Goal: Task Accomplishment & Management: Manage account settings

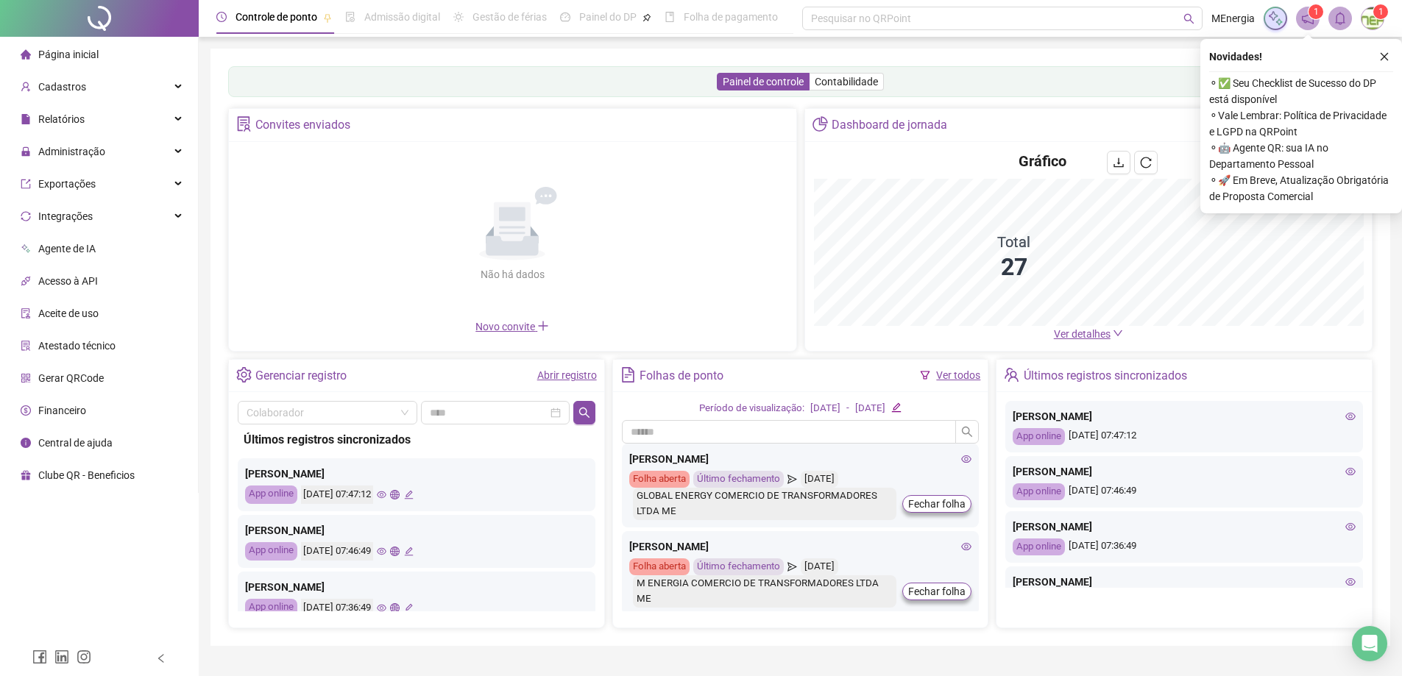
click at [1383, 60] on icon "close" at bounding box center [1384, 57] width 10 height 10
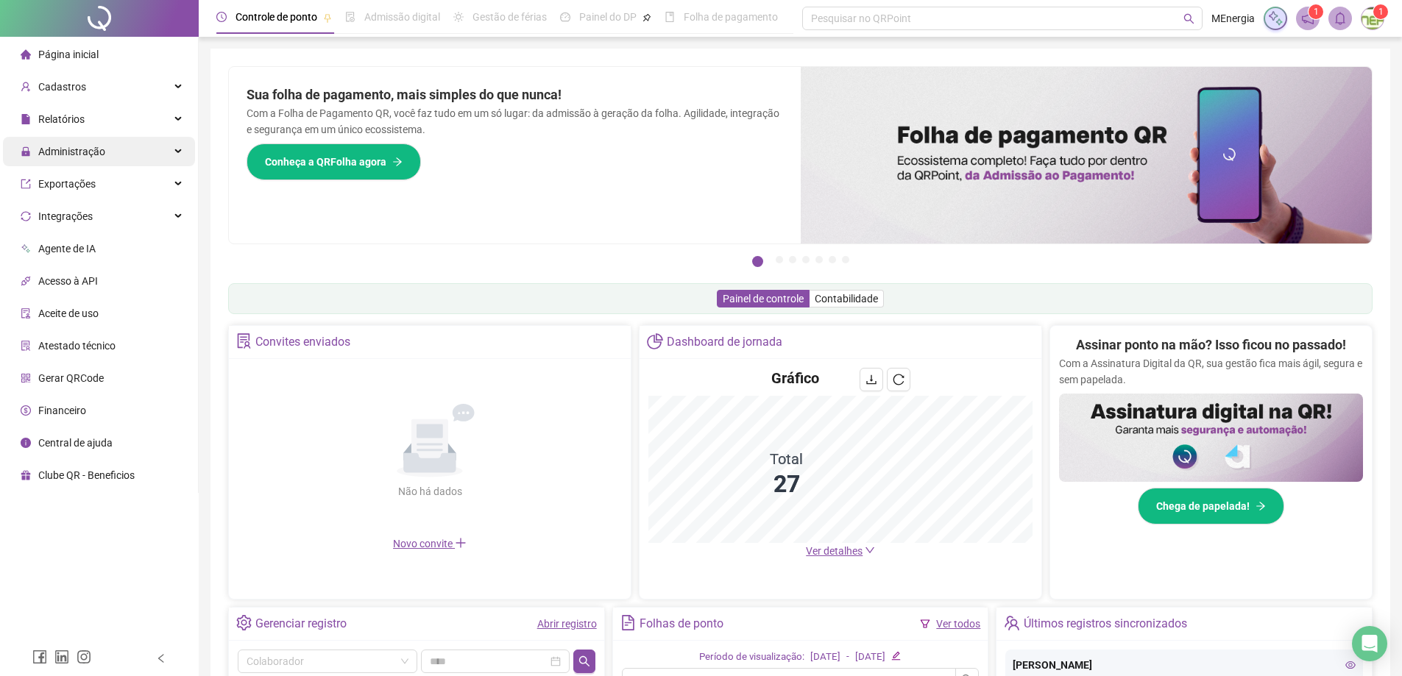
click at [69, 152] on span "Administração" at bounding box center [71, 152] width 67 height 12
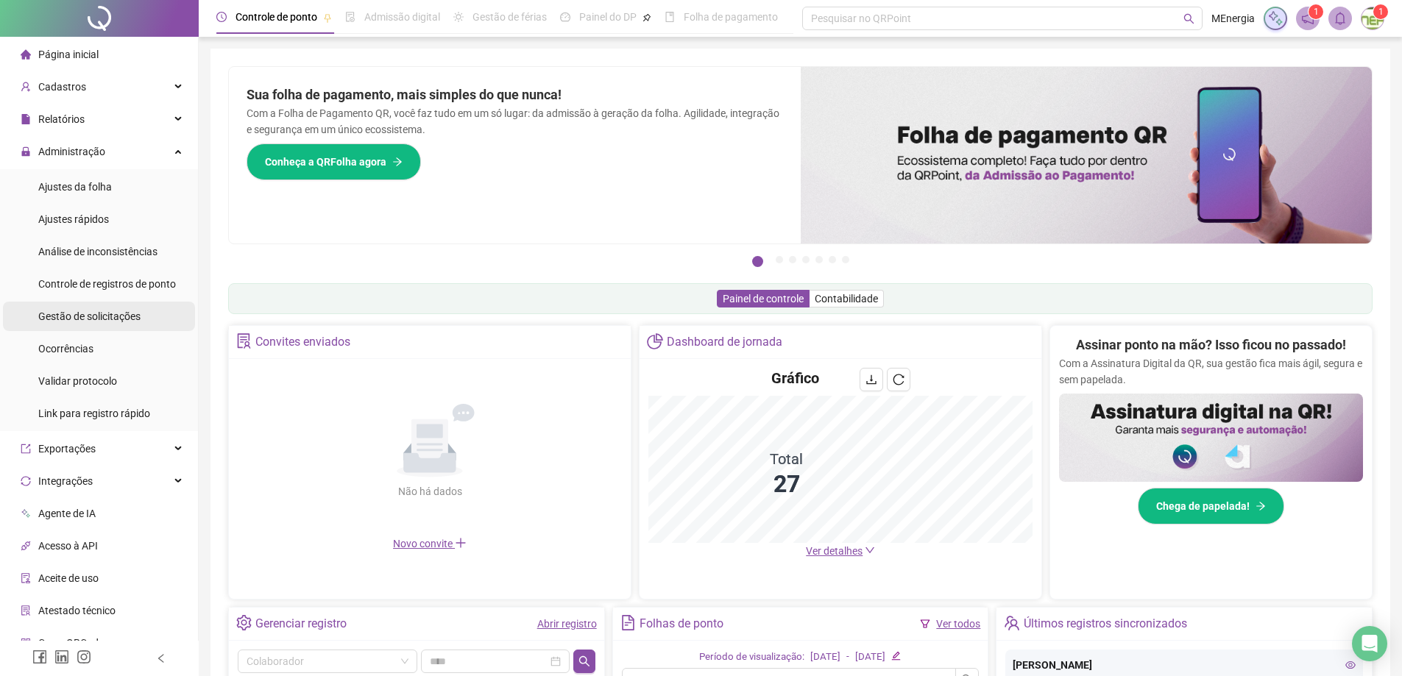
click at [95, 316] on span "Gestão de solicitações" at bounding box center [89, 316] width 102 height 12
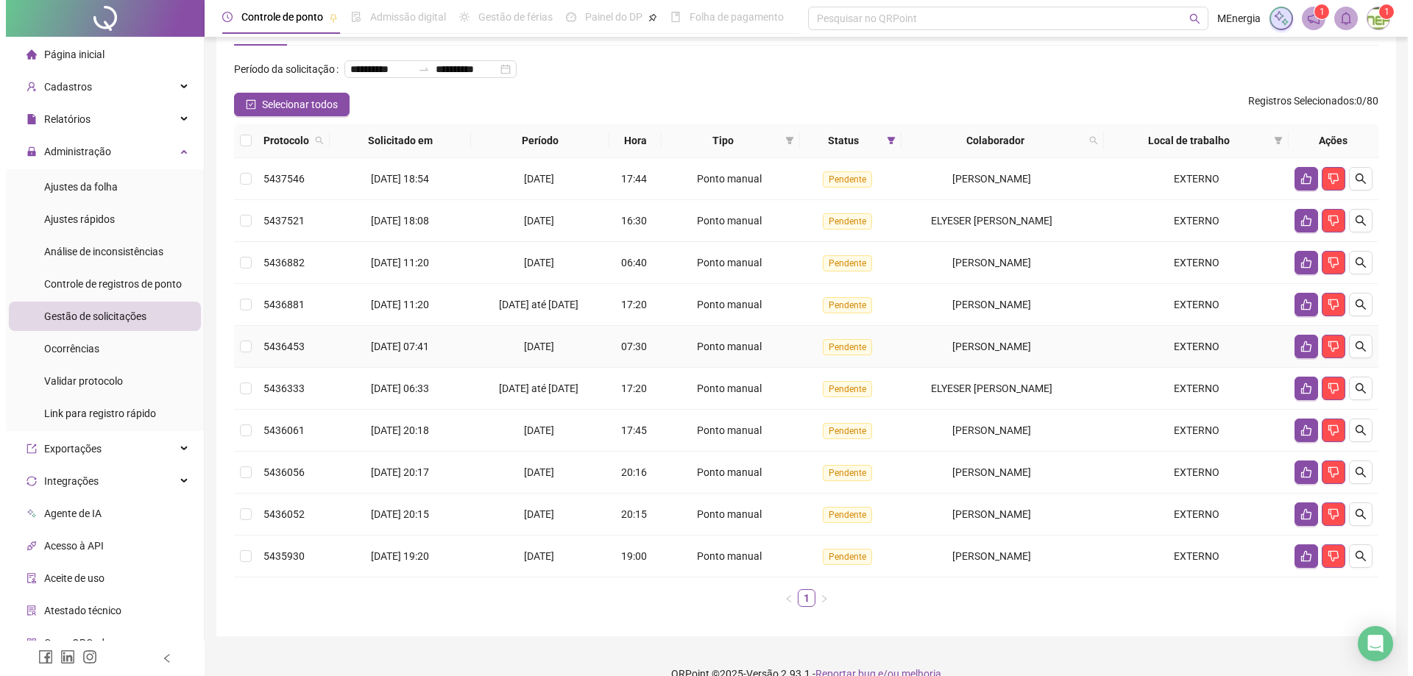
scroll to position [28, 0]
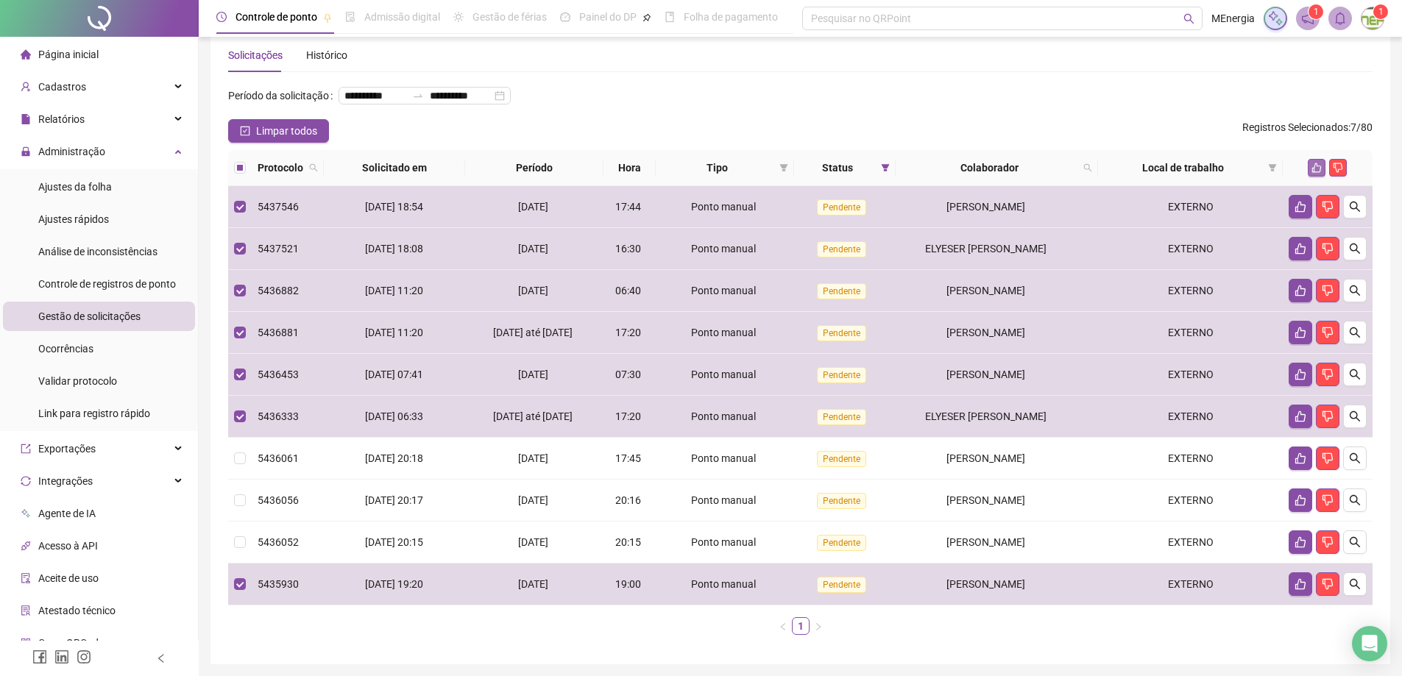
click at [1314, 173] on icon "like" at bounding box center [1317, 168] width 10 height 10
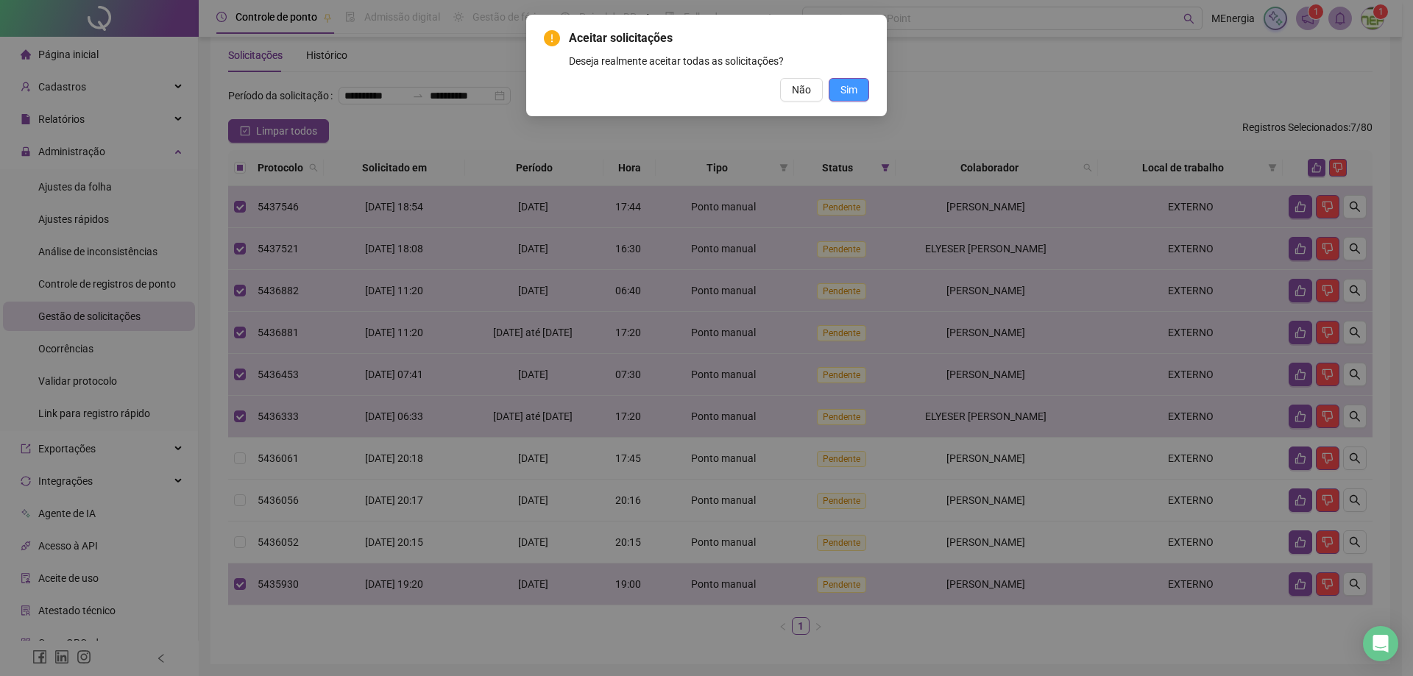
click at [858, 95] on button "Sim" at bounding box center [848, 90] width 40 height 24
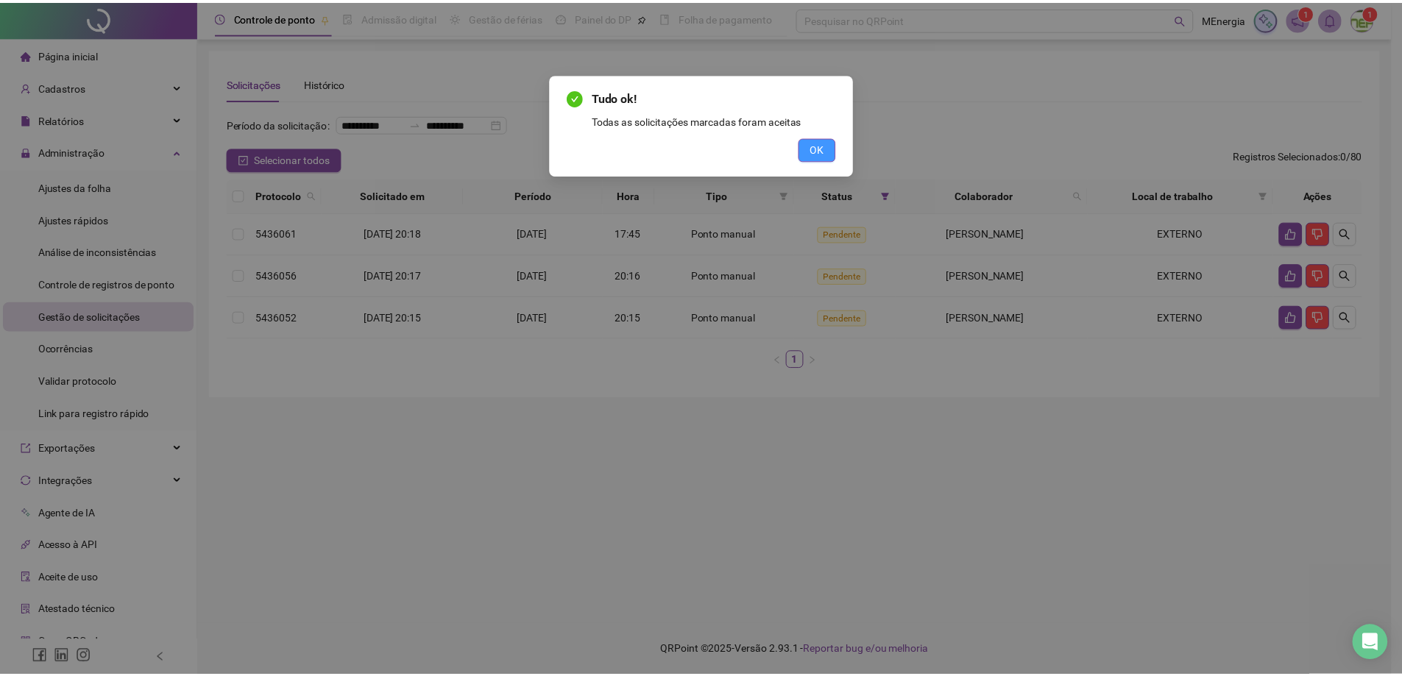
scroll to position [0, 0]
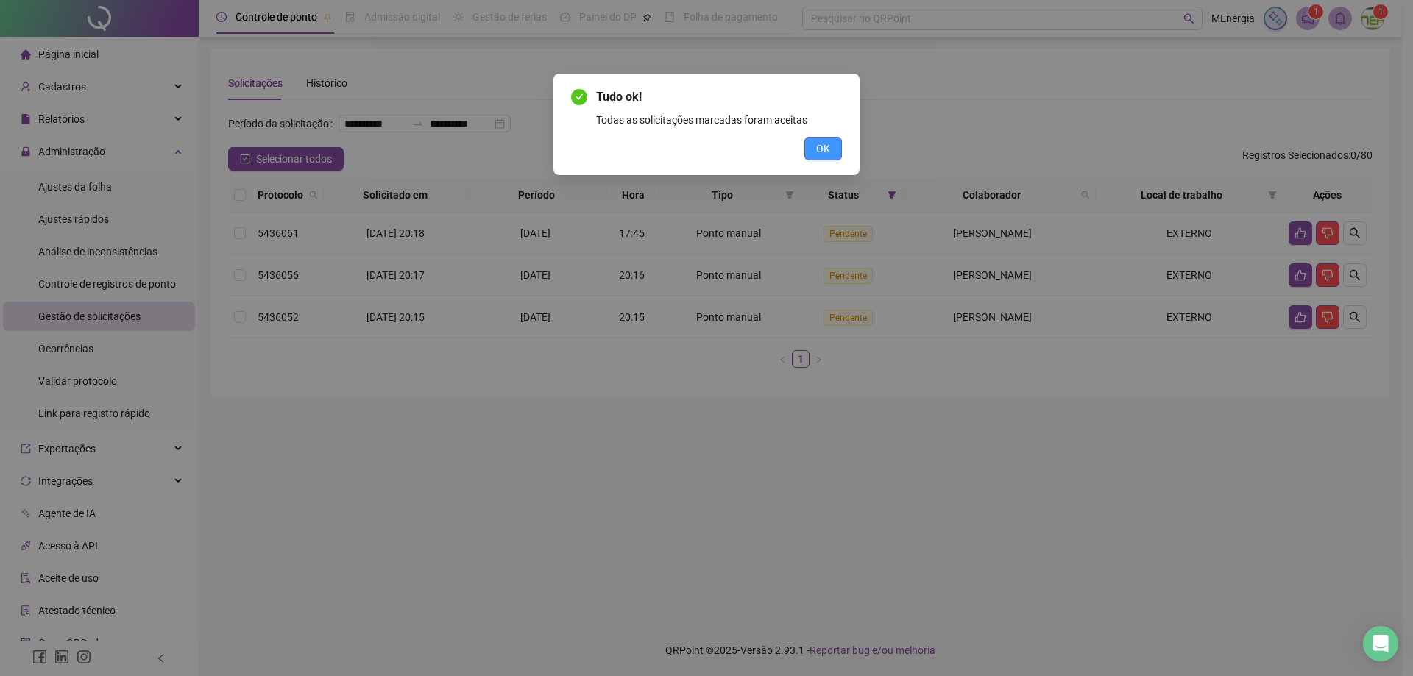
click at [822, 152] on span "OK" at bounding box center [823, 149] width 14 height 16
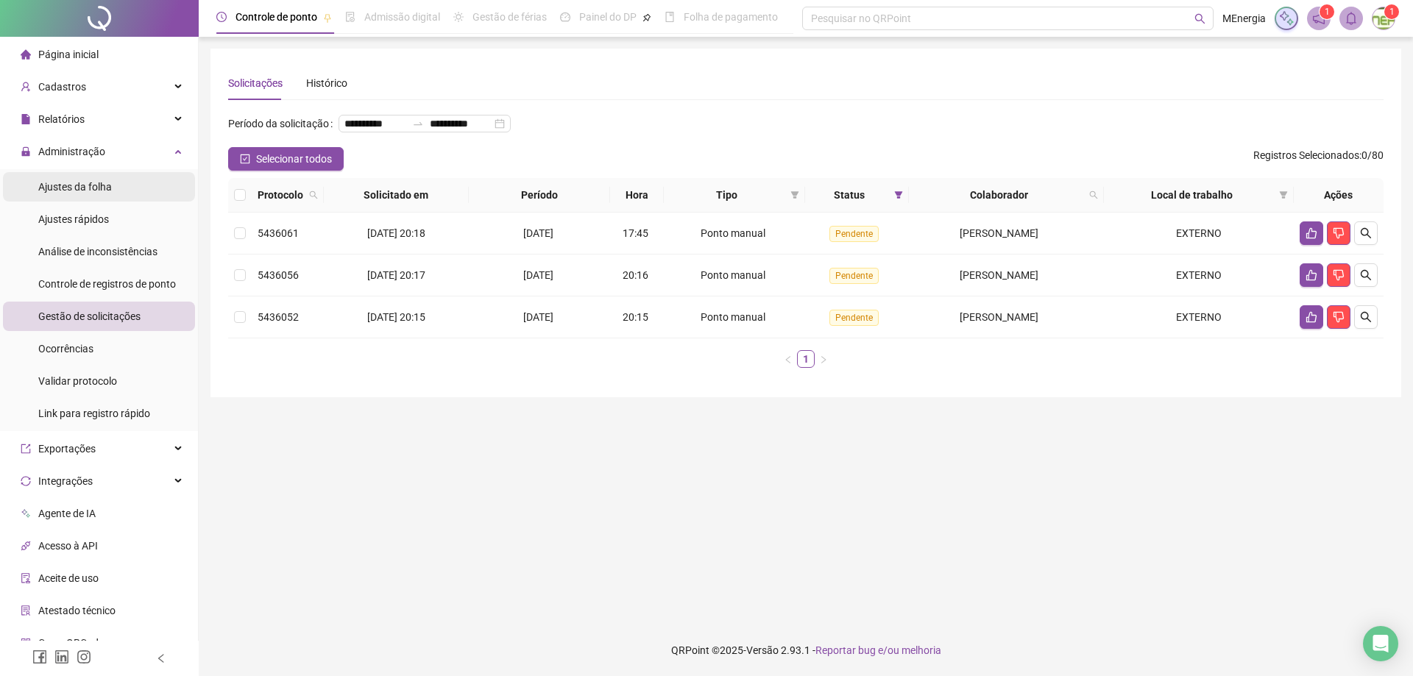
click at [96, 190] on span "Ajustes da folha" at bounding box center [75, 187] width 74 height 12
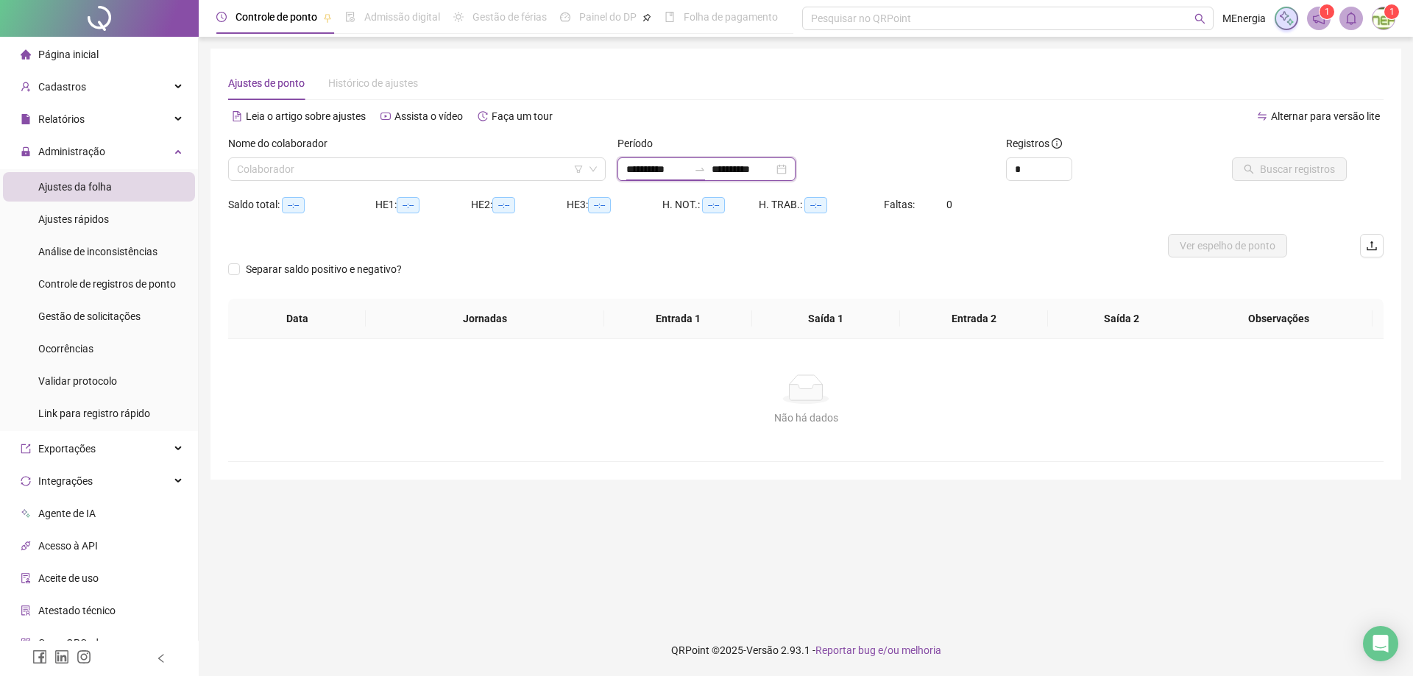
click at [627, 171] on input "**********" at bounding box center [657, 169] width 62 height 16
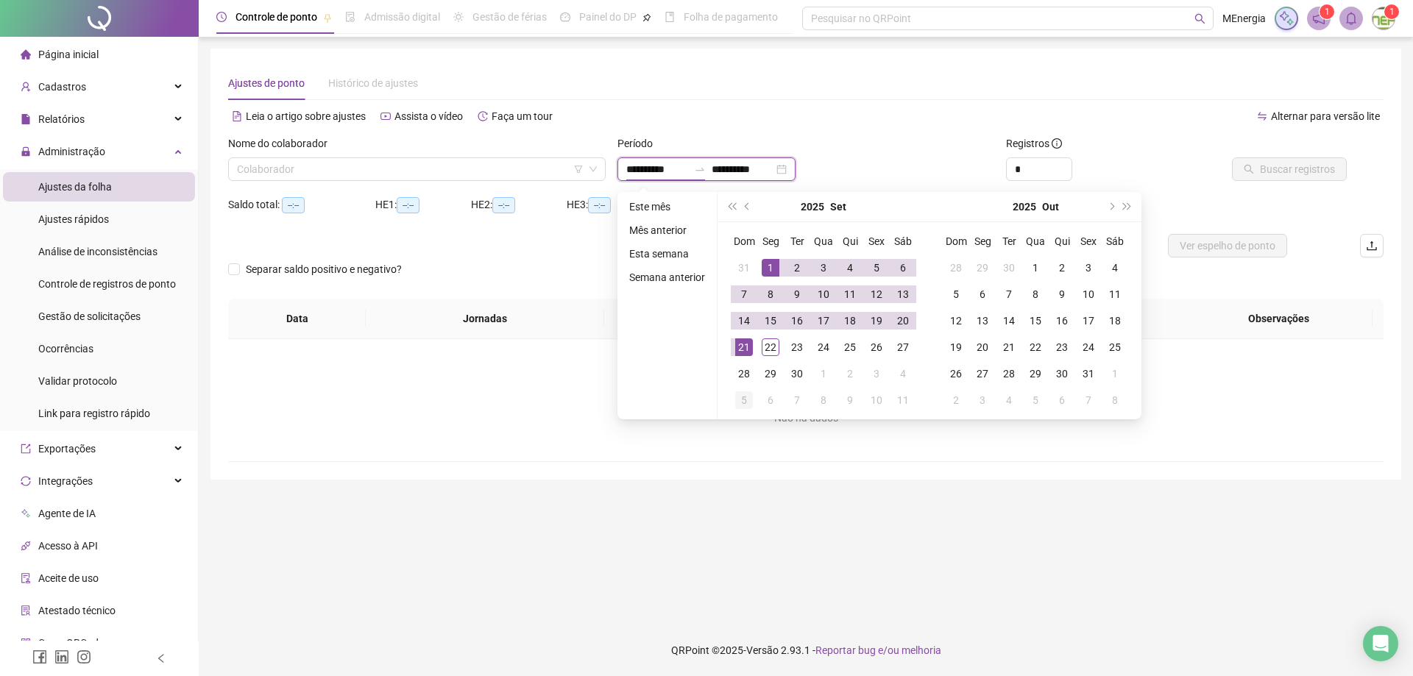
type input "**********"
click at [746, 207] on span "prev-year" at bounding box center [748, 206] width 7 height 7
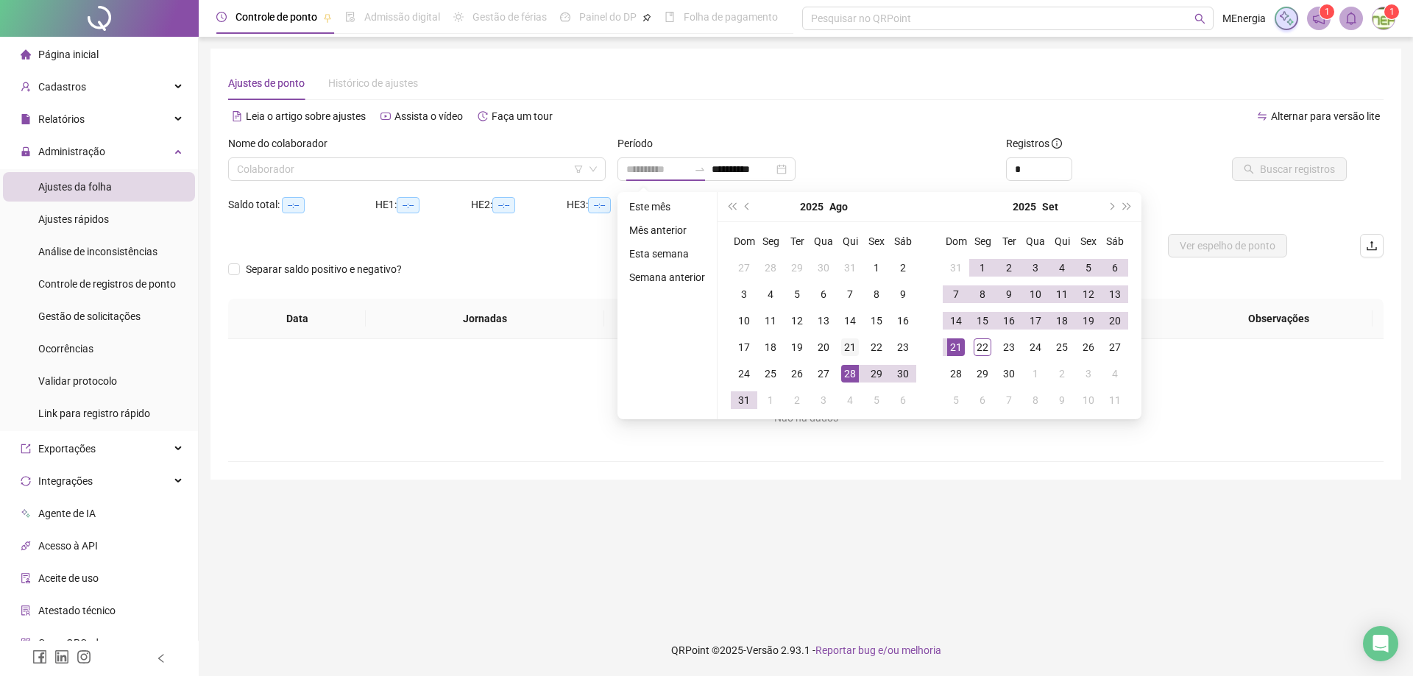
type input "**********"
click at [848, 347] on div "21" at bounding box center [850, 347] width 18 height 18
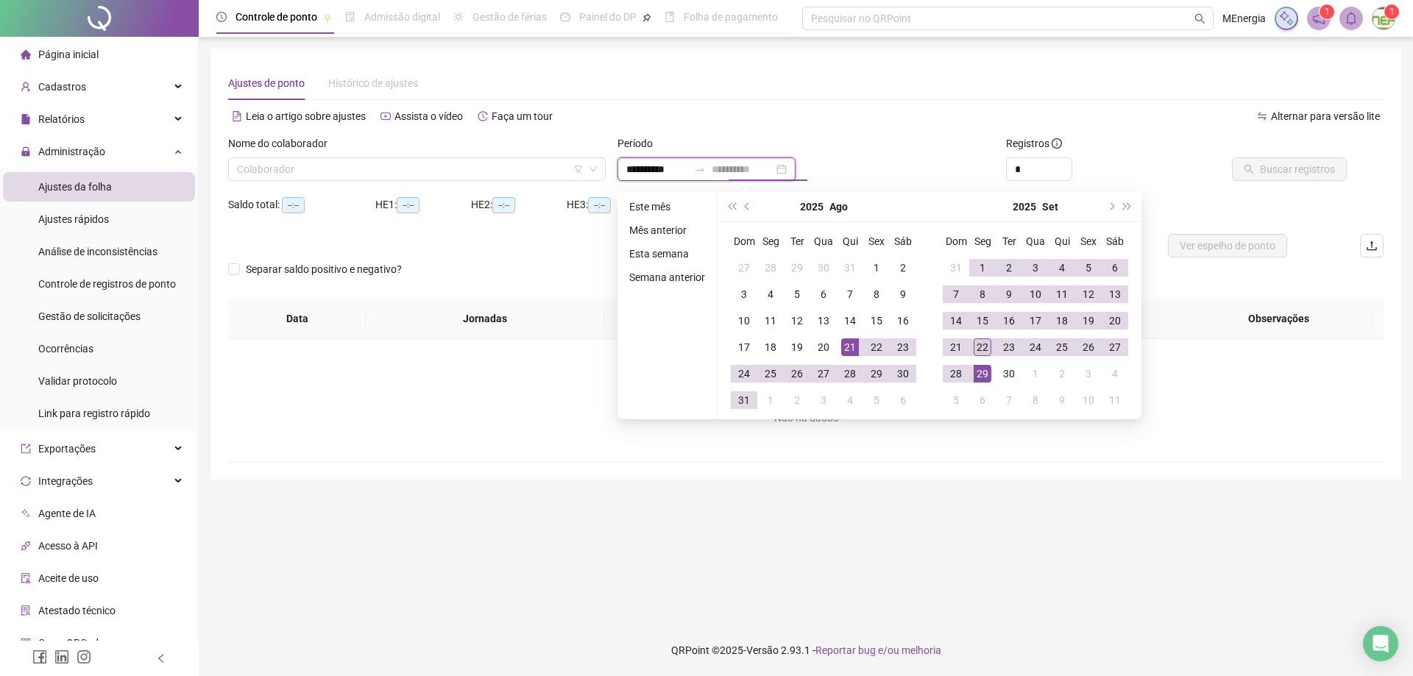
type input "**********"
click at [980, 347] on div "22" at bounding box center [982, 347] width 18 height 18
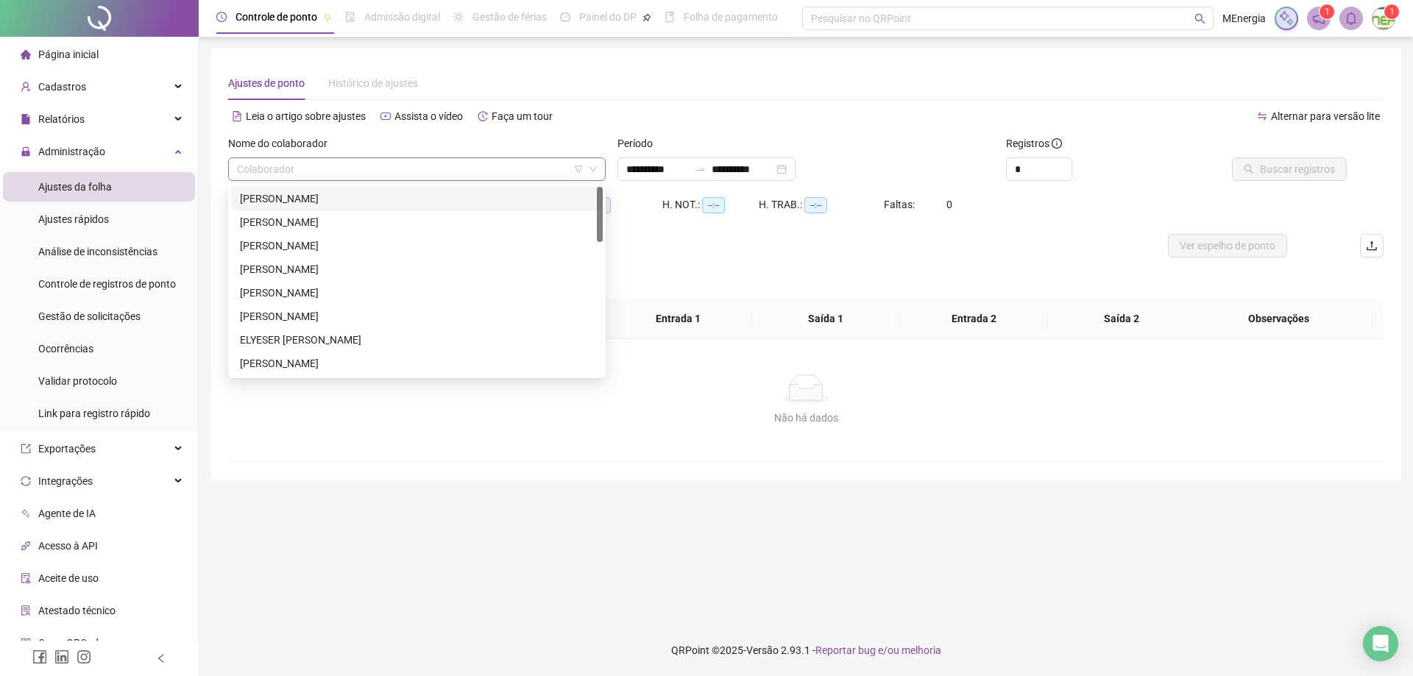
click at [602, 163] on div "Colaborador" at bounding box center [416, 169] width 377 height 24
click at [347, 312] on div "EDUARDO JOSE FIRMINO" at bounding box center [417, 316] width 354 height 16
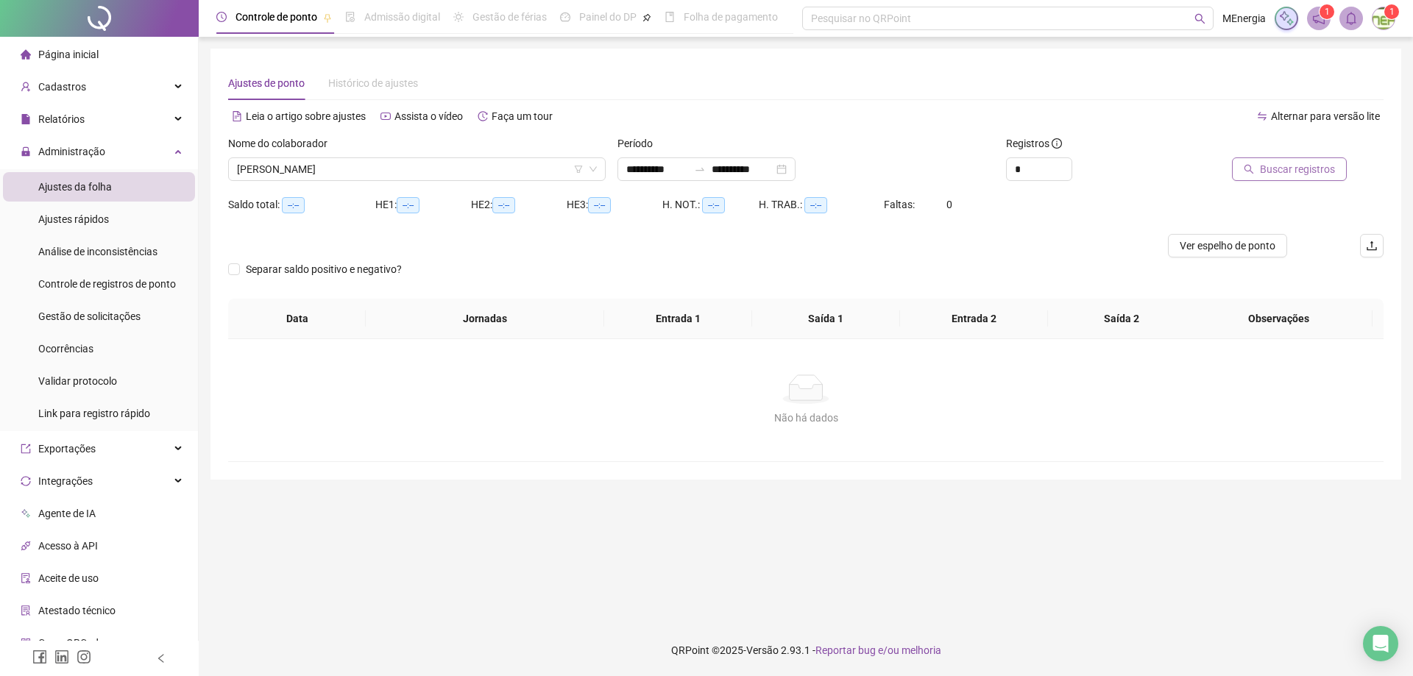
click at [1282, 175] on span "Buscar registros" at bounding box center [1297, 169] width 75 height 16
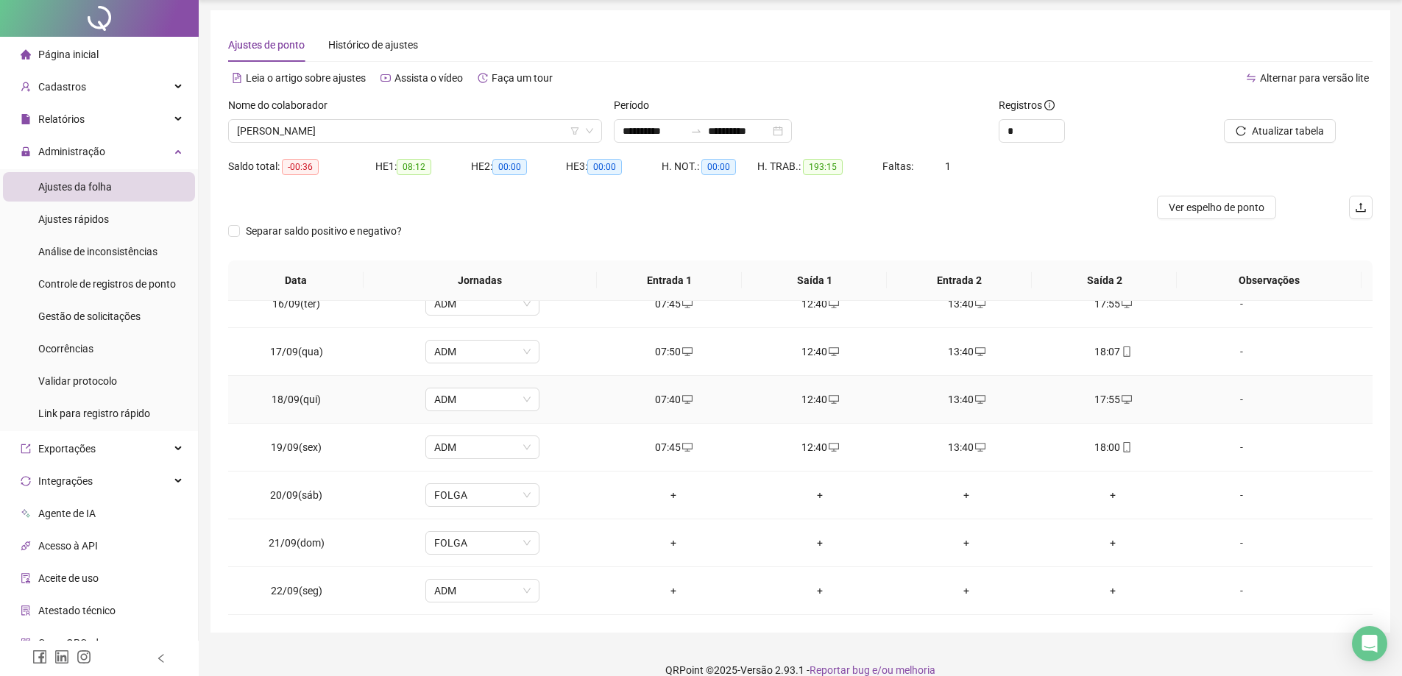
scroll to position [58, 0]
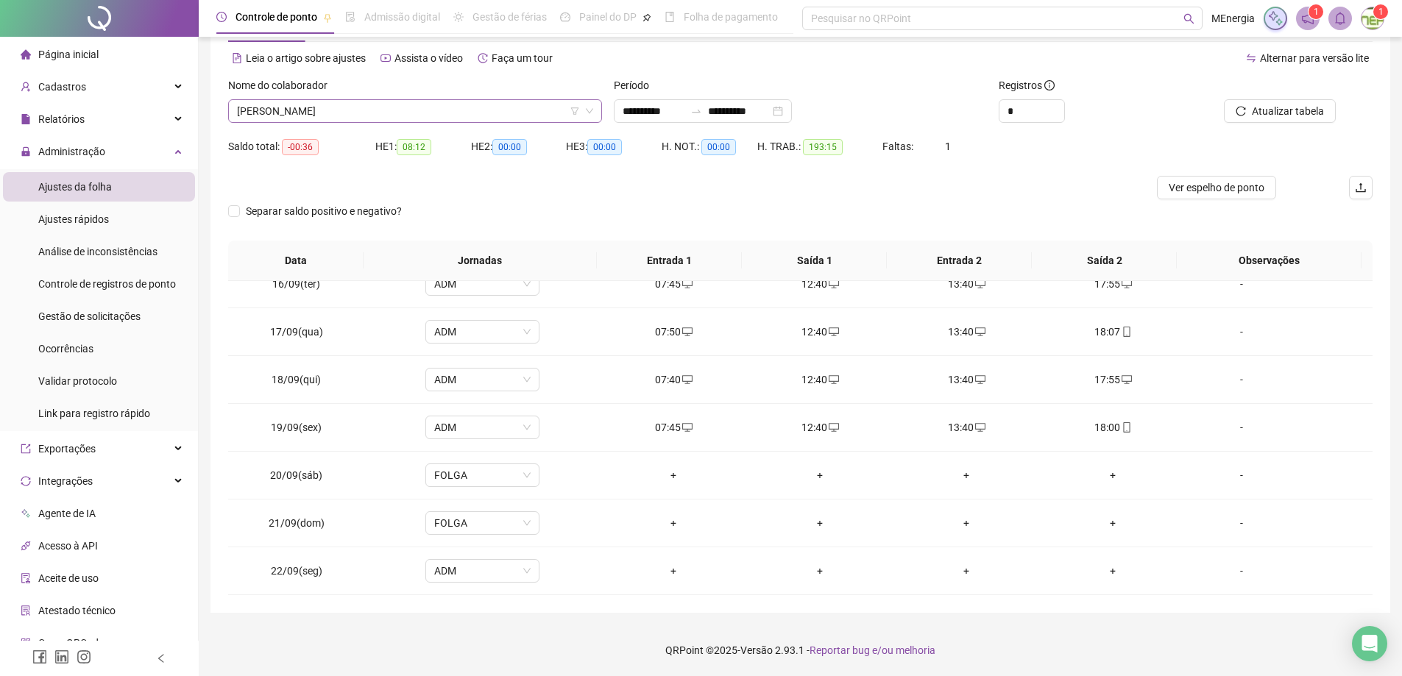
click at [595, 110] on div "EDUARDO JOSE FIRMINO" at bounding box center [415, 111] width 374 height 24
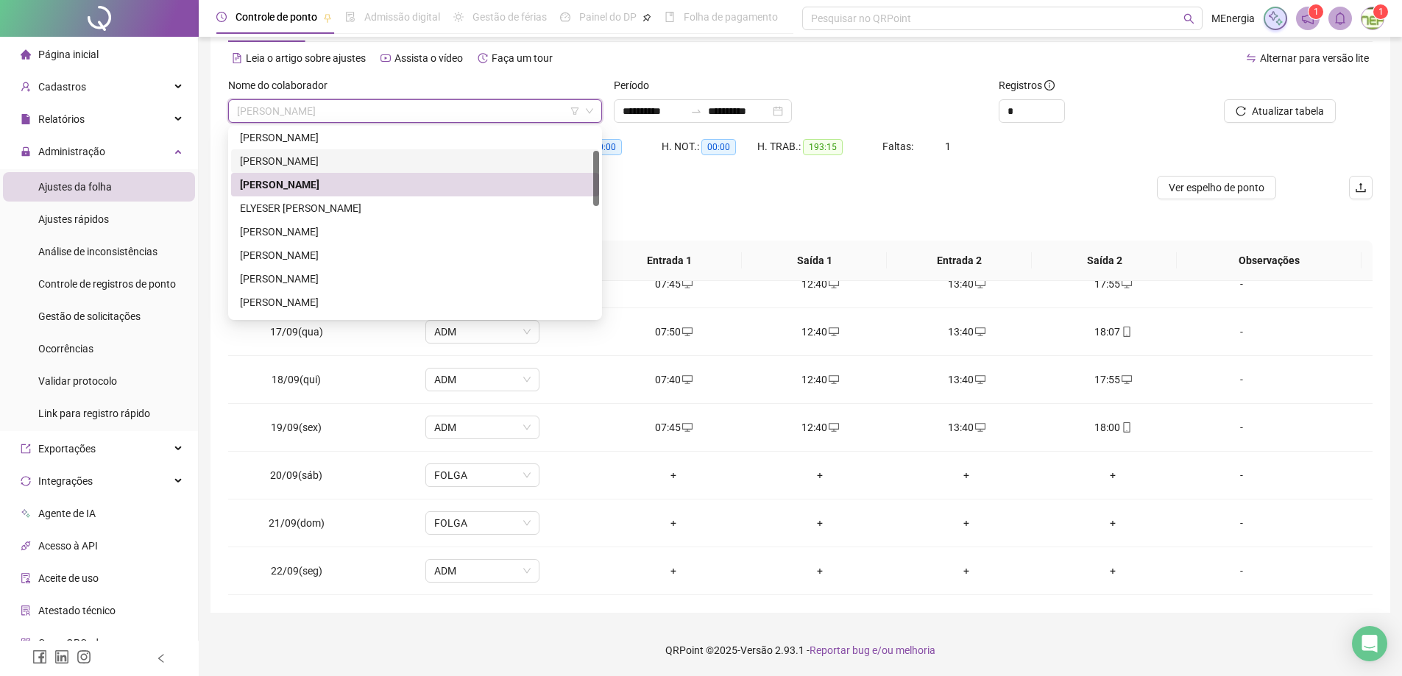
scroll to position [221, 0]
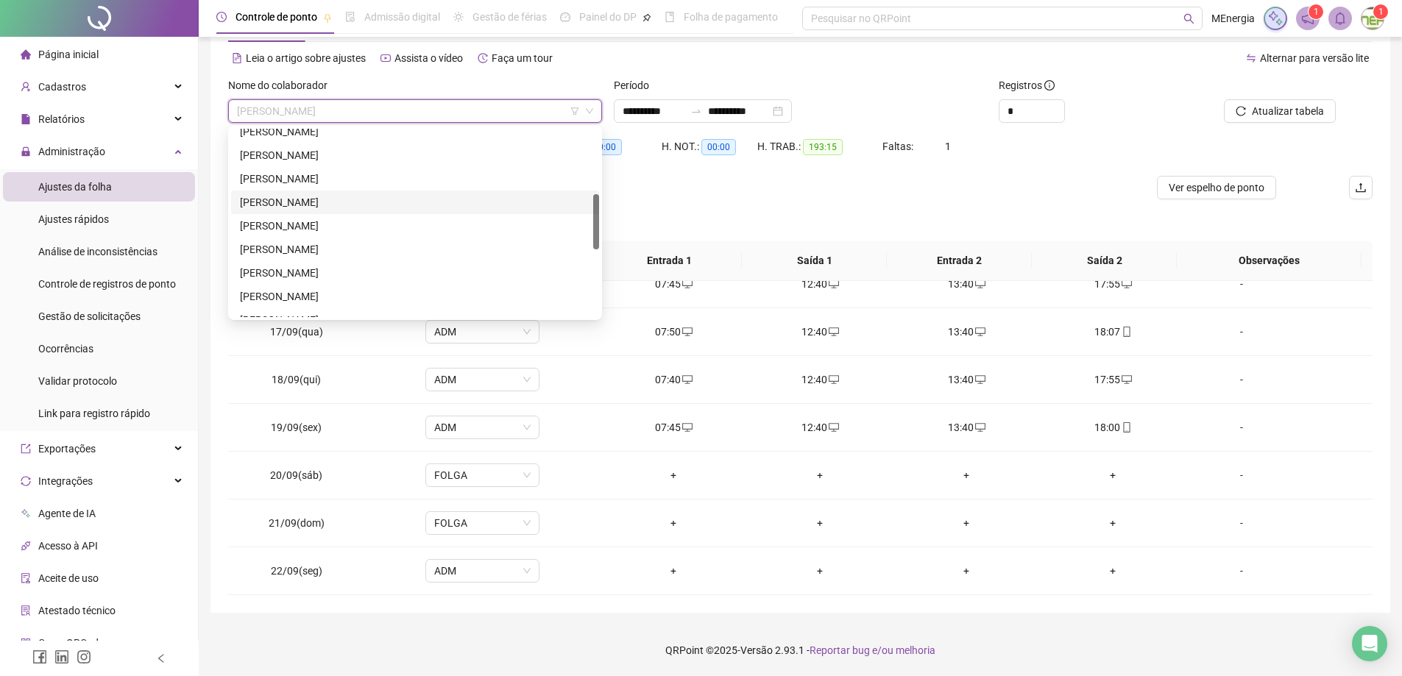
click at [366, 194] on div "LAZARO VALDEVINO COSMO" at bounding box center [415, 202] width 350 height 16
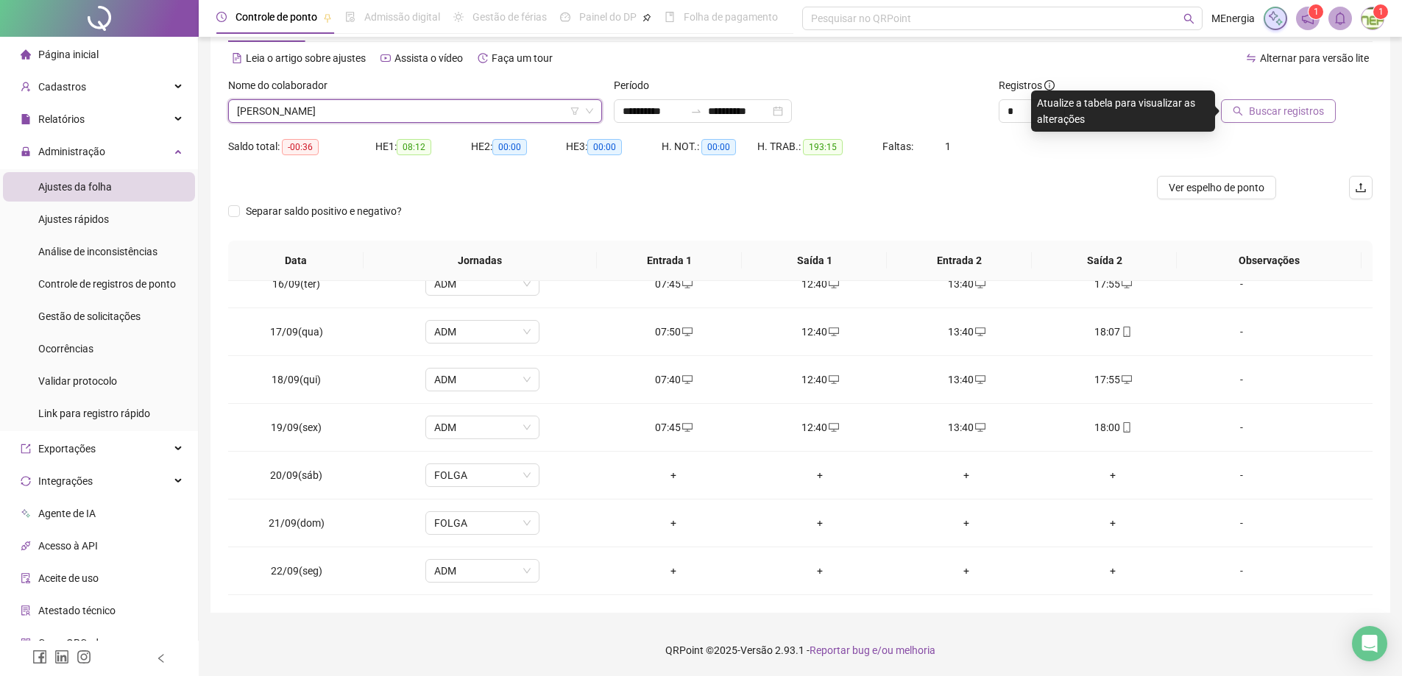
click at [1243, 112] on icon "search" at bounding box center [1237, 111] width 10 height 10
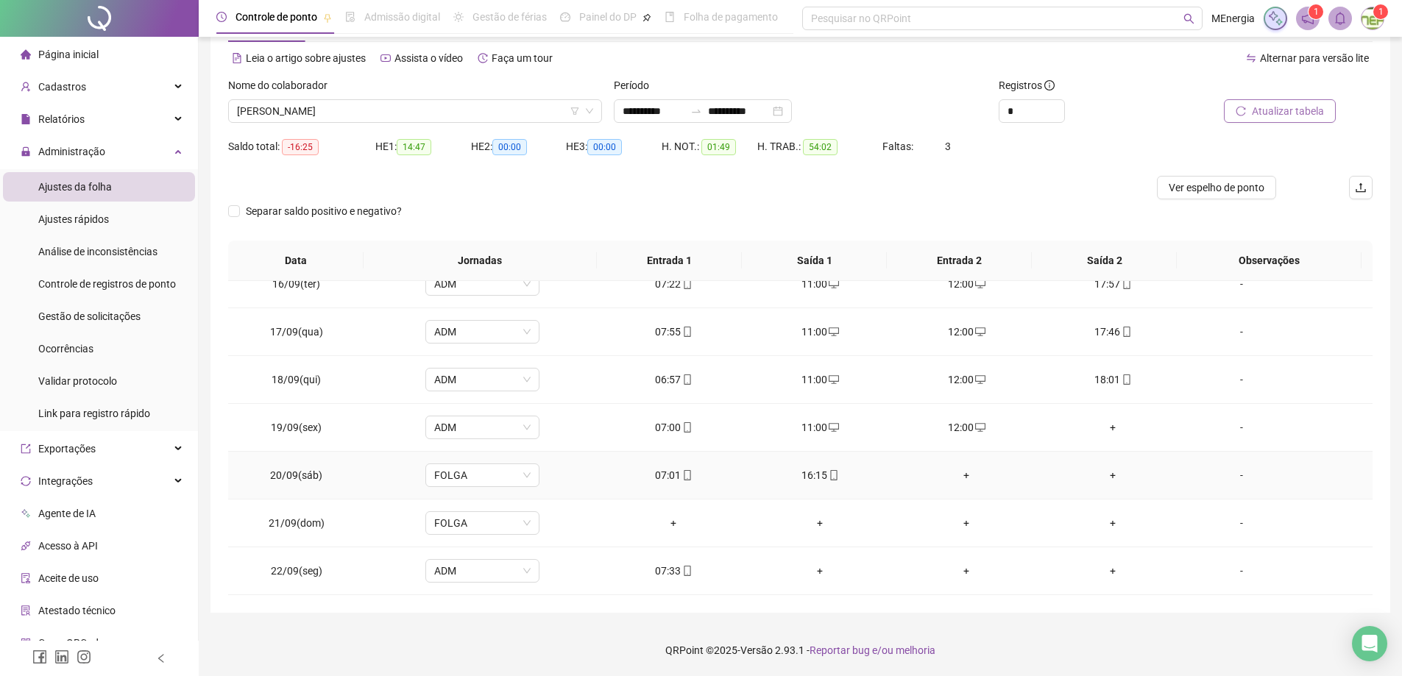
click at [960, 475] on div "+" at bounding box center [966, 475] width 123 height 16
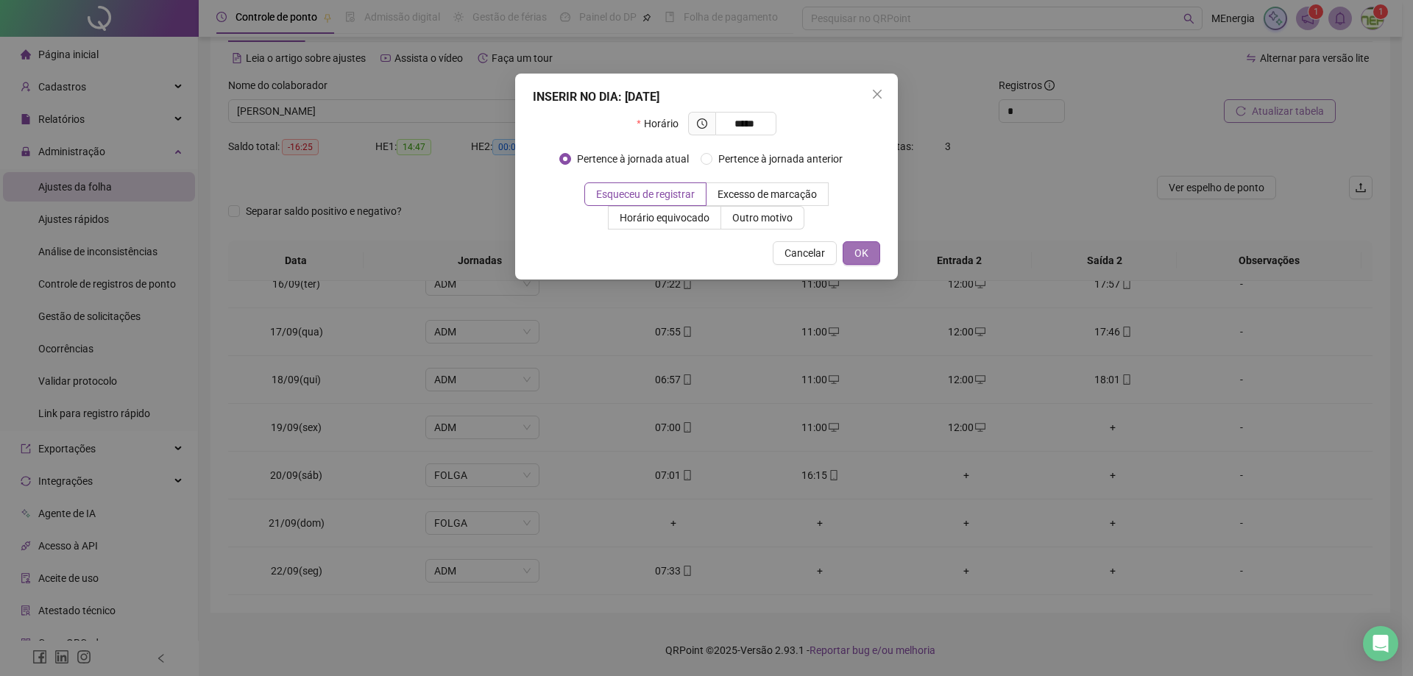
type input "*****"
click at [876, 258] on button "OK" at bounding box center [861, 253] width 38 height 24
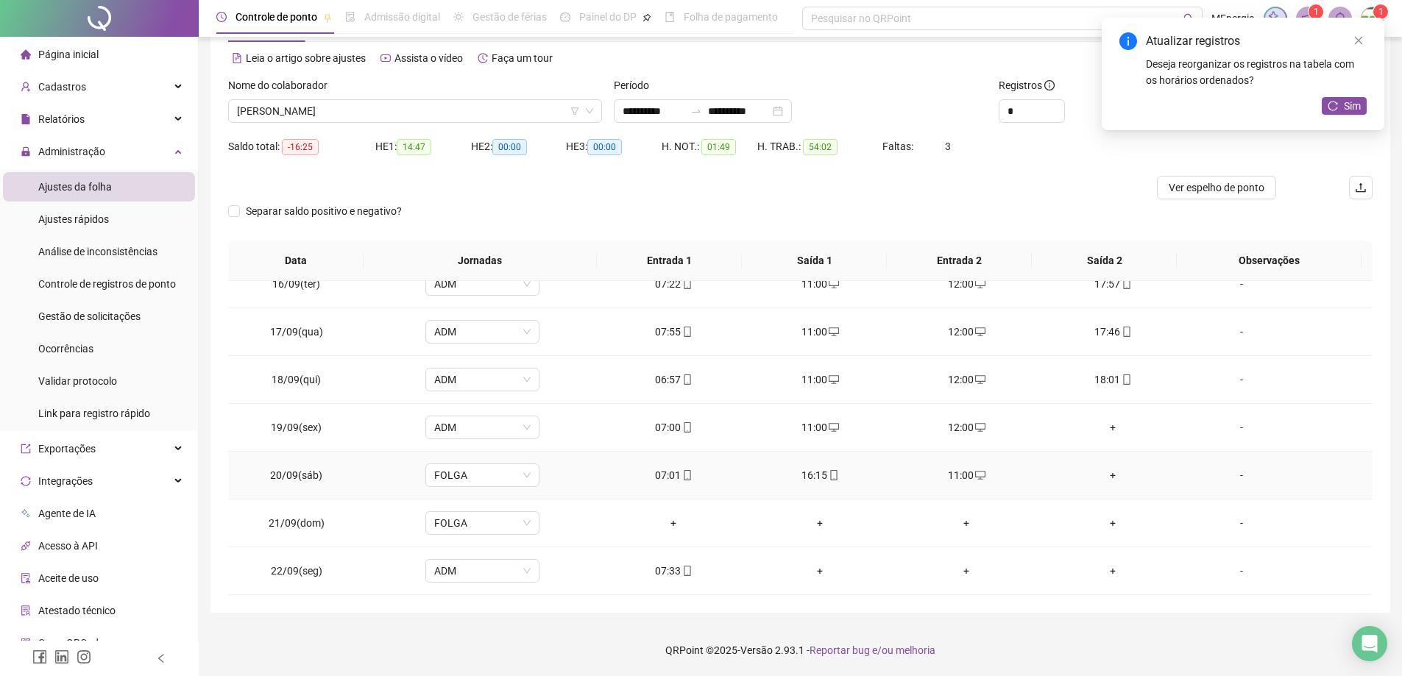
click at [1102, 477] on div "+" at bounding box center [1112, 475] width 123 height 16
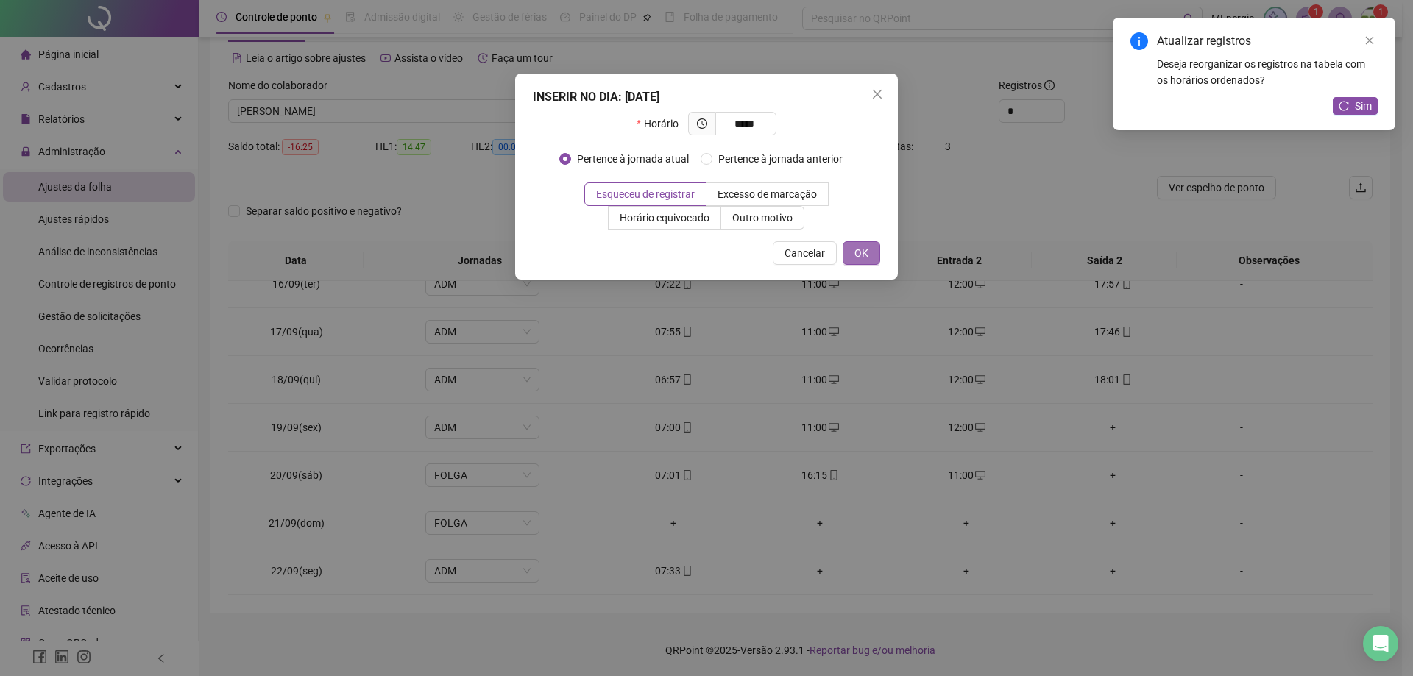
type input "*****"
click at [873, 263] on button "OK" at bounding box center [861, 253] width 38 height 24
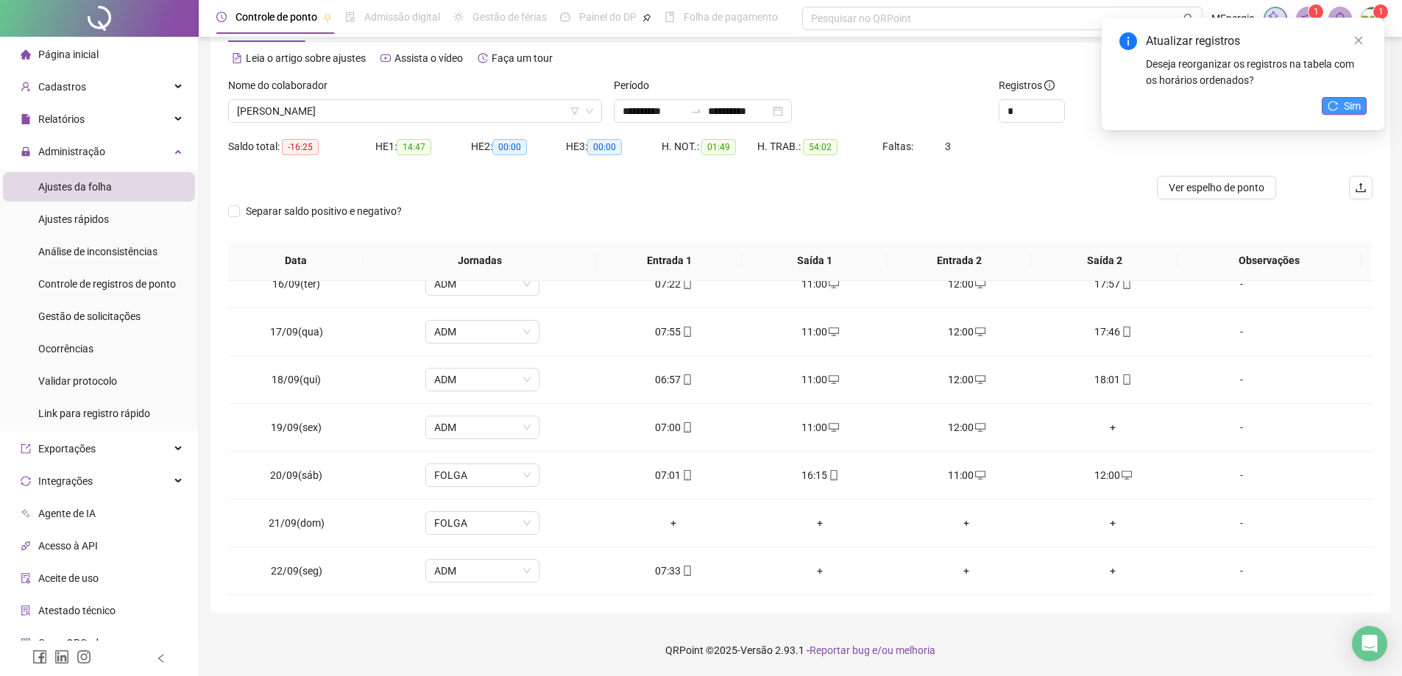
click at [1343, 107] on span "Sim" at bounding box center [1351, 106] width 17 height 16
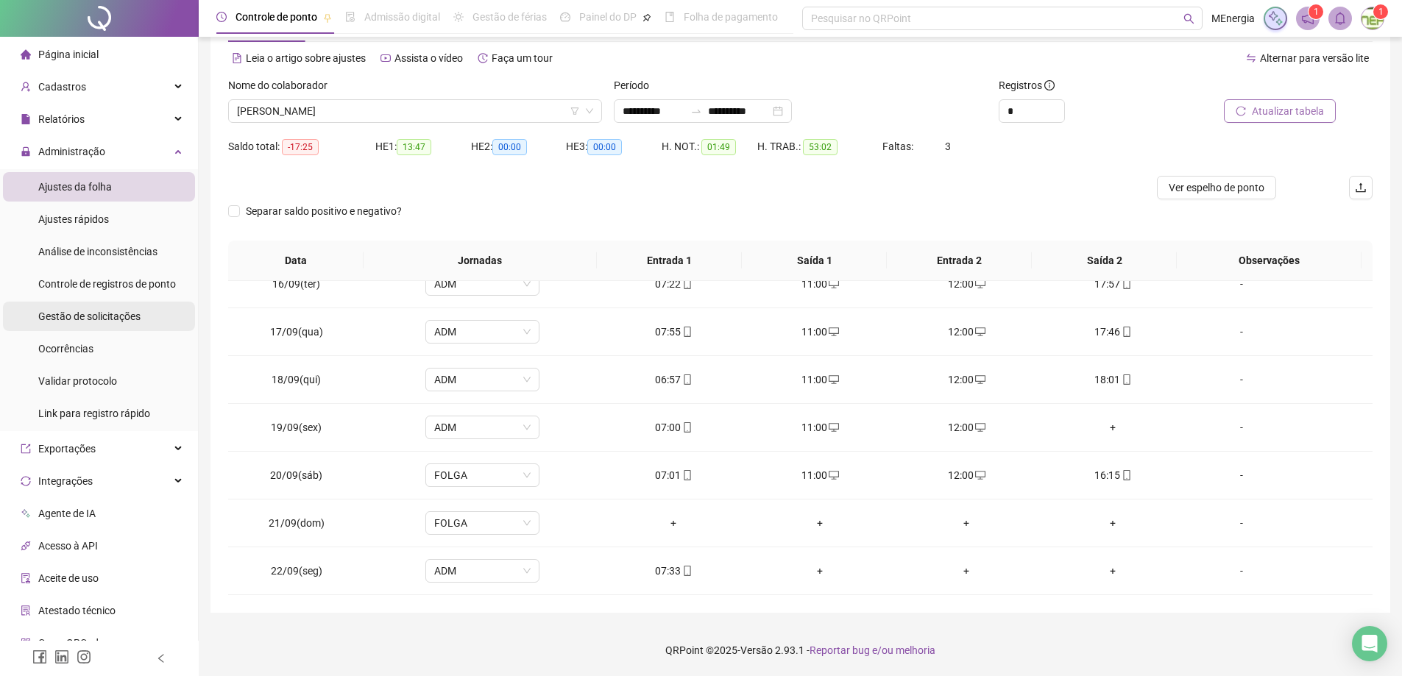
click at [131, 315] on span "Gestão de solicitações" at bounding box center [89, 316] width 102 height 12
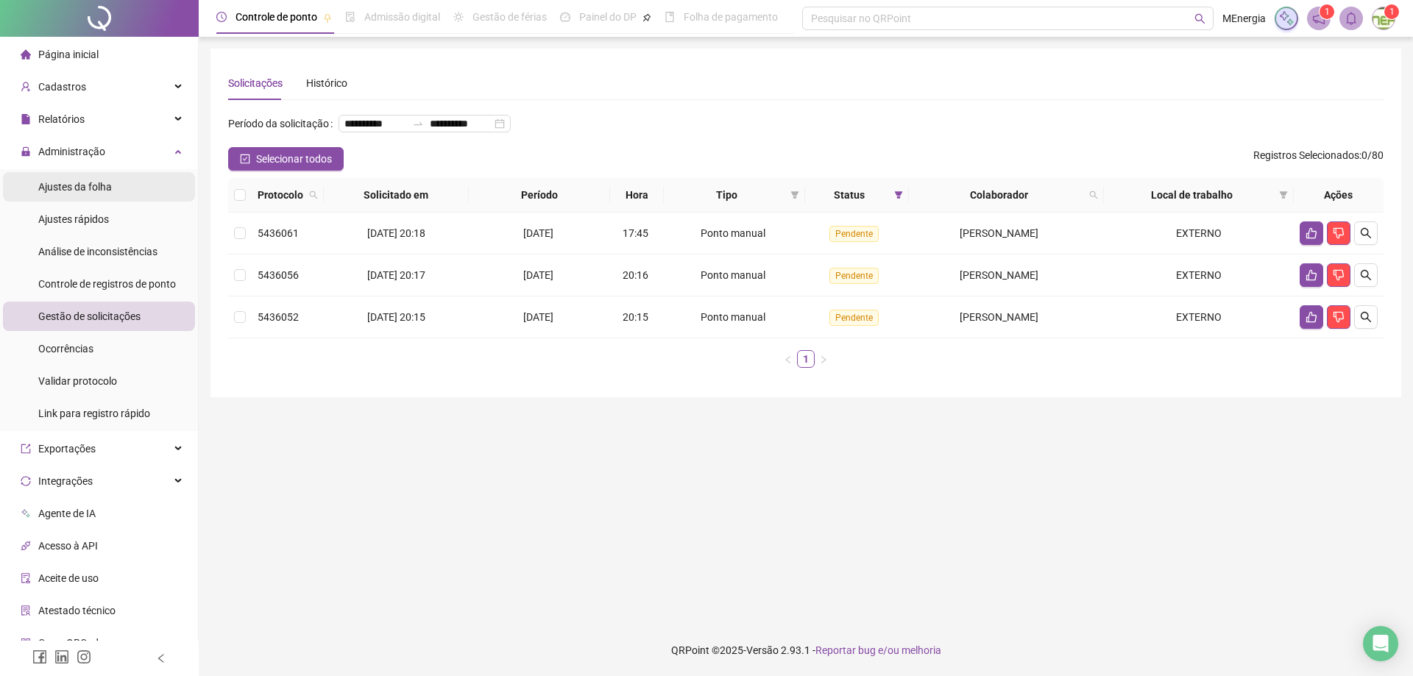
click at [73, 191] on span "Ajustes da folha" at bounding box center [75, 187] width 74 height 12
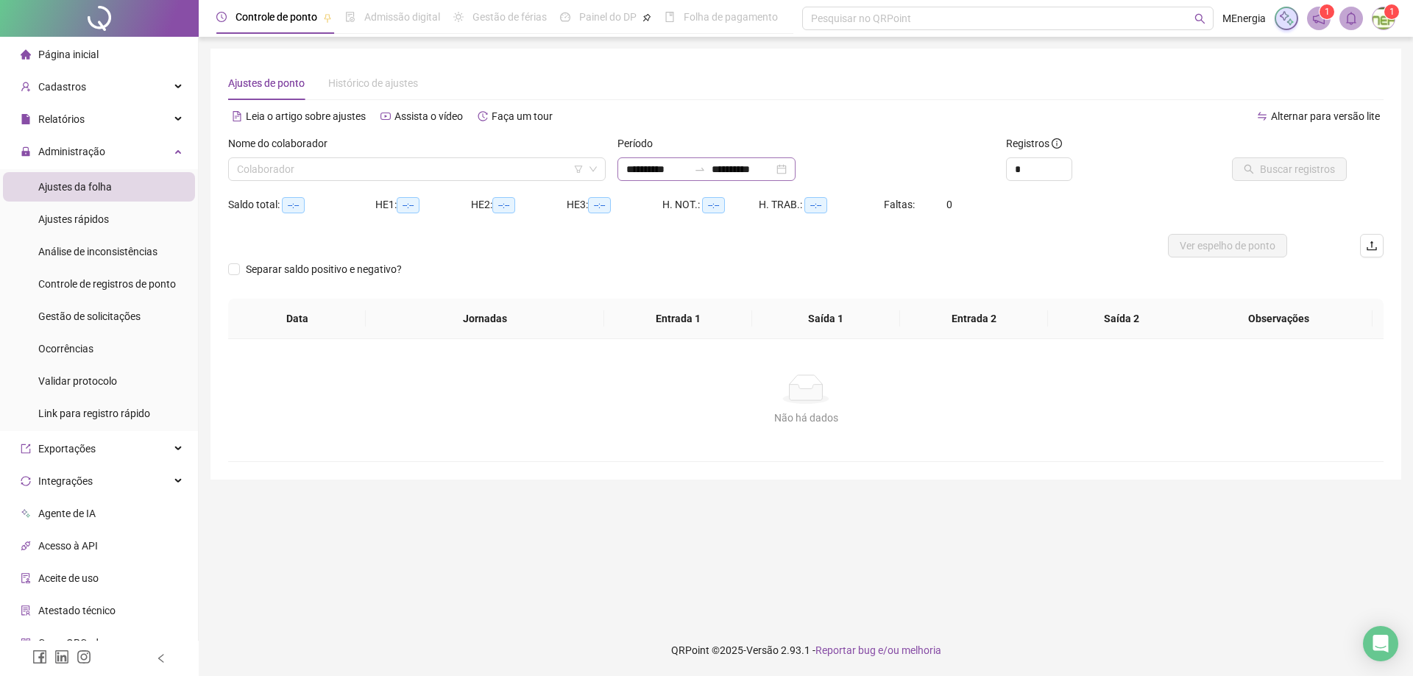
click at [622, 168] on div "**********" at bounding box center [706, 169] width 178 height 24
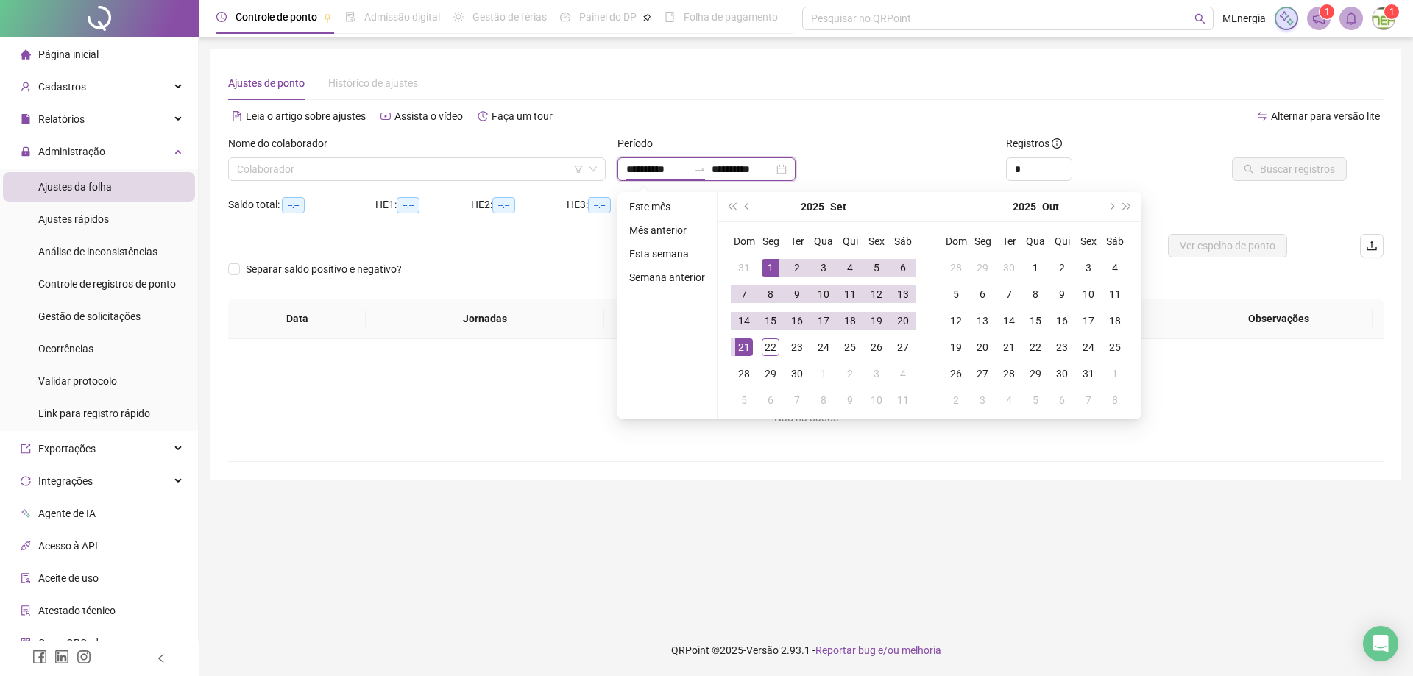
type input "**********"
click at [745, 210] on button "prev-year" at bounding box center [747, 206] width 16 height 29
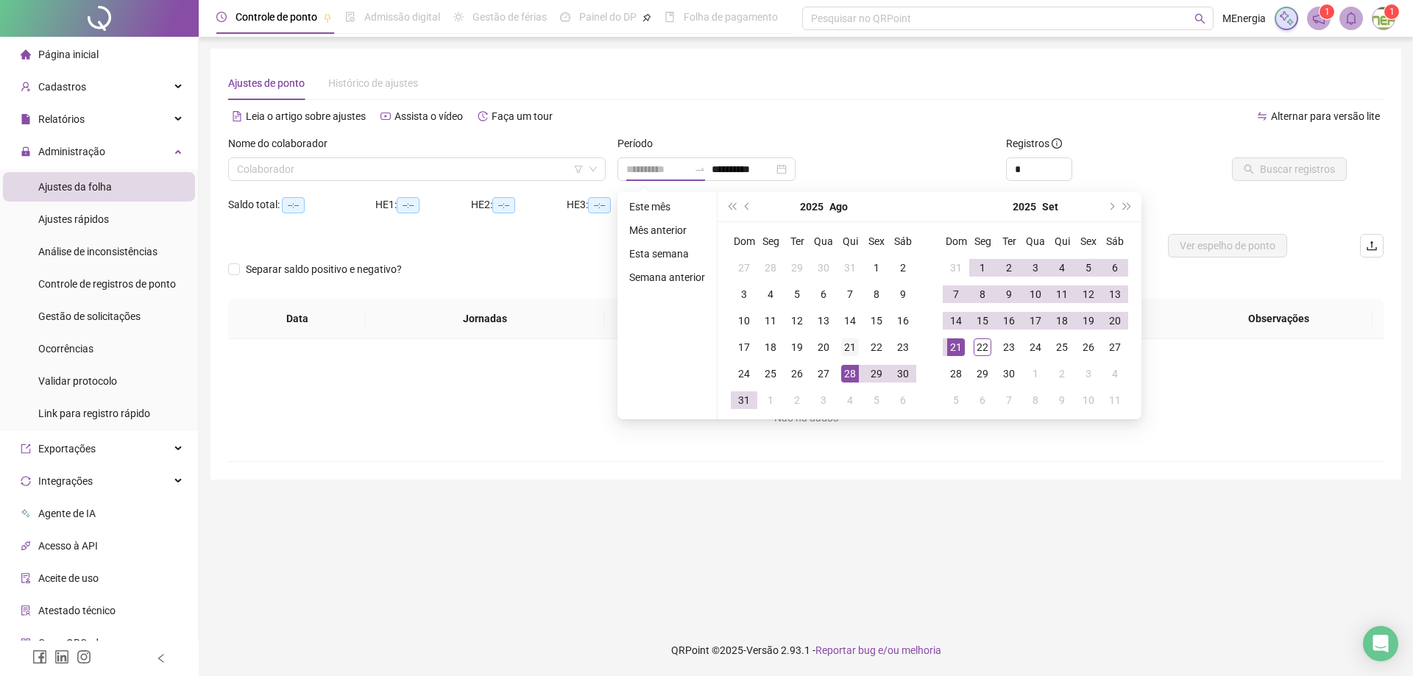
type input "**********"
click at [852, 350] on div "21" at bounding box center [850, 347] width 18 height 18
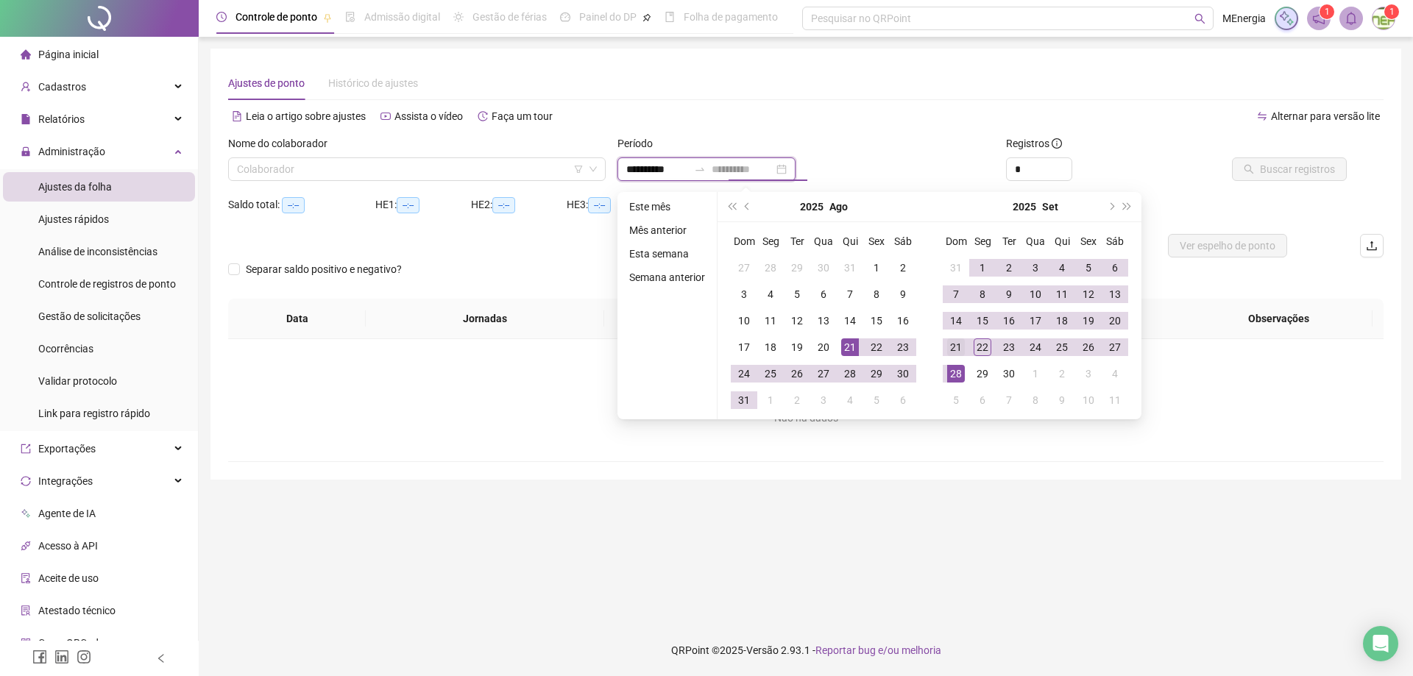
type input "**********"
click at [957, 347] on div "21" at bounding box center [956, 347] width 18 height 18
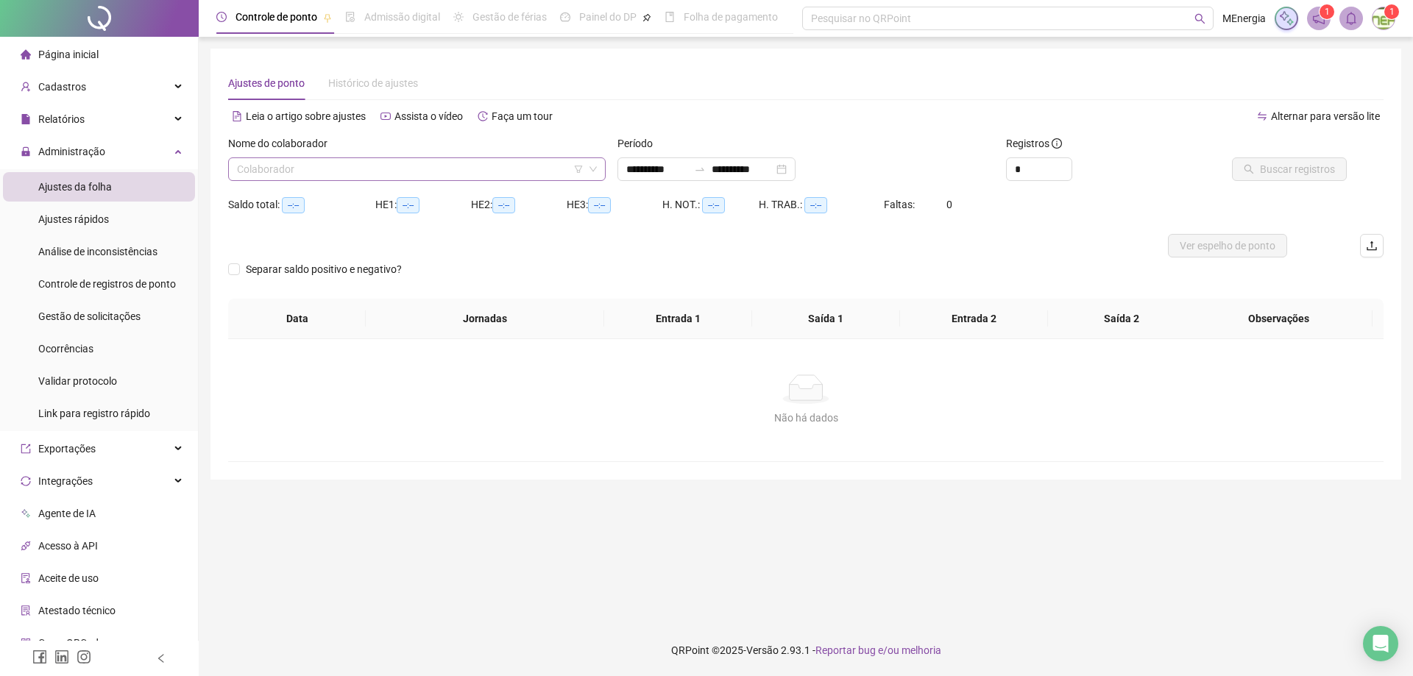
click at [598, 165] on div "Colaborador" at bounding box center [416, 169] width 377 height 24
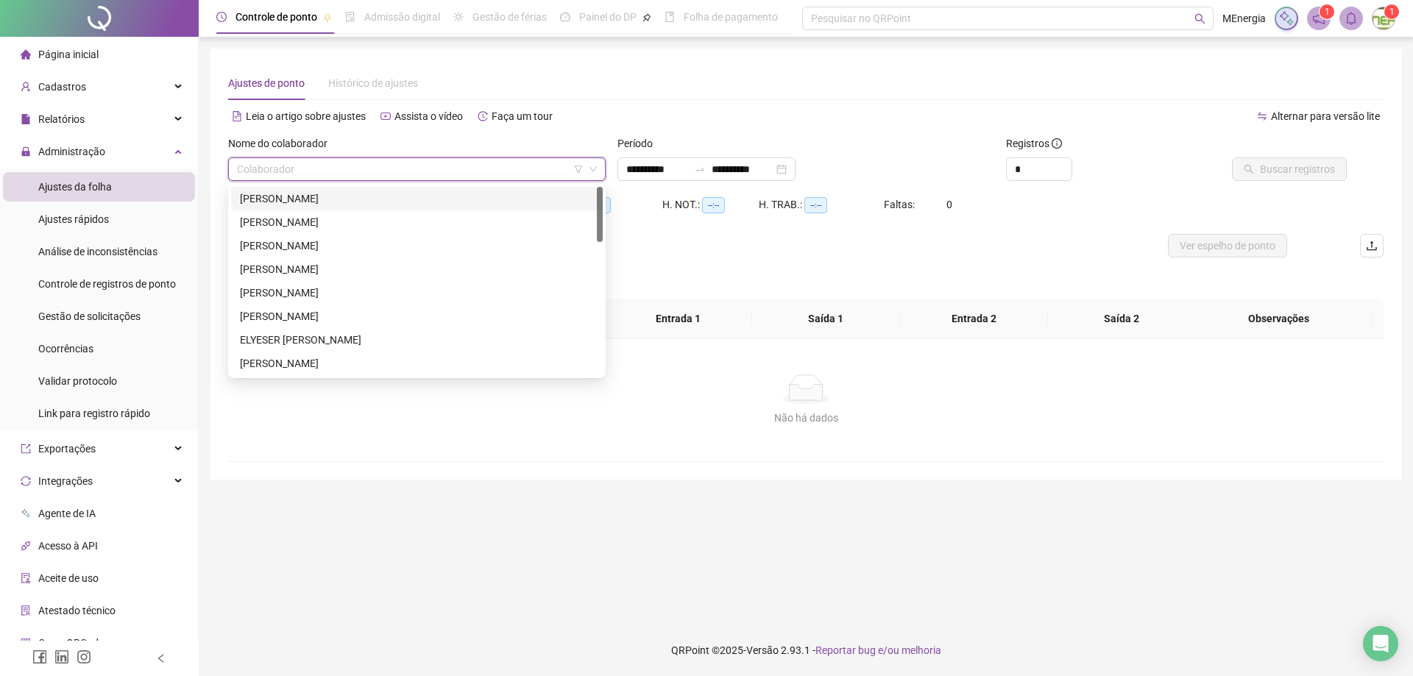
click at [329, 197] on div "ALEX BALDUINO LAGE" at bounding box center [417, 199] width 354 height 16
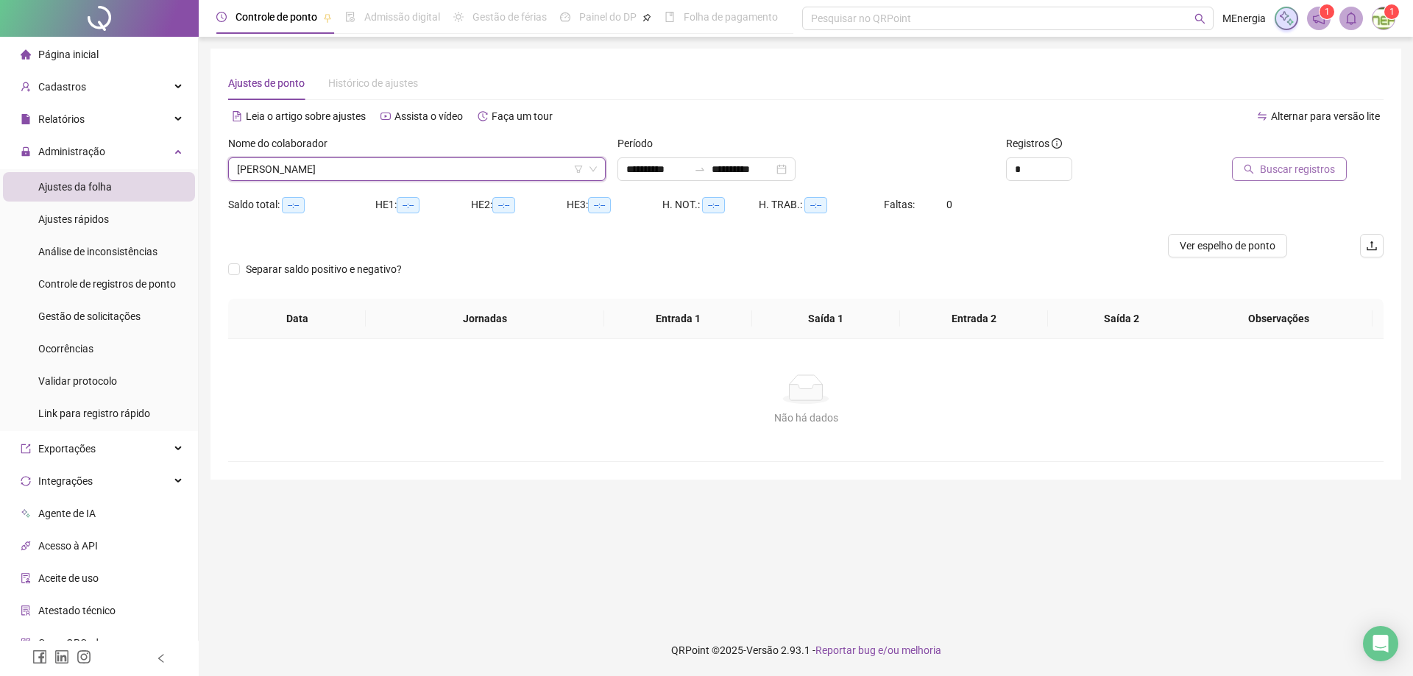
click at [1281, 176] on span "Buscar registros" at bounding box center [1297, 169] width 75 height 16
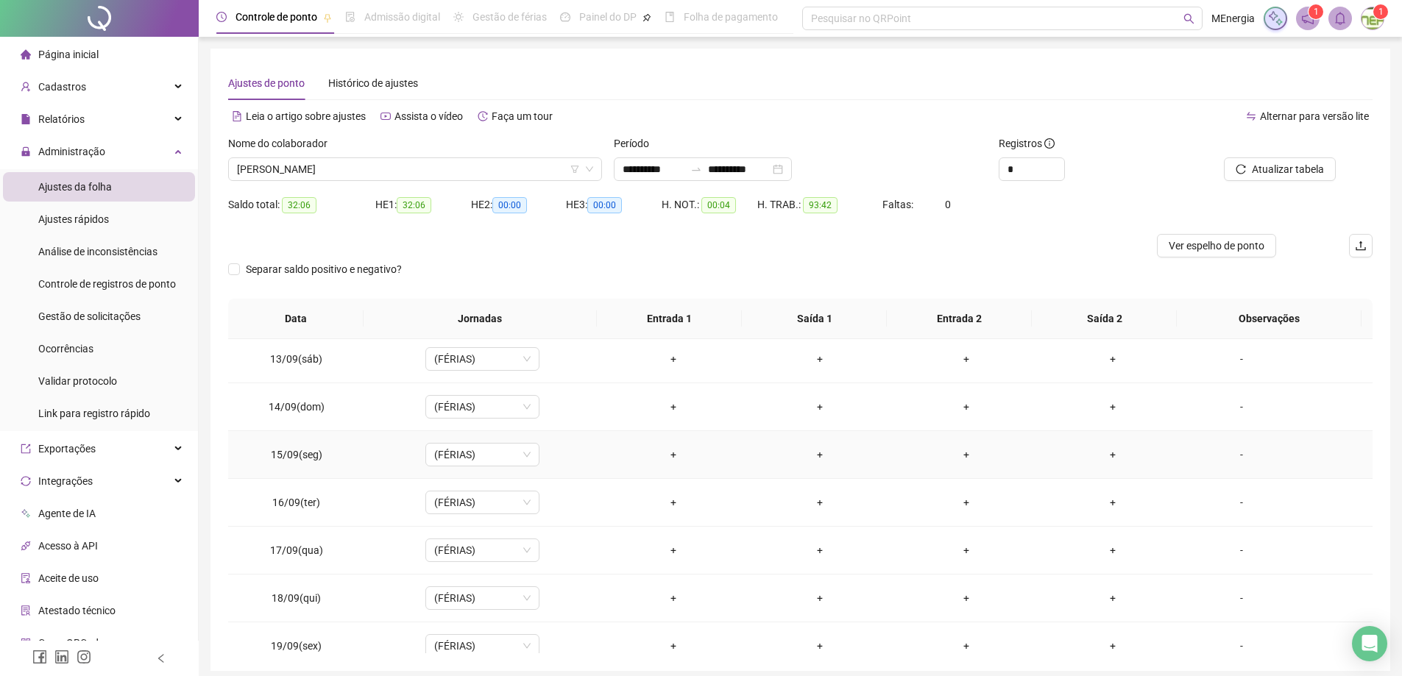
scroll to position [1216, 0]
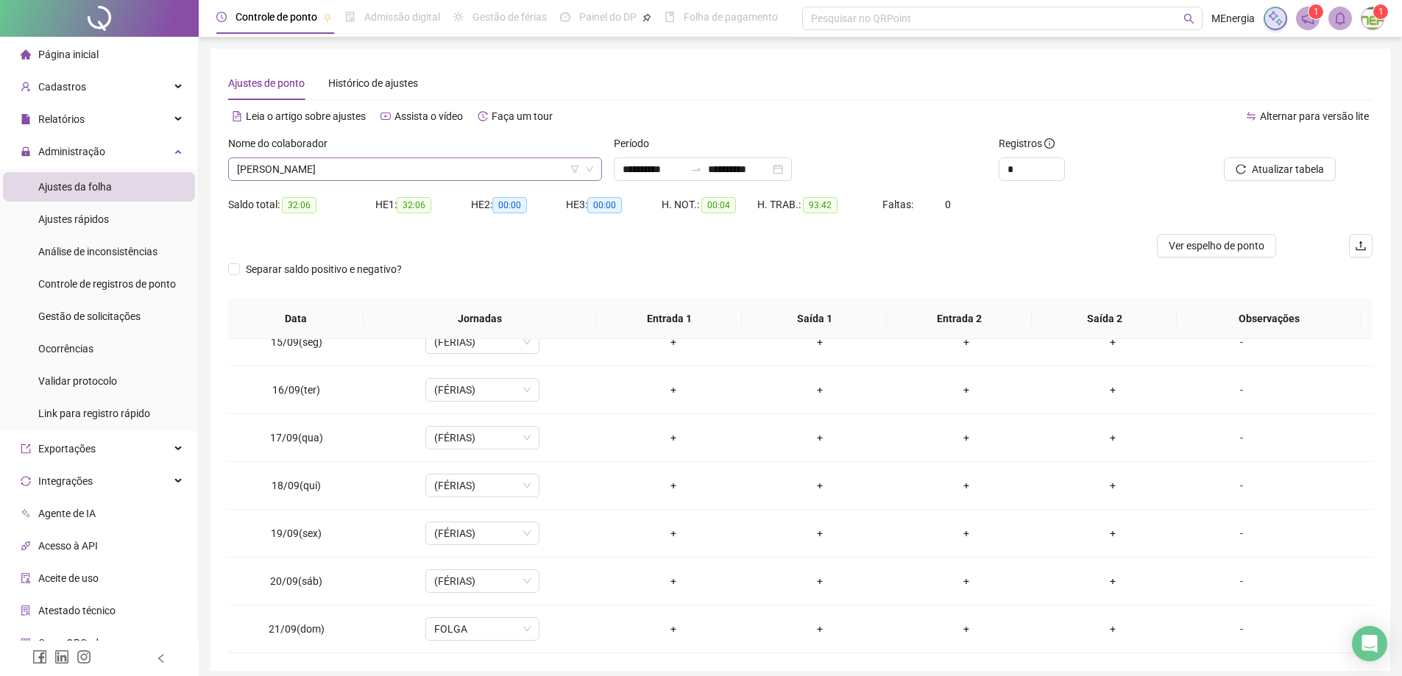
click at [596, 171] on div "ALEX BALDUINO LAGE" at bounding box center [415, 169] width 374 height 24
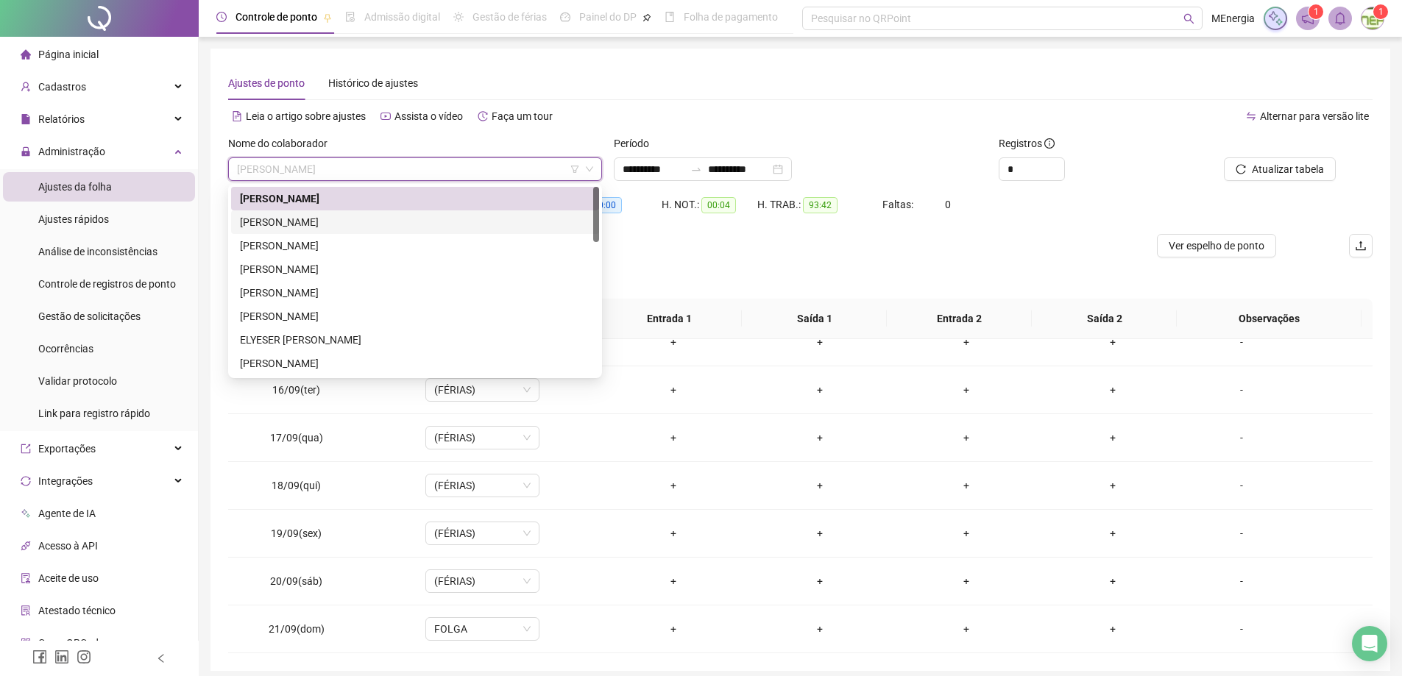
click at [308, 230] on div "ALINE FURTADO DE SOUZA" at bounding box center [415, 222] width 350 height 16
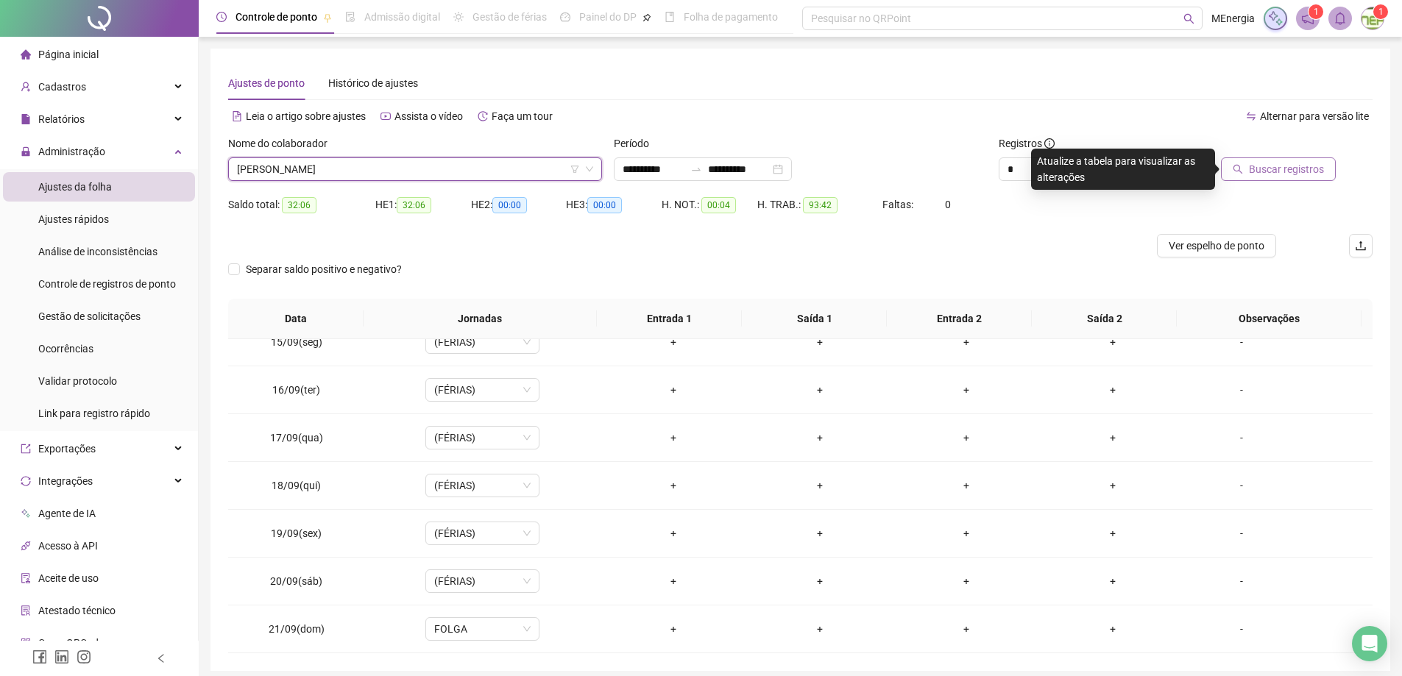
click at [1249, 161] on button "Buscar registros" at bounding box center [1278, 169] width 115 height 24
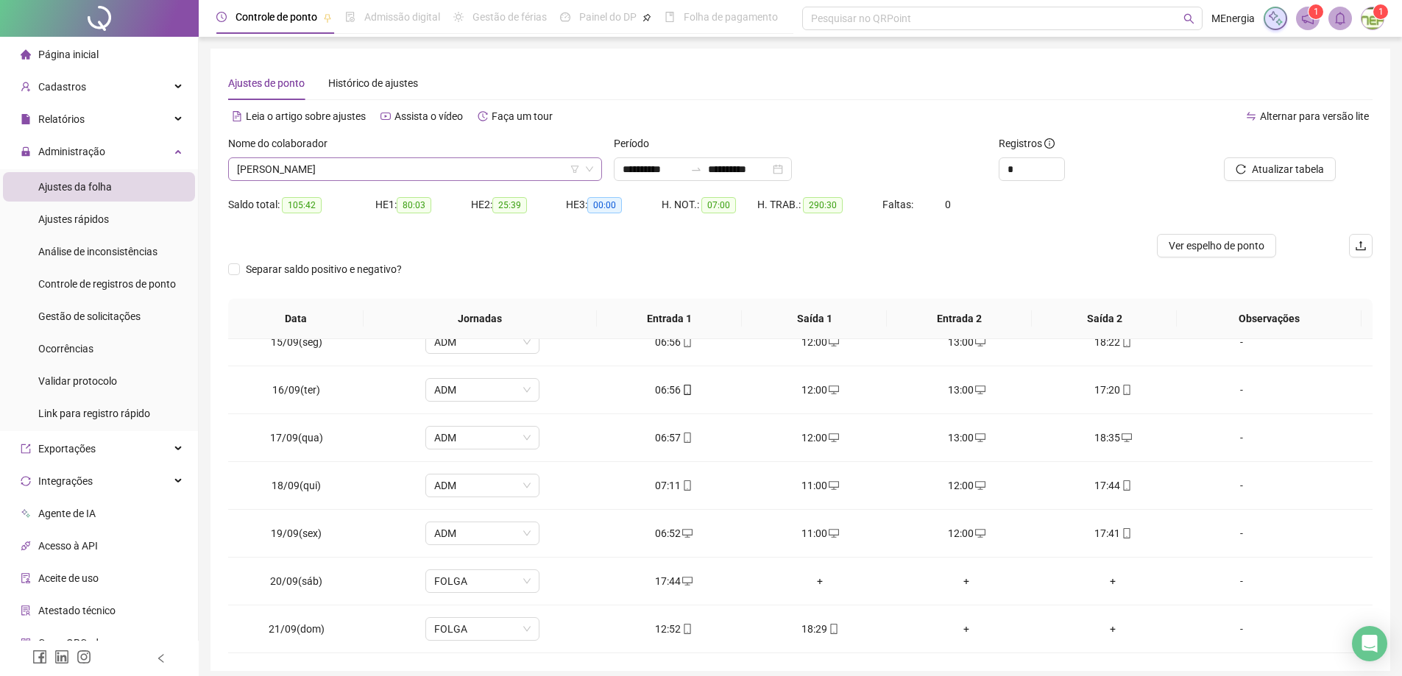
click at [595, 165] on div "ALINE FURTADO DE SOUZA" at bounding box center [415, 169] width 374 height 24
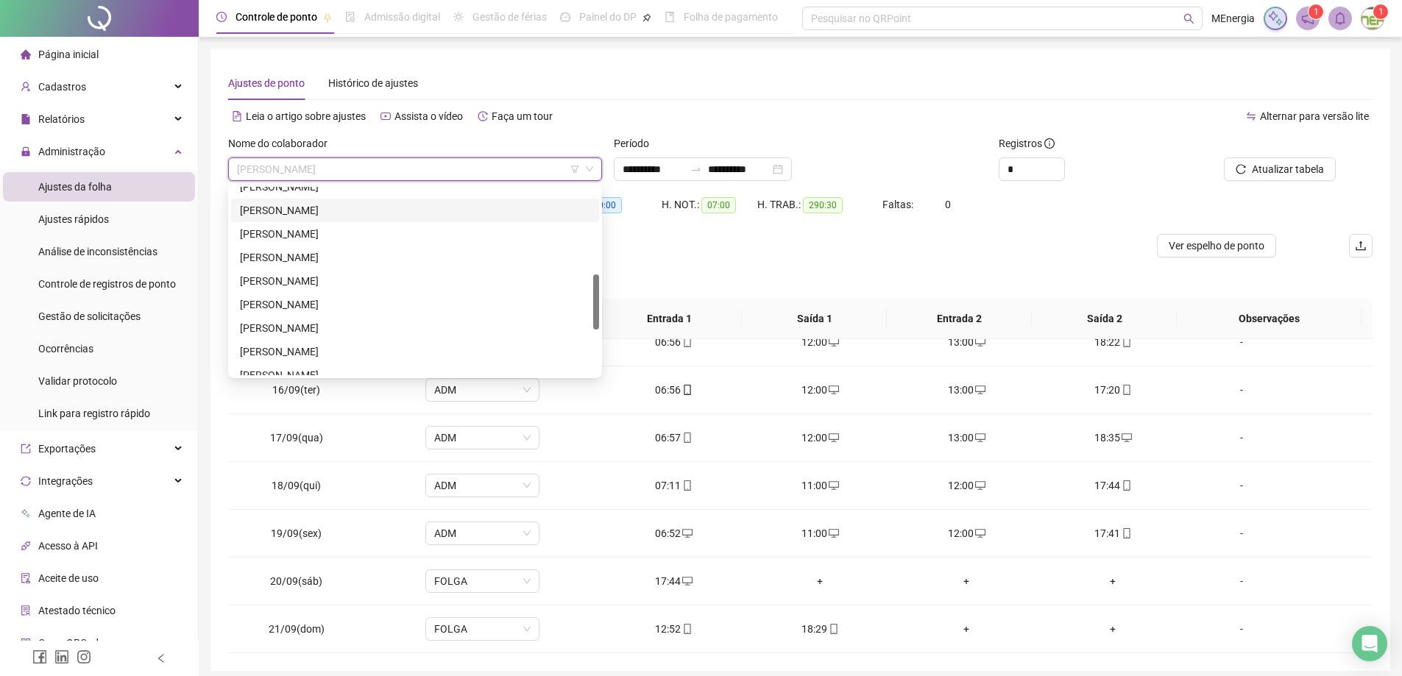
scroll to position [368, 0]
click at [330, 232] on div "MARCIO BARBOSA DOS SANTOS" at bounding box center [415, 231] width 350 height 16
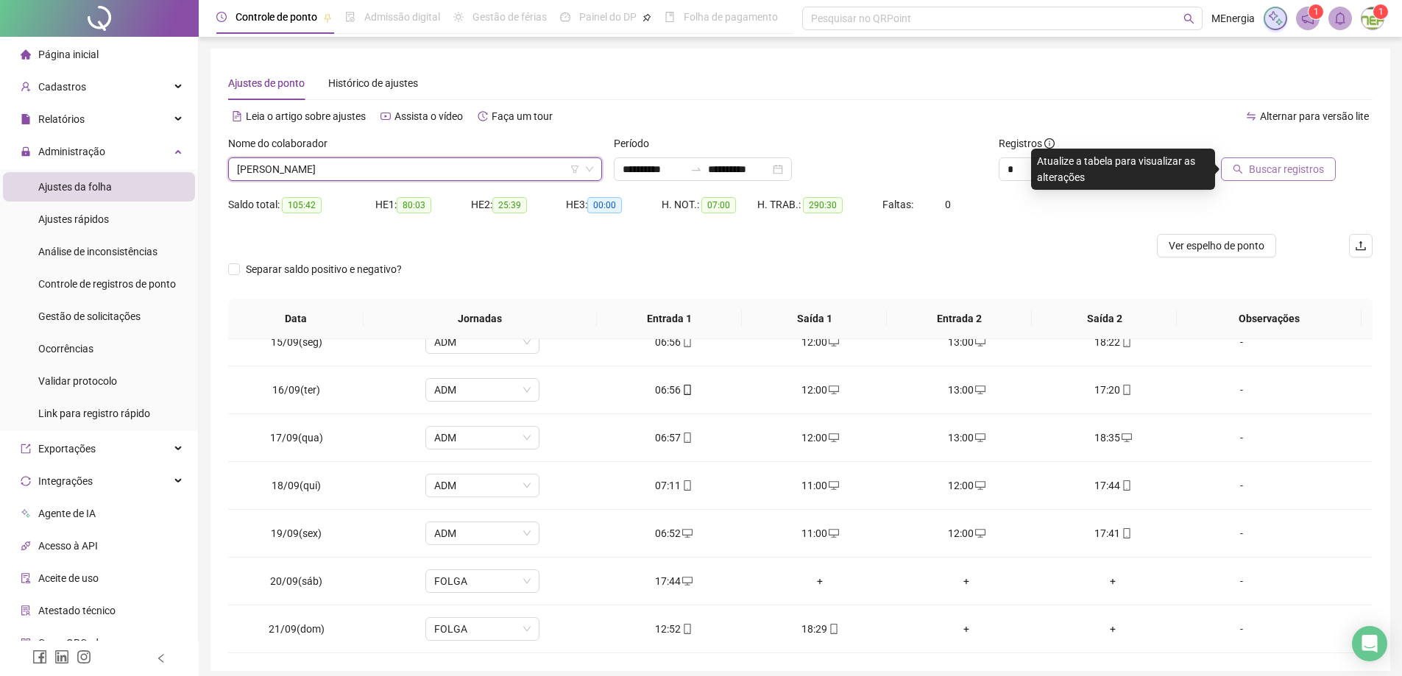
click at [1235, 177] on button "Buscar registros" at bounding box center [1278, 169] width 115 height 24
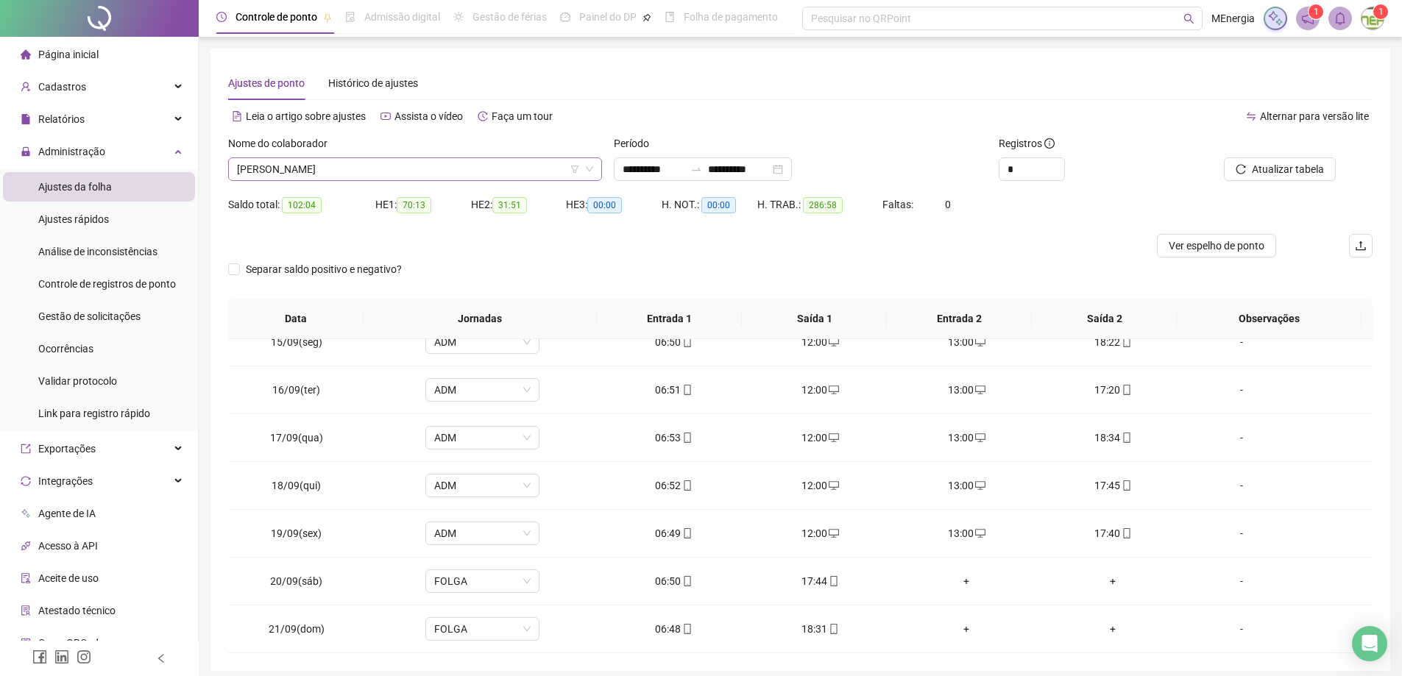
click at [600, 168] on div "MARCIO BARBOSA DOS SANTOS" at bounding box center [415, 169] width 374 height 24
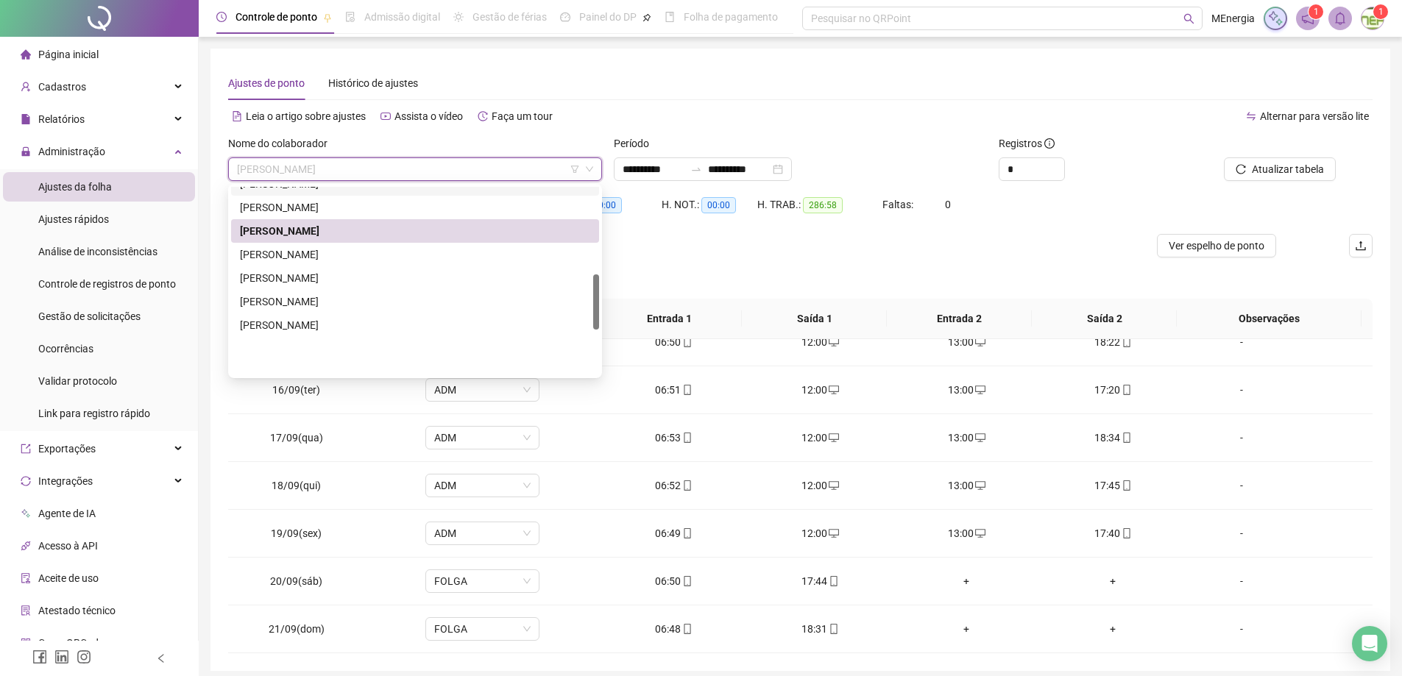
scroll to position [0, 0]
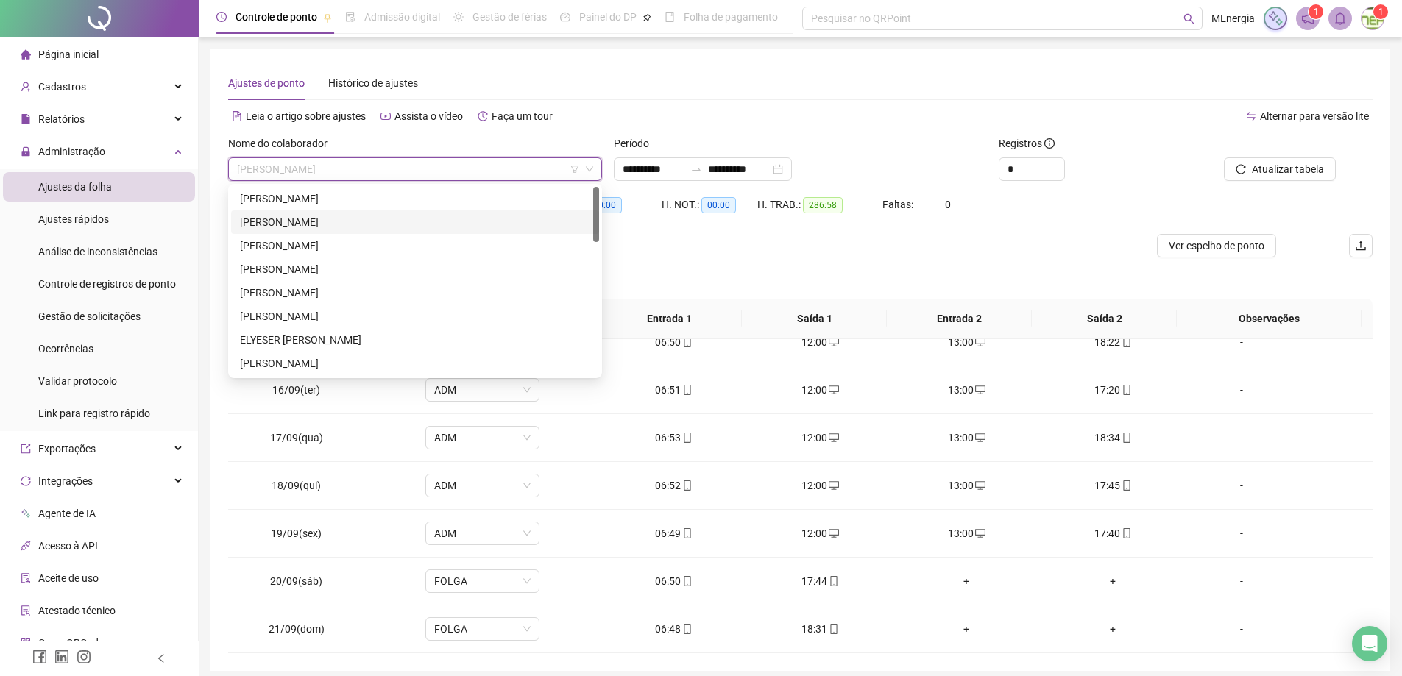
click at [362, 220] on div "ALINE FURTADO DE SOUZA" at bounding box center [415, 222] width 350 height 16
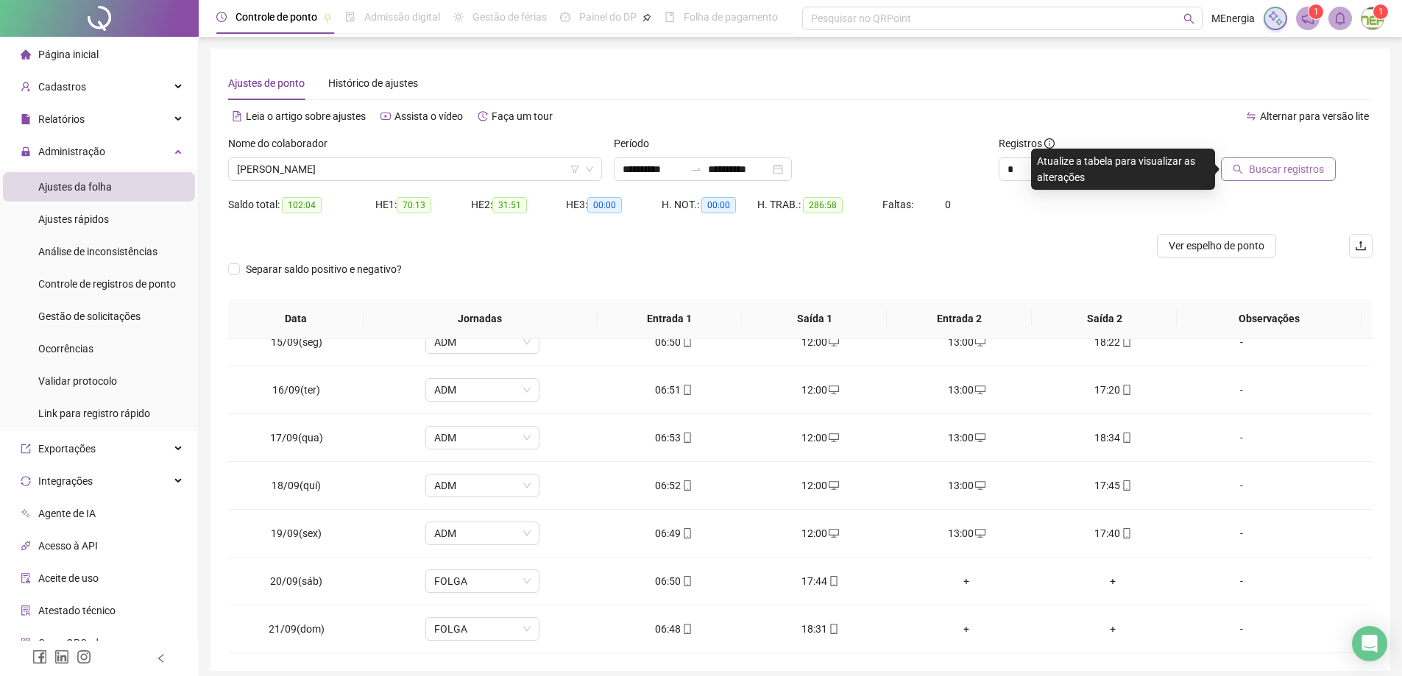
click at [1262, 166] on span "Buscar registros" at bounding box center [1286, 169] width 75 height 16
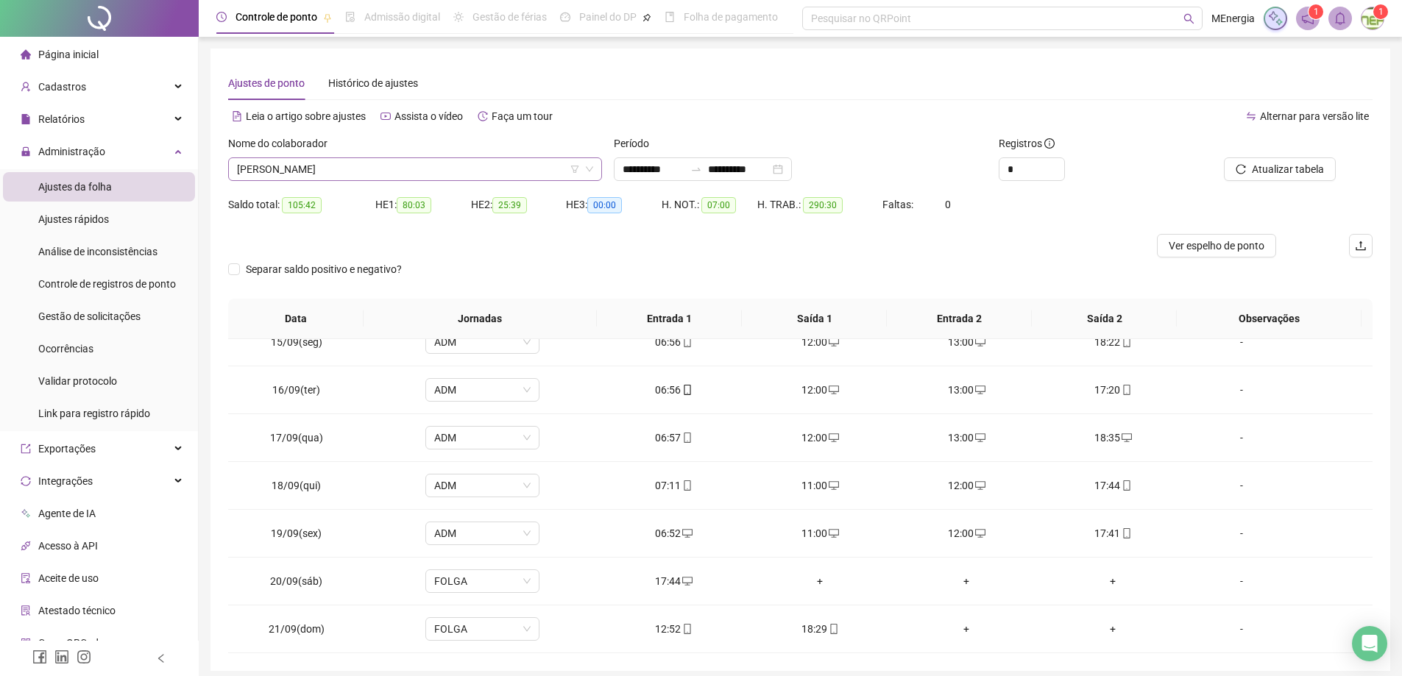
click at [596, 166] on div "ALINE FURTADO DE SOUZA" at bounding box center [415, 169] width 374 height 24
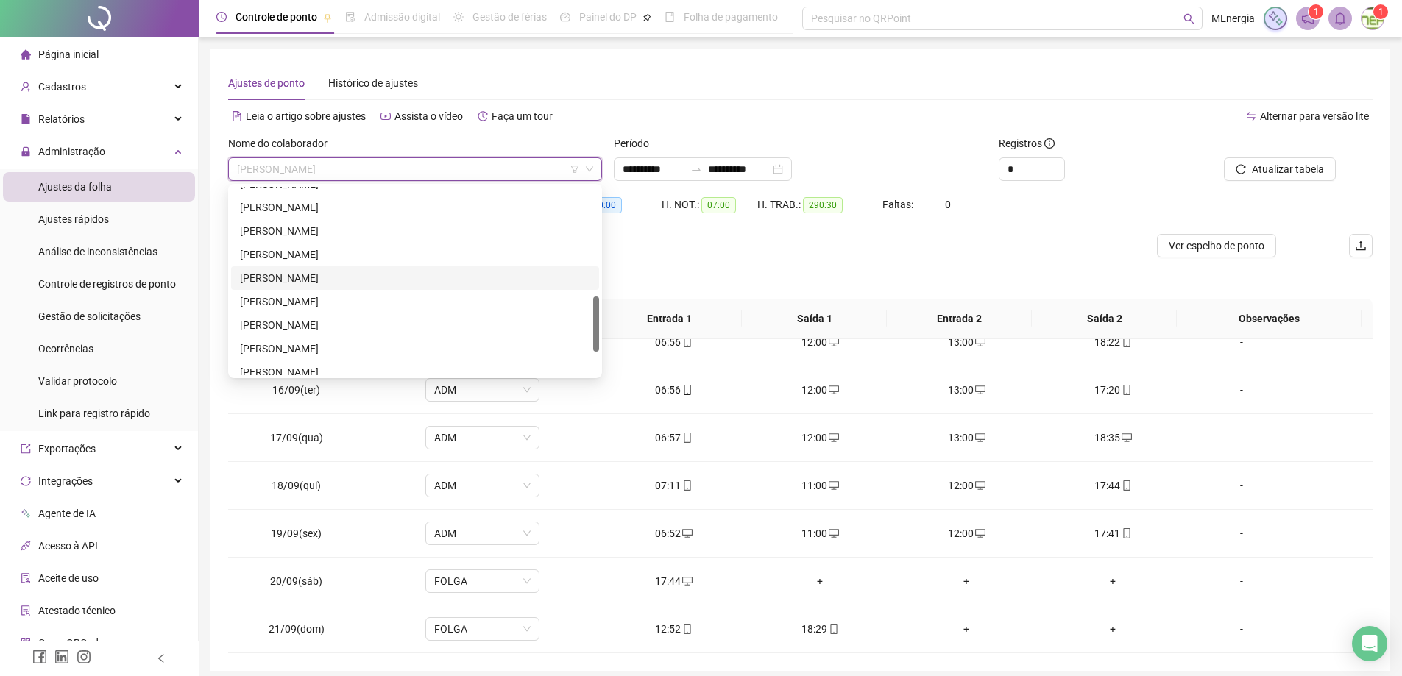
scroll to position [294, 0]
click at [340, 303] on div "MARCIO BARBOSA DOS SANTOS" at bounding box center [415, 305] width 350 height 16
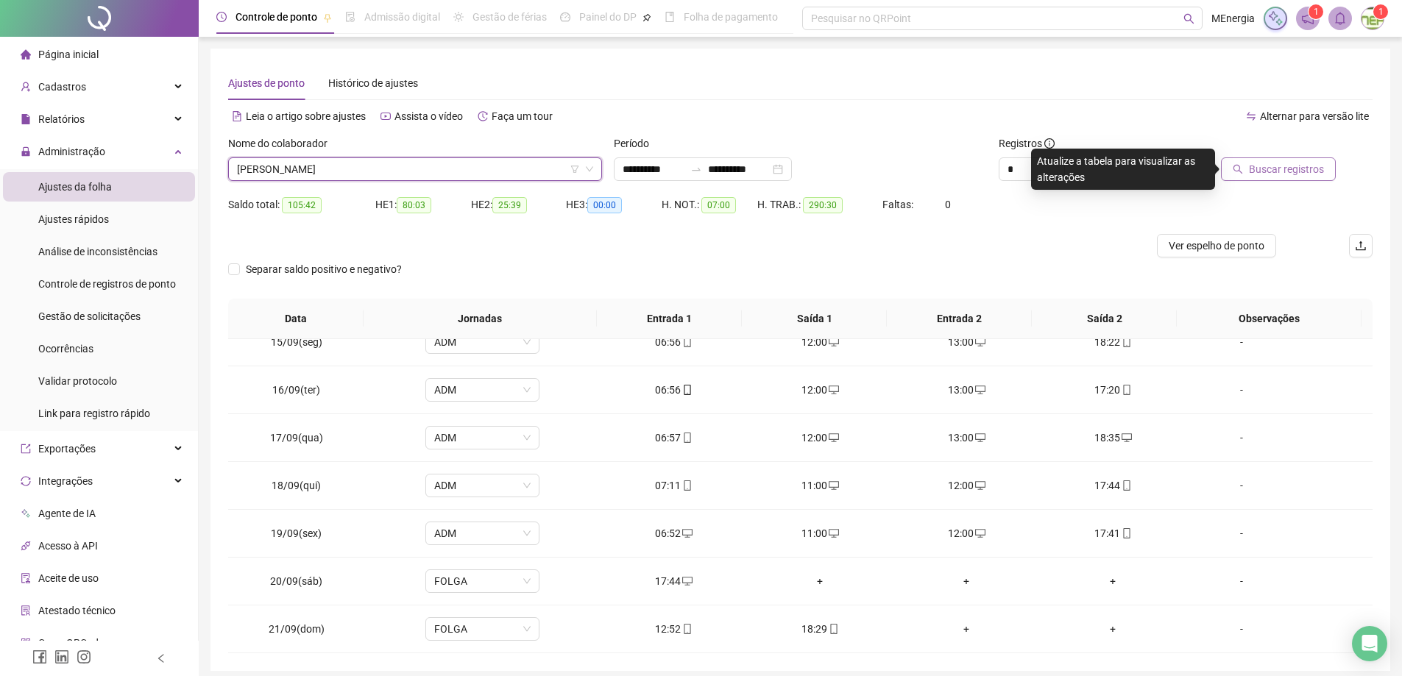
click at [1265, 177] on span "Buscar registros" at bounding box center [1286, 169] width 75 height 16
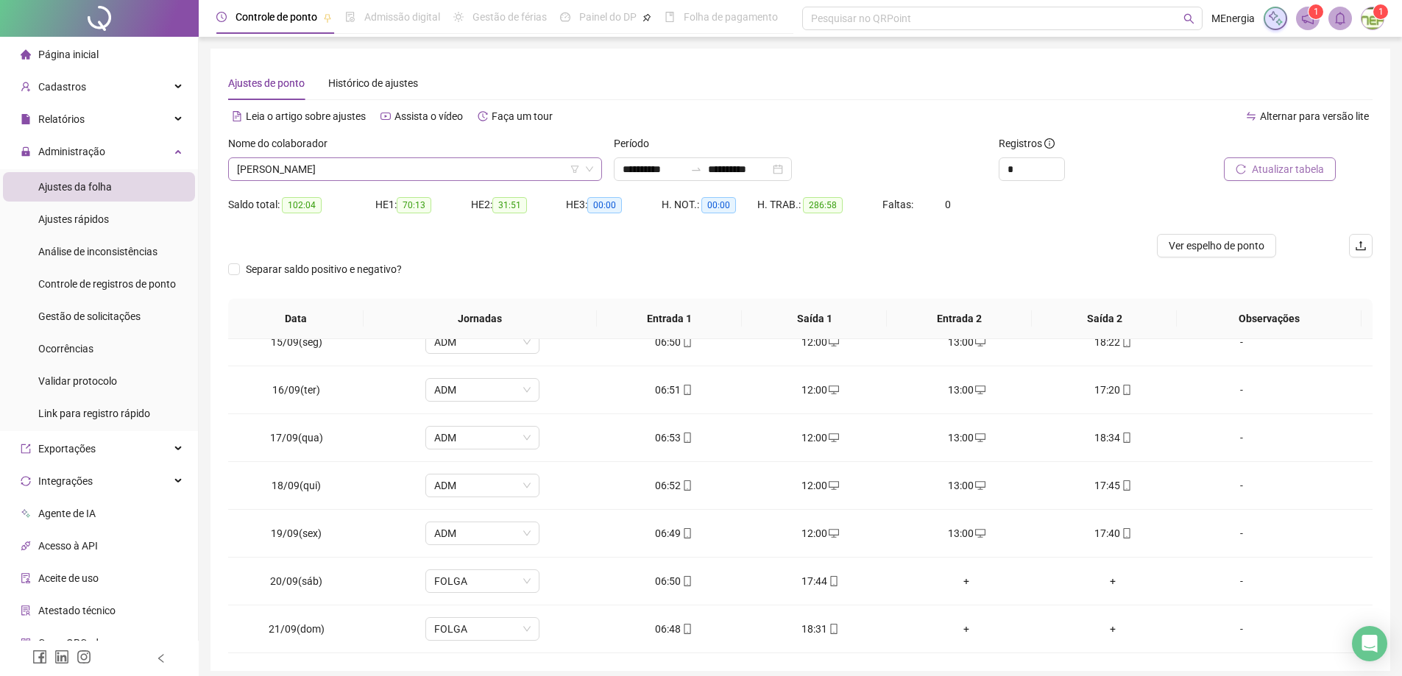
click at [597, 172] on div "MARCIO BARBOSA DOS SANTOS" at bounding box center [415, 169] width 374 height 24
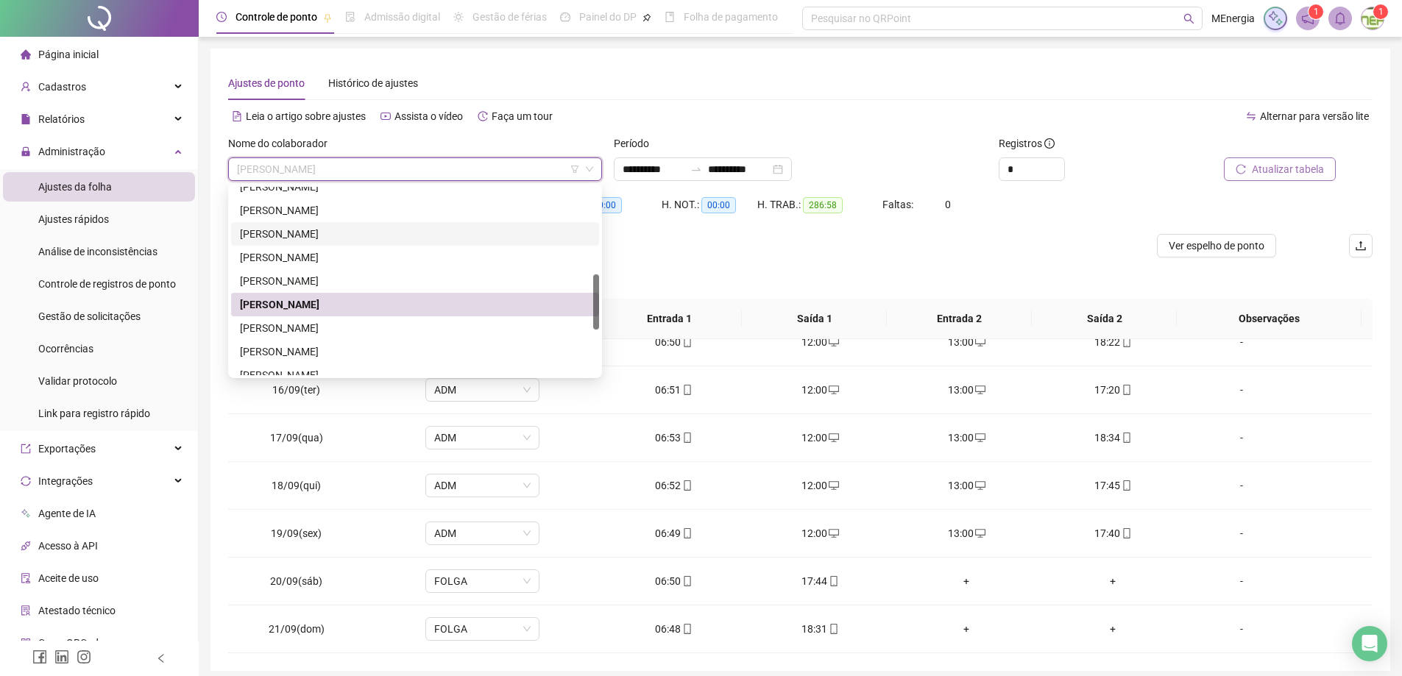
scroll to position [0, 0]
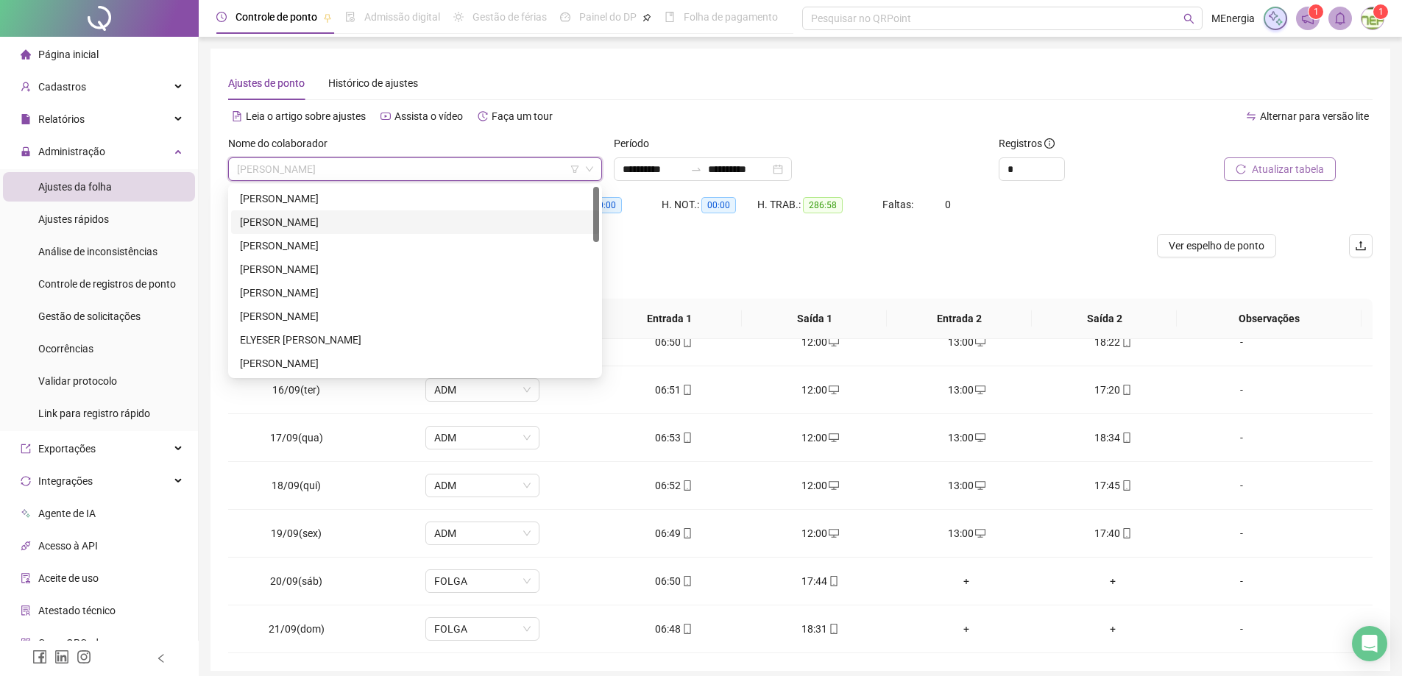
click at [334, 211] on div "ALINE FURTADO DE SOUZA" at bounding box center [415, 222] width 368 height 24
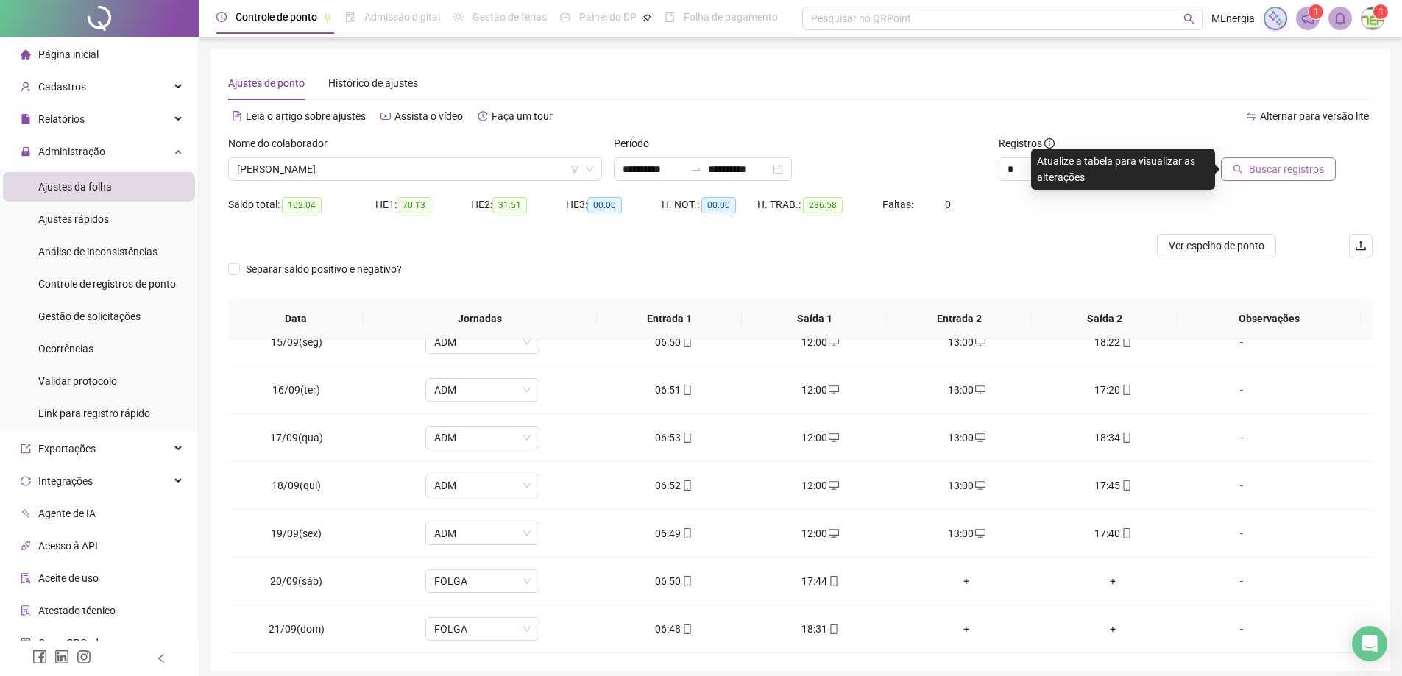
click at [1306, 177] on button "Buscar registros" at bounding box center [1278, 169] width 115 height 24
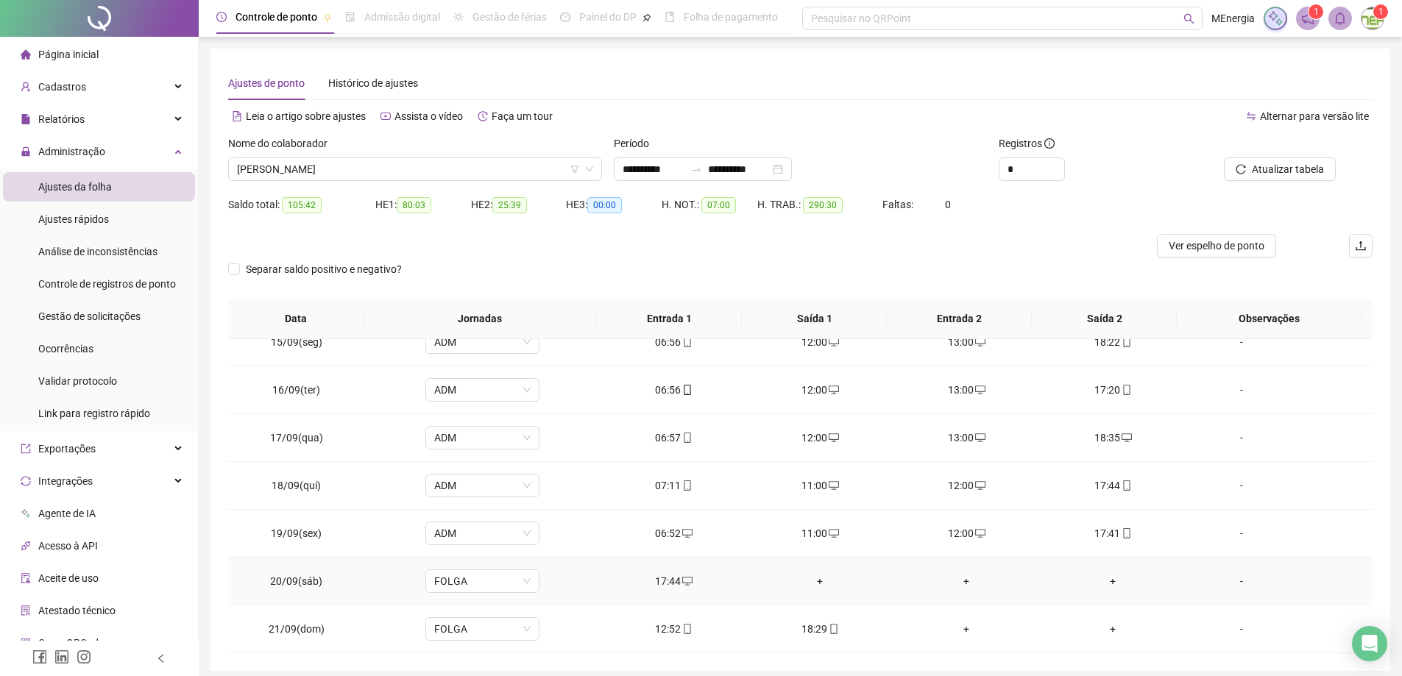
click at [961, 586] on div "+" at bounding box center [966, 581] width 123 height 16
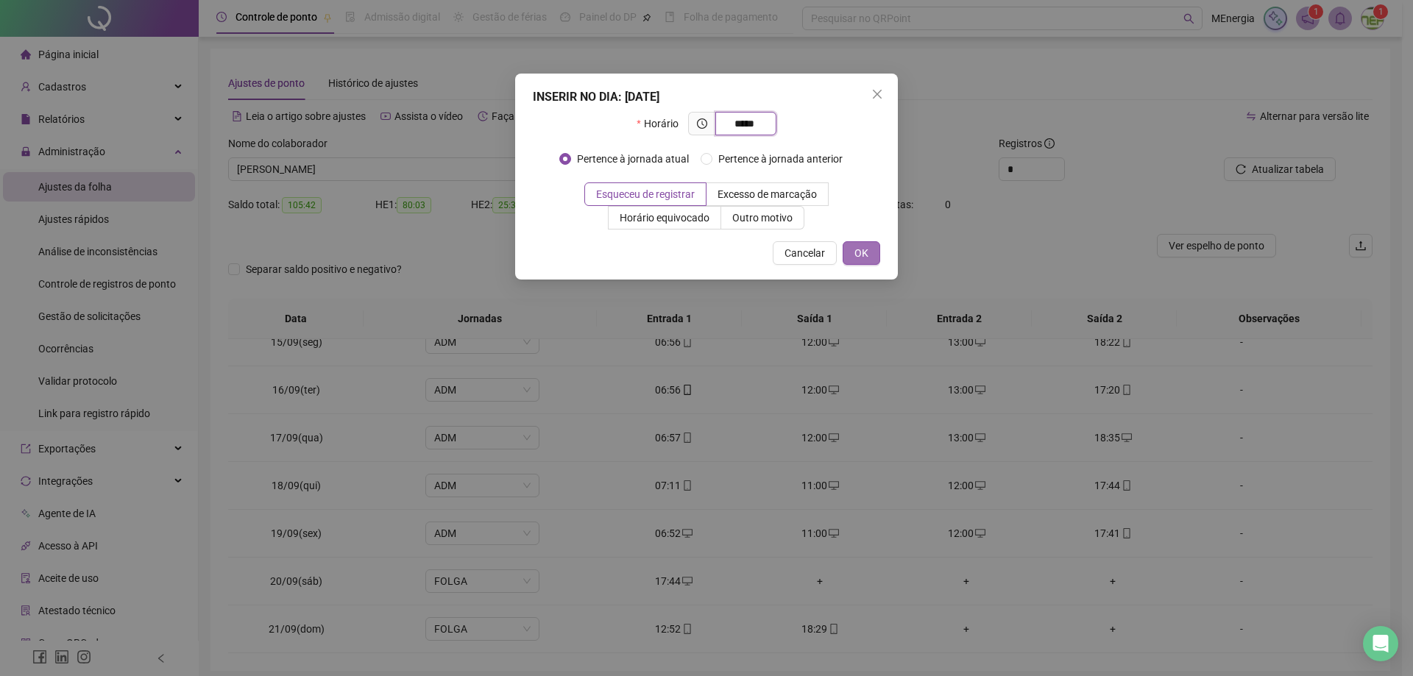
type input "*****"
click at [866, 255] on span "OK" at bounding box center [861, 253] width 14 height 16
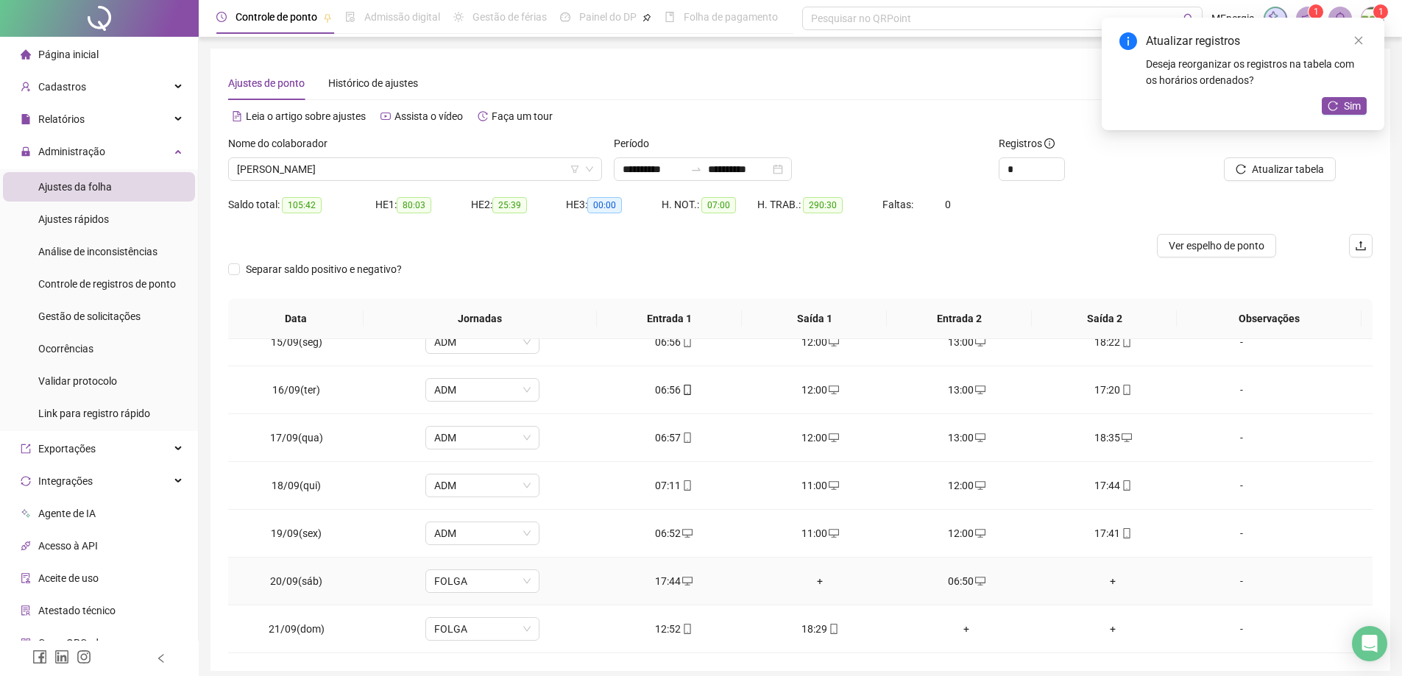
click at [816, 583] on div "+" at bounding box center [820, 581] width 123 height 16
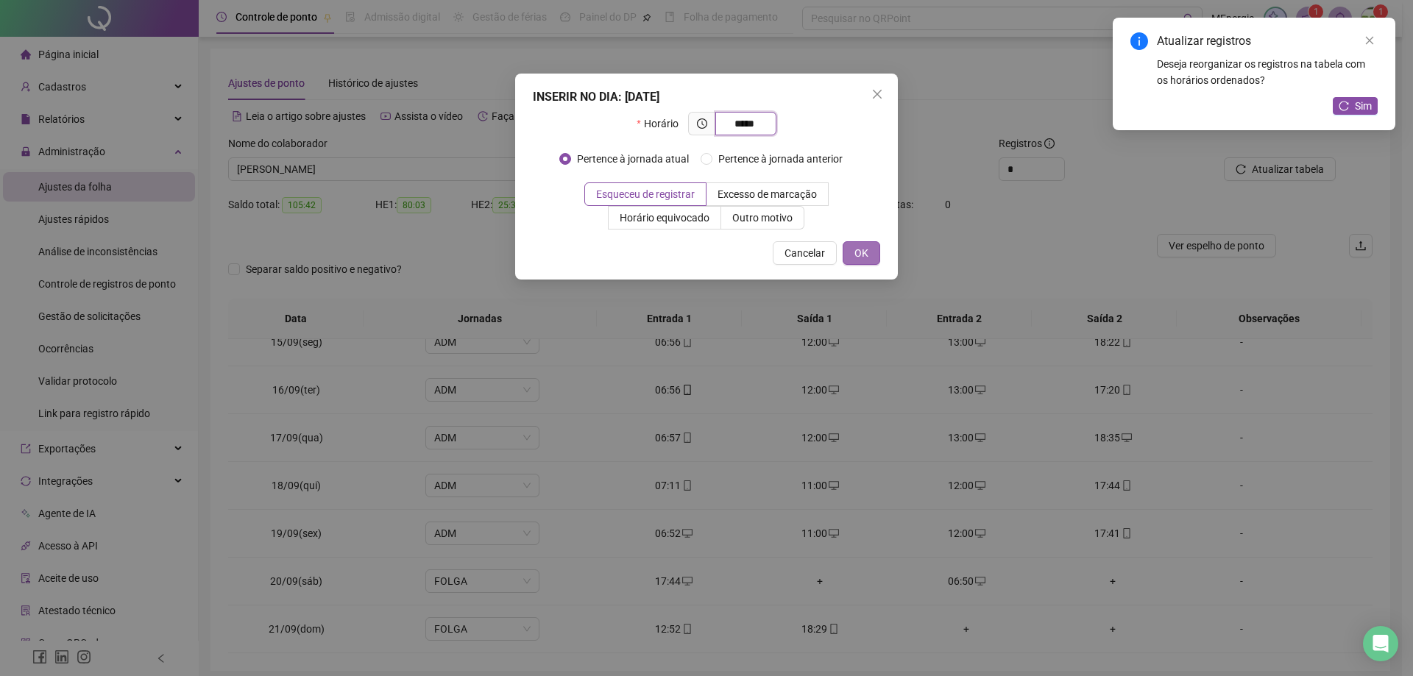
type input "*****"
click at [862, 263] on button "OK" at bounding box center [861, 253] width 38 height 24
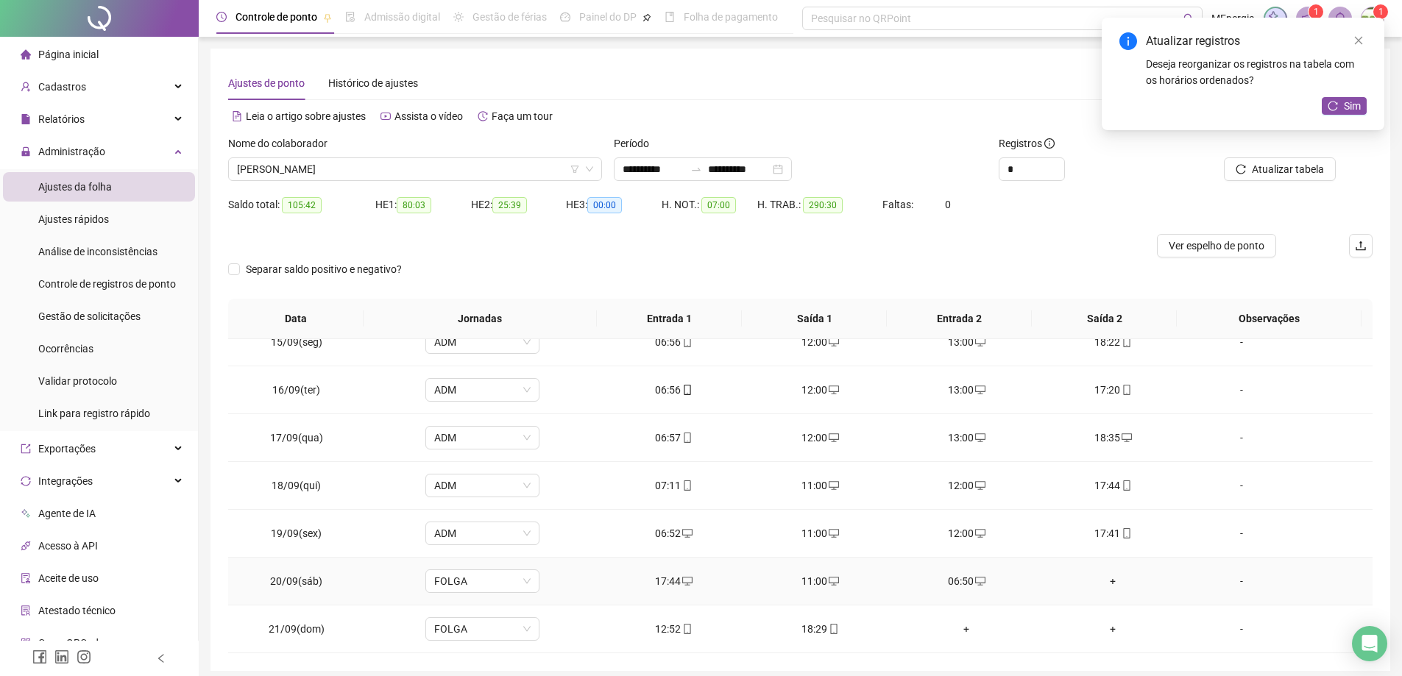
click at [1105, 580] on div "+" at bounding box center [1112, 581] width 123 height 16
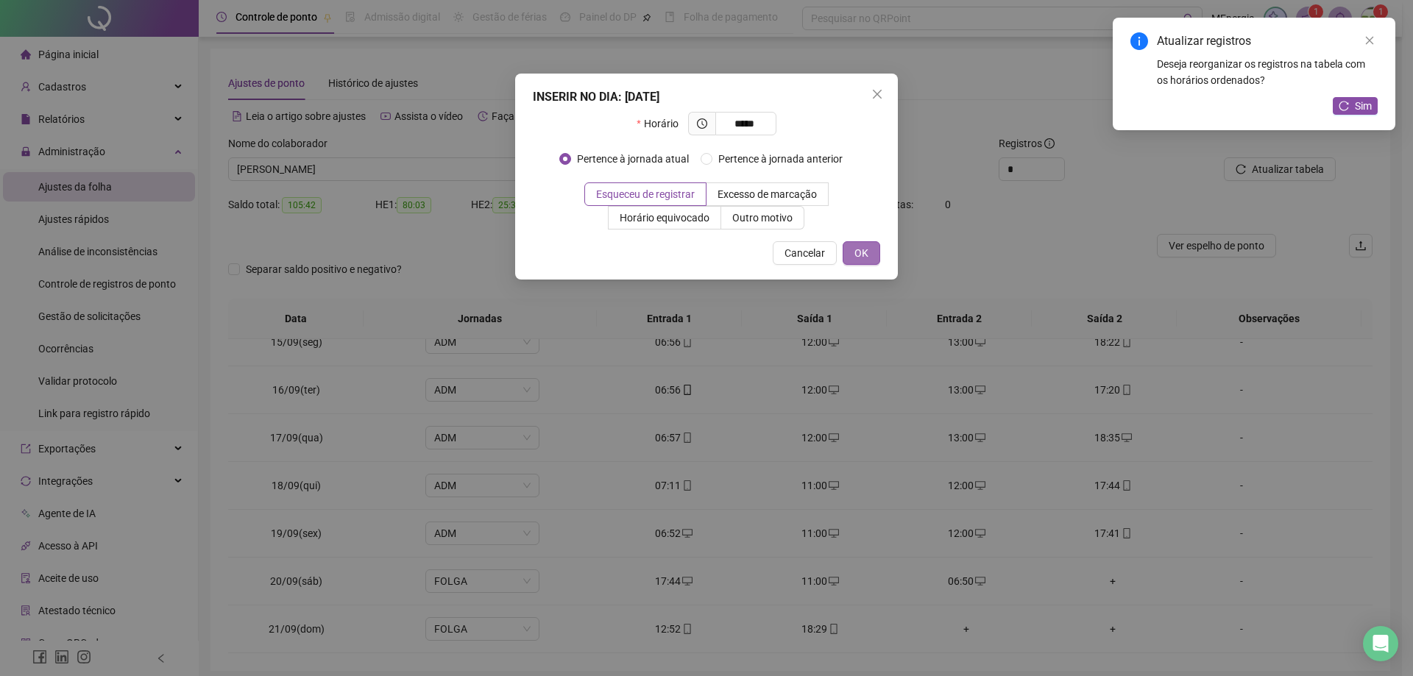
type input "*****"
click at [865, 254] on span "OK" at bounding box center [861, 253] width 14 height 16
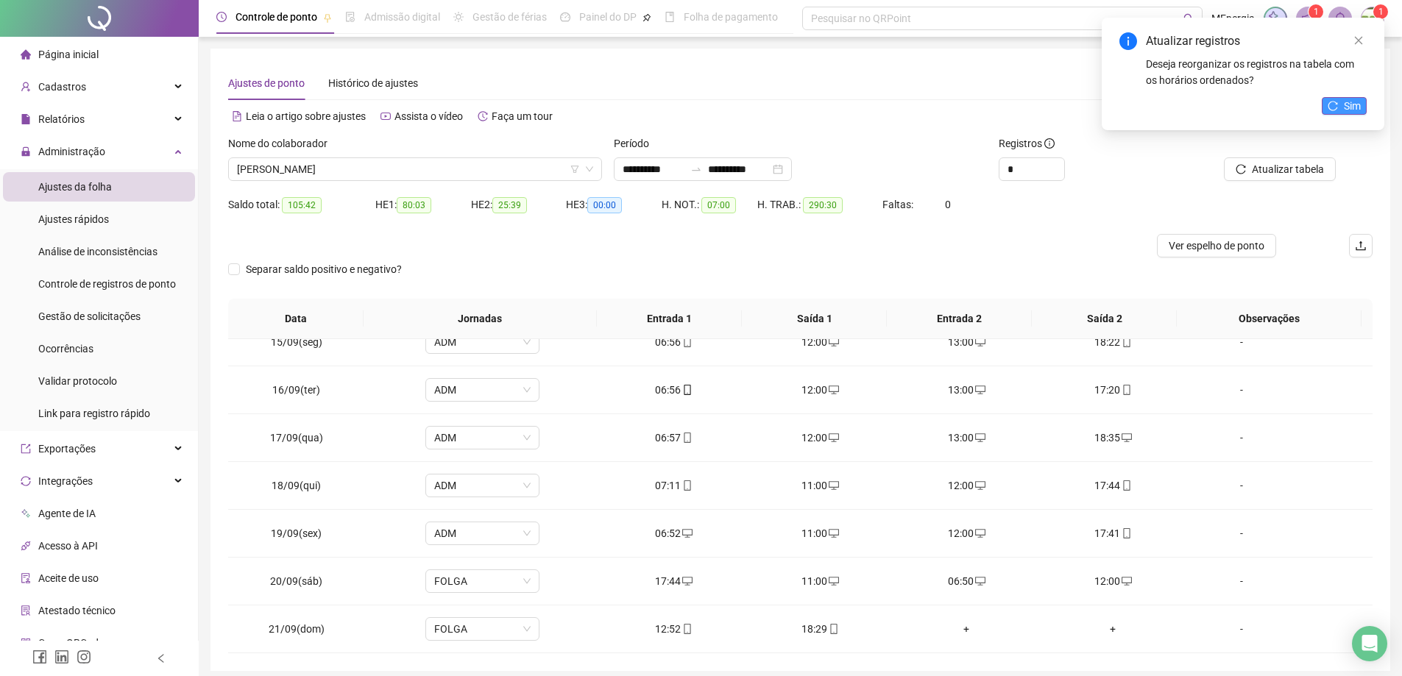
click at [1327, 107] on icon "reload" at bounding box center [1332, 106] width 10 height 10
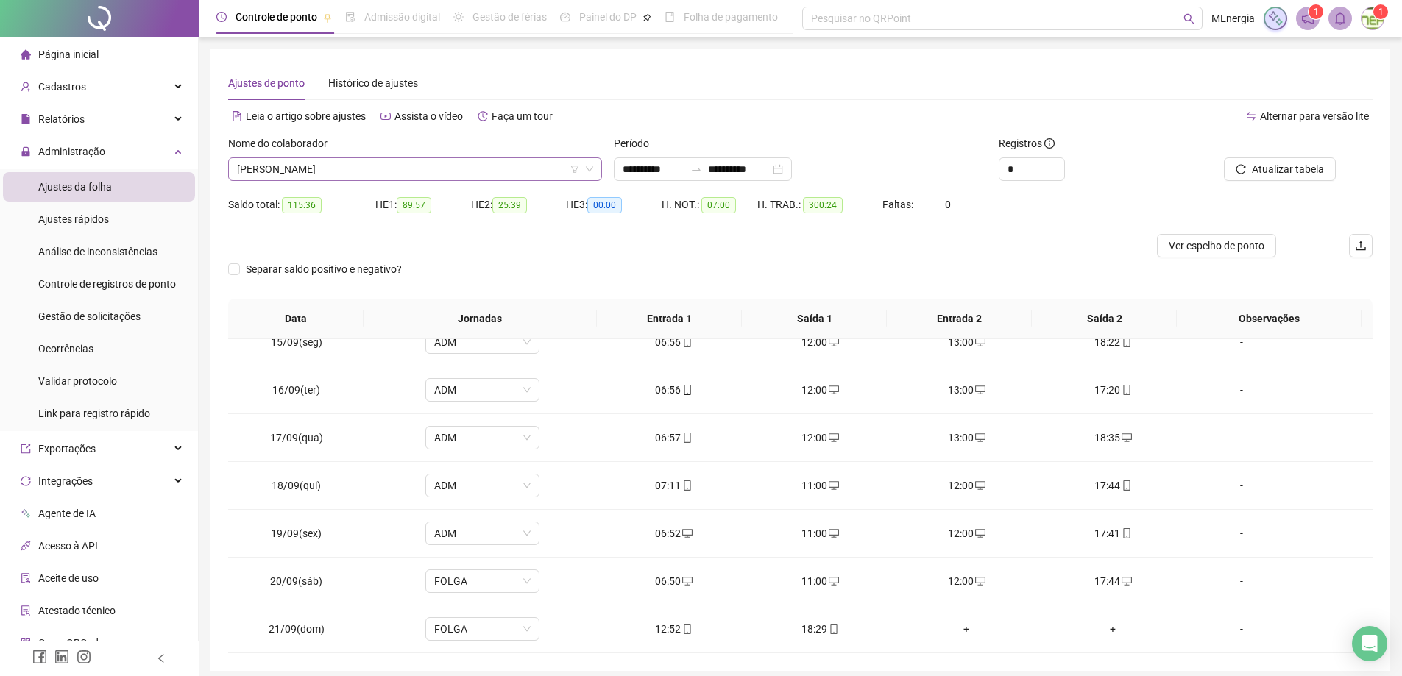
click at [600, 169] on div "ALINE FURTADO DE SOUZA" at bounding box center [415, 169] width 374 height 24
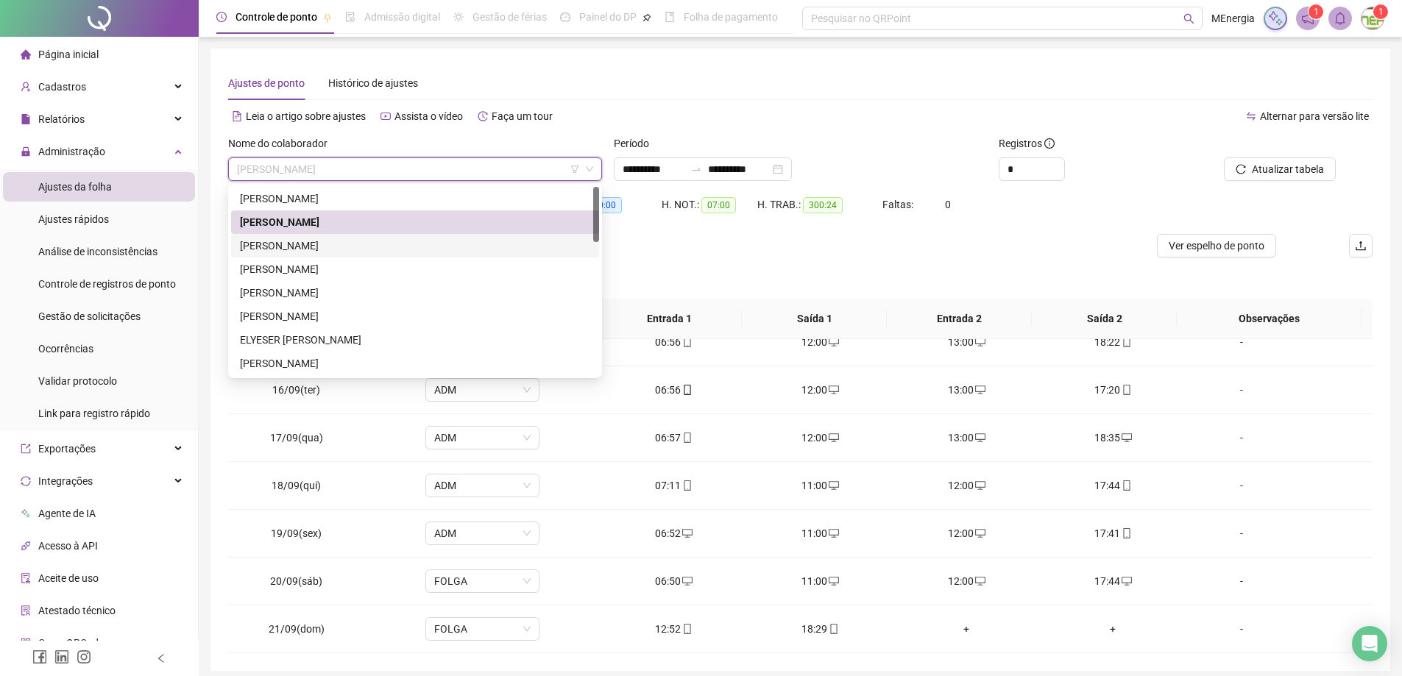
click at [403, 245] on div "ANDERSON LUIS DE MORAES" at bounding box center [415, 246] width 350 height 16
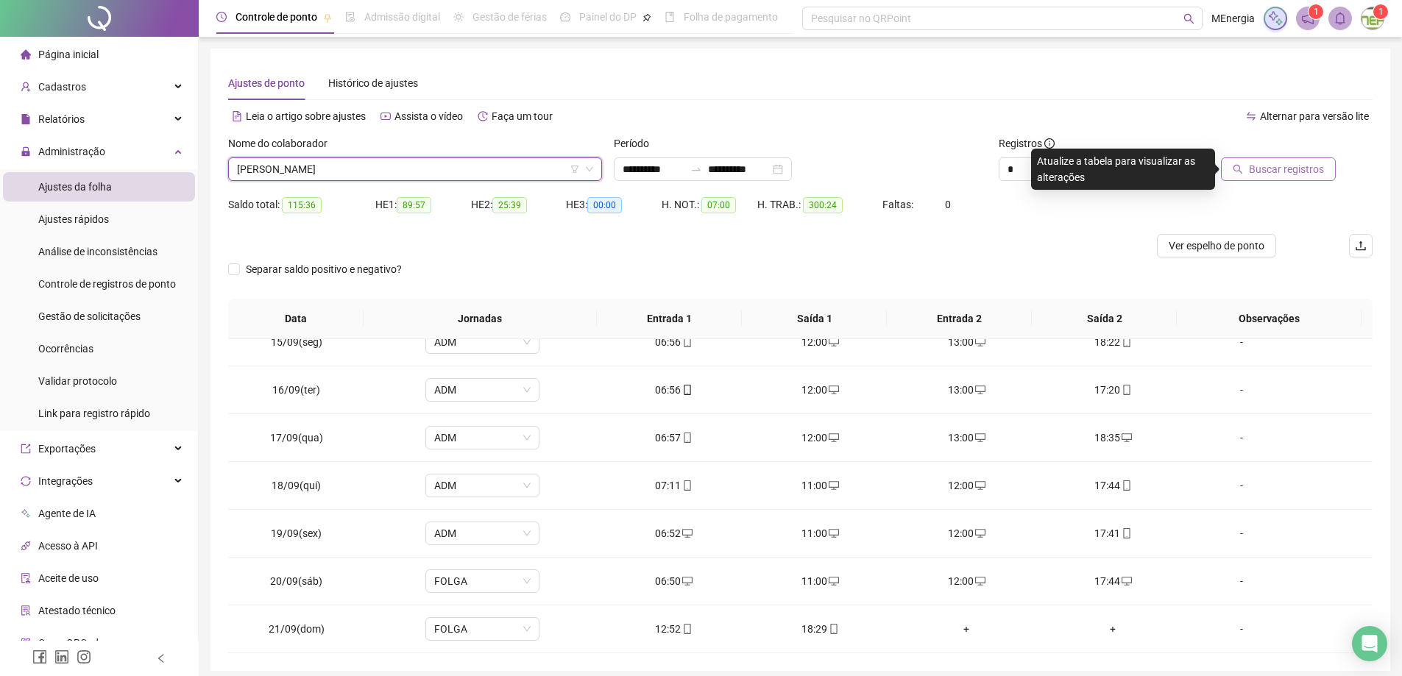
click at [1235, 169] on button "Buscar registros" at bounding box center [1278, 169] width 115 height 24
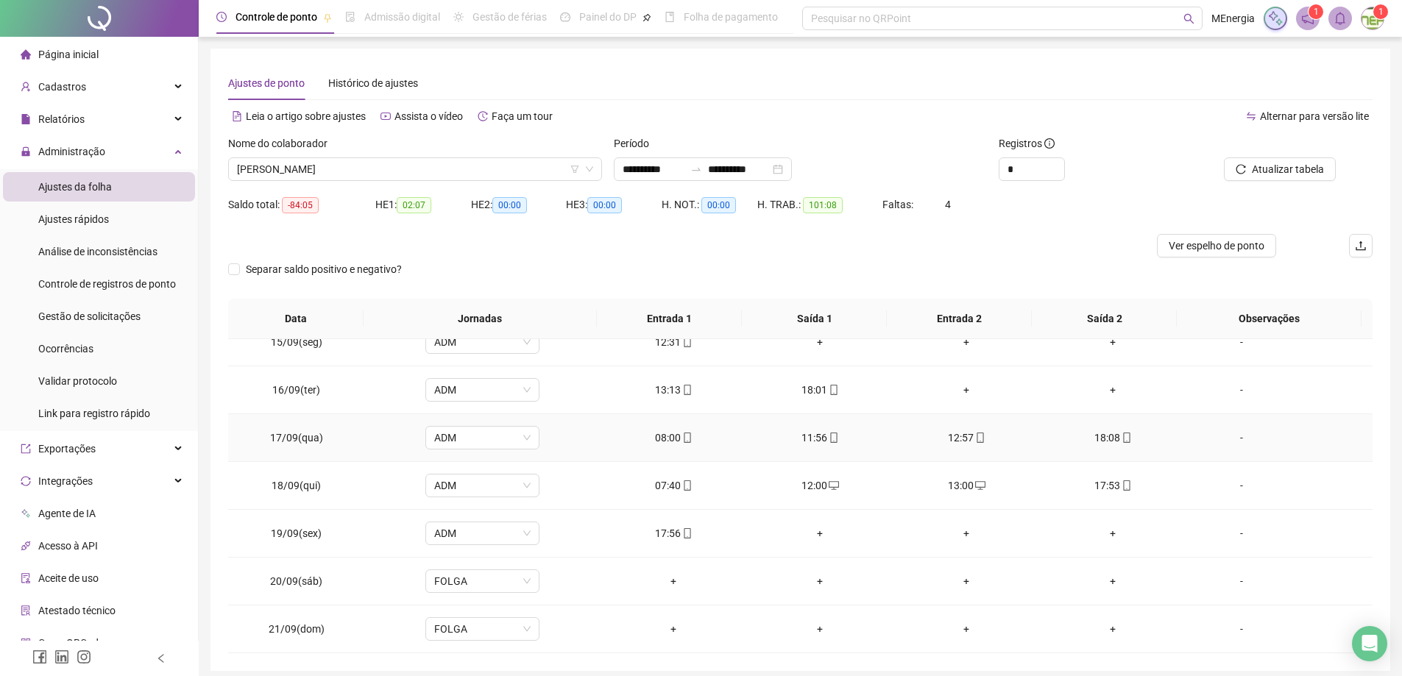
scroll to position [58, 0]
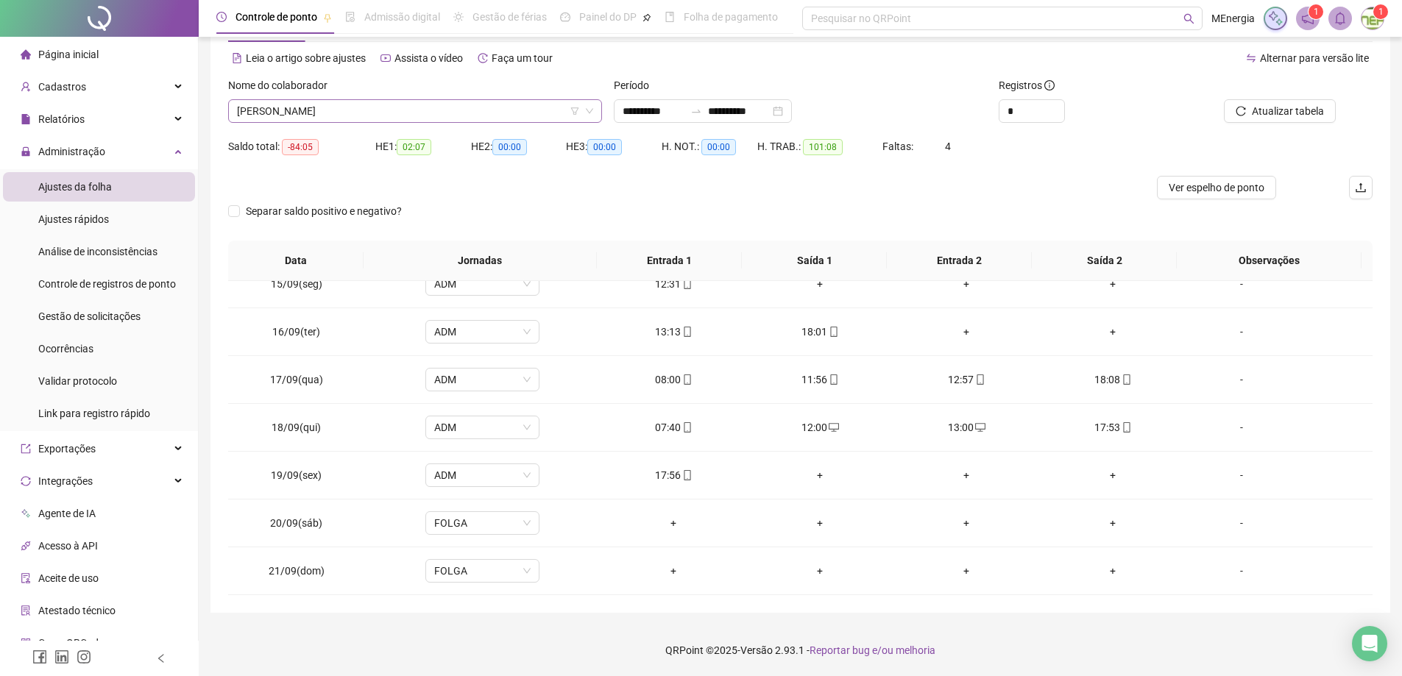
click at [597, 107] on div "ANDERSON LUIS DE MORAES" at bounding box center [415, 111] width 374 height 24
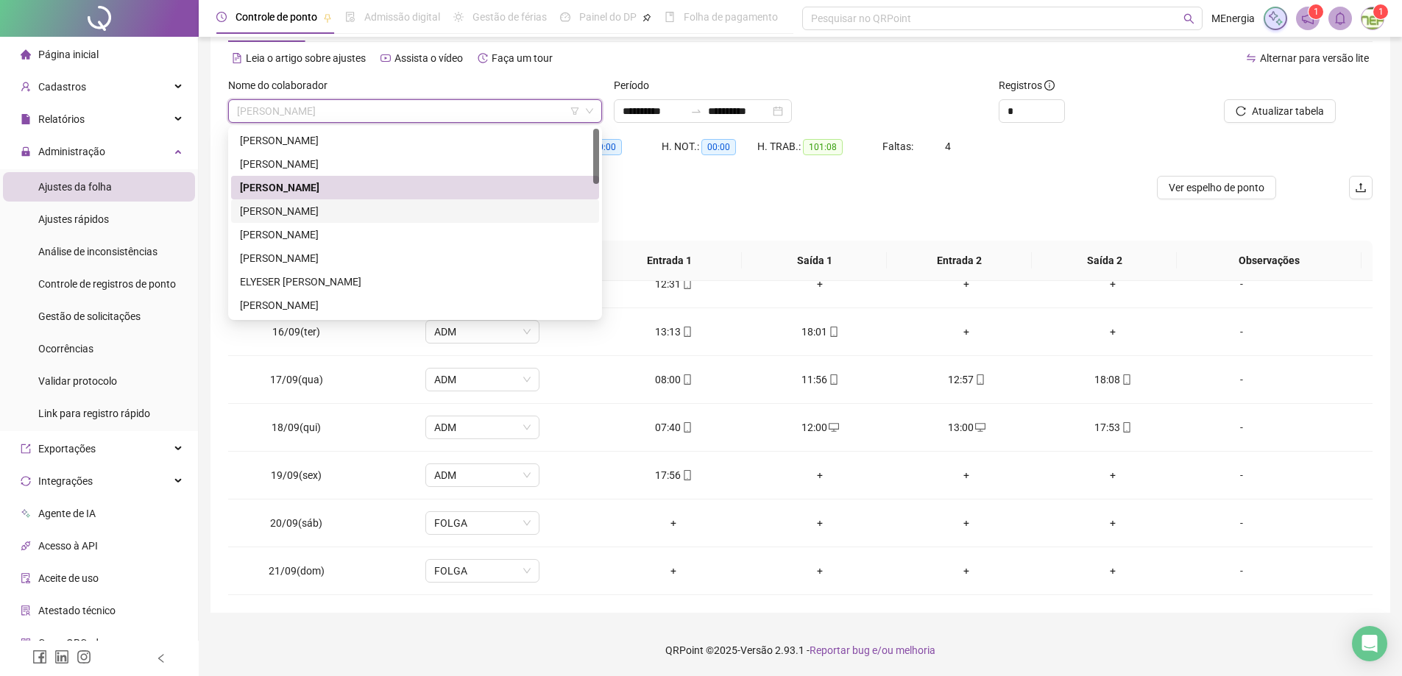
click at [348, 210] on div "BRUNO SILVA NASCIMENTO" at bounding box center [415, 211] width 350 height 16
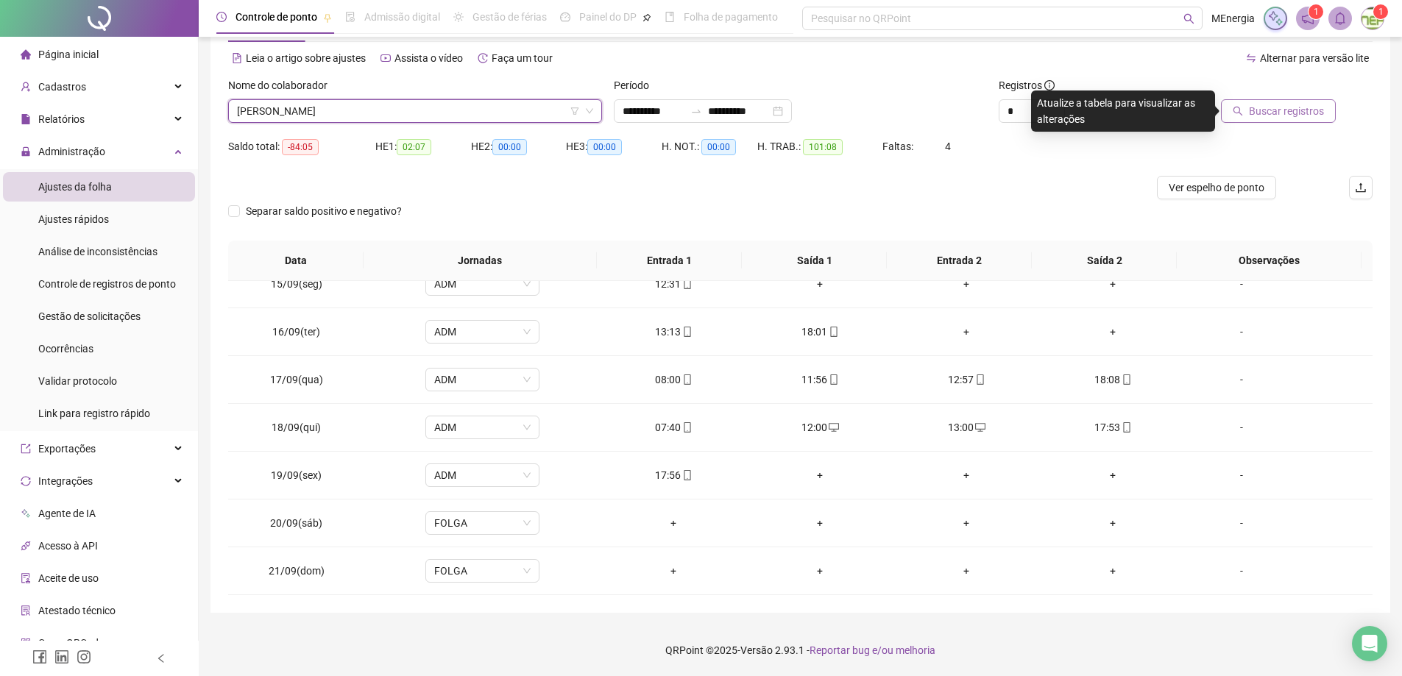
click at [1301, 113] on span "Buscar registros" at bounding box center [1286, 111] width 75 height 16
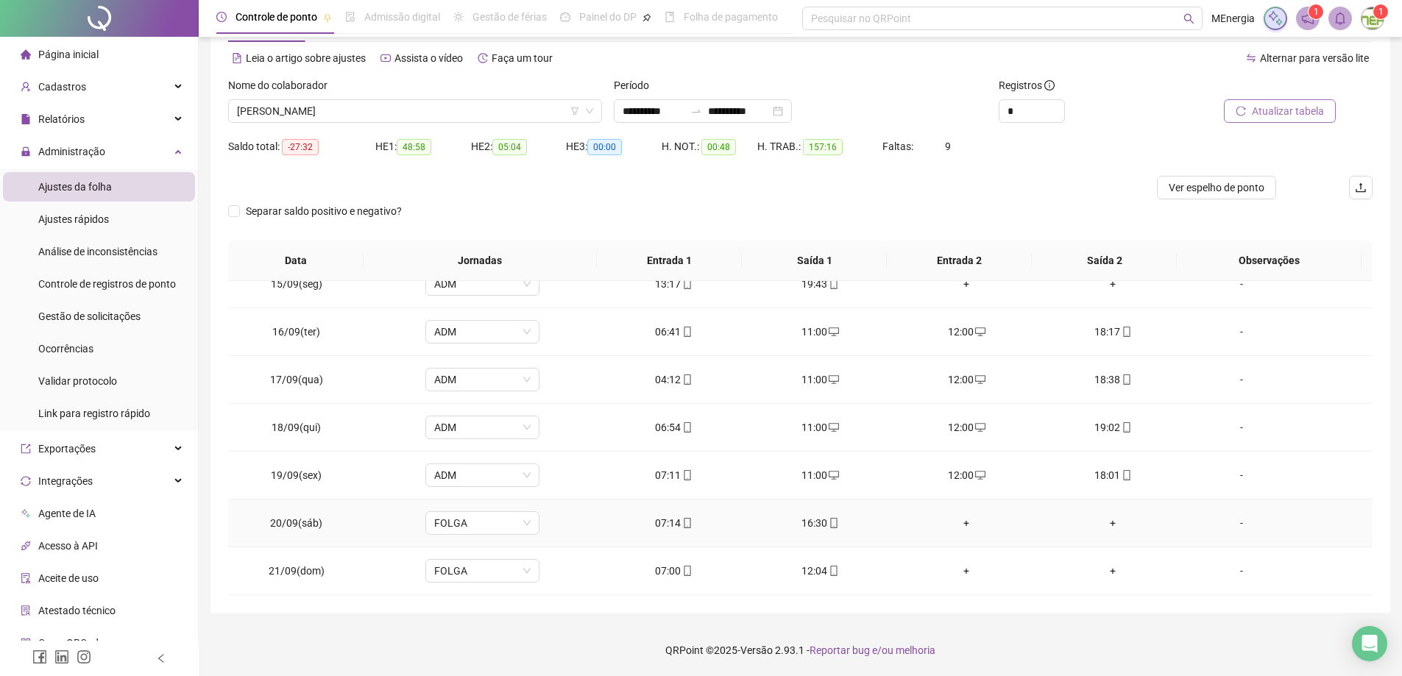
click at [959, 525] on div "+" at bounding box center [966, 523] width 123 height 16
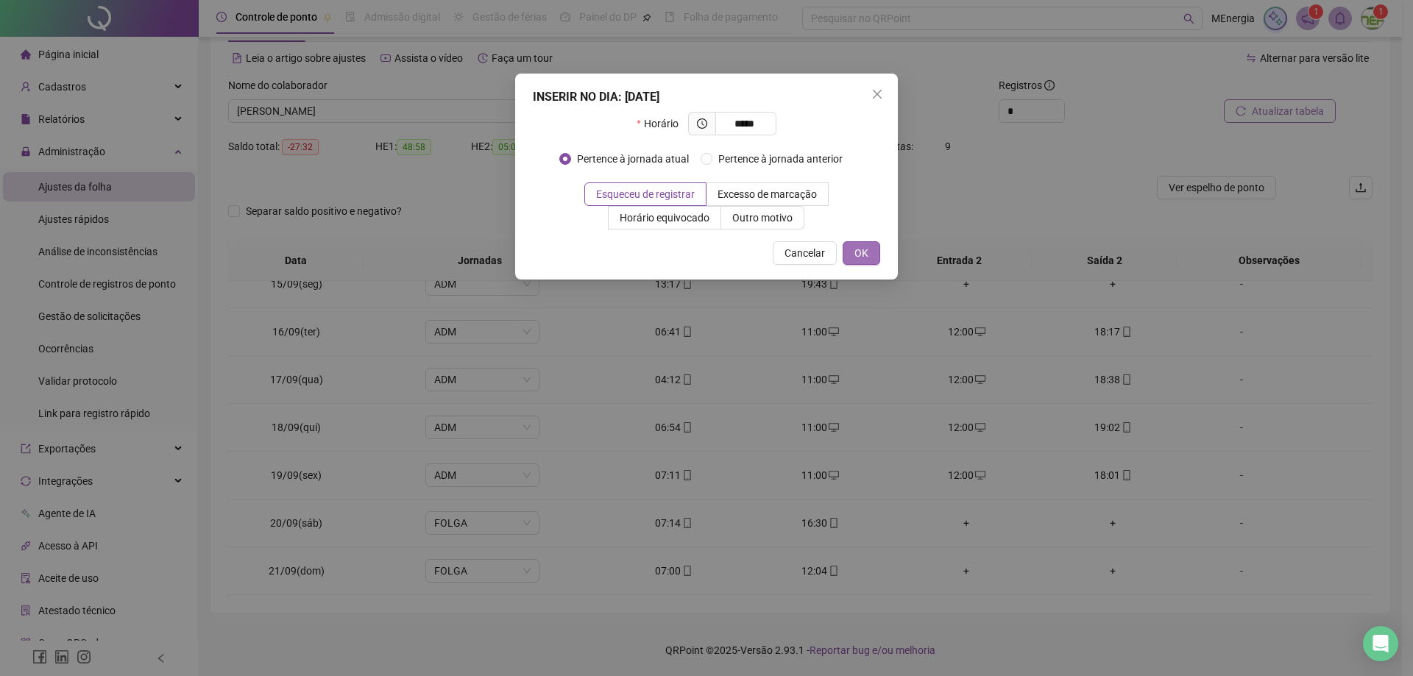
type input "*****"
click at [858, 253] on span "OK" at bounding box center [861, 253] width 14 height 16
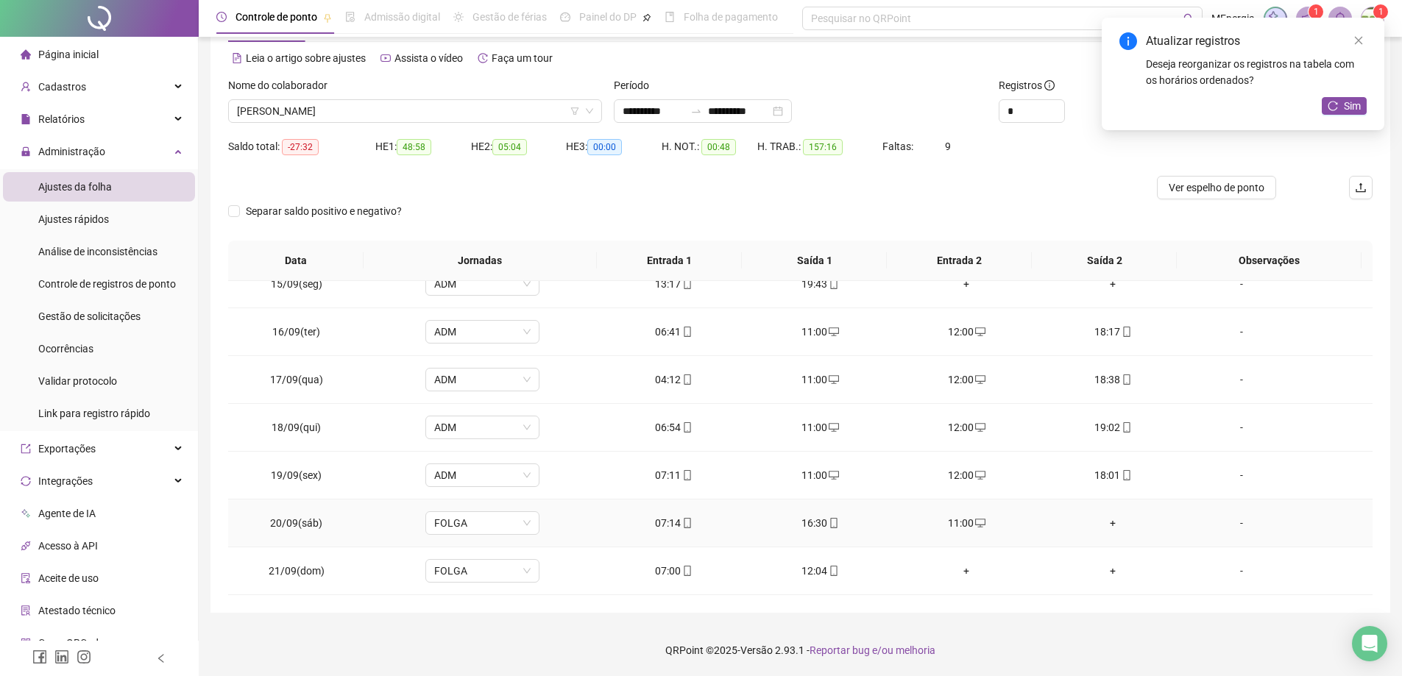
click at [1106, 522] on div "+" at bounding box center [1112, 523] width 123 height 16
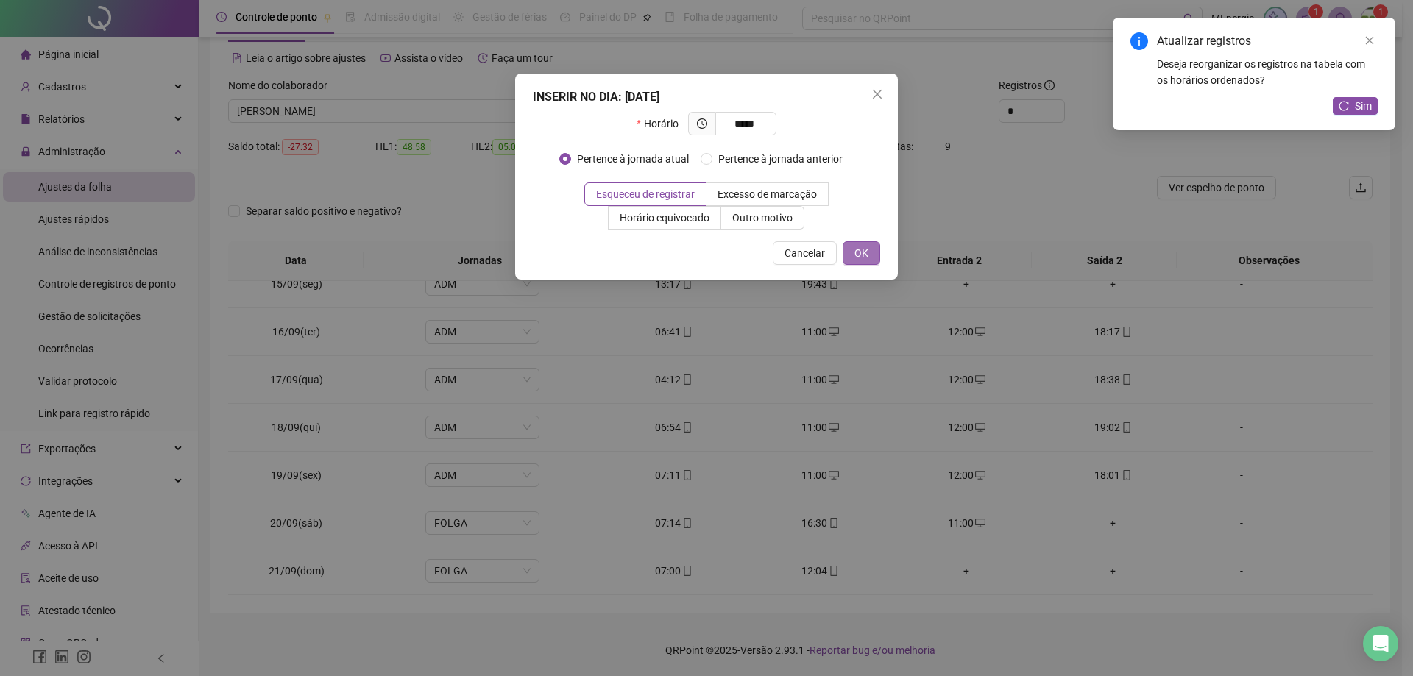
type input "*****"
click at [867, 260] on span "OK" at bounding box center [861, 253] width 14 height 16
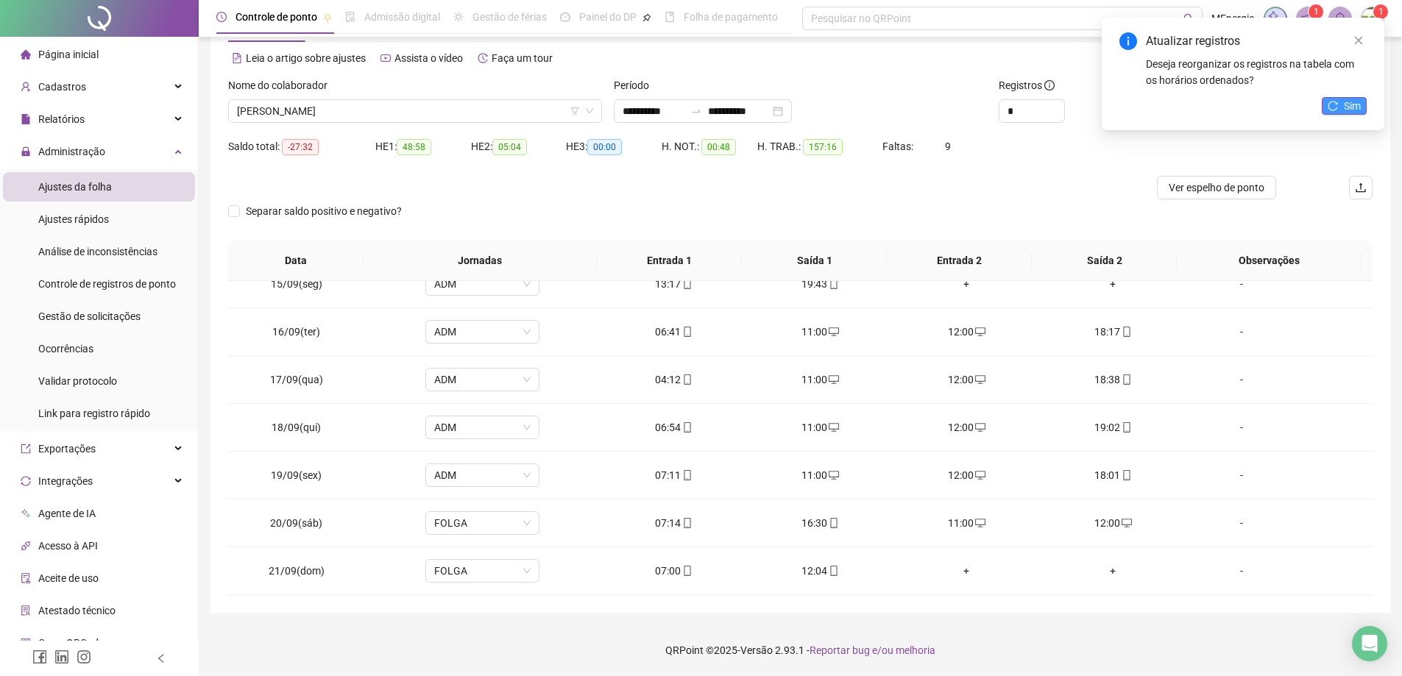
click at [1341, 106] on button "Sim" at bounding box center [1343, 106] width 45 height 18
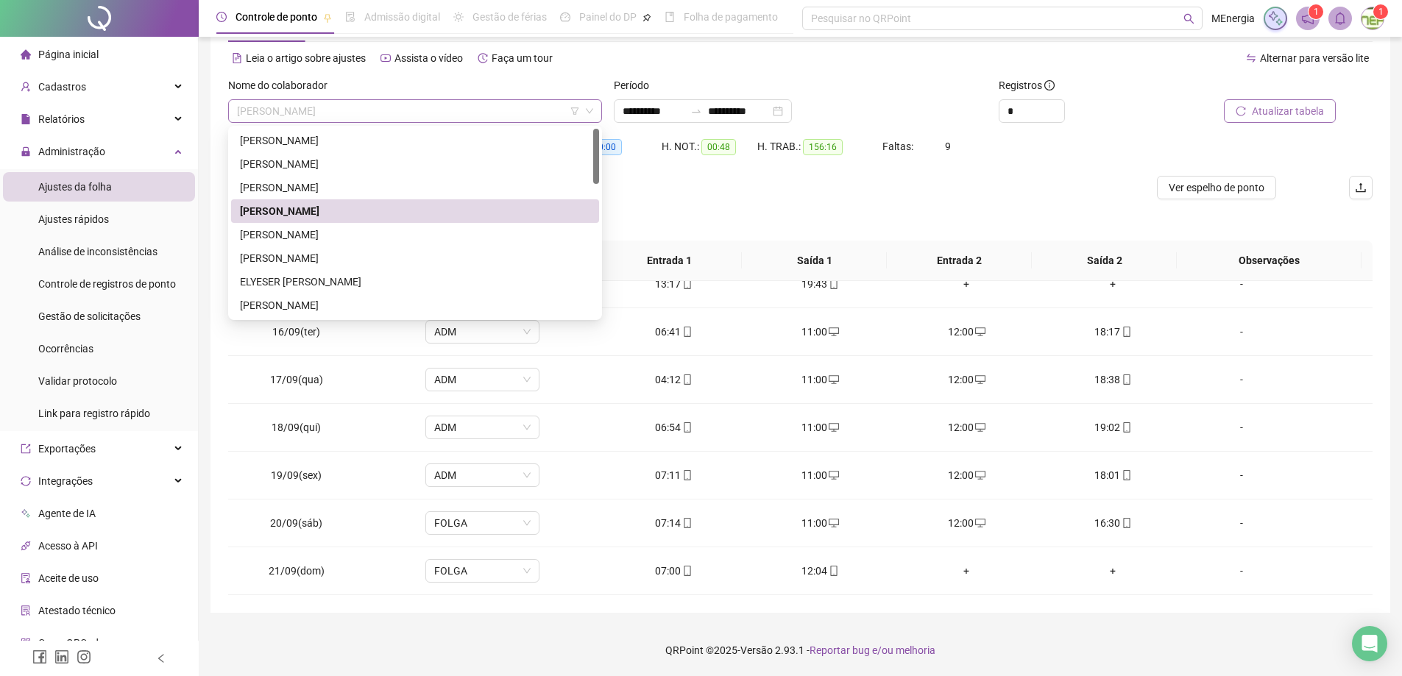
click at [596, 107] on div "BRUNO SILVA NASCIMENTO" at bounding box center [415, 111] width 374 height 24
click at [318, 234] on div "DIONYS RODRIGUES DE ASSIS" at bounding box center [415, 235] width 350 height 16
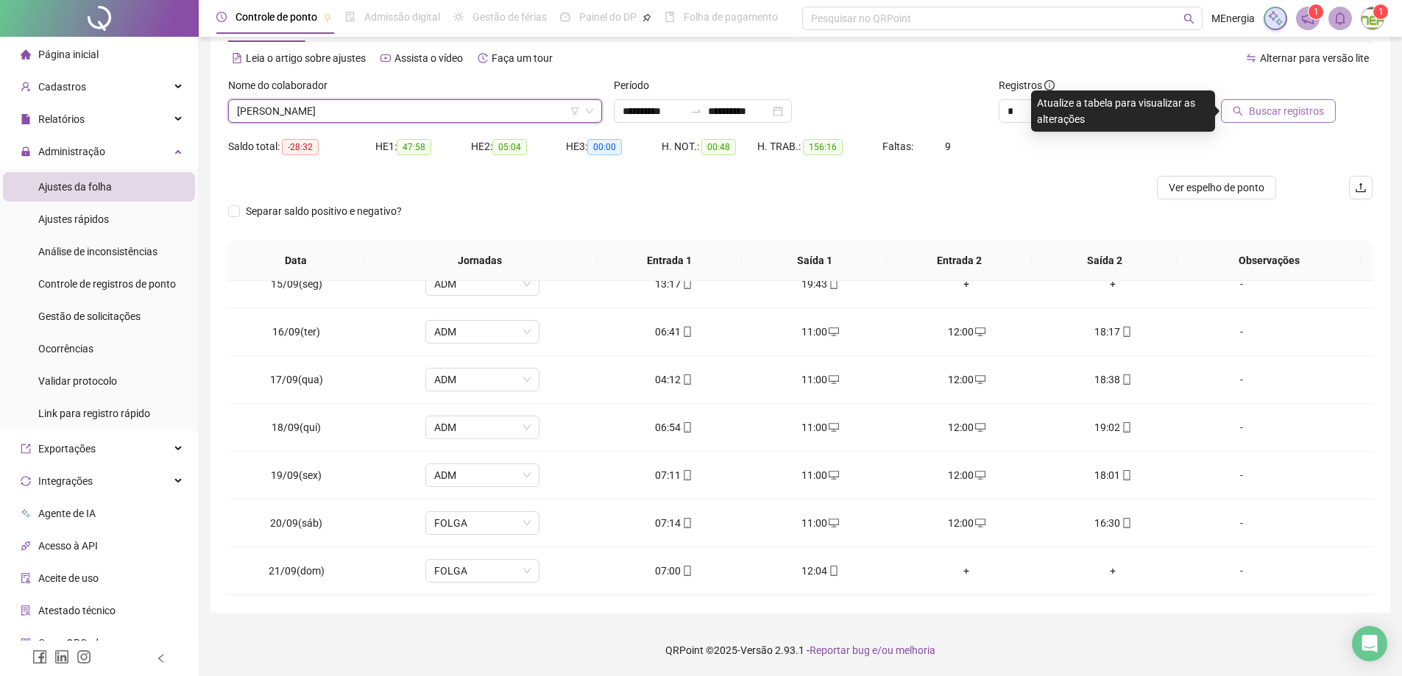
click at [1243, 111] on icon "search" at bounding box center [1237, 111] width 10 height 10
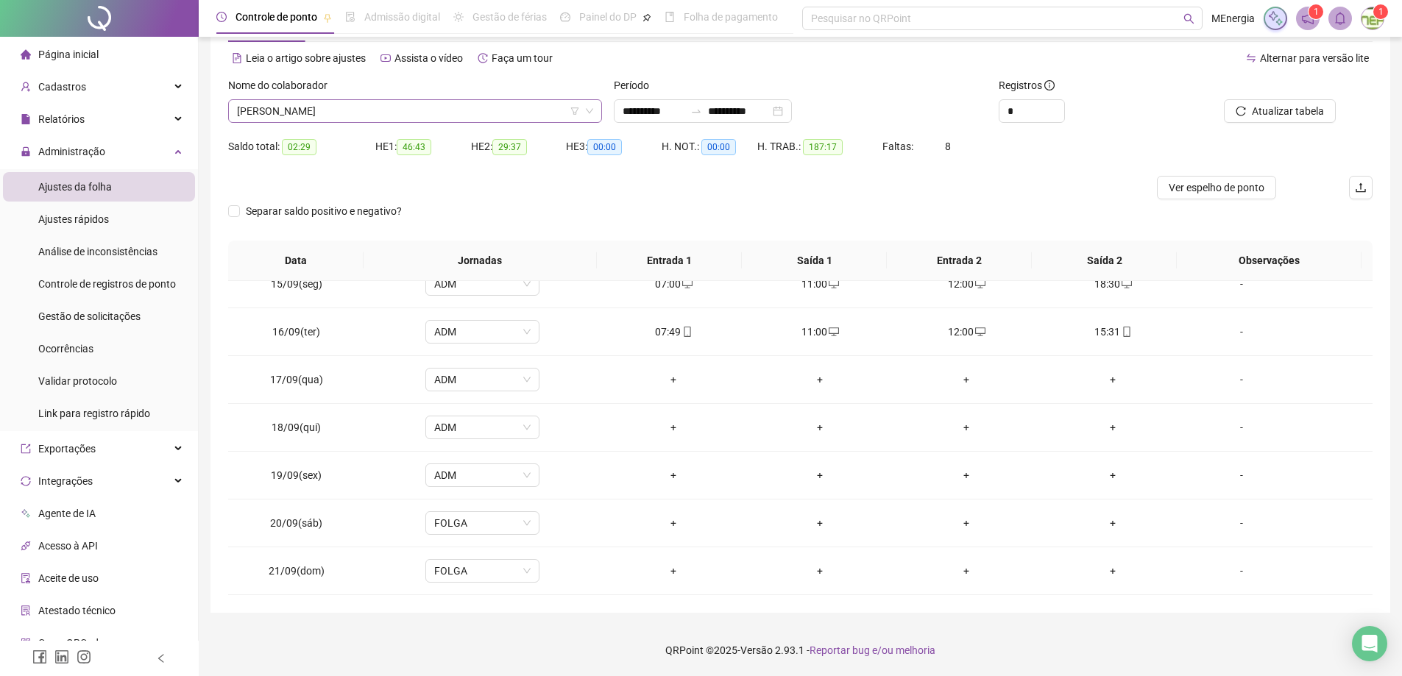
click at [597, 108] on div "DIONYS RODRIGUES DE ASSIS" at bounding box center [415, 111] width 374 height 24
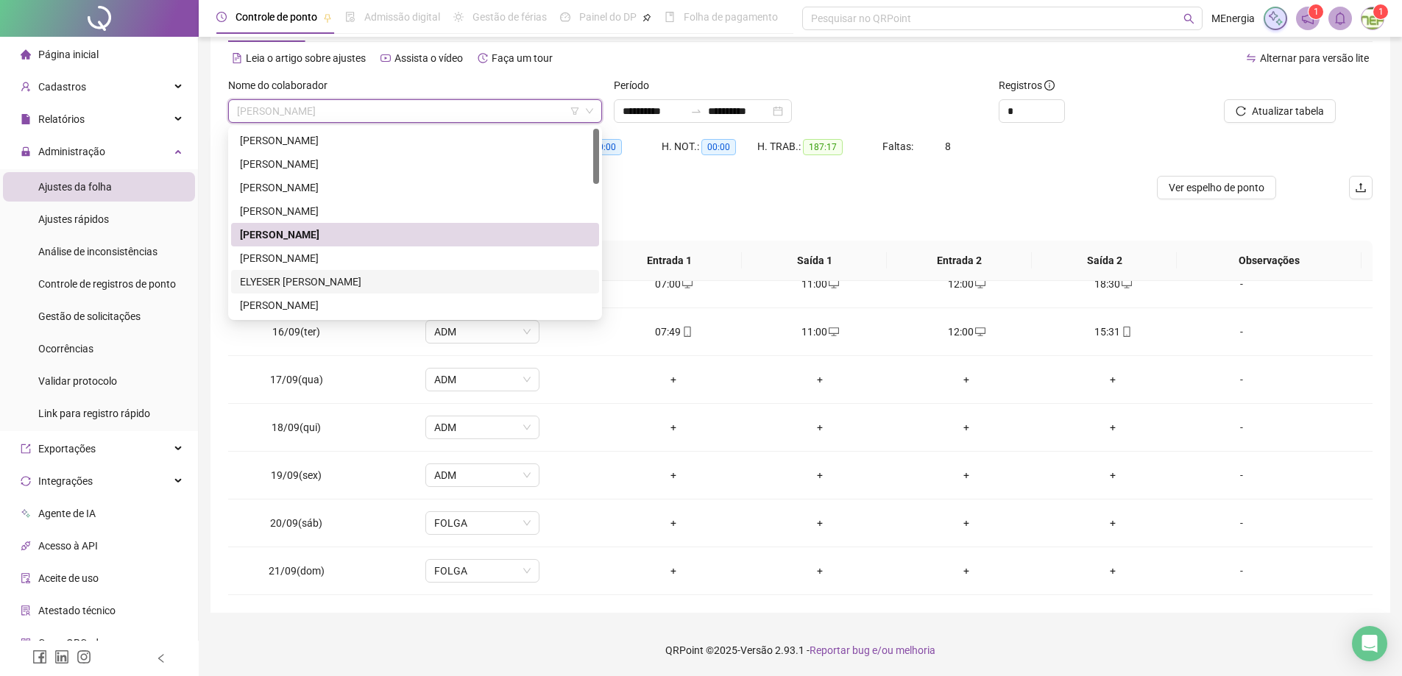
click at [341, 281] on div "ELYESER PAULO MARQUES" at bounding box center [415, 282] width 350 height 16
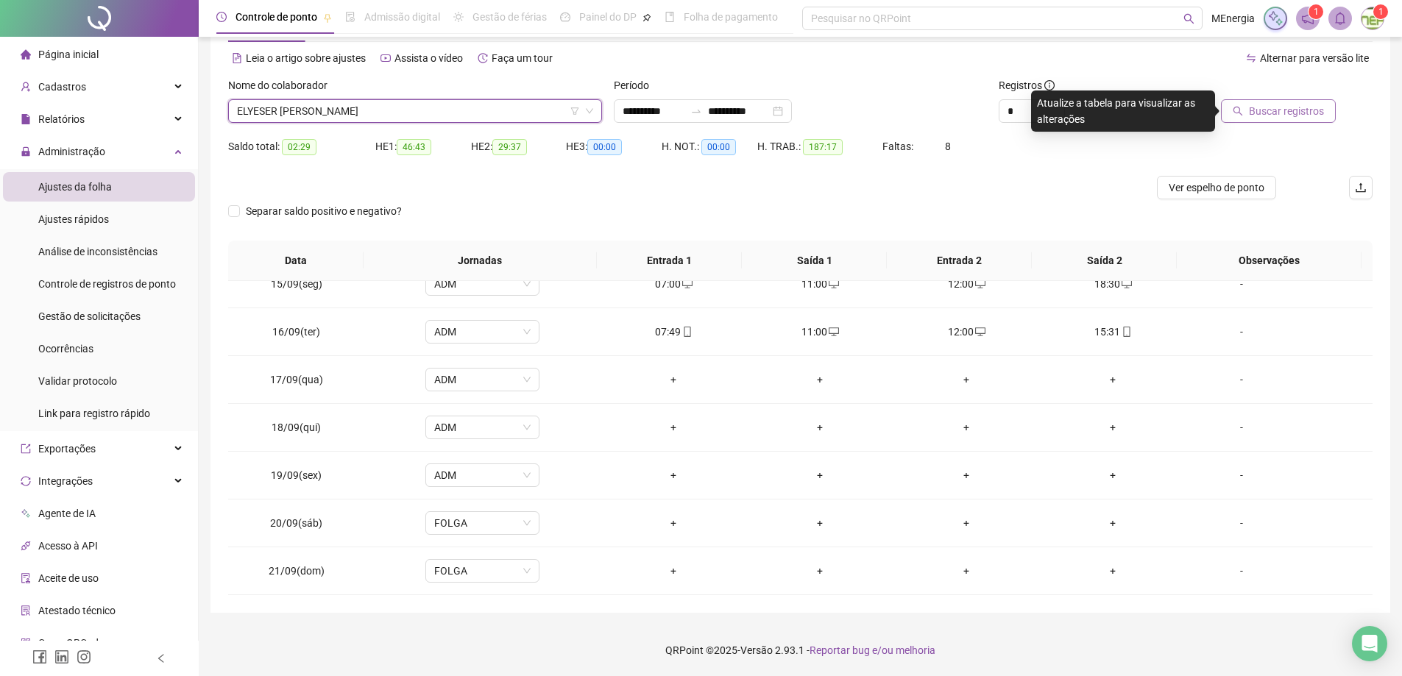
click at [1260, 115] on span "Buscar registros" at bounding box center [1286, 111] width 75 height 16
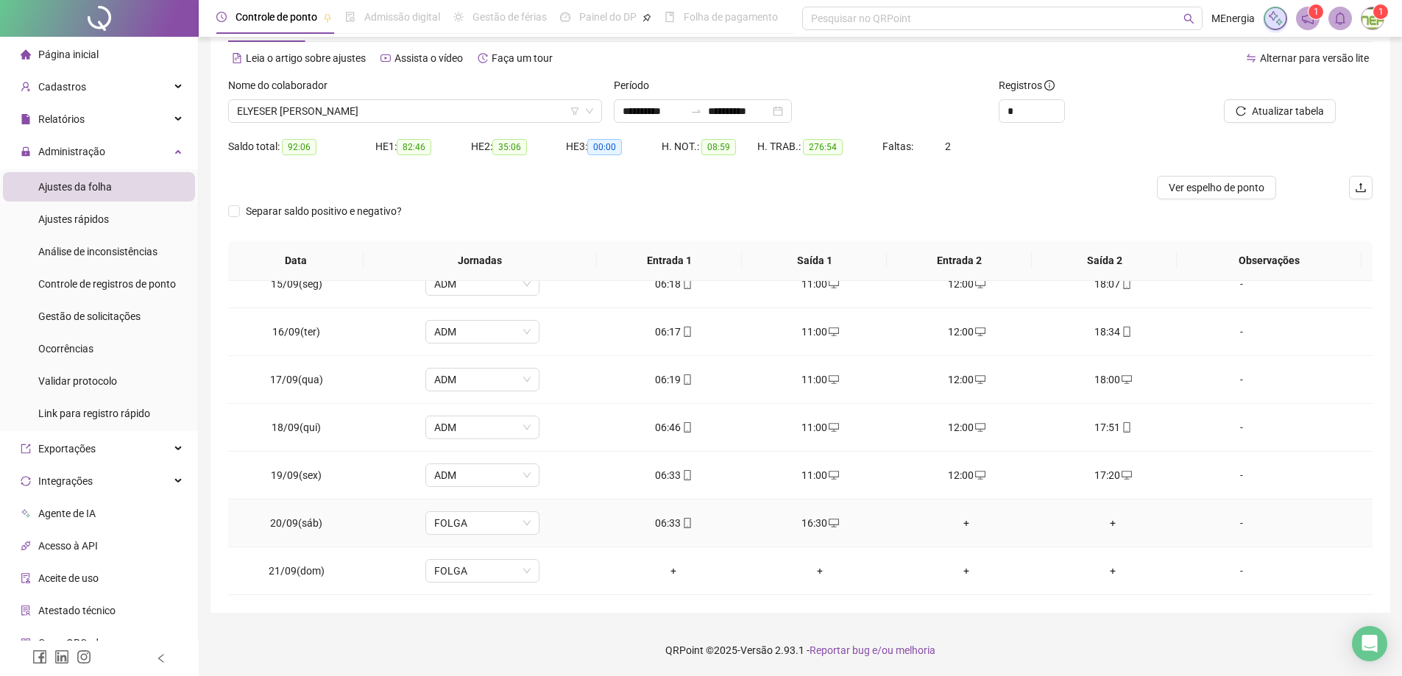
click at [961, 523] on div "+" at bounding box center [966, 523] width 123 height 16
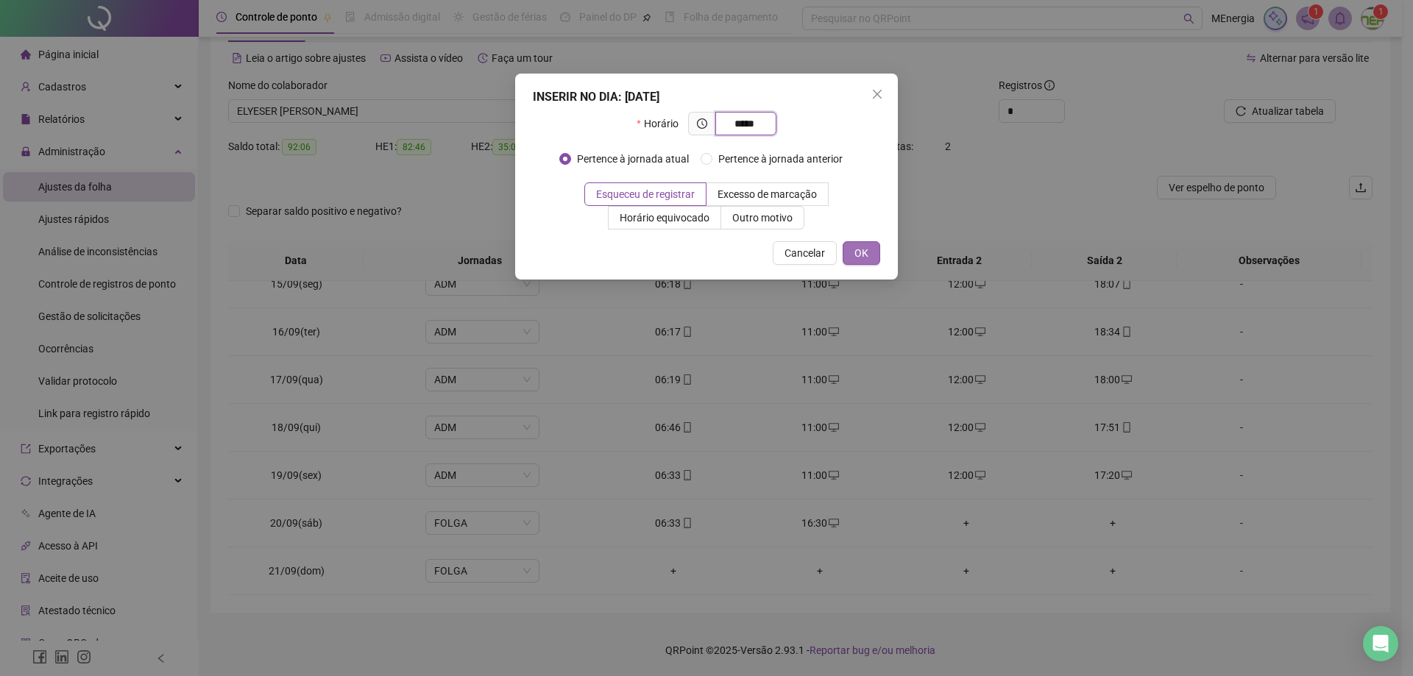
type input "*****"
click at [871, 256] on button "OK" at bounding box center [861, 253] width 38 height 24
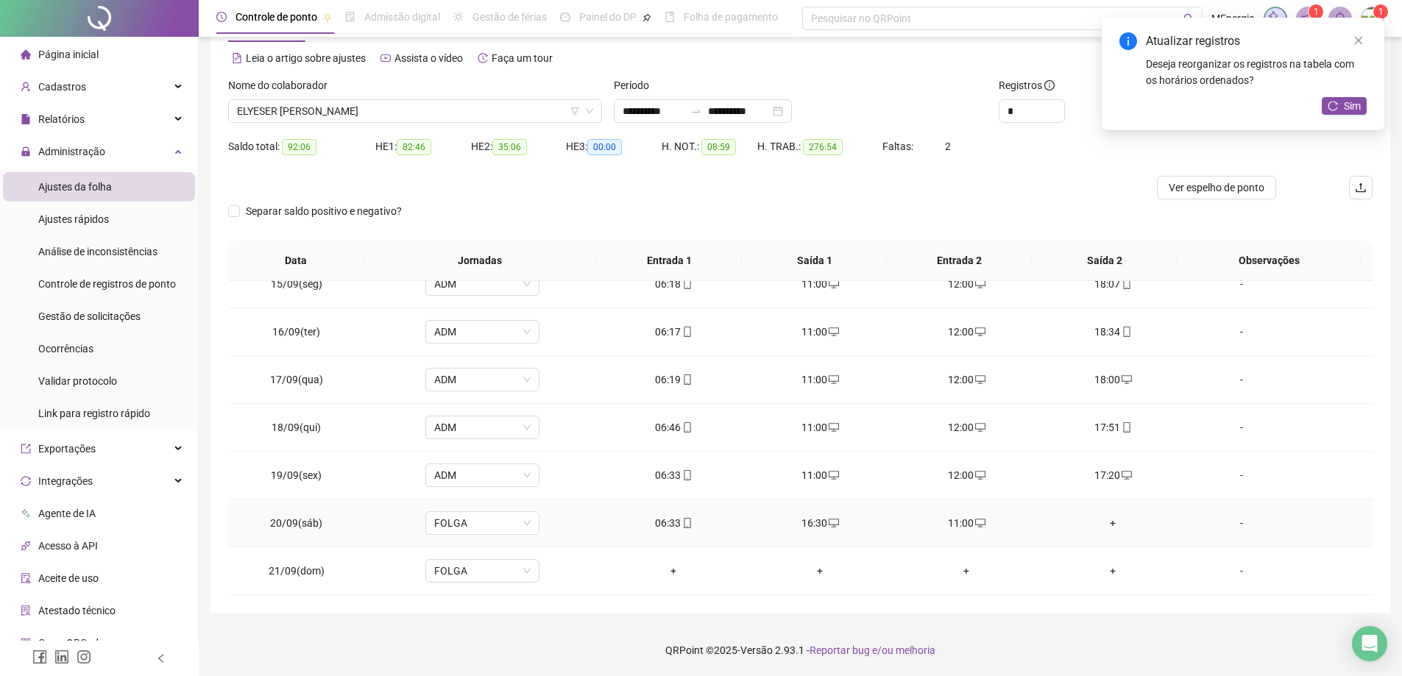
drag, startPoint x: 1104, startPoint y: 519, endPoint x: 1115, endPoint y: 520, distance: 11.1
click at [1115, 519] on div "+" at bounding box center [1112, 523] width 123 height 16
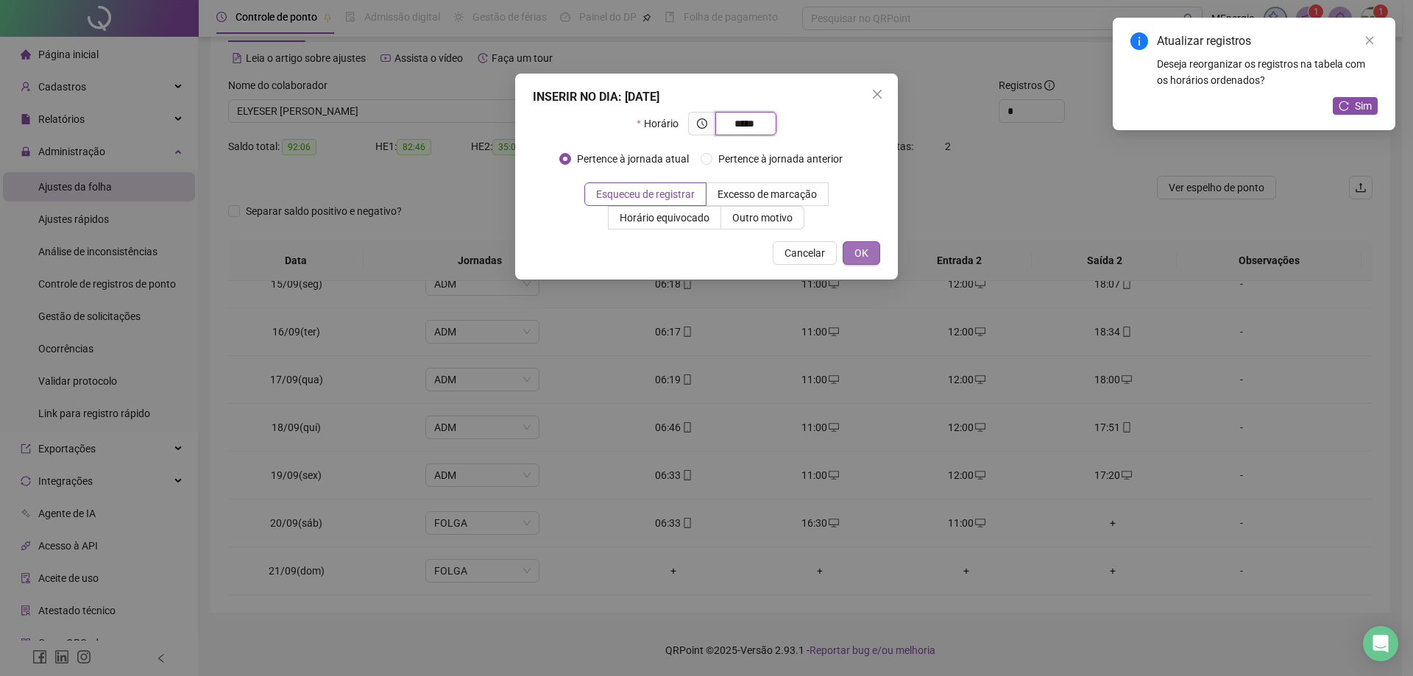
type input "*****"
click at [872, 255] on button "OK" at bounding box center [861, 253] width 38 height 24
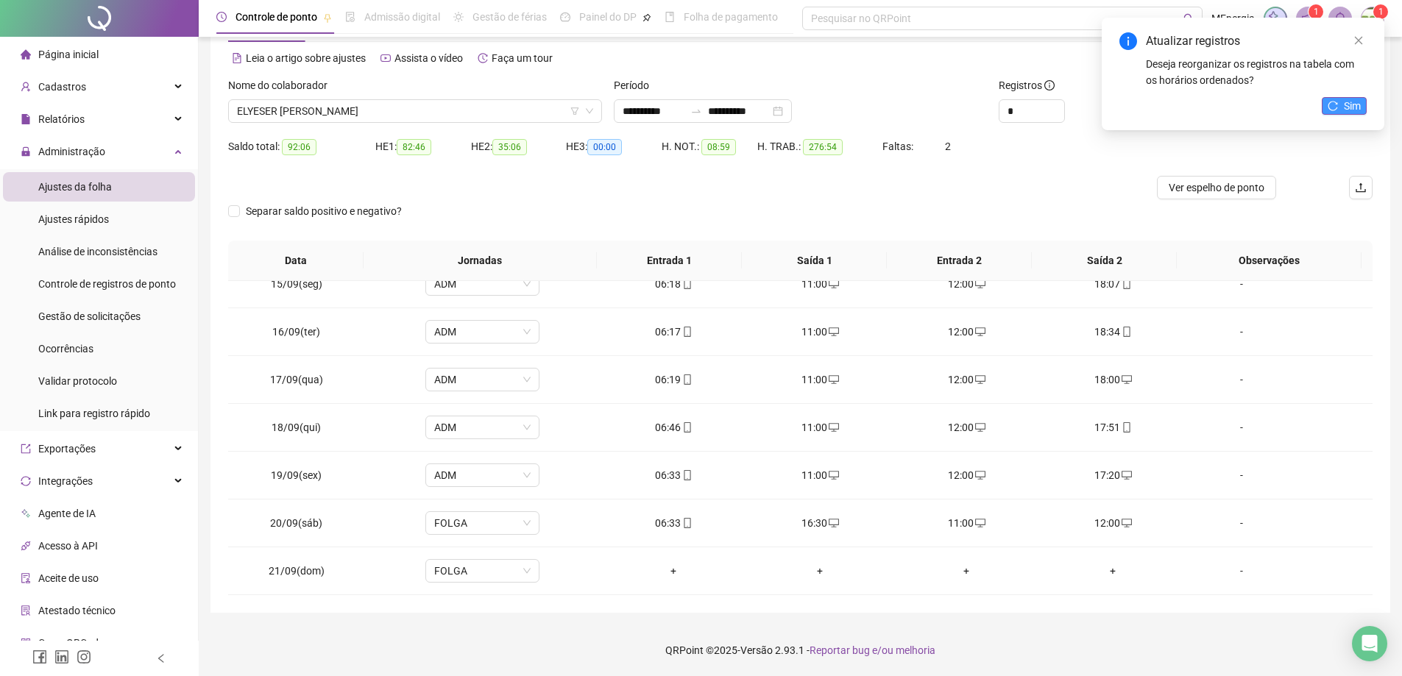
click at [1342, 107] on button "Sim" at bounding box center [1343, 106] width 45 height 18
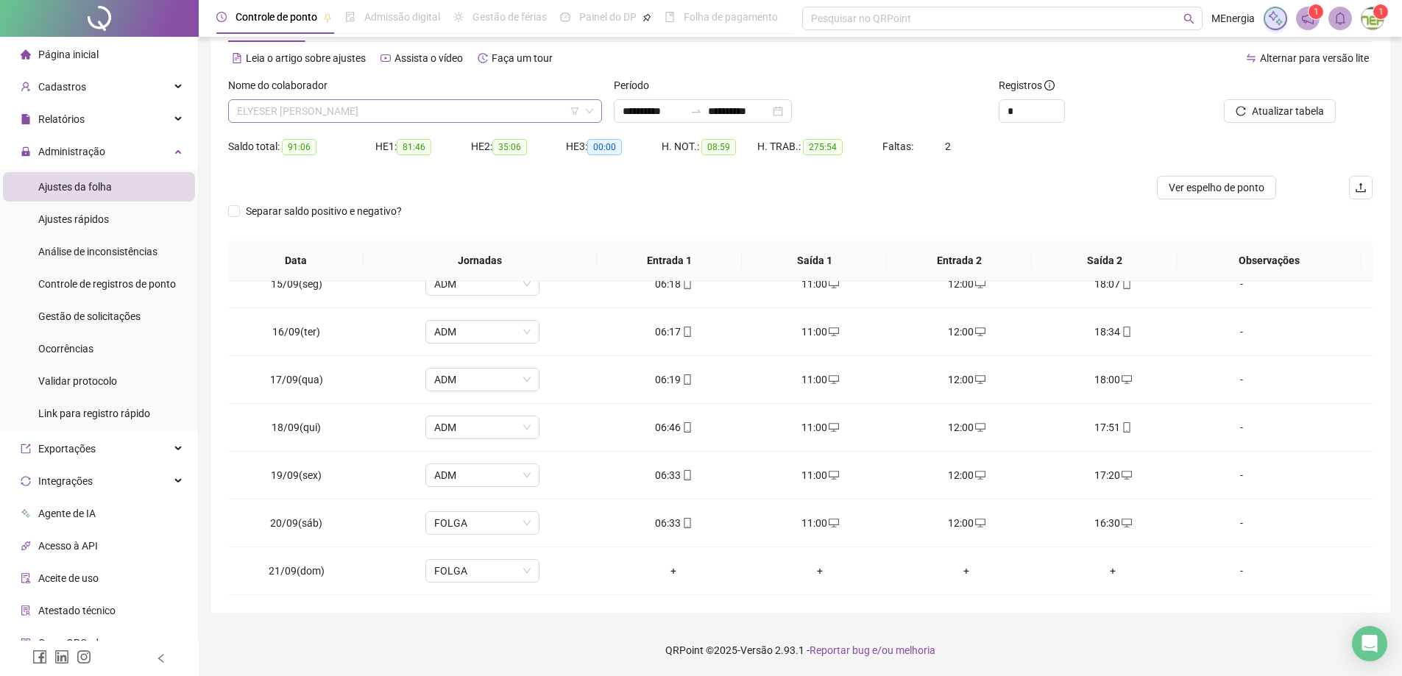
click at [598, 111] on div "ELYESER PAULO MARQUES" at bounding box center [415, 111] width 374 height 24
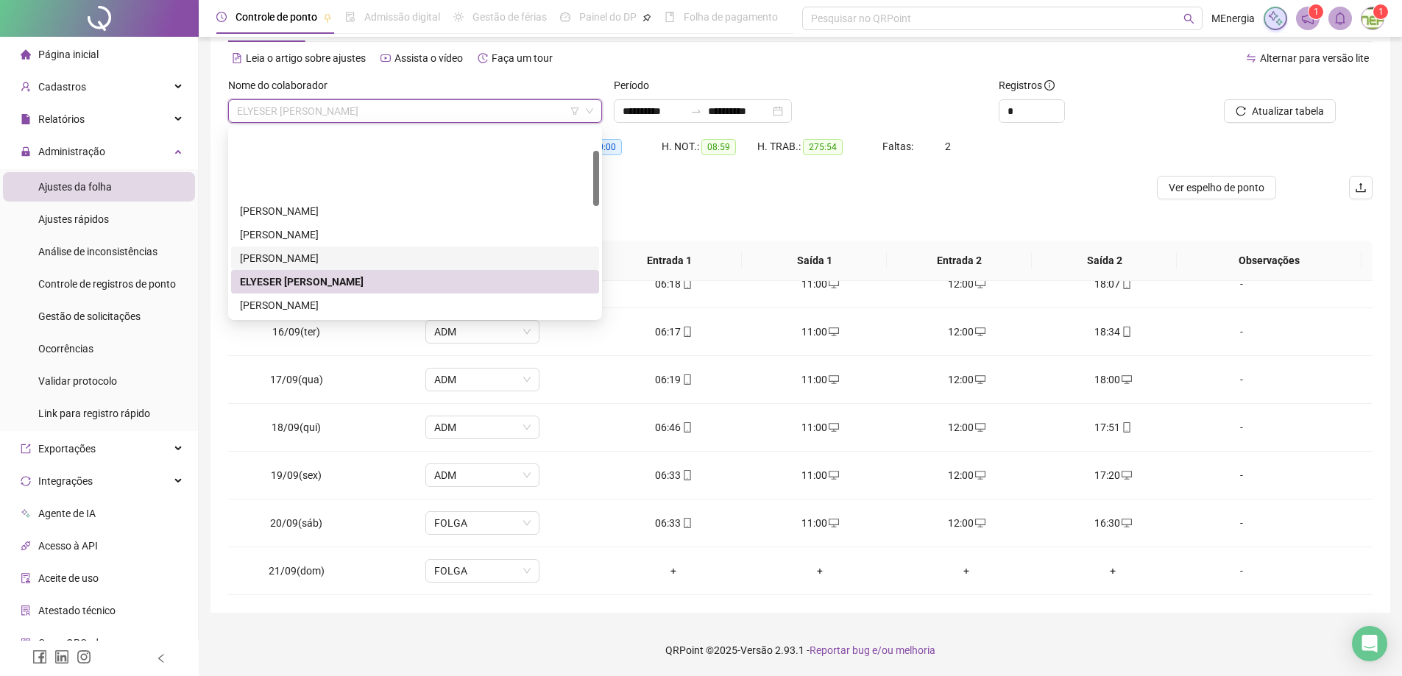
scroll to position [74, 0]
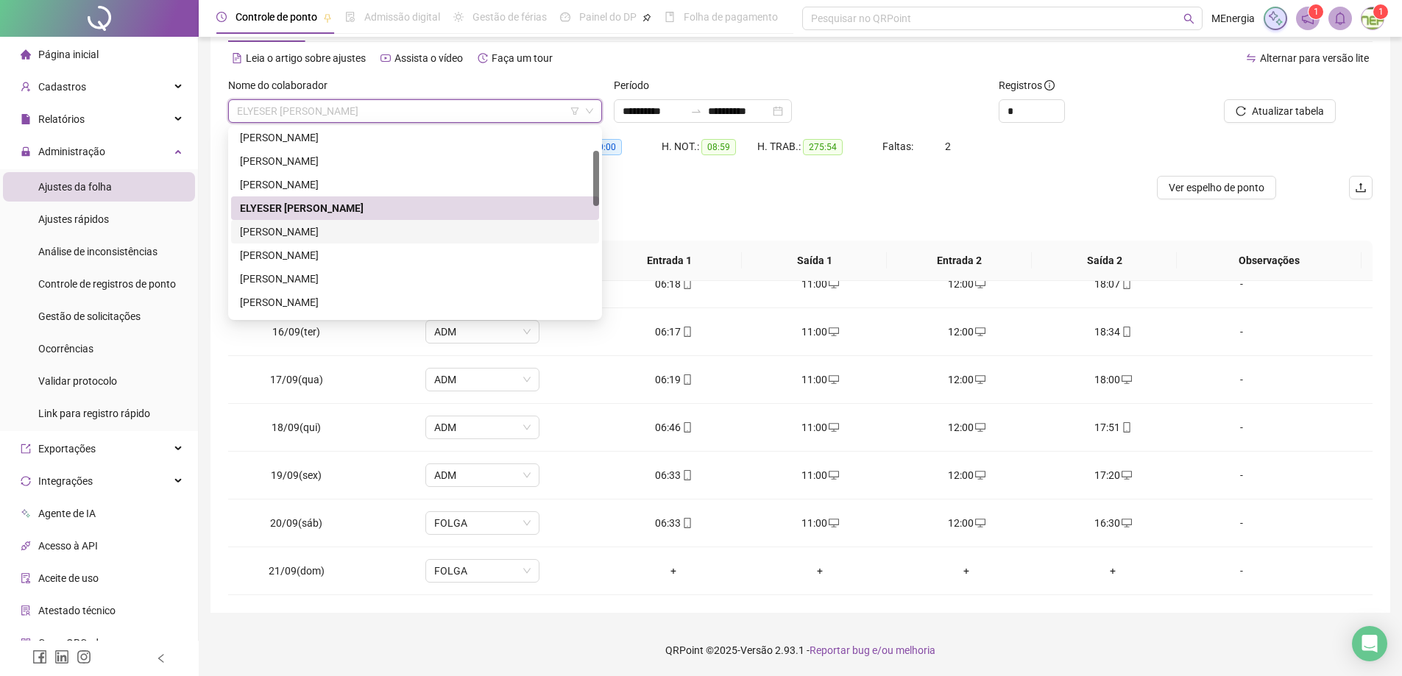
click at [357, 230] on div "FLAVIO HENRIQUE PEREIRA" at bounding box center [415, 232] width 350 height 16
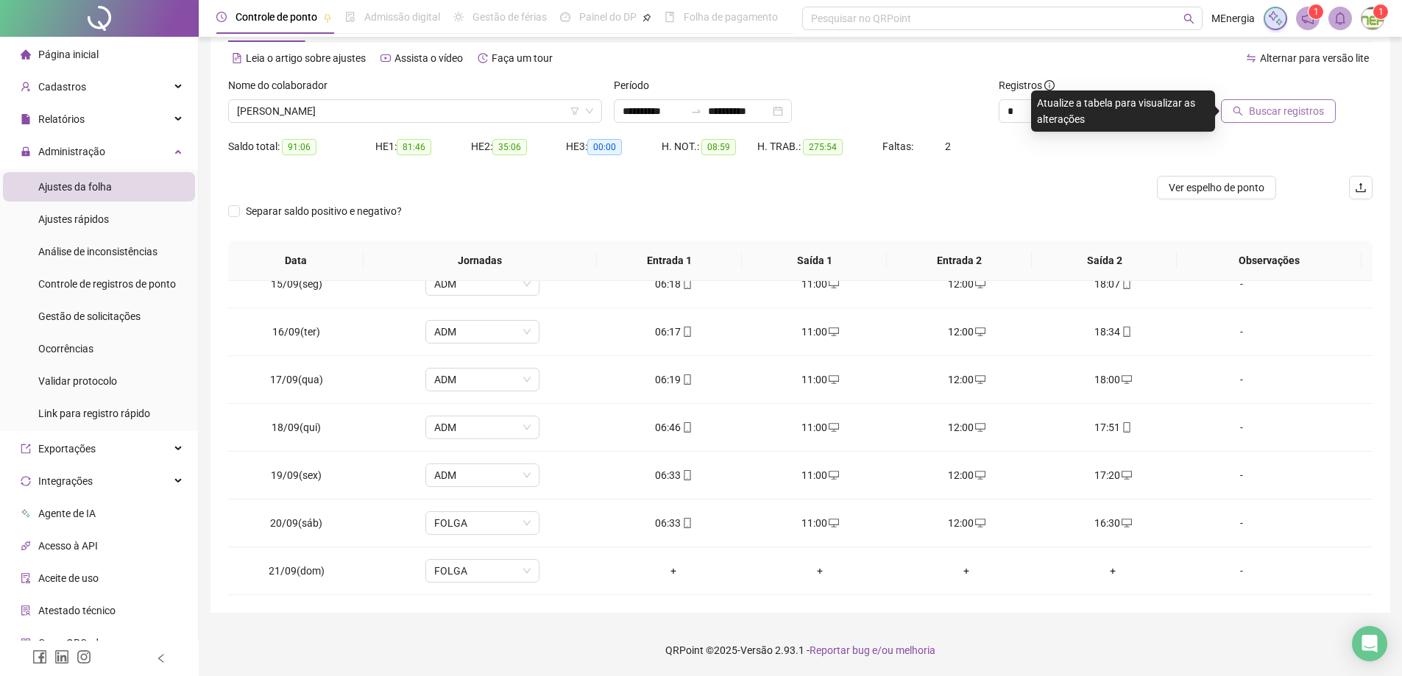
click at [1279, 111] on span "Buscar registros" at bounding box center [1286, 111] width 75 height 16
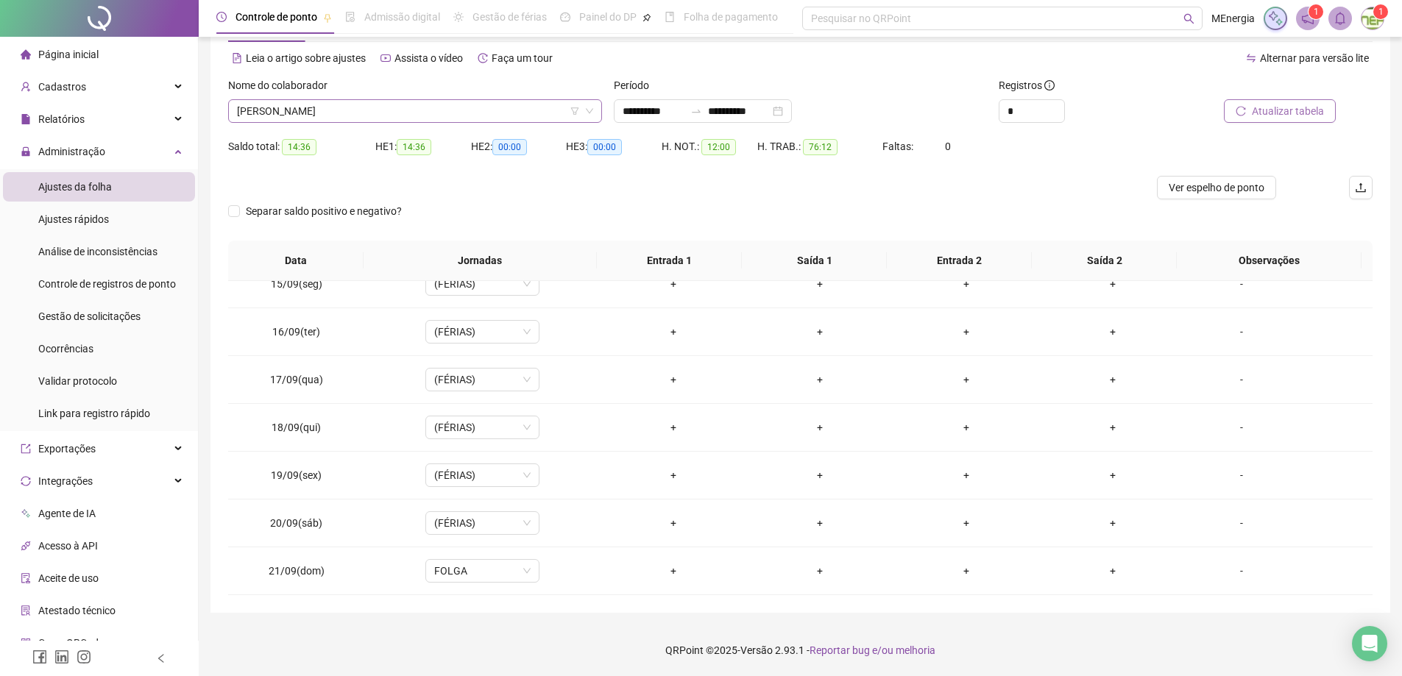
click at [594, 113] on div "FLAVIO HENRIQUE PEREIRA" at bounding box center [415, 111] width 374 height 24
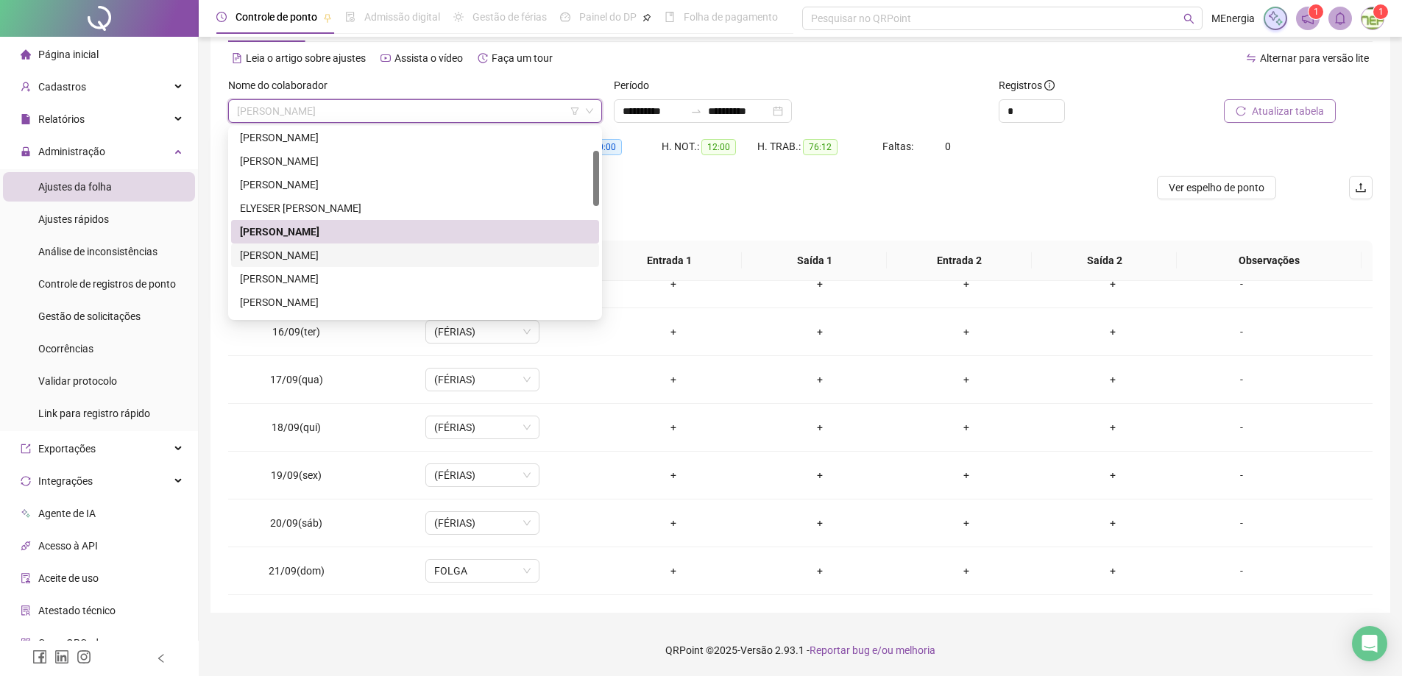
click at [386, 252] on div "GILSANDRO GOMES DE AGUIAR" at bounding box center [415, 255] width 350 height 16
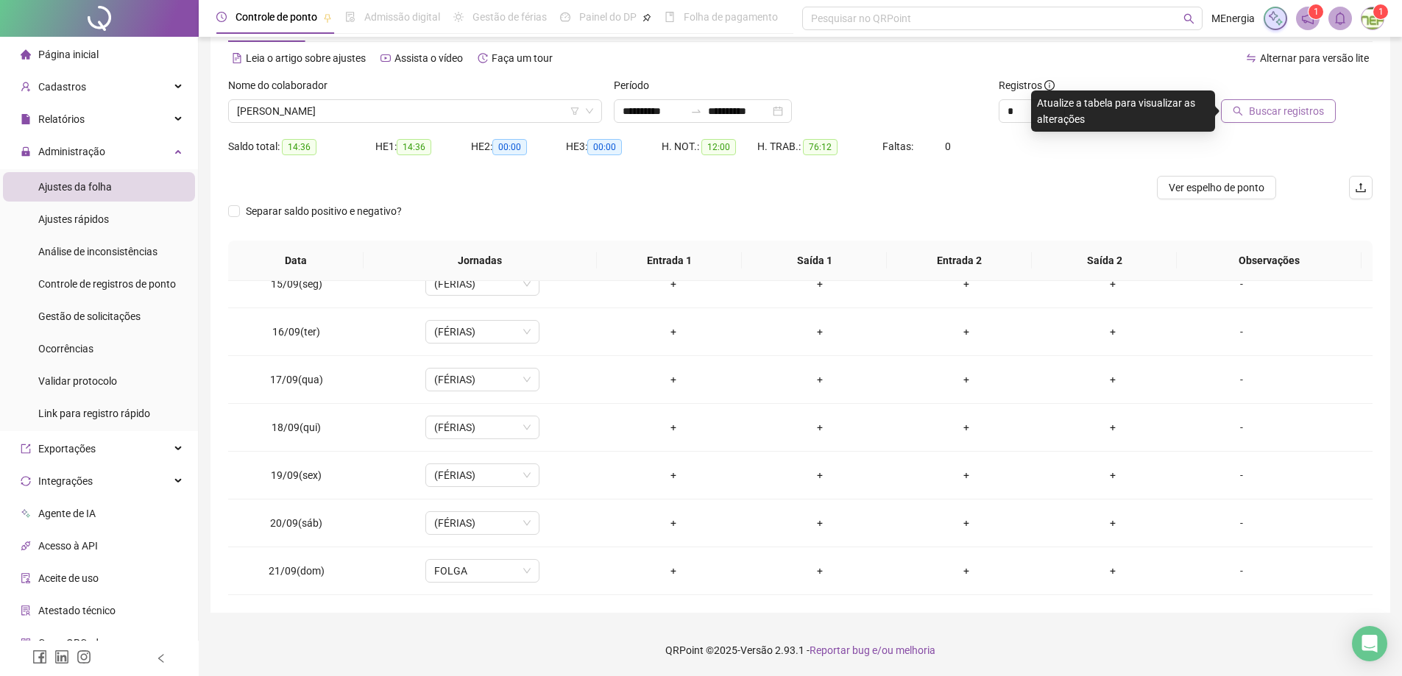
click at [1297, 118] on span "Buscar registros" at bounding box center [1286, 111] width 75 height 16
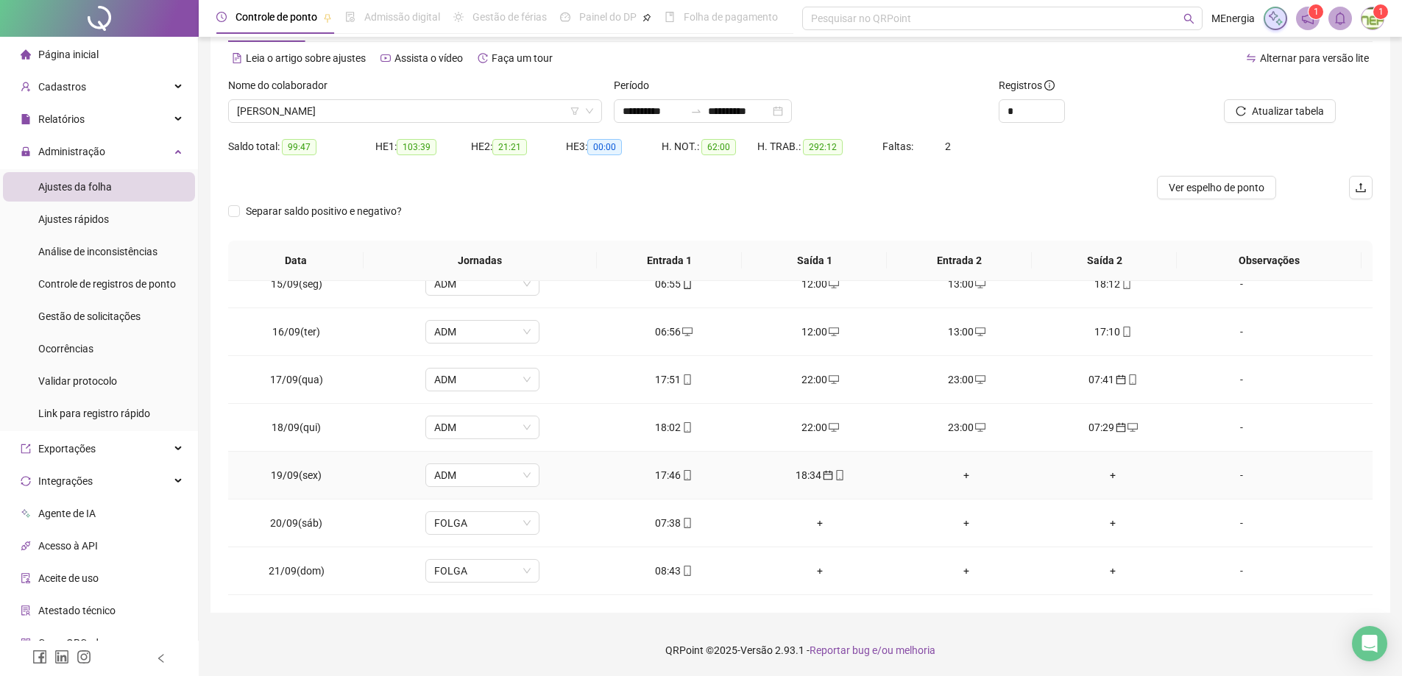
click at [823, 475] on icon "calendar" at bounding box center [828, 475] width 10 height 10
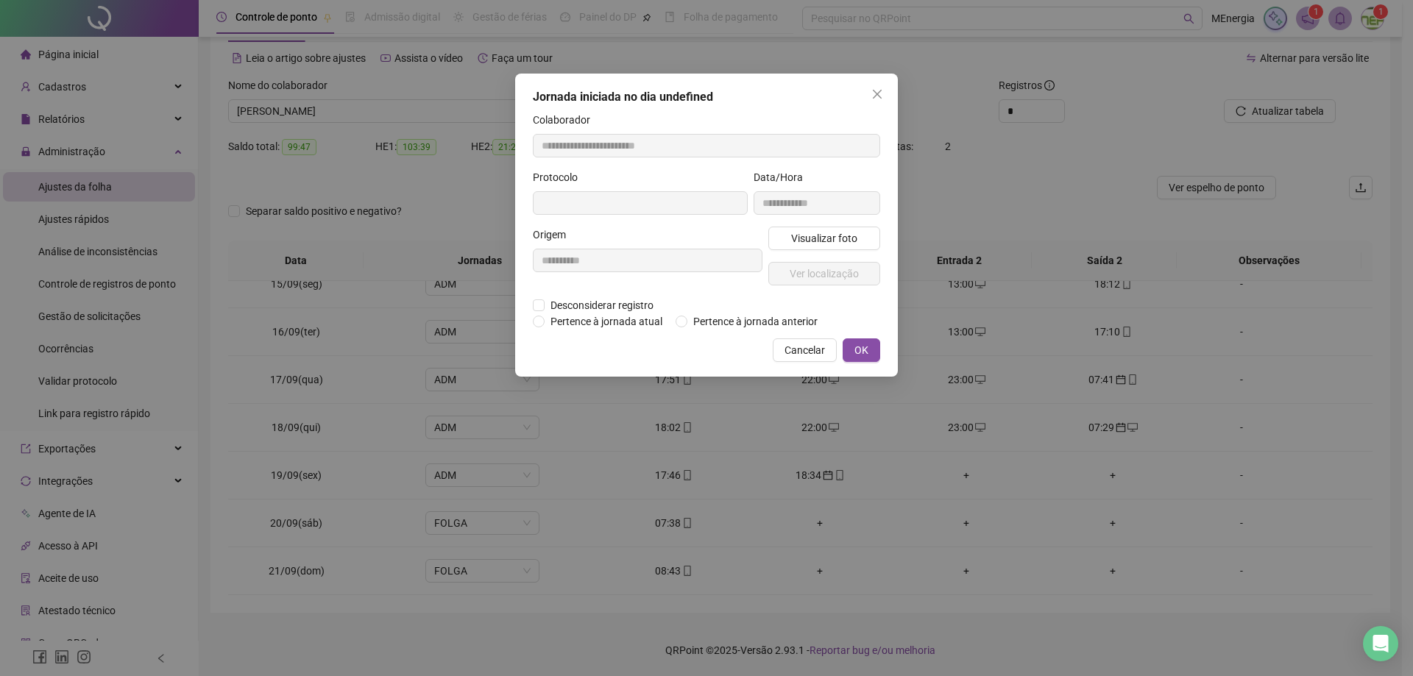
type input "**********"
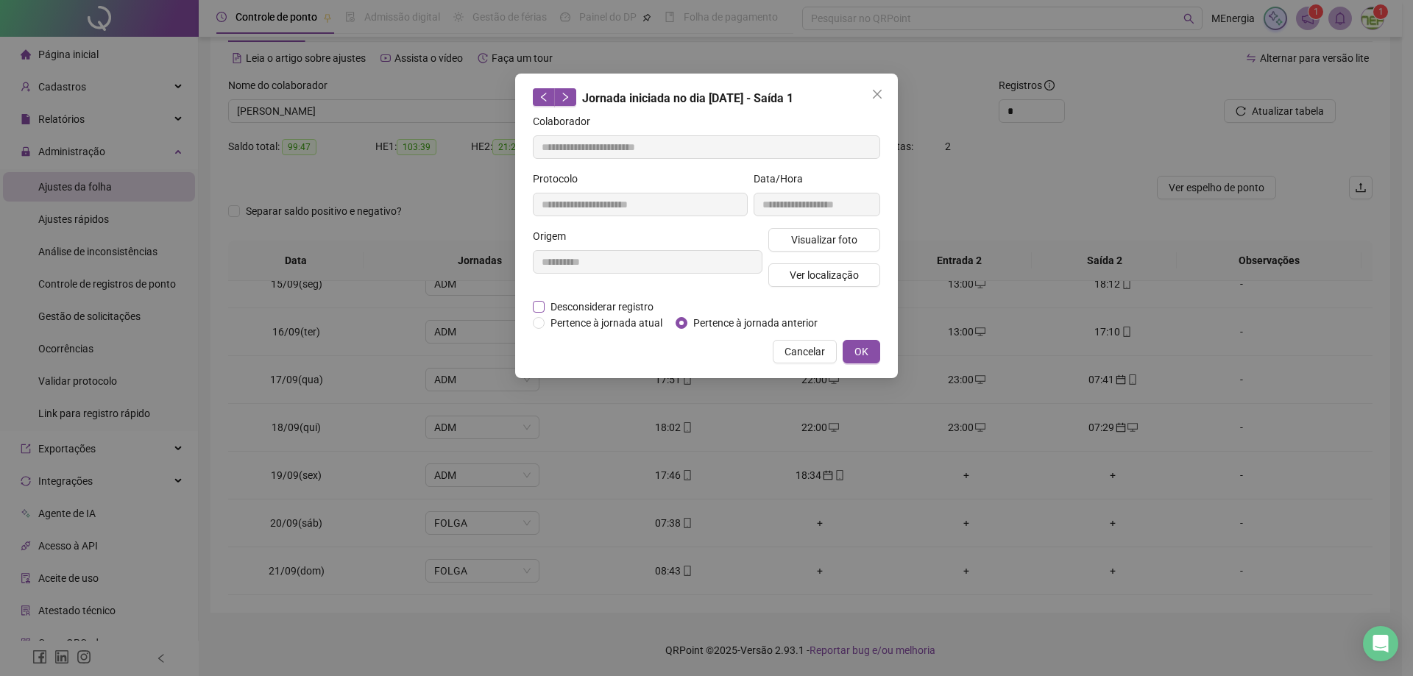
click at [569, 308] on span "Desconsiderar registro" at bounding box center [601, 307] width 115 height 16
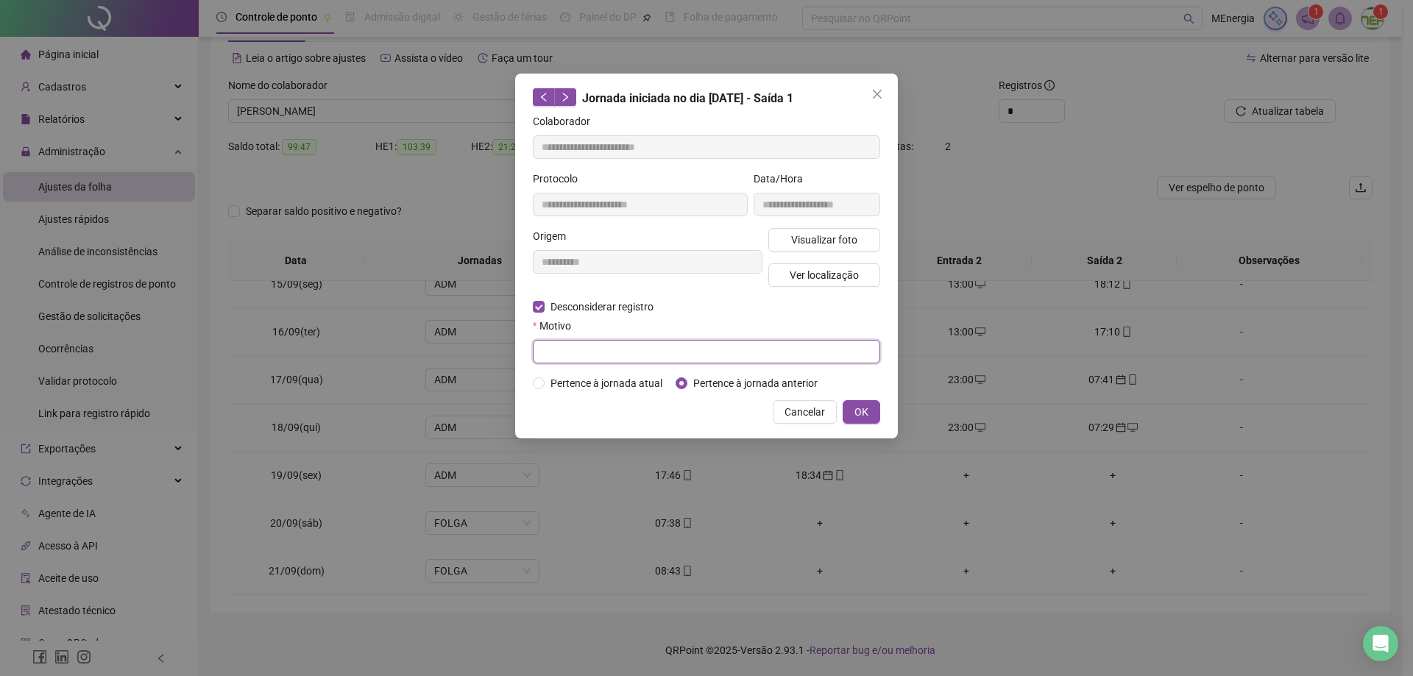
click at [602, 353] on input "text" at bounding box center [706, 352] width 347 height 24
type input "**********"
click at [864, 409] on span "OK" at bounding box center [861, 412] width 14 height 16
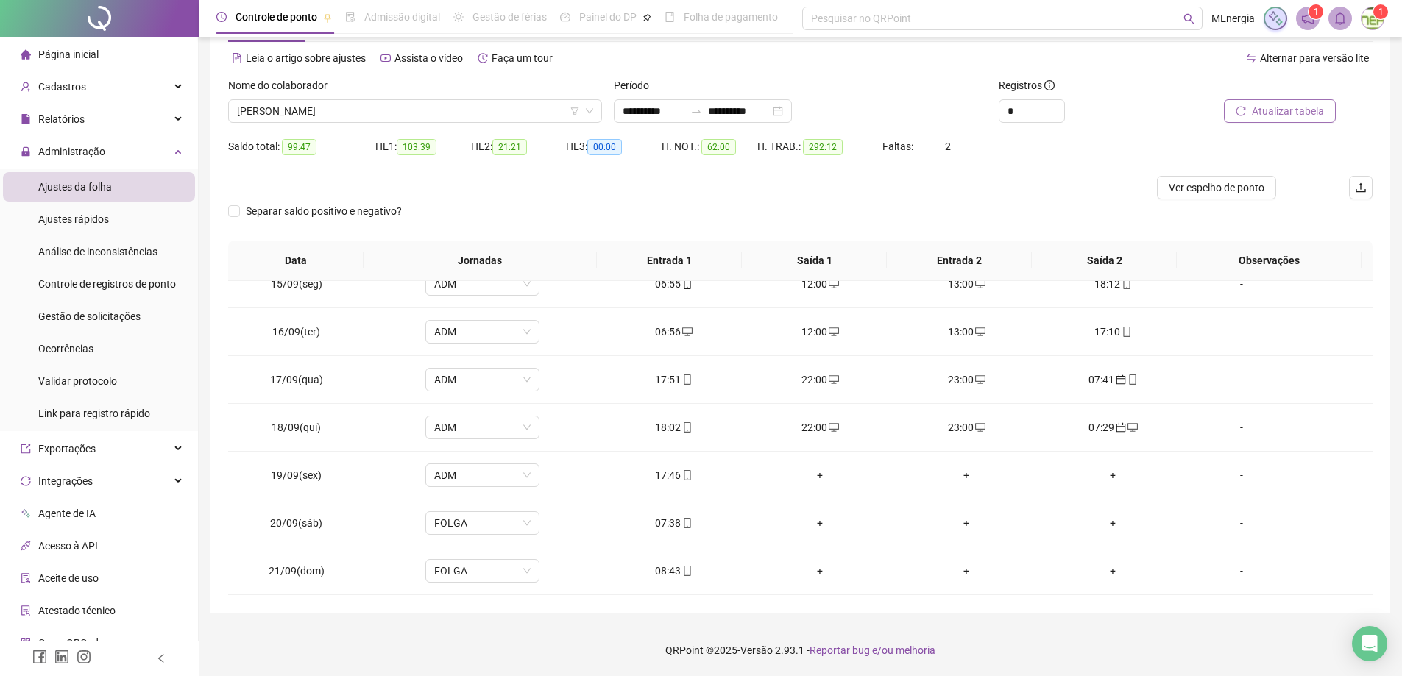
click at [1269, 113] on span "Atualizar tabela" at bounding box center [1288, 111] width 72 height 16
click at [814, 475] on div "+" at bounding box center [820, 475] width 123 height 16
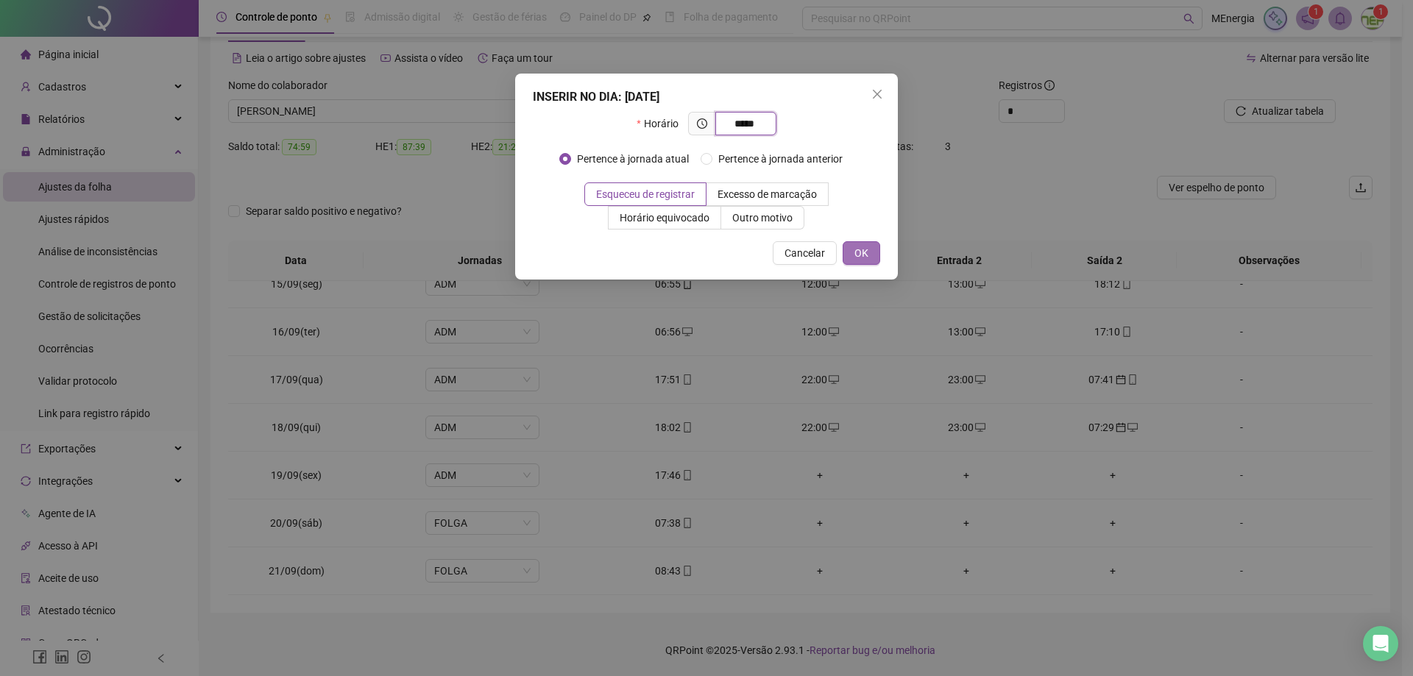
type input "*****"
click at [868, 249] on button "OK" at bounding box center [861, 253] width 38 height 24
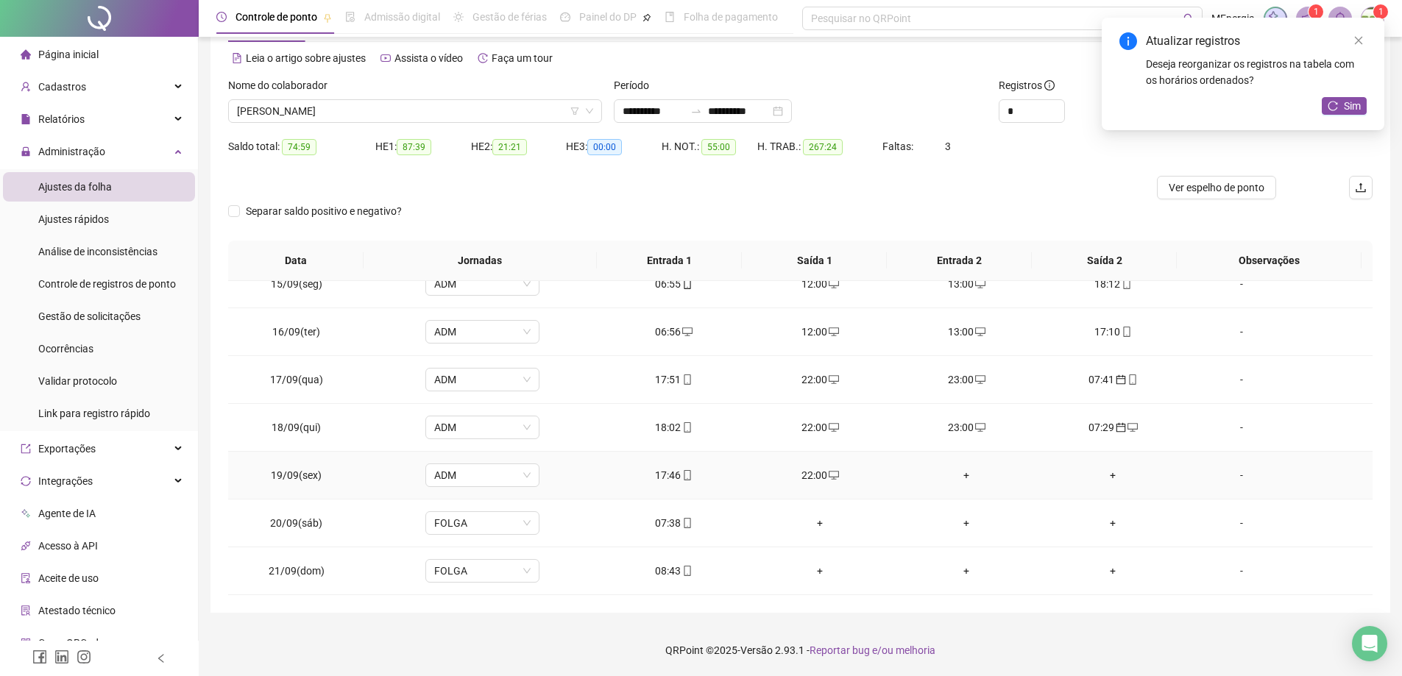
click at [959, 475] on div "+" at bounding box center [966, 475] width 123 height 16
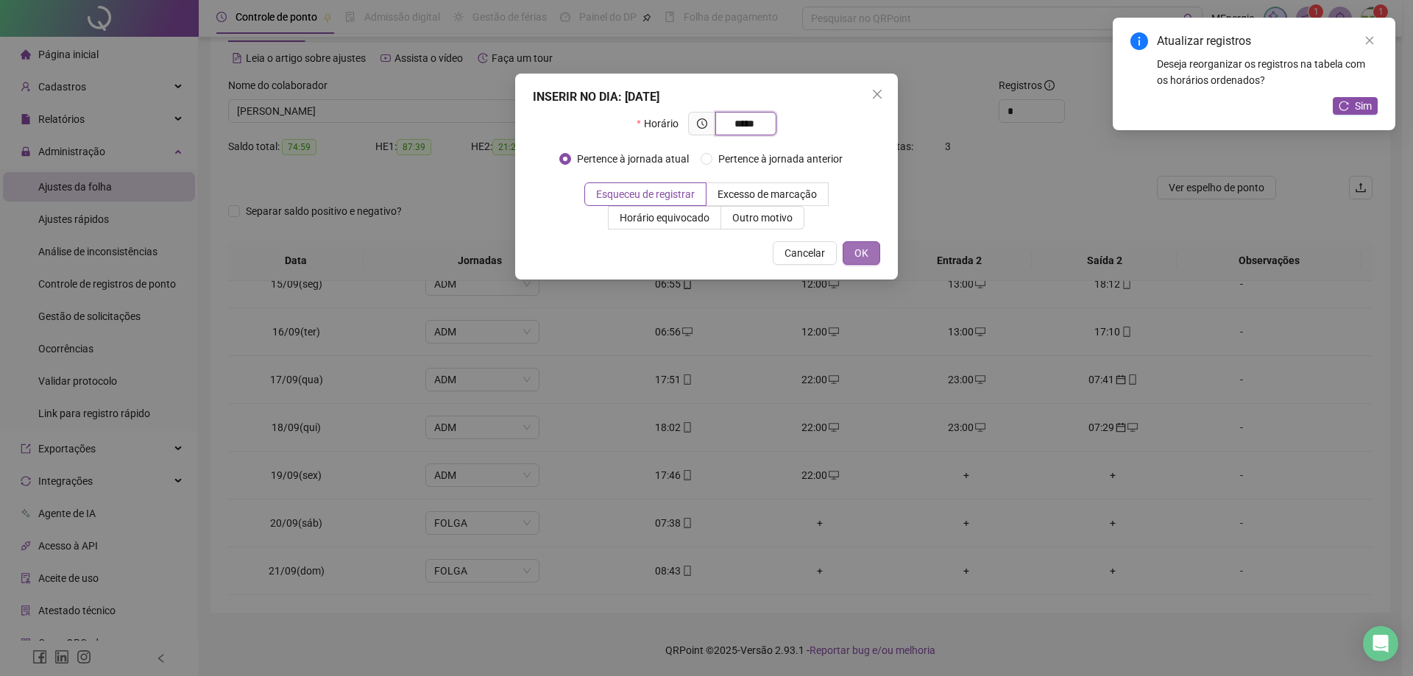
type input "*****"
click at [854, 248] on span "OK" at bounding box center [861, 253] width 14 height 16
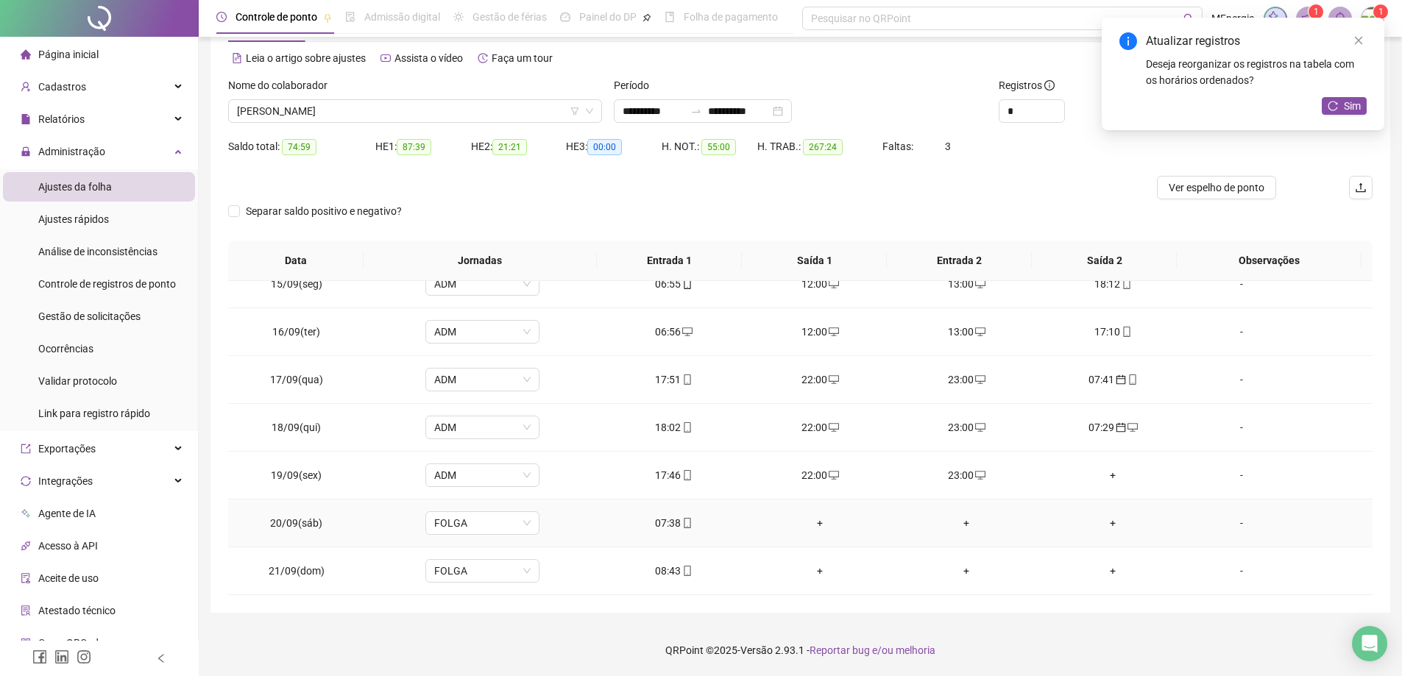
click at [672, 525] on div "07:38" at bounding box center [673, 523] width 123 height 16
type input "**********"
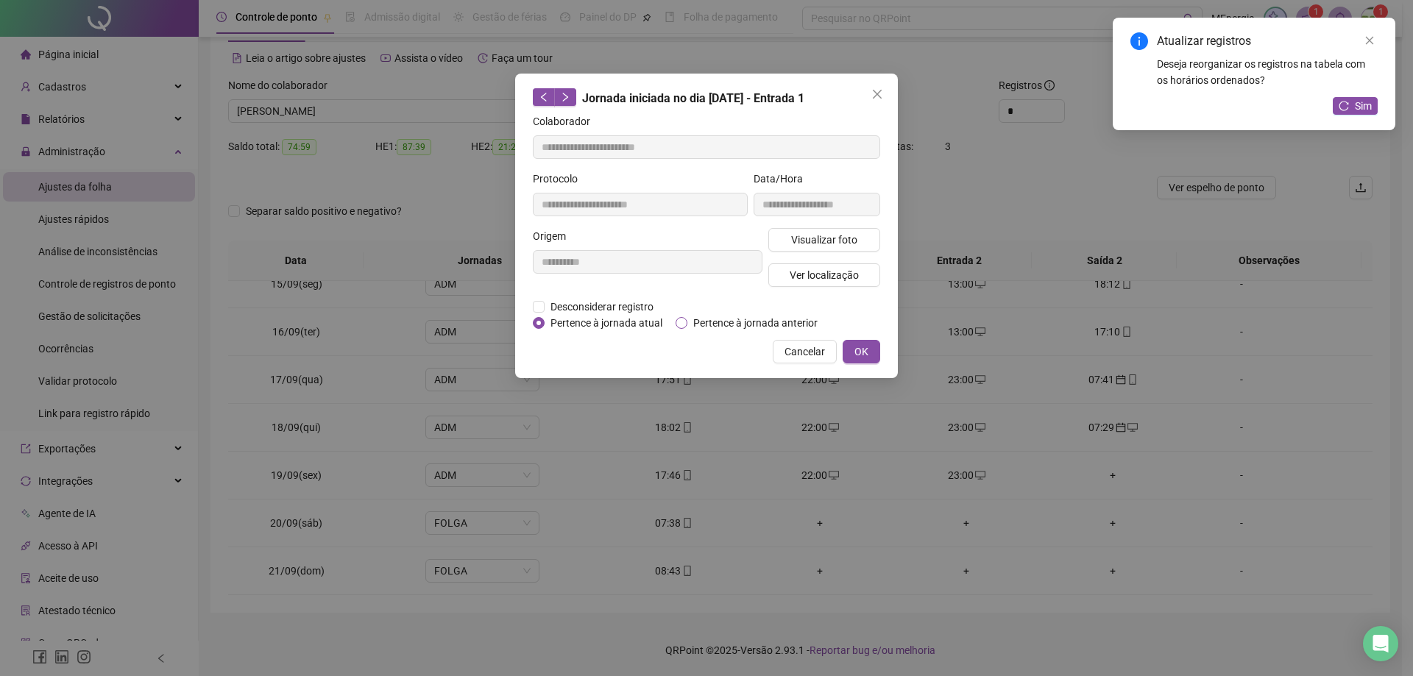
click at [703, 322] on span "Pertence à jornada anterior" at bounding box center [755, 323] width 136 height 16
click at [862, 355] on span "OK" at bounding box center [861, 352] width 14 height 16
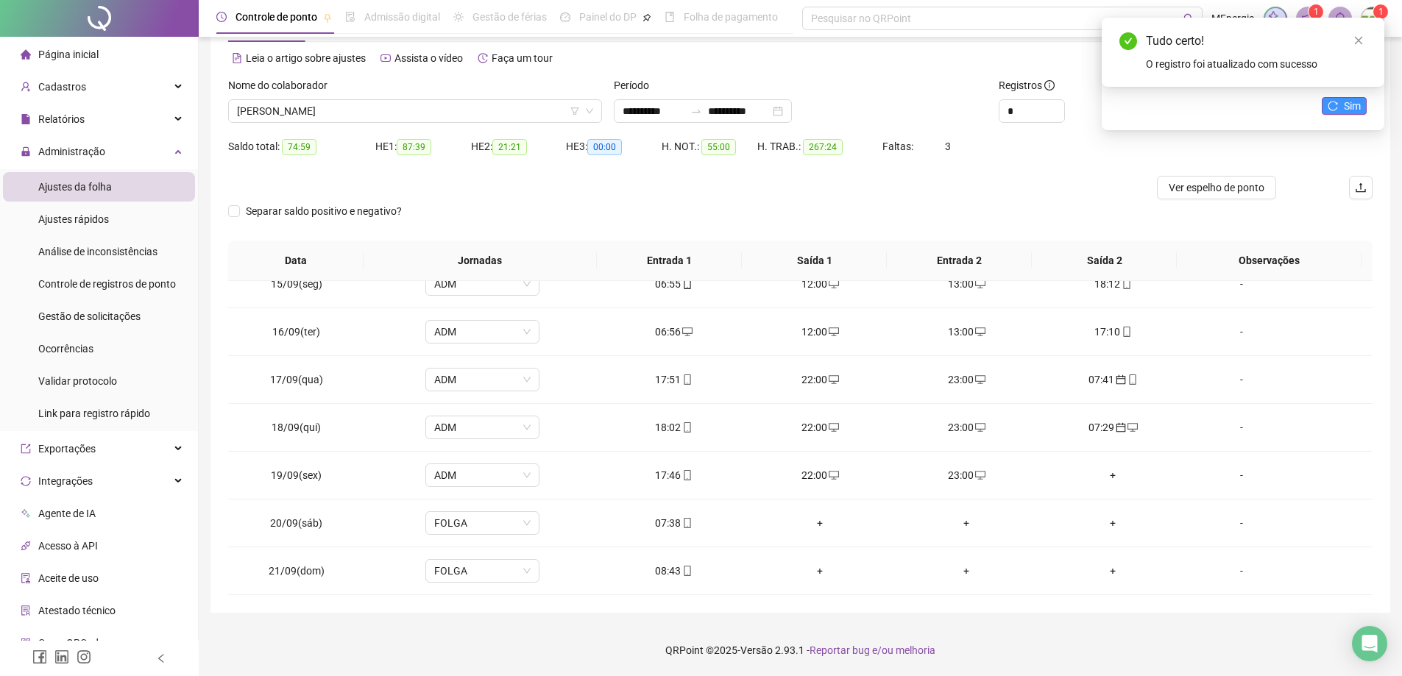
click at [1338, 105] on button "Sim" at bounding box center [1343, 106] width 45 height 18
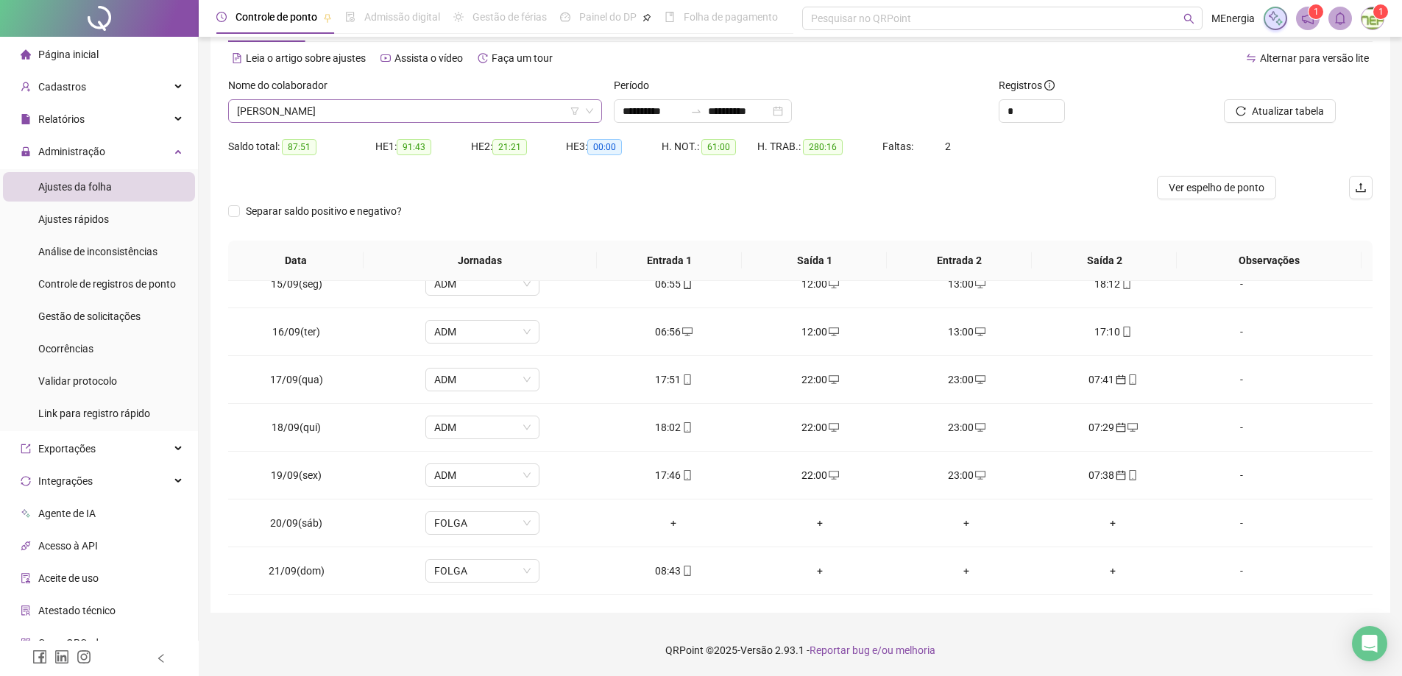
click at [597, 111] on div "GILSANDRO GOMES DE AGUIAR" at bounding box center [415, 111] width 374 height 24
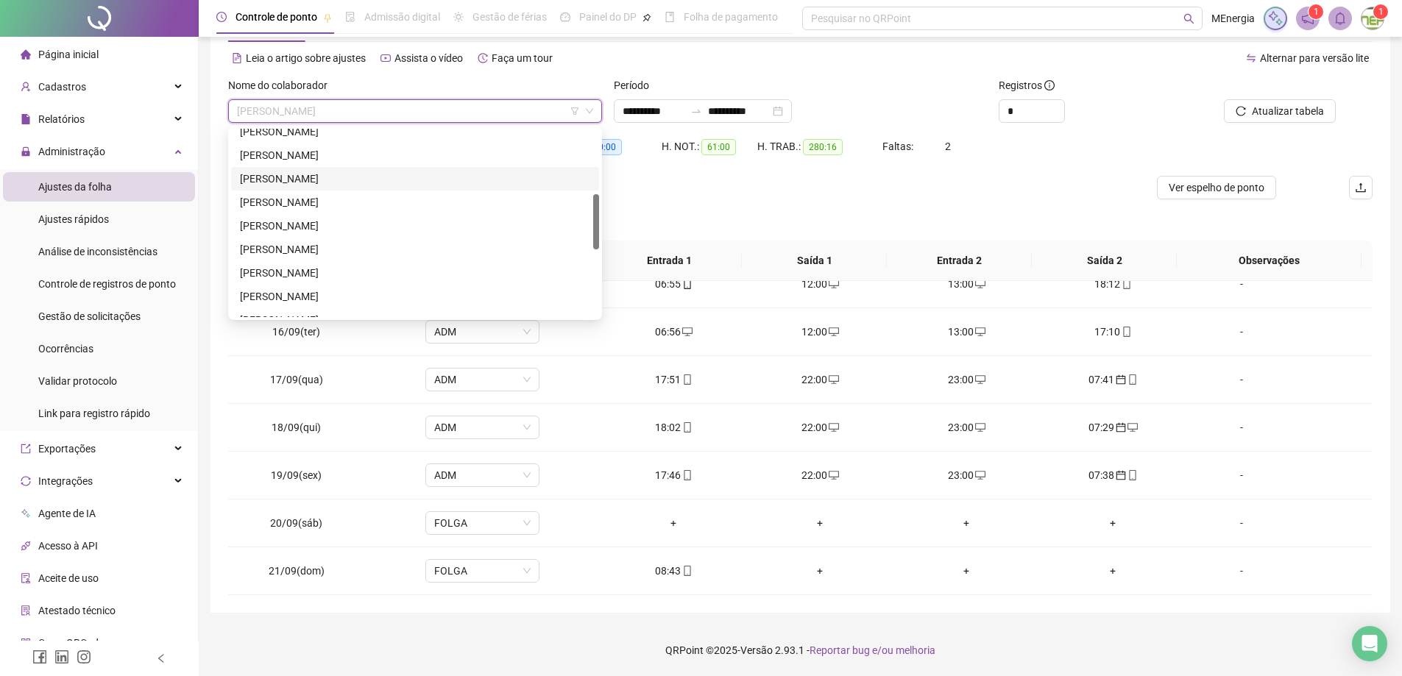
scroll to position [294, 0]
click at [397, 266] on div "MARCUS BEHAR DA SILVA JUNIOR" at bounding box center [415, 270] width 350 height 16
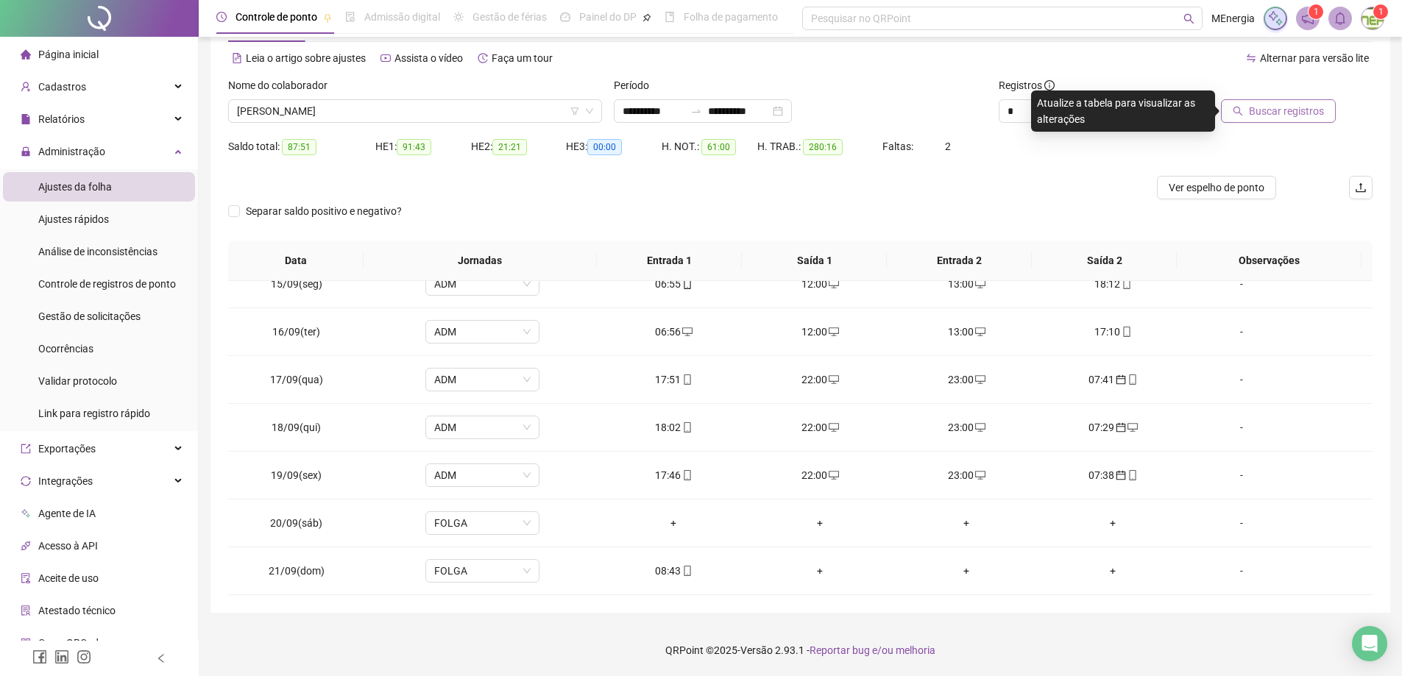
click at [1251, 110] on button "Buscar registros" at bounding box center [1278, 111] width 115 height 24
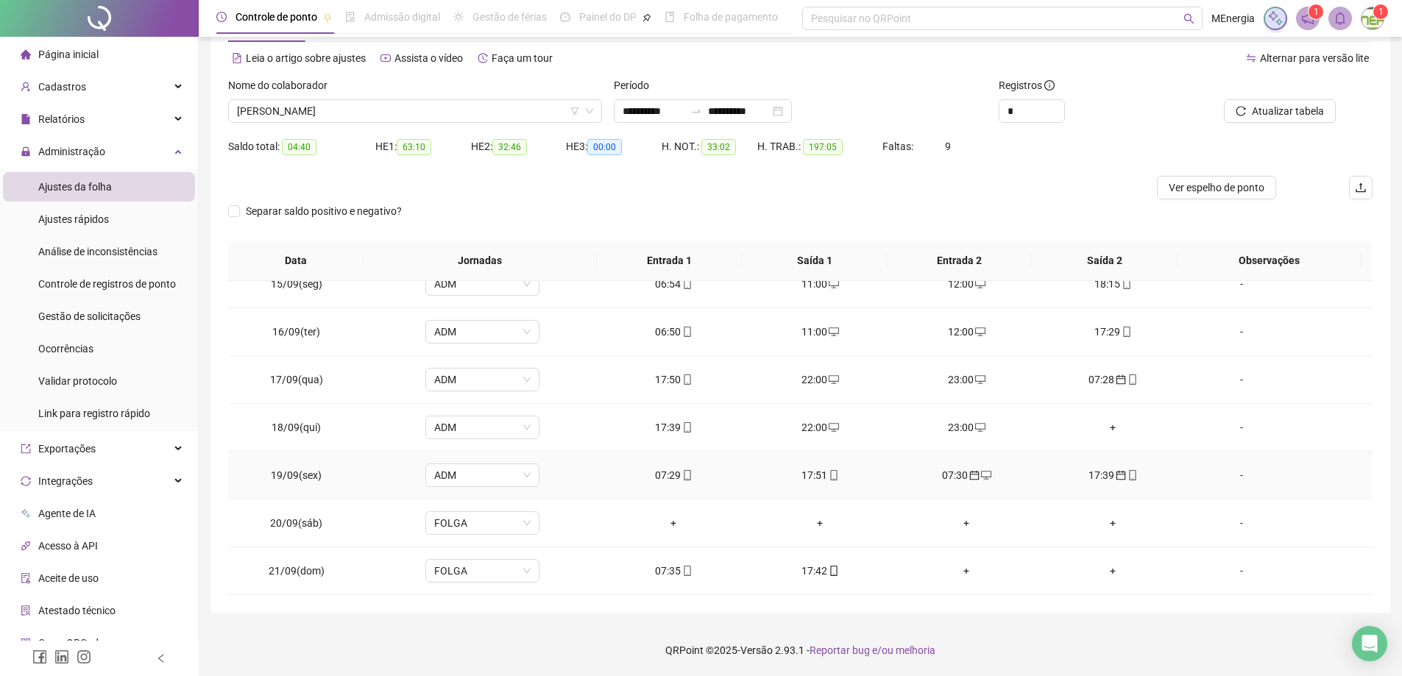
click at [674, 473] on div "07:29" at bounding box center [673, 475] width 123 height 16
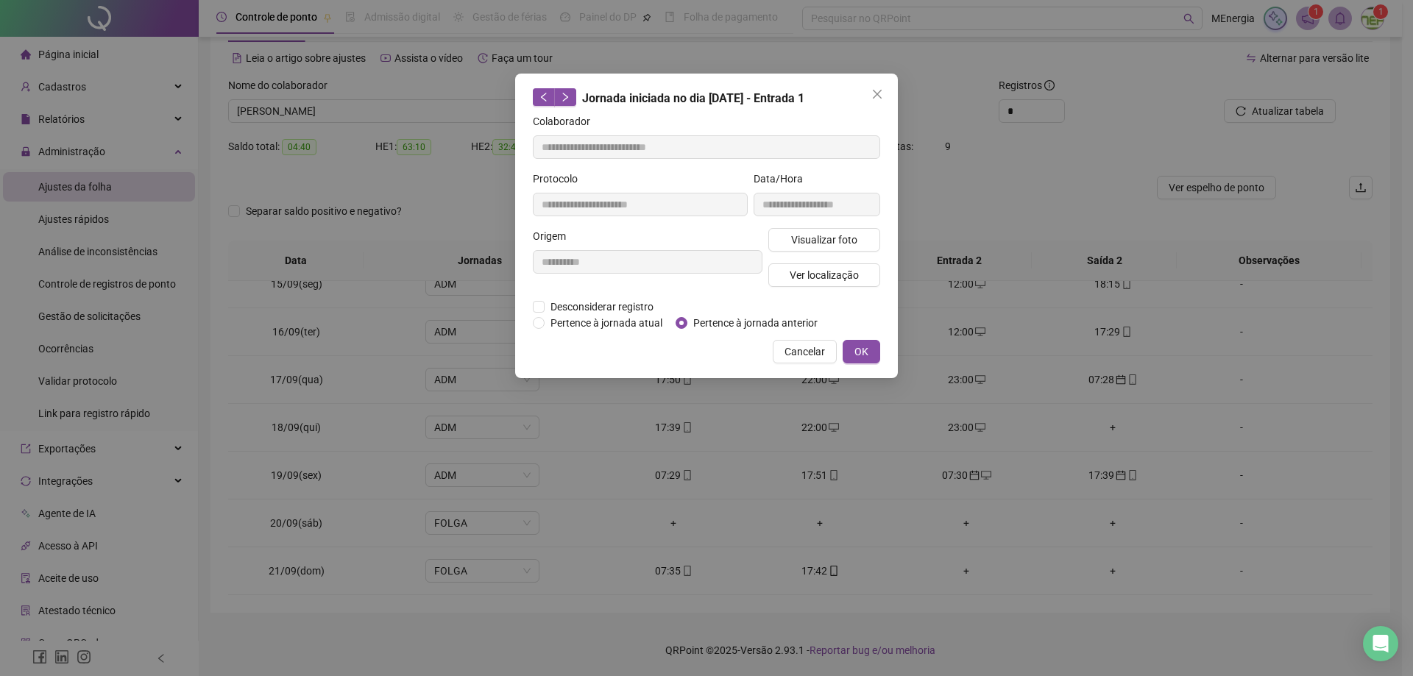
type input "**********"
click at [878, 354] on button "OK" at bounding box center [861, 352] width 38 height 24
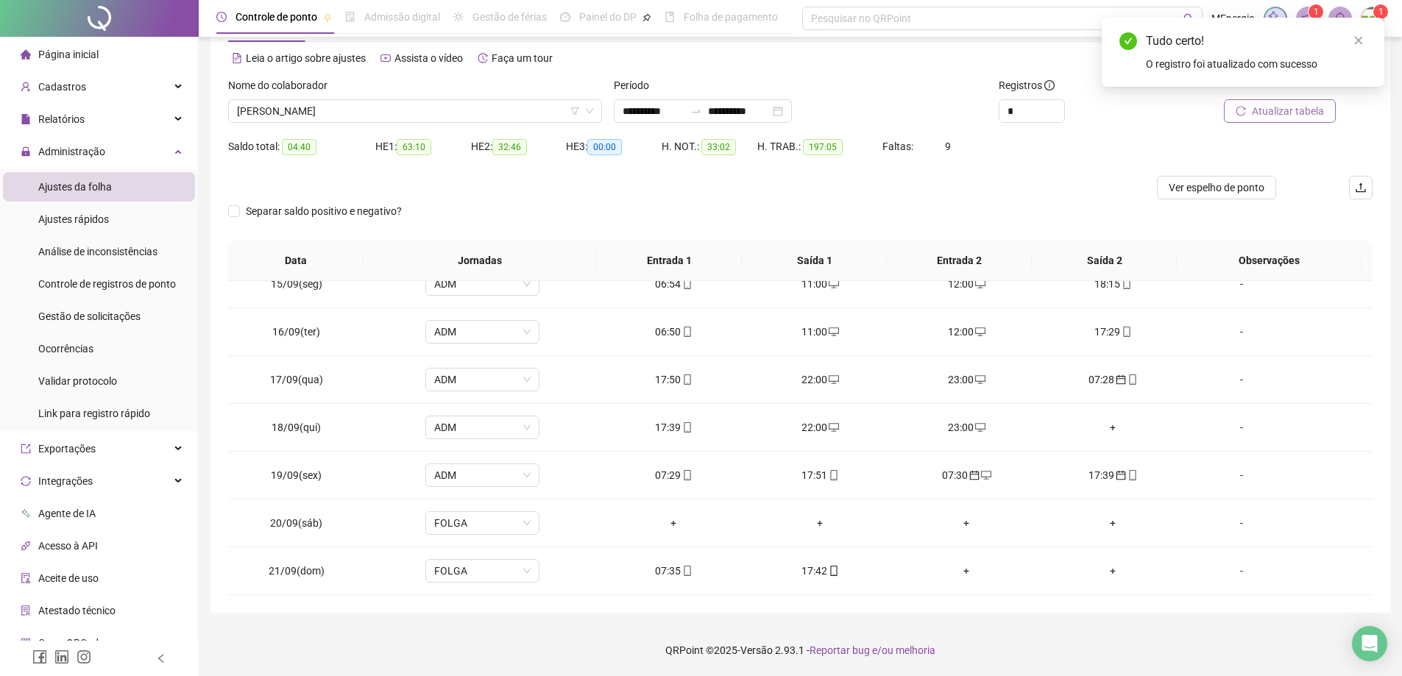
click at [1313, 110] on span "Atualizar tabela" at bounding box center [1288, 111] width 72 height 16
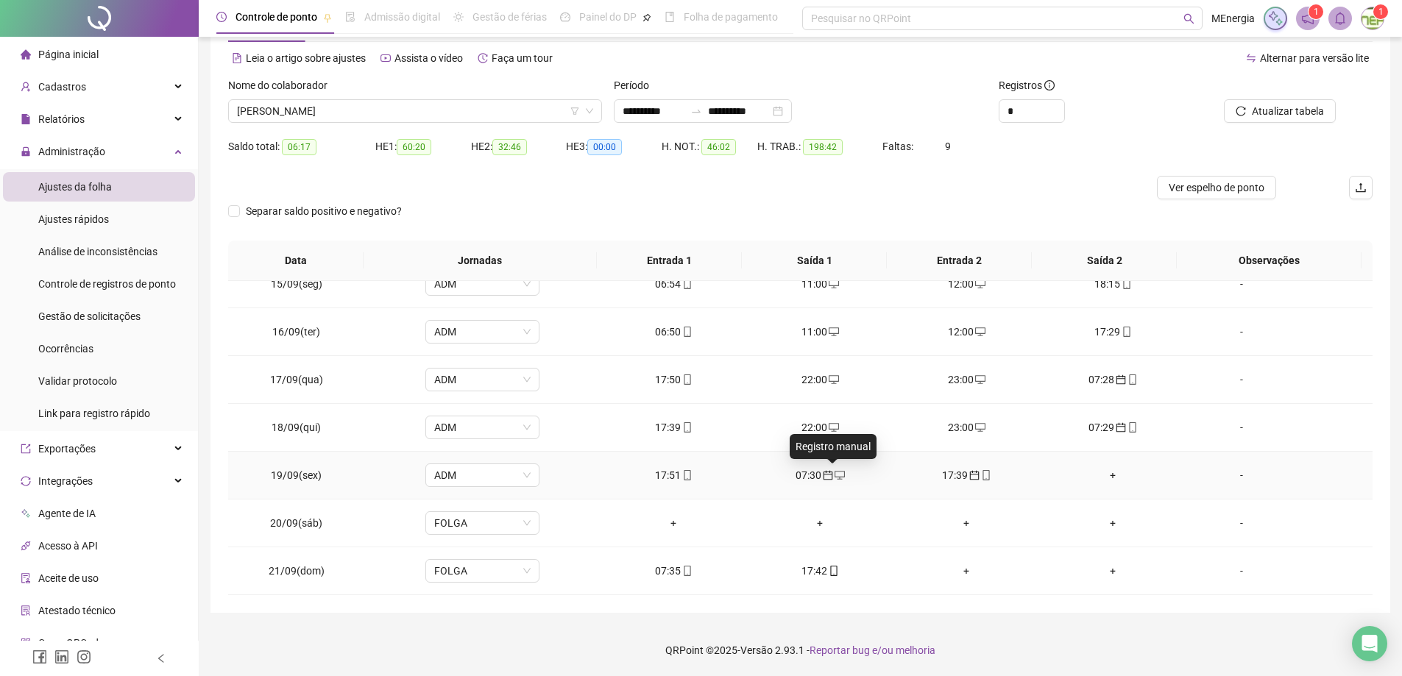
click at [834, 474] on icon "desktop" at bounding box center [839, 475] width 10 height 10
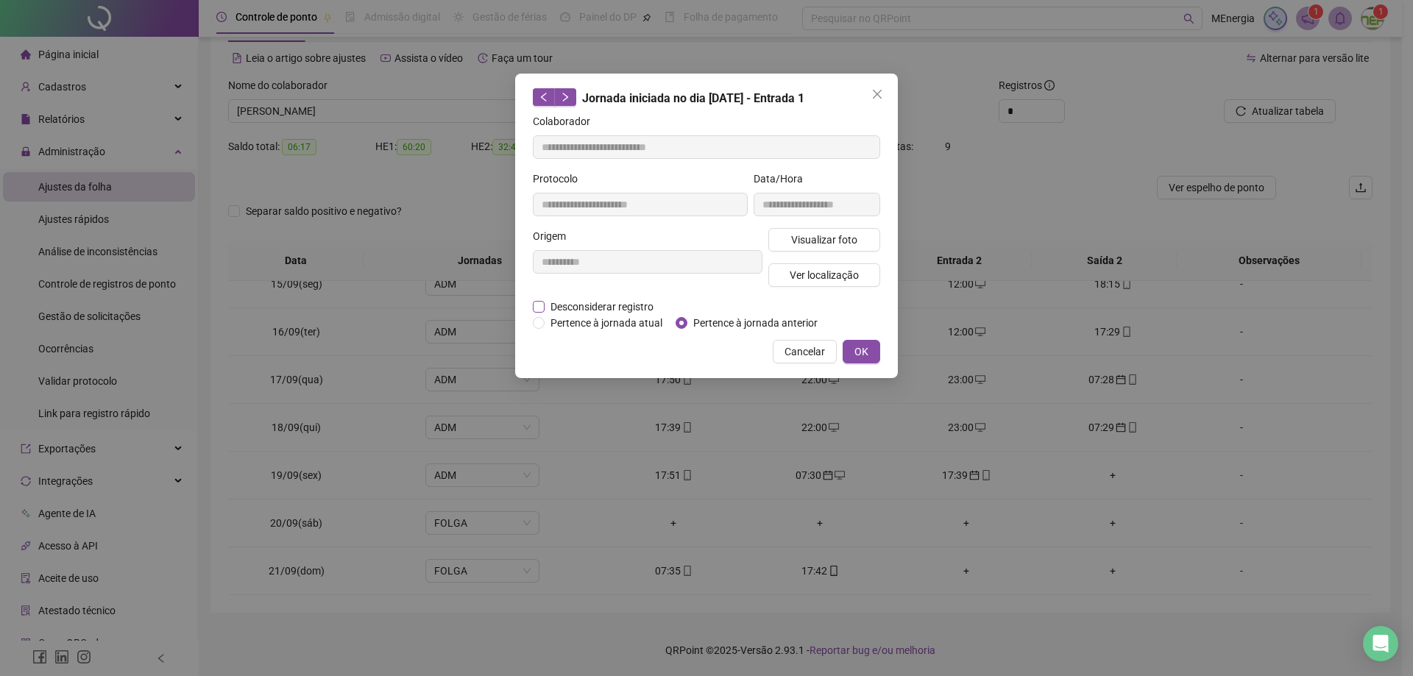
click at [593, 309] on span "Desconsiderar registro" at bounding box center [601, 307] width 115 height 16
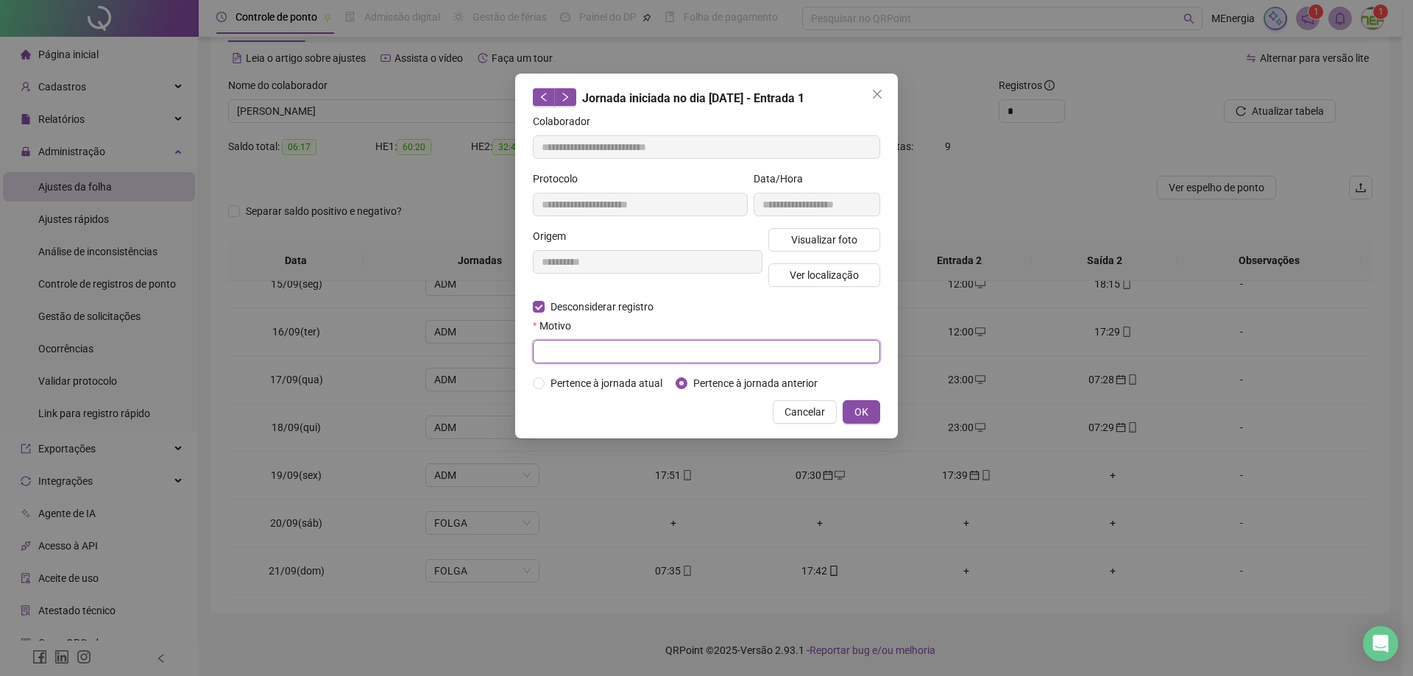
click at [609, 346] on input "text" at bounding box center [706, 352] width 347 height 24
type input "********"
type input "**********"
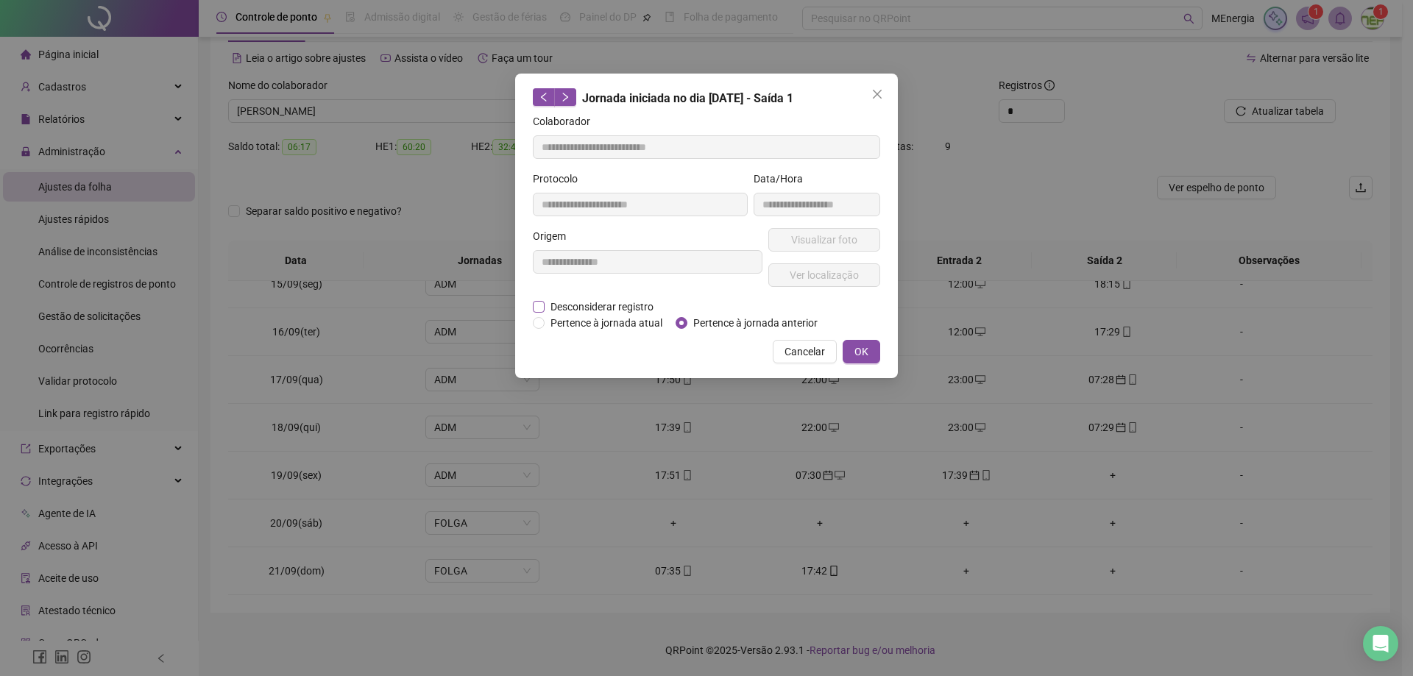
click at [547, 308] on span "Desconsiderar registro" at bounding box center [601, 307] width 115 height 16
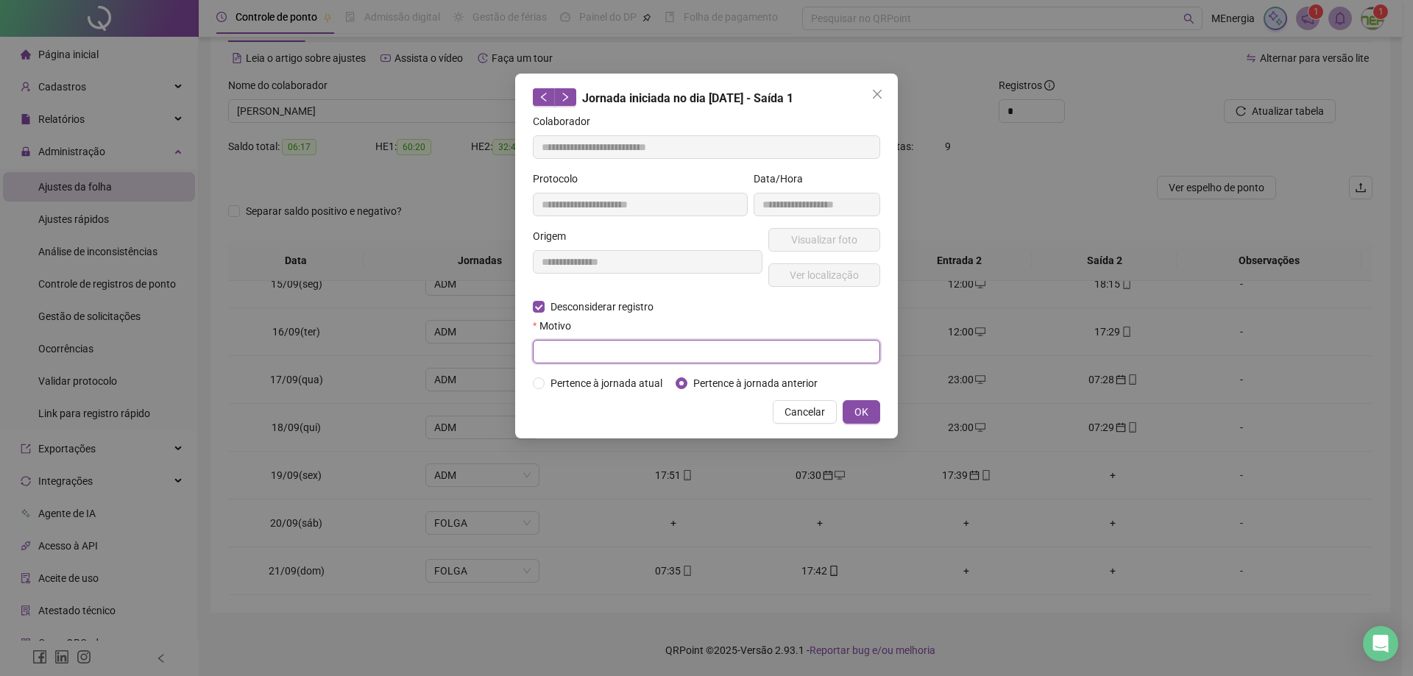
click at [580, 347] on input "text" at bounding box center [706, 352] width 347 height 24
type input "**********"
click at [857, 413] on span "OK" at bounding box center [861, 412] width 14 height 16
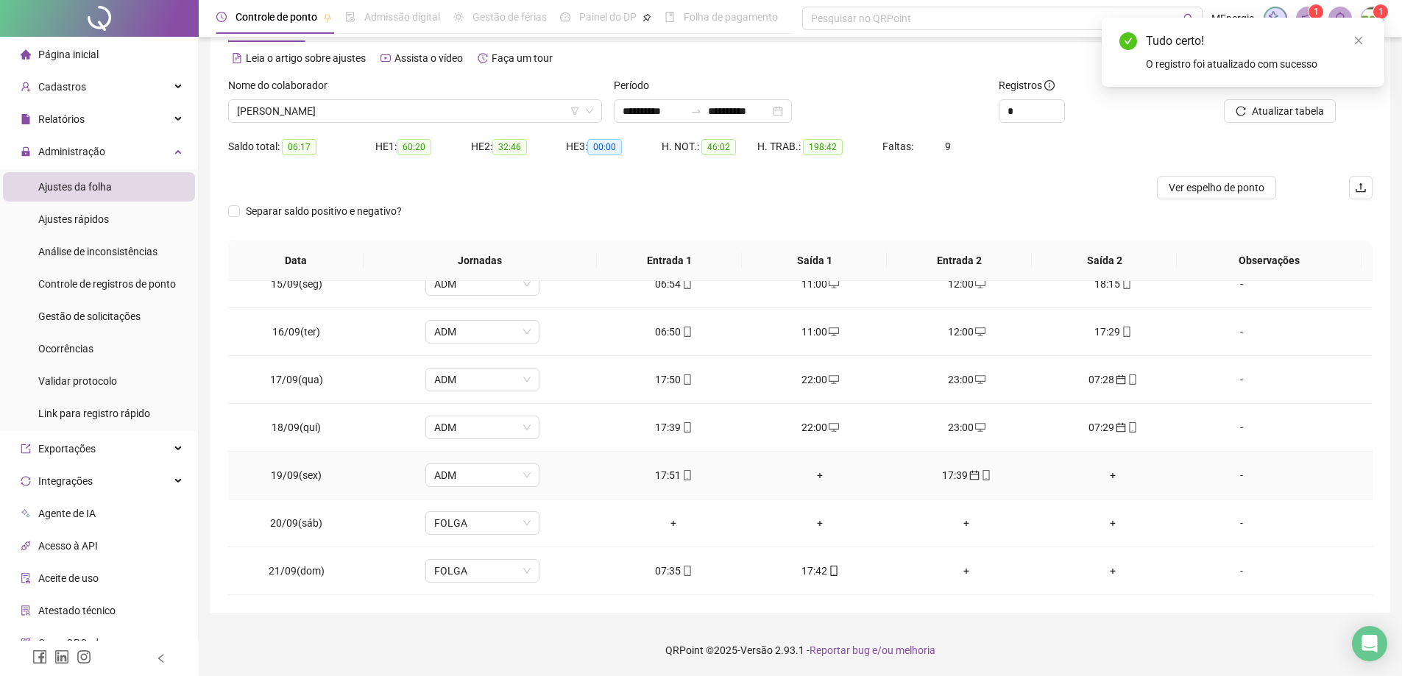
click at [950, 479] on div "17:39" at bounding box center [966, 475] width 123 height 16
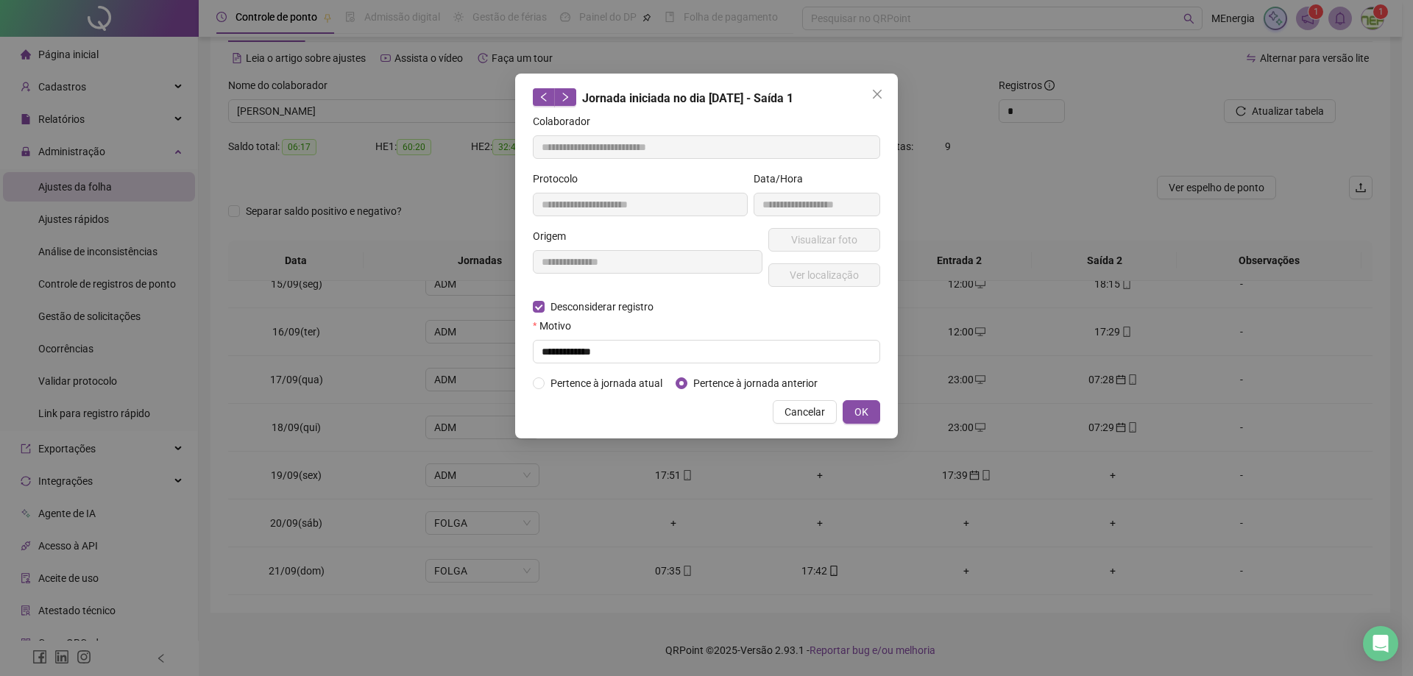
type input "**********"
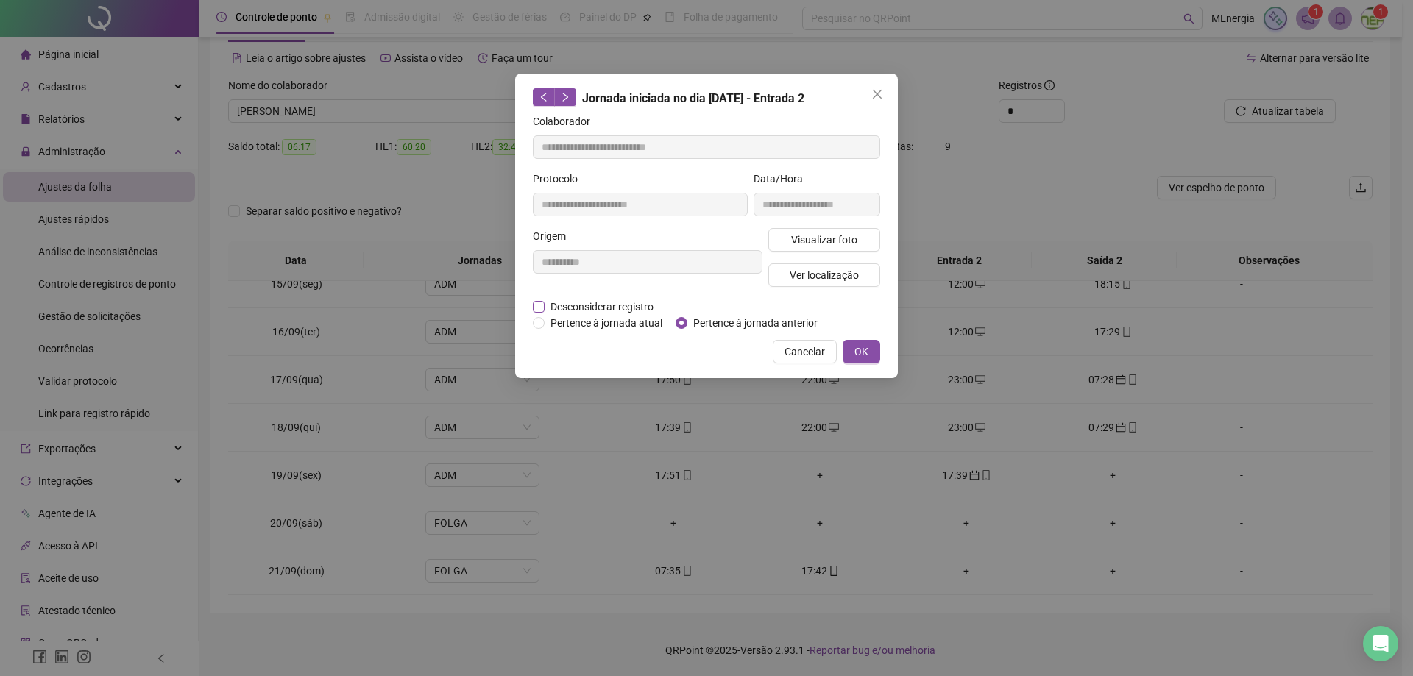
click at [606, 308] on span "Desconsiderar registro" at bounding box center [601, 307] width 115 height 16
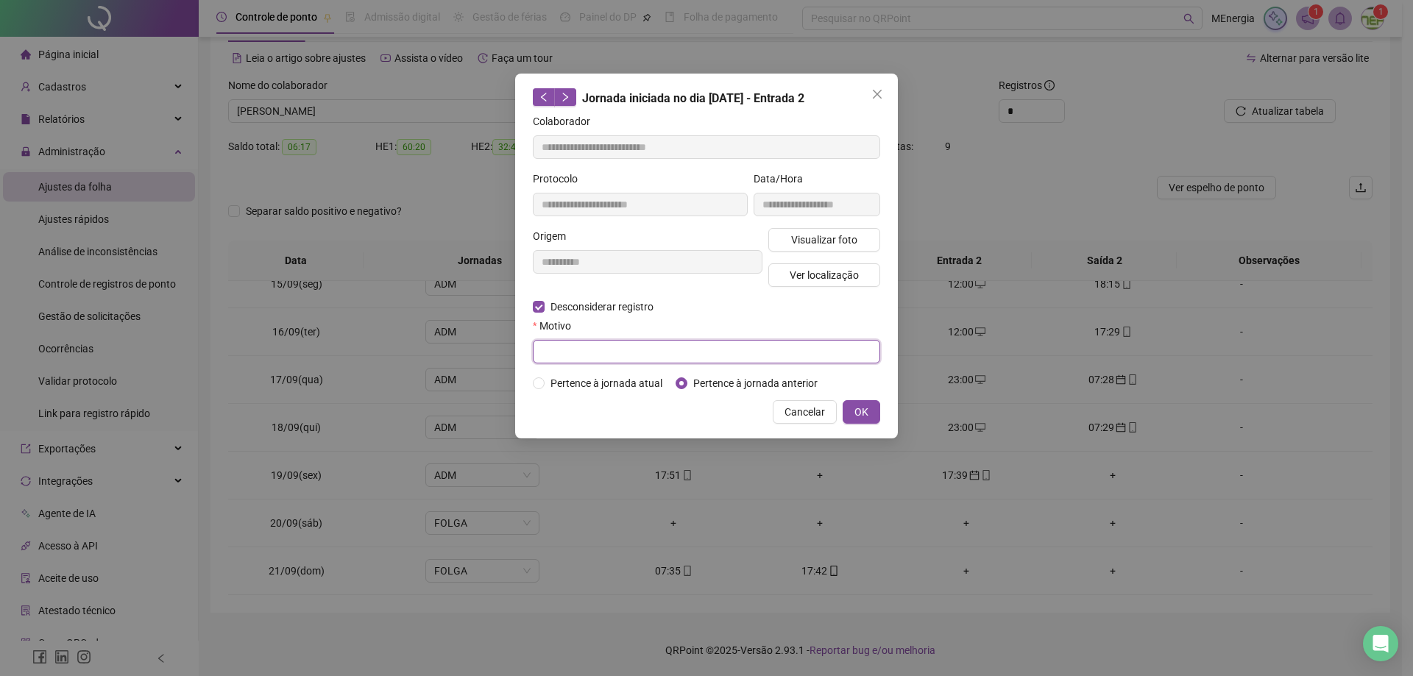
click at [603, 349] on input "text" at bounding box center [706, 352] width 347 height 24
type input "**********"
click at [866, 414] on span "OK" at bounding box center [861, 412] width 14 height 16
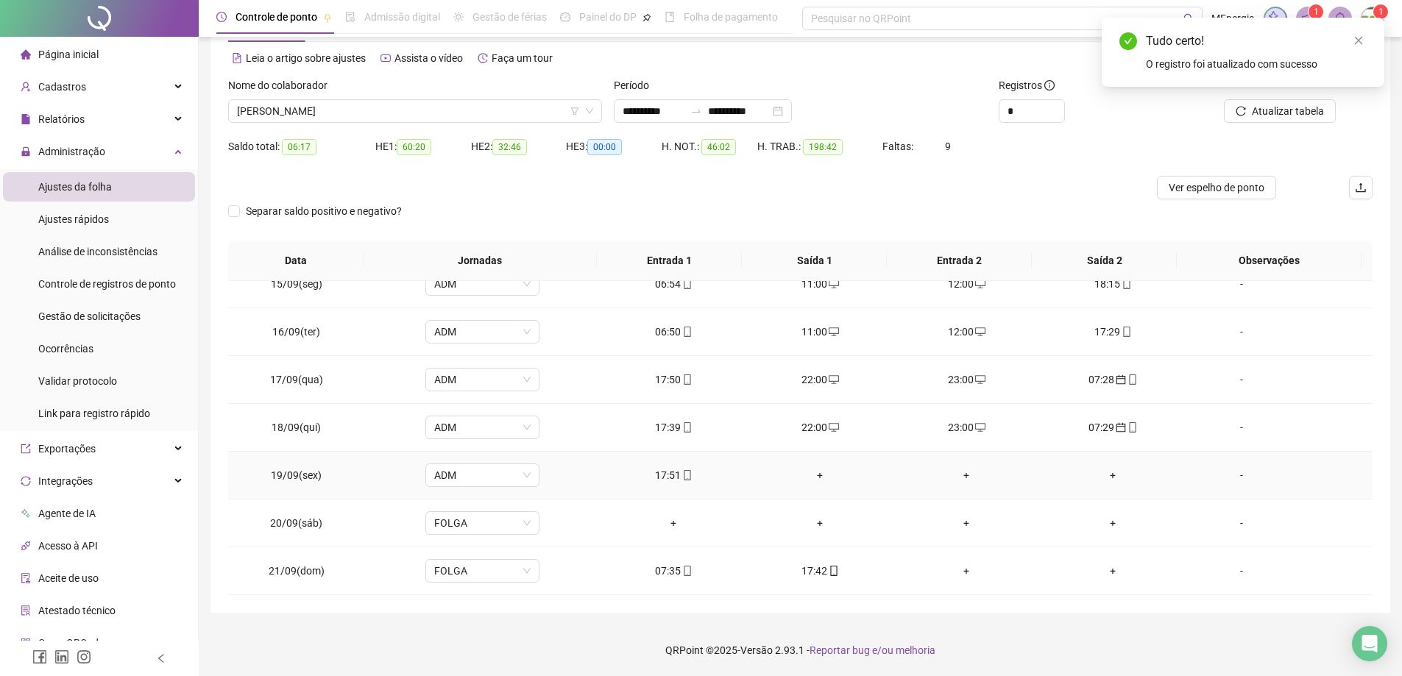
click at [813, 478] on div "+" at bounding box center [820, 475] width 123 height 16
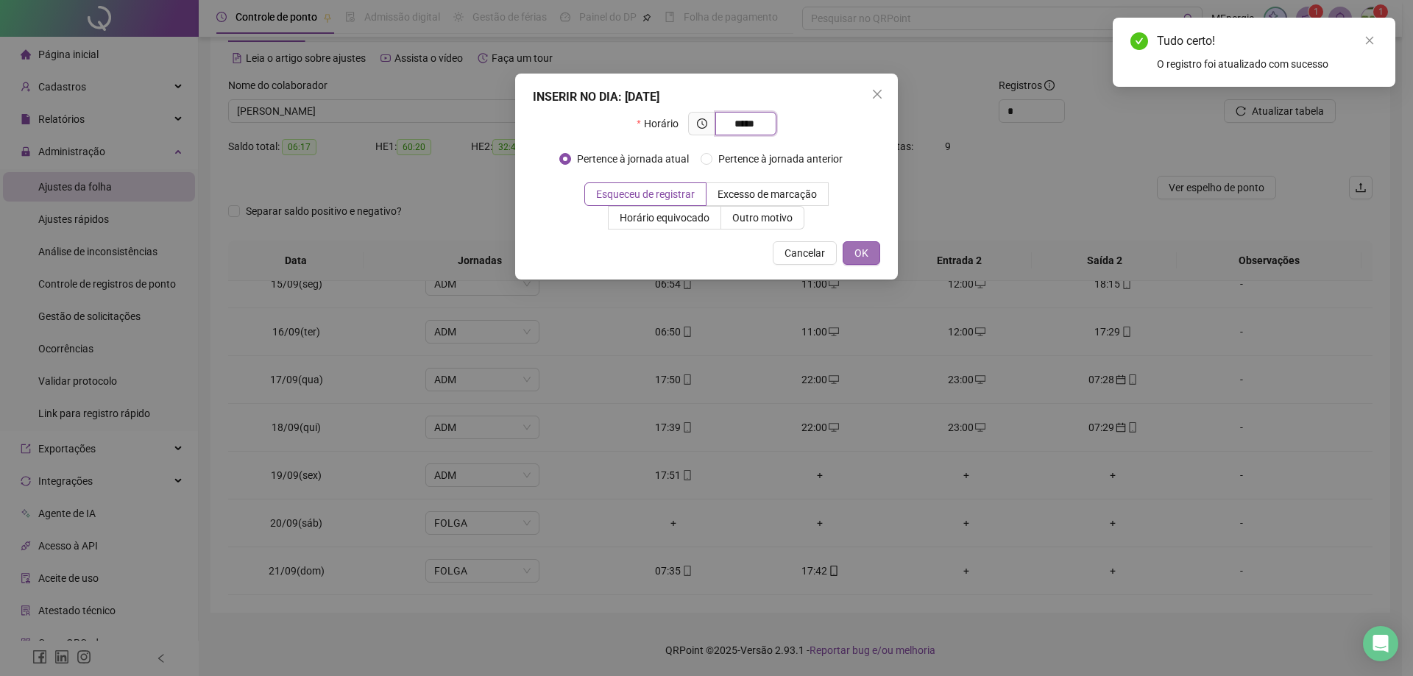
type input "*****"
click at [865, 256] on span "OK" at bounding box center [861, 253] width 14 height 16
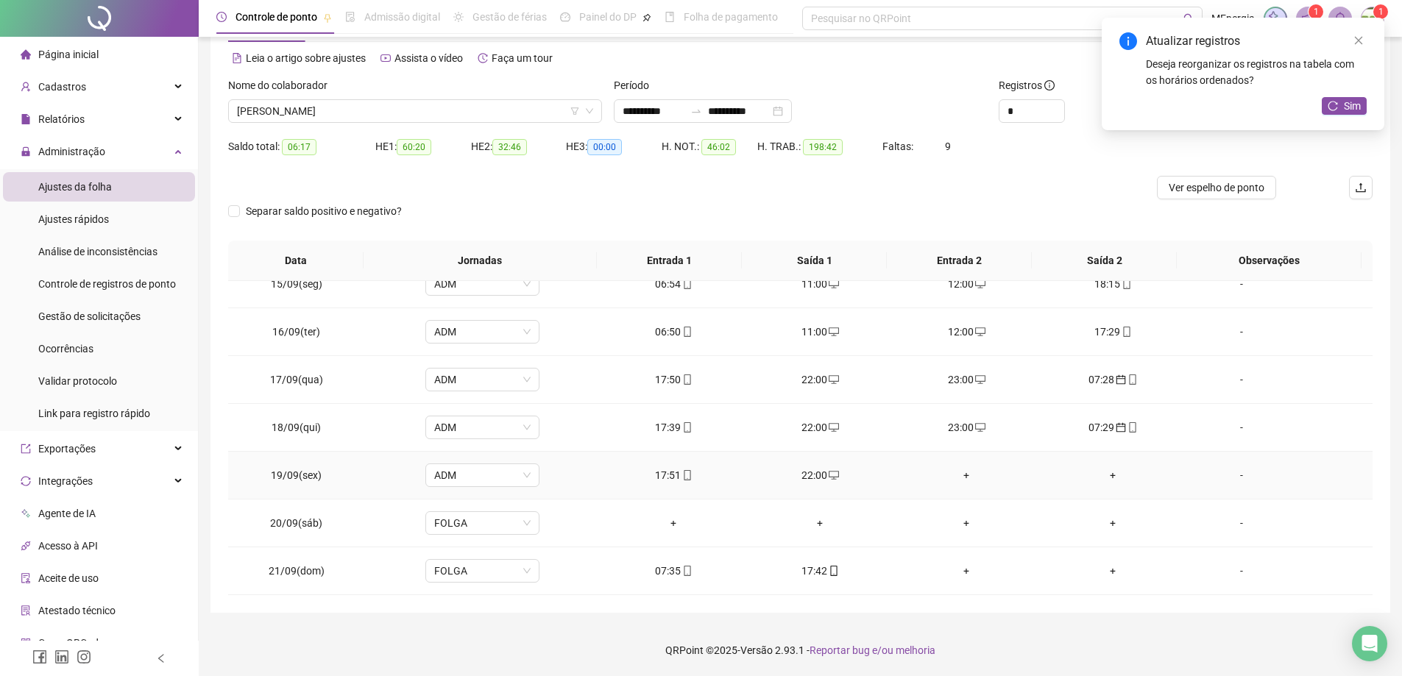
click at [960, 477] on div "+" at bounding box center [966, 475] width 123 height 16
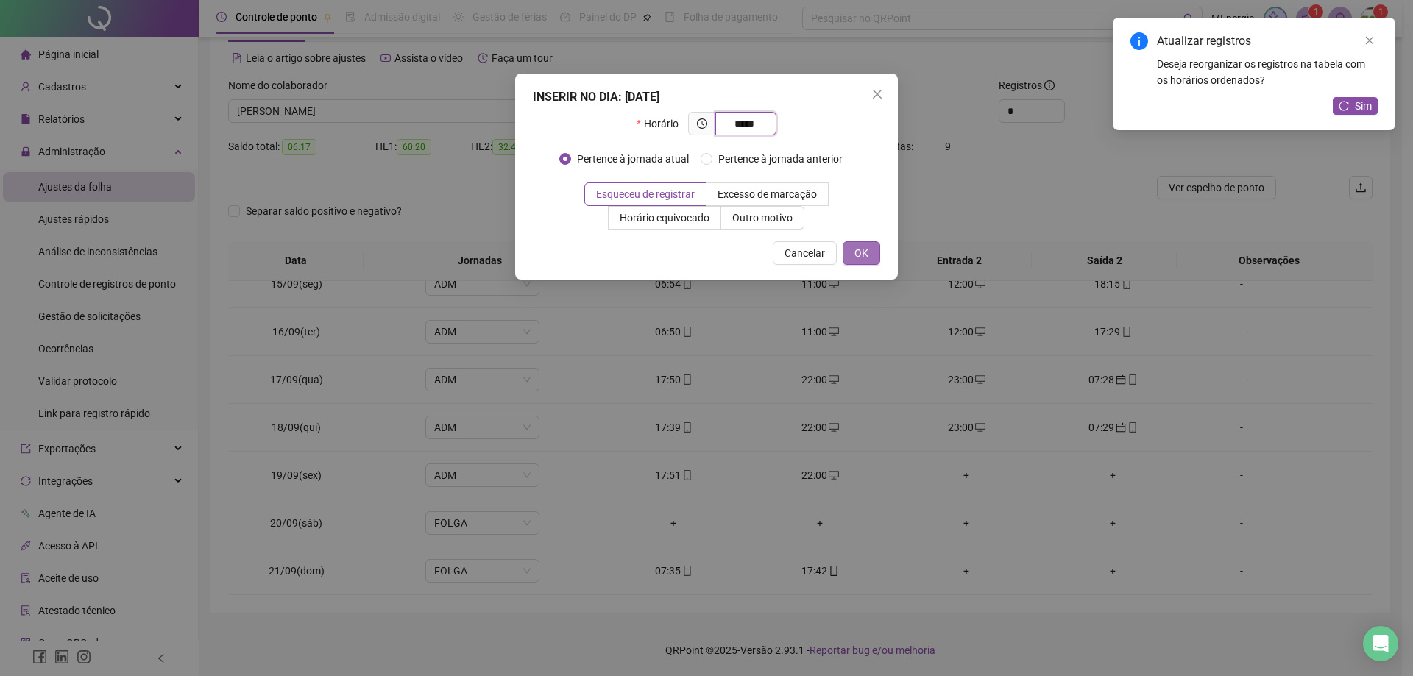
type input "*****"
click at [858, 260] on span "OK" at bounding box center [861, 253] width 14 height 16
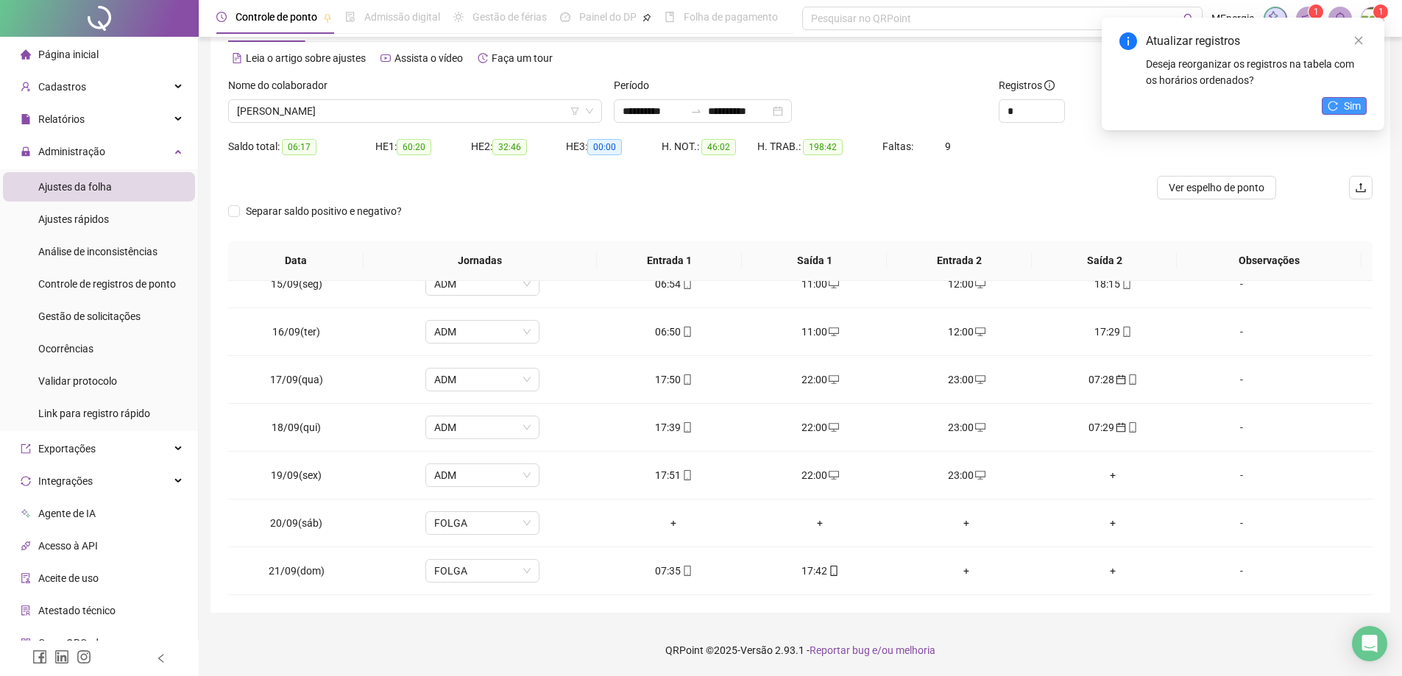
click at [1353, 109] on span "Sim" at bounding box center [1351, 106] width 17 height 16
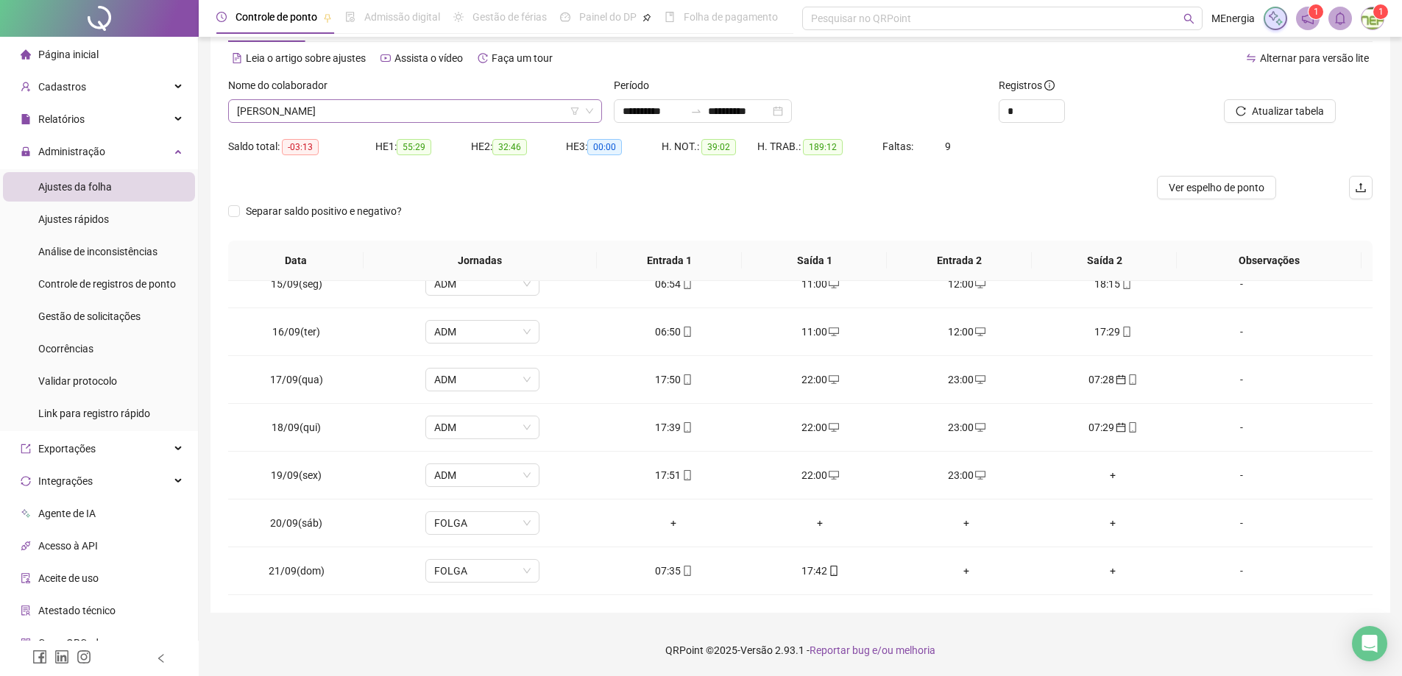
click at [594, 113] on div "MARCUS BEHAR DA SILVA JUNIOR" at bounding box center [415, 111] width 374 height 24
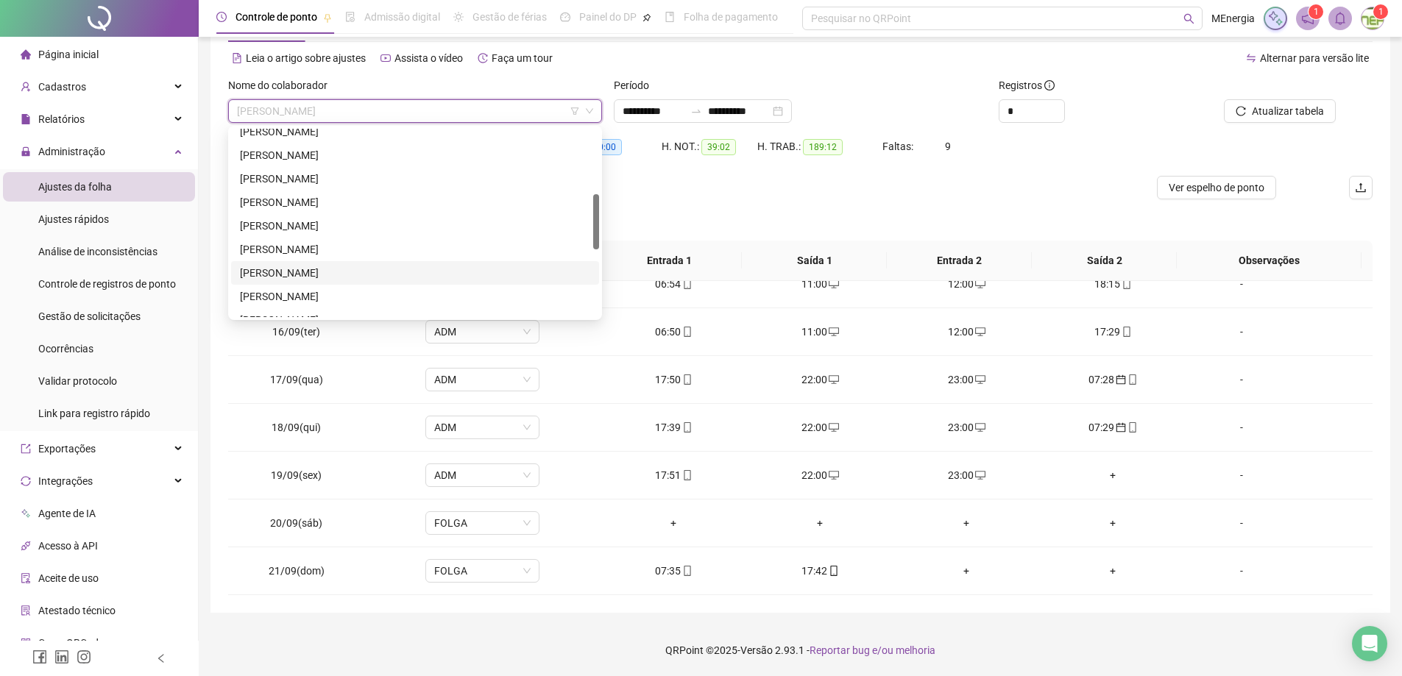
scroll to position [147, 0]
click at [344, 183] on div "GILSANDRO GOMES DE AGUIAR" at bounding box center [415, 182] width 350 height 16
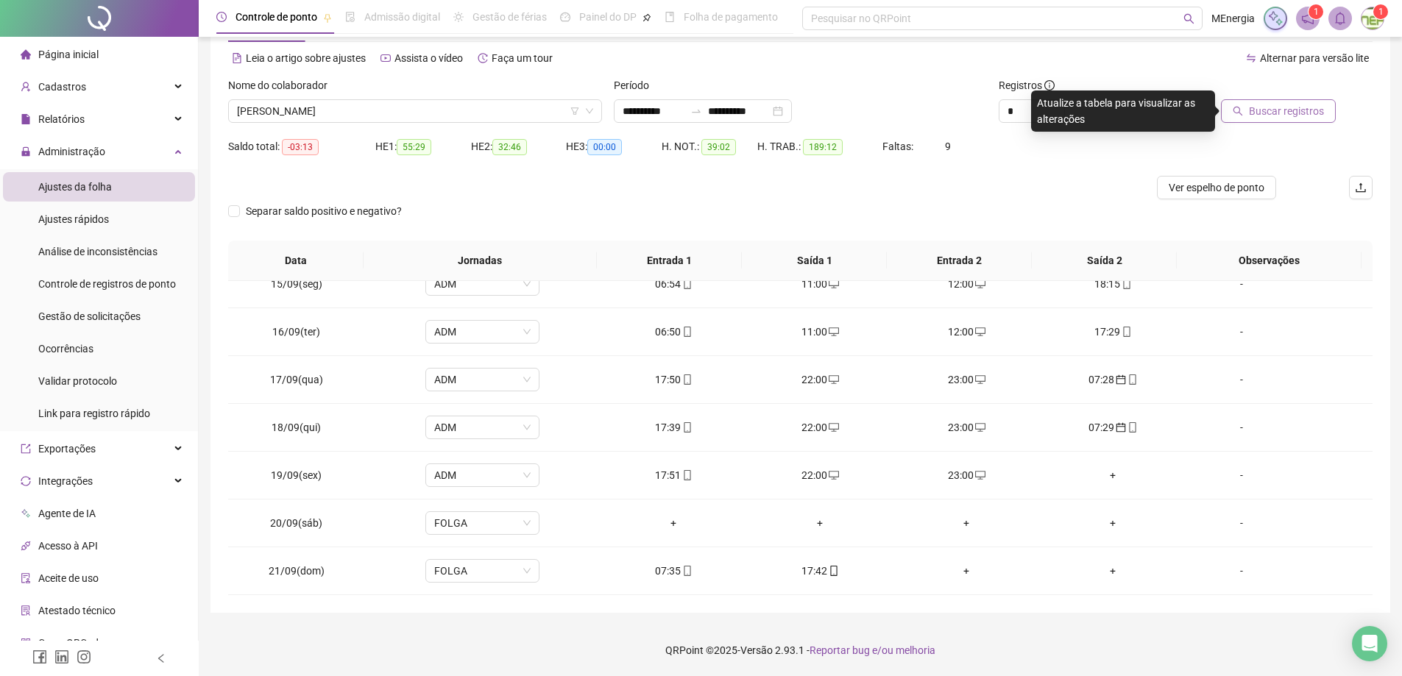
click at [1250, 113] on button "Buscar registros" at bounding box center [1278, 111] width 115 height 24
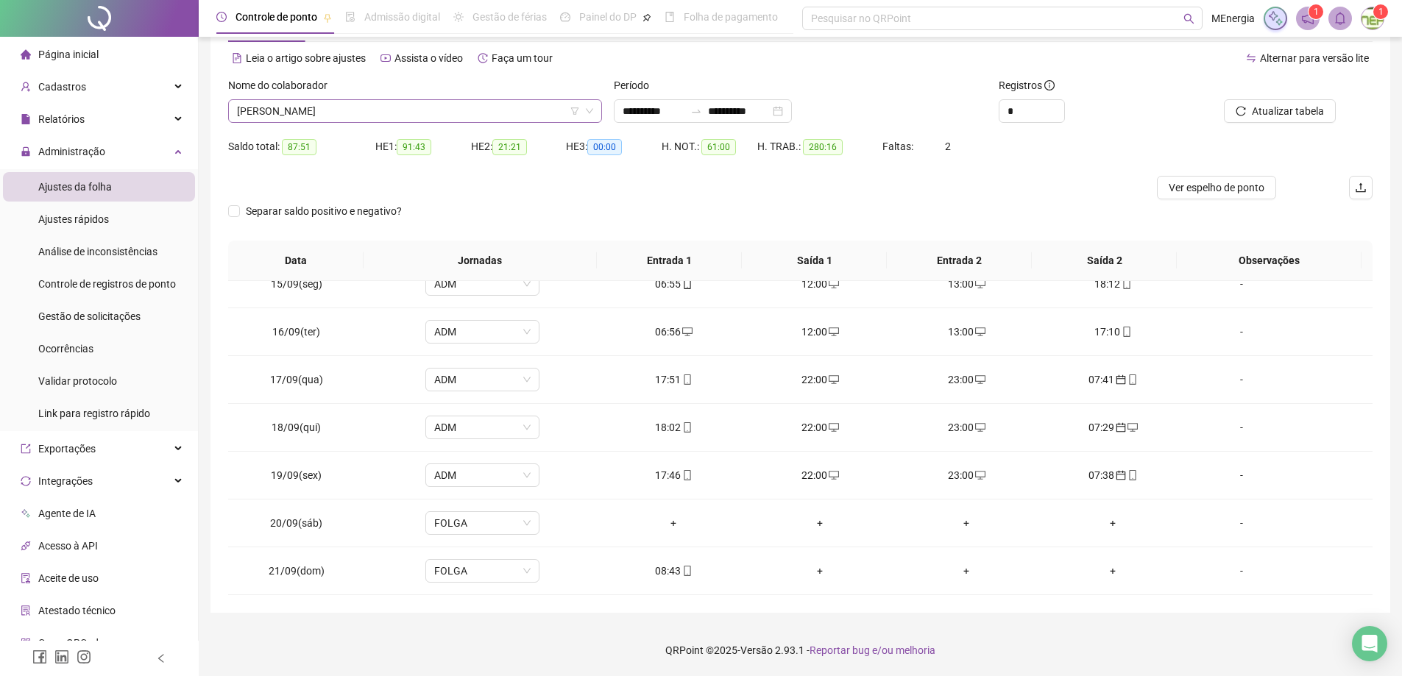
click at [599, 113] on div "GILSANDRO GOMES DE AGUIAR" at bounding box center [415, 111] width 374 height 24
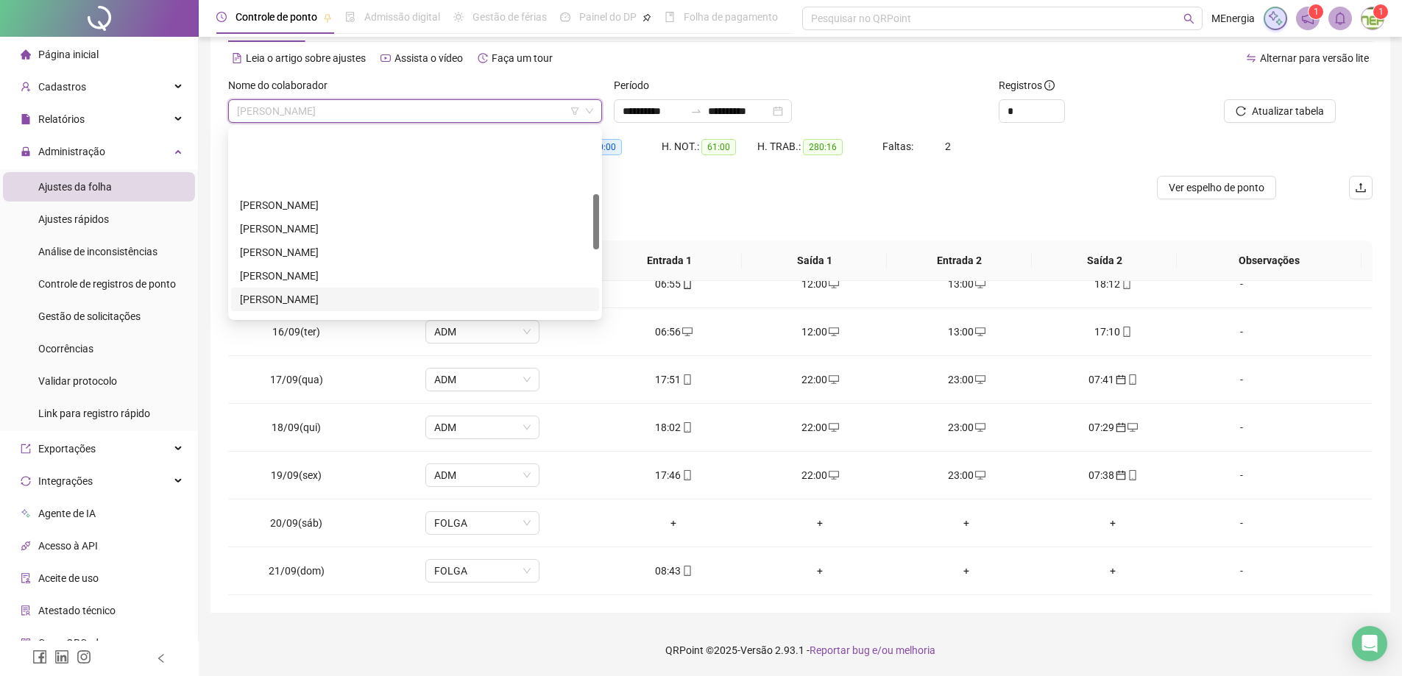
scroll to position [294, 0]
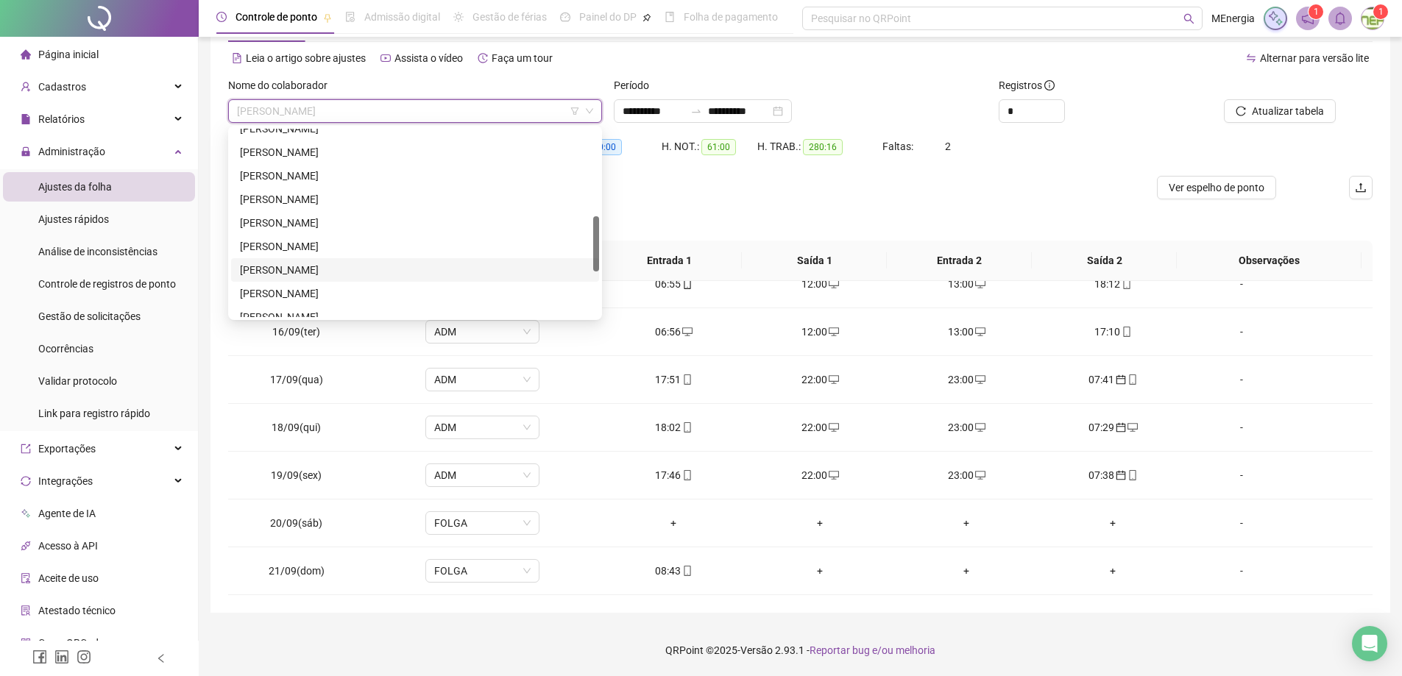
click at [390, 272] on div "MARCUS BEHAR DA SILVA JUNIOR" at bounding box center [415, 270] width 350 height 16
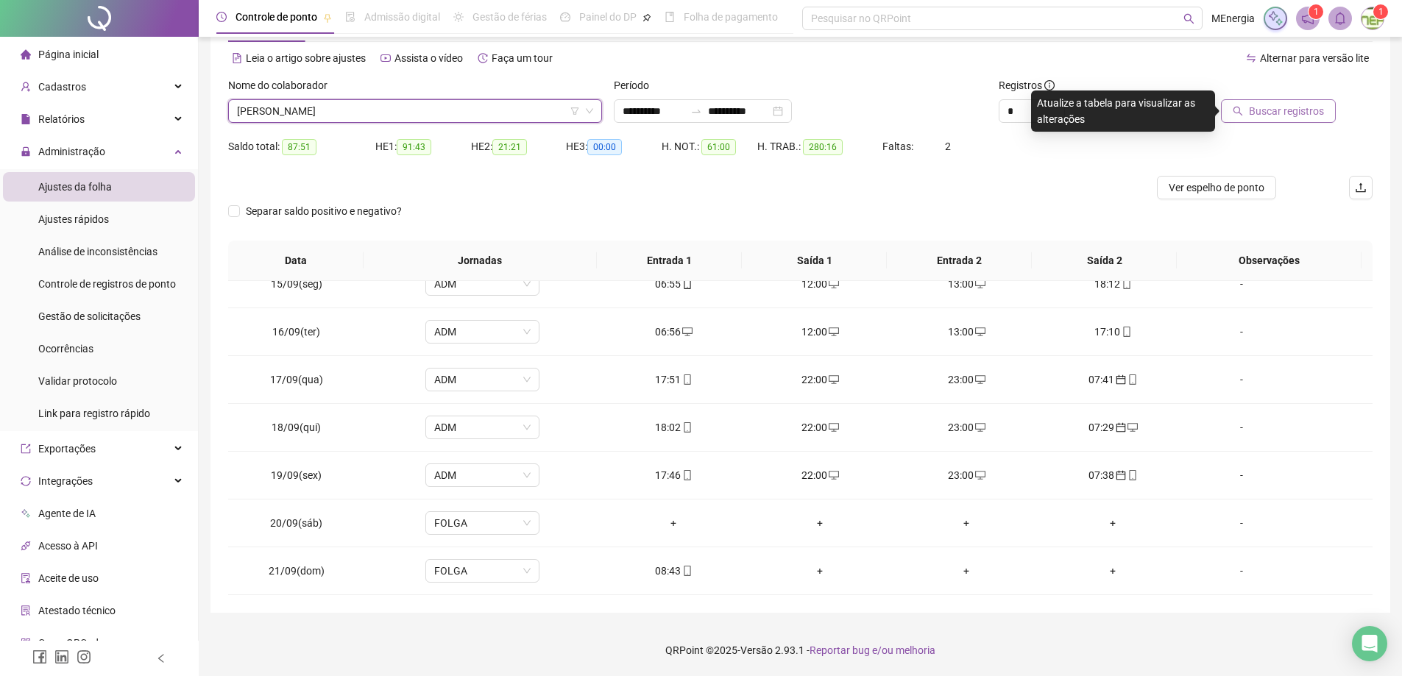
click at [1241, 116] on button "Buscar registros" at bounding box center [1278, 111] width 115 height 24
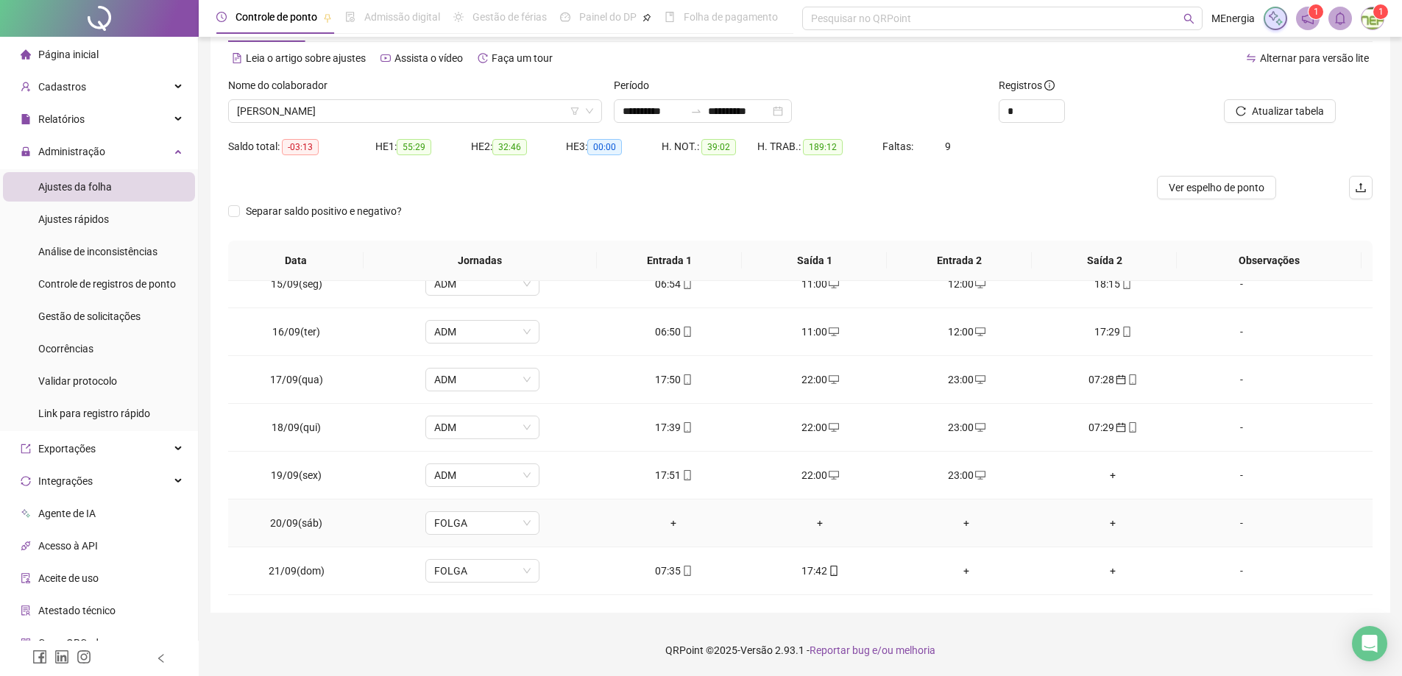
click at [670, 530] on div "+" at bounding box center [673, 523] width 123 height 16
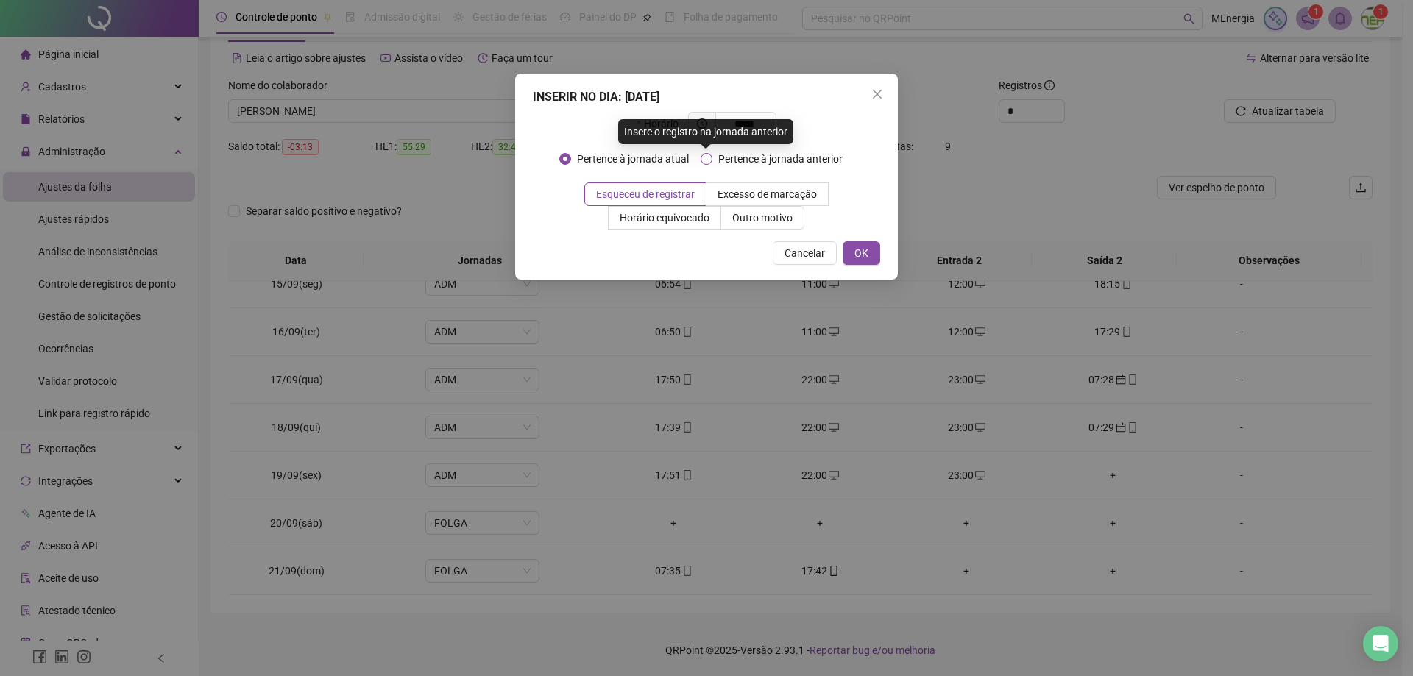
type input "*****"
click at [725, 157] on span "Pertence à jornada anterior" at bounding box center [780, 159] width 136 height 16
click at [862, 252] on span "OK" at bounding box center [861, 253] width 14 height 16
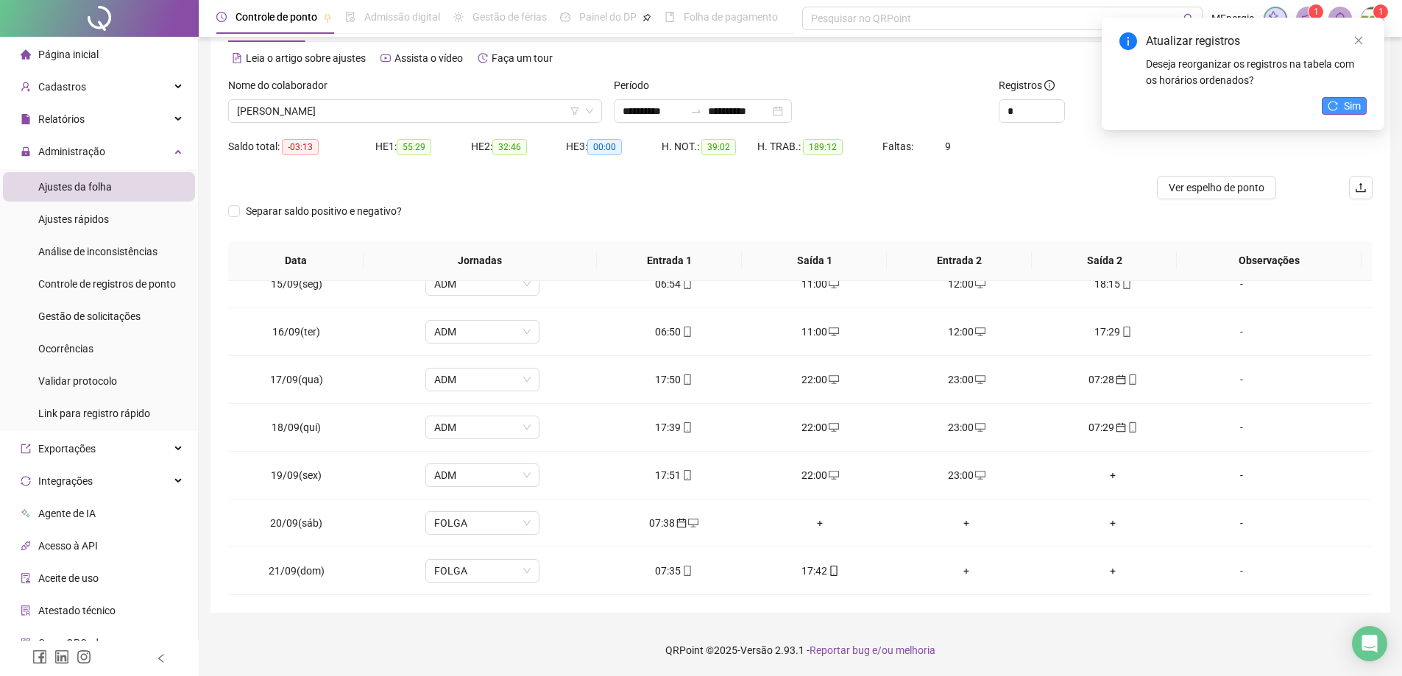
click at [1348, 109] on span "Sim" at bounding box center [1351, 106] width 17 height 16
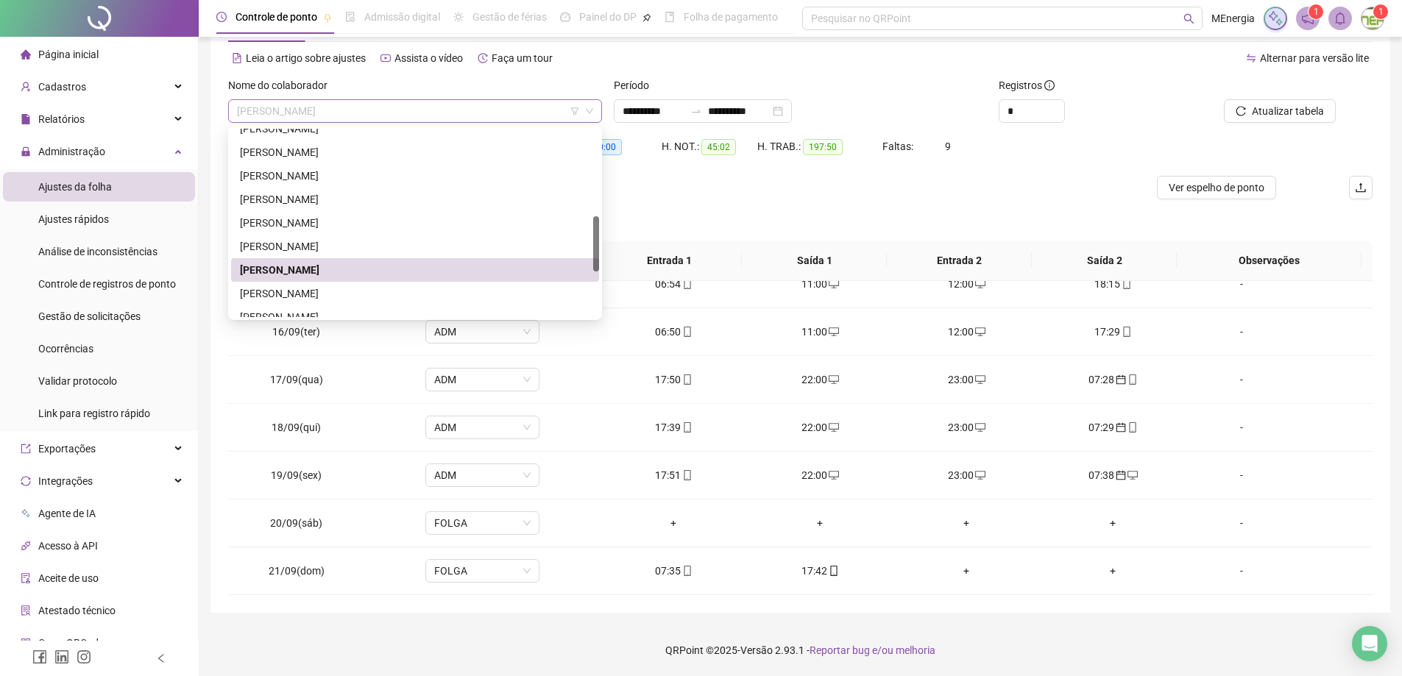
click at [599, 110] on div "MARCUS BEHAR DA SILVA JUNIOR" at bounding box center [415, 111] width 374 height 24
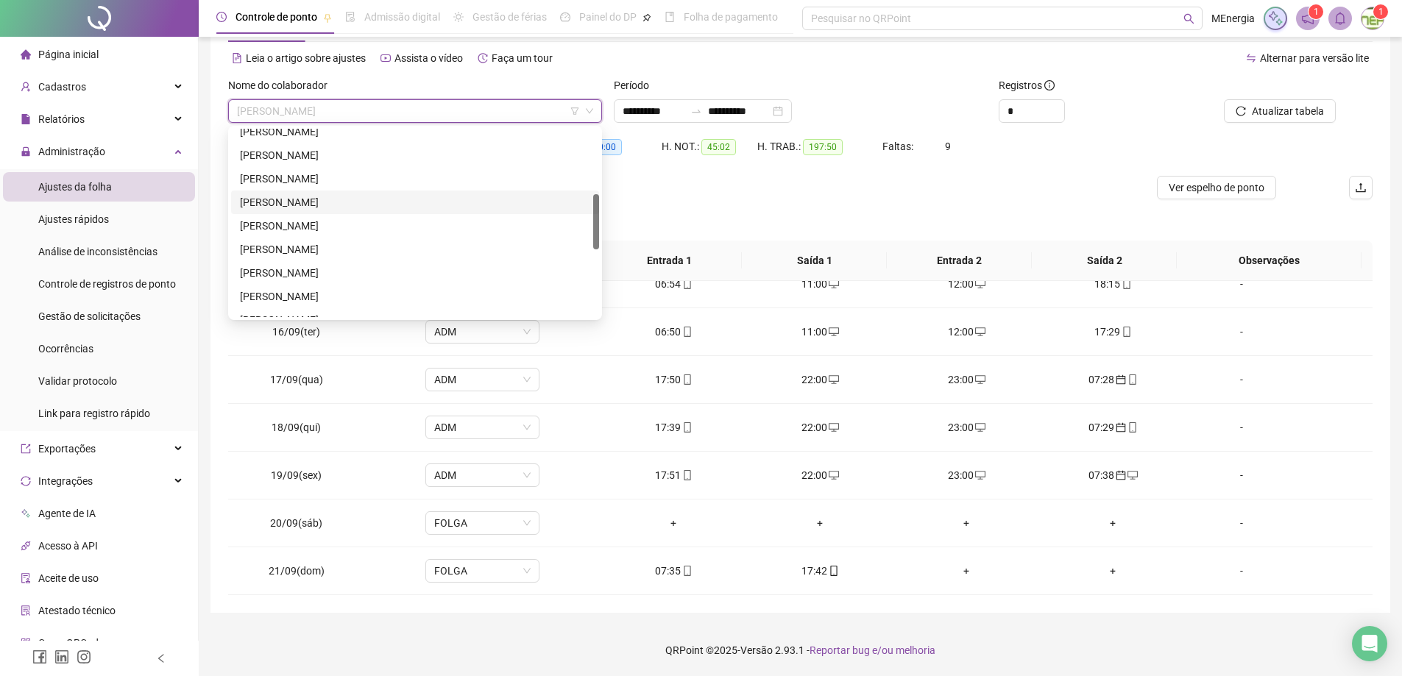
scroll to position [147, 0]
click at [338, 221] on div "JADSON SANTOS BASTOS" at bounding box center [415, 229] width 350 height 16
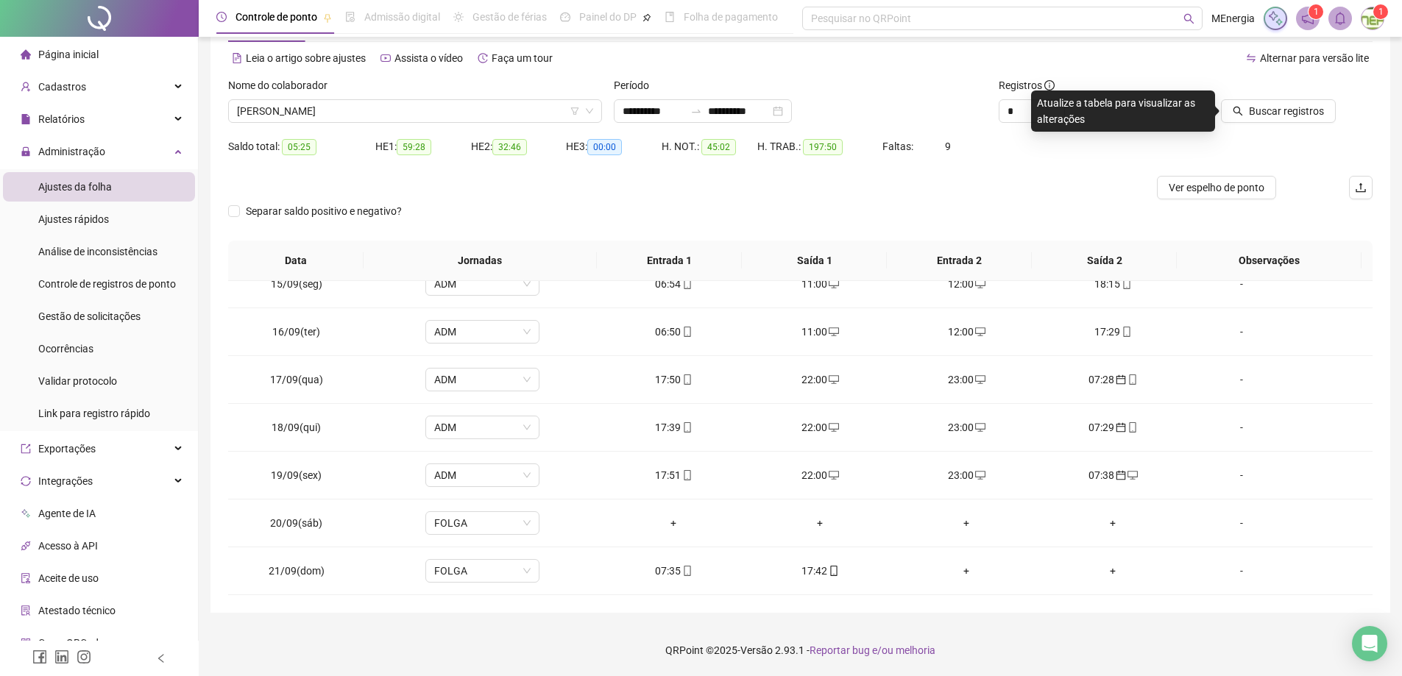
click at [1238, 123] on div "Buscar registros" at bounding box center [1281, 105] width 193 height 57
click at [1240, 117] on button "Buscar registros" at bounding box center [1278, 111] width 115 height 24
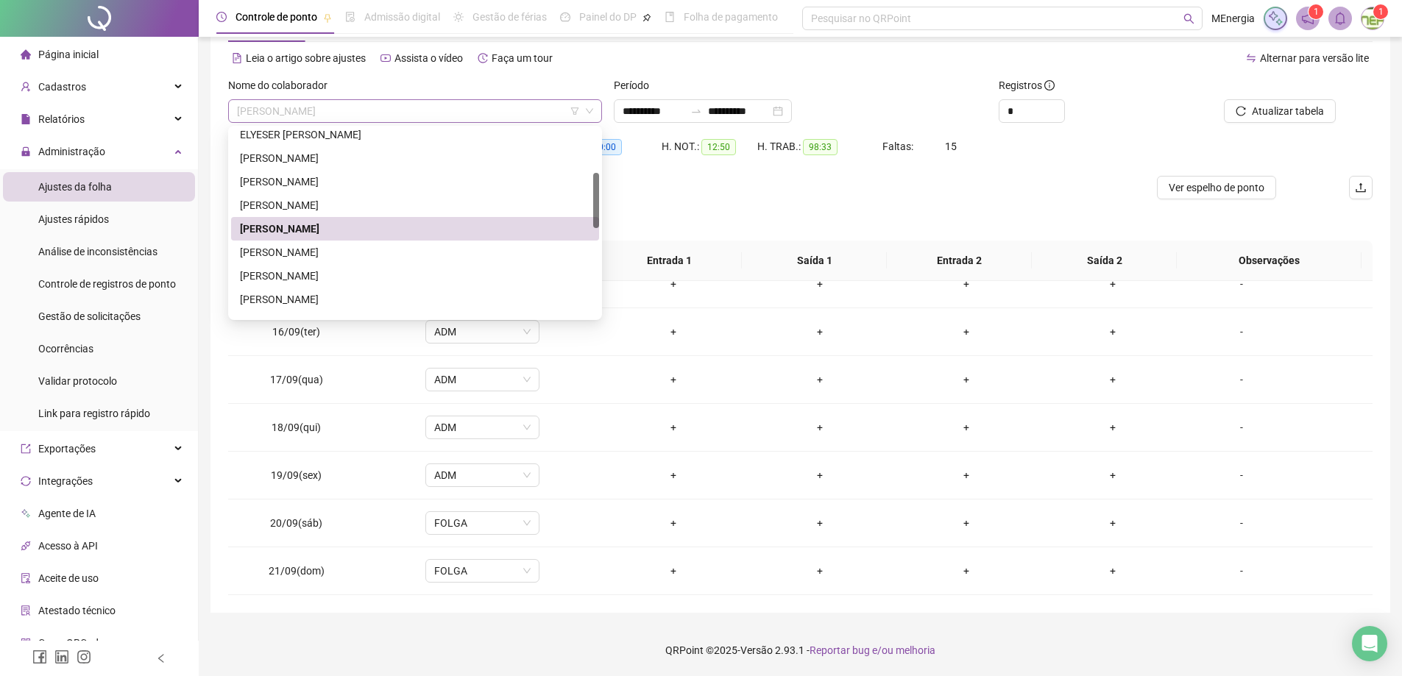
click at [599, 107] on div "JADSON SANTOS BASTOS" at bounding box center [415, 111] width 374 height 24
click at [327, 252] on div "JOSUE FILIPE PAIM SANTOS" at bounding box center [415, 252] width 350 height 16
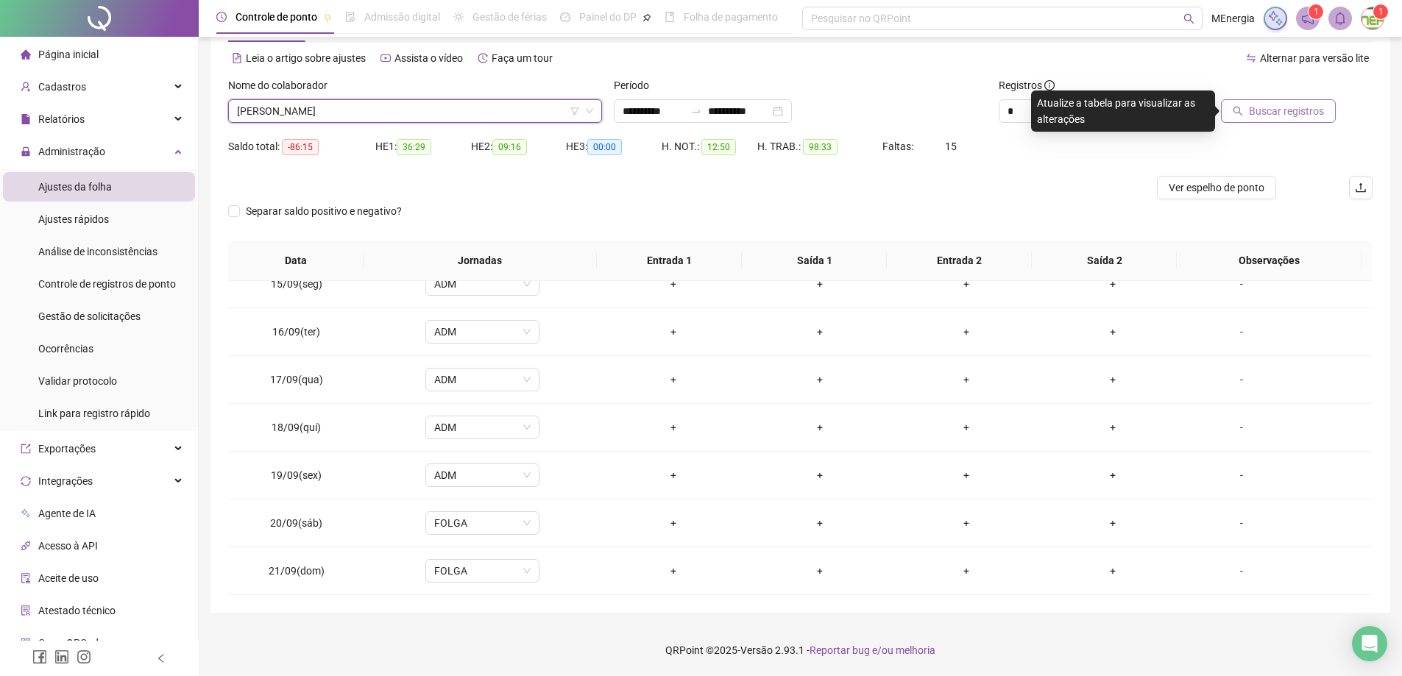
click at [1284, 118] on span "Buscar registros" at bounding box center [1286, 111] width 75 height 16
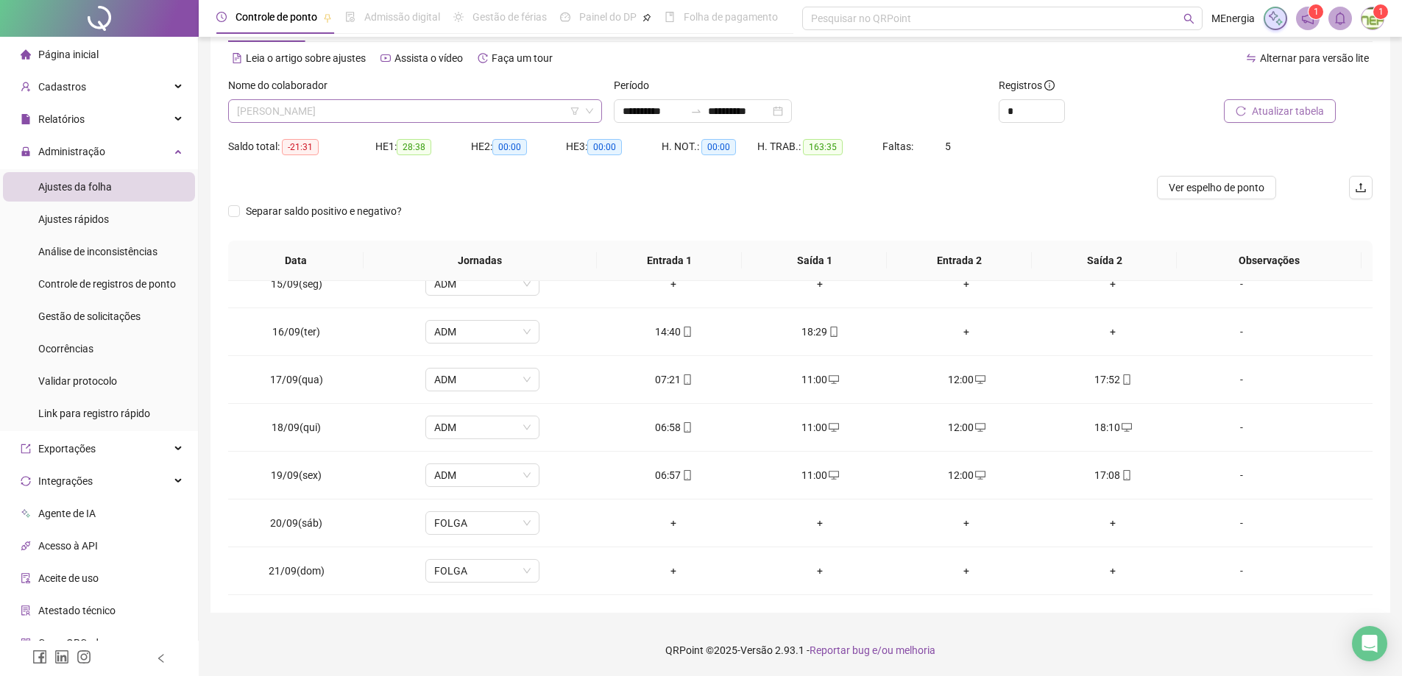
click at [597, 106] on div "JOSUE FILIPE PAIM SANTOS" at bounding box center [415, 111] width 374 height 24
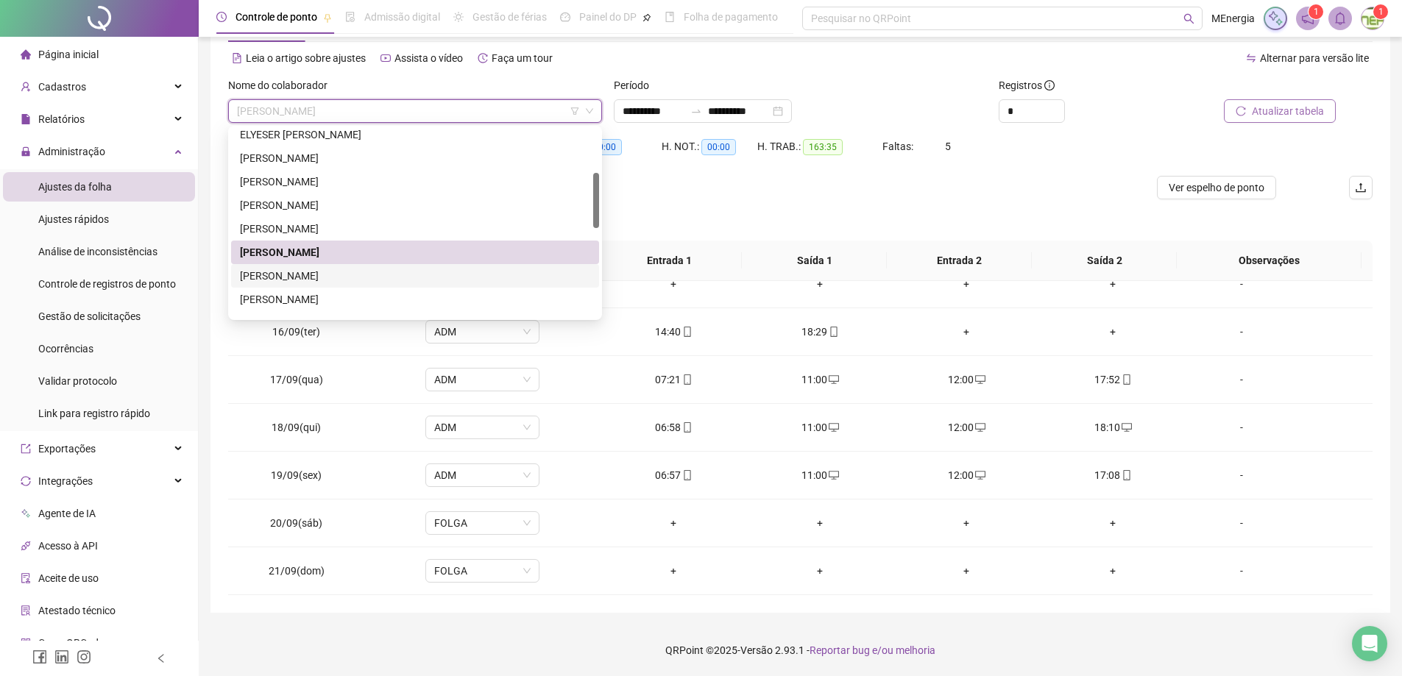
click at [359, 273] on div "LAZARO VALDEVINO COSMO" at bounding box center [415, 276] width 350 height 16
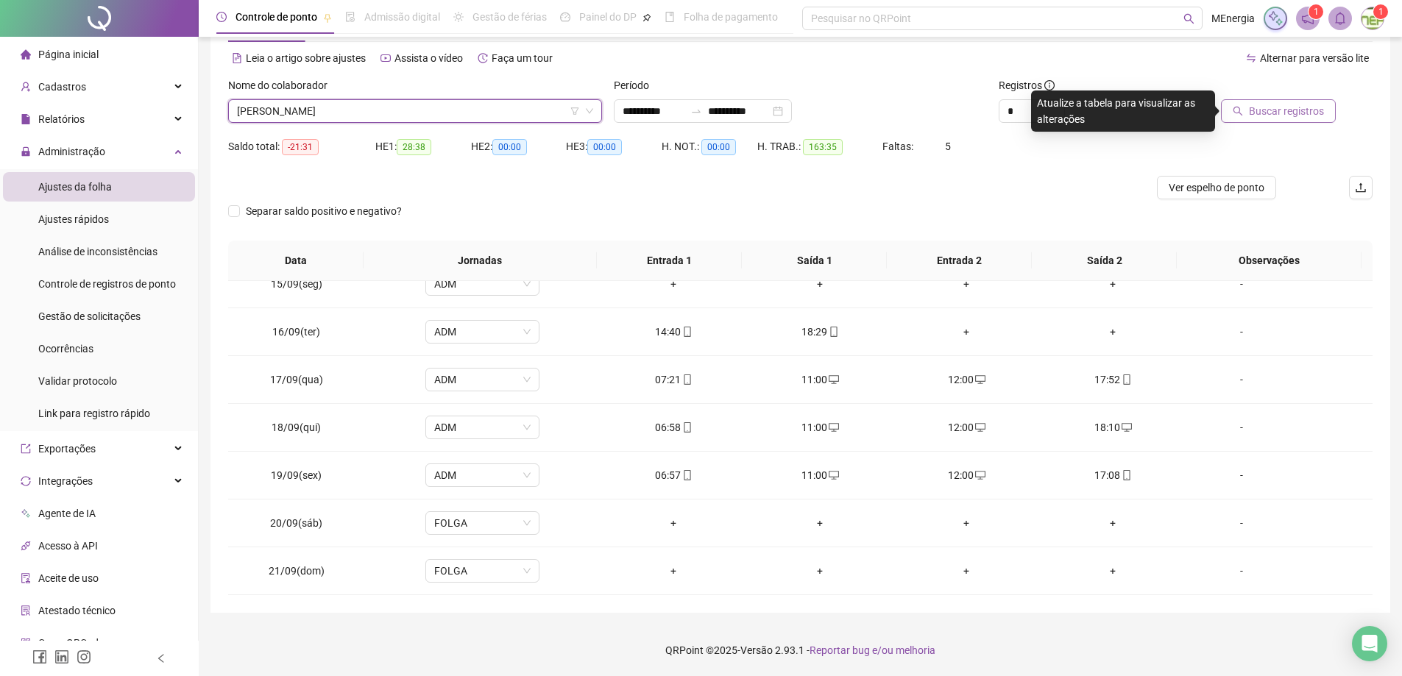
click at [1275, 112] on span "Buscar registros" at bounding box center [1286, 111] width 75 height 16
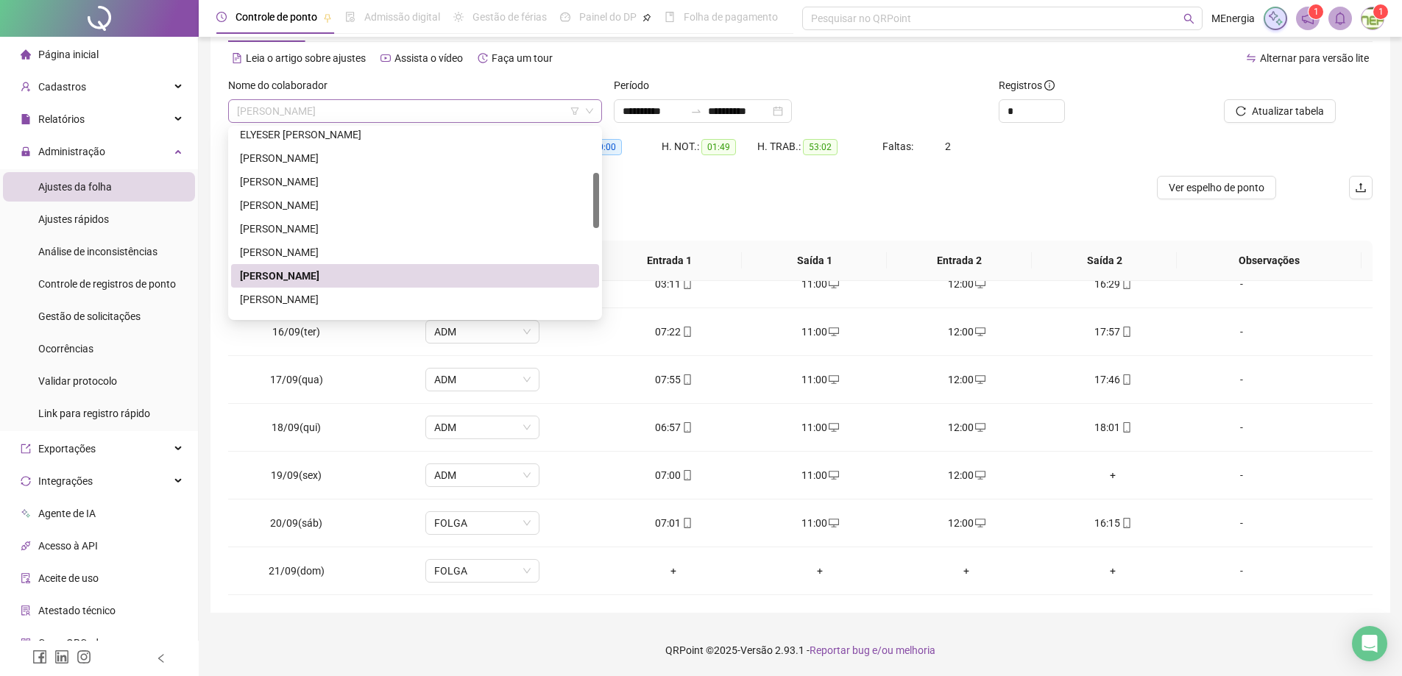
click at [597, 108] on div "LAZARO VALDEVINO COSMO" at bounding box center [415, 111] width 374 height 24
click at [336, 303] on div "LUCIANO ALVES DE OLIVEIRA" at bounding box center [415, 299] width 350 height 16
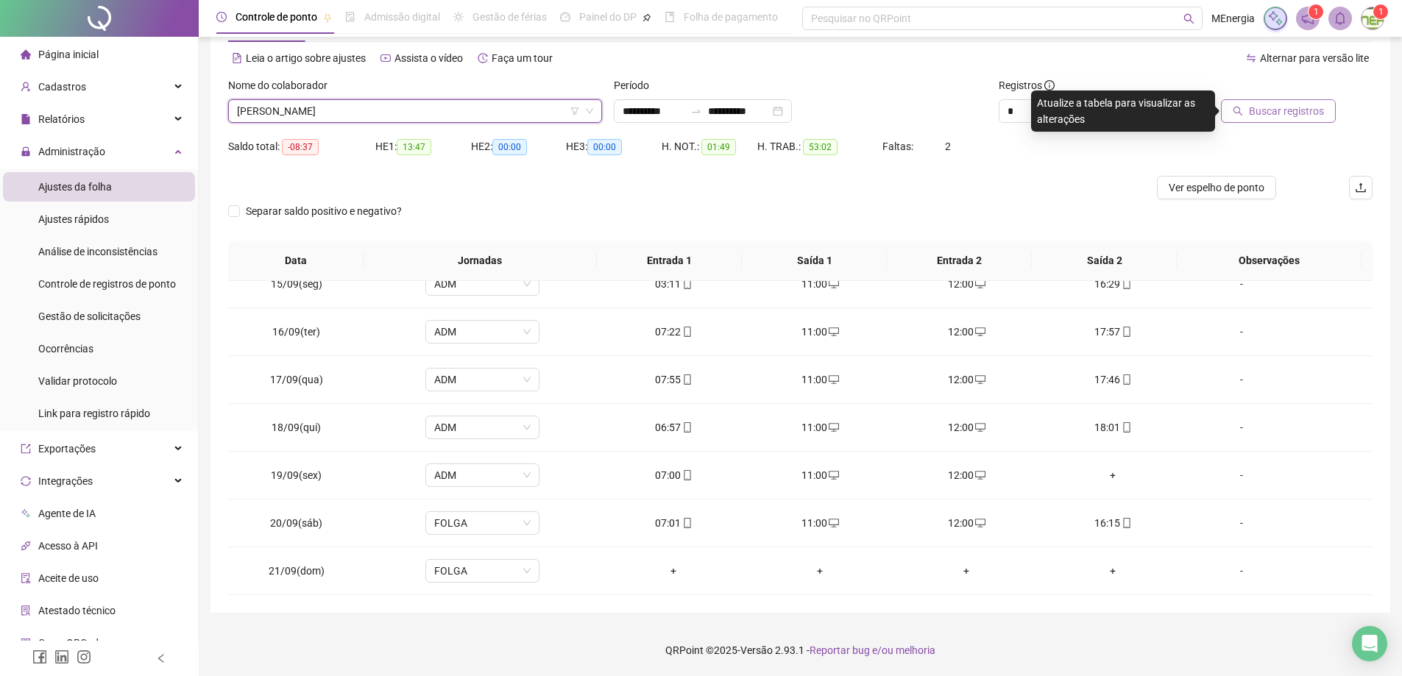
click at [1279, 119] on button "Buscar registros" at bounding box center [1278, 111] width 115 height 24
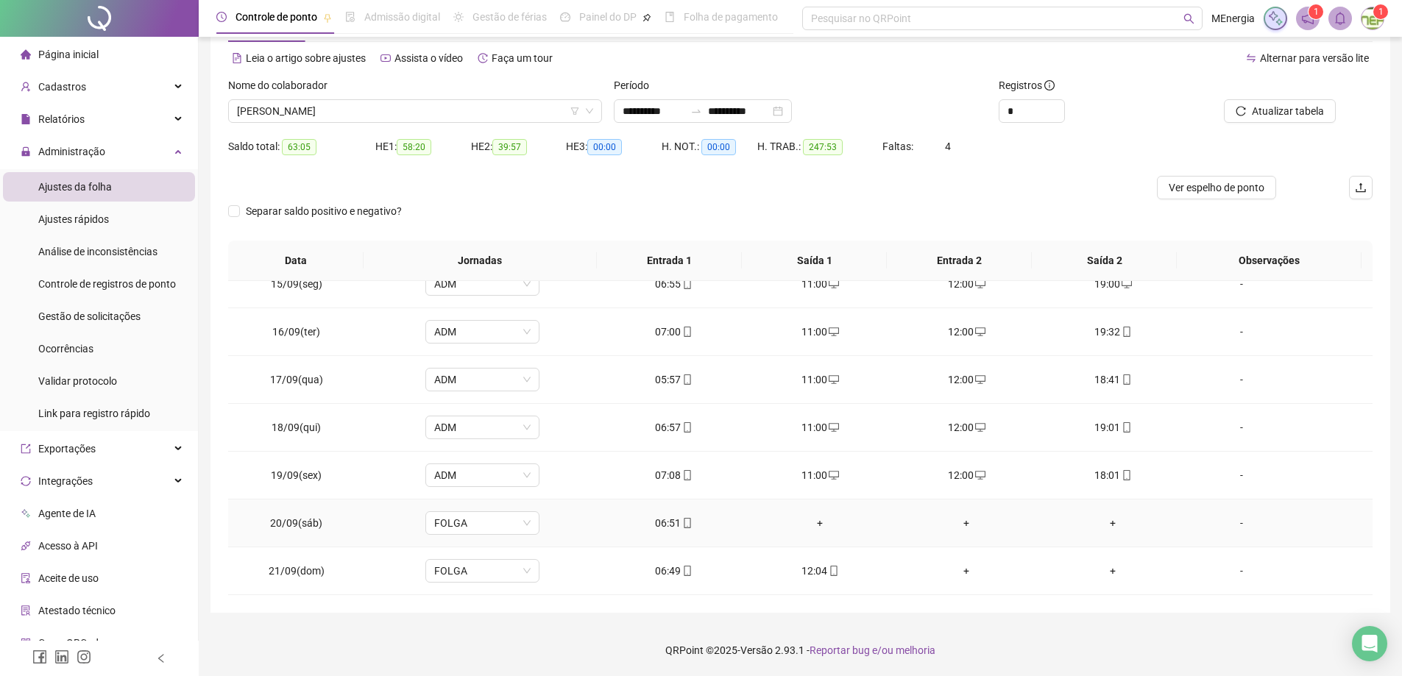
click at [814, 525] on div "+" at bounding box center [820, 523] width 123 height 16
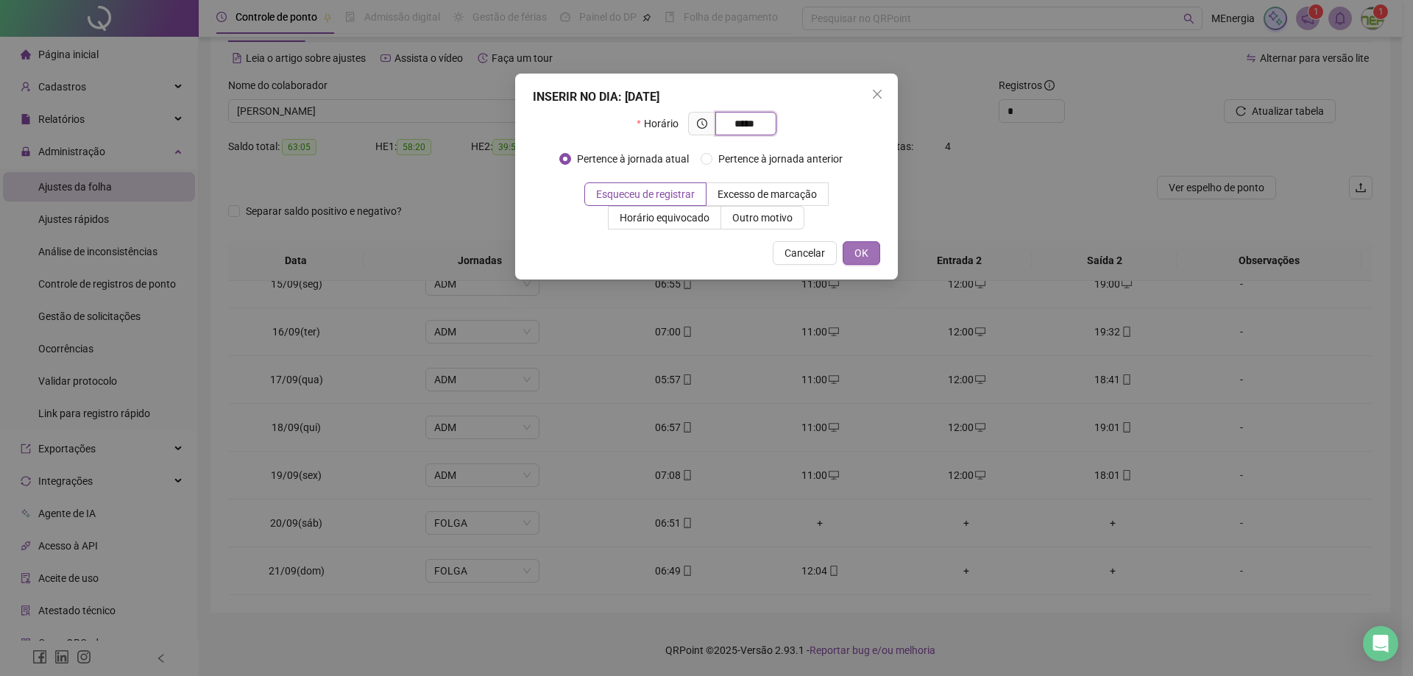
type input "*****"
click at [860, 255] on span "OK" at bounding box center [861, 253] width 14 height 16
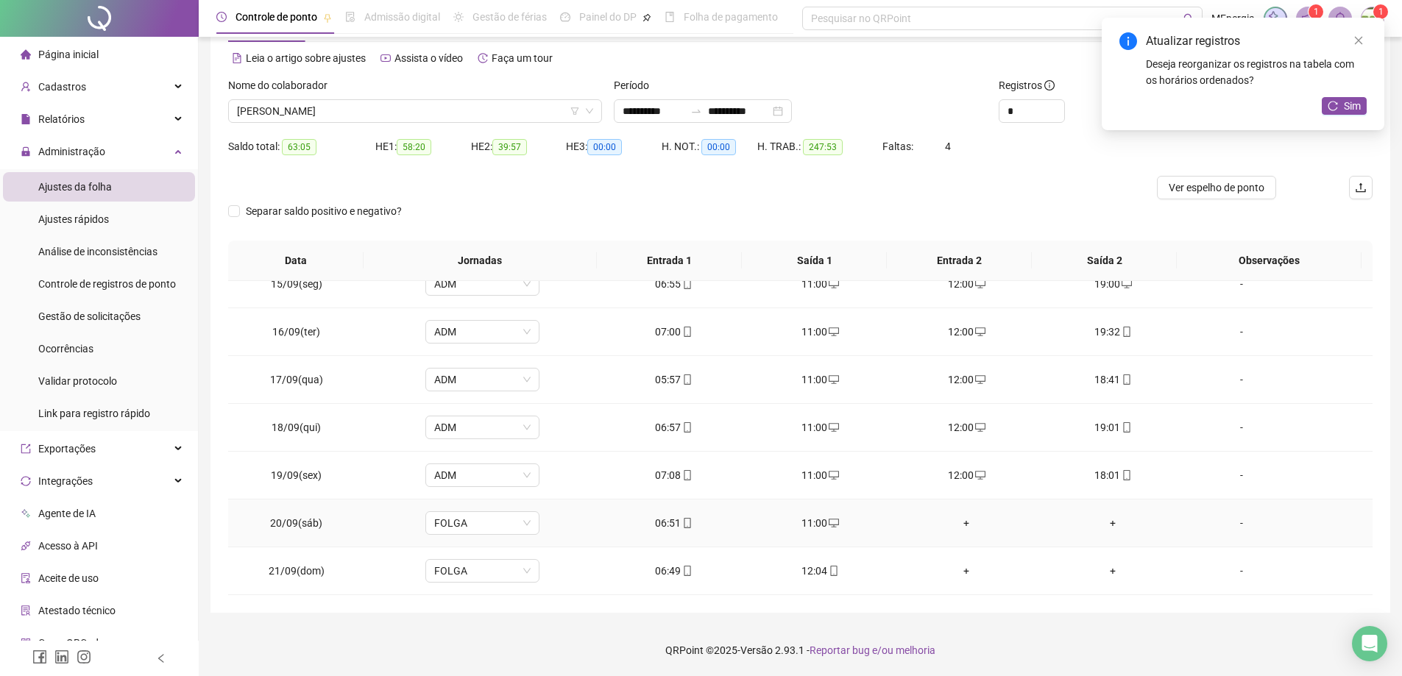
click at [958, 526] on div "+" at bounding box center [966, 523] width 123 height 16
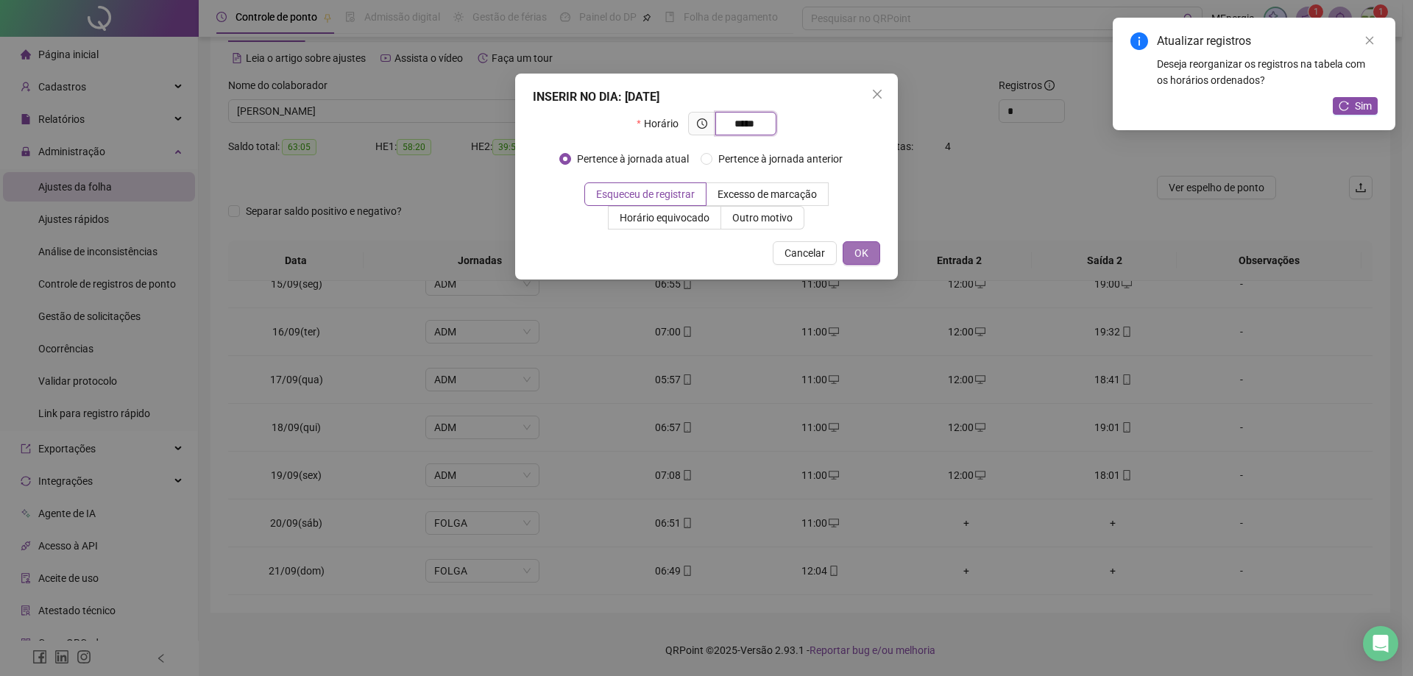
type input "*****"
click at [872, 259] on button "OK" at bounding box center [861, 253] width 38 height 24
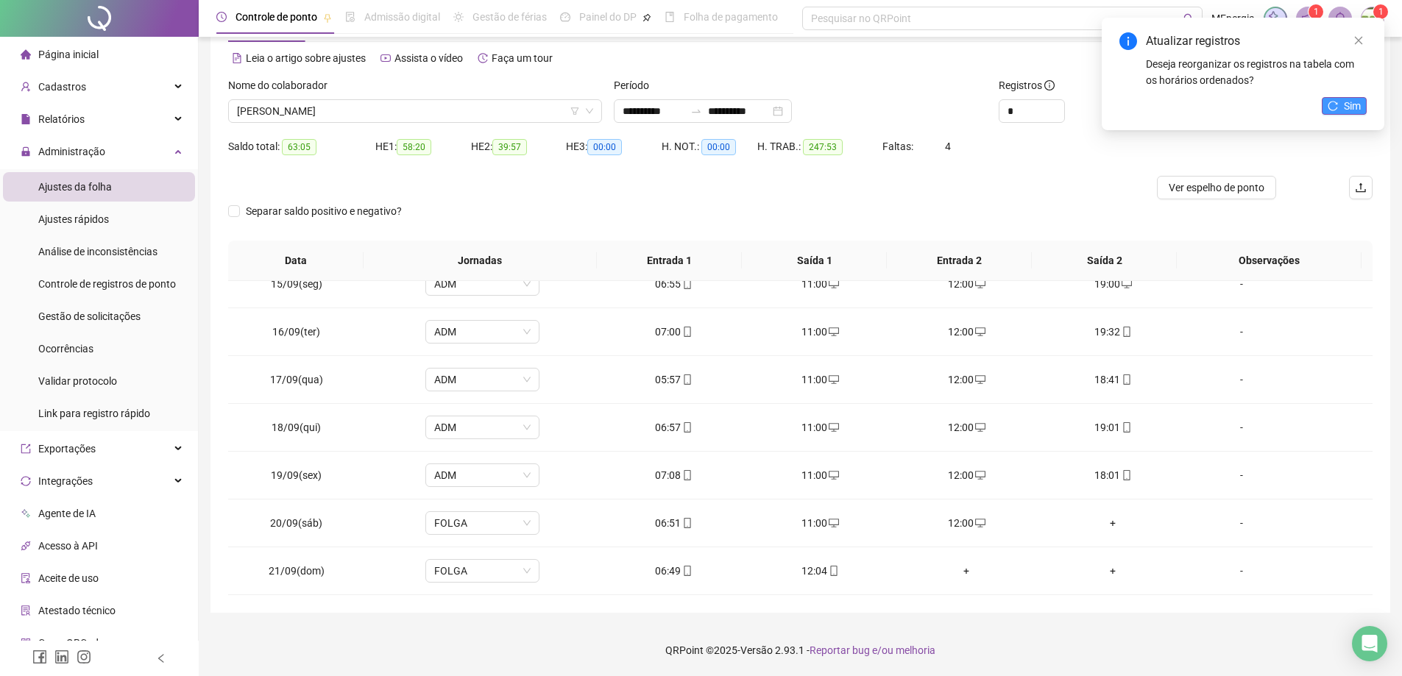
click at [1353, 106] on span "Sim" at bounding box center [1351, 106] width 17 height 16
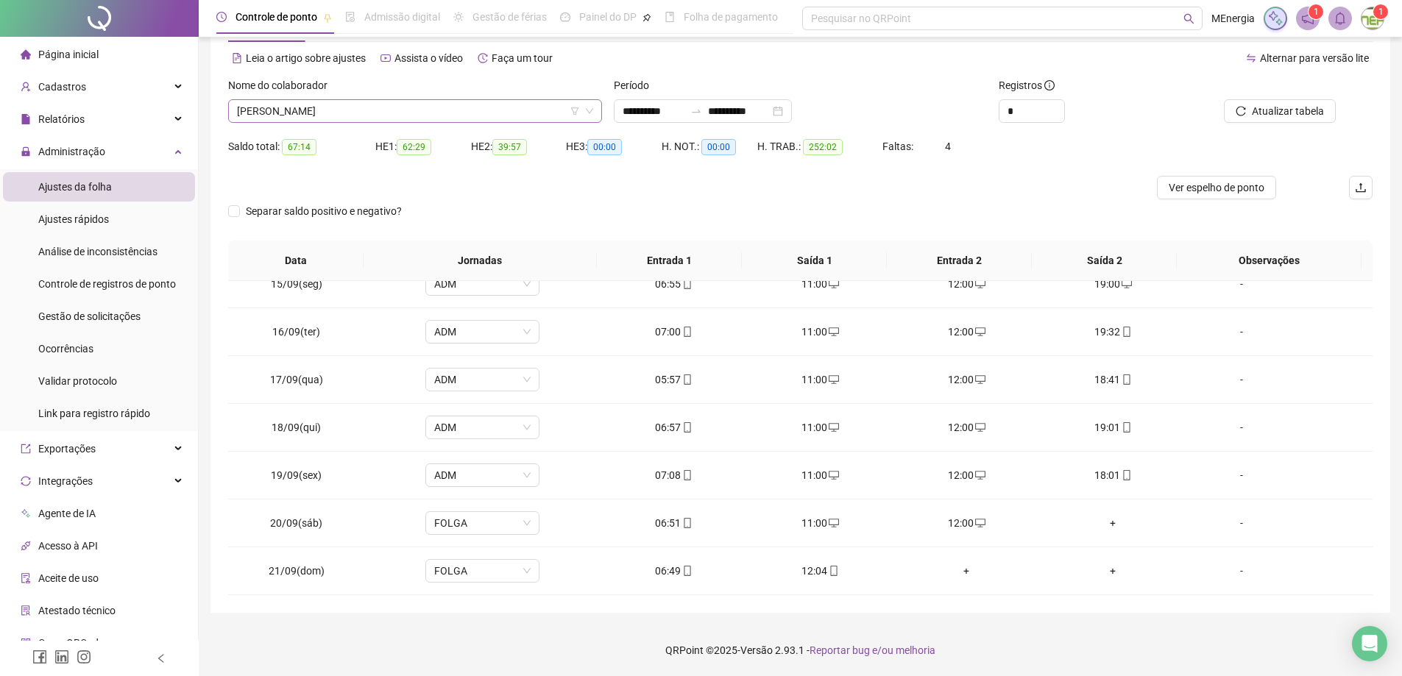
click at [594, 109] on div "LUCIANO ALVES DE OLIVEIRA" at bounding box center [415, 111] width 374 height 24
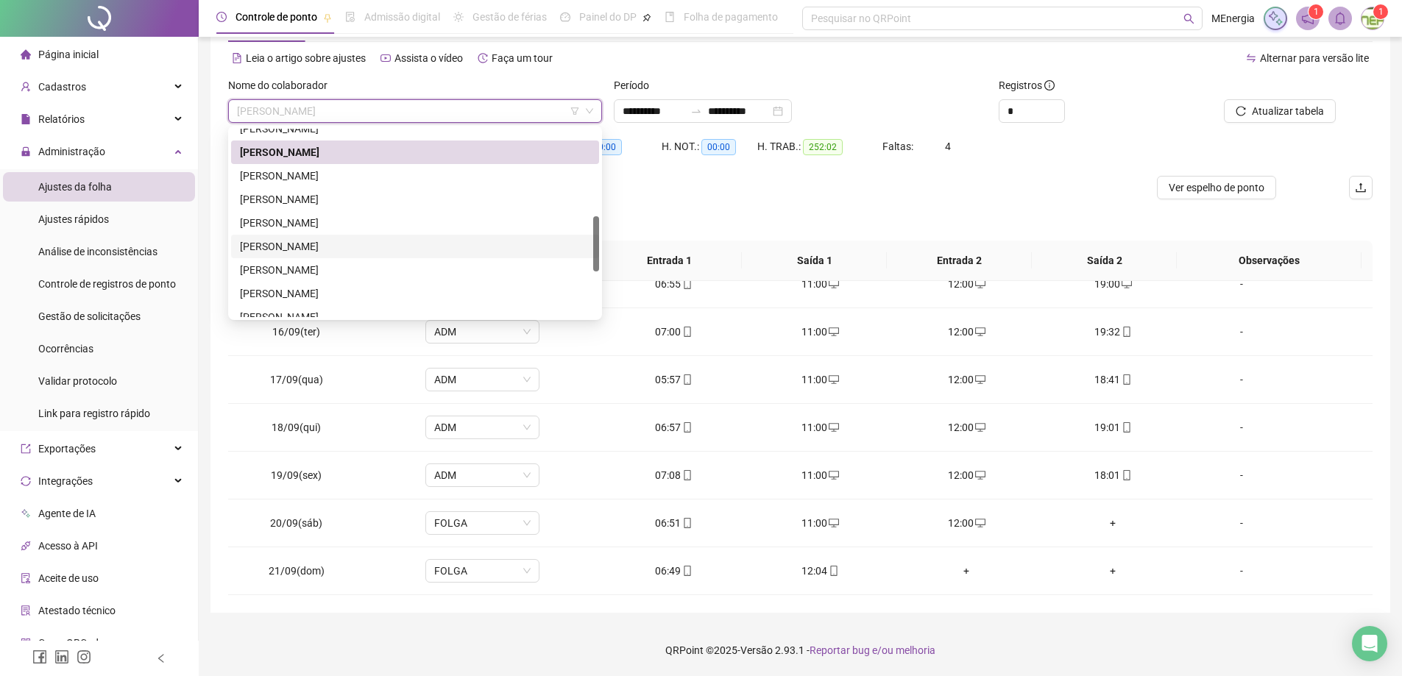
scroll to position [447, 0]
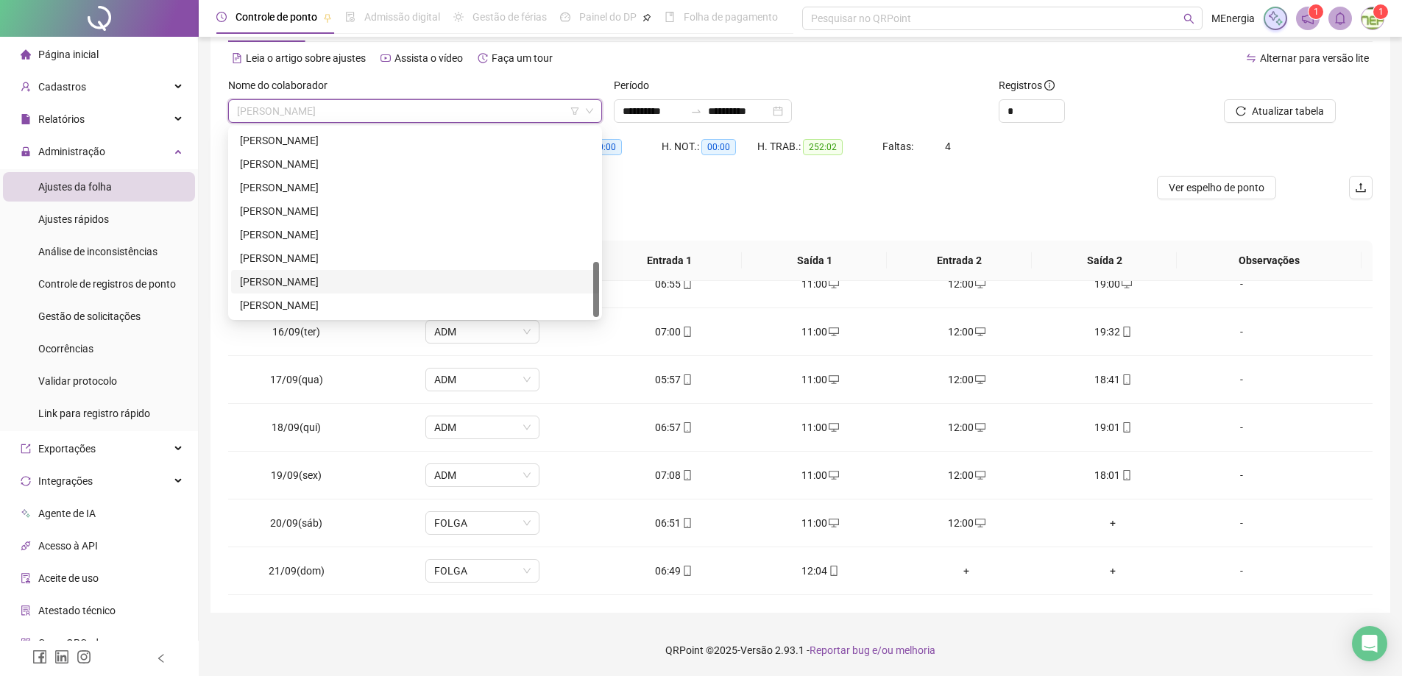
click at [339, 282] on div "SANDRO MARTINS VILELA PAULINO" at bounding box center [415, 282] width 350 height 16
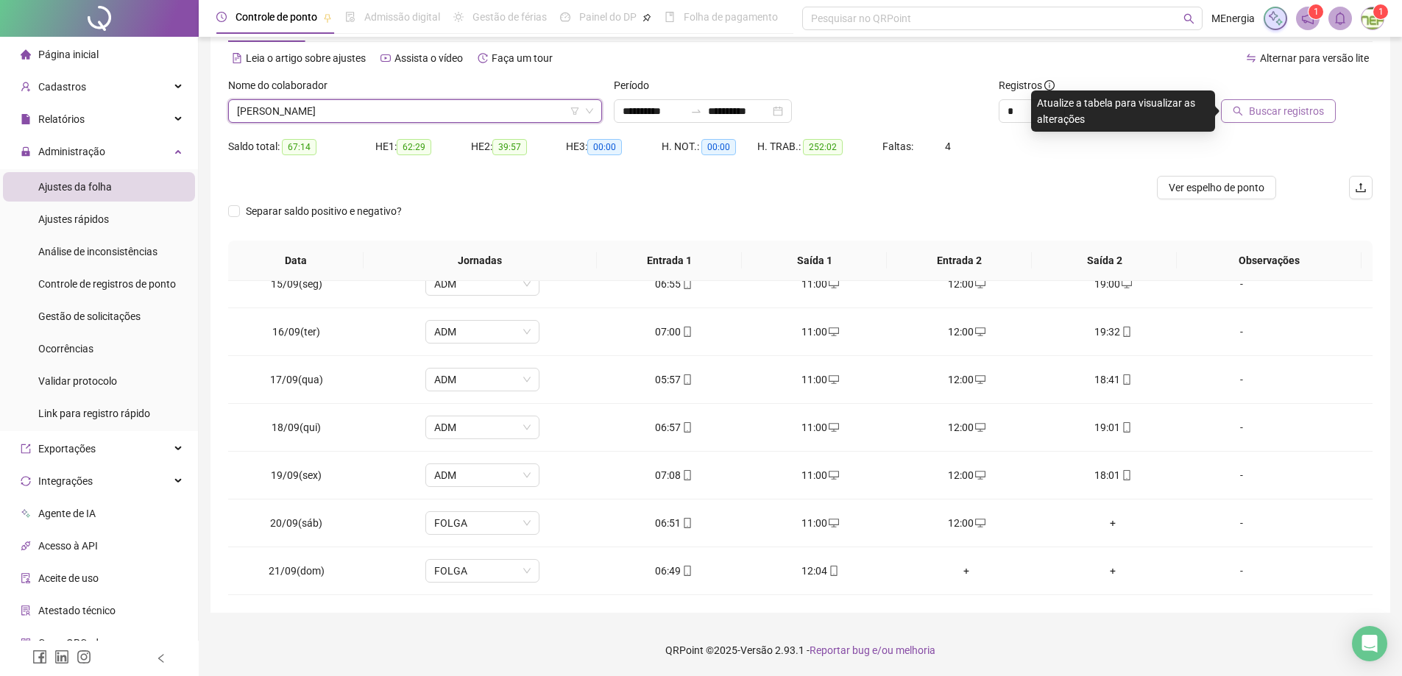
click at [1279, 108] on span "Buscar registros" at bounding box center [1286, 111] width 75 height 16
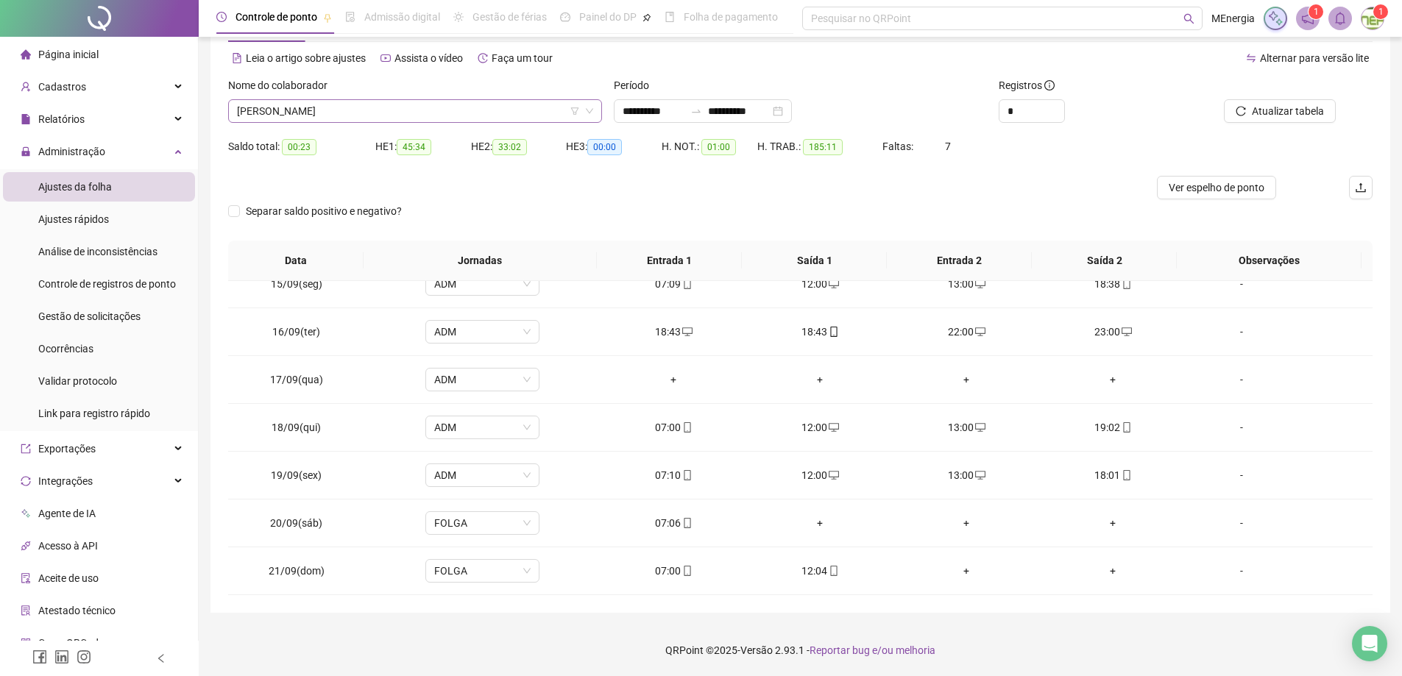
click at [596, 107] on div "SANDRO MARTINS VILELA PAULINO" at bounding box center [415, 111] width 374 height 24
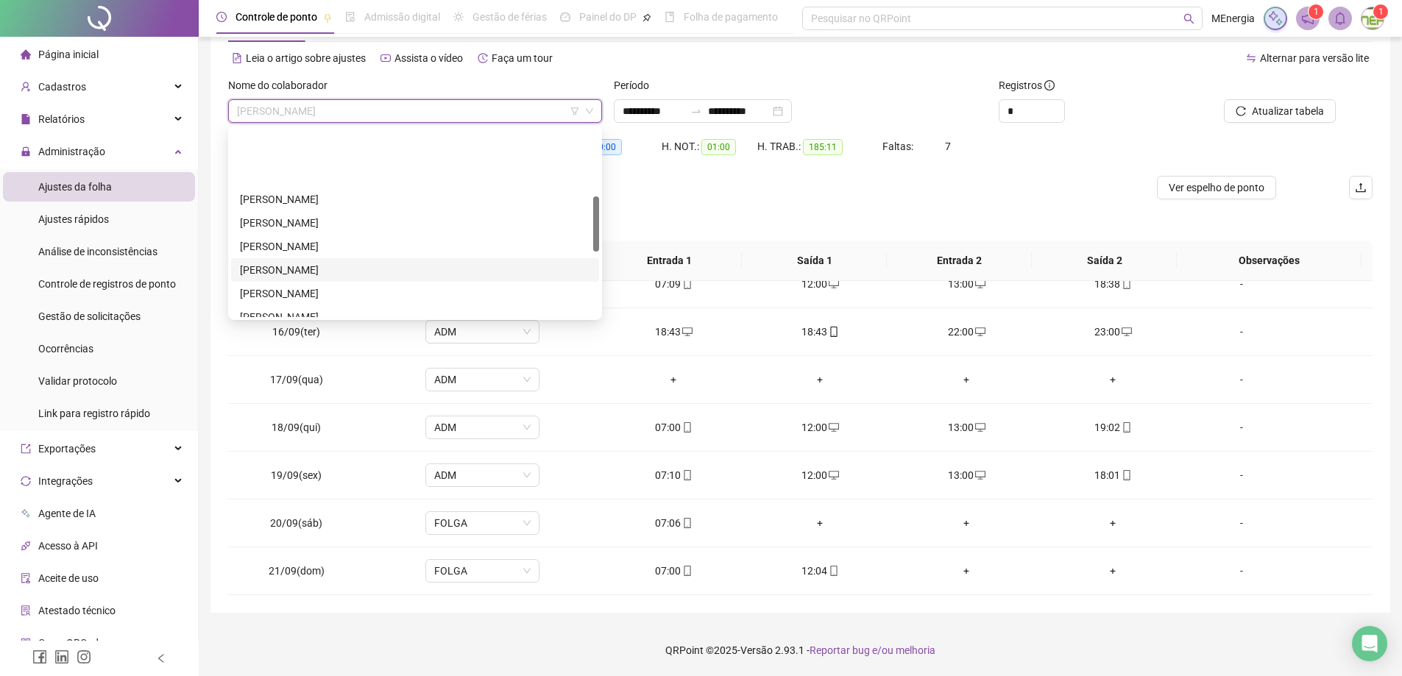
scroll to position [227, 0]
click at [302, 221] on div "LUCIANO ALVES DE OLIVEIRA" at bounding box center [415, 220] width 350 height 16
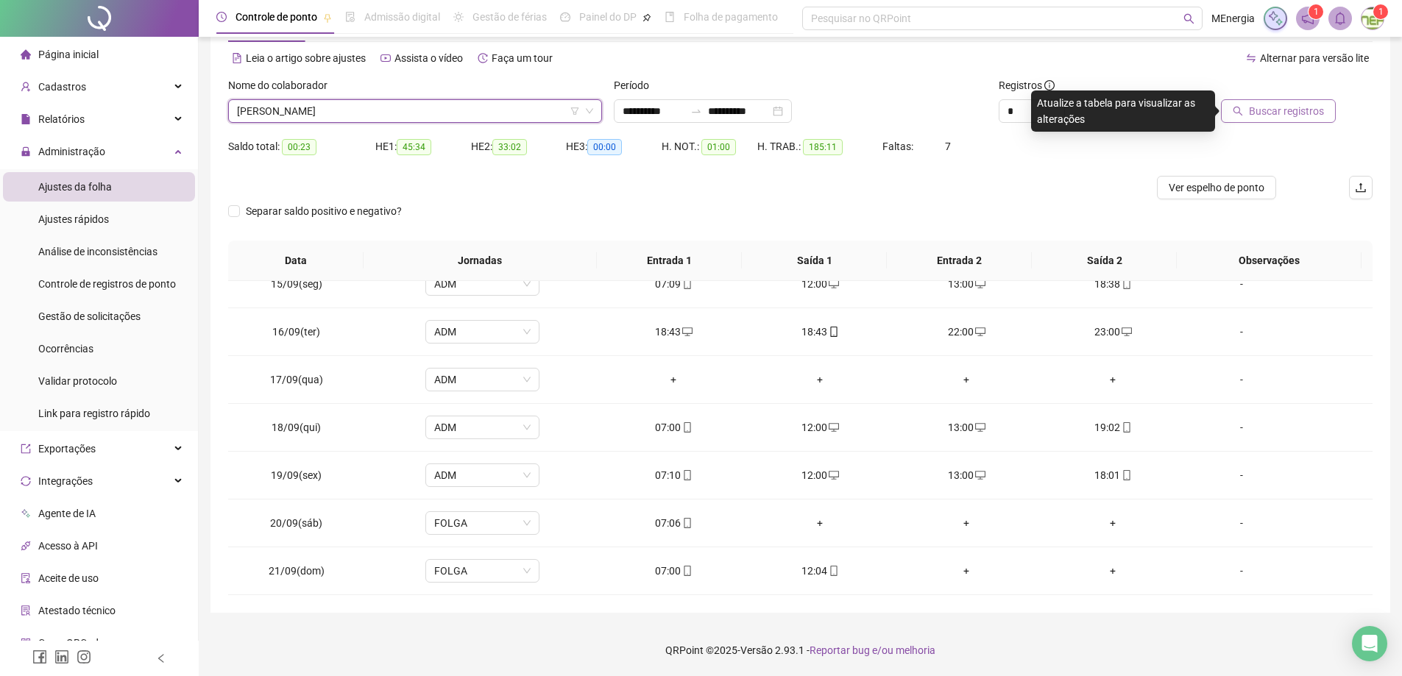
click at [1276, 116] on span "Buscar registros" at bounding box center [1286, 111] width 75 height 16
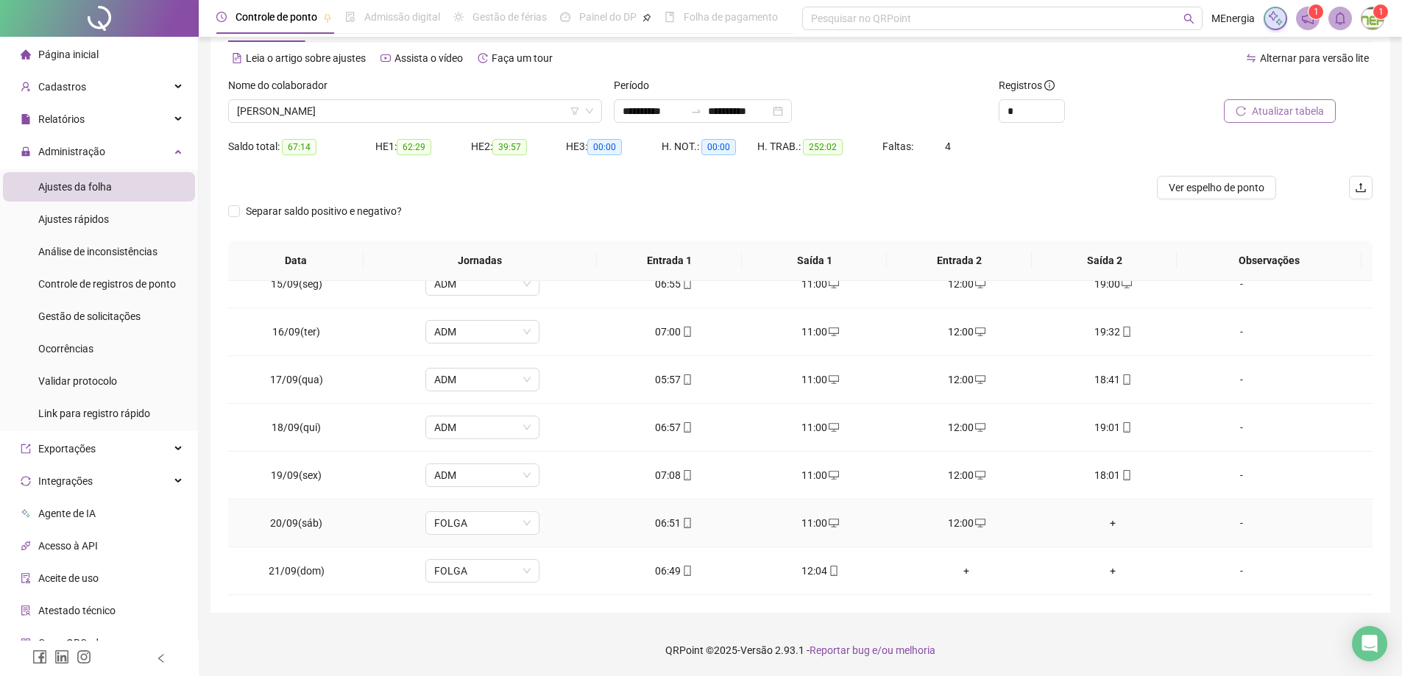
click at [1110, 524] on div "+" at bounding box center [1112, 523] width 123 height 16
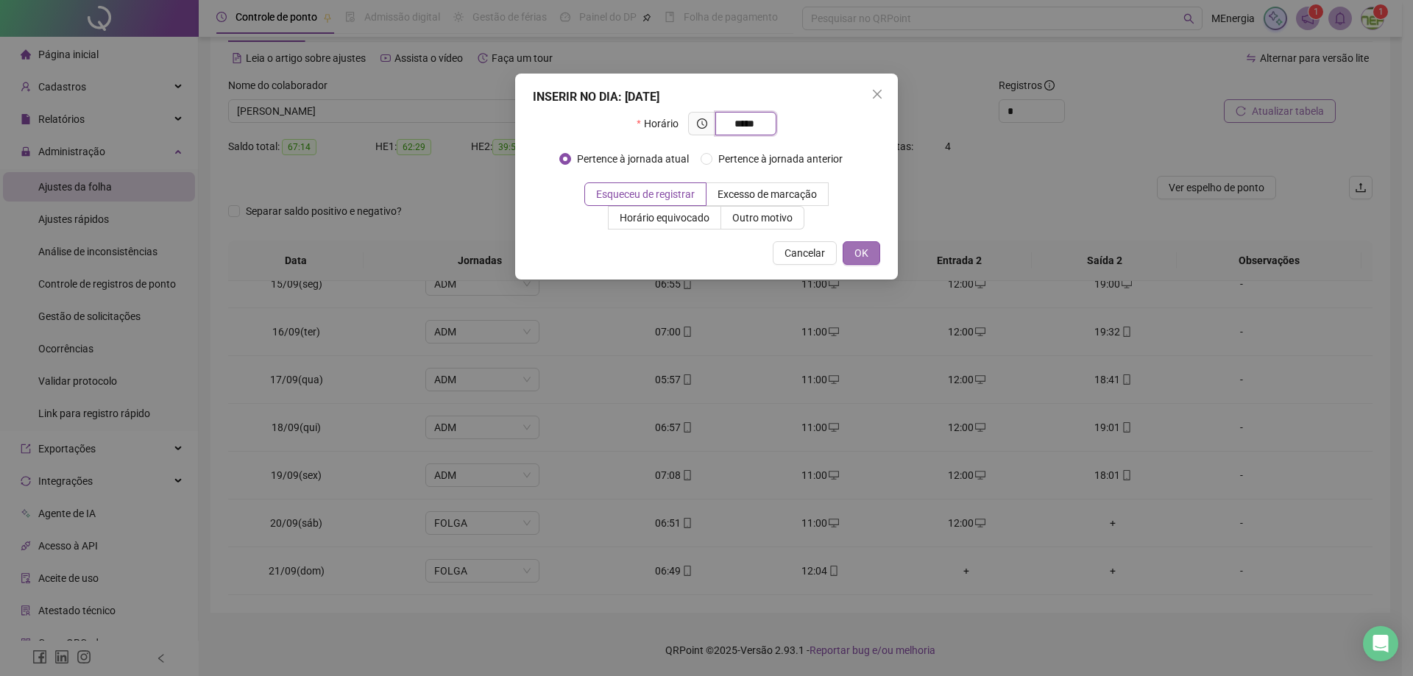
type input "*****"
click at [868, 260] on button "OK" at bounding box center [861, 253] width 38 height 24
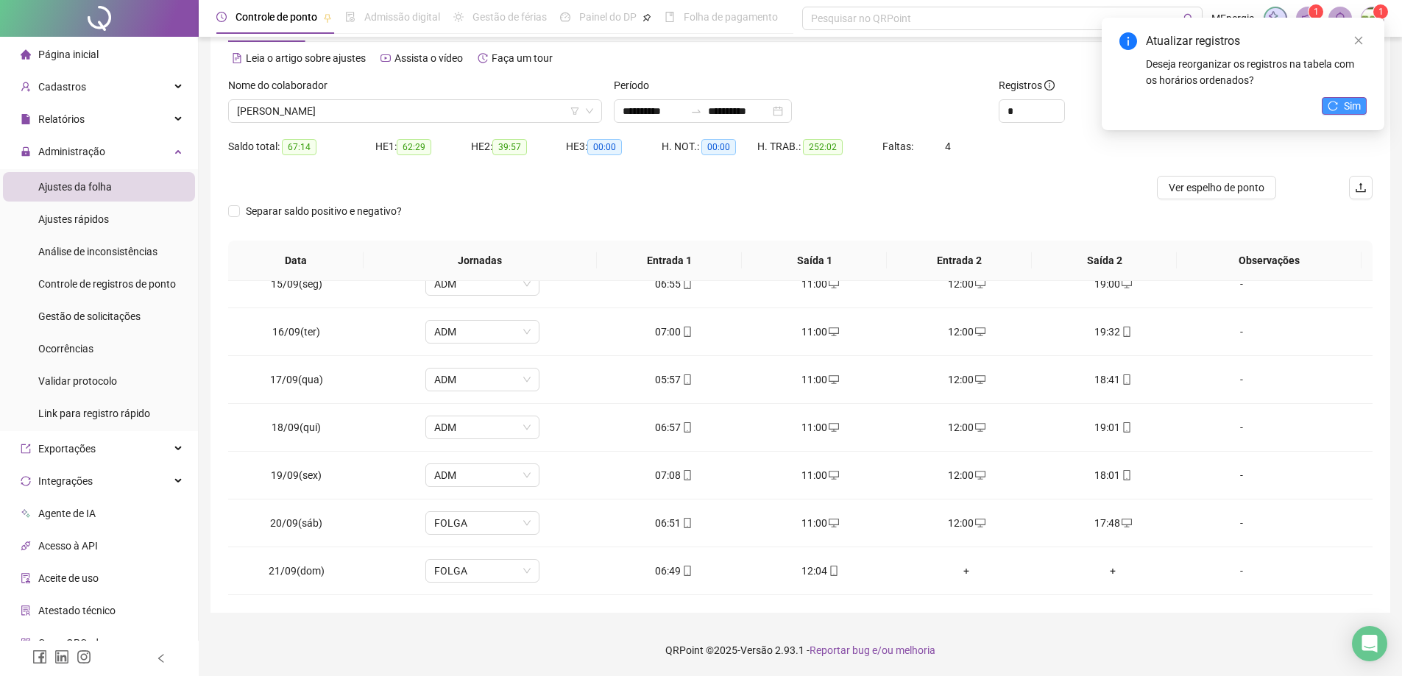
click at [1353, 104] on span "Sim" at bounding box center [1351, 106] width 17 height 16
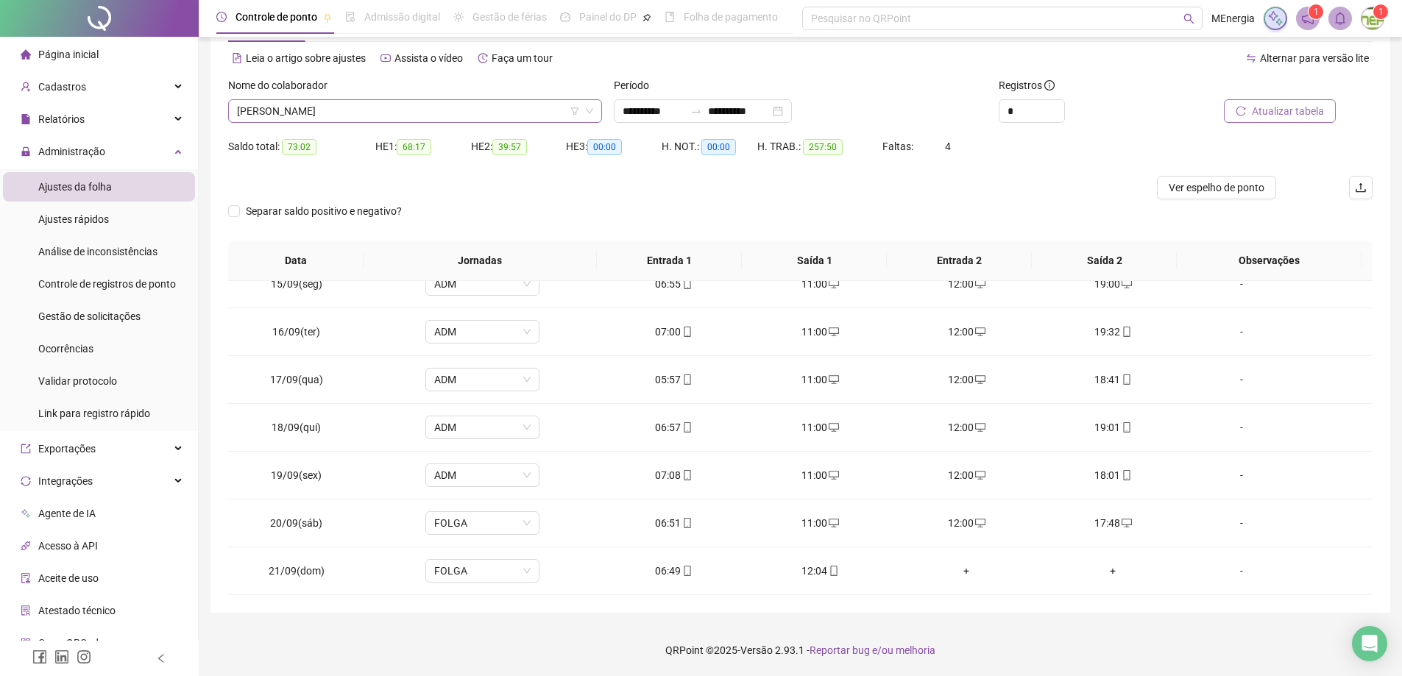
click at [597, 106] on div "LUCIANO ALVES DE OLIVEIRA" at bounding box center [415, 111] width 374 height 24
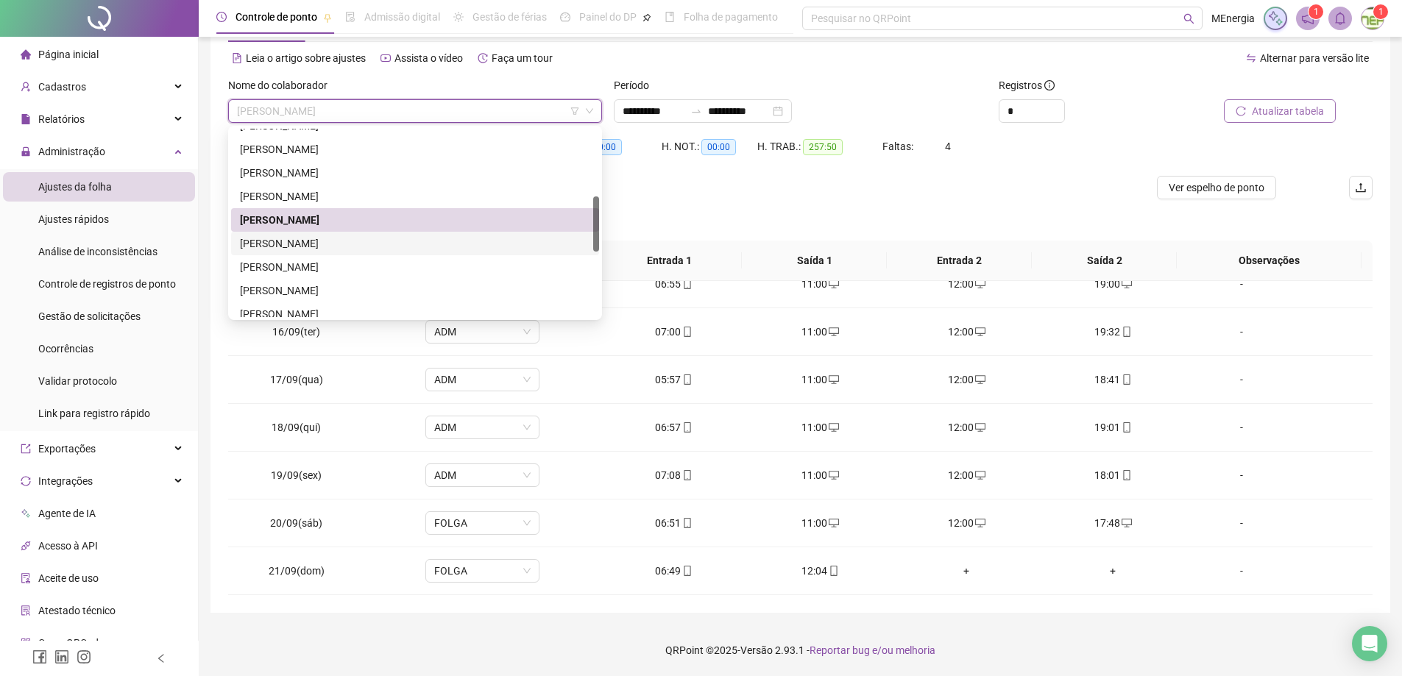
click at [377, 241] on div "LUIS GUSTAVO DA SILVA NASCIMENTO" at bounding box center [415, 243] width 350 height 16
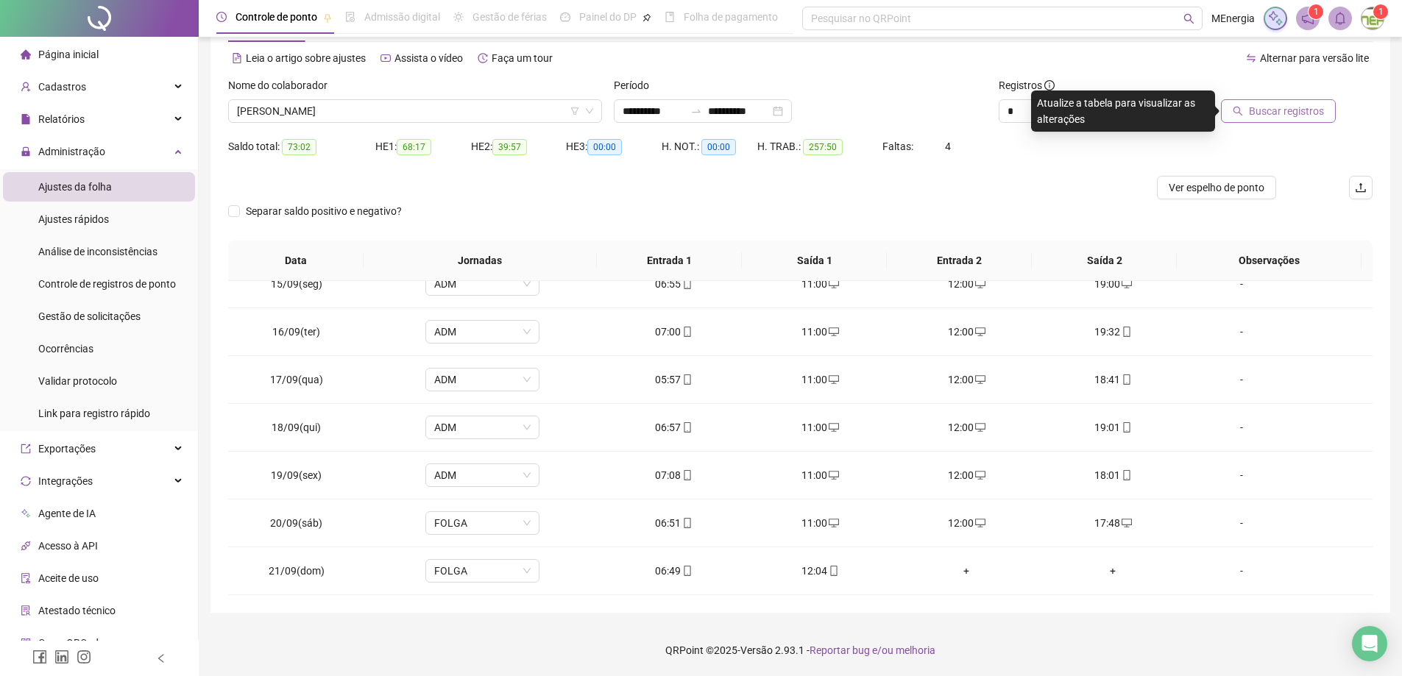
click at [1286, 117] on span "Buscar registros" at bounding box center [1286, 111] width 75 height 16
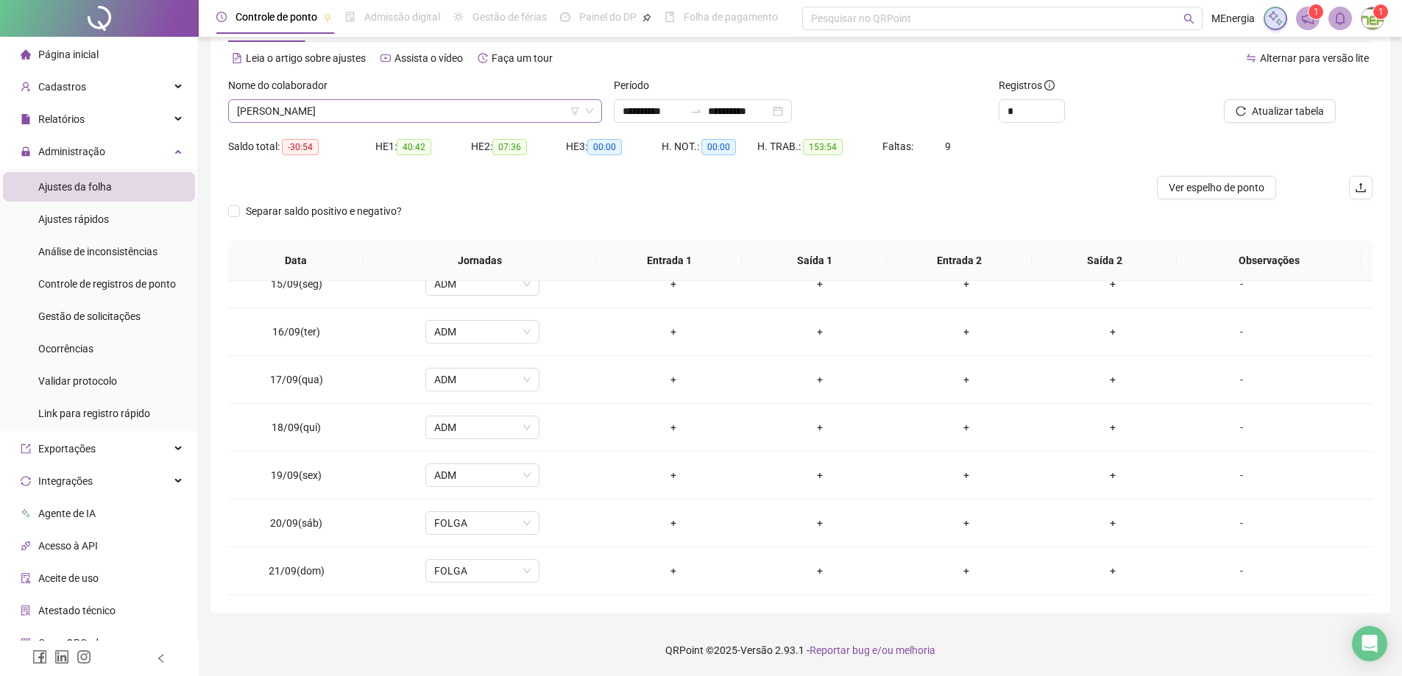
click at [596, 113] on div "LUIS GUSTAVO DA SILVA NASCIMENTO" at bounding box center [415, 111] width 374 height 24
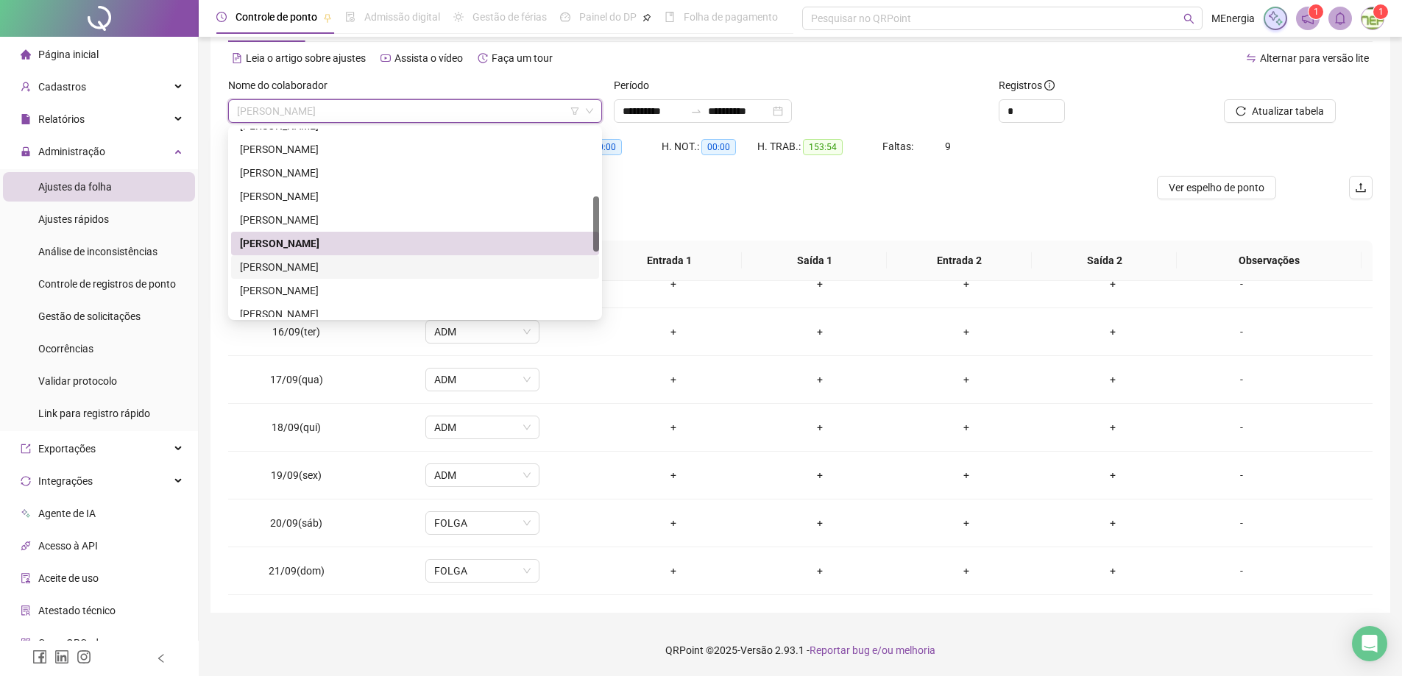
click at [356, 270] on div "LUIZ EDUARDO SILVA DO AMARAL" at bounding box center [415, 267] width 350 height 16
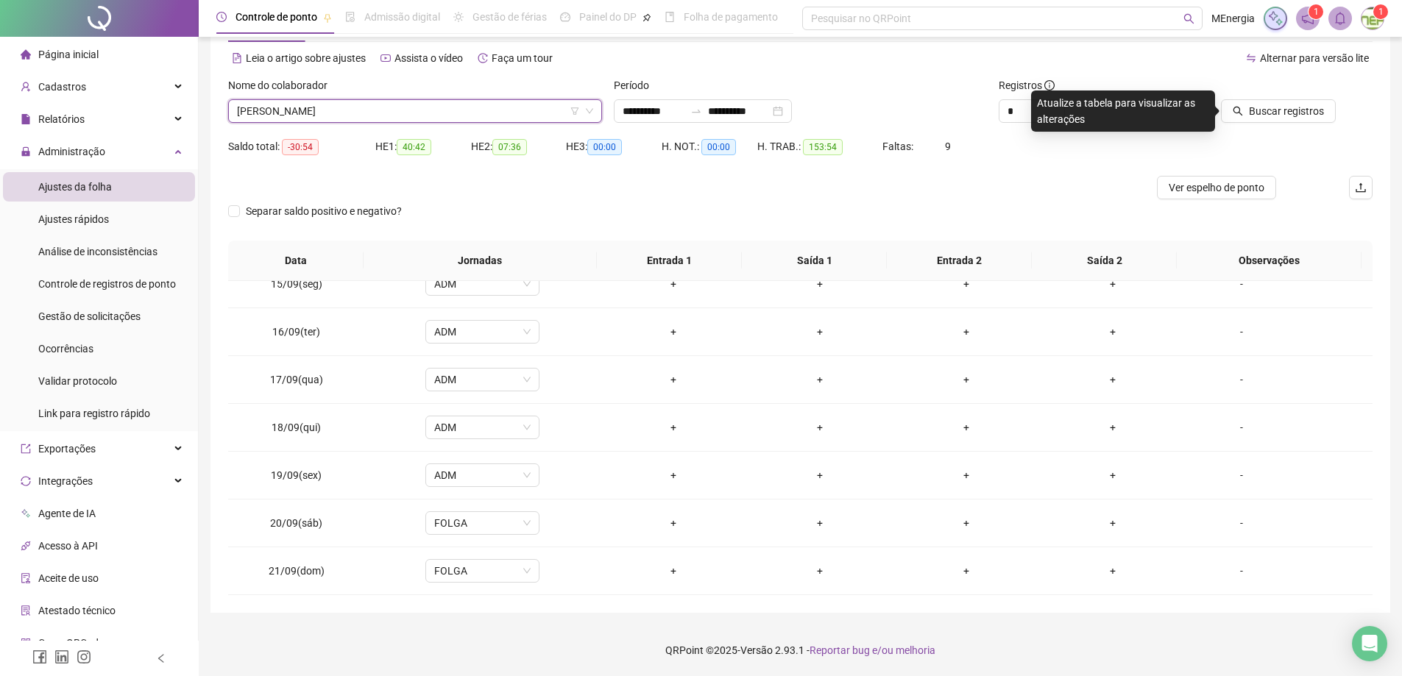
click at [1268, 123] on div "Buscar registros" at bounding box center [1281, 105] width 193 height 57
click at [1271, 110] on span "Buscar registros" at bounding box center [1286, 111] width 75 height 16
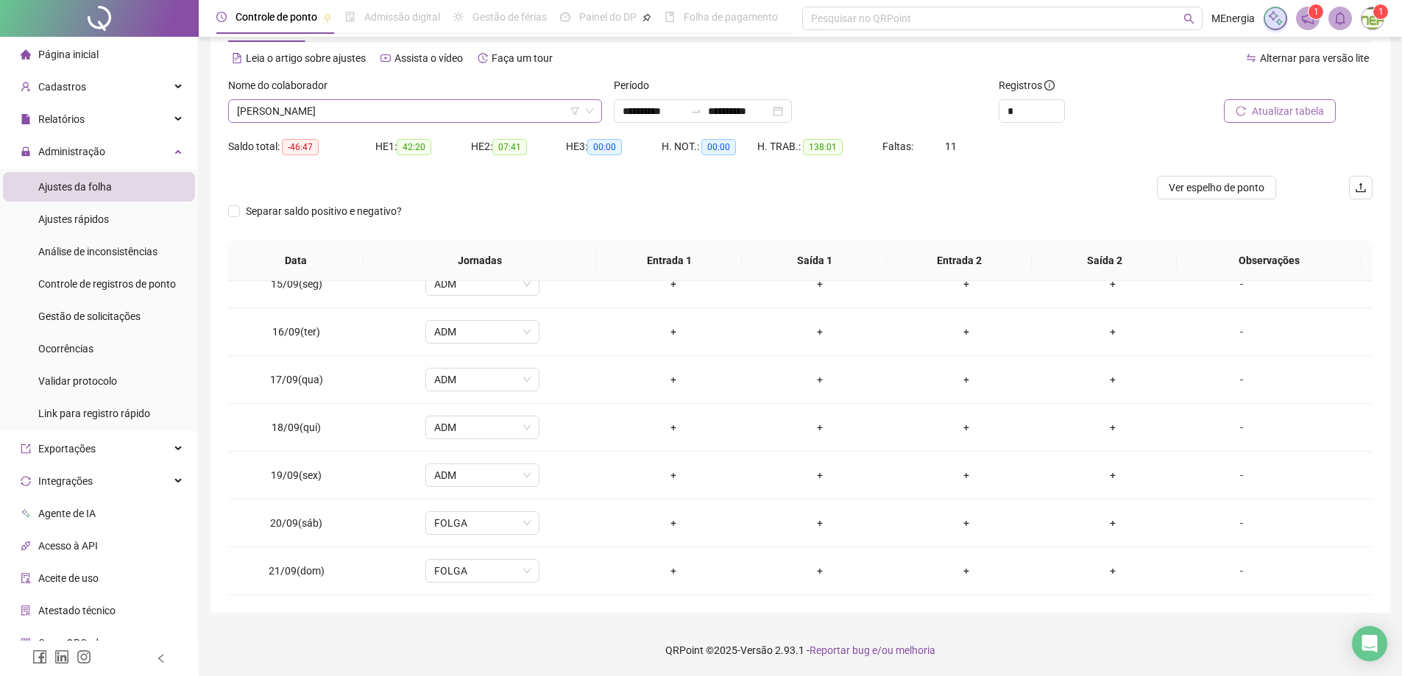
click at [596, 107] on div "LUIZ EDUARDO SILVA DO AMARAL" at bounding box center [415, 111] width 374 height 24
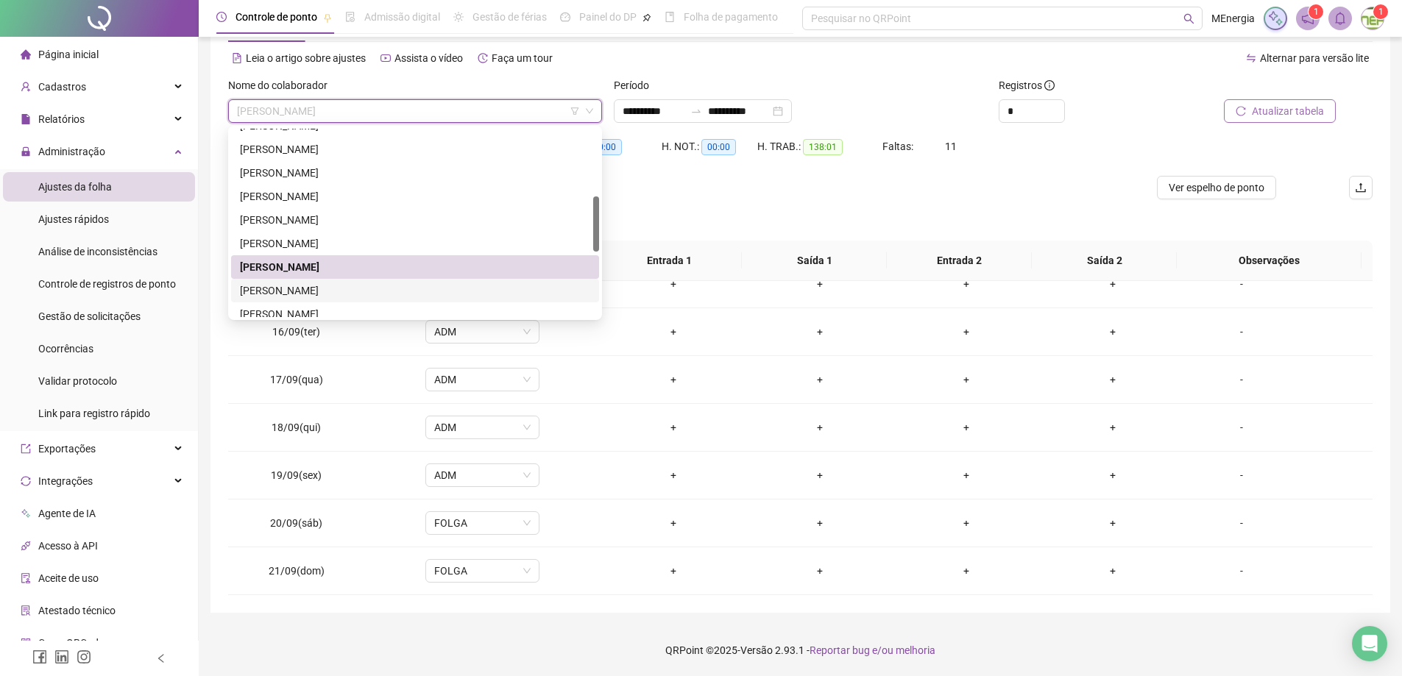
click at [391, 288] on div "LUIZ FERNANDO DOS SANTOS ASSIS" at bounding box center [415, 291] width 350 height 16
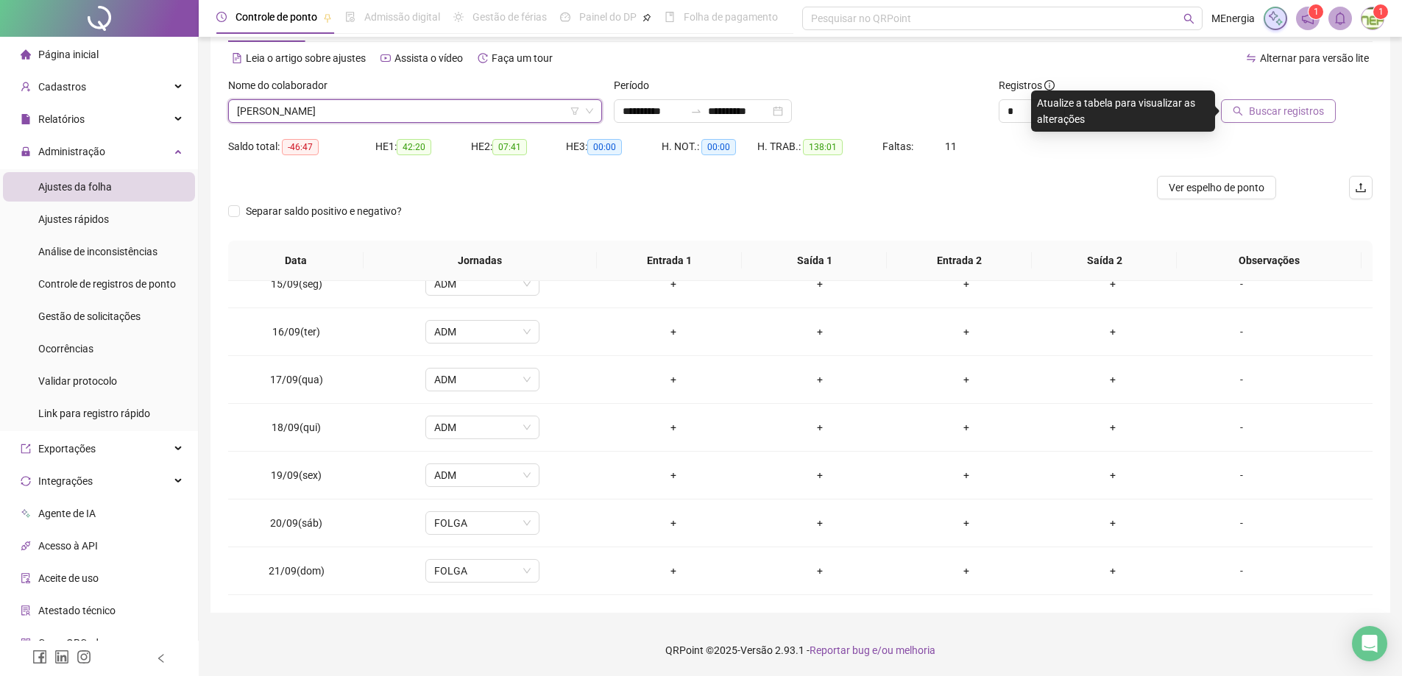
click at [1249, 116] on button "Buscar registros" at bounding box center [1278, 111] width 115 height 24
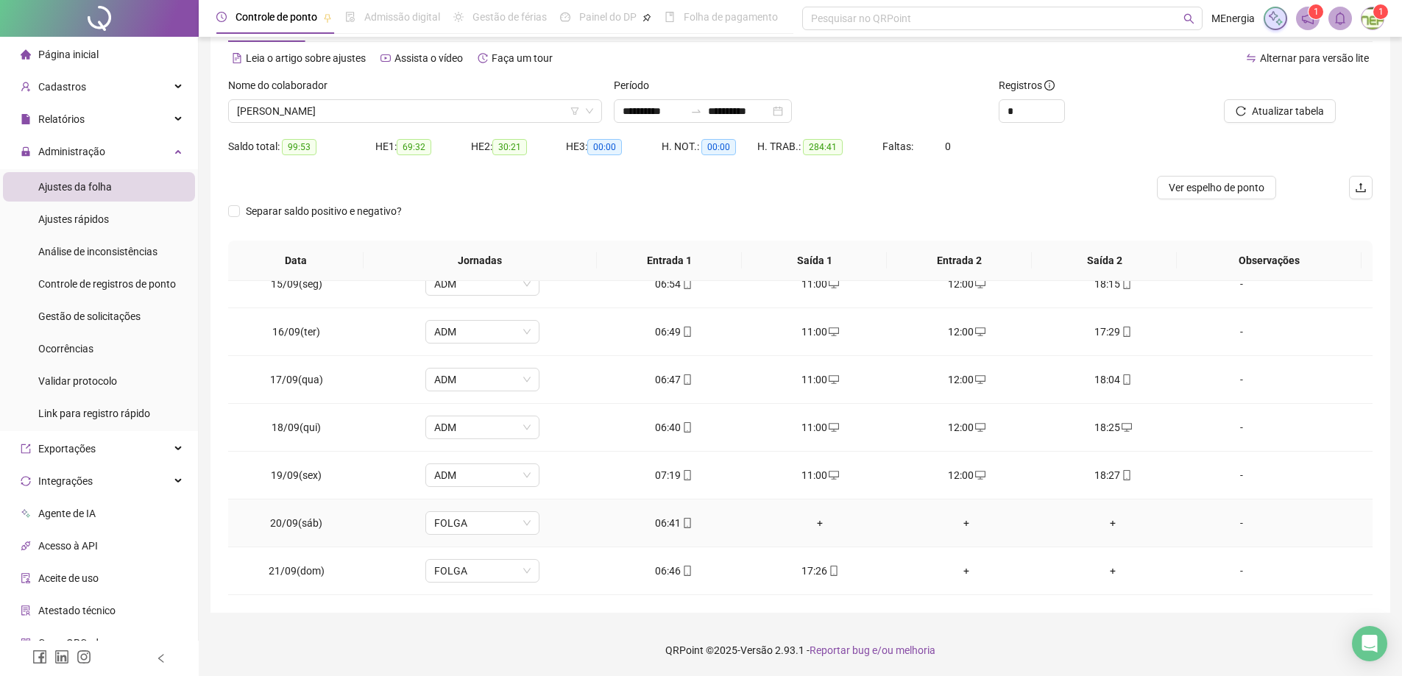
click at [815, 524] on div "+" at bounding box center [820, 523] width 123 height 16
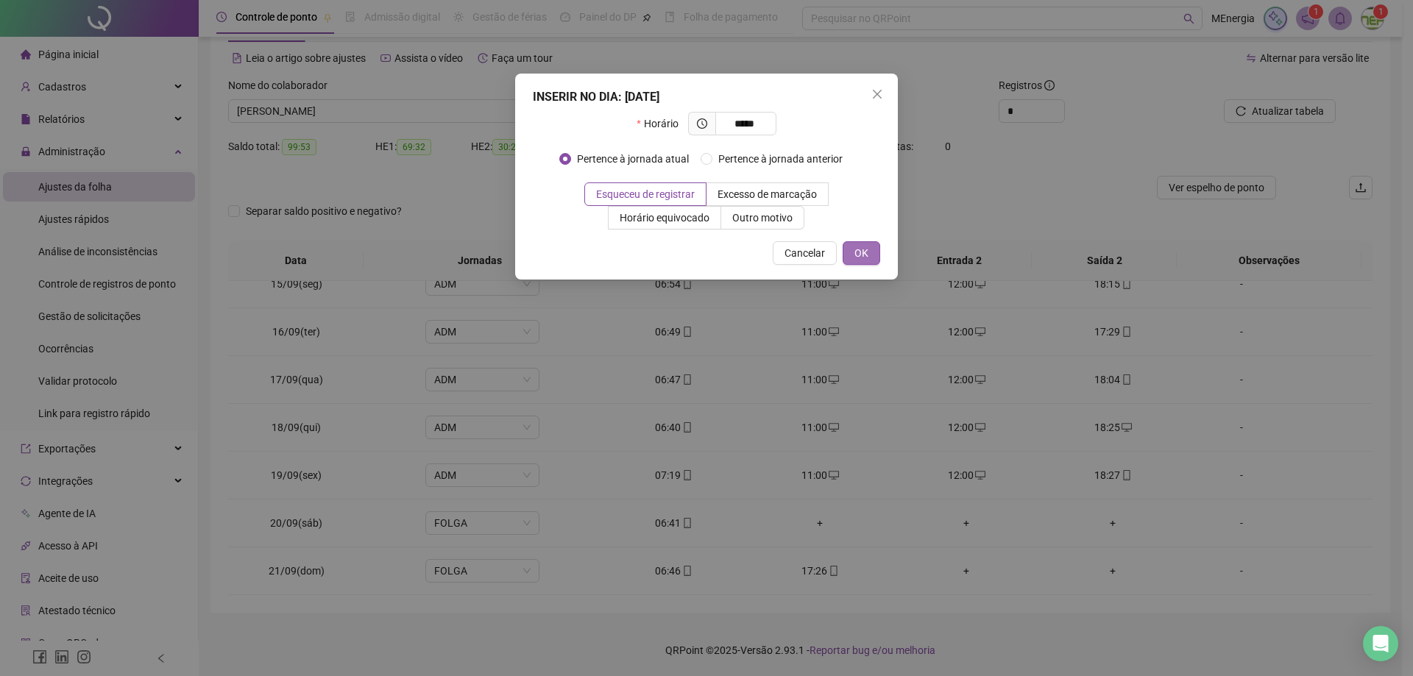
type input "*****"
click at [862, 253] on span "OK" at bounding box center [861, 253] width 14 height 16
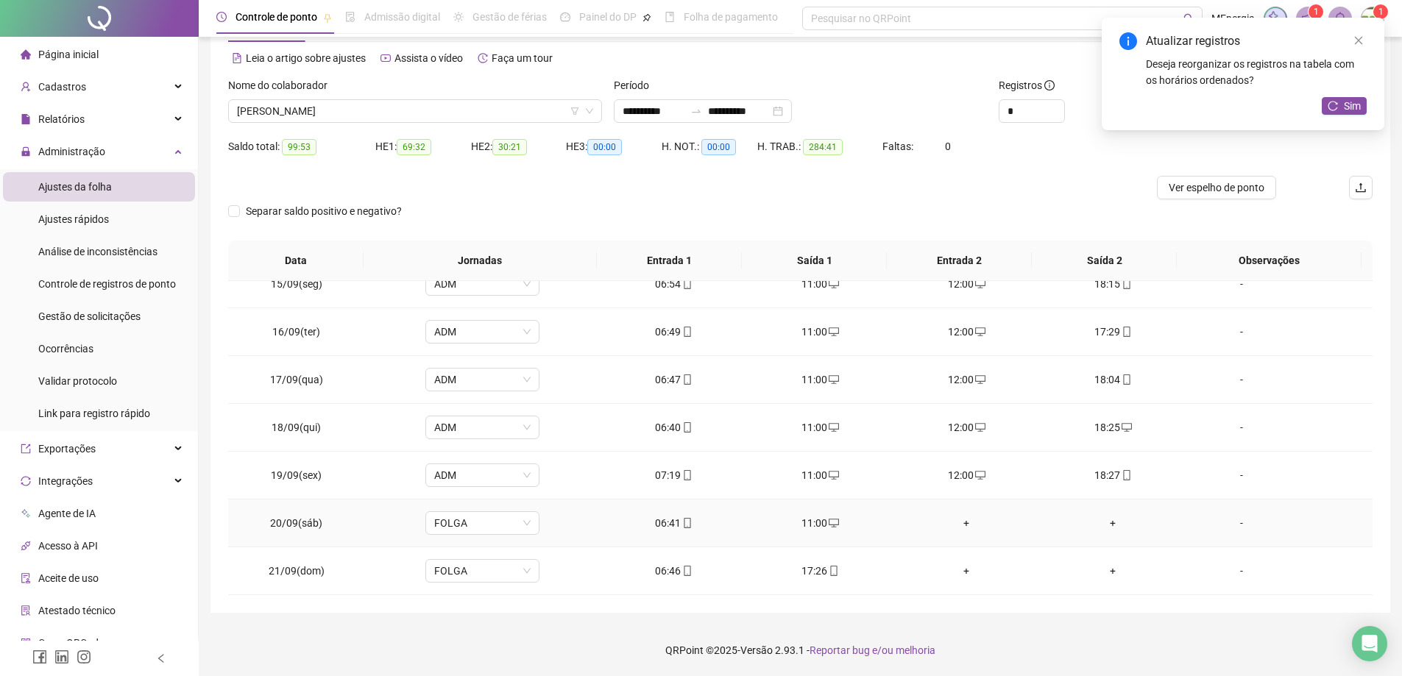
click at [958, 520] on div "+" at bounding box center [966, 523] width 123 height 16
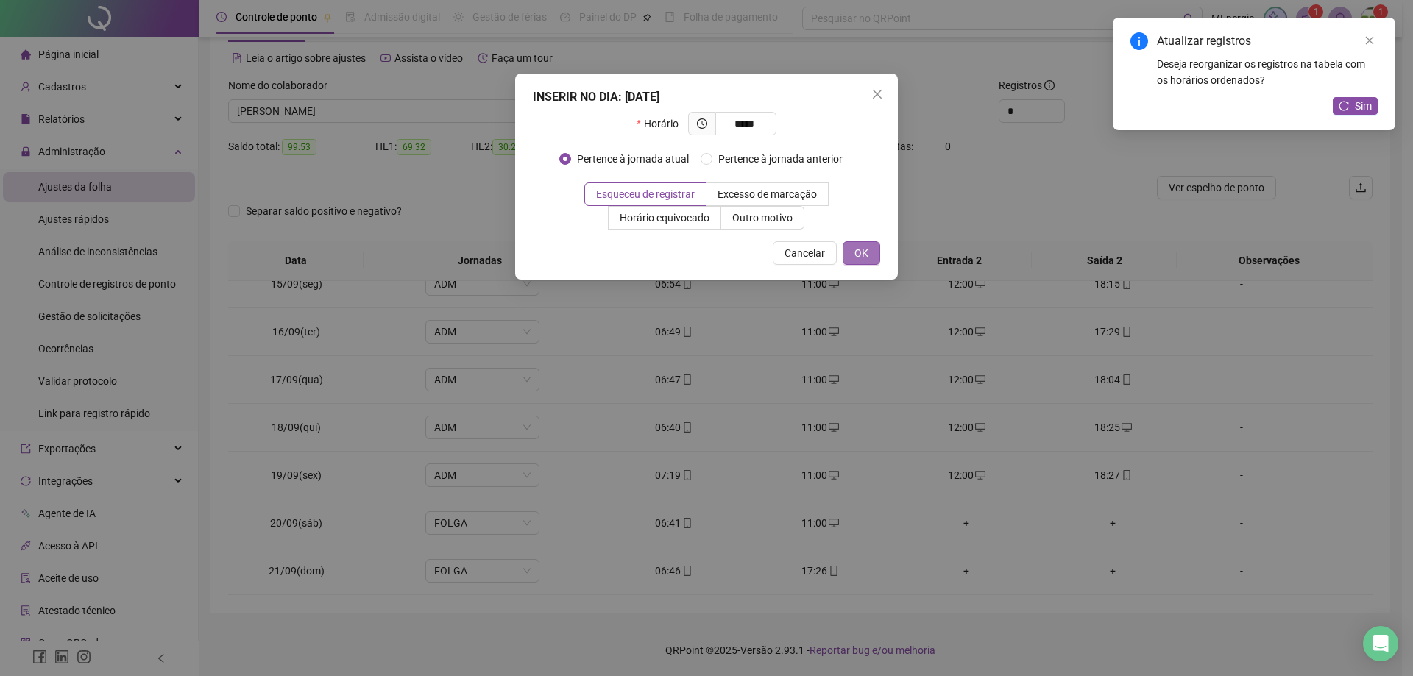
type input "*****"
click at [877, 257] on button "OK" at bounding box center [861, 253] width 38 height 24
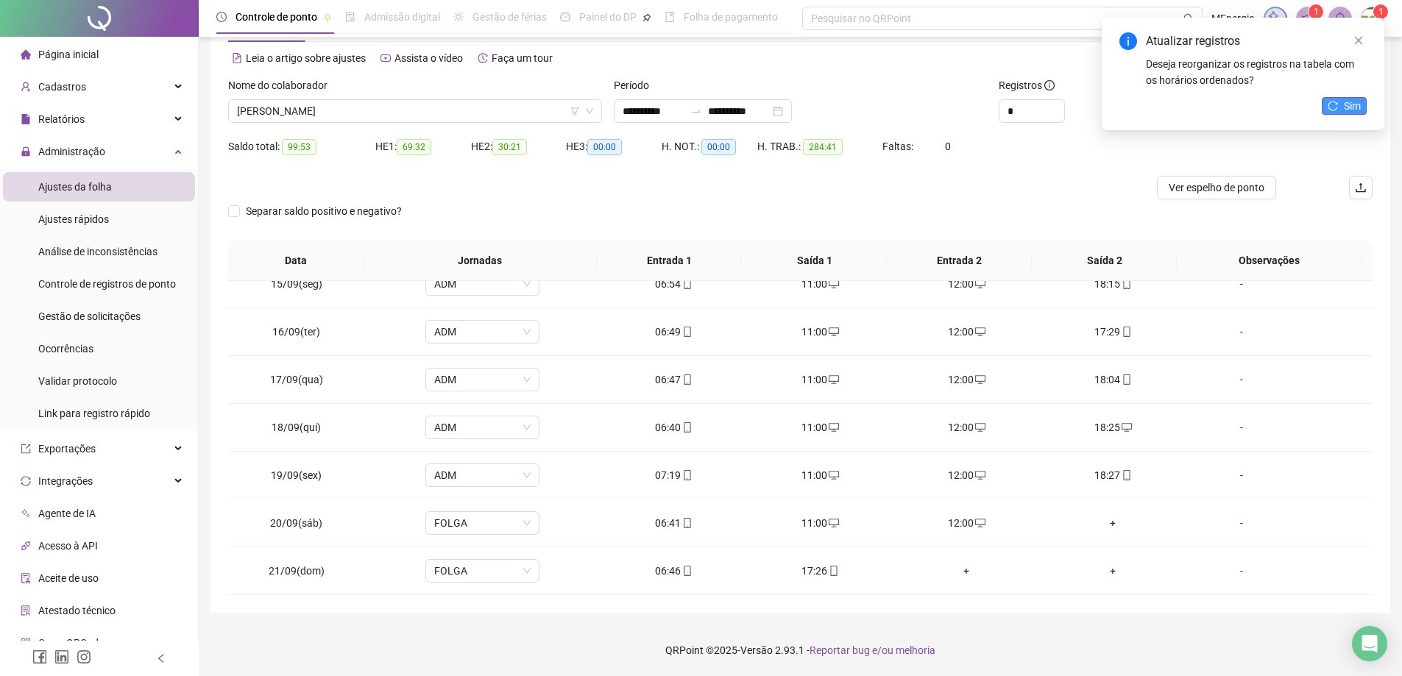
click at [1331, 110] on icon "reload" at bounding box center [1333, 106] width 10 height 10
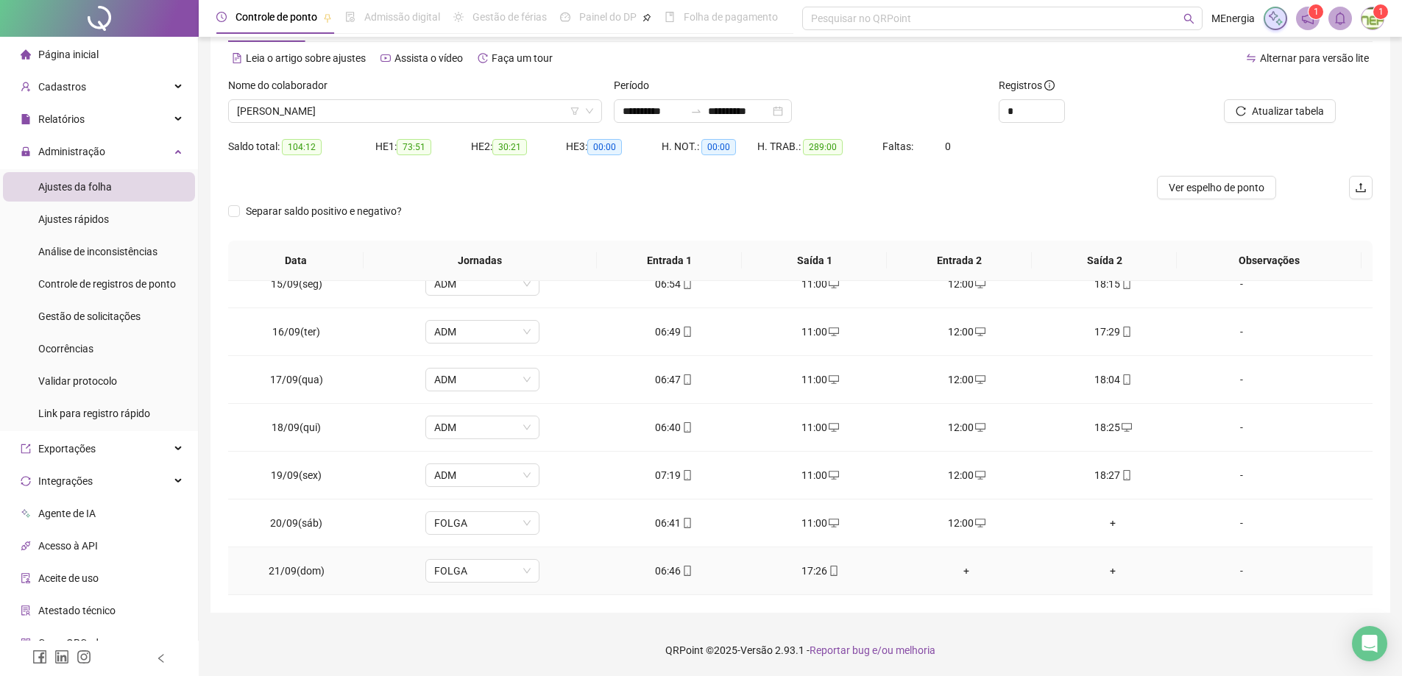
click at [960, 573] on div "+" at bounding box center [966, 571] width 123 height 16
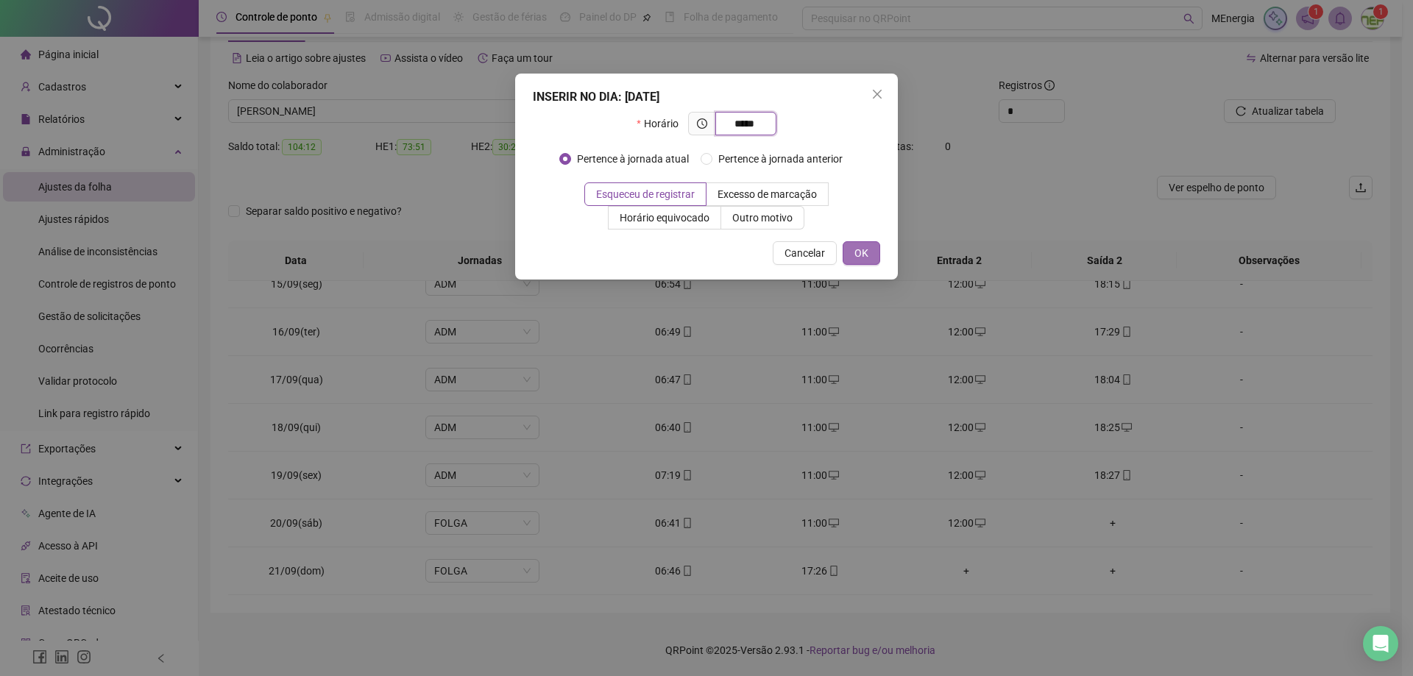
type input "*****"
click at [864, 252] on span "OK" at bounding box center [861, 253] width 14 height 16
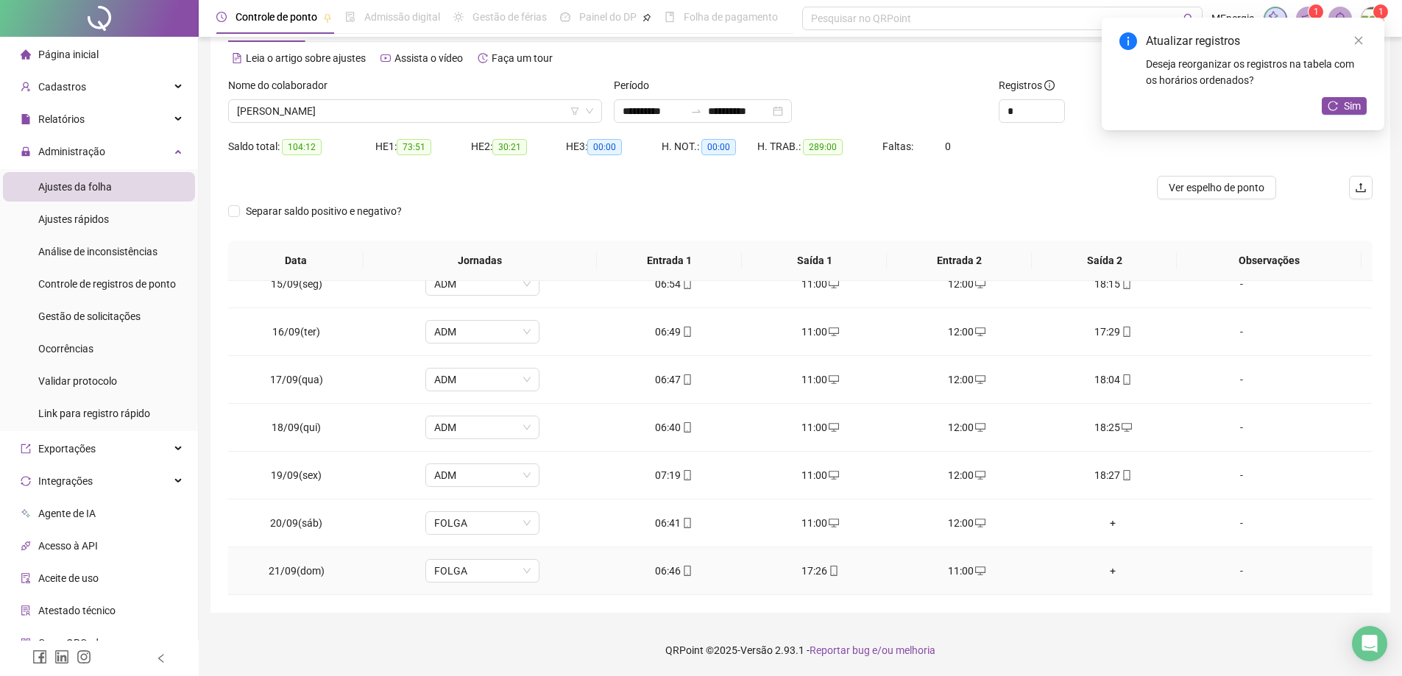
click at [1105, 569] on div "+" at bounding box center [1112, 571] width 123 height 16
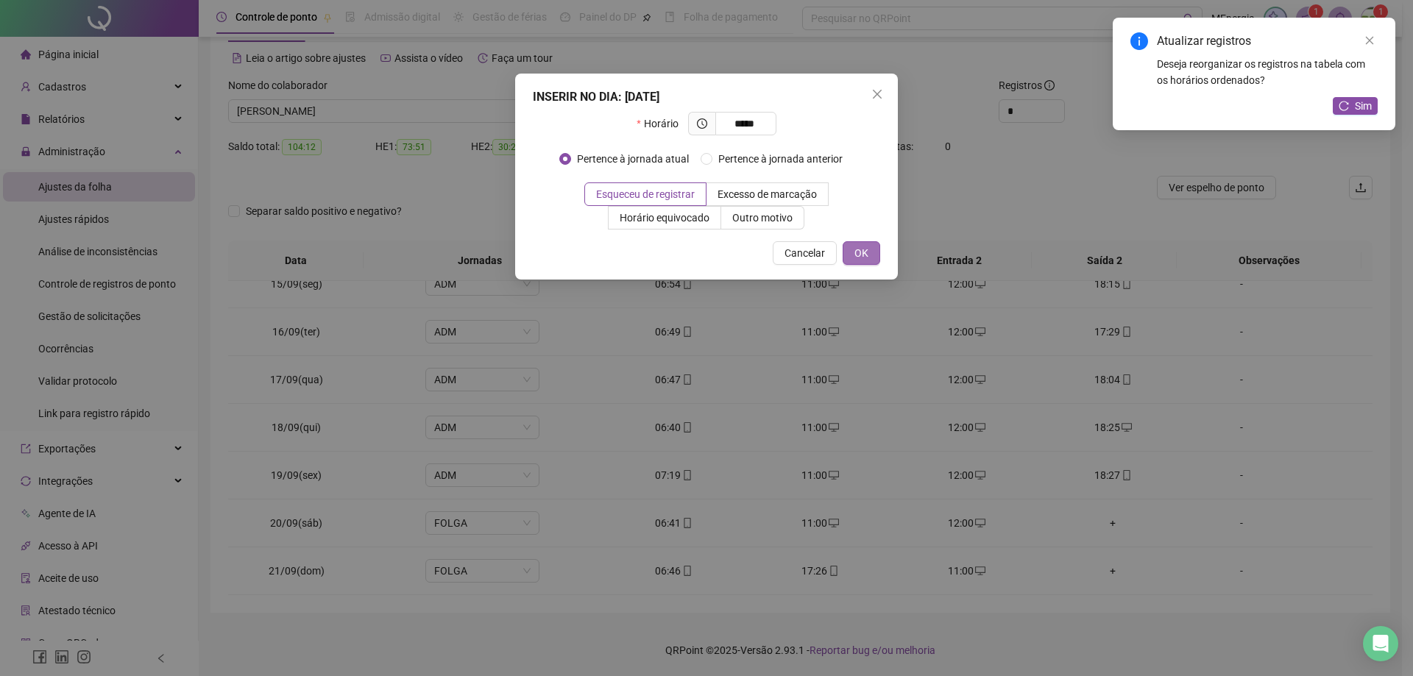
type input "*****"
click at [867, 256] on span "OK" at bounding box center [861, 253] width 14 height 16
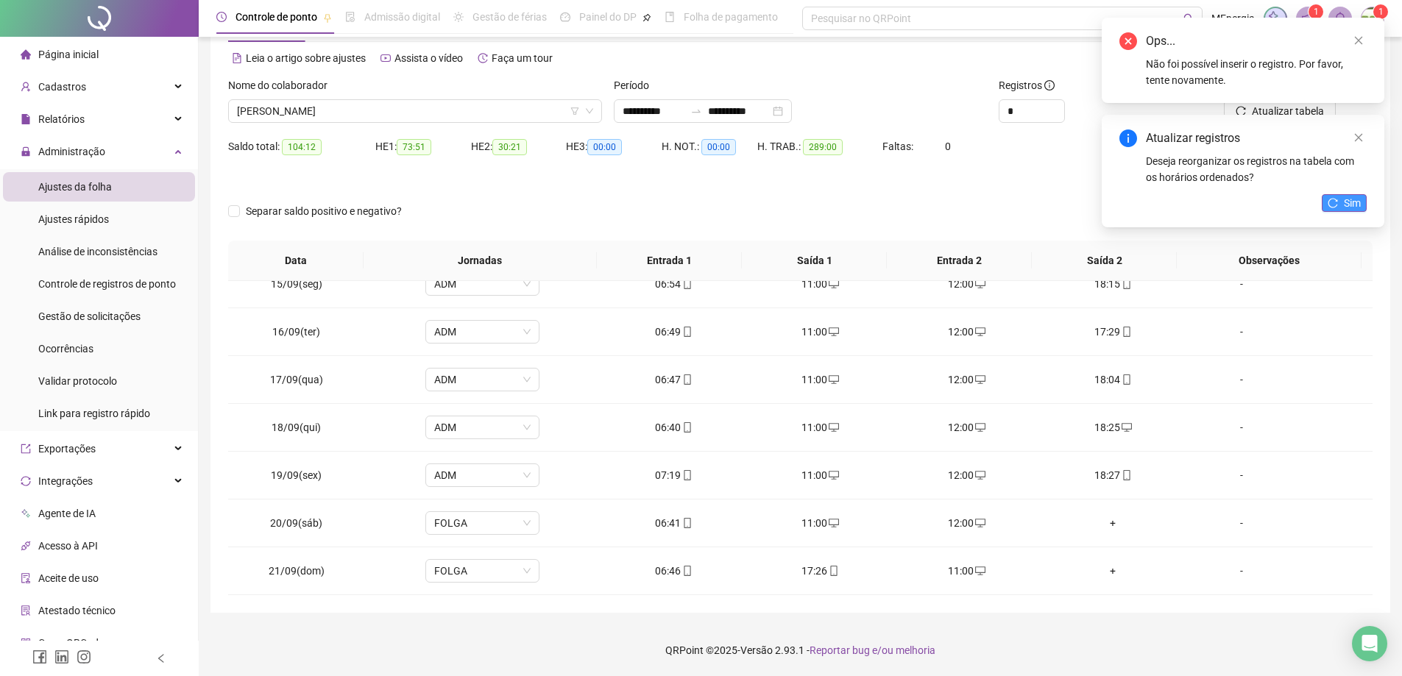
click at [1343, 195] on button "Sim" at bounding box center [1343, 203] width 45 height 18
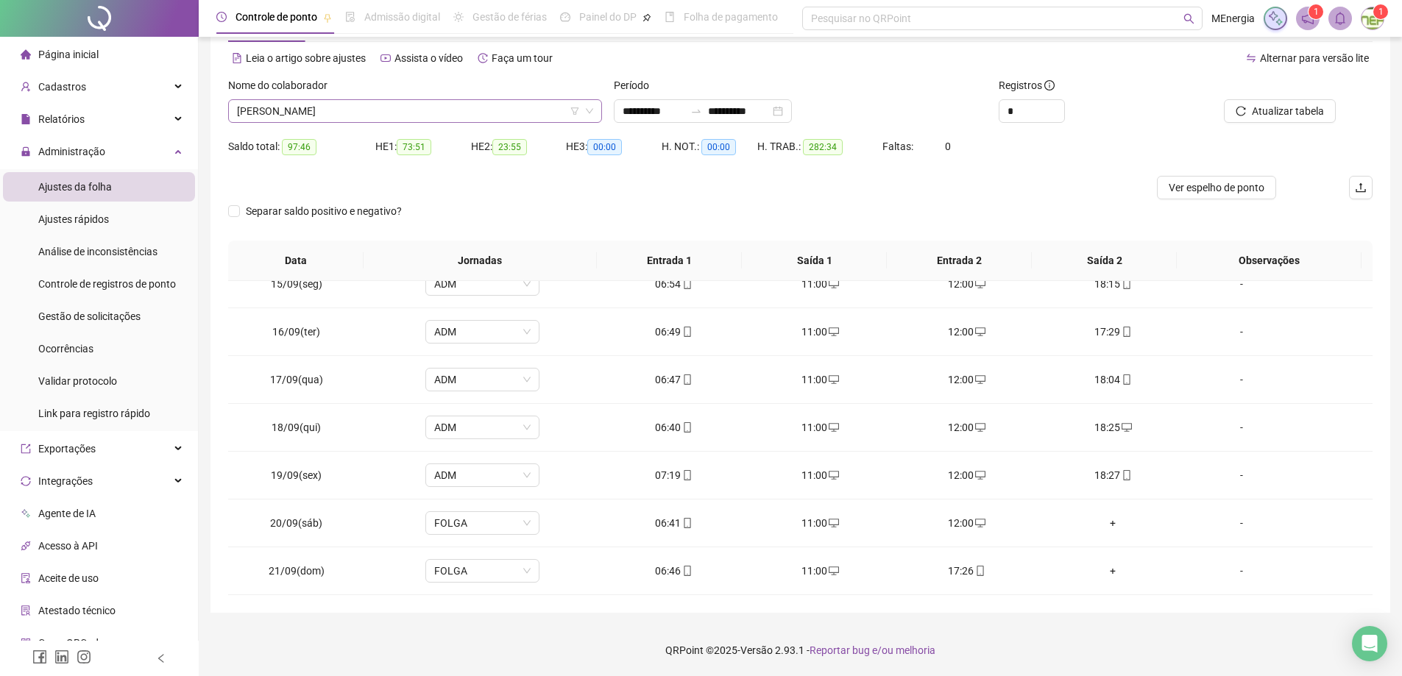
click at [597, 109] on div "LUIZ FERNANDO DOS SANTOS ASSIS" at bounding box center [415, 111] width 374 height 24
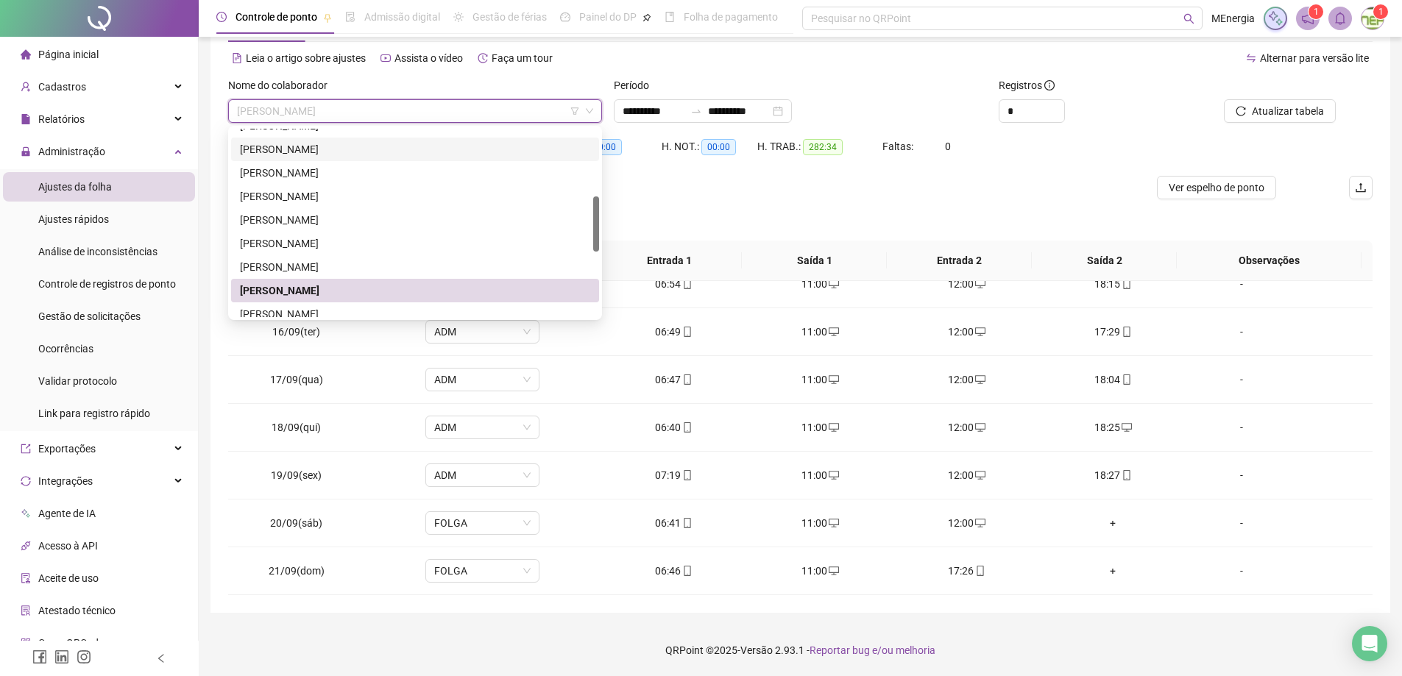
scroll to position [0, 0]
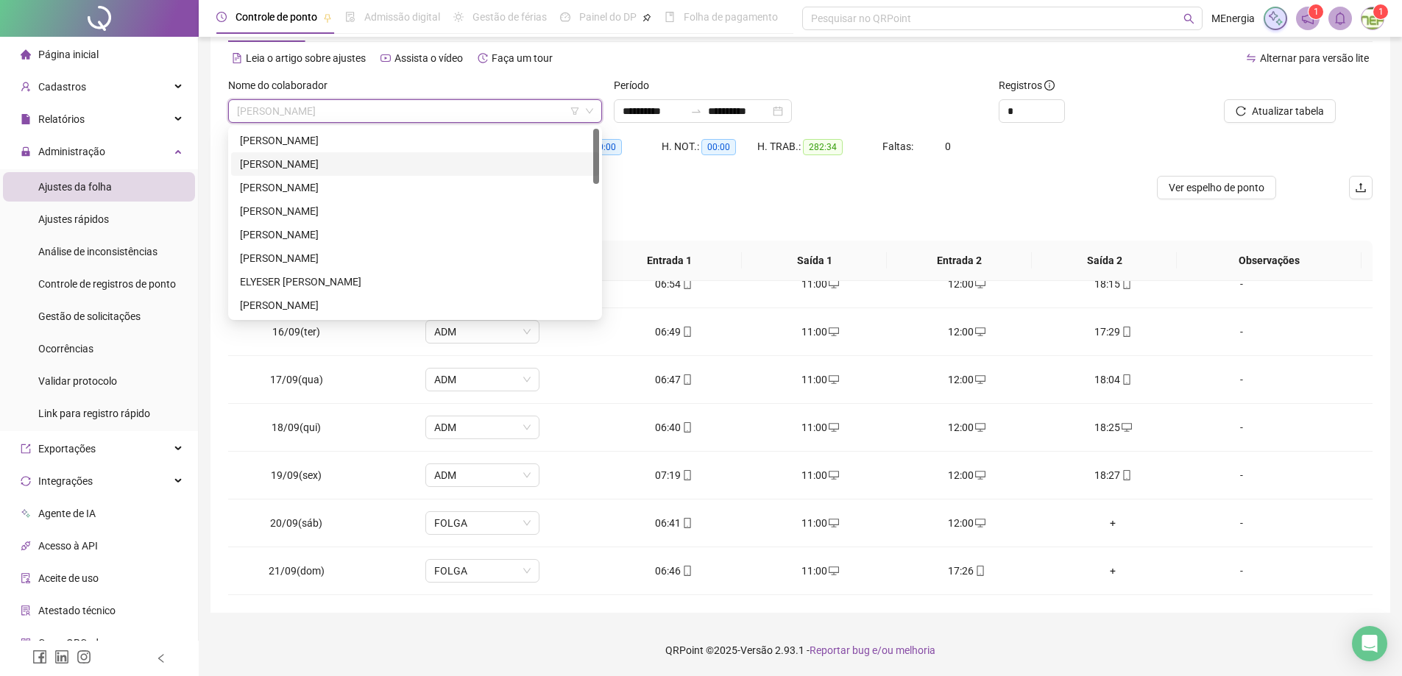
click at [369, 165] on div "ALINE FURTADO DE SOUZA" at bounding box center [415, 164] width 350 height 16
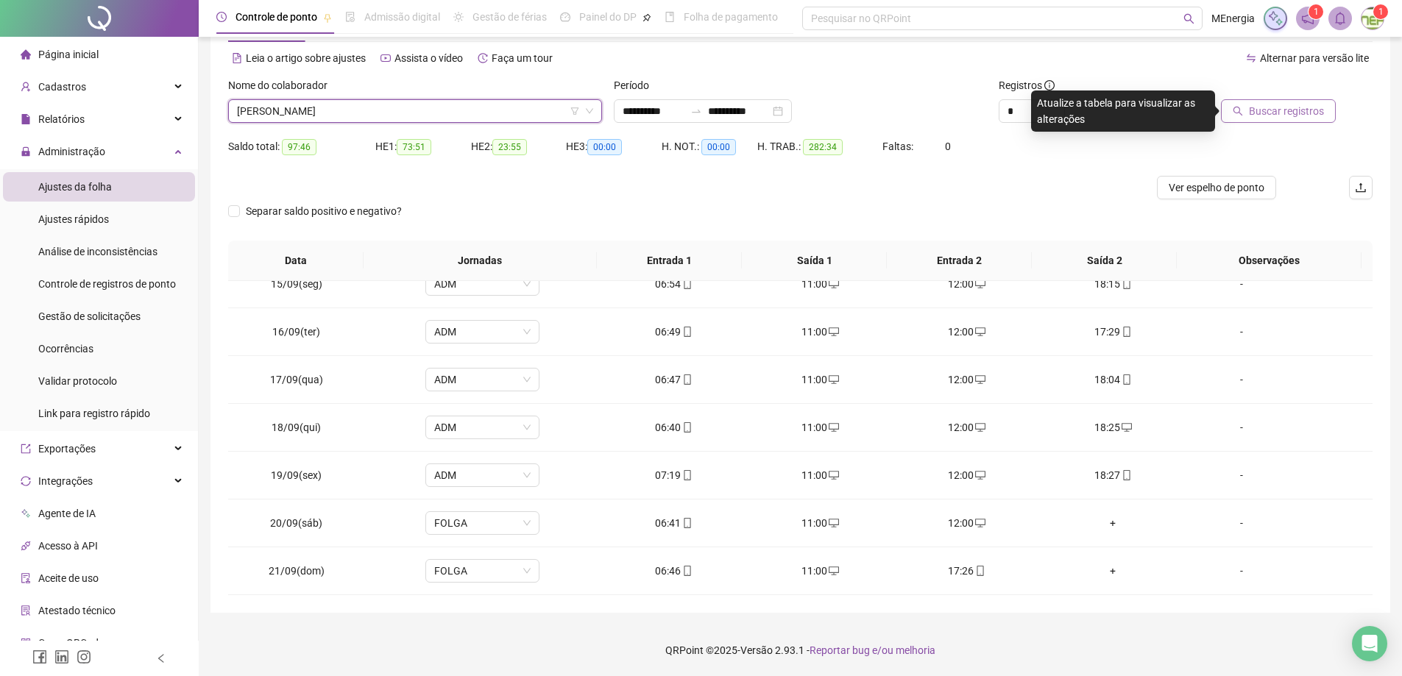
click at [1273, 107] on span "Buscar registros" at bounding box center [1286, 111] width 75 height 16
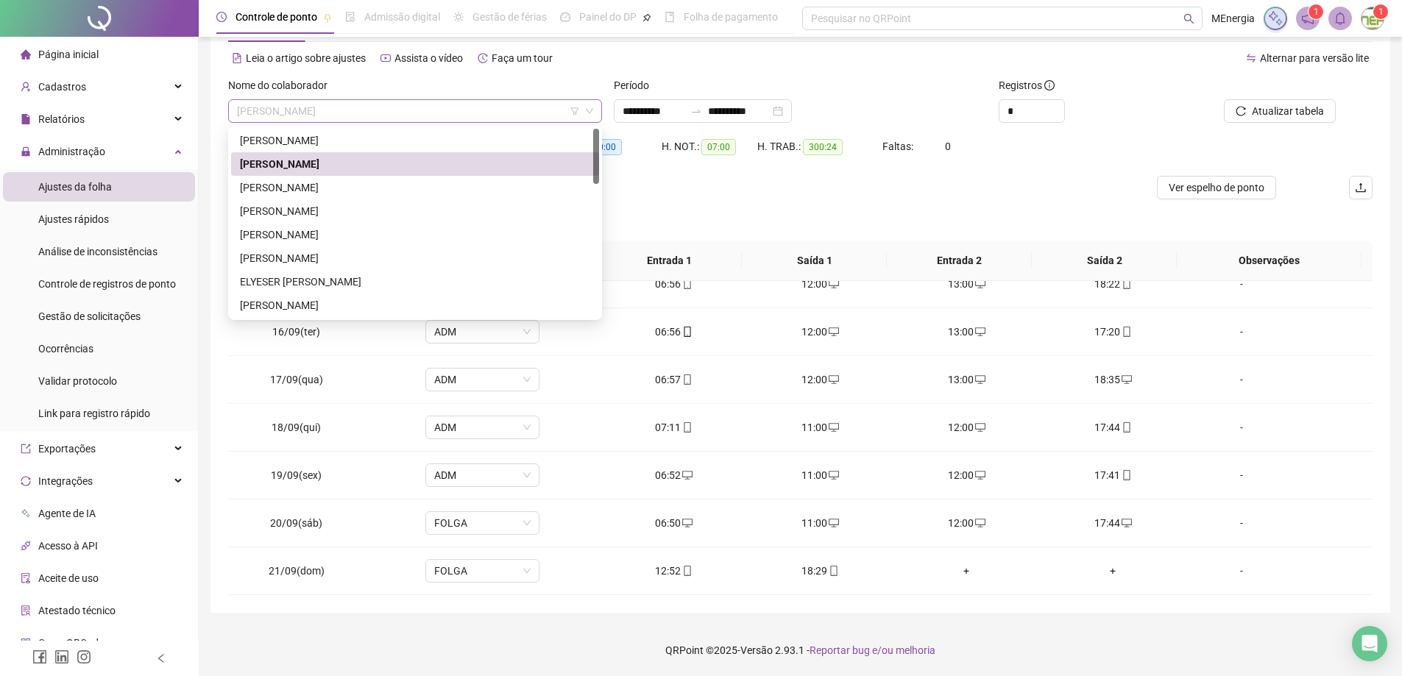
click at [597, 111] on div "ALINE FURTADO DE SOUZA" at bounding box center [415, 111] width 374 height 24
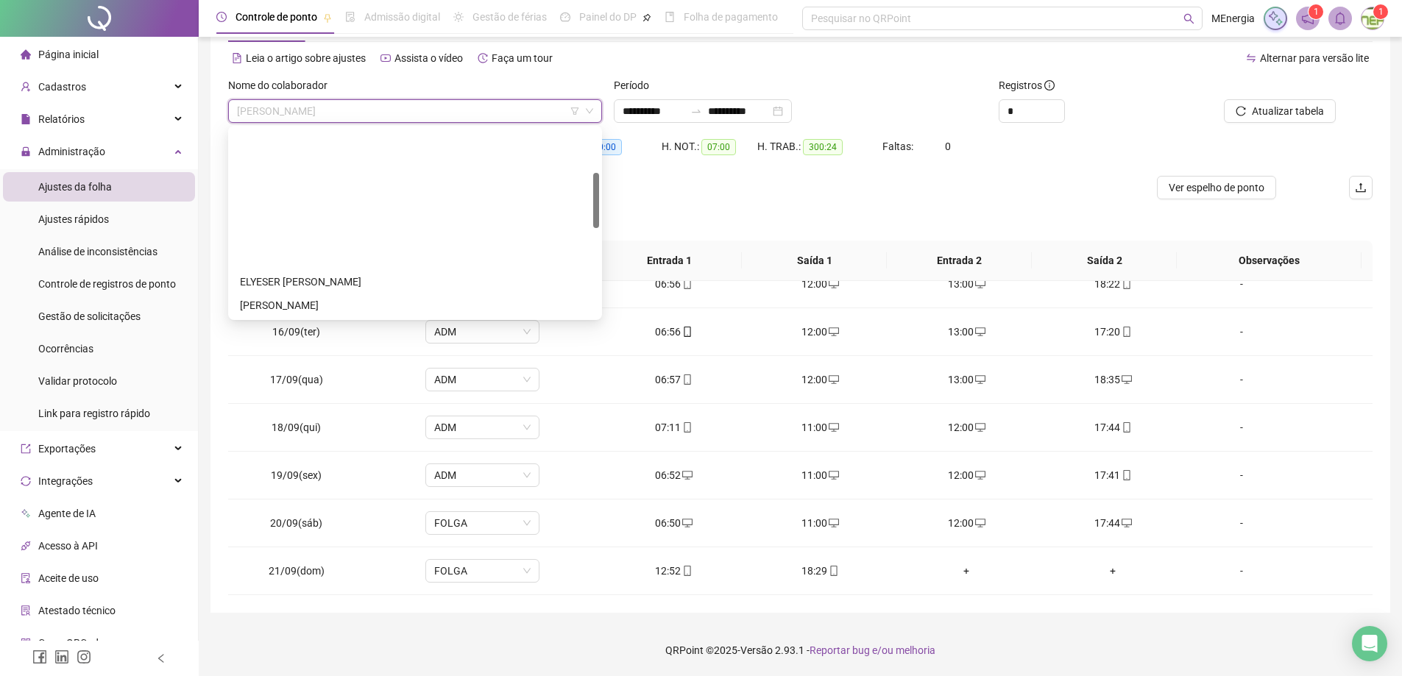
scroll to position [294, 0]
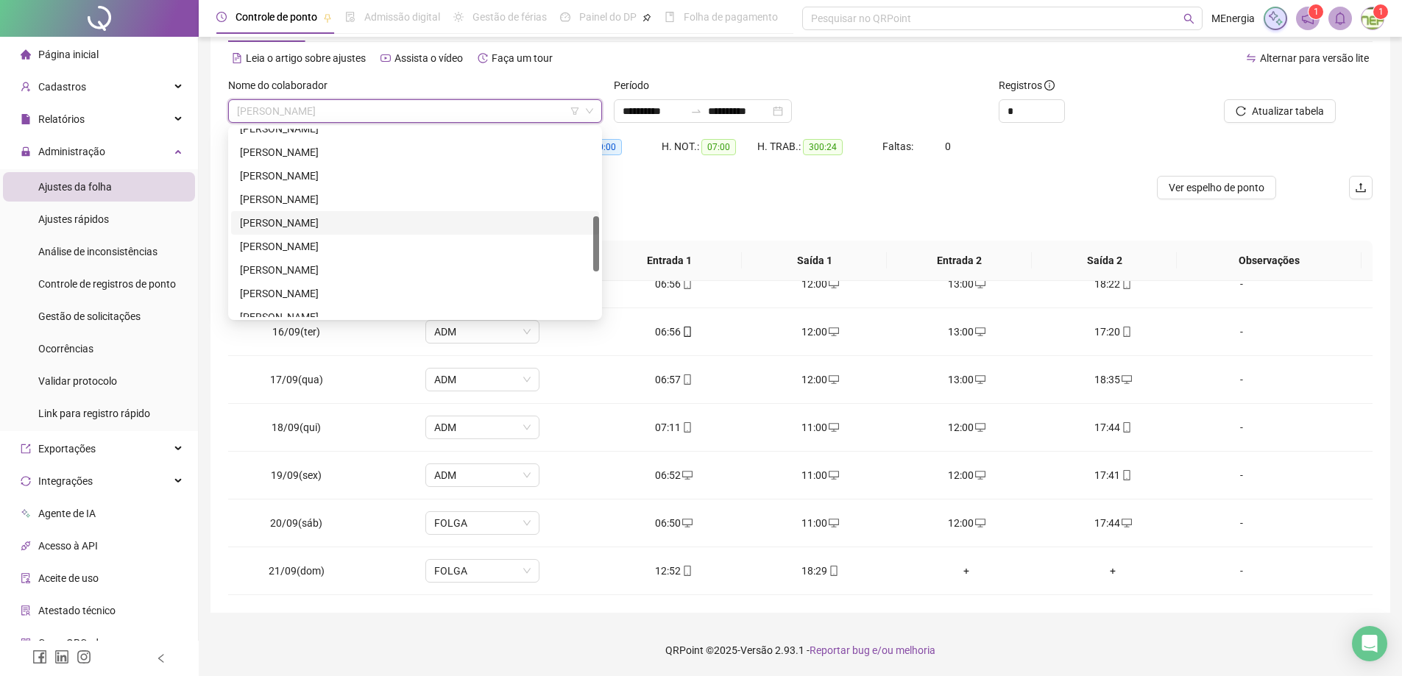
click at [339, 225] on div "LUIZ FERNANDO DOS SANTOS ASSIS" at bounding box center [415, 223] width 350 height 16
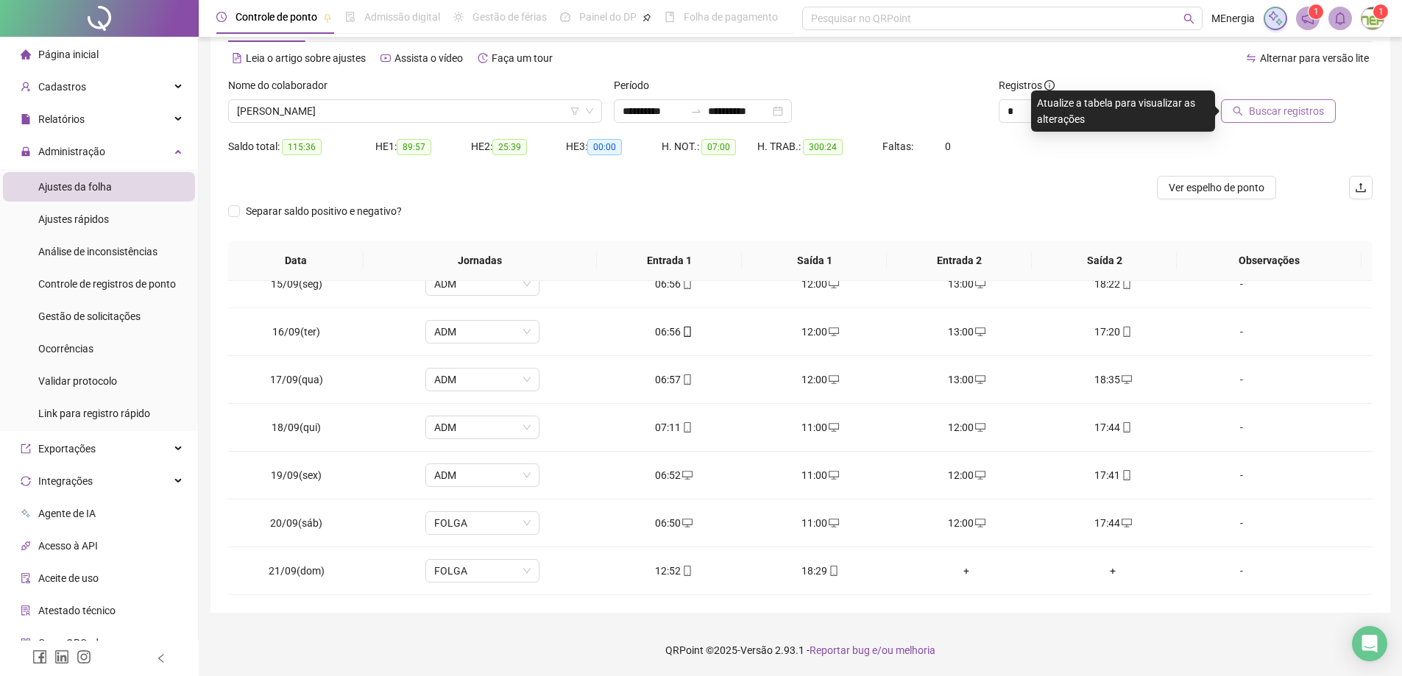
click at [1260, 100] on button "Buscar registros" at bounding box center [1278, 111] width 115 height 24
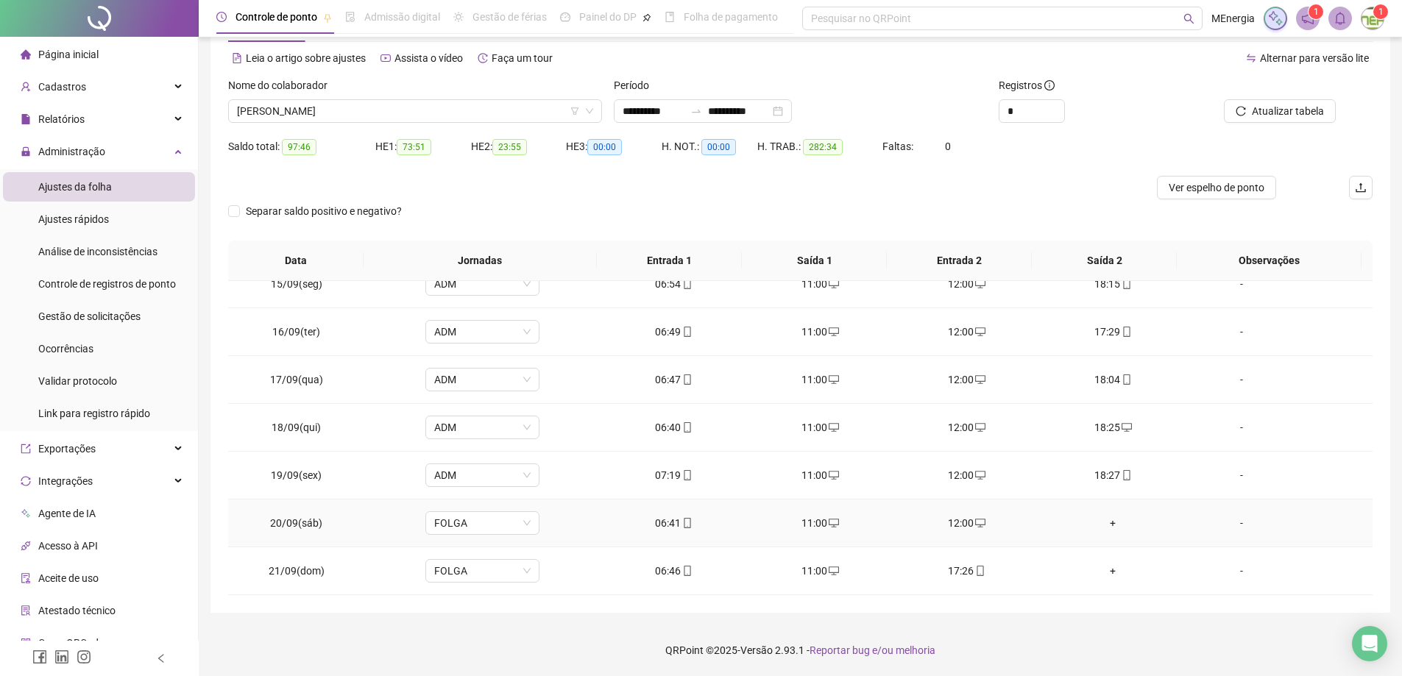
click at [1108, 521] on div "+" at bounding box center [1112, 523] width 123 height 16
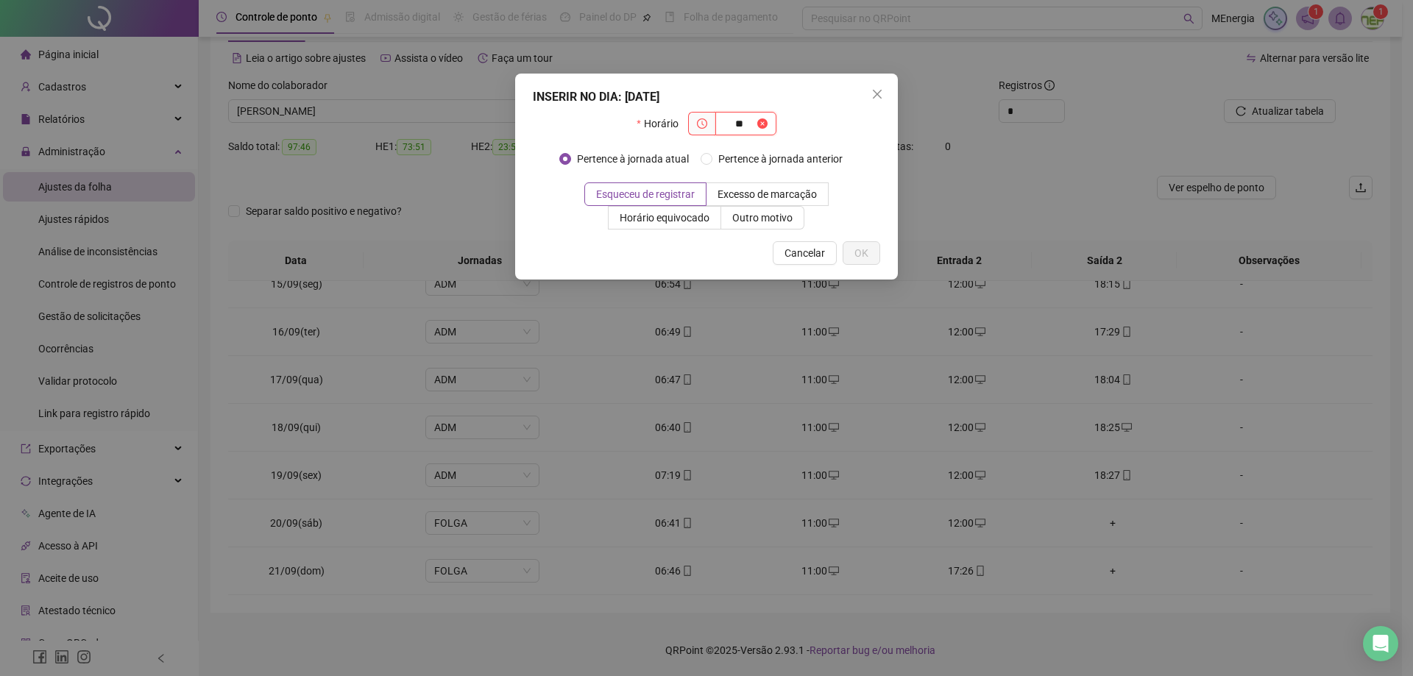
type input "*"
type input "*****"
click at [861, 247] on span "OK" at bounding box center [861, 253] width 14 height 16
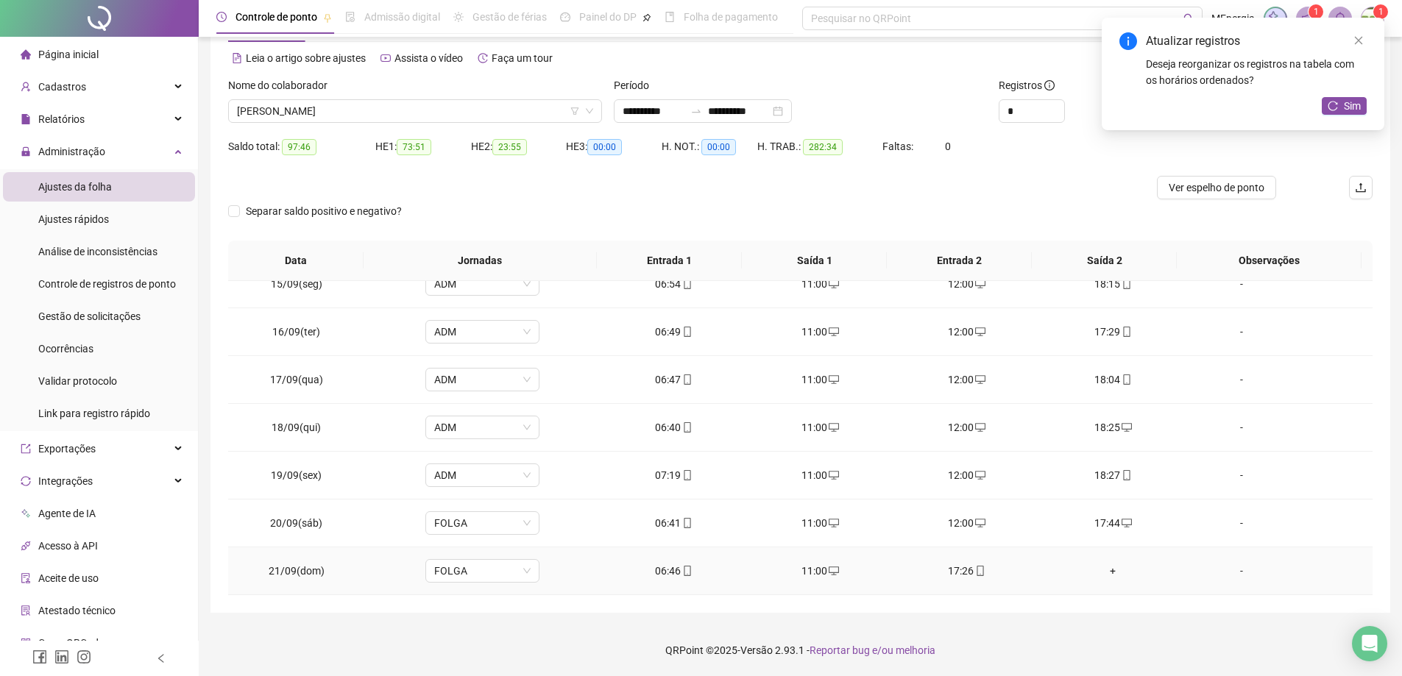
click at [1107, 569] on div "+" at bounding box center [1112, 571] width 123 height 16
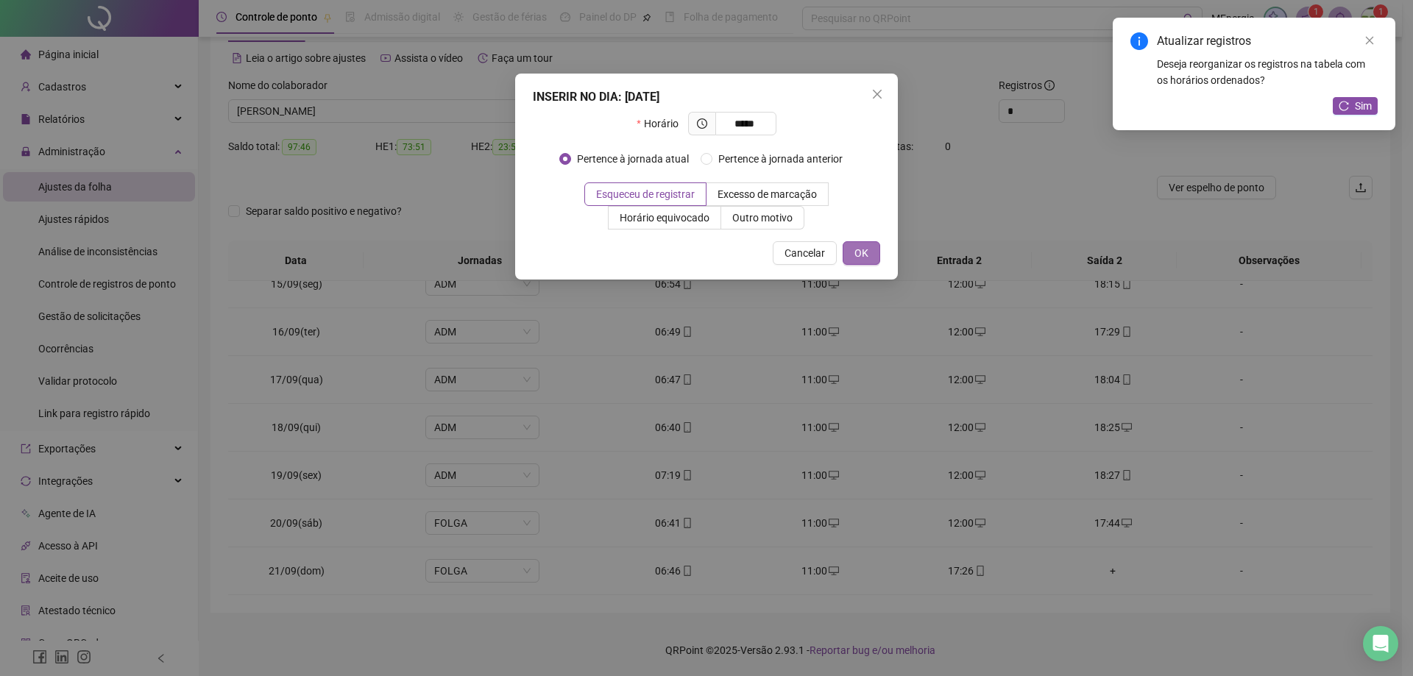
type input "*****"
click at [874, 260] on button "OK" at bounding box center [861, 253] width 38 height 24
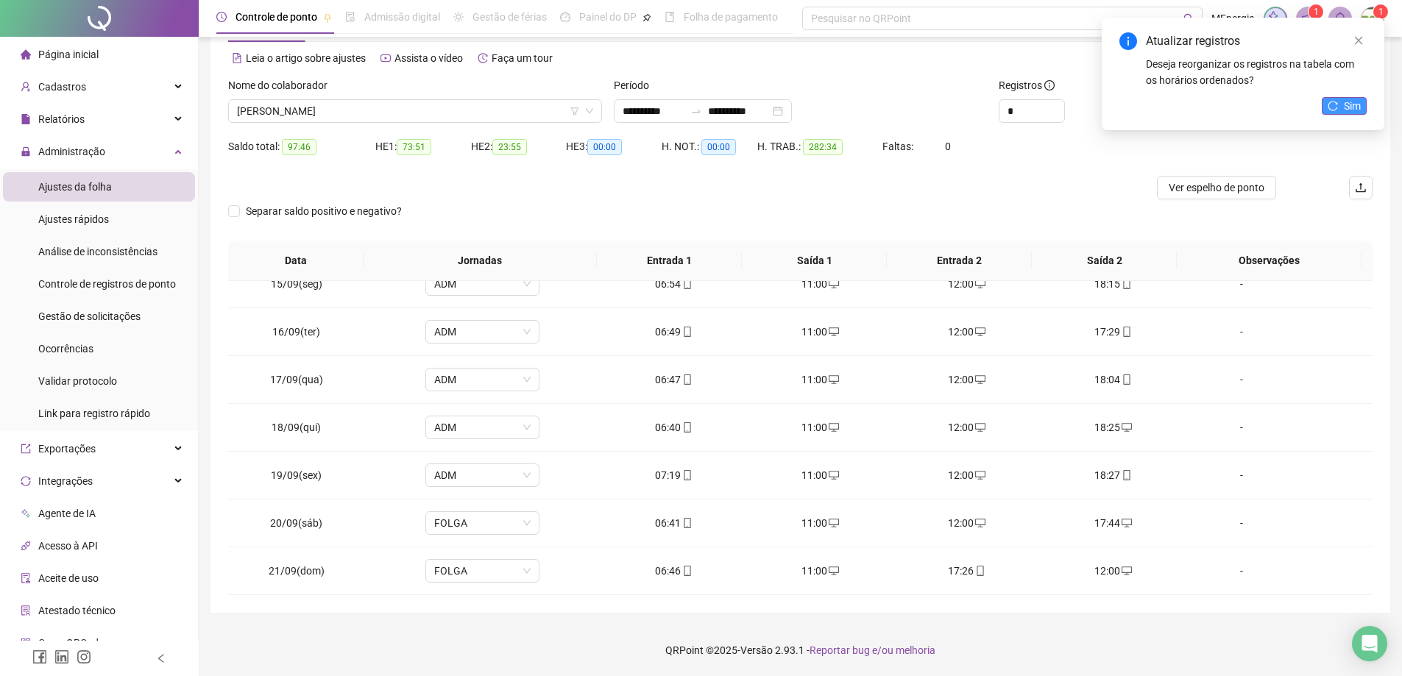
click at [1349, 109] on span "Sim" at bounding box center [1351, 106] width 17 height 16
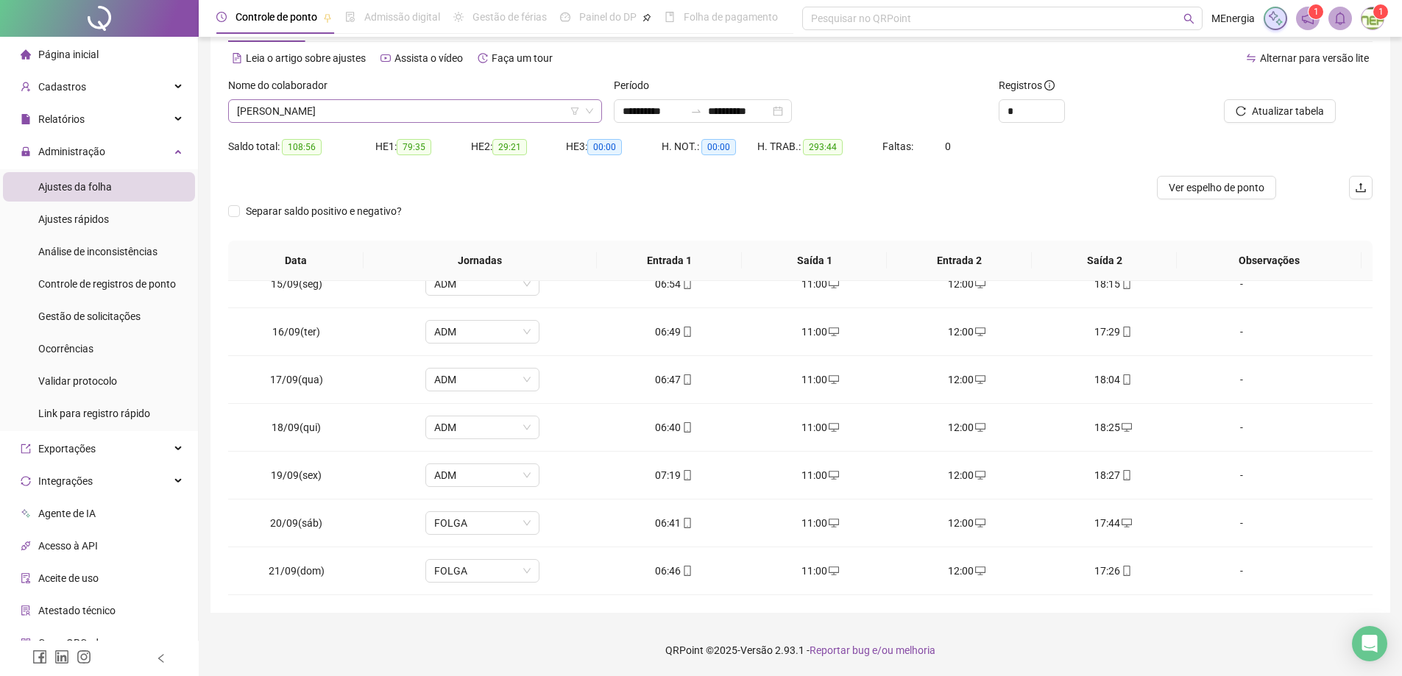
click at [596, 107] on div "LUIZ FERNANDO DOS SANTOS ASSIS" at bounding box center [415, 111] width 374 height 24
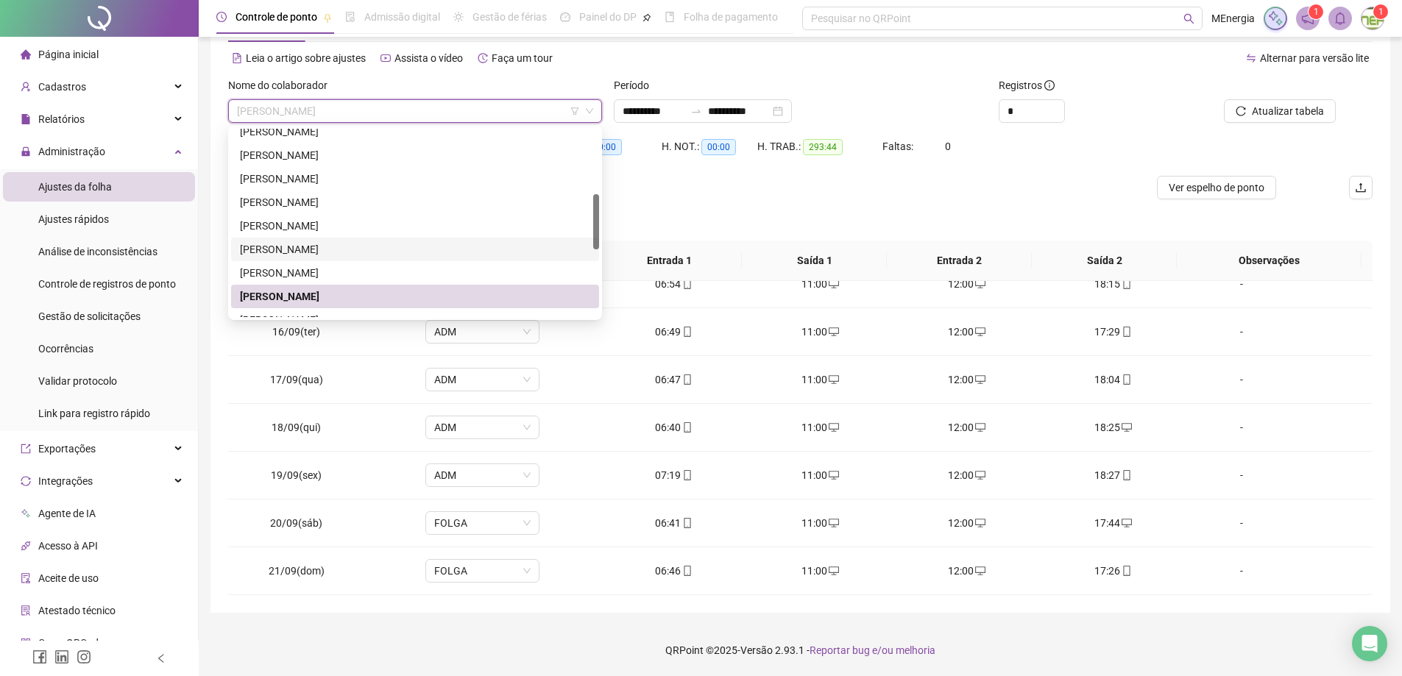
scroll to position [147, 0]
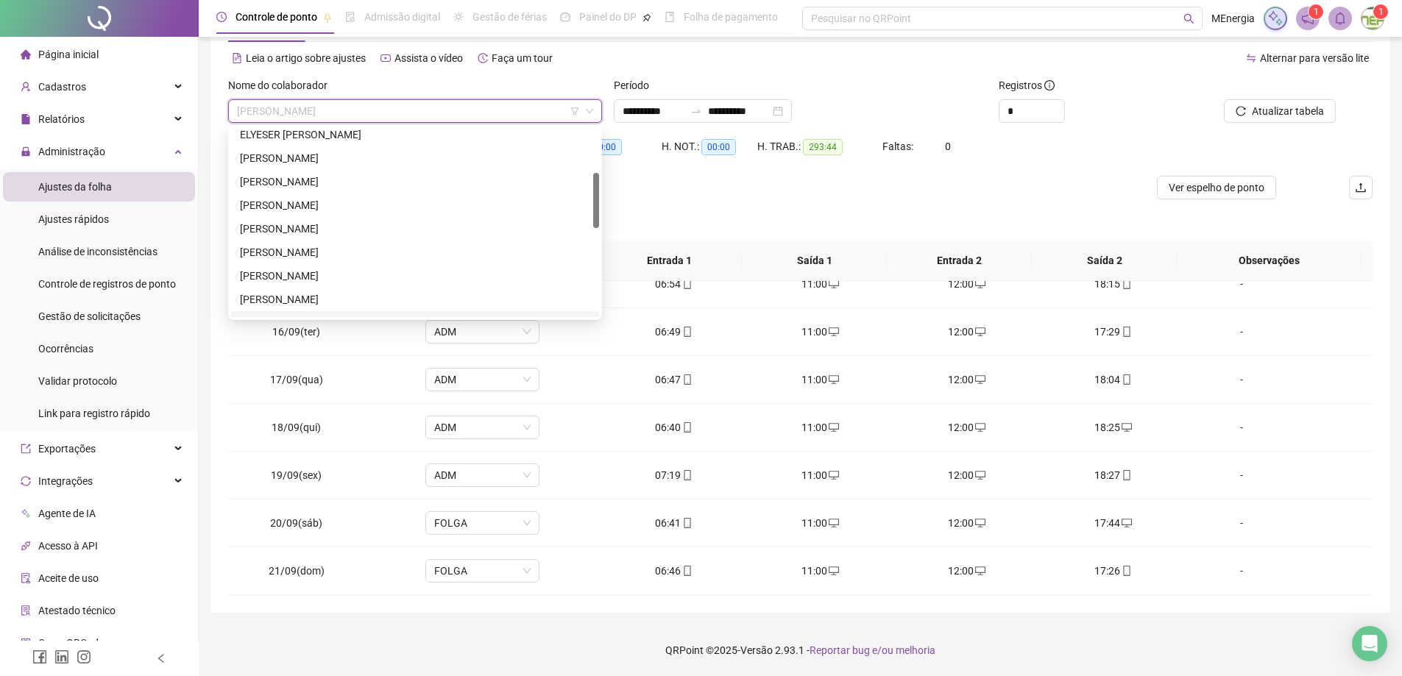
click at [365, 182] on div "GILSANDRO GOMES DE AGUIAR" at bounding box center [415, 182] width 350 height 16
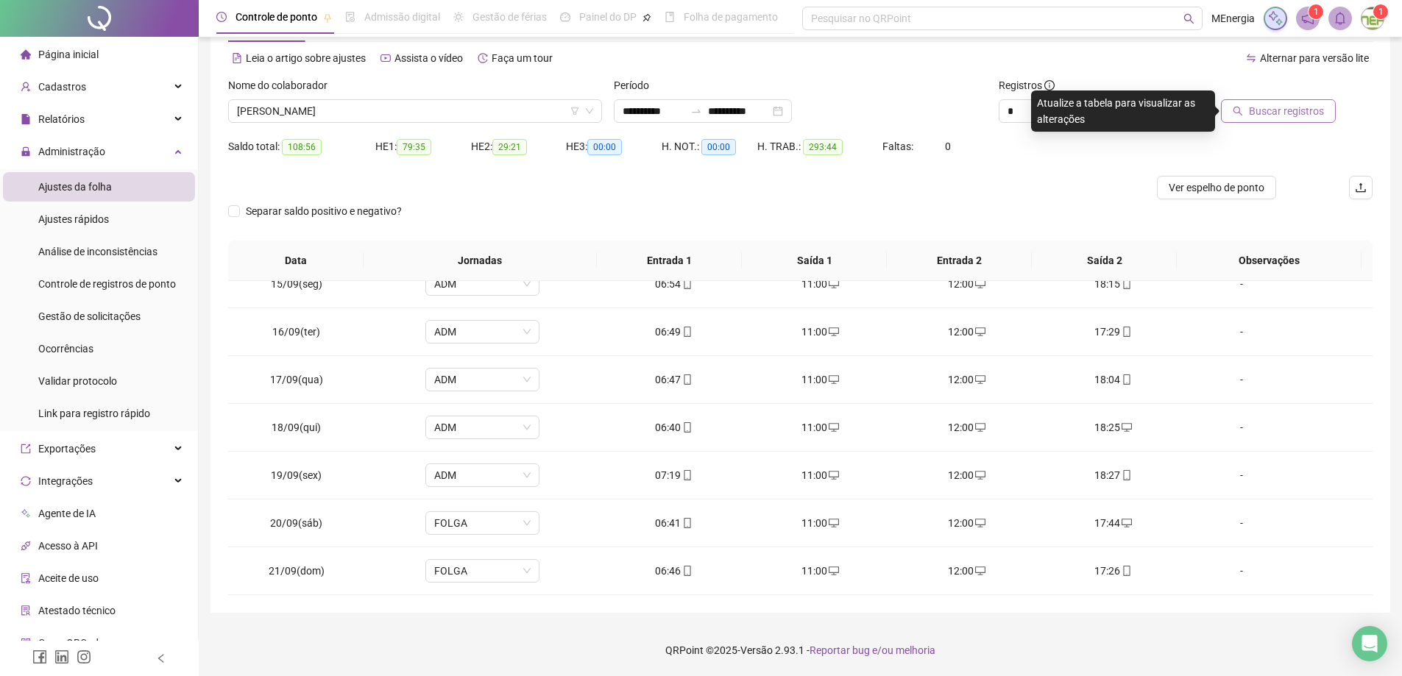
click at [1293, 114] on span "Buscar registros" at bounding box center [1286, 111] width 75 height 16
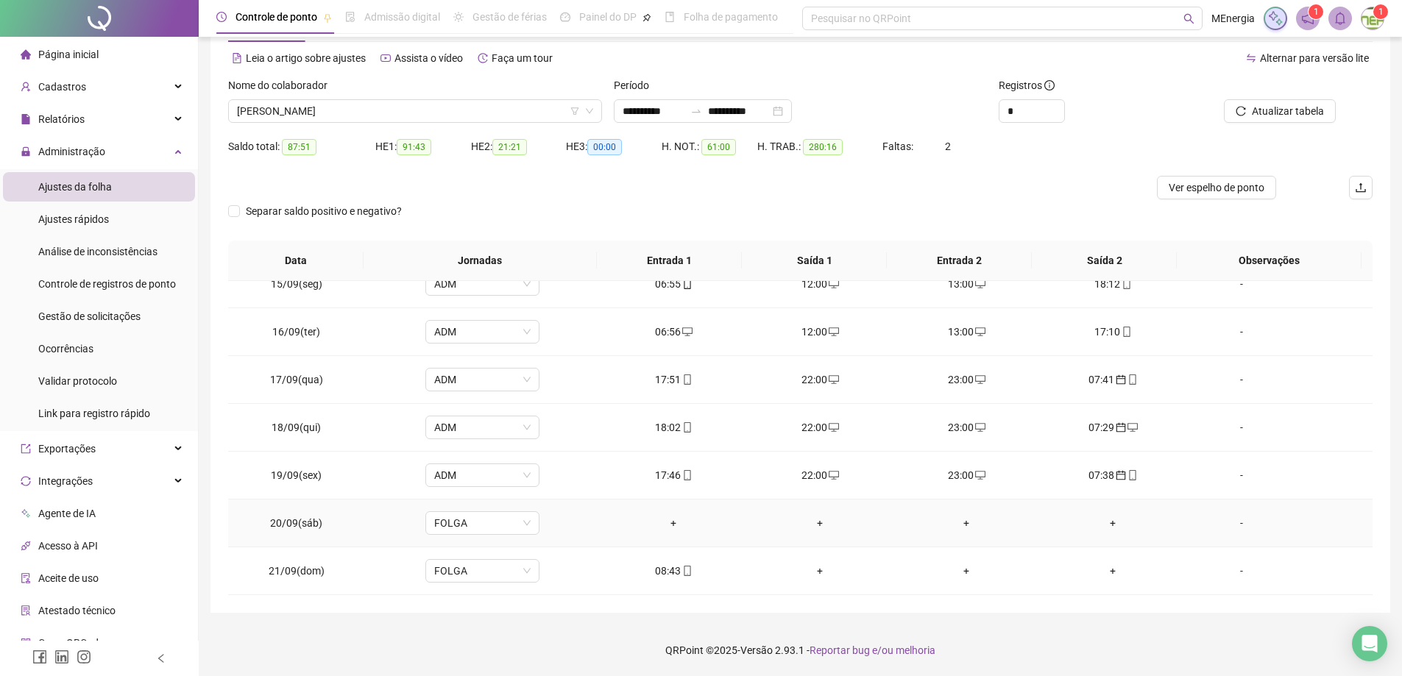
click at [671, 525] on div "+" at bounding box center [673, 523] width 123 height 16
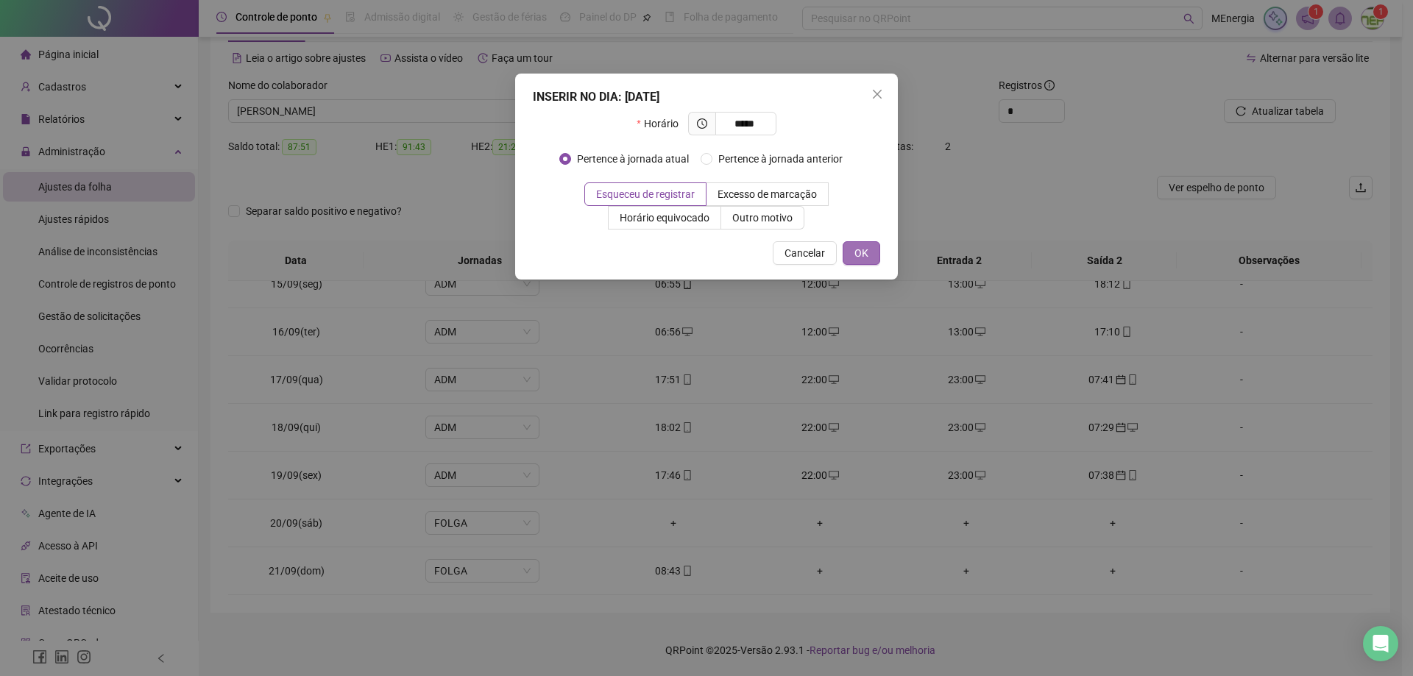
type input "*****"
click at [858, 251] on span "OK" at bounding box center [861, 253] width 14 height 16
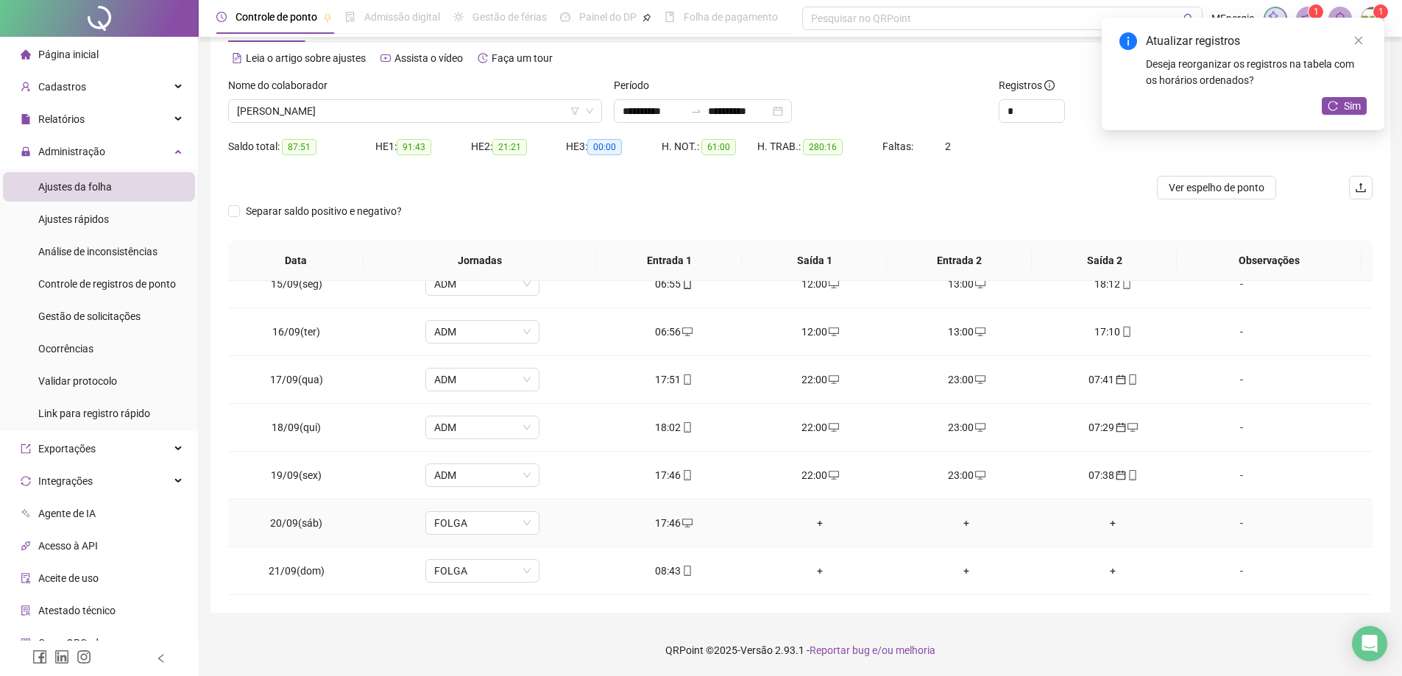
click at [816, 521] on div "+" at bounding box center [820, 523] width 123 height 16
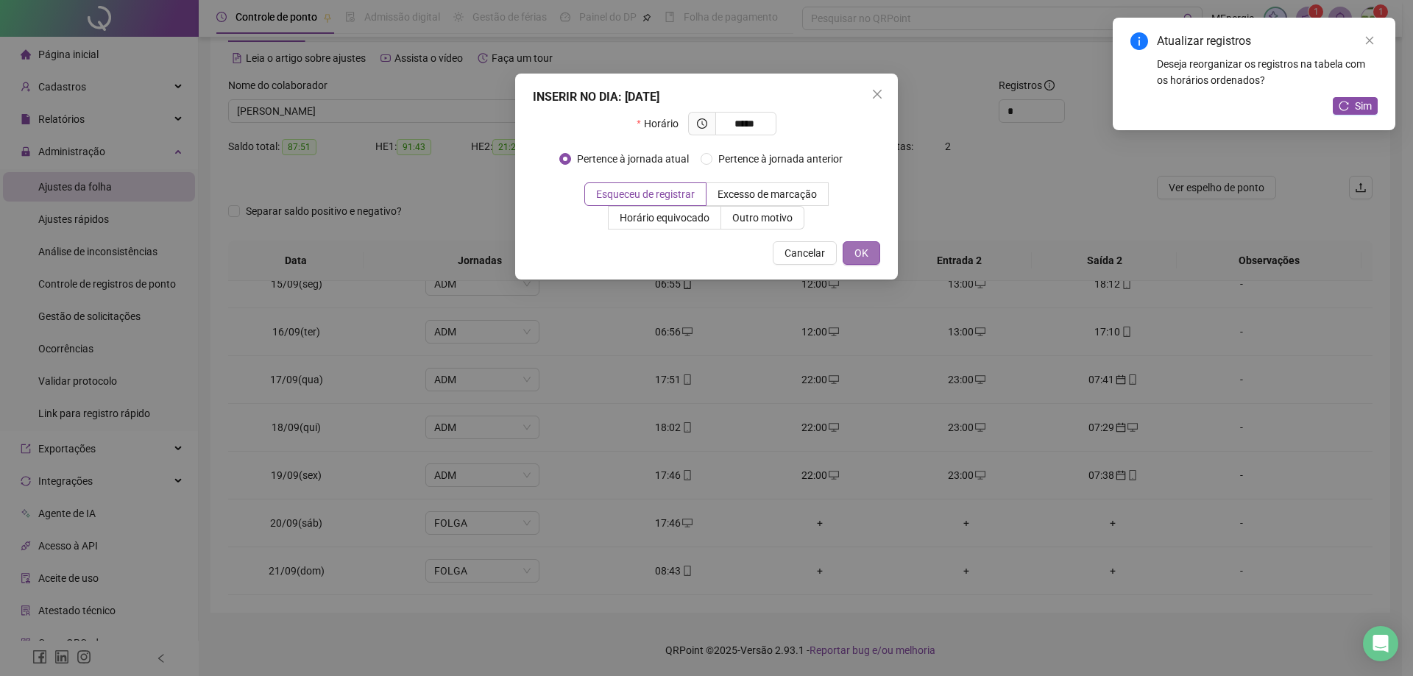
type input "*****"
click at [864, 255] on span "OK" at bounding box center [861, 253] width 14 height 16
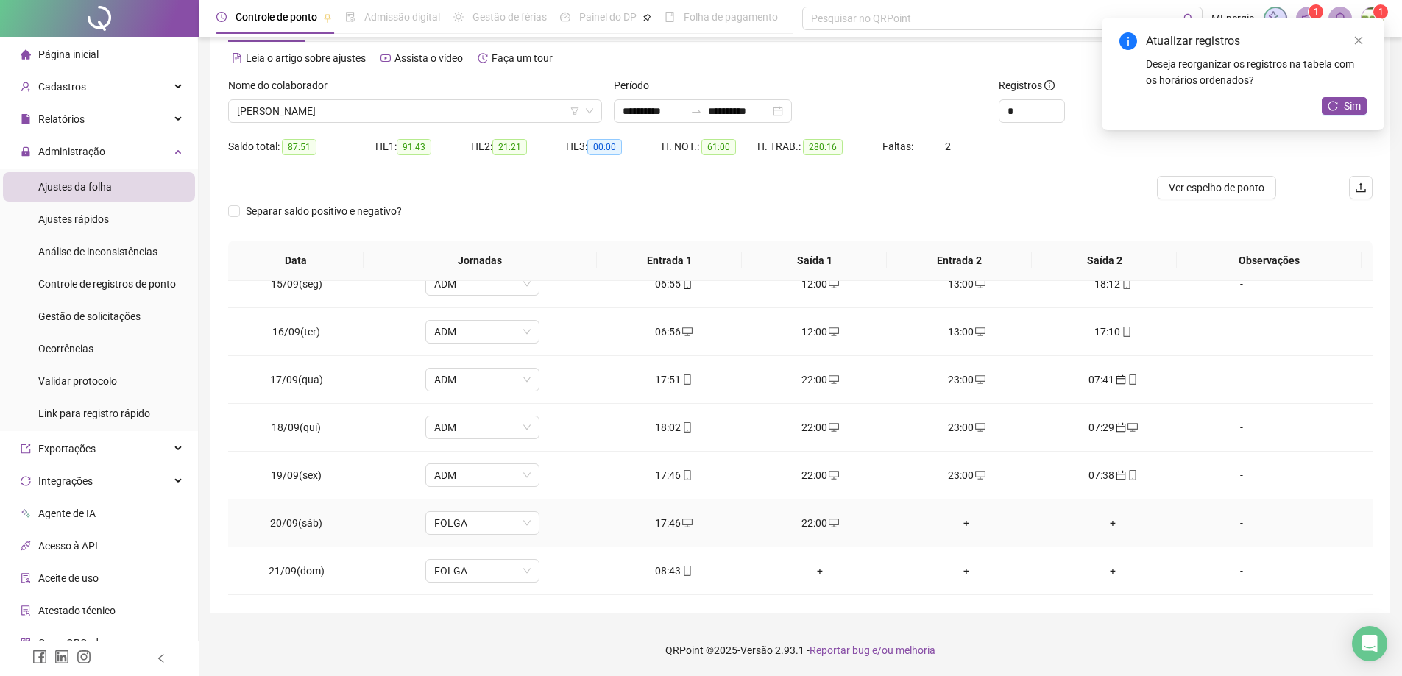
click at [960, 525] on div "+" at bounding box center [966, 523] width 123 height 16
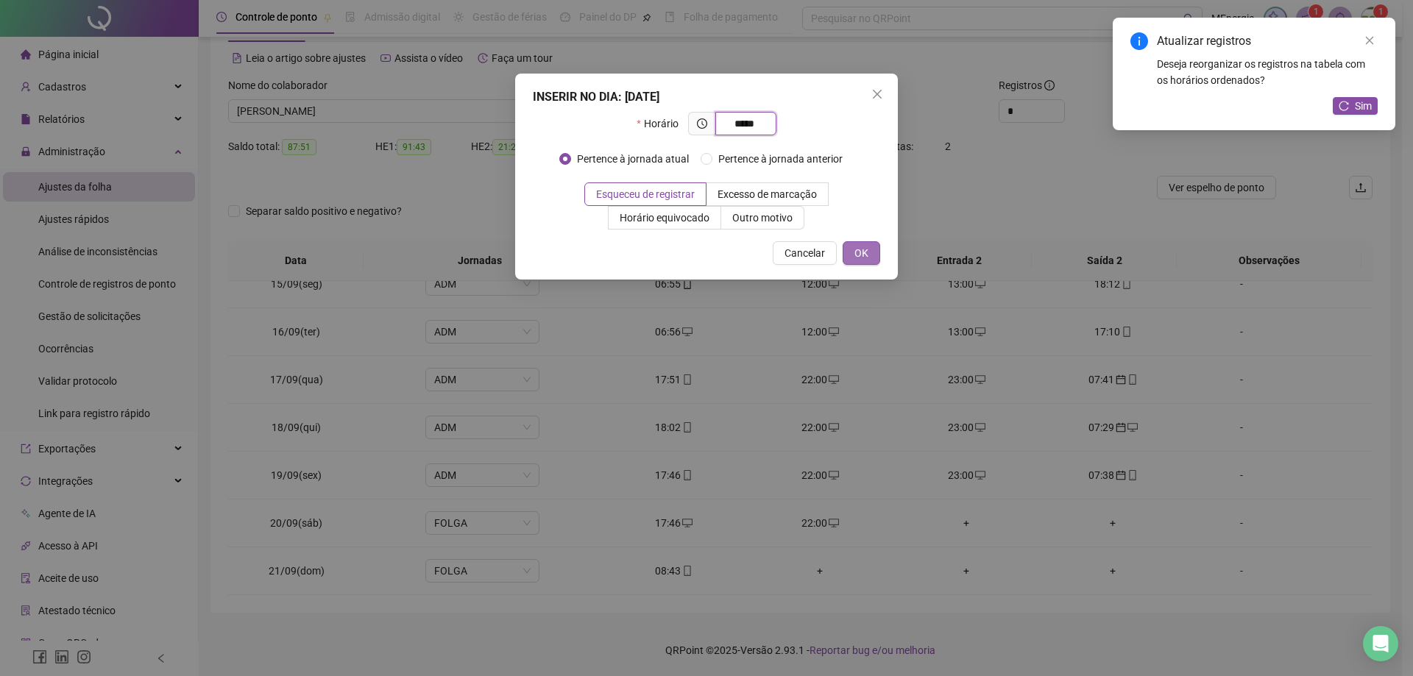
type input "*****"
click at [872, 253] on button "OK" at bounding box center [861, 253] width 38 height 24
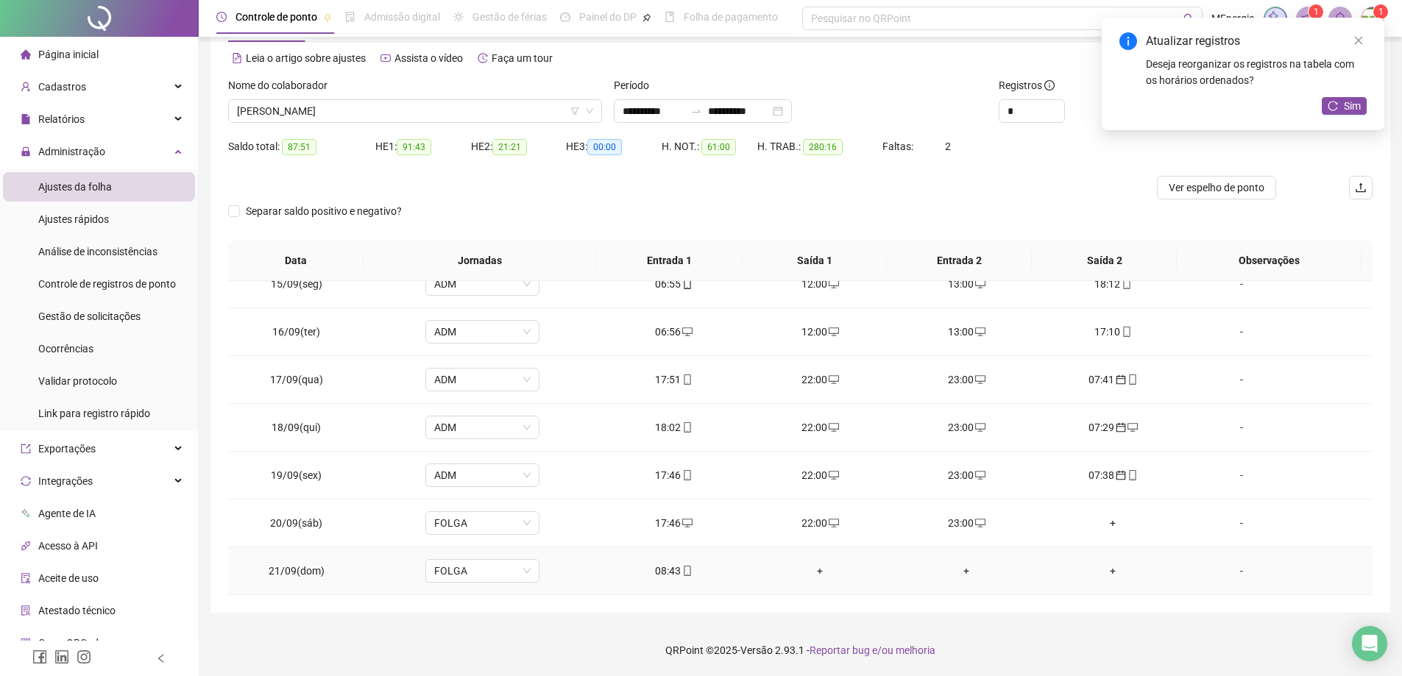
click at [672, 574] on div "08:43" at bounding box center [673, 571] width 123 height 16
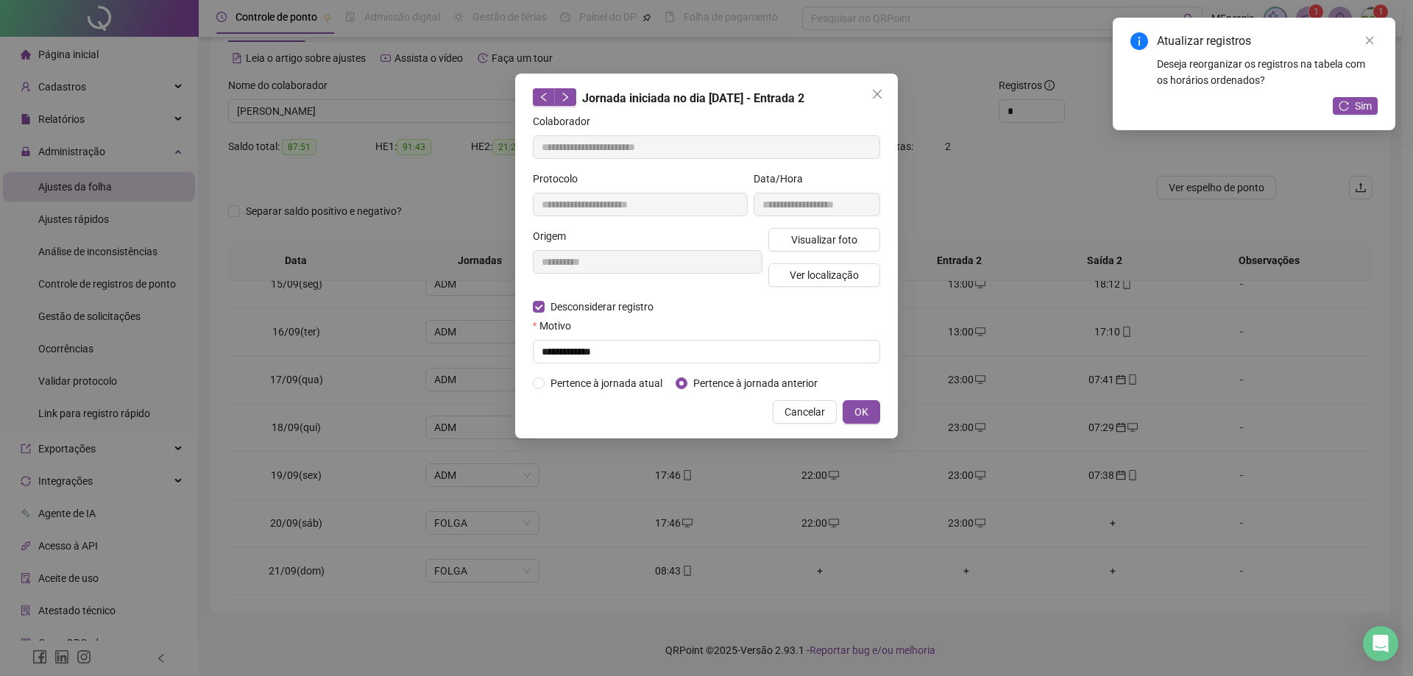
type input "**********"
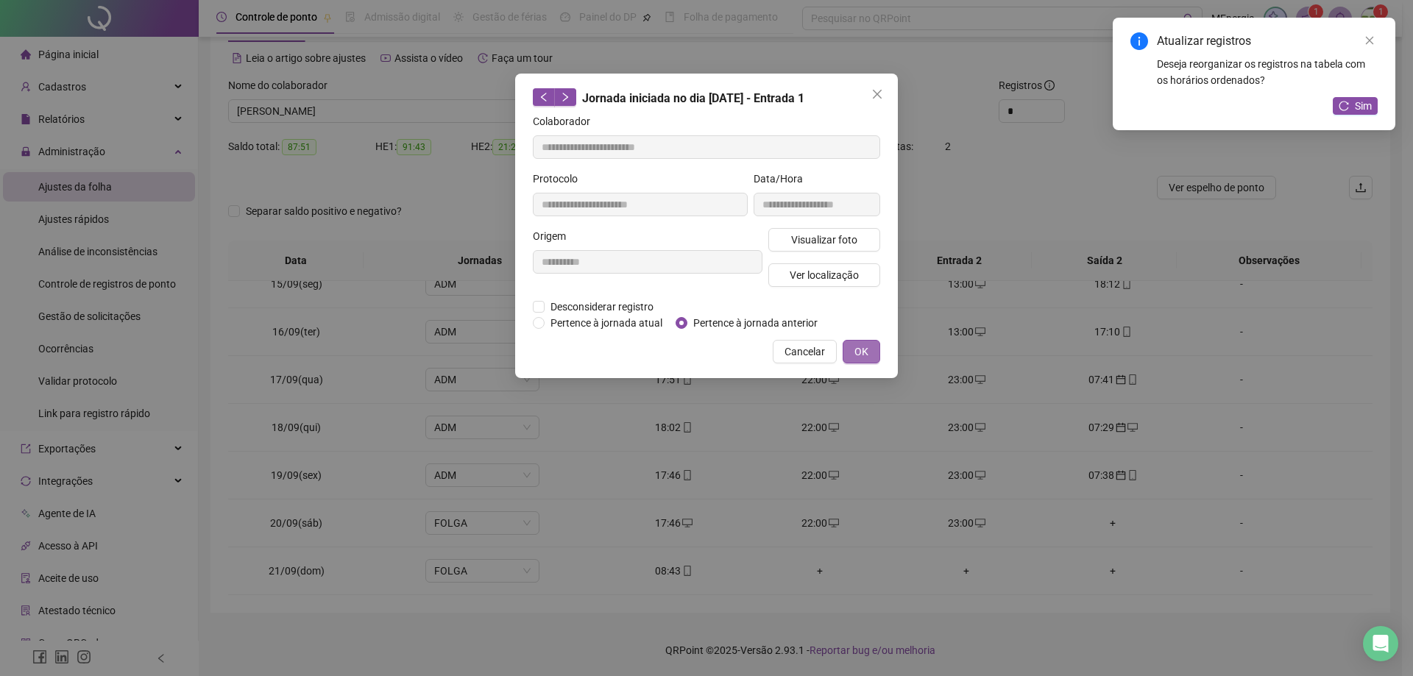
click at [855, 354] on span "OK" at bounding box center [861, 352] width 14 height 16
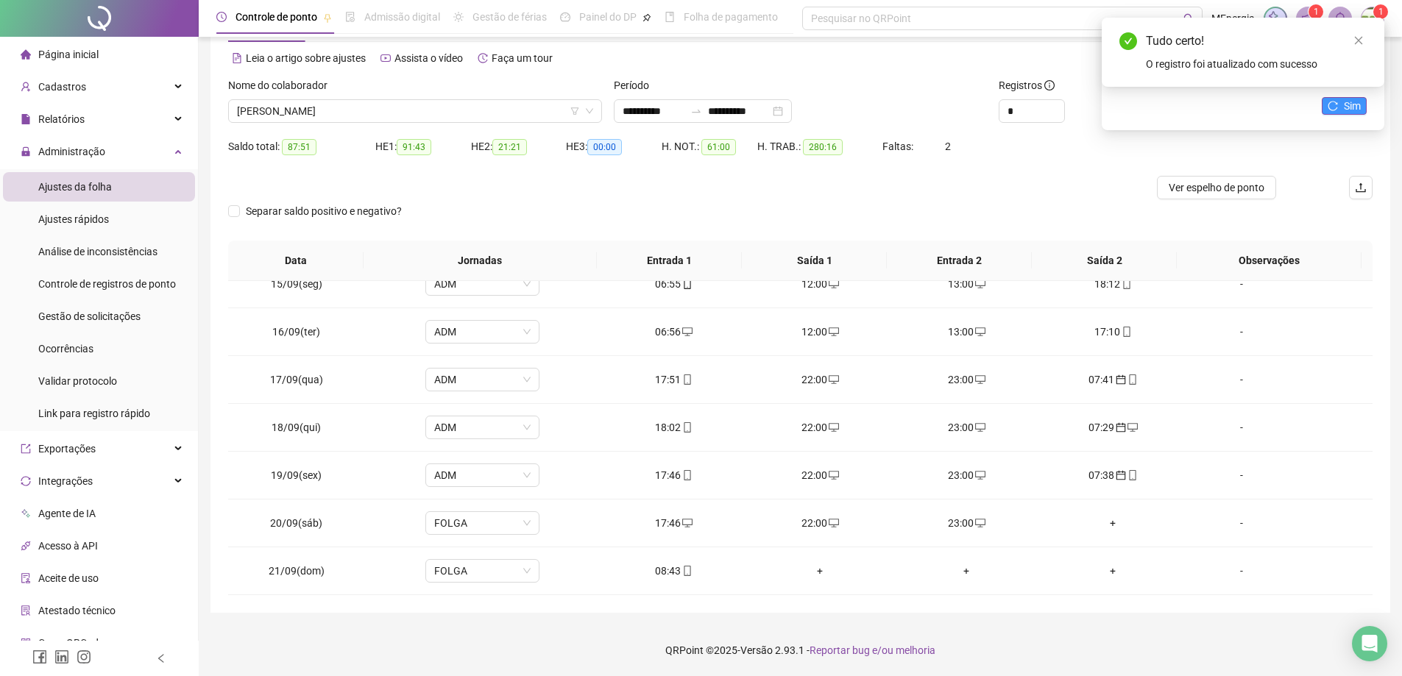
click at [1331, 107] on icon "reload" at bounding box center [1332, 106] width 10 height 10
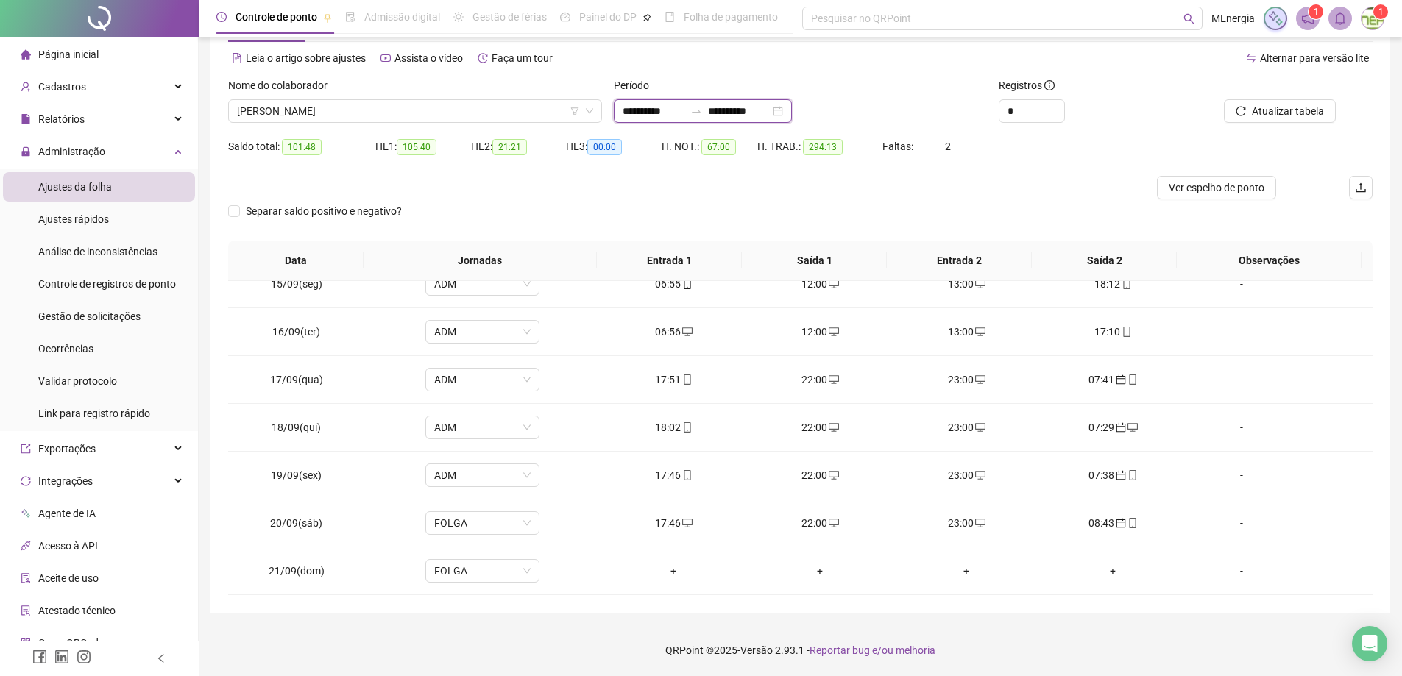
click at [622, 113] on input "**********" at bounding box center [653, 111] width 62 height 16
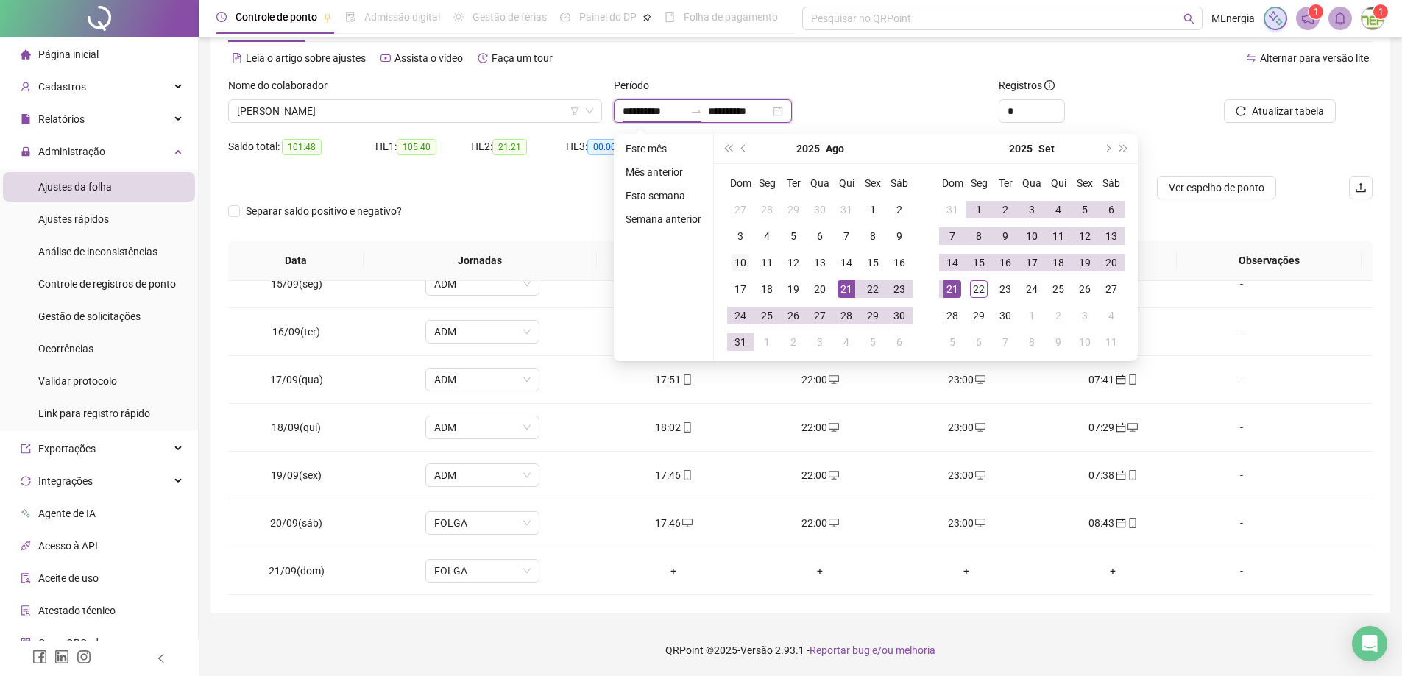
type input "**********"
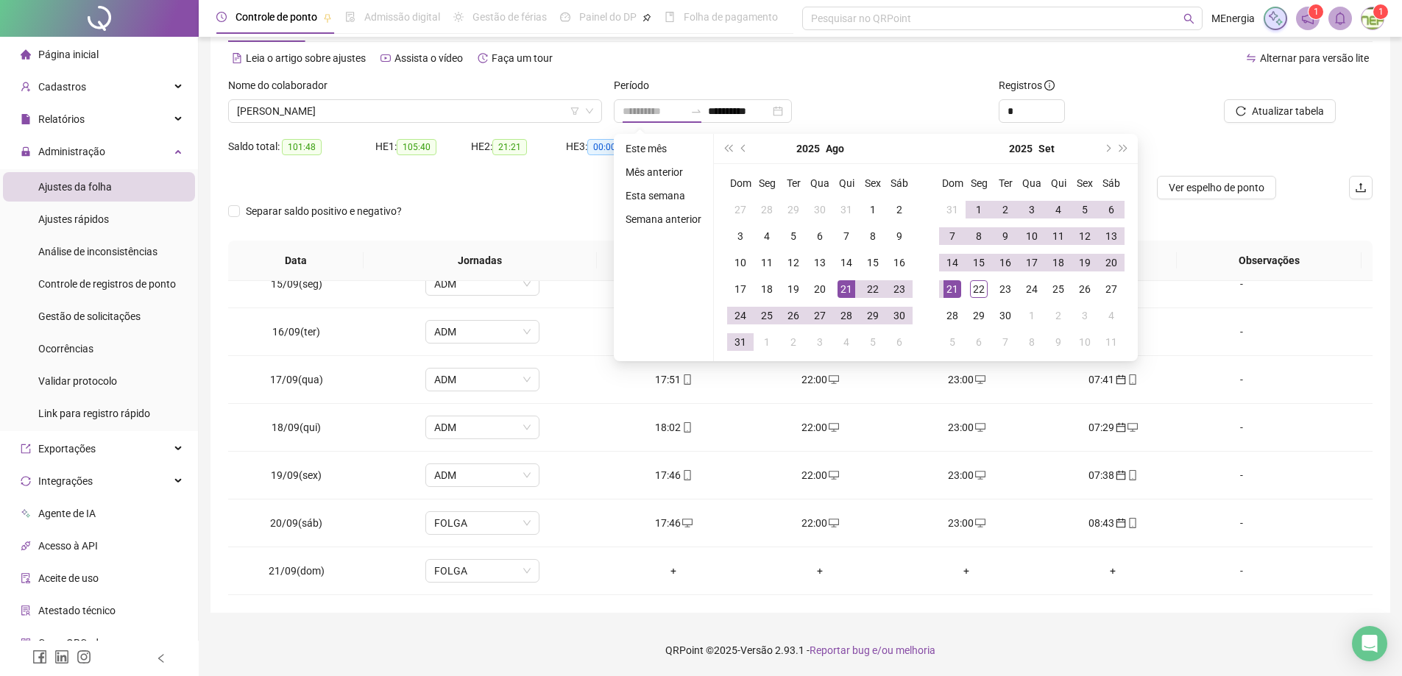
click at [842, 288] on div "21" at bounding box center [846, 289] width 18 height 18
type input "**********"
click at [980, 288] on div "22" at bounding box center [979, 289] width 18 height 18
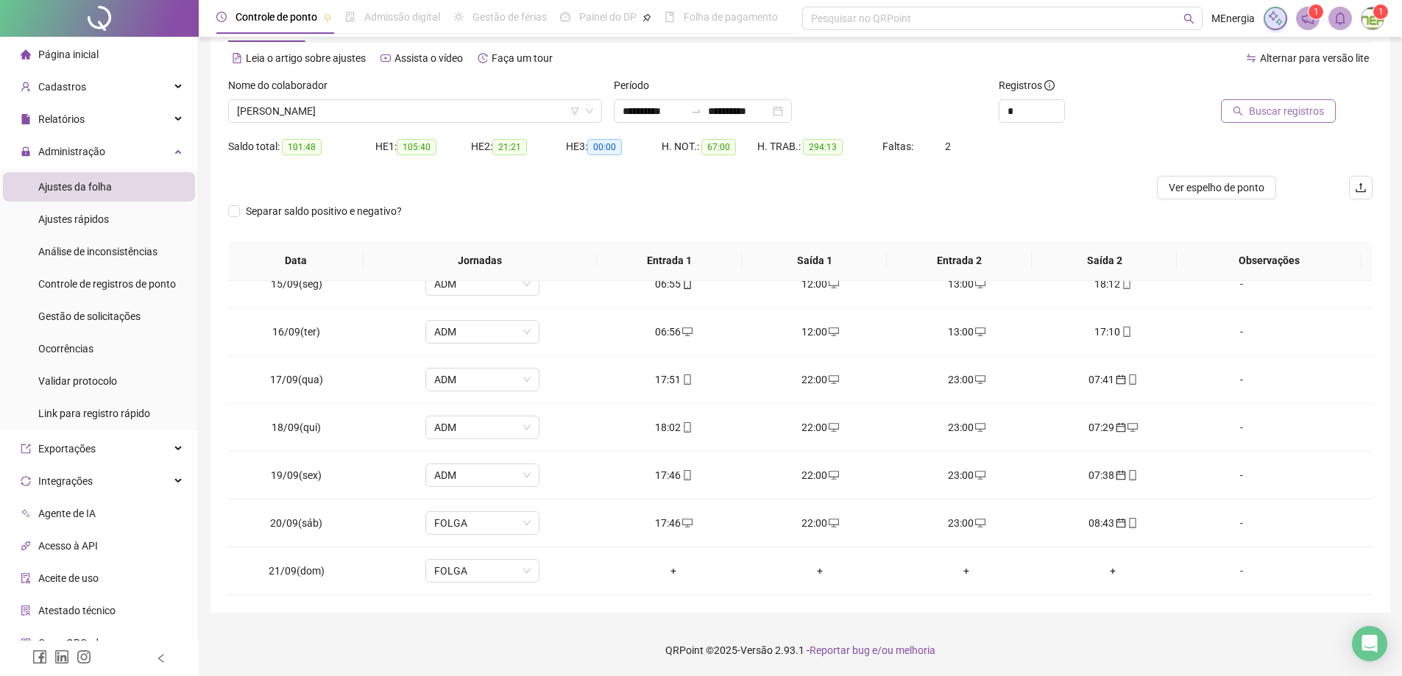
click at [1243, 106] on icon "search" at bounding box center [1237, 111] width 10 height 10
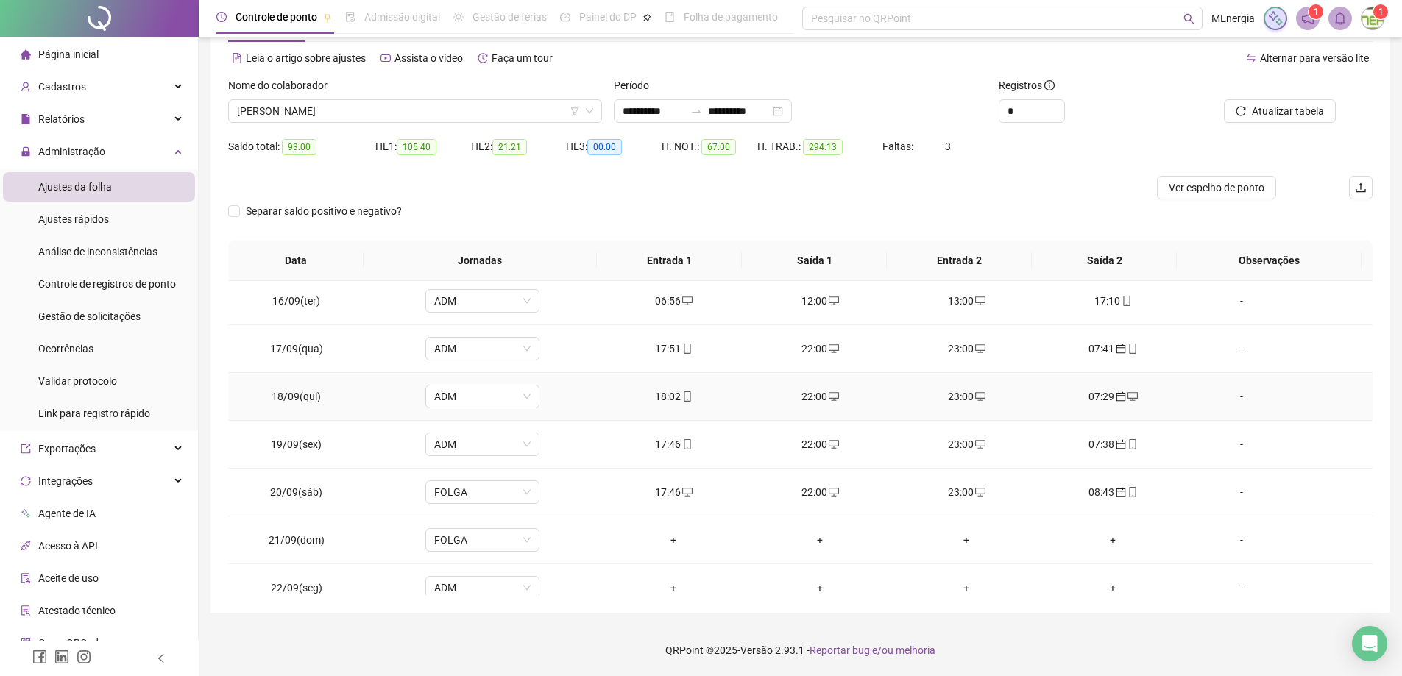
scroll to position [1264, 0]
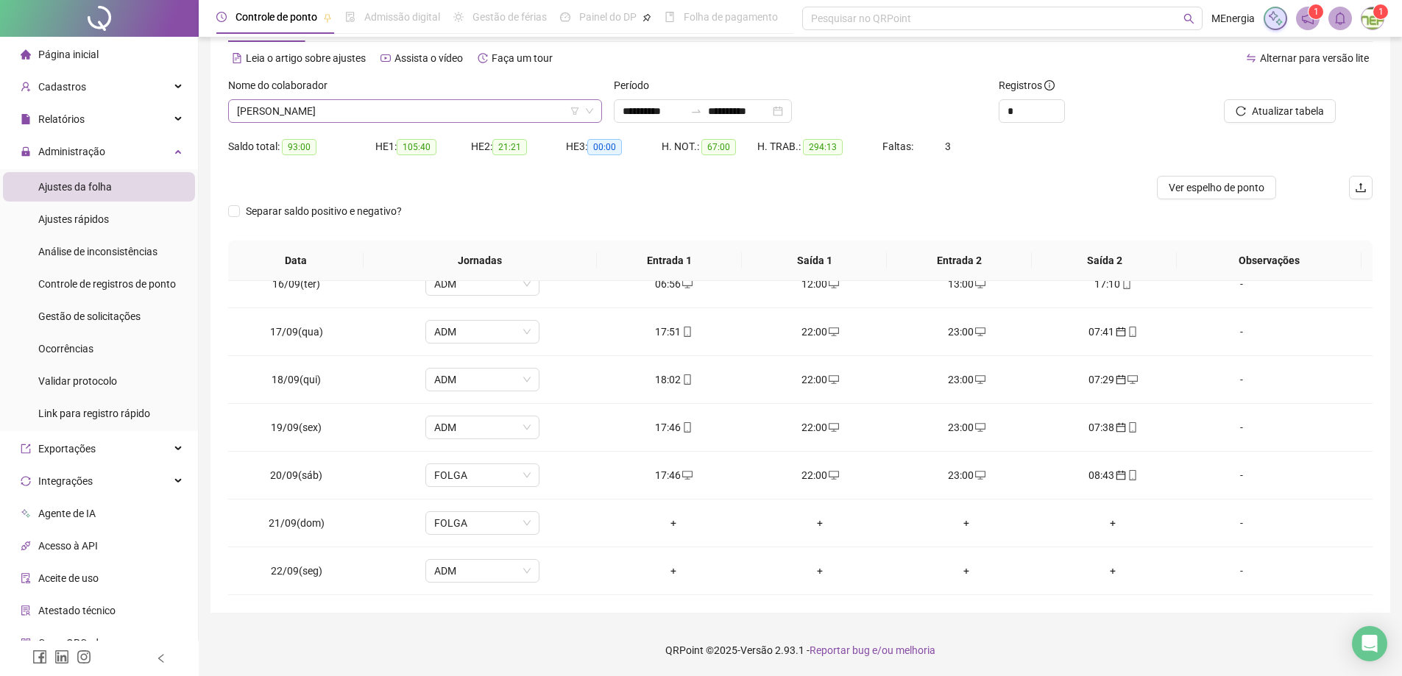
click at [597, 110] on div "GILSANDRO GOMES DE AGUIAR" at bounding box center [415, 111] width 374 height 24
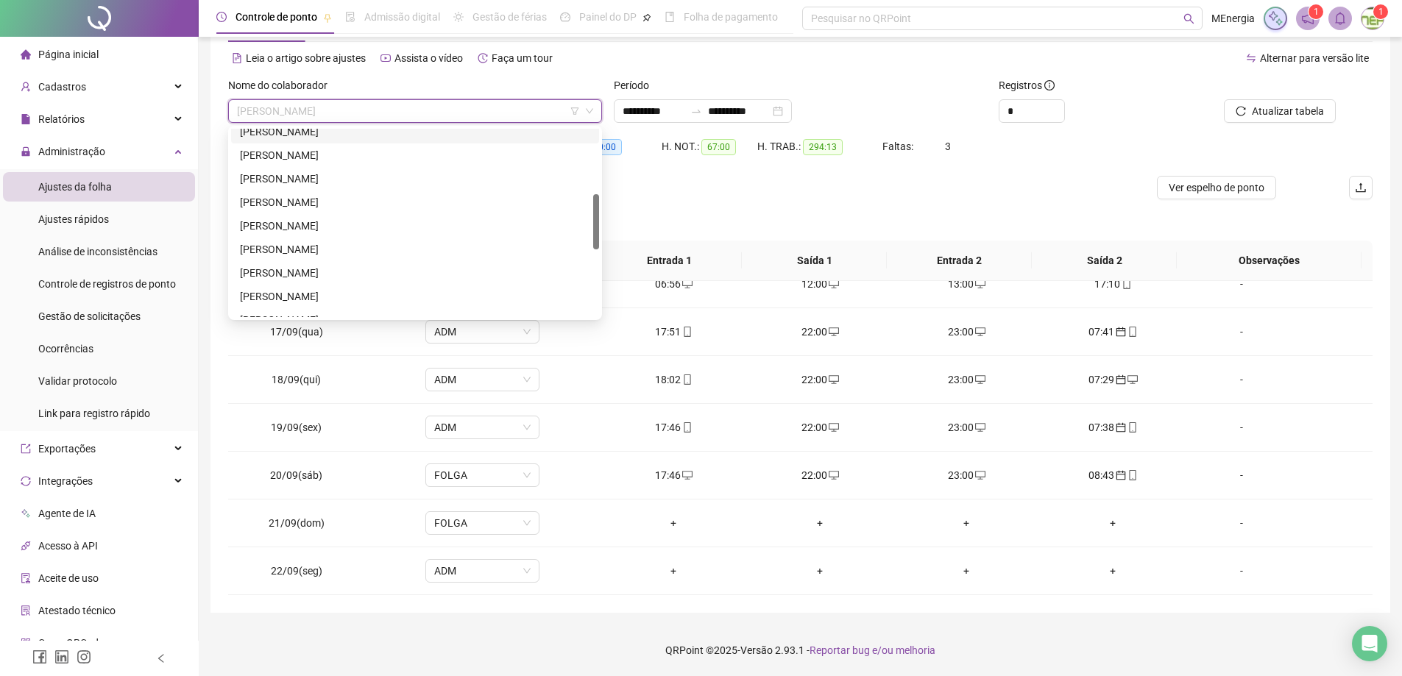
scroll to position [294, 0]
click at [358, 270] on div "MARCUS BEHAR DA SILVA JUNIOR" at bounding box center [415, 270] width 350 height 16
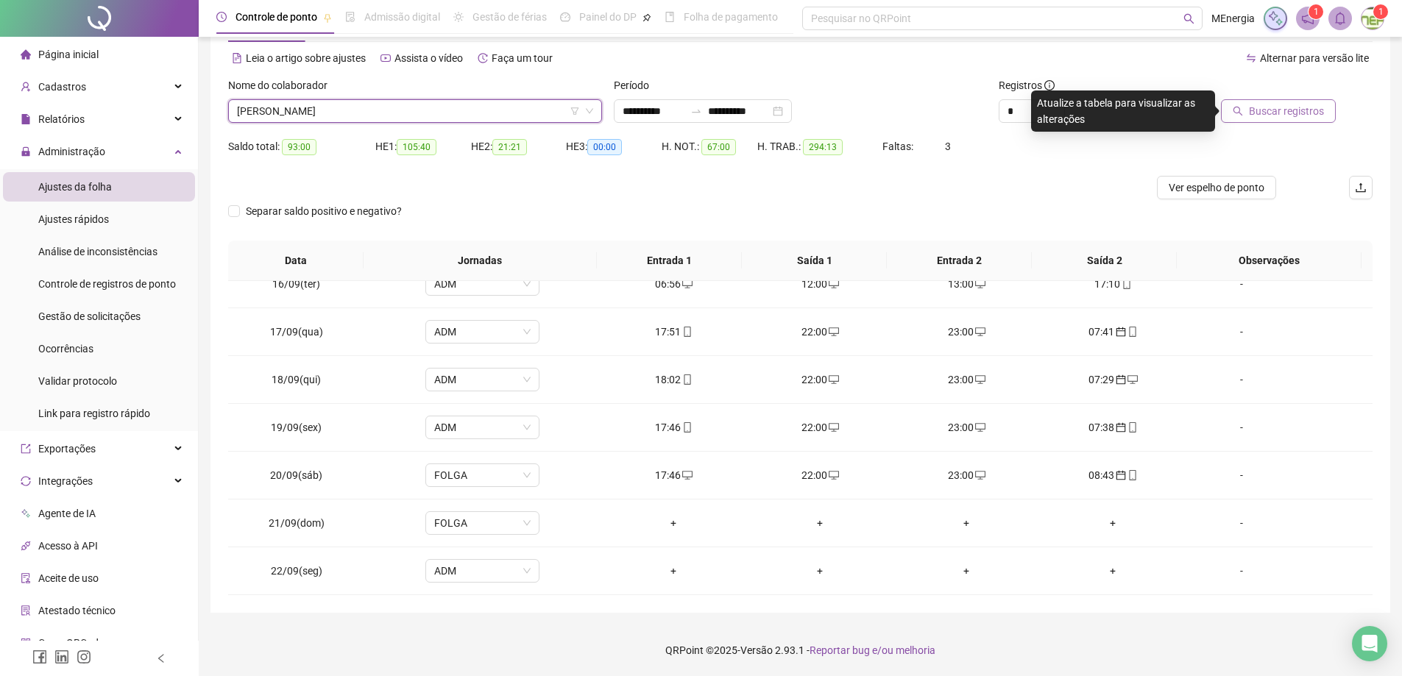
click at [1251, 114] on button "Buscar registros" at bounding box center [1278, 111] width 115 height 24
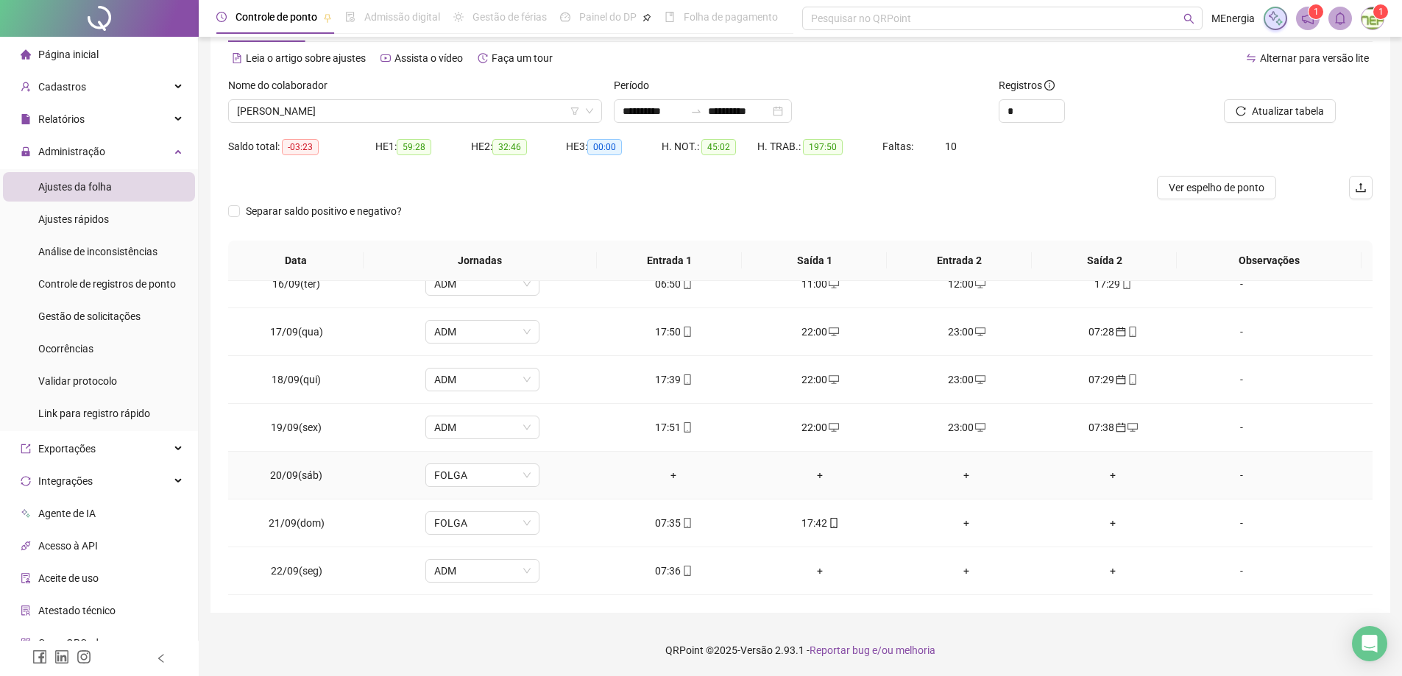
click at [669, 478] on div "+" at bounding box center [673, 475] width 123 height 16
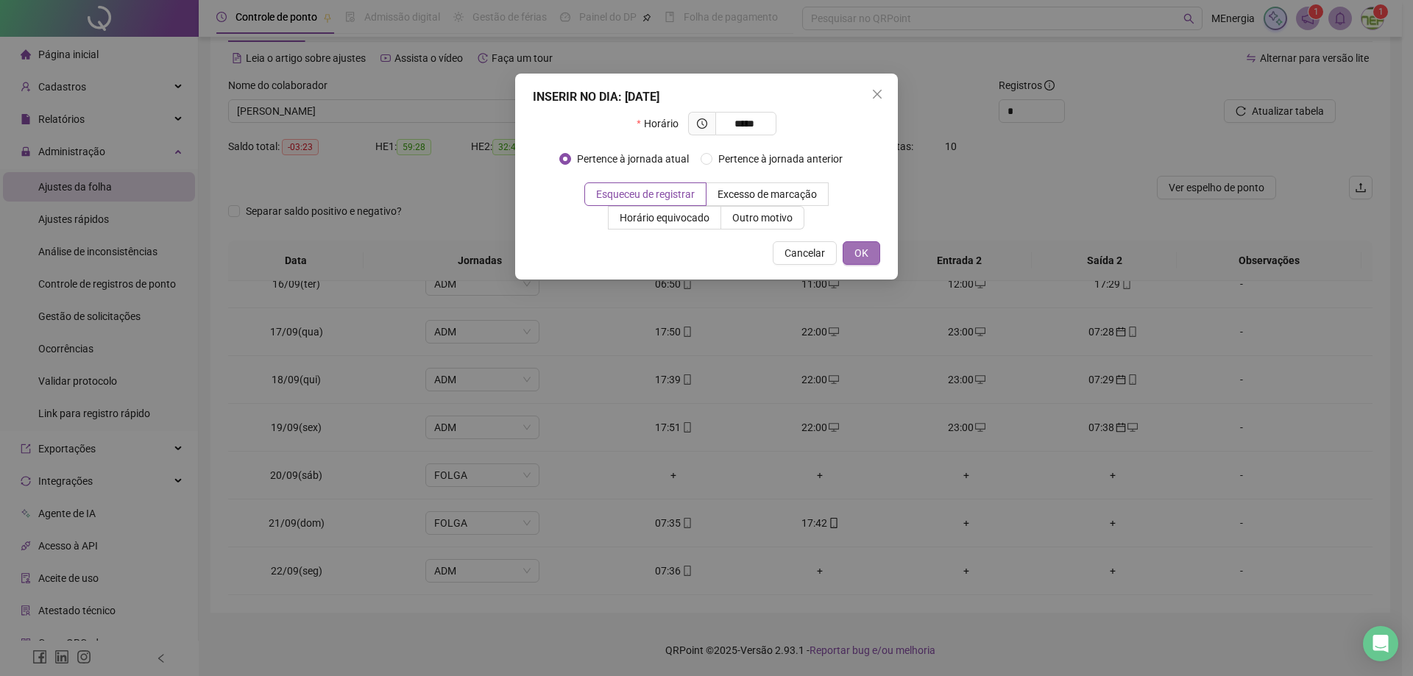
type input "*****"
click at [859, 252] on span "OK" at bounding box center [861, 253] width 14 height 16
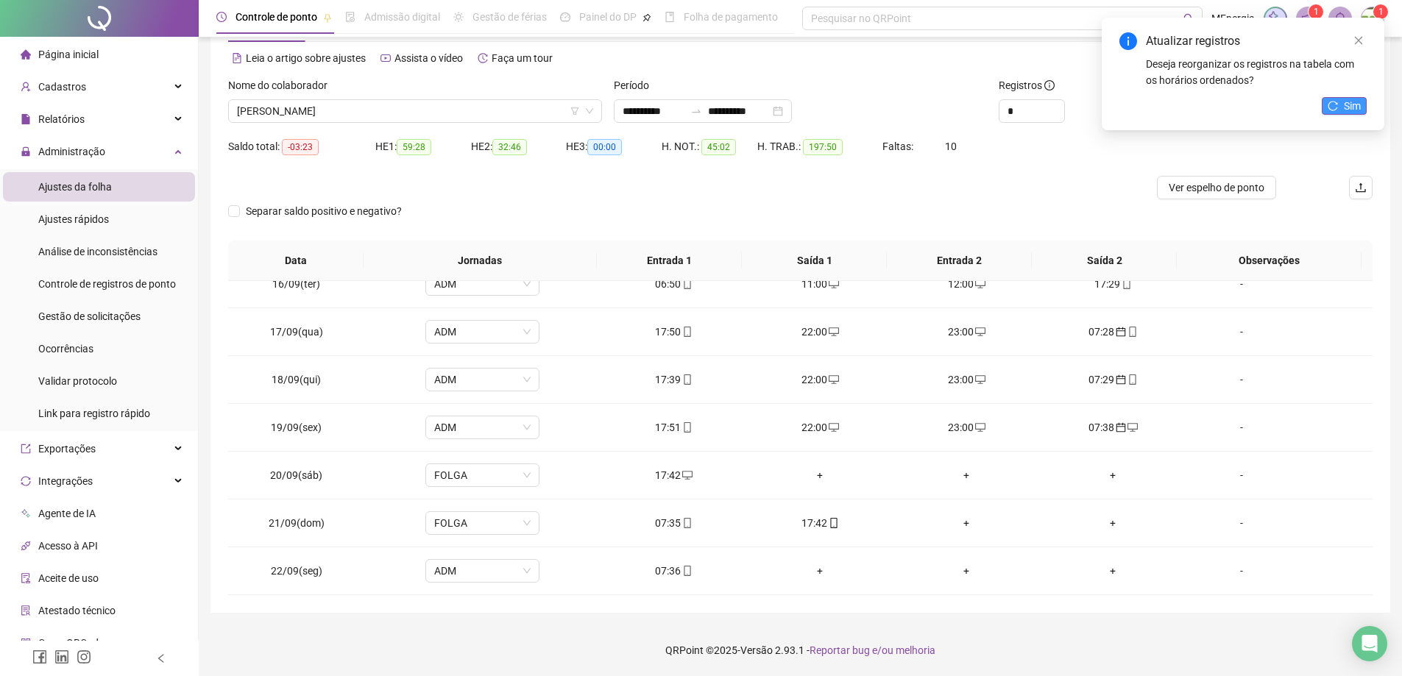
click at [1347, 111] on span "Sim" at bounding box center [1351, 106] width 17 height 16
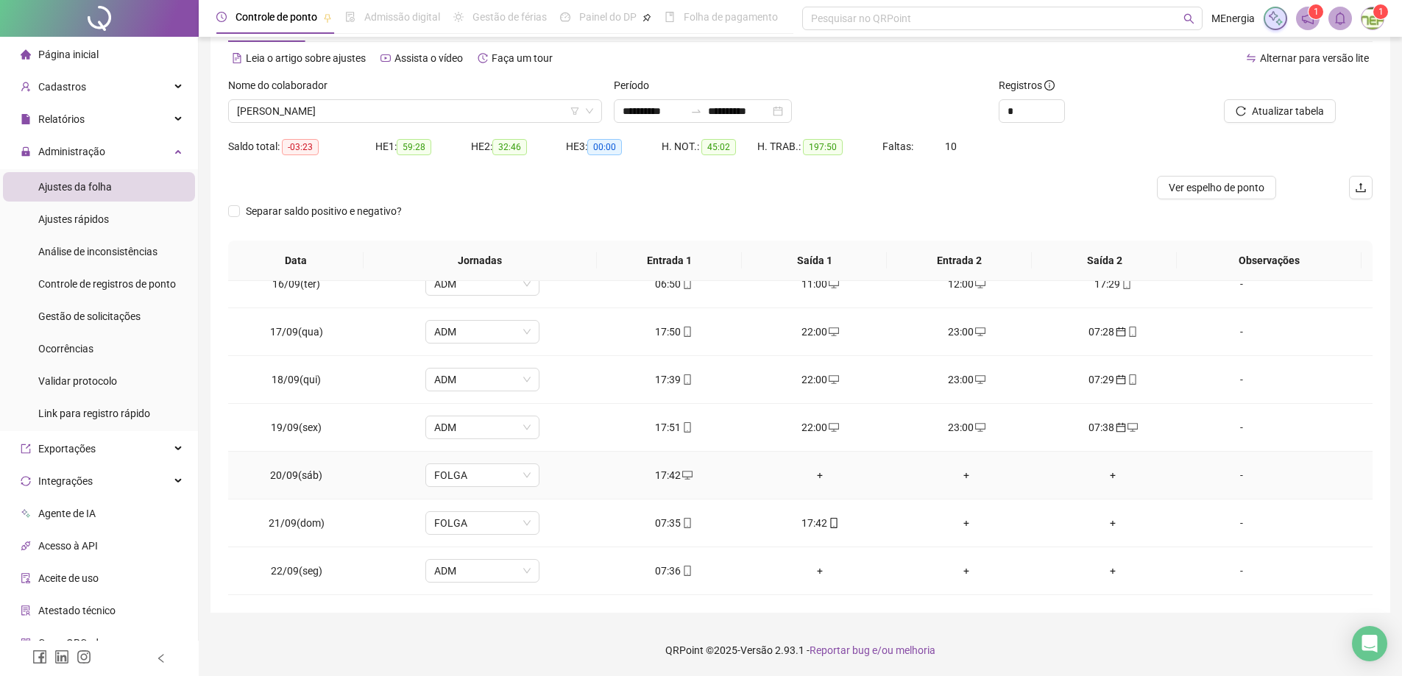
click at [817, 473] on div "+" at bounding box center [820, 475] width 123 height 16
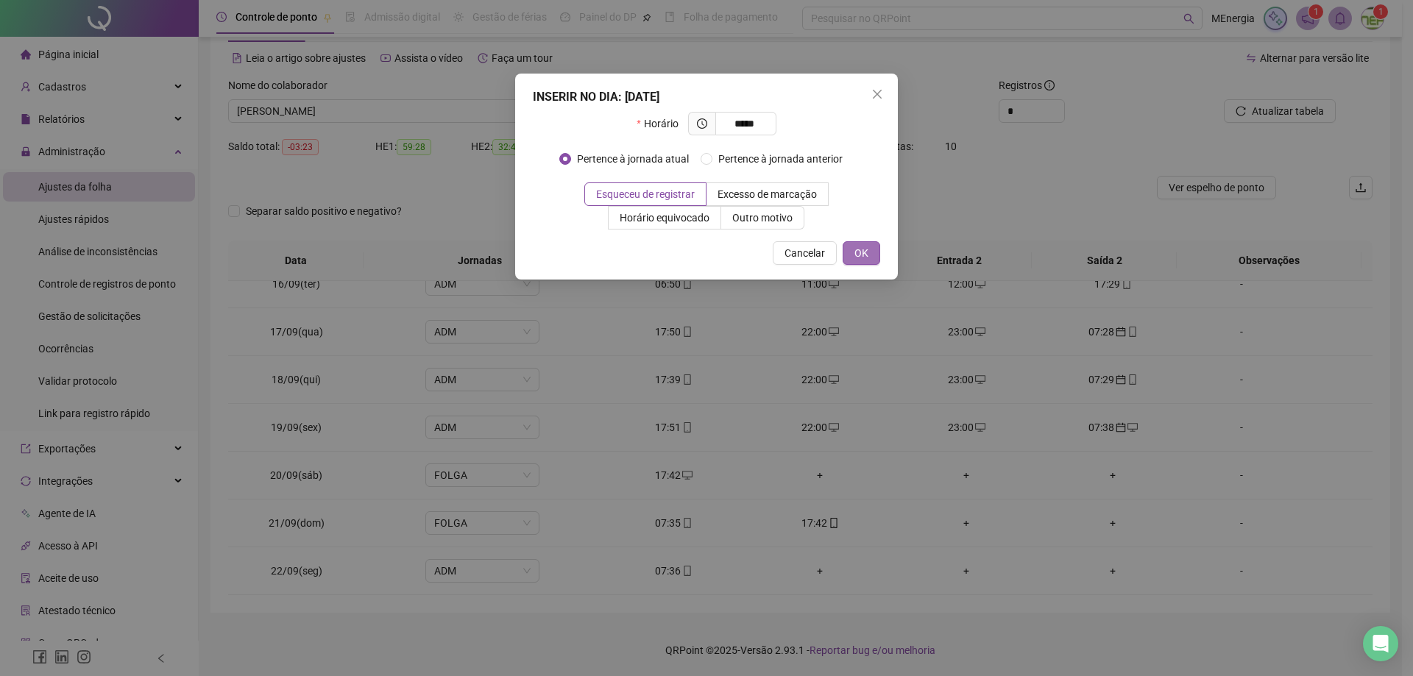
type input "*****"
click at [867, 255] on span "OK" at bounding box center [861, 253] width 14 height 16
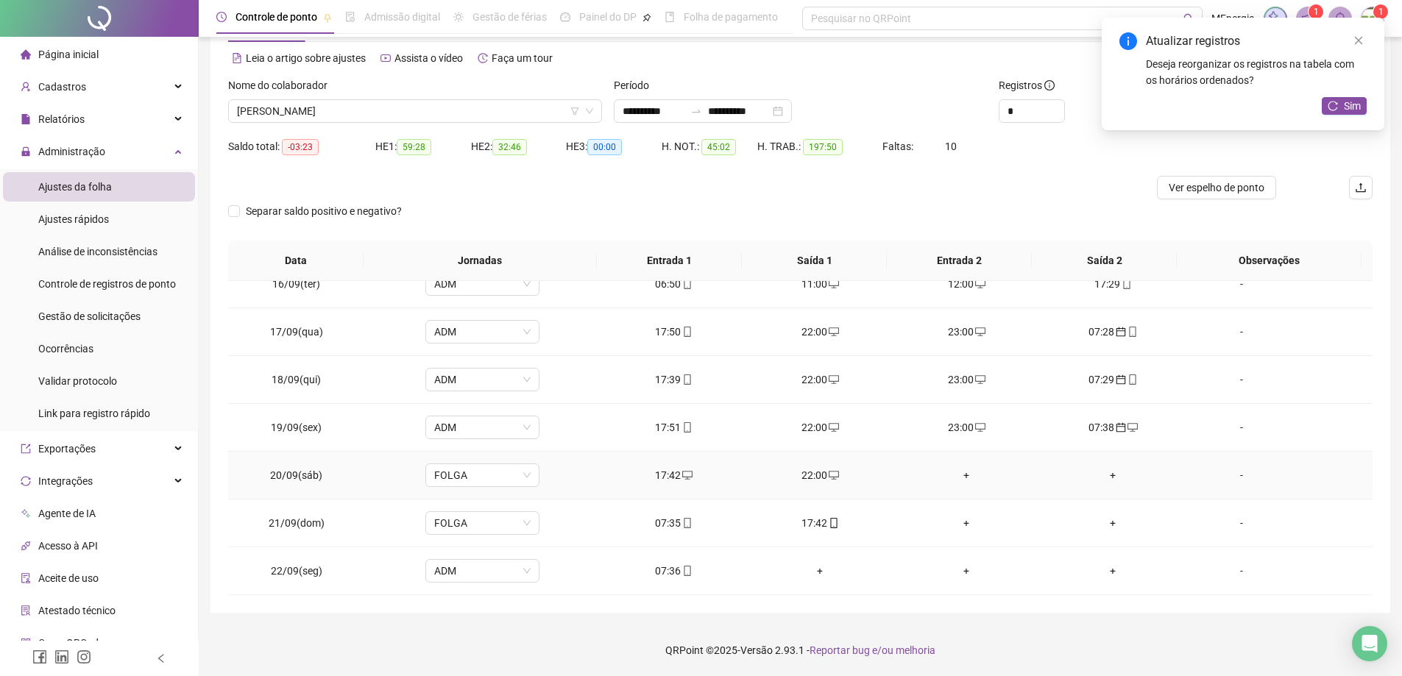
click at [959, 478] on div "+" at bounding box center [966, 475] width 123 height 16
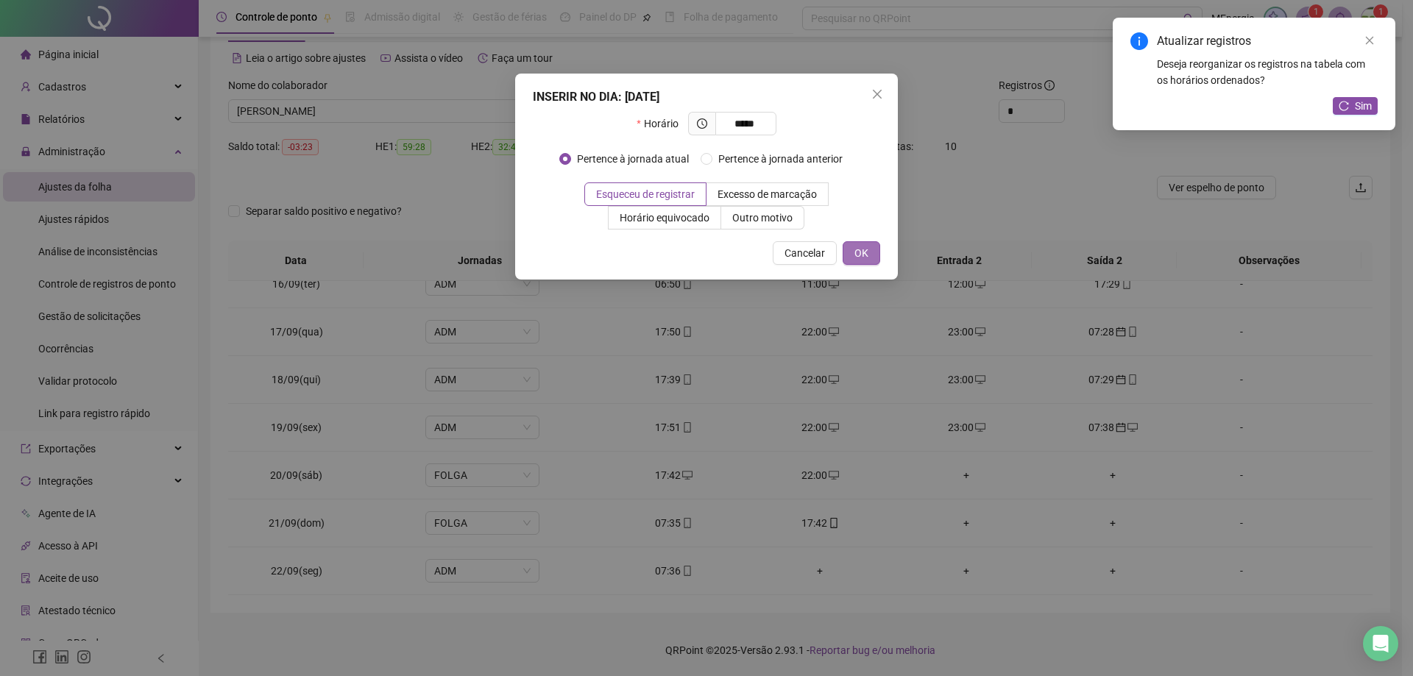
type input "*****"
click at [867, 255] on span "OK" at bounding box center [861, 253] width 14 height 16
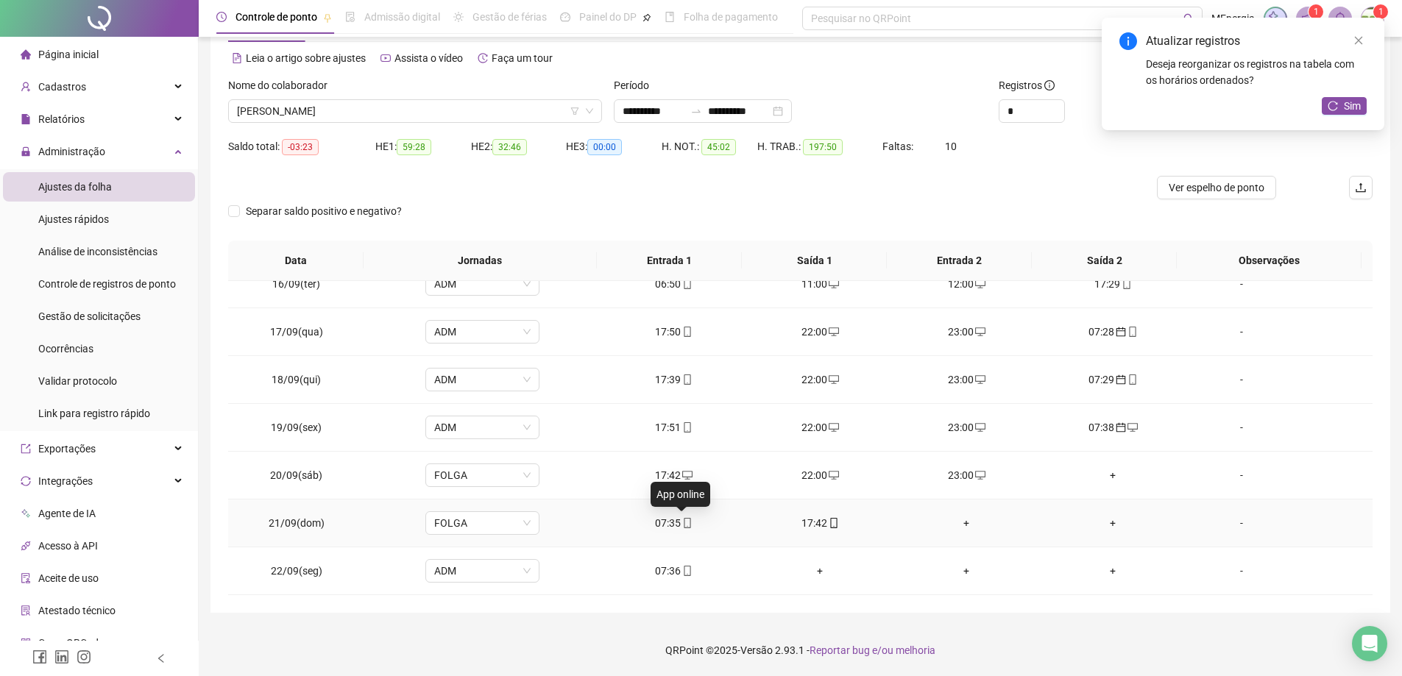
click at [683, 527] on icon "mobile" at bounding box center [687, 523] width 10 height 10
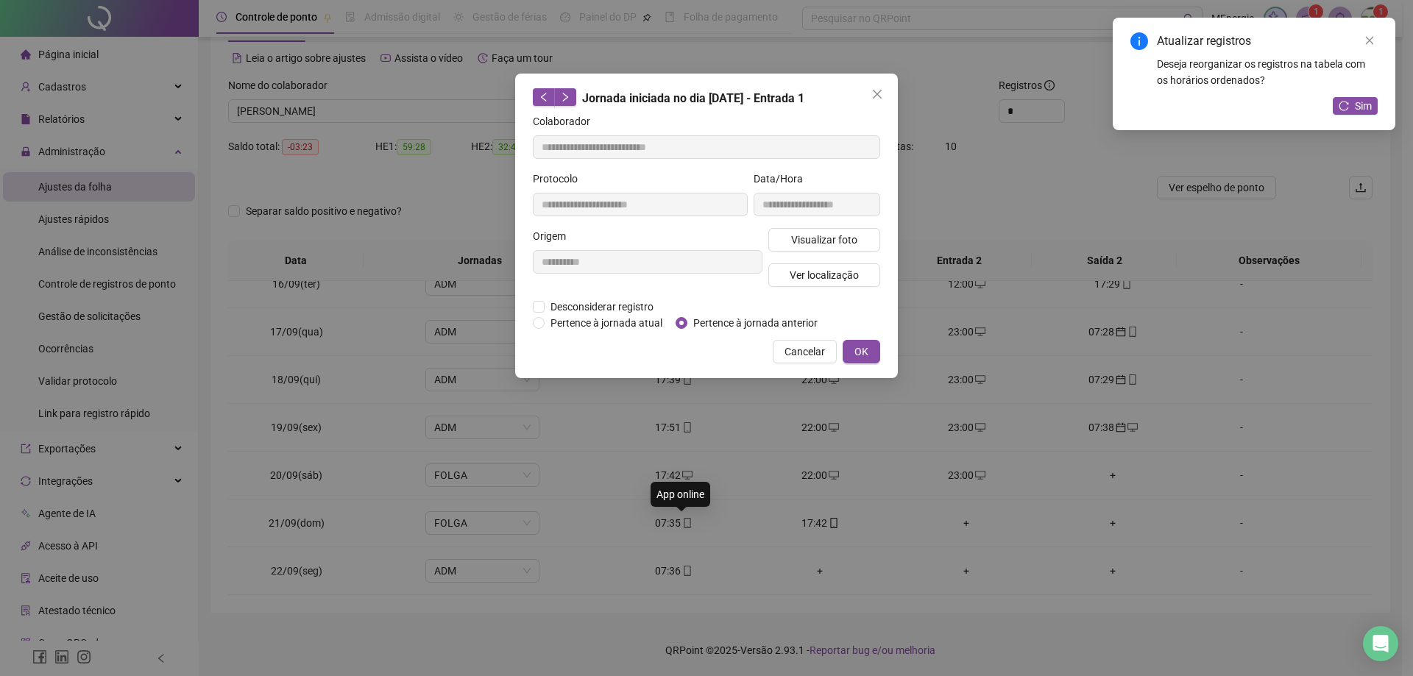
type input "**********"
click at [699, 323] on span "Pertence à jornada anterior" at bounding box center [755, 323] width 136 height 16
click at [870, 355] on button "OK" at bounding box center [861, 352] width 38 height 24
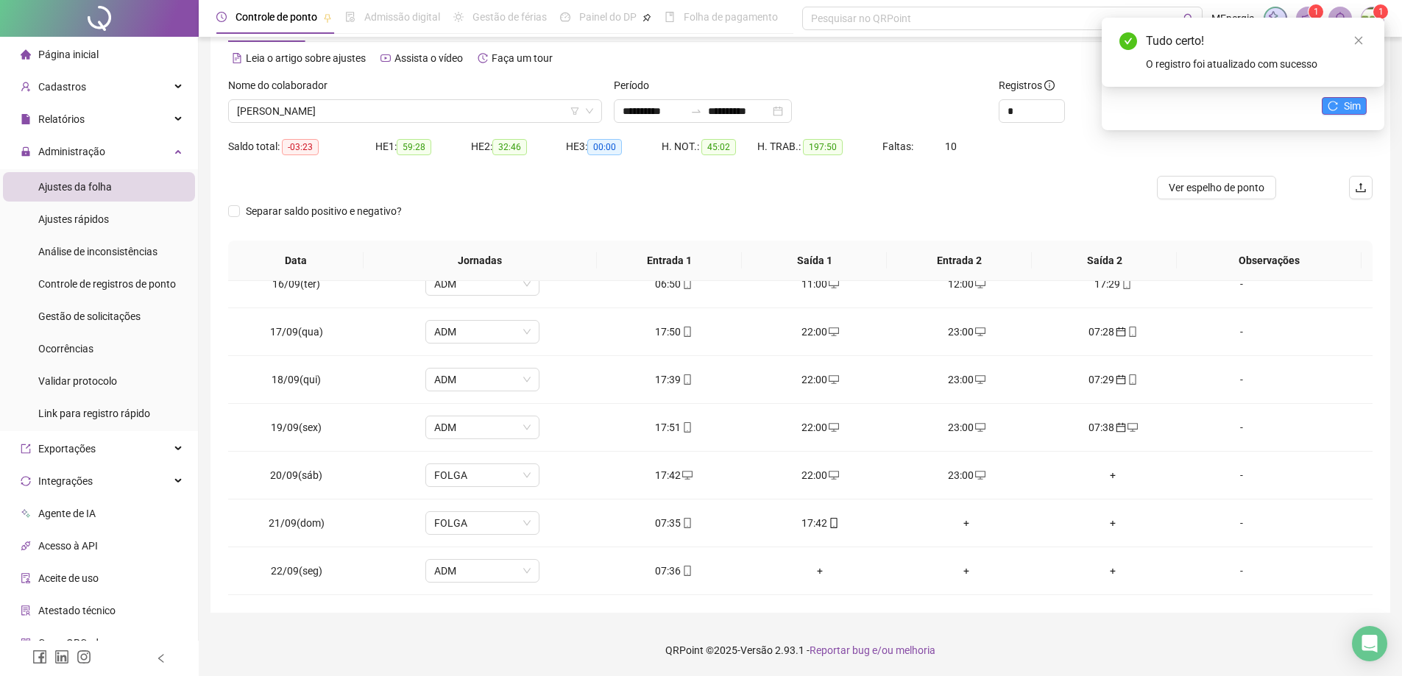
click at [1337, 104] on icon "reload" at bounding box center [1333, 106] width 10 height 10
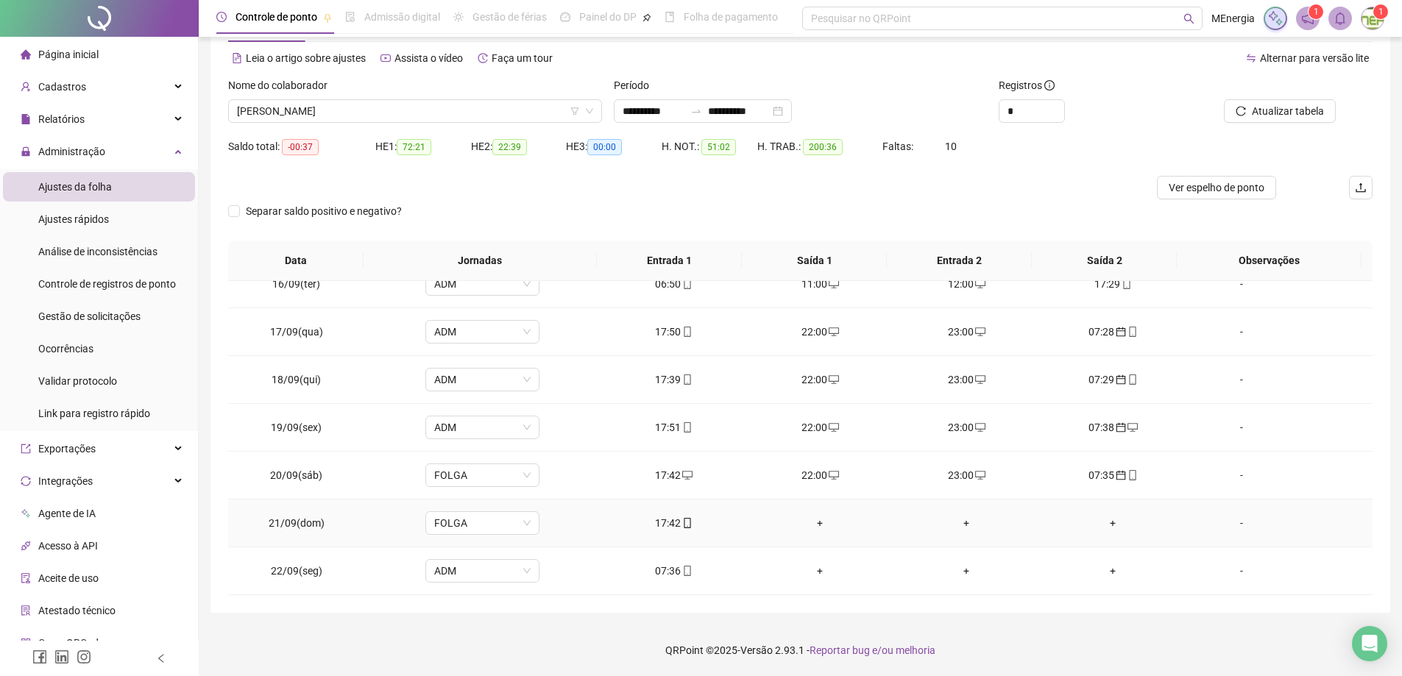
click at [817, 526] on div "+" at bounding box center [820, 523] width 123 height 16
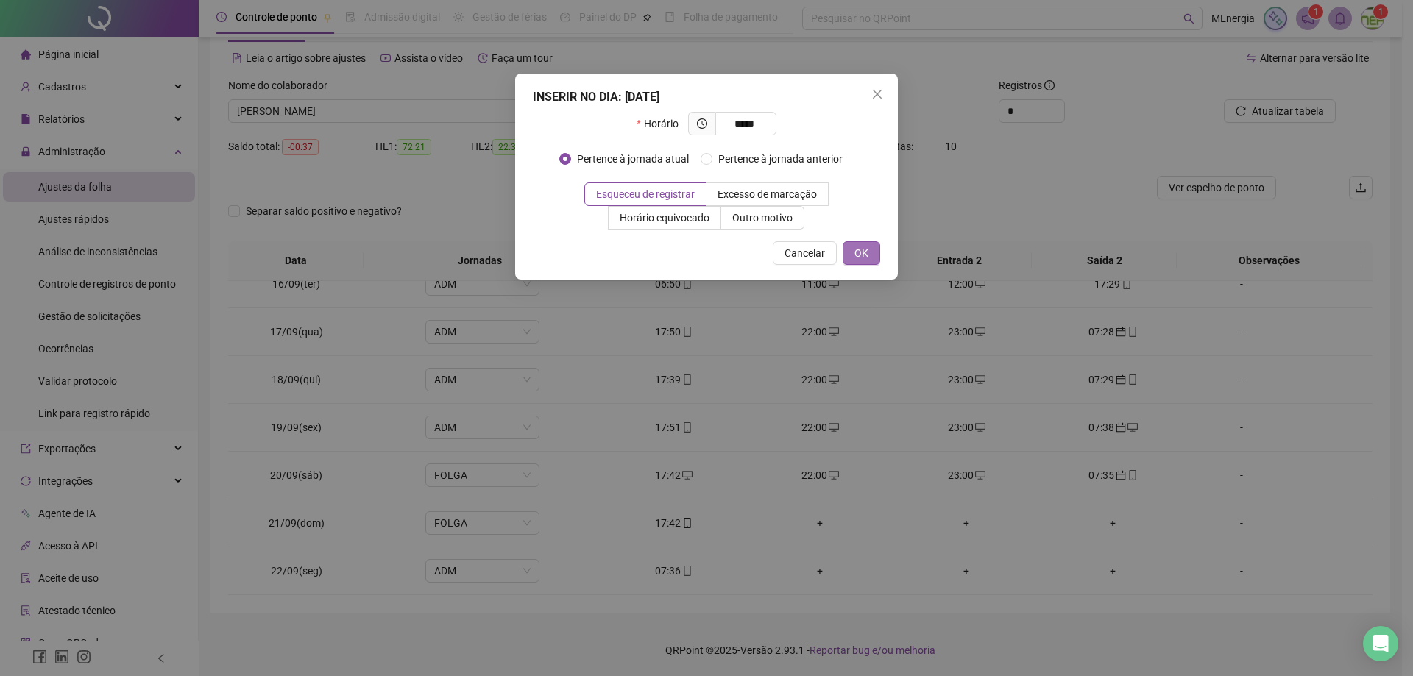
type input "*****"
click at [862, 255] on span "OK" at bounding box center [861, 253] width 14 height 16
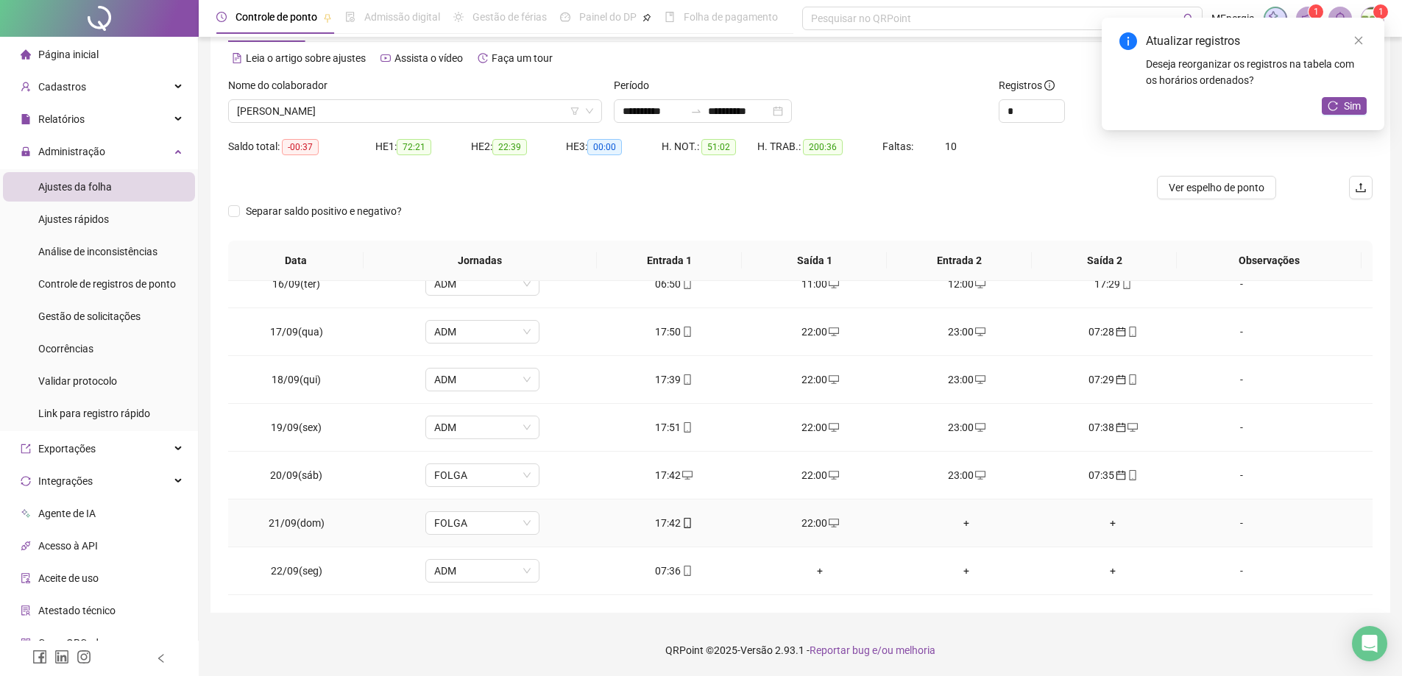
click at [962, 527] on div "+" at bounding box center [966, 523] width 123 height 16
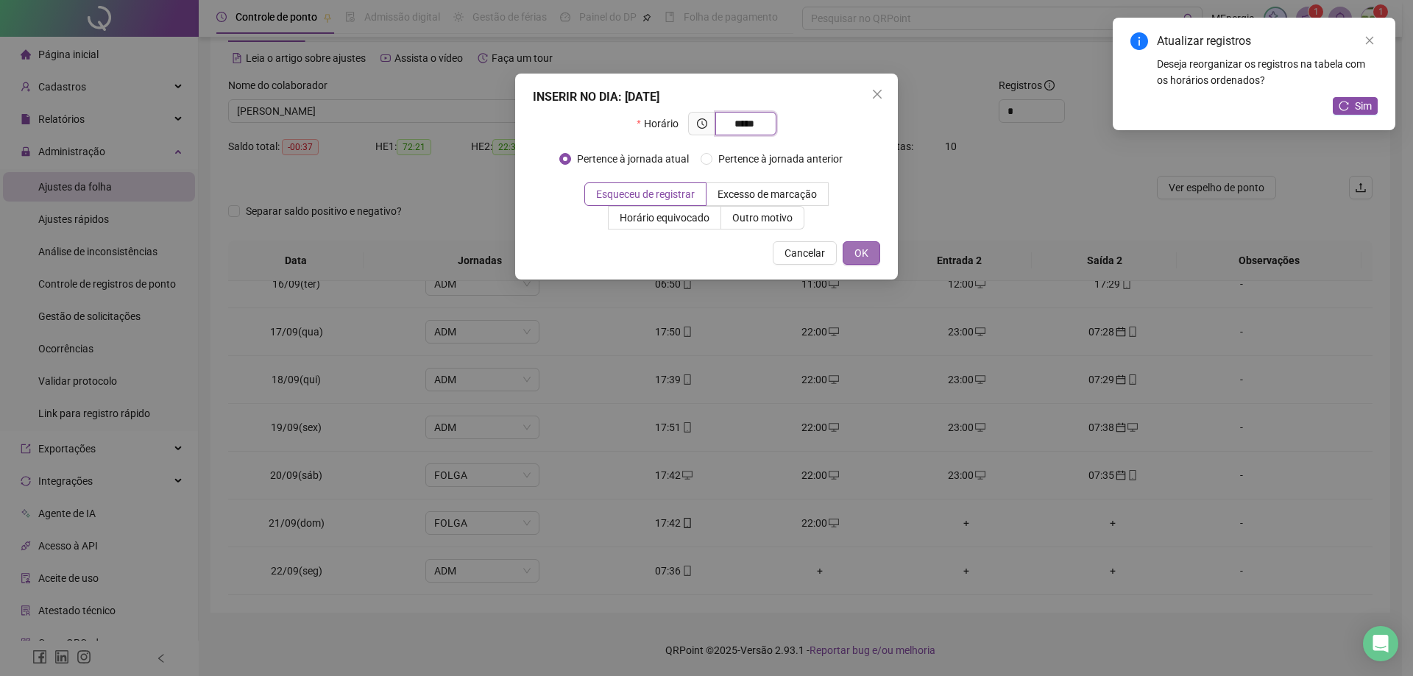
type input "*****"
click at [867, 257] on span "OK" at bounding box center [861, 253] width 14 height 16
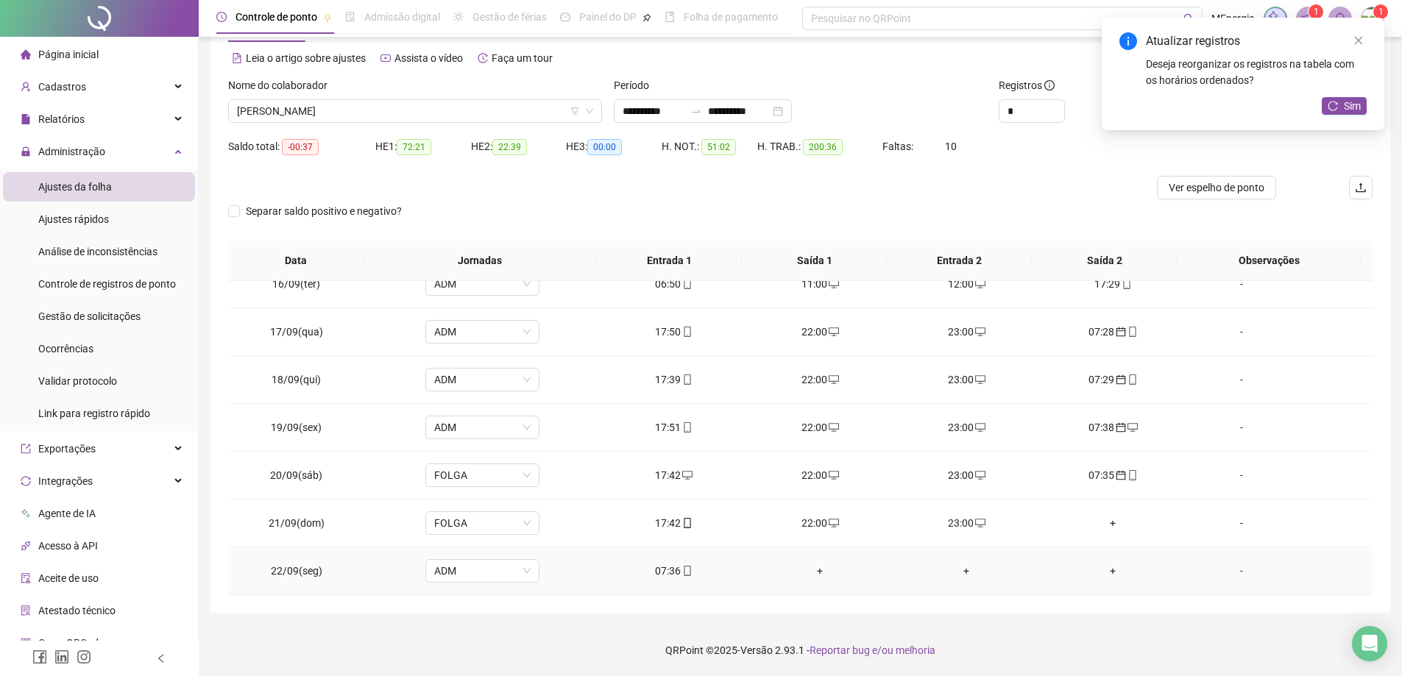
click at [659, 575] on div "07:36" at bounding box center [673, 571] width 123 height 16
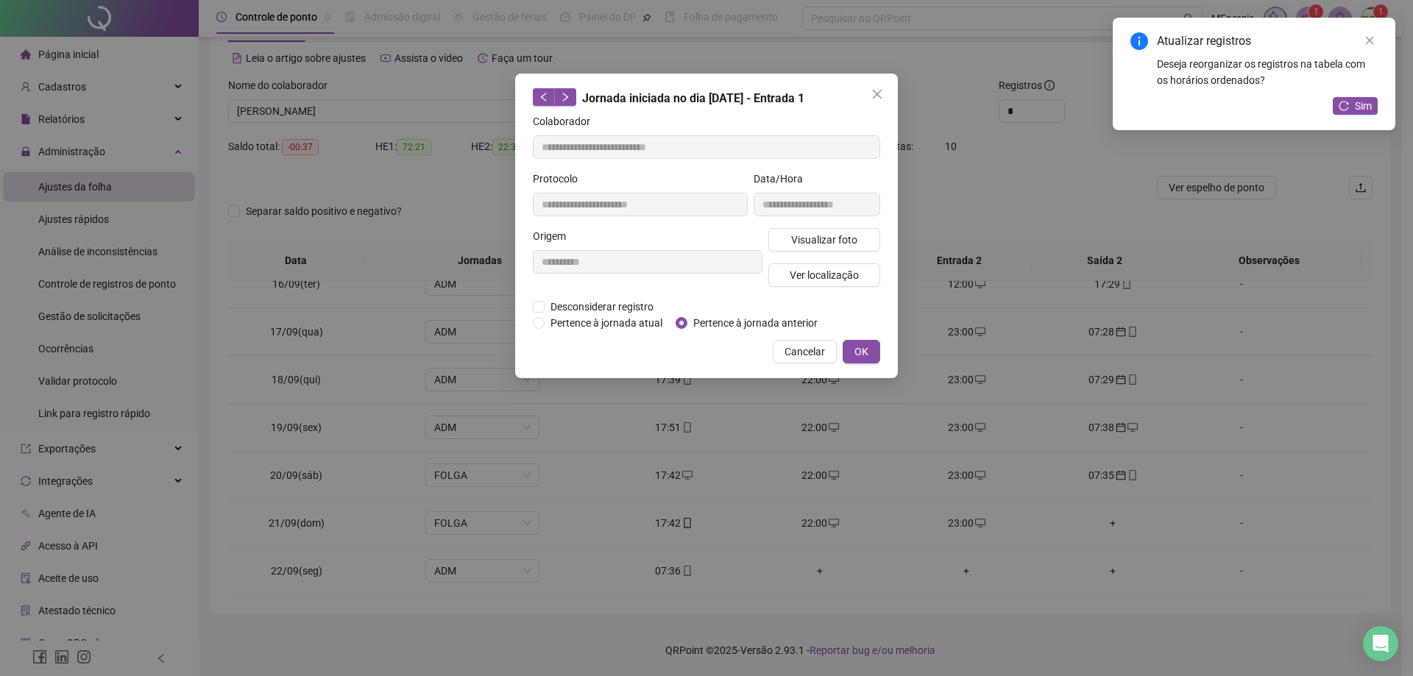
type input "**********"
click at [706, 324] on span "Pertence à jornada anterior" at bounding box center [755, 323] width 136 height 16
click at [856, 358] on span "OK" at bounding box center [861, 352] width 14 height 16
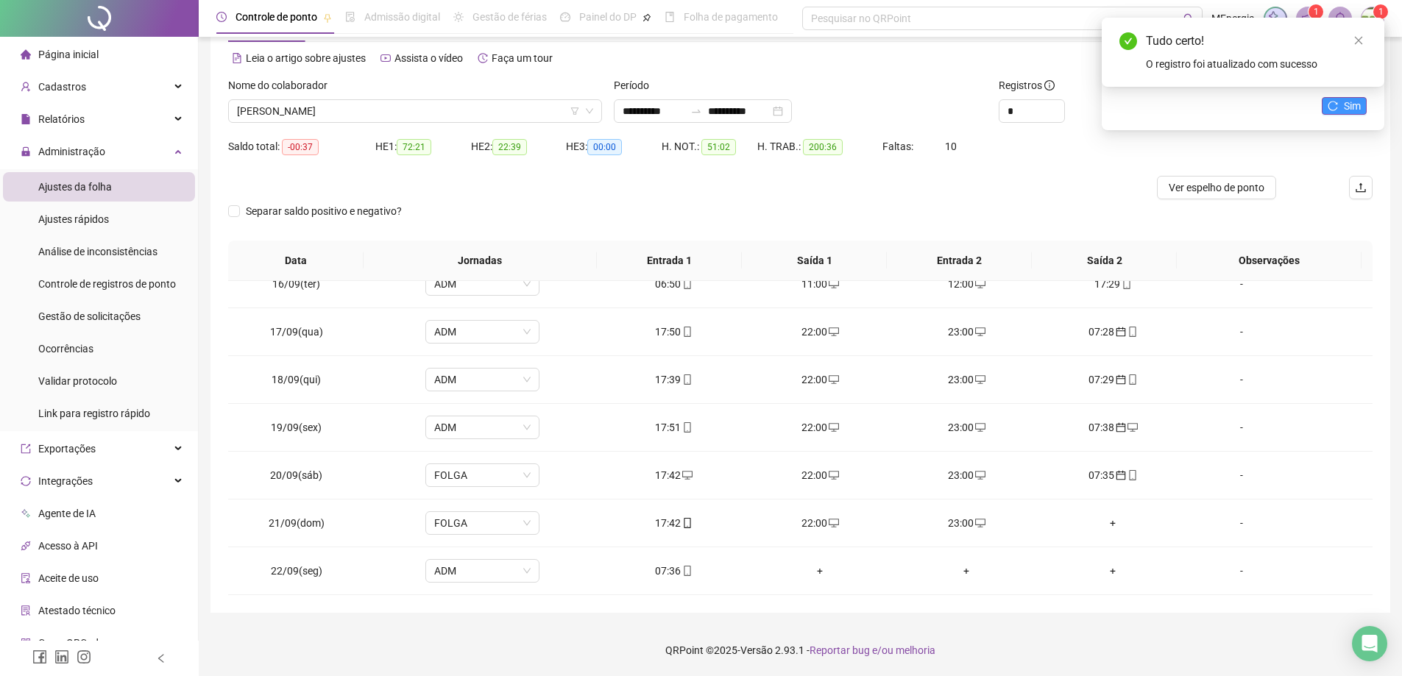
click at [1328, 105] on icon "reload" at bounding box center [1333, 106] width 10 height 10
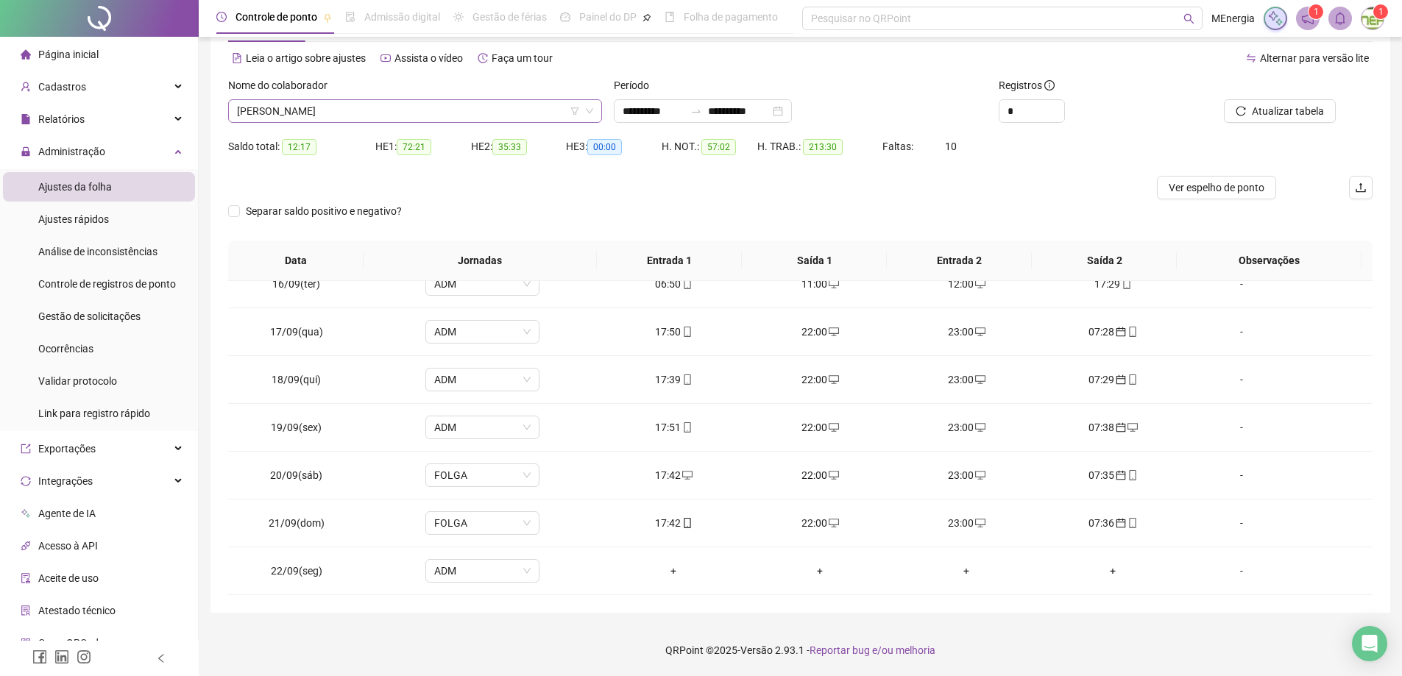
click at [597, 109] on div "MARCUS BEHAR DA SILVA JUNIOR" at bounding box center [415, 111] width 374 height 24
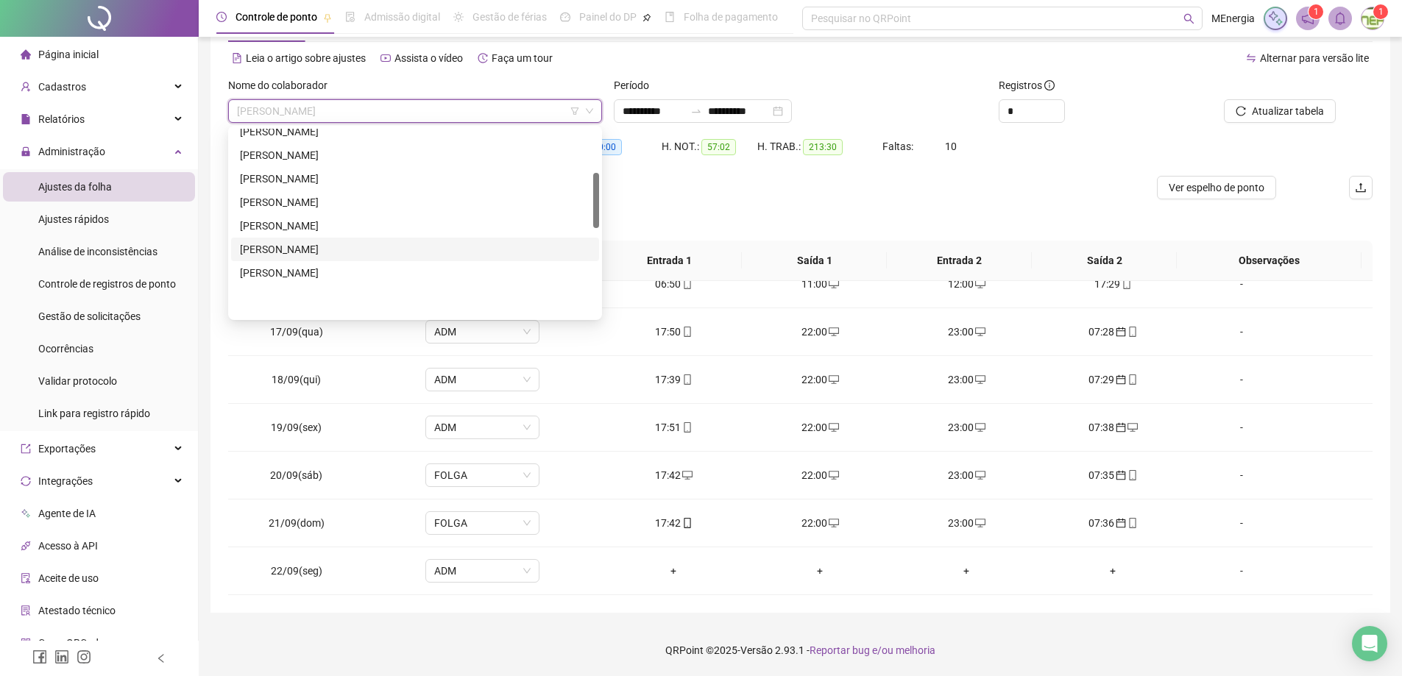
scroll to position [147, 0]
click at [383, 176] on div "GILSANDRO GOMES DE AGUIAR" at bounding box center [415, 182] width 350 height 16
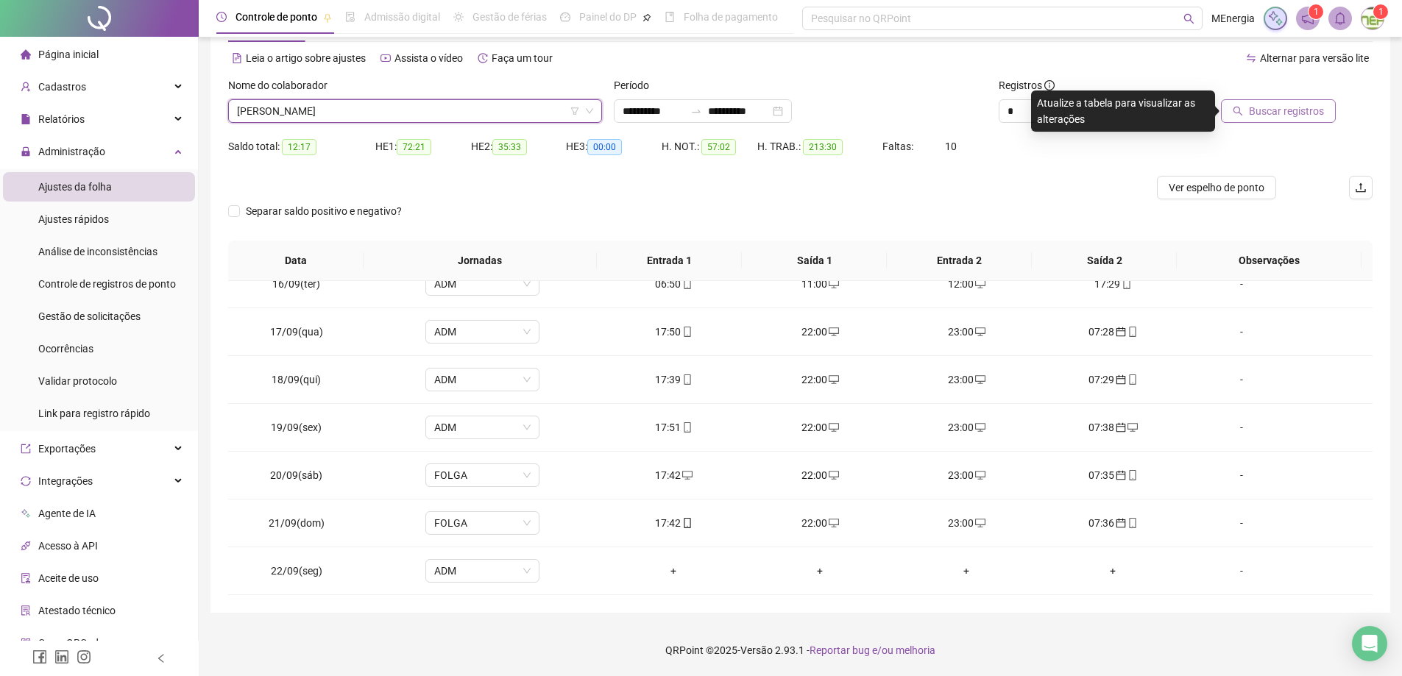
click at [1277, 110] on span "Buscar registros" at bounding box center [1286, 111] width 75 height 16
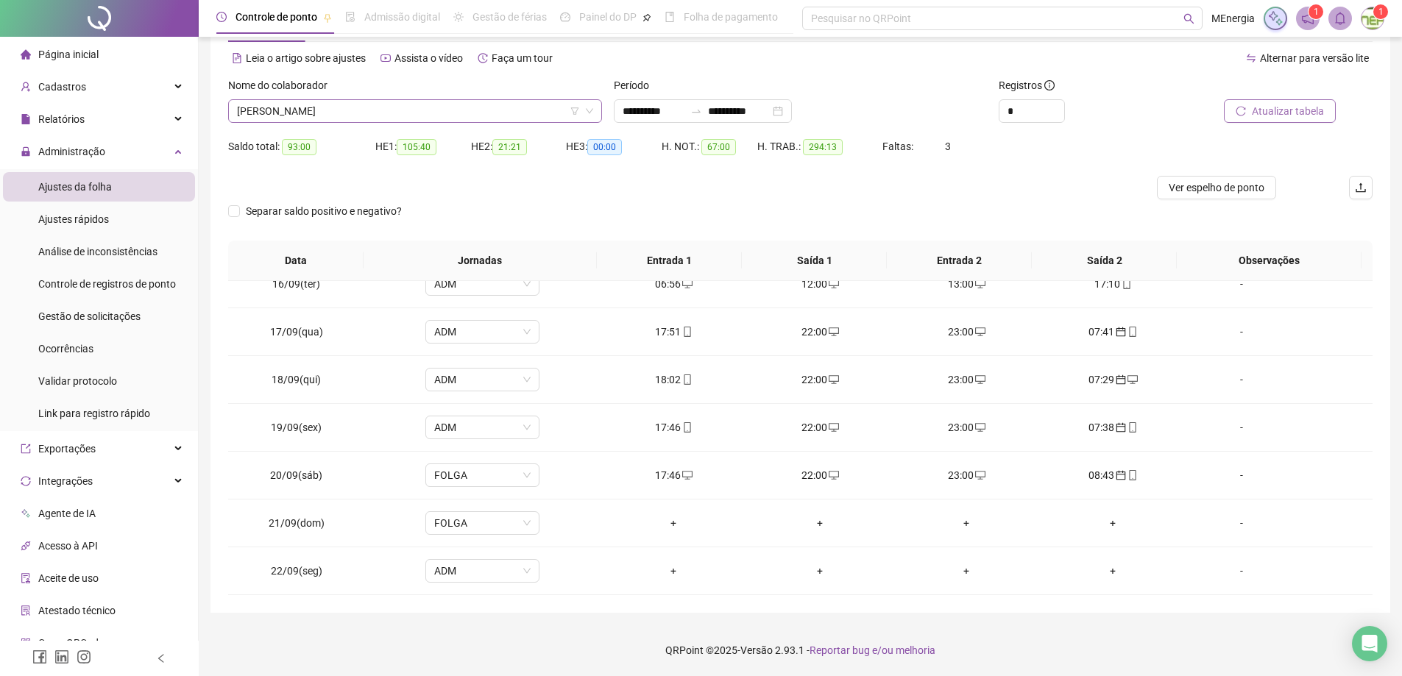
click at [600, 111] on div "GILSANDRO GOMES DE AGUIAR" at bounding box center [415, 111] width 374 height 24
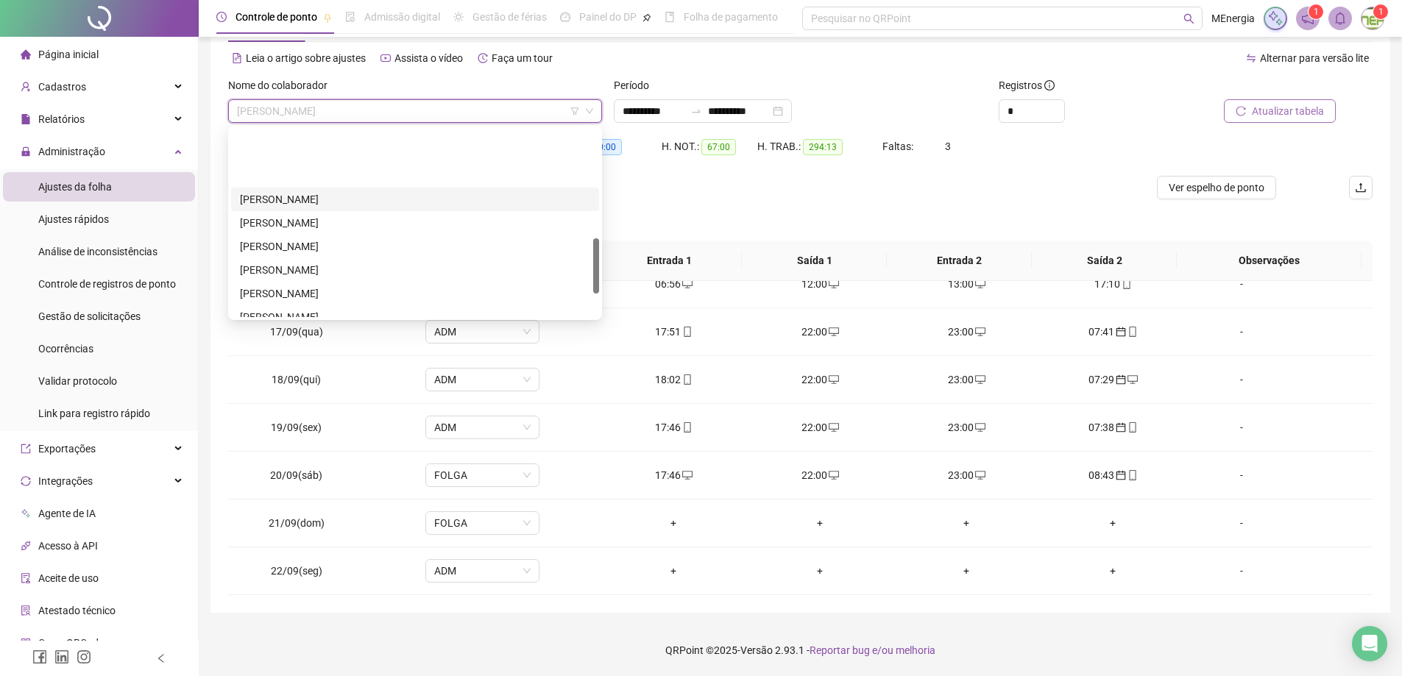
scroll to position [368, 0]
click at [372, 222] on div "MATEUS GUILHERME SILVA MARQUES" at bounding box center [415, 220] width 350 height 16
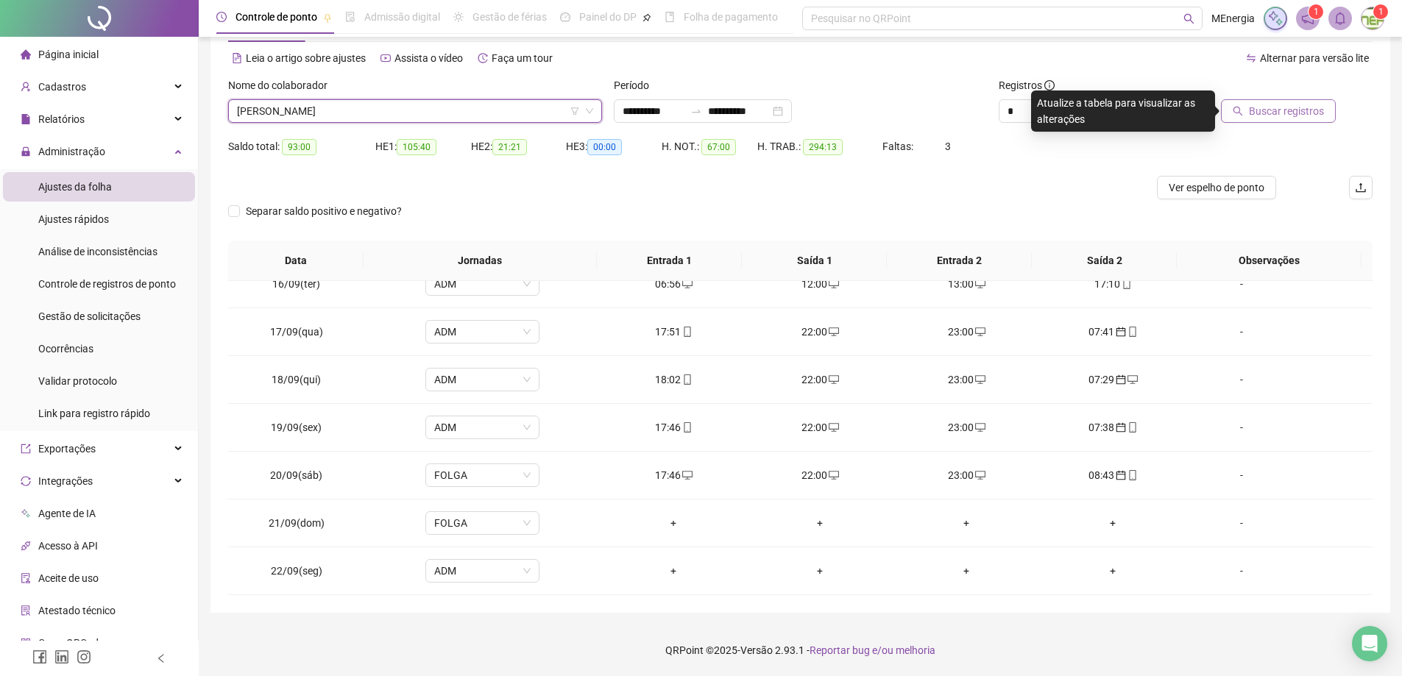
click at [1258, 116] on span "Buscar registros" at bounding box center [1286, 111] width 75 height 16
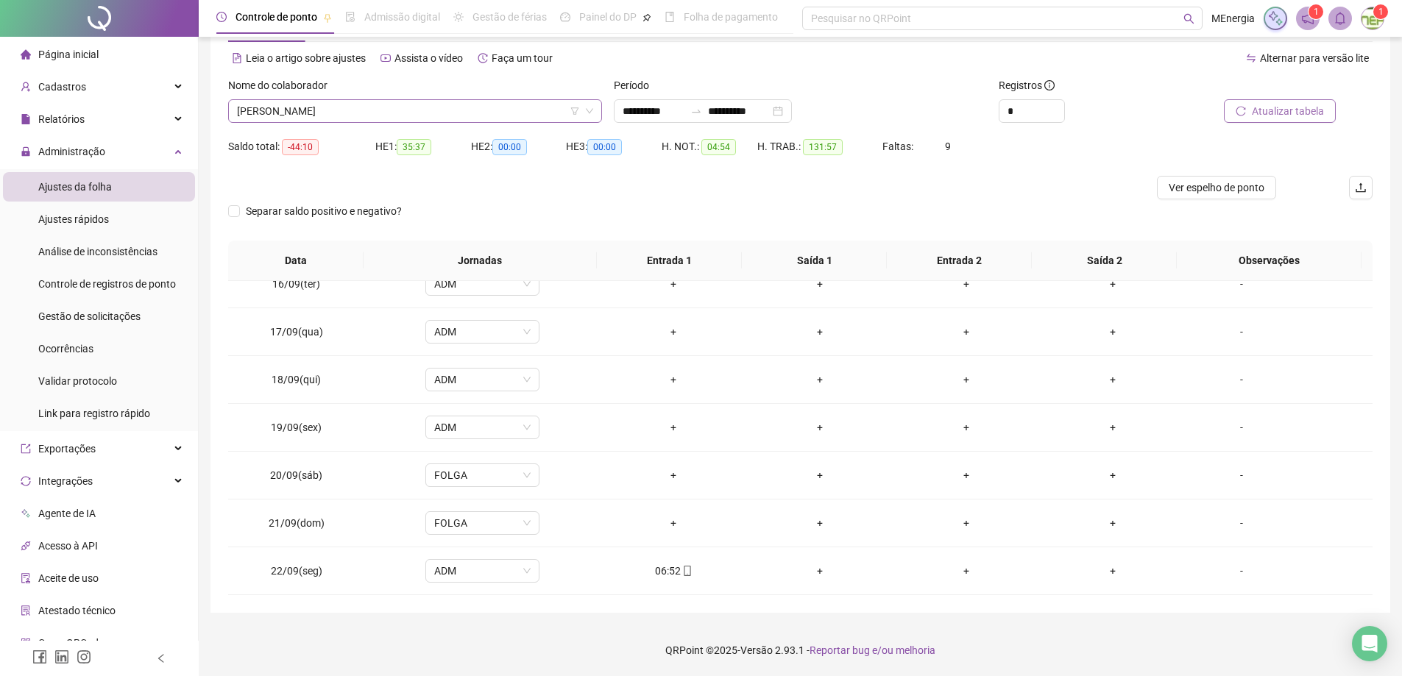
click at [597, 104] on div "MATEUS GUILHERME SILVA MARQUES" at bounding box center [415, 111] width 374 height 24
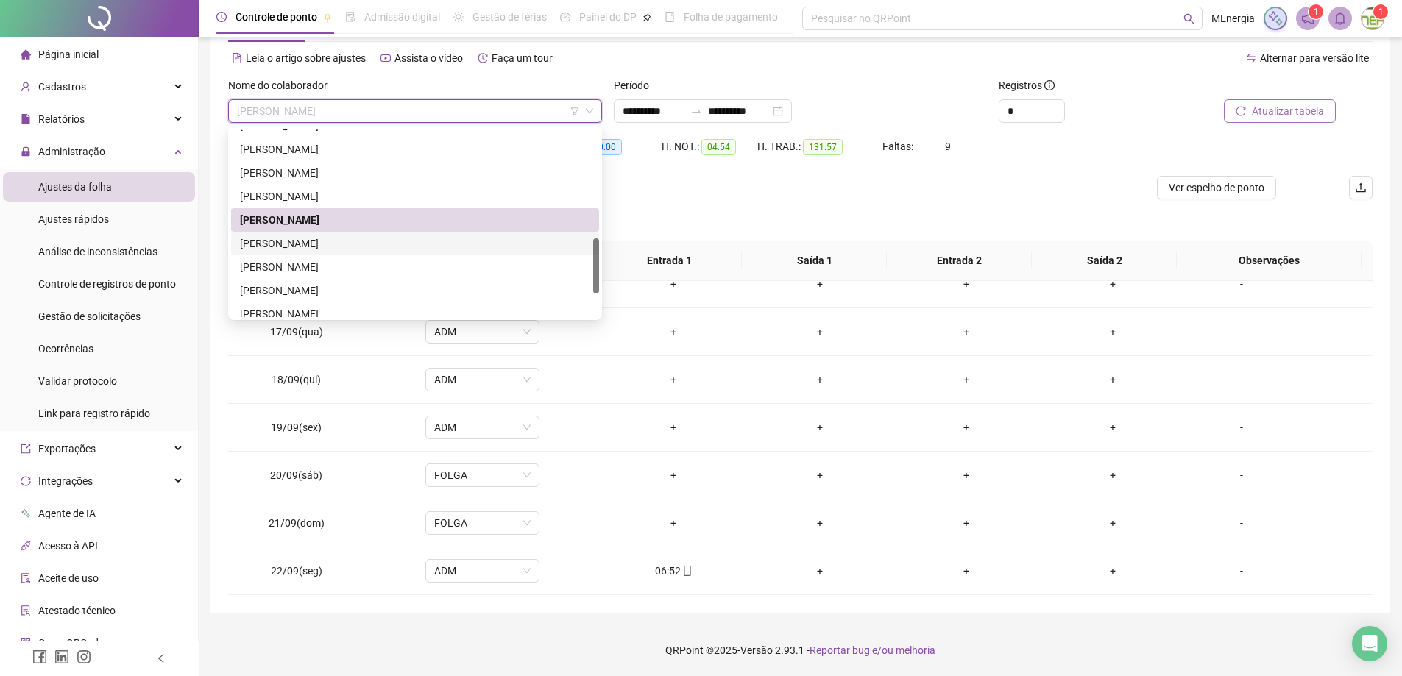
click at [340, 240] on div "MATHEUS MARQUES LEITE" at bounding box center [415, 243] width 350 height 16
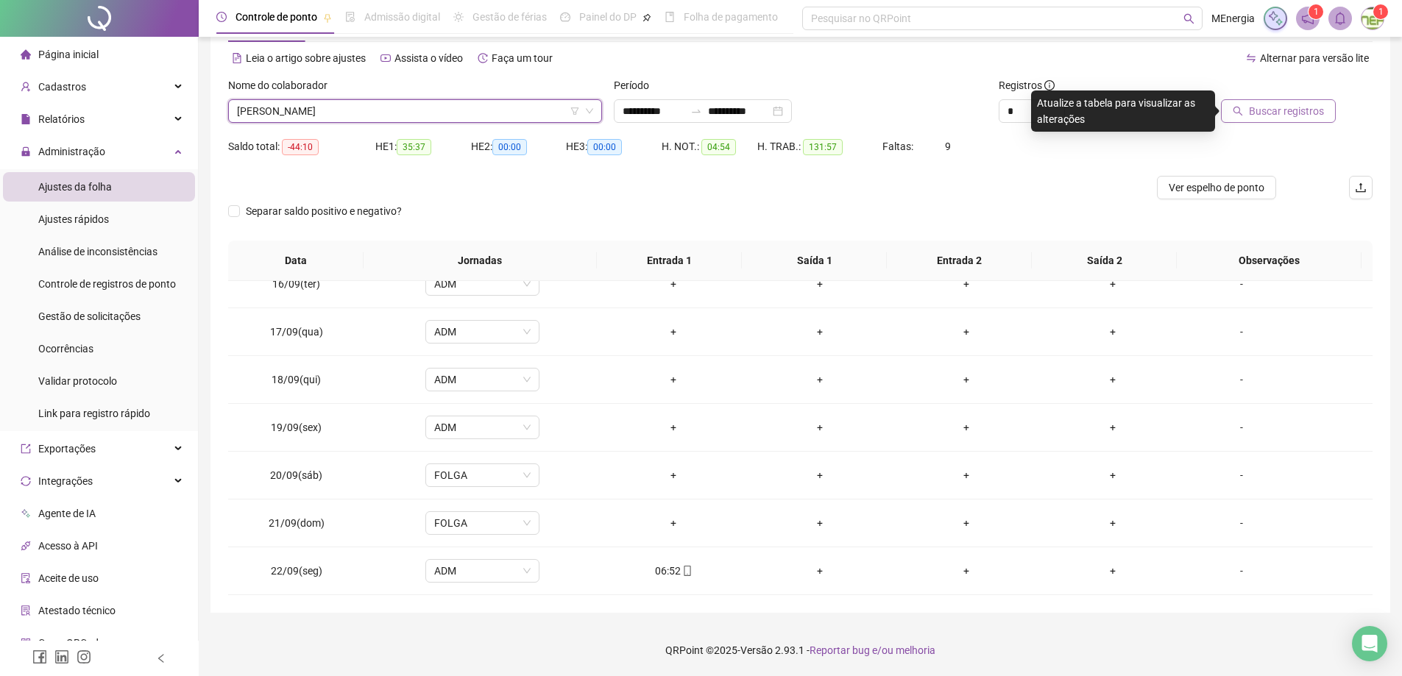
click at [1260, 120] on button "Buscar registros" at bounding box center [1278, 111] width 115 height 24
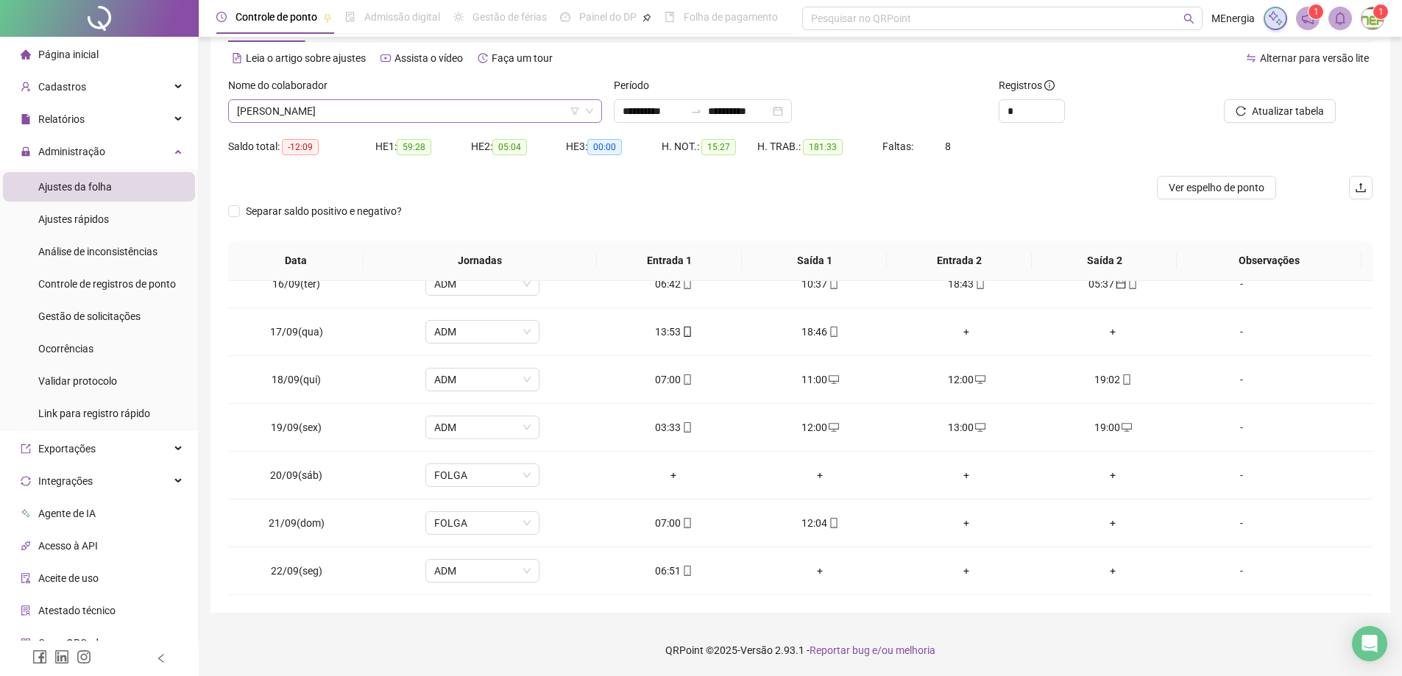
click at [597, 107] on div "MATHEUS MARQUES LEITE" at bounding box center [415, 111] width 374 height 24
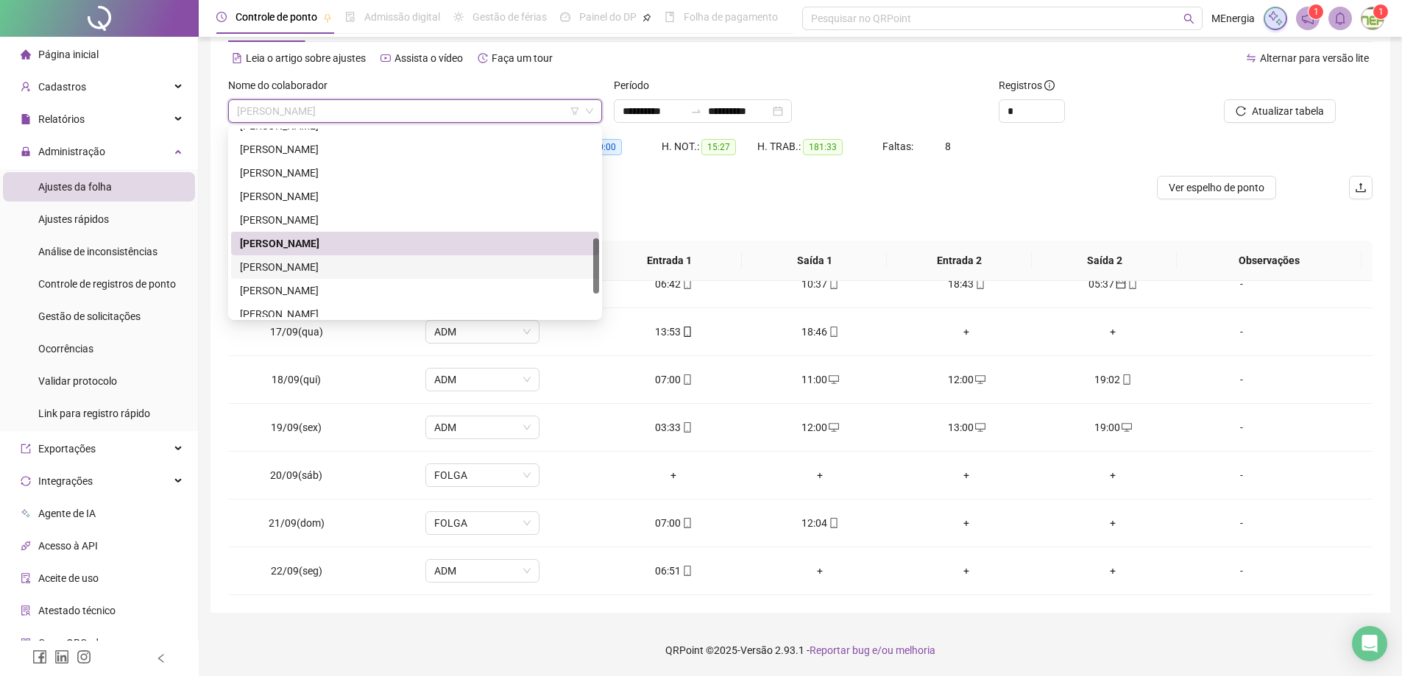
click at [322, 271] on div "PAULO CESAR PEREIRA" at bounding box center [415, 267] width 350 height 16
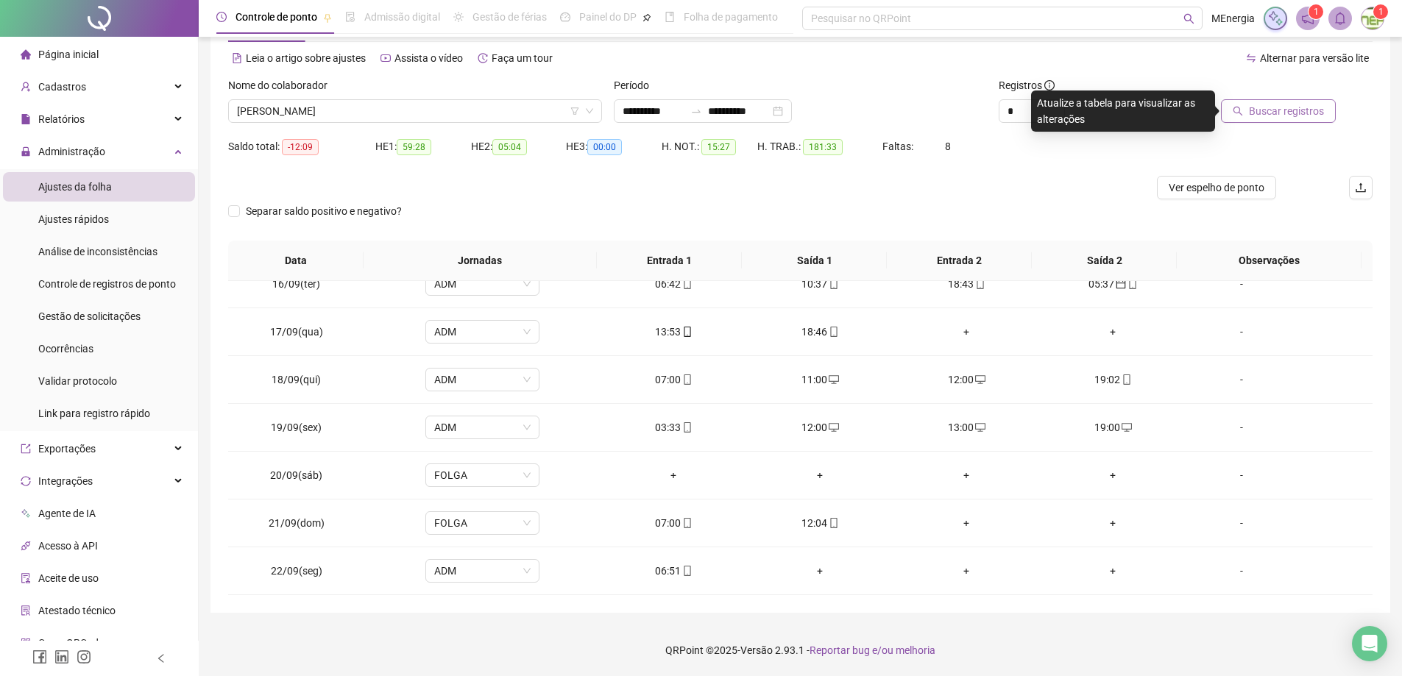
click at [1251, 108] on button "Buscar registros" at bounding box center [1278, 111] width 115 height 24
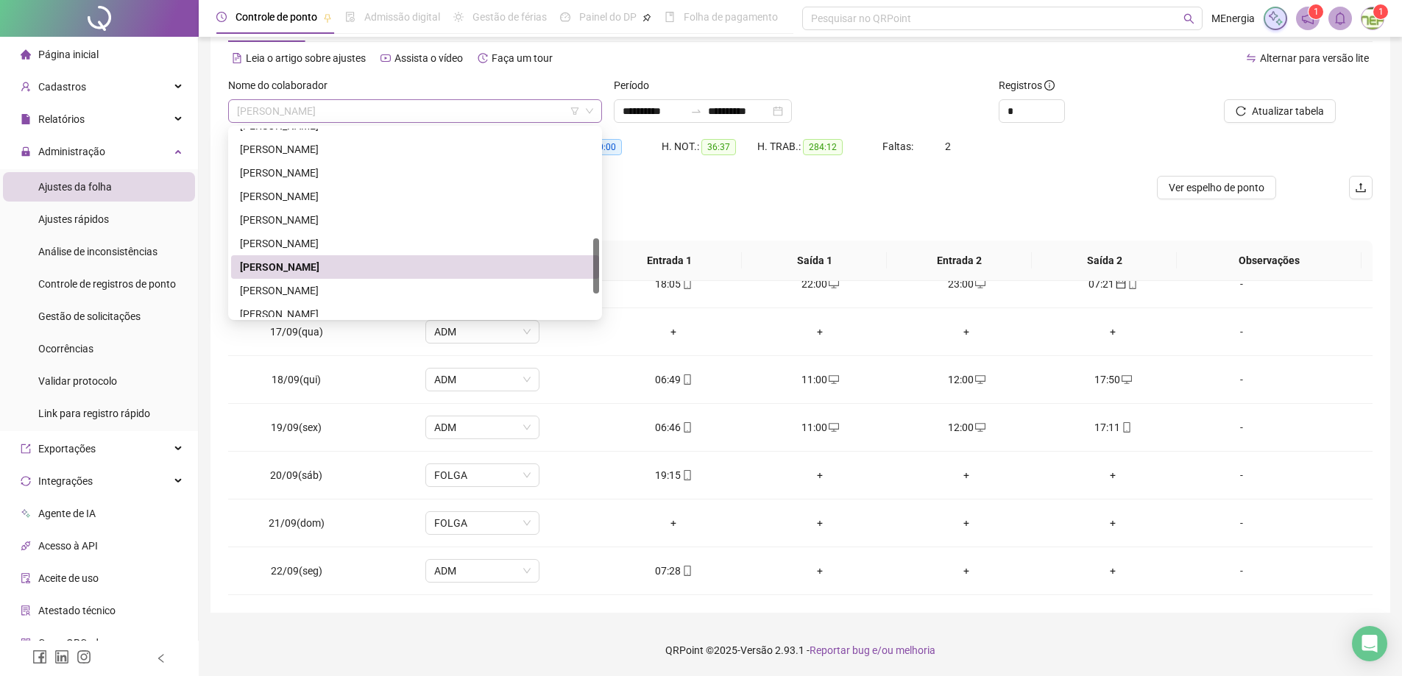
click at [594, 111] on div "PAULO CESAR PEREIRA" at bounding box center [415, 111] width 374 height 24
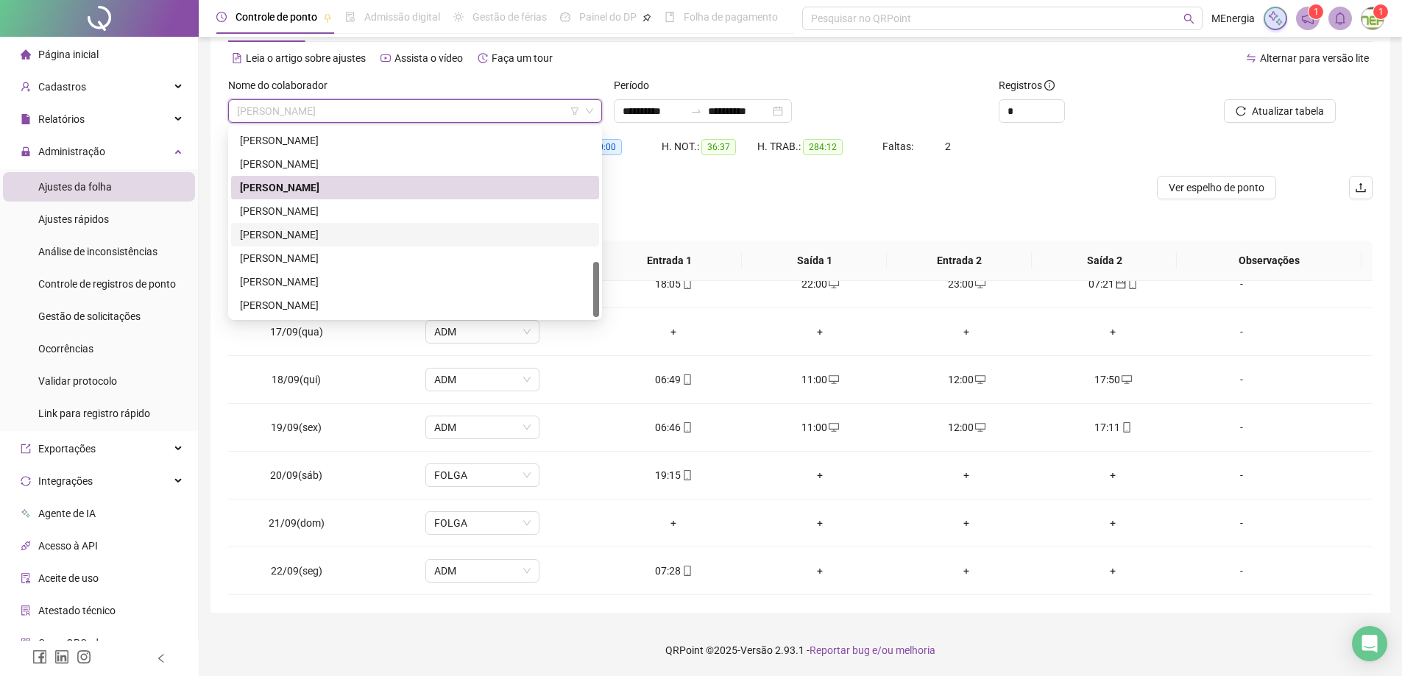
click at [370, 235] on div "RAMON CARVALHO OLIVEIRA" at bounding box center [415, 235] width 350 height 16
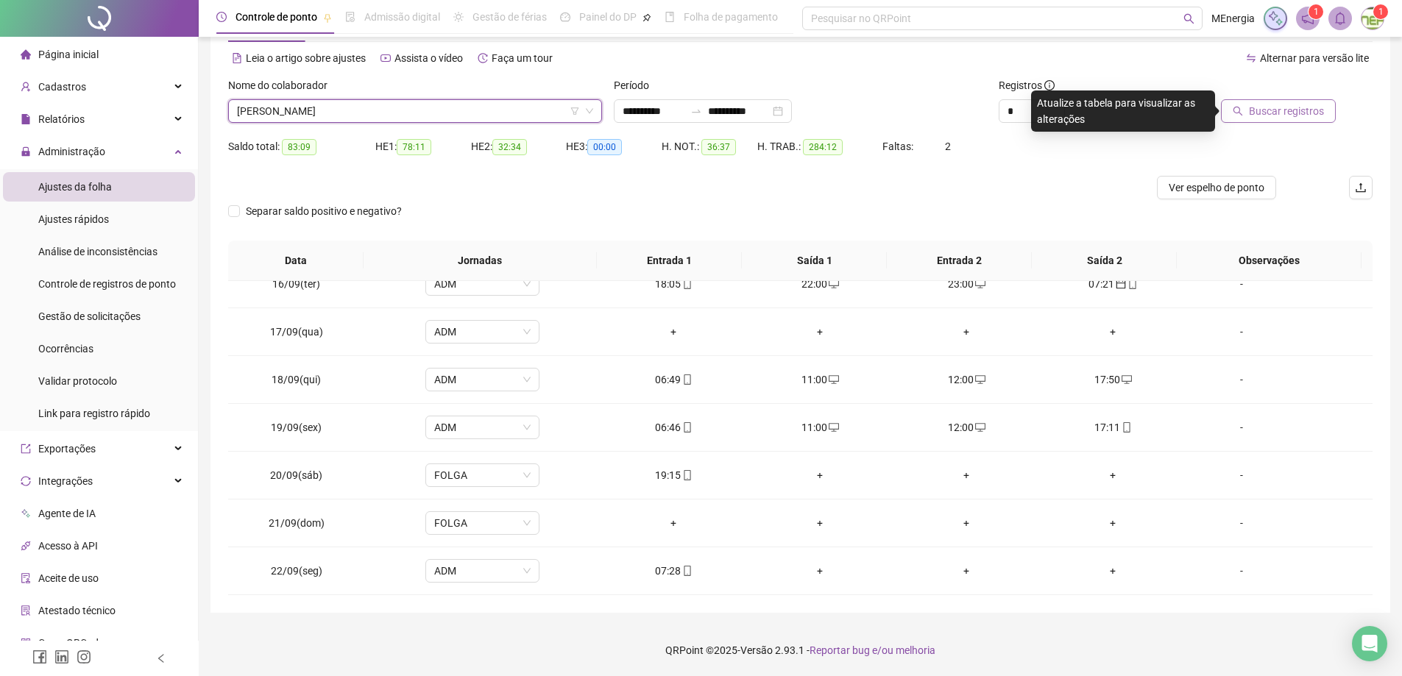
click at [1242, 110] on icon "search" at bounding box center [1237, 111] width 10 height 10
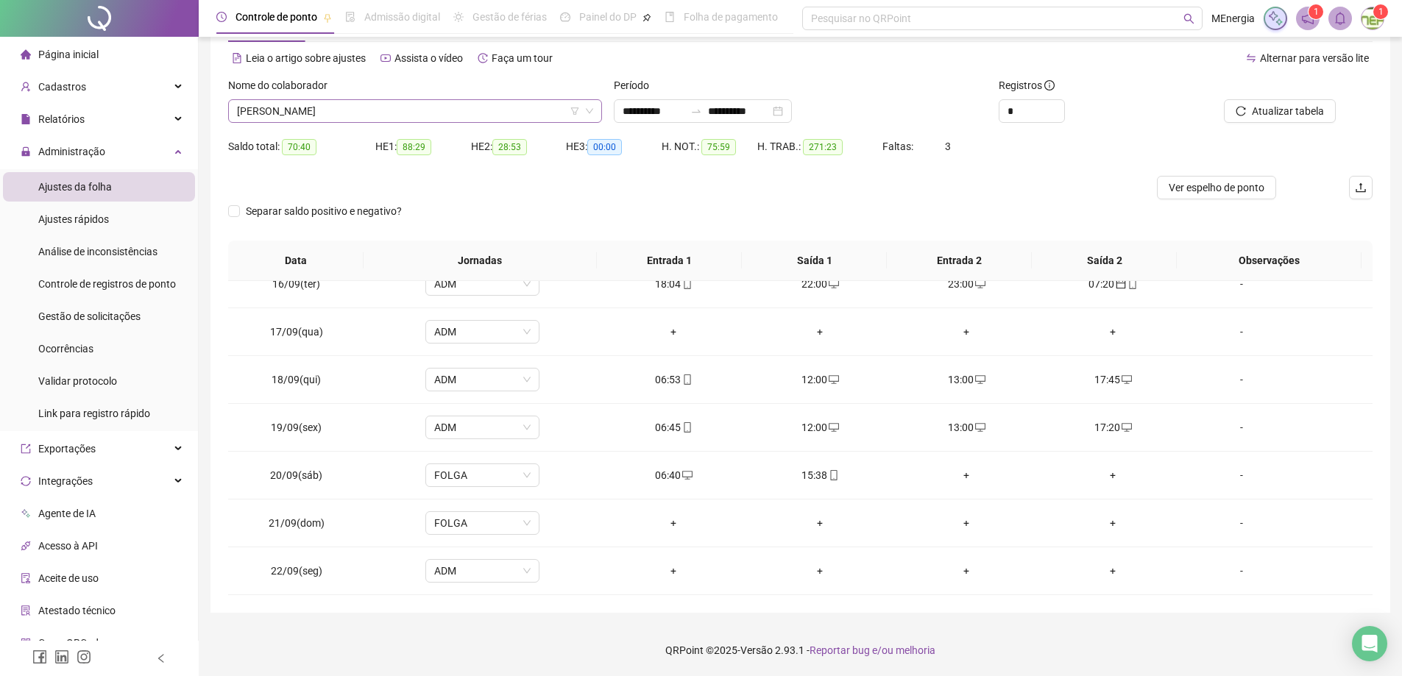
click at [598, 110] on div "RAMON CARVALHO OLIVEIRA" at bounding box center [415, 111] width 374 height 24
click at [960, 477] on div "+" at bounding box center [966, 475] width 123 height 16
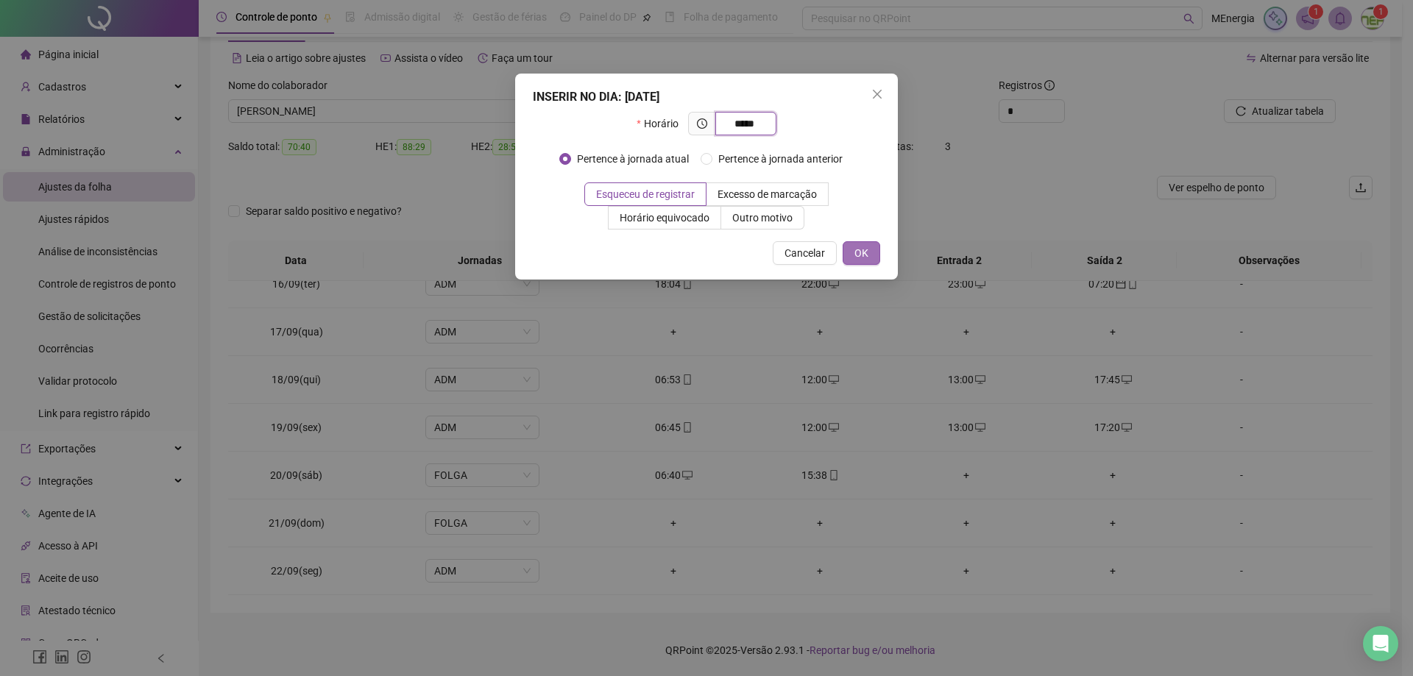
type input "*****"
click at [869, 260] on button "OK" at bounding box center [861, 253] width 38 height 24
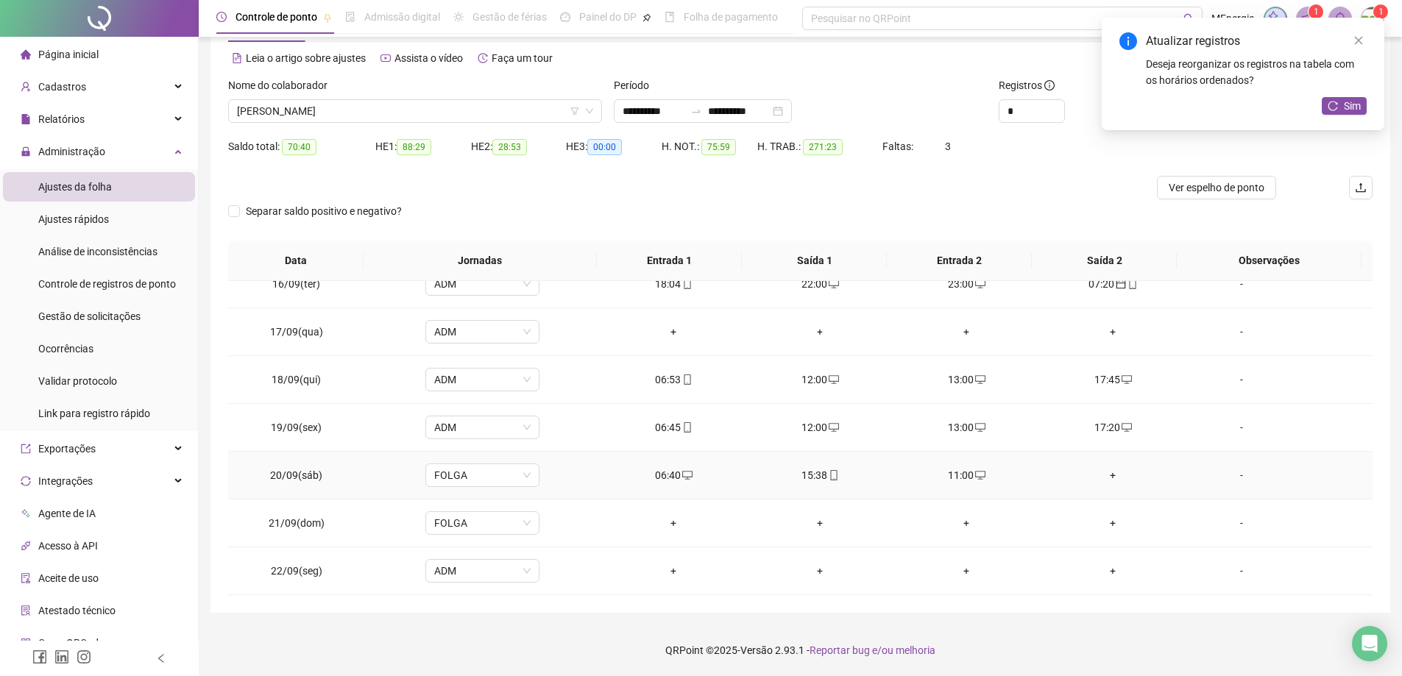
click at [1107, 478] on div "+" at bounding box center [1112, 475] width 123 height 16
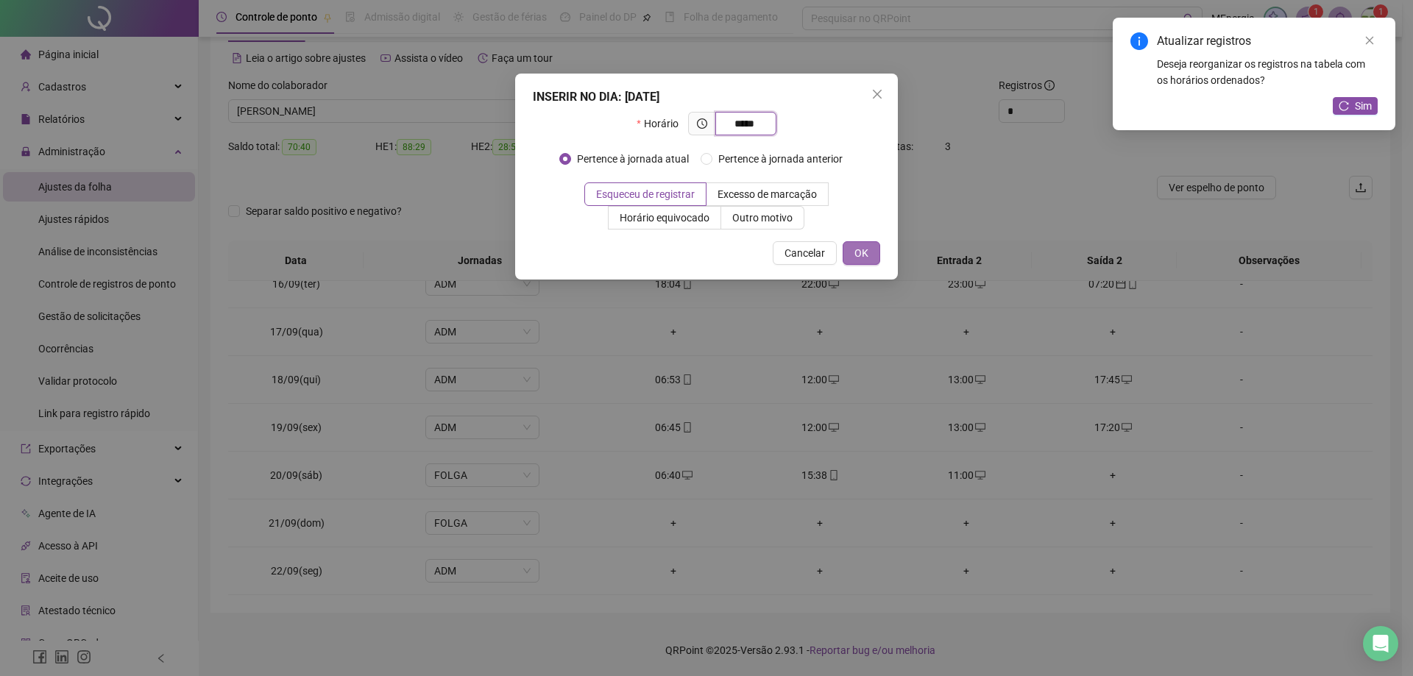
type input "*****"
click at [870, 252] on button "OK" at bounding box center [861, 253] width 38 height 24
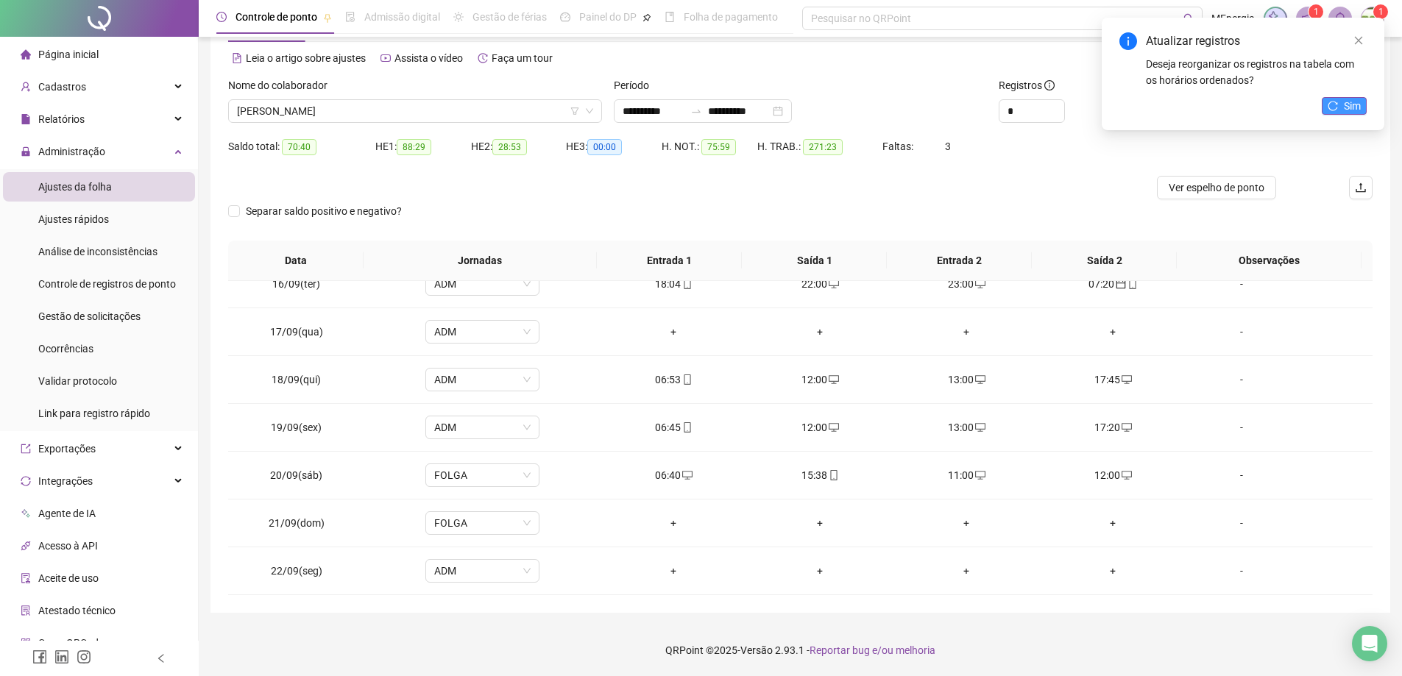
click at [1335, 108] on icon "reload" at bounding box center [1332, 106] width 10 height 10
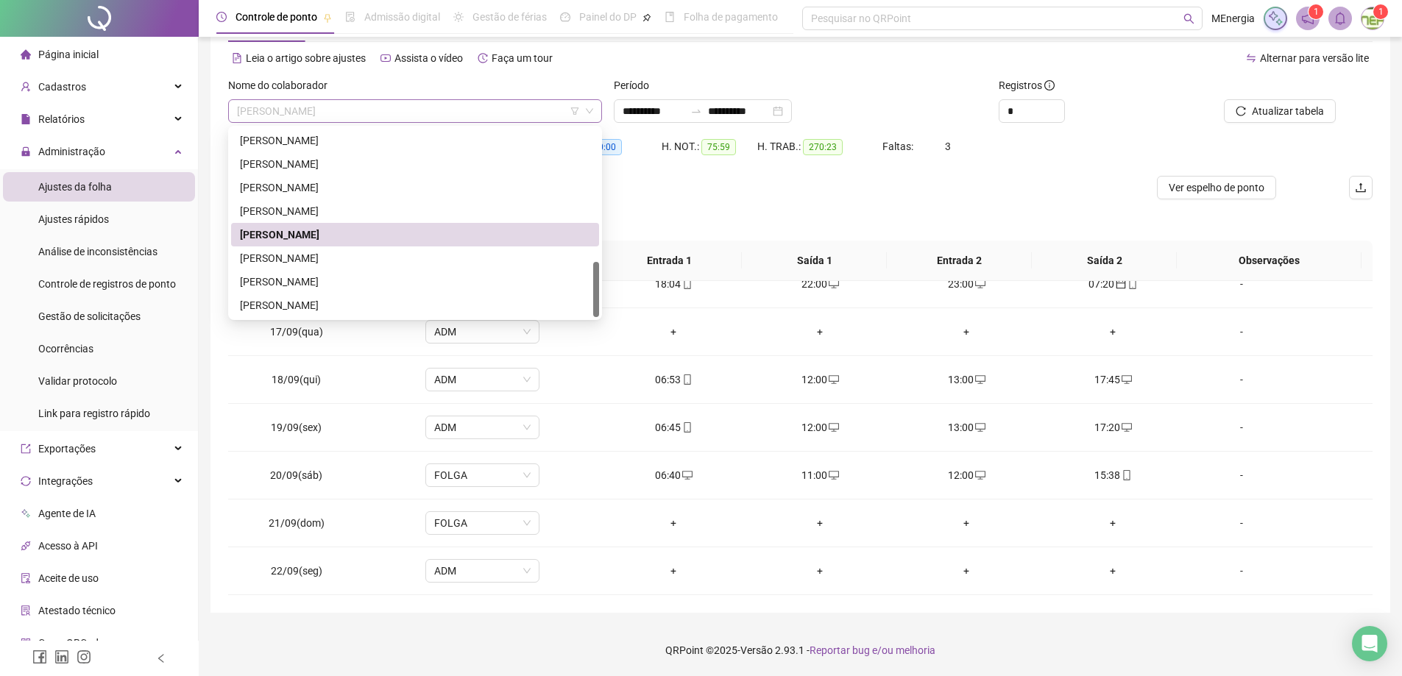
click at [594, 108] on div "RAMON CARVALHO OLIVEIRA" at bounding box center [415, 111] width 374 height 24
click at [320, 181] on div "PAULO CESAR PEREIRA" at bounding box center [415, 188] width 350 height 16
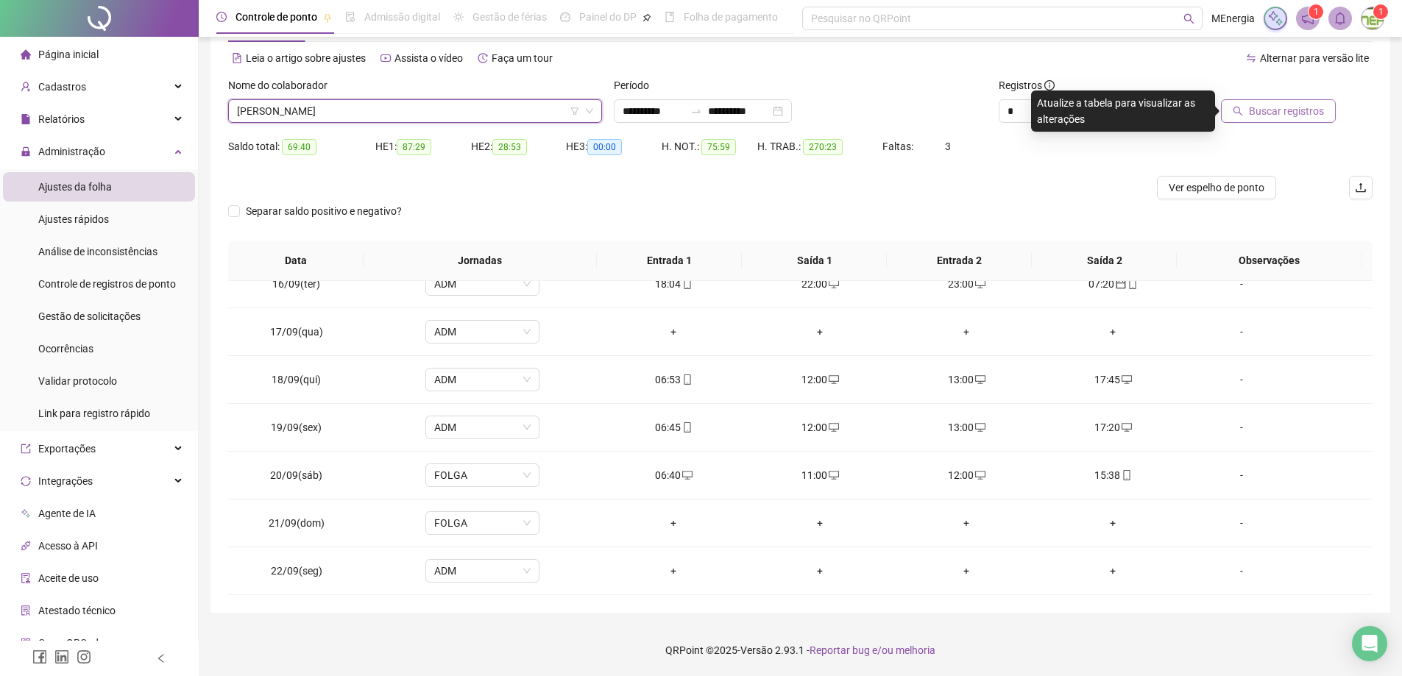
click at [1252, 102] on button "Buscar registros" at bounding box center [1278, 111] width 115 height 24
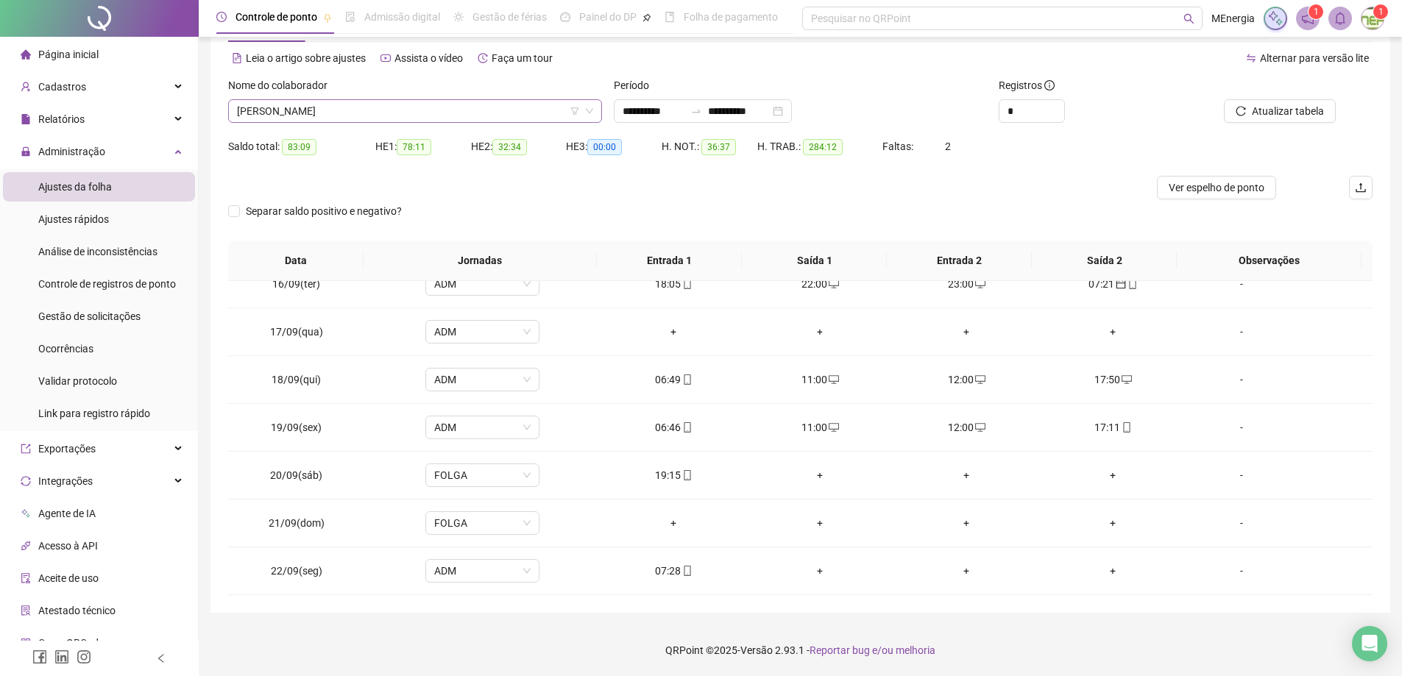
click at [596, 109] on div "PAULO CESAR PEREIRA" at bounding box center [415, 111] width 374 height 24
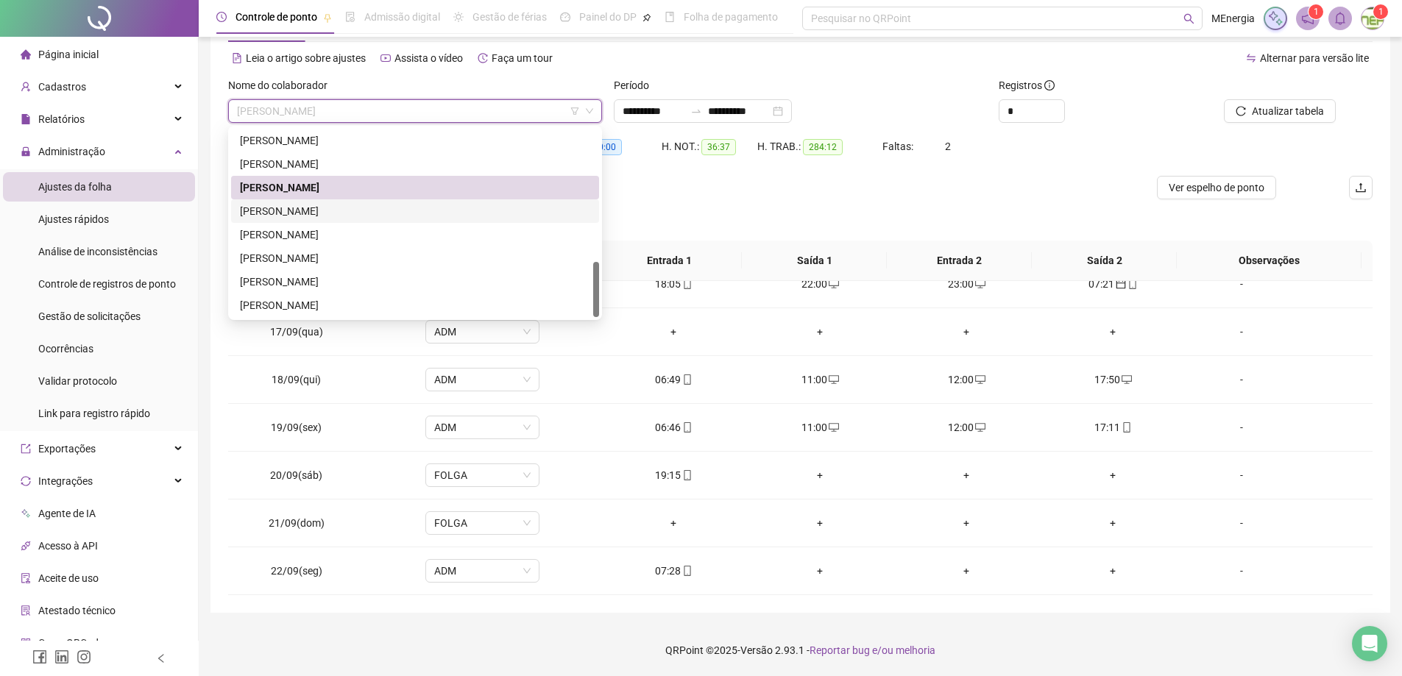
click at [359, 210] on div "PAULO HENRIQUE MACHADO" at bounding box center [415, 211] width 350 height 16
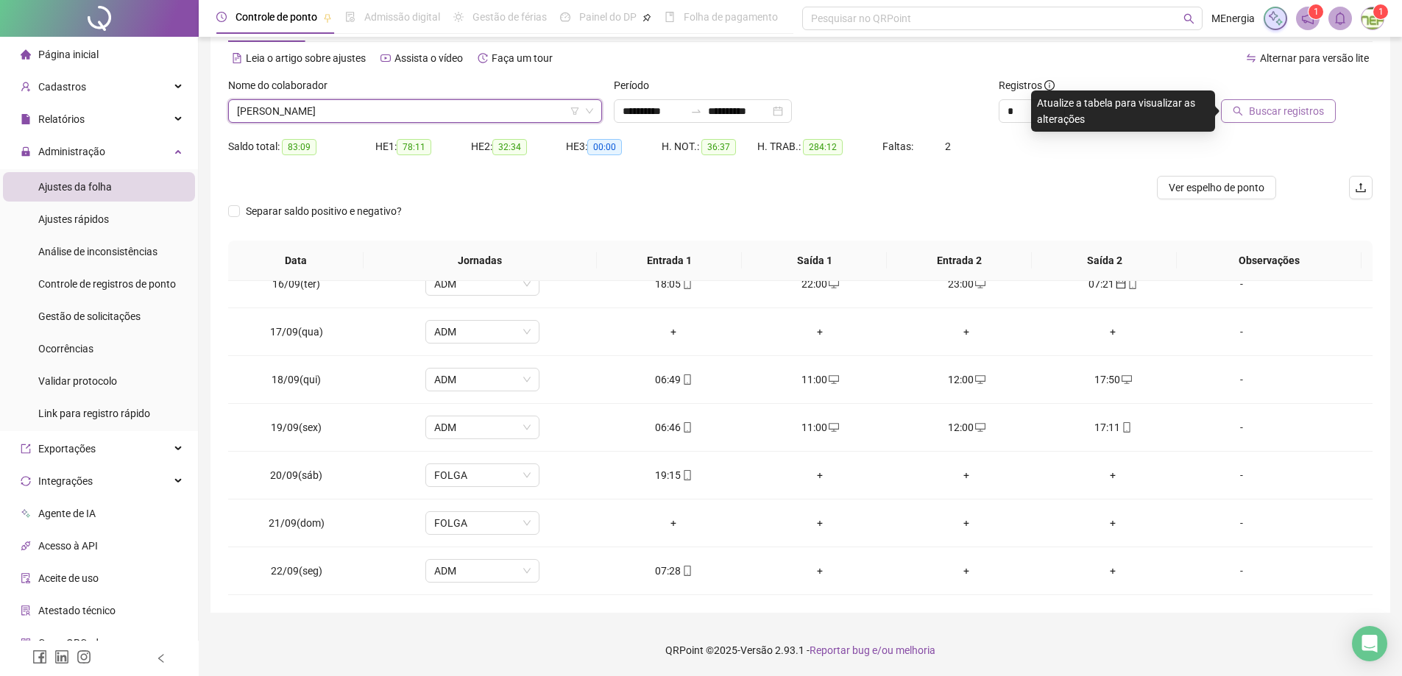
click at [1321, 110] on span "Buscar registros" at bounding box center [1286, 111] width 75 height 16
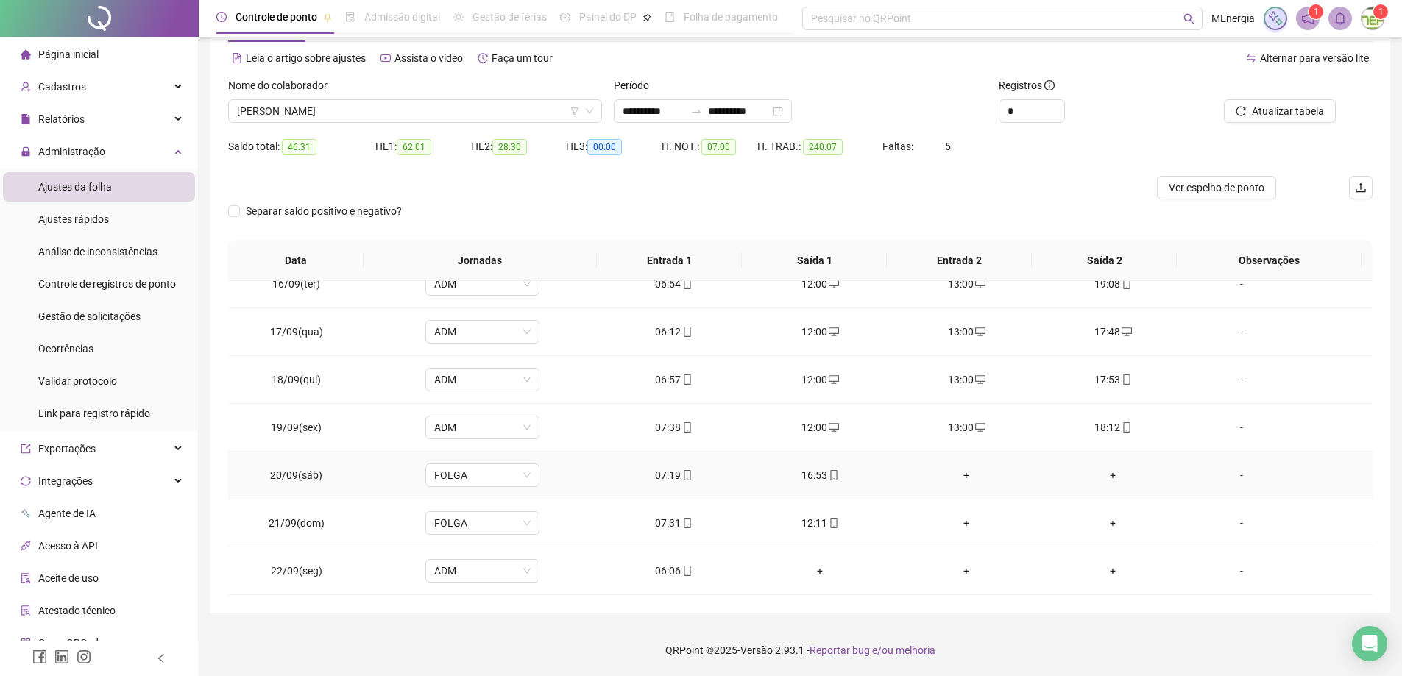
click at [957, 476] on div "+" at bounding box center [966, 475] width 123 height 16
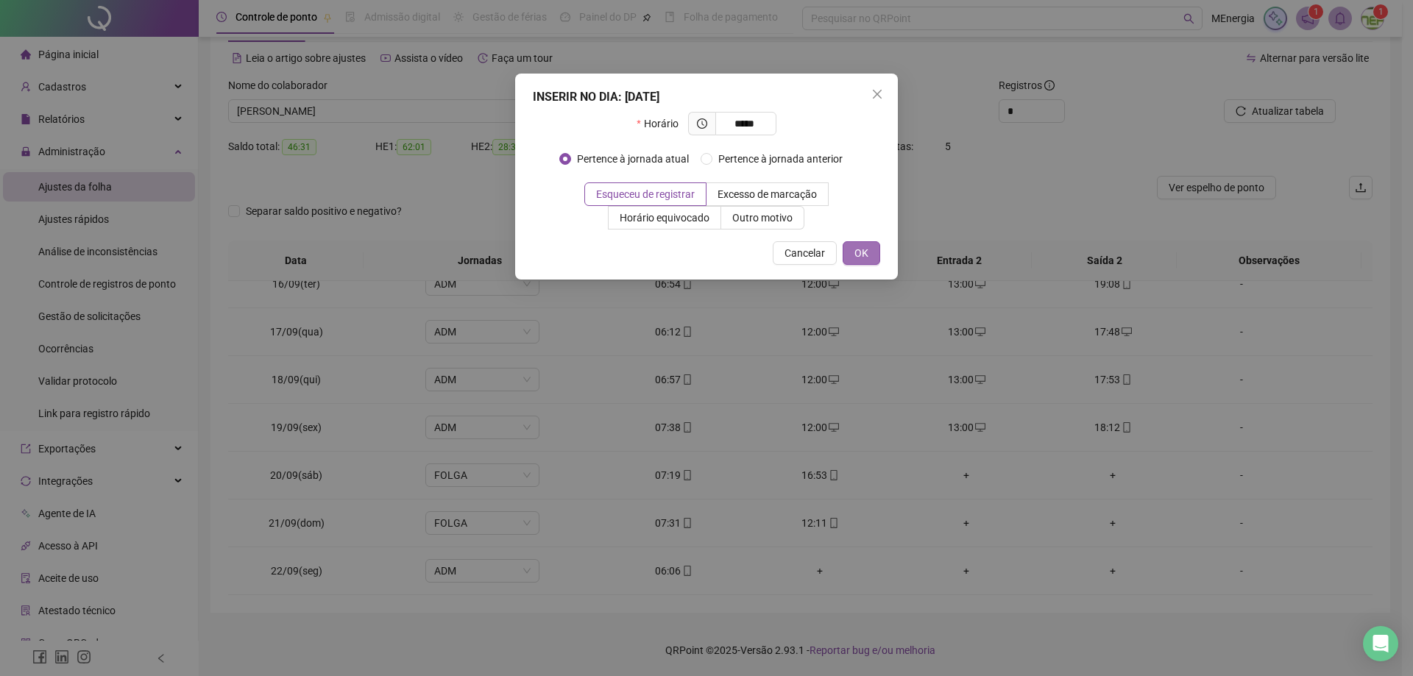
type input "*****"
click at [862, 258] on span "OK" at bounding box center [861, 253] width 14 height 16
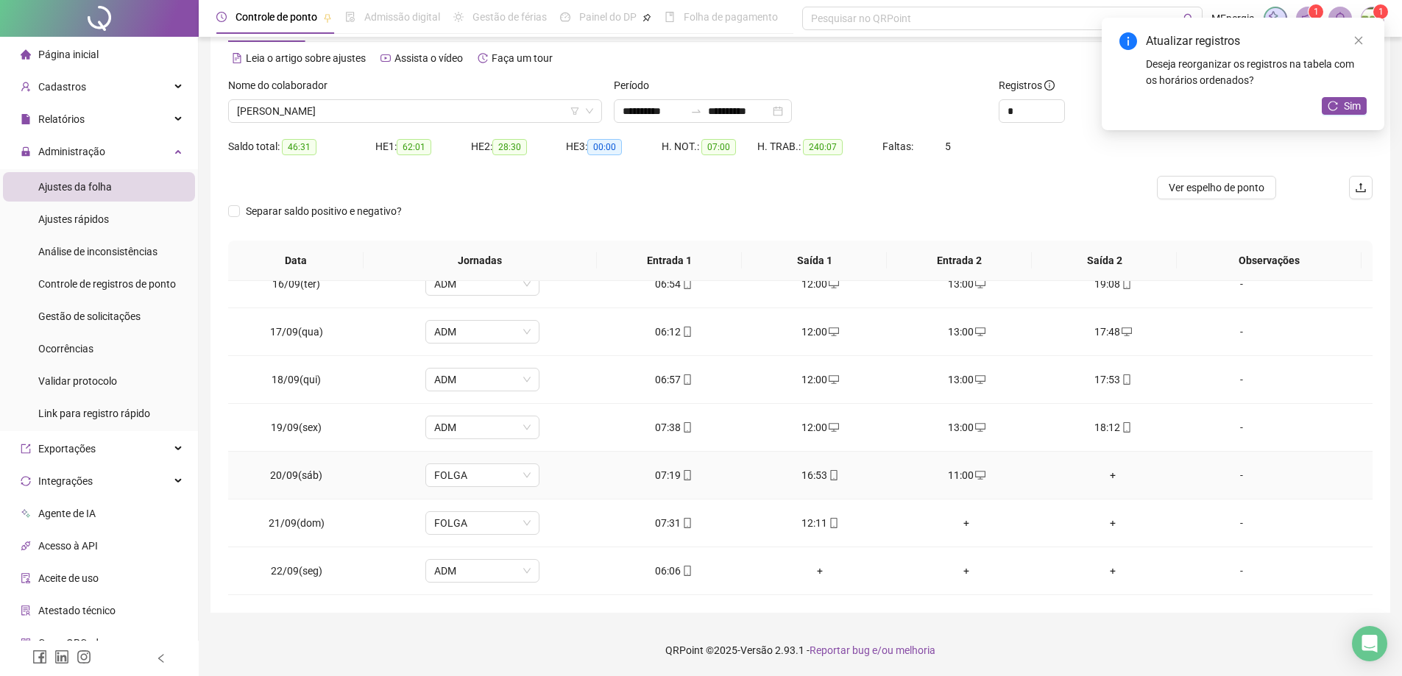
click at [1103, 475] on div "+" at bounding box center [1112, 475] width 123 height 16
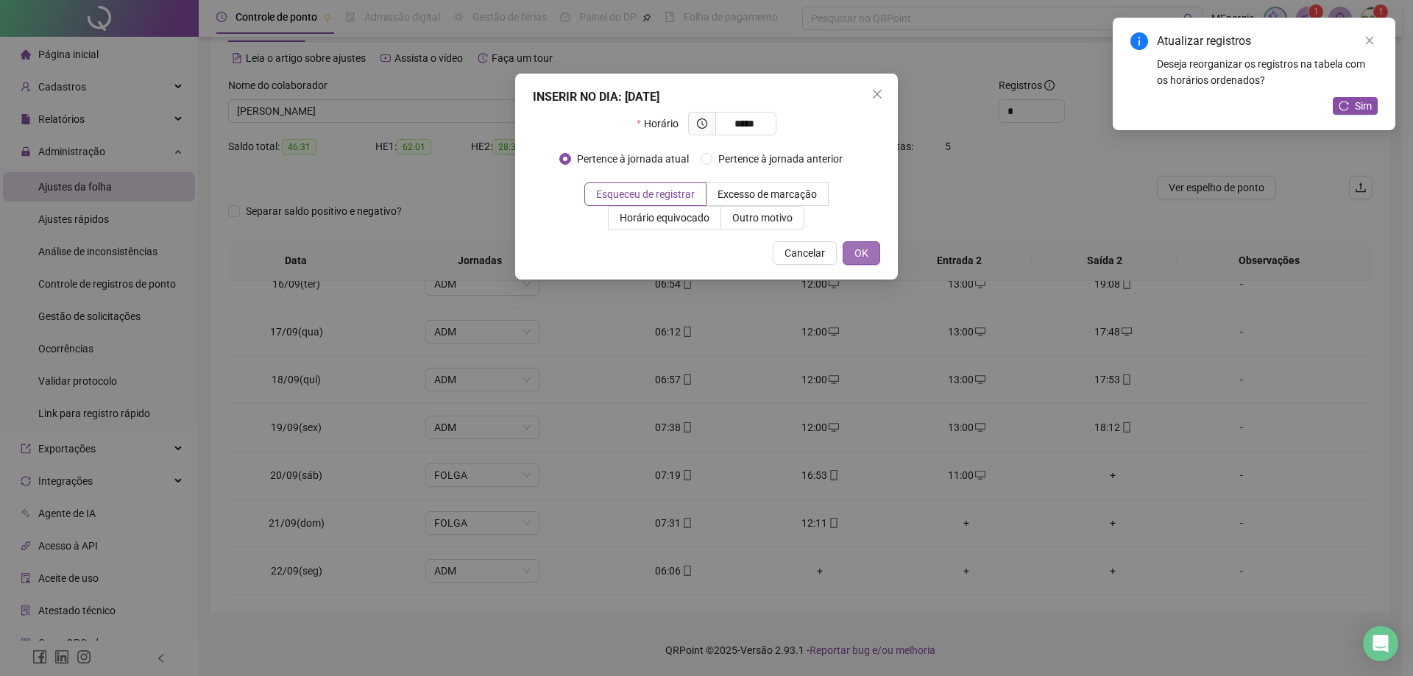
type input "*****"
click at [866, 244] on button "OK" at bounding box center [861, 253] width 38 height 24
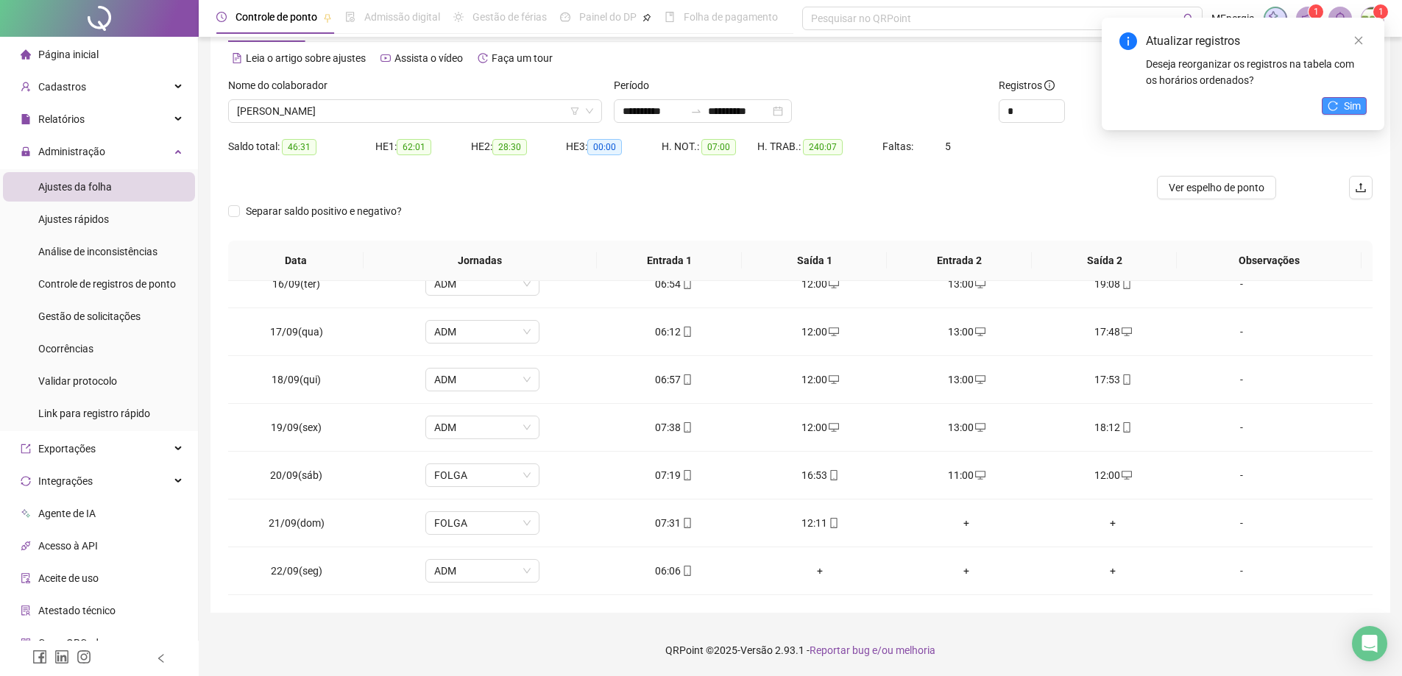
click at [1344, 113] on span "Sim" at bounding box center [1351, 106] width 17 height 16
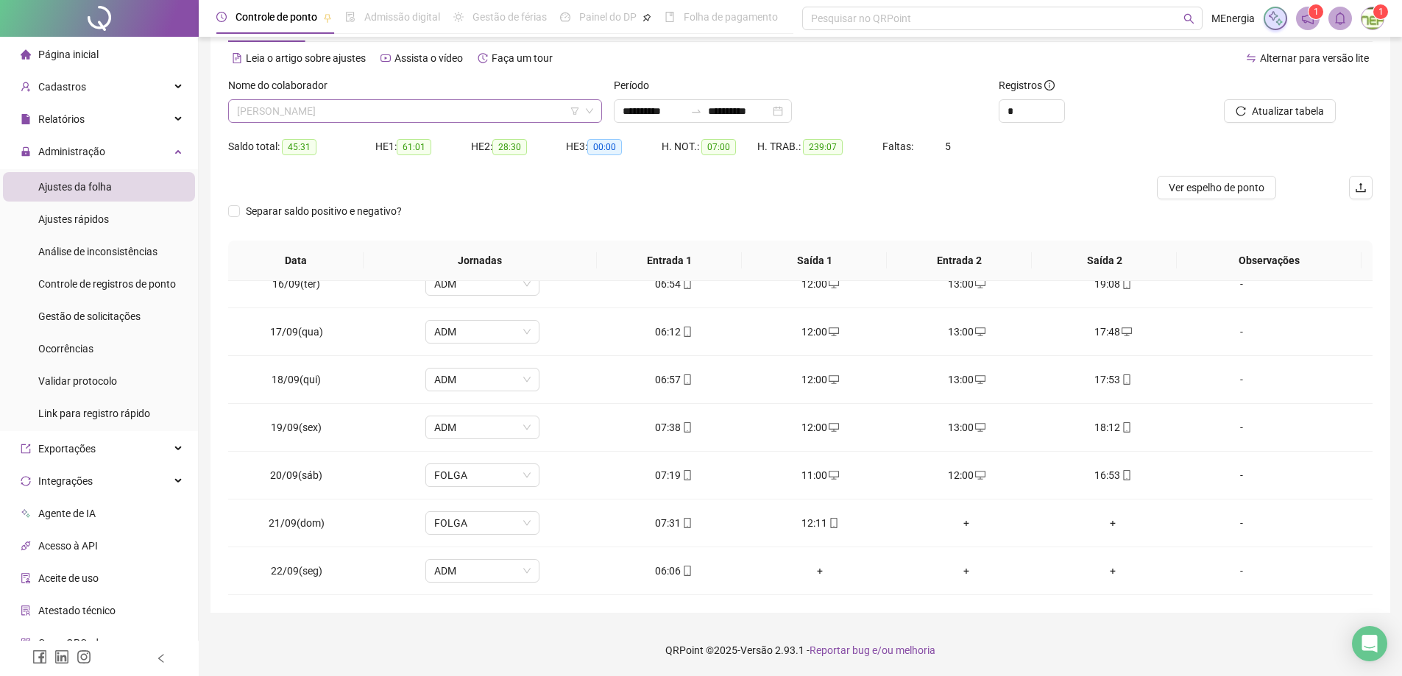
click at [597, 110] on div "PAULO HENRIQUE MACHADO" at bounding box center [415, 111] width 374 height 24
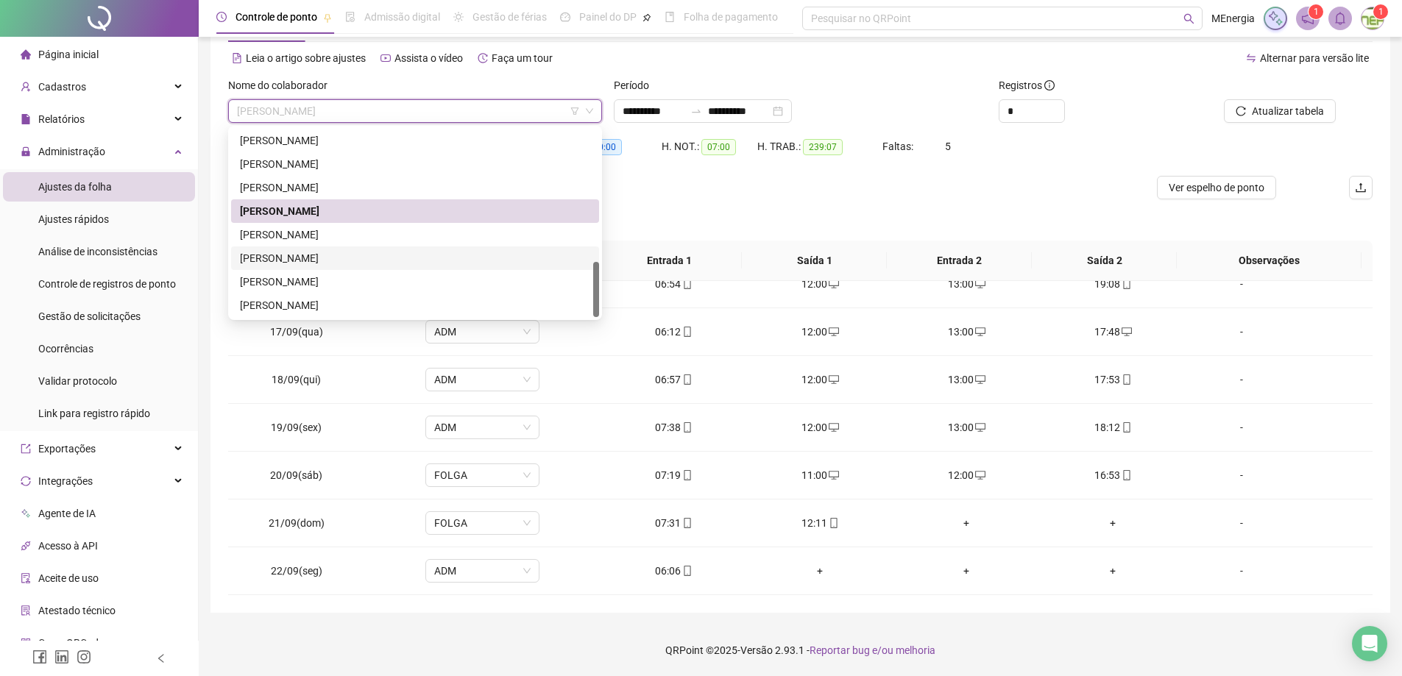
click at [359, 254] on div "RIVANILDO DA SILVA RODRIGUES" at bounding box center [415, 258] width 350 height 16
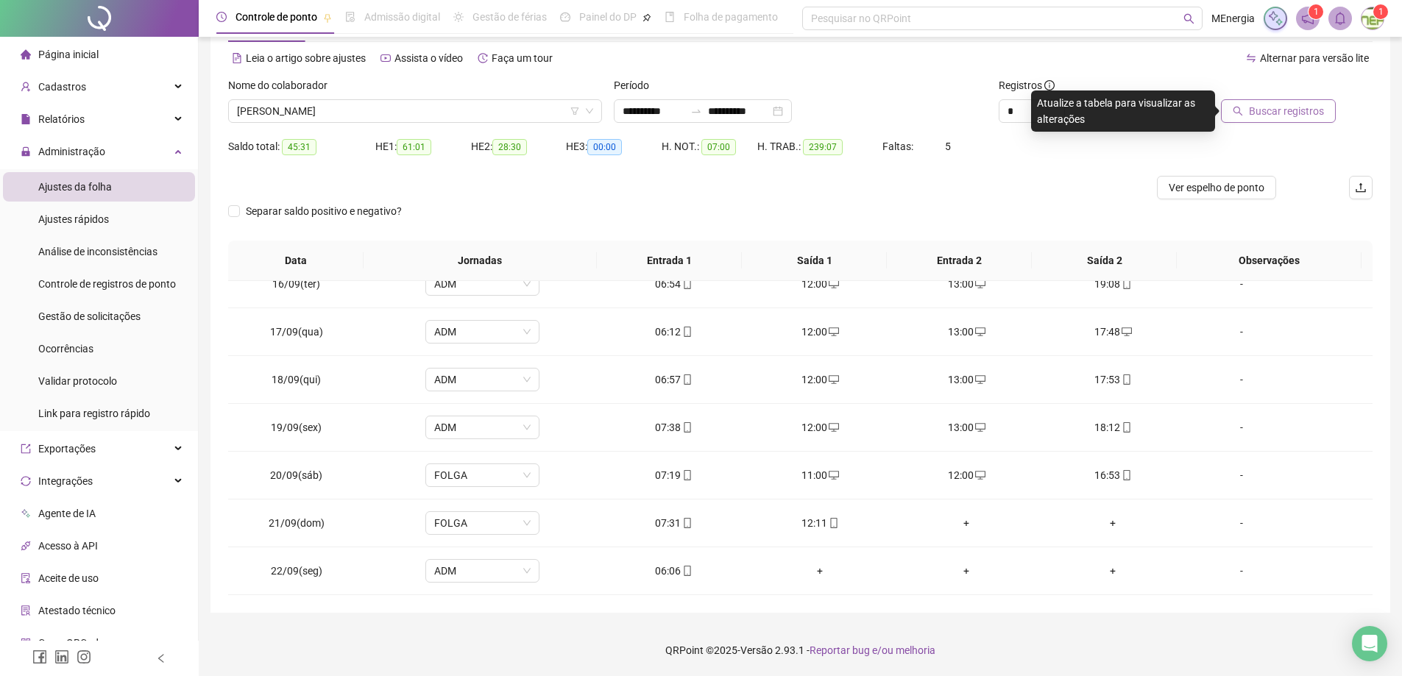
click at [1252, 114] on span "Buscar registros" at bounding box center [1286, 111] width 75 height 16
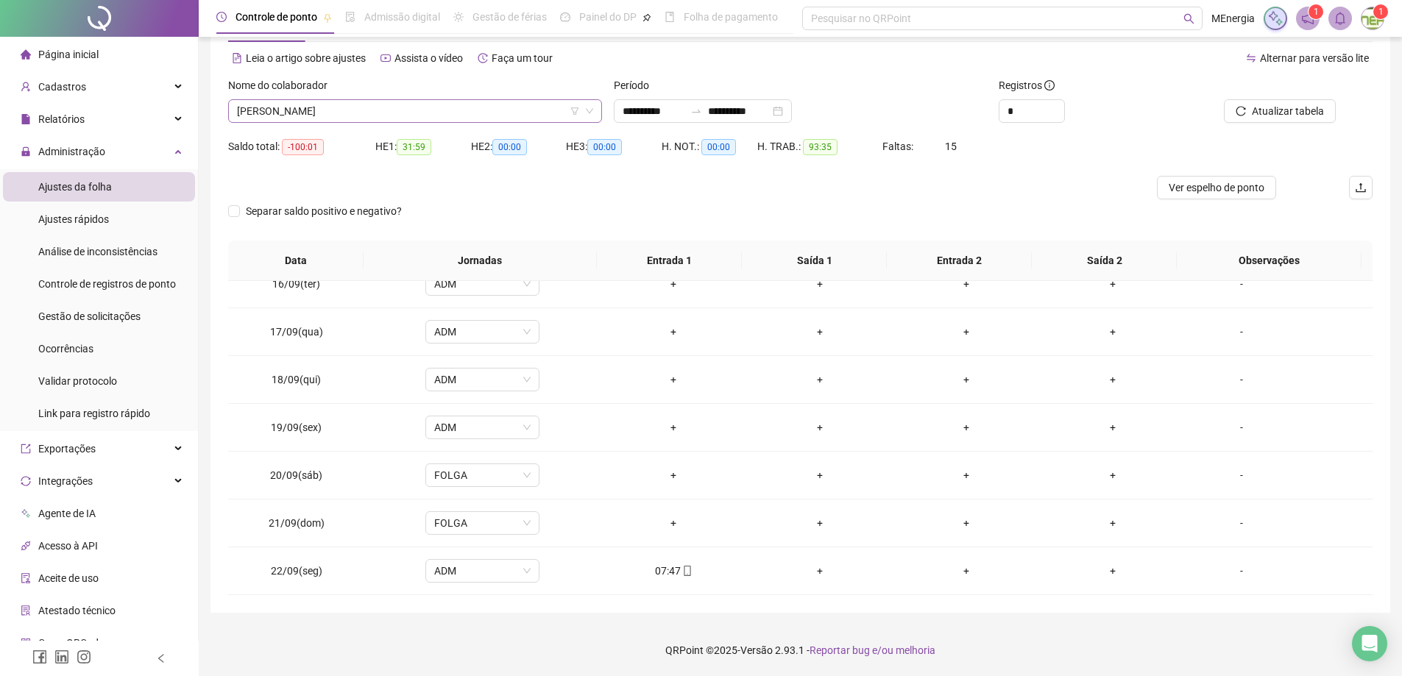
click at [600, 107] on div "RIVANILDO DA SILVA RODRIGUES" at bounding box center [415, 111] width 374 height 24
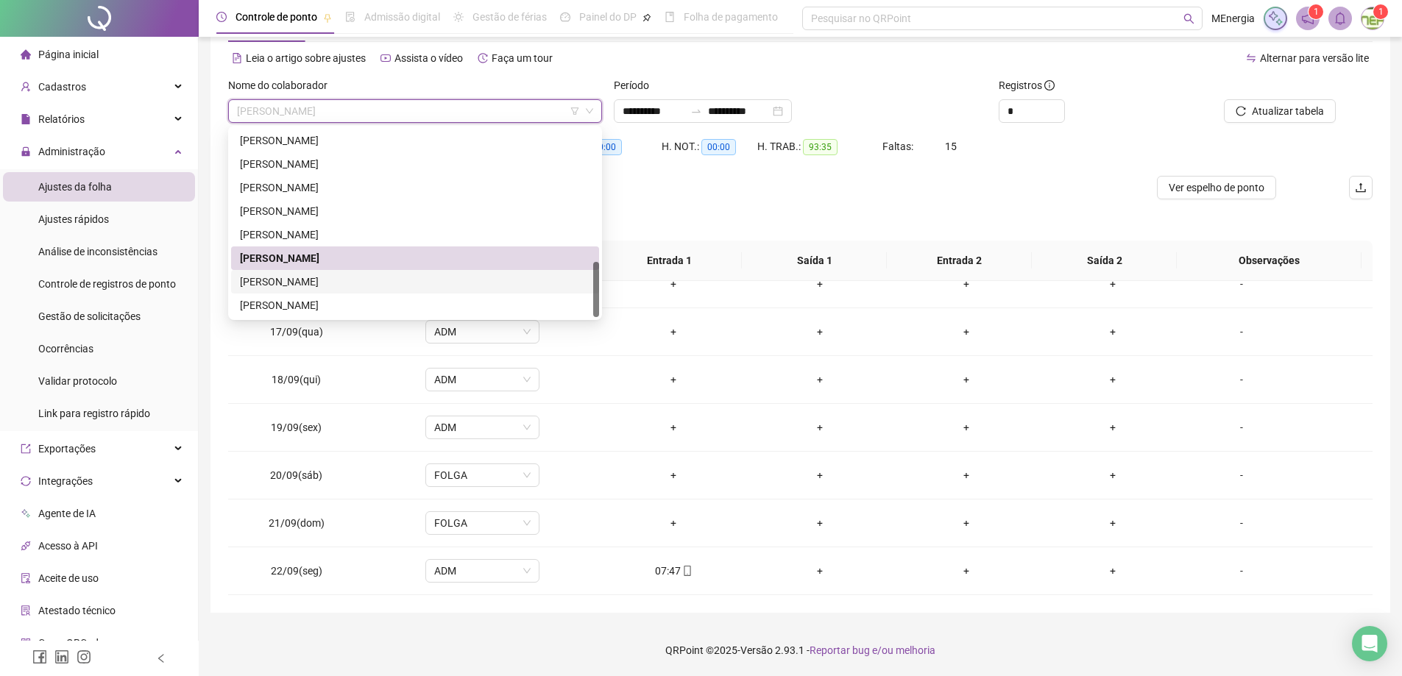
click at [374, 285] on div "SANDRO MARTINS VILELA PAULINO" at bounding box center [415, 282] width 350 height 16
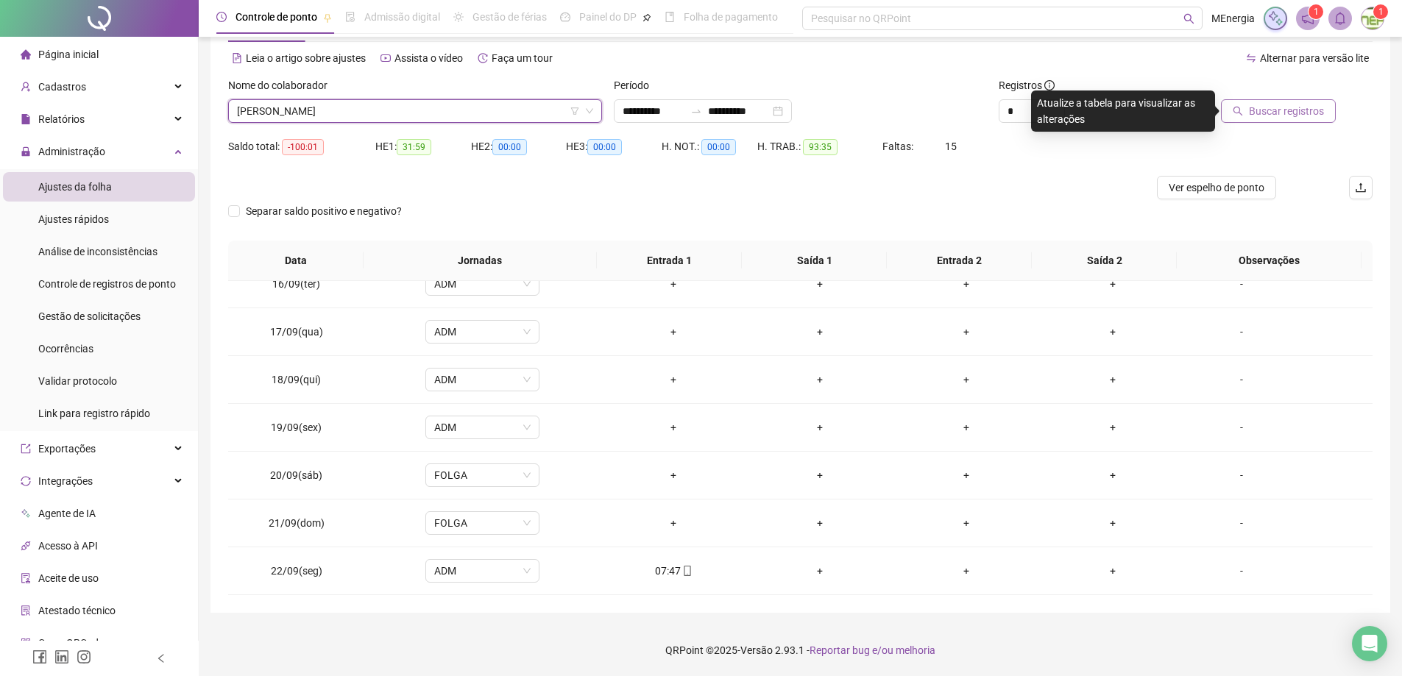
click at [1253, 106] on span "Buscar registros" at bounding box center [1286, 111] width 75 height 16
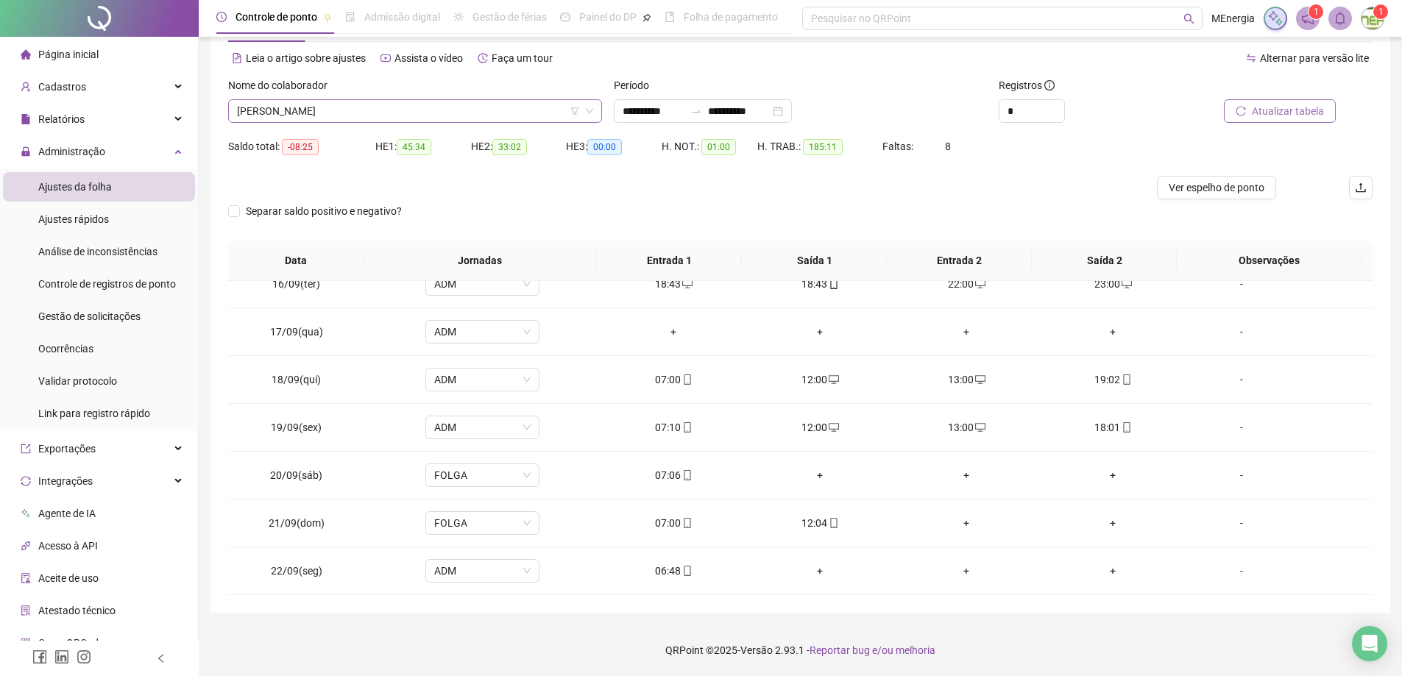
click at [597, 111] on div "SANDRO MARTINS VILELA PAULINO" at bounding box center [415, 111] width 374 height 24
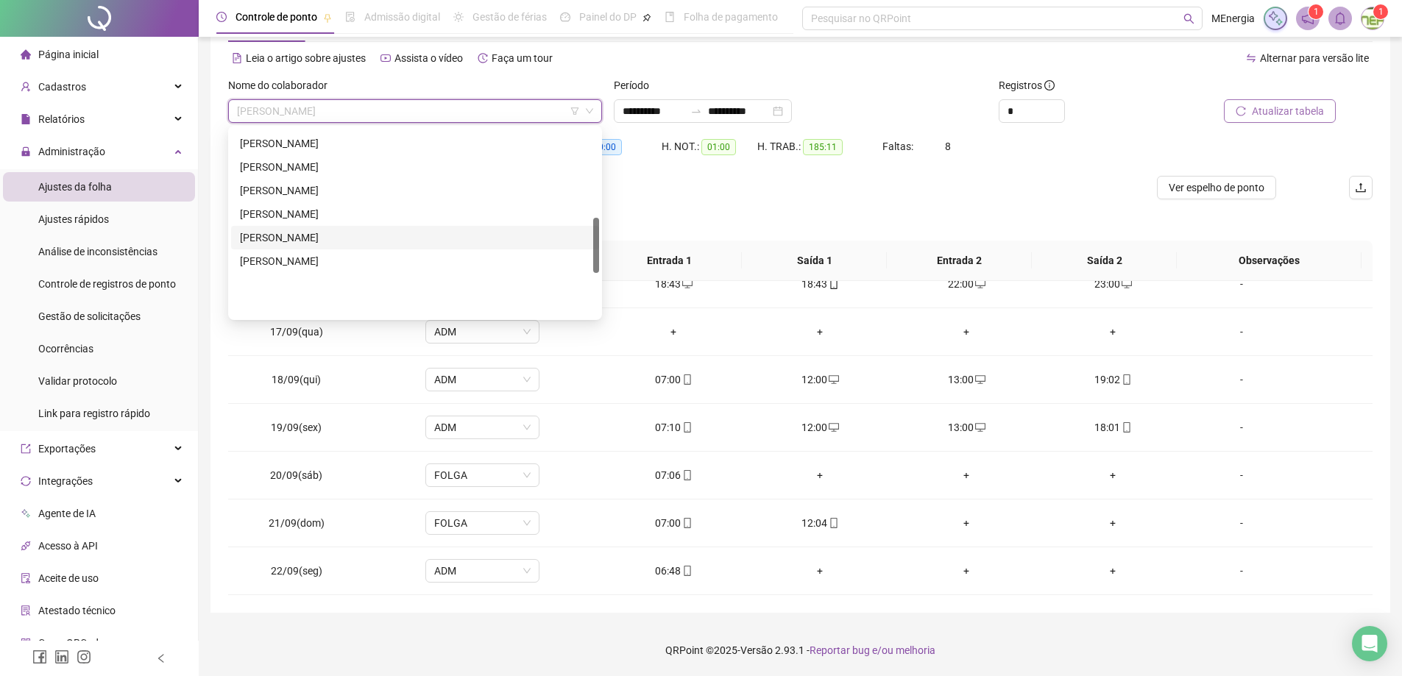
scroll to position [300, 0]
click at [345, 148] on div "LUCIANO ALVES DE OLIVEIRA" at bounding box center [415, 146] width 350 height 16
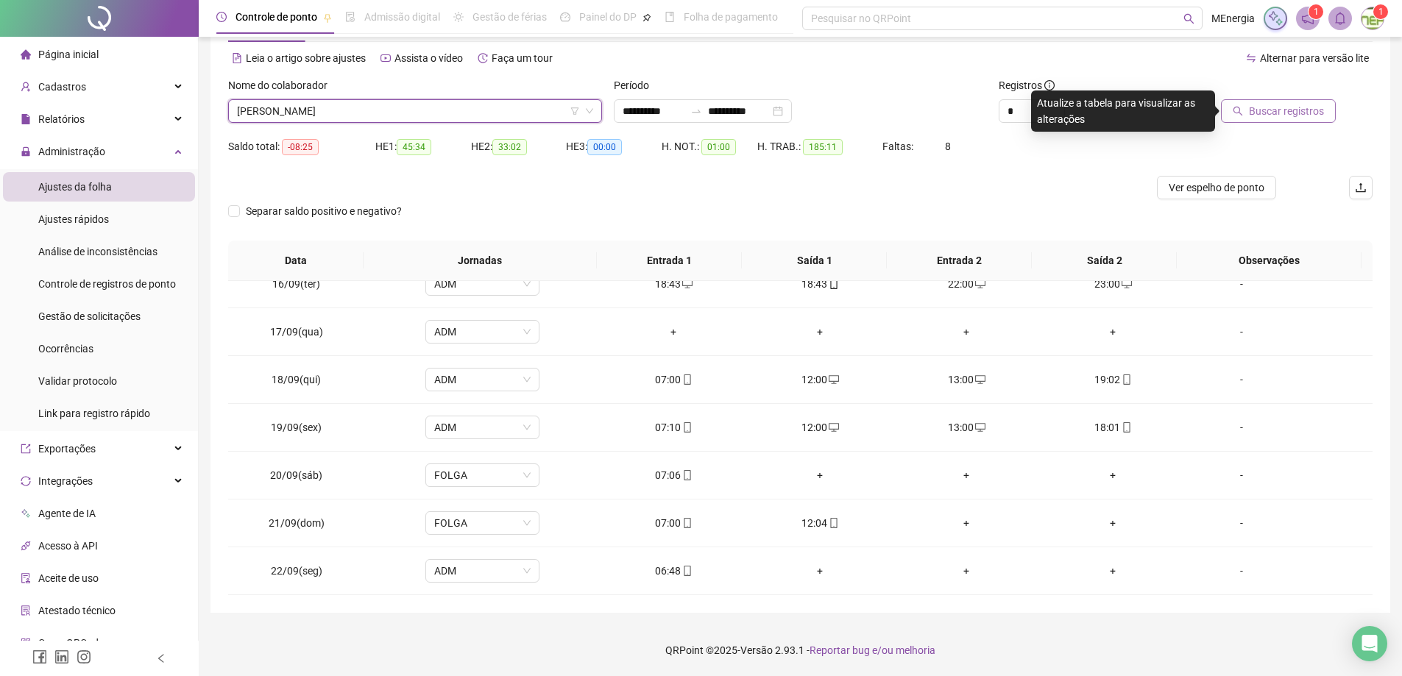
click at [1241, 116] on icon "search" at bounding box center [1237, 111] width 10 height 10
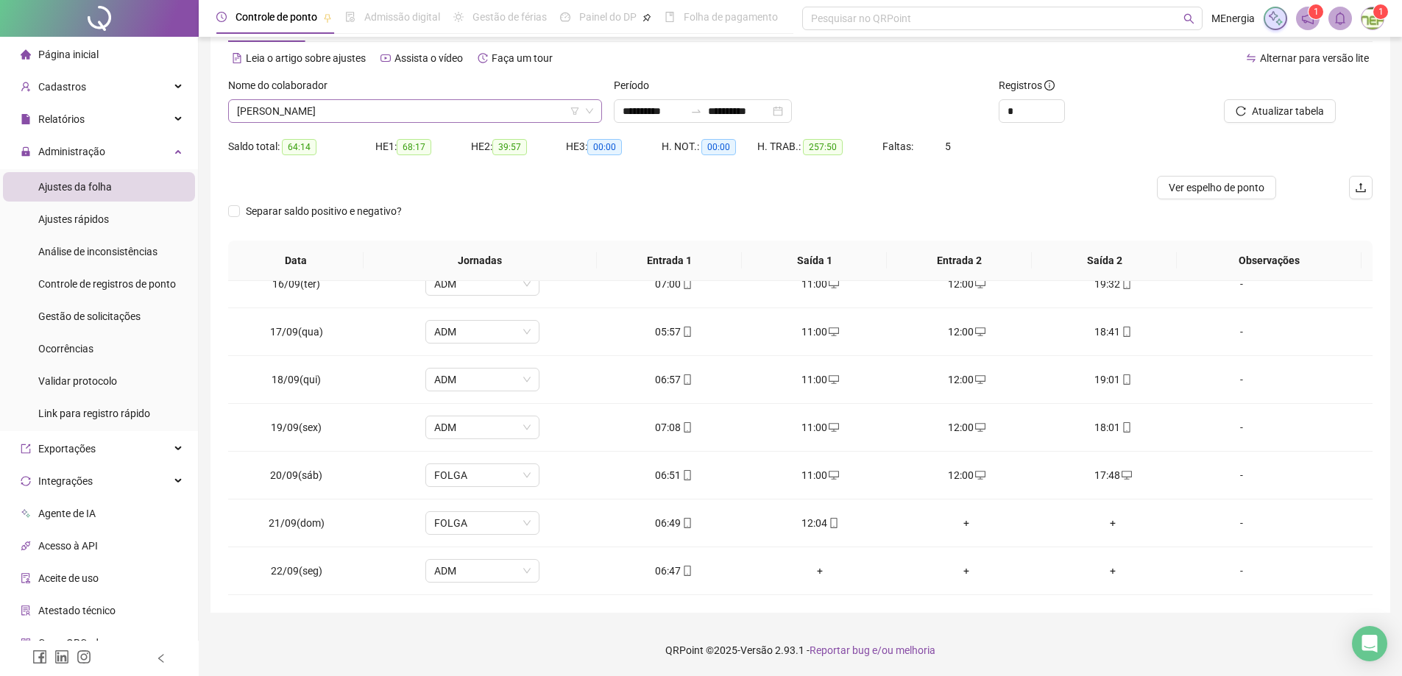
click at [595, 112] on div "LUCIANO ALVES DE OLIVEIRA" at bounding box center [415, 111] width 374 height 24
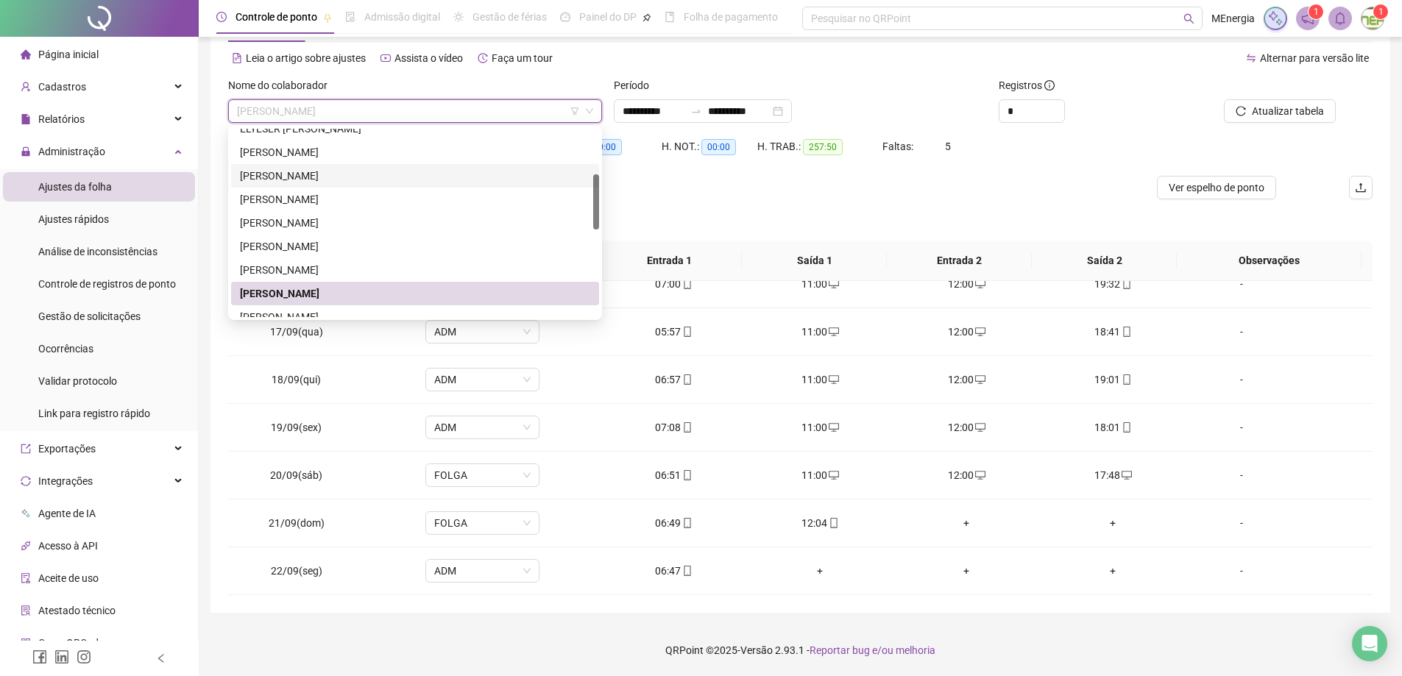
scroll to position [79, 0]
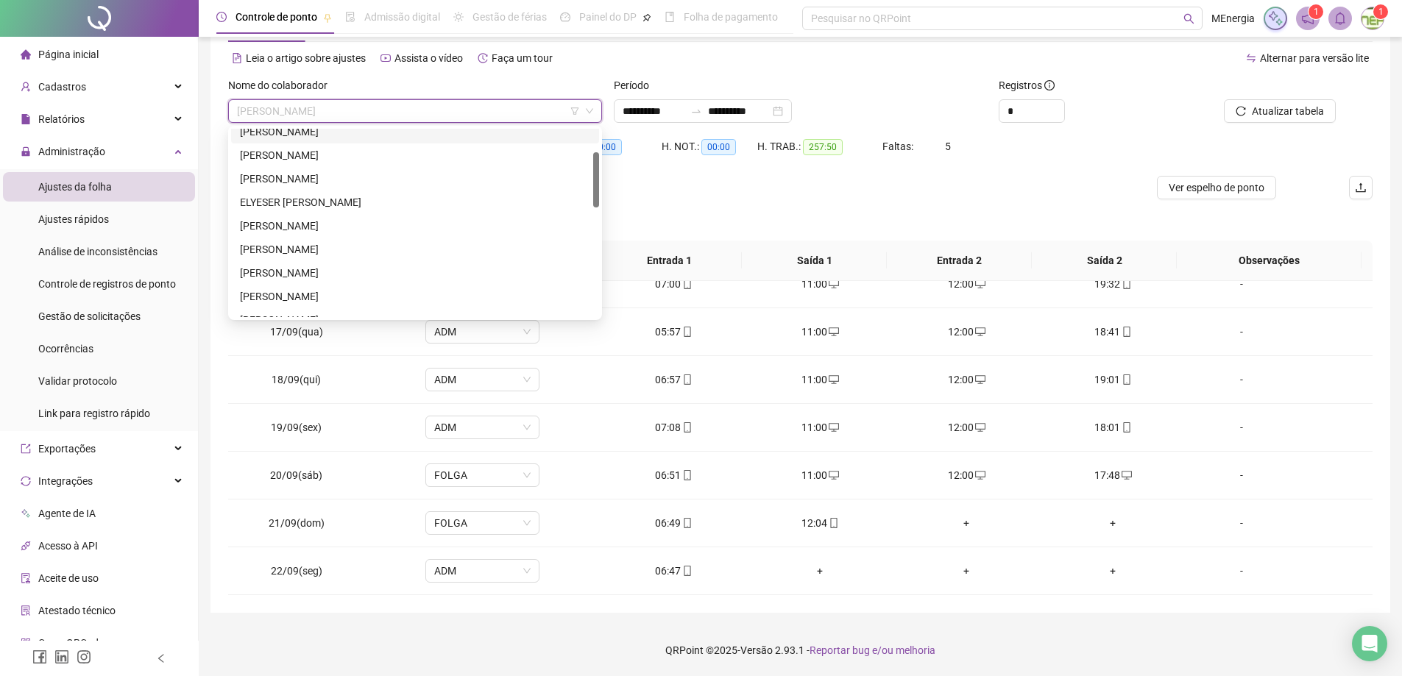
click at [356, 130] on div "BRUNO SILVA NASCIMENTO" at bounding box center [415, 132] width 350 height 16
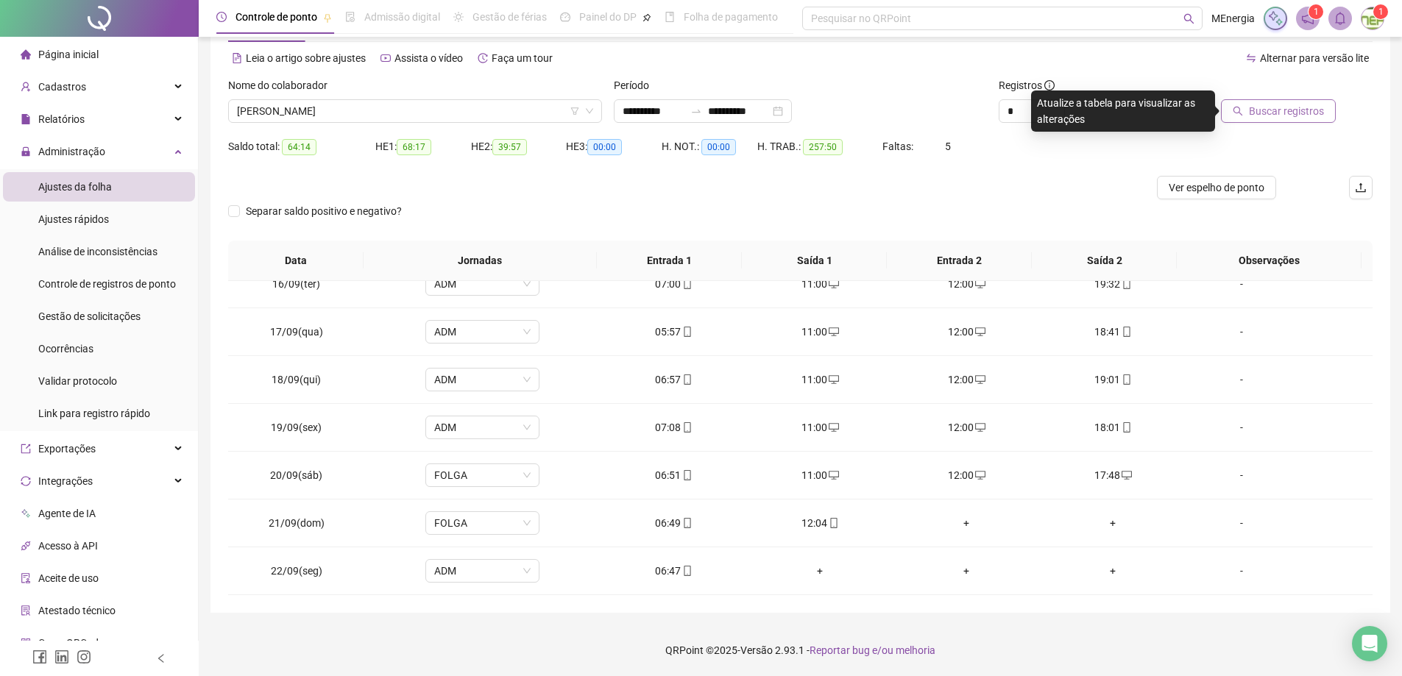
click at [1292, 114] on span "Buscar registros" at bounding box center [1286, 111] width 75 height 16
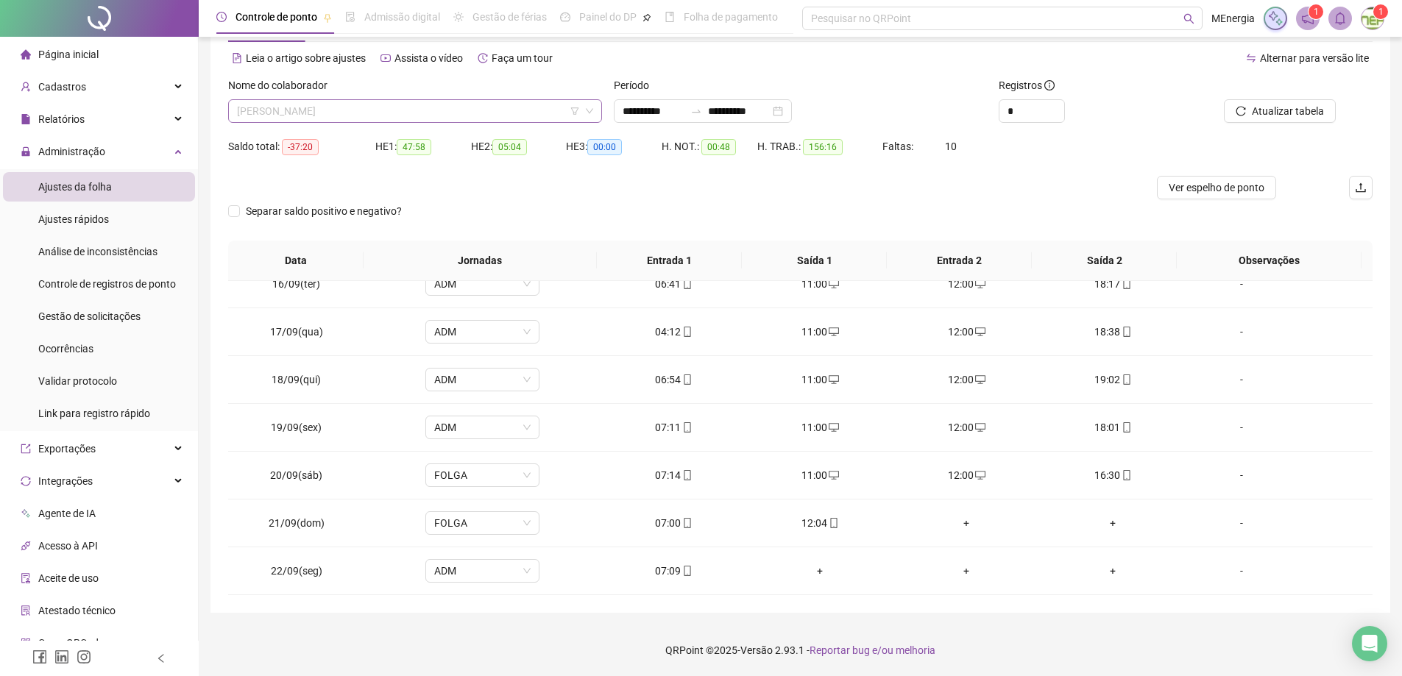
click at [595, 110] on div "BRUNO SILVA NASCIMENTO" at bounding box center [415, 111] width 374 height 24
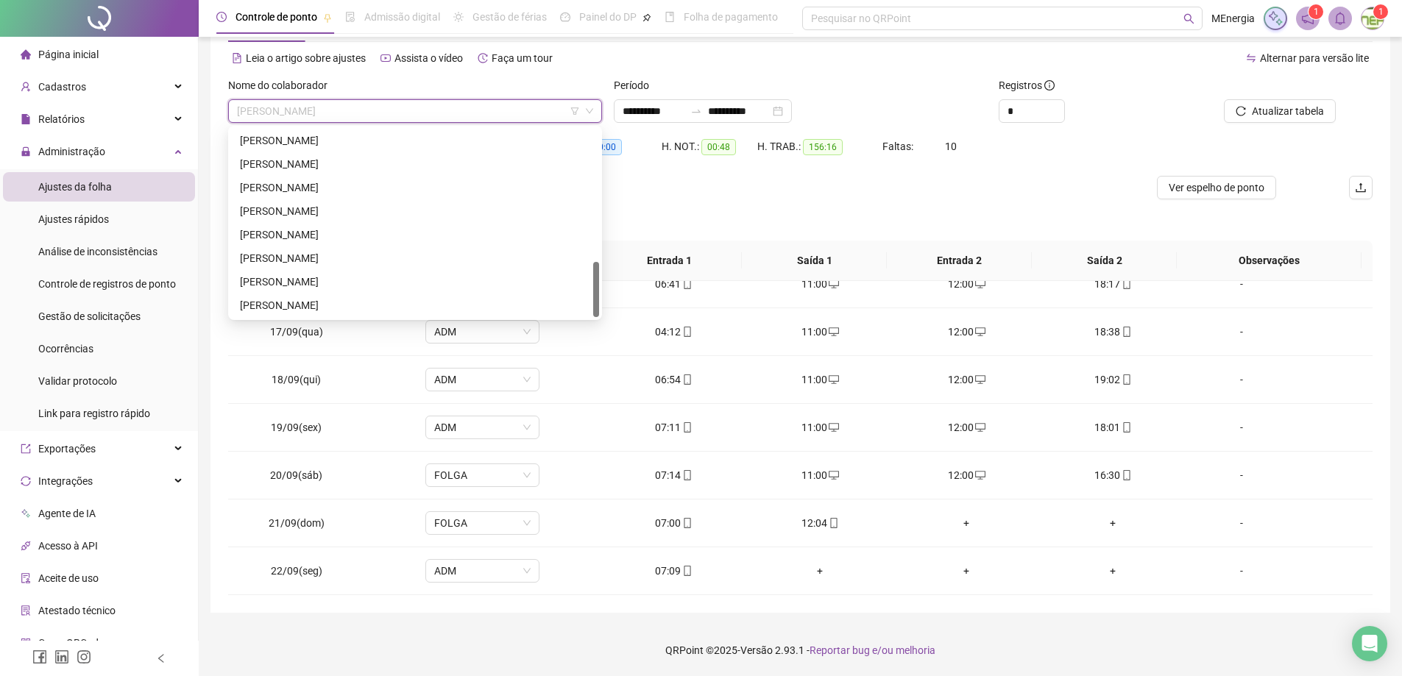
scroll to position [447, 0]
click at [394, 281] on div "SANDRO MARTINS VILELA PAULINO" at bounding box center [415, 282] width 350 height 16
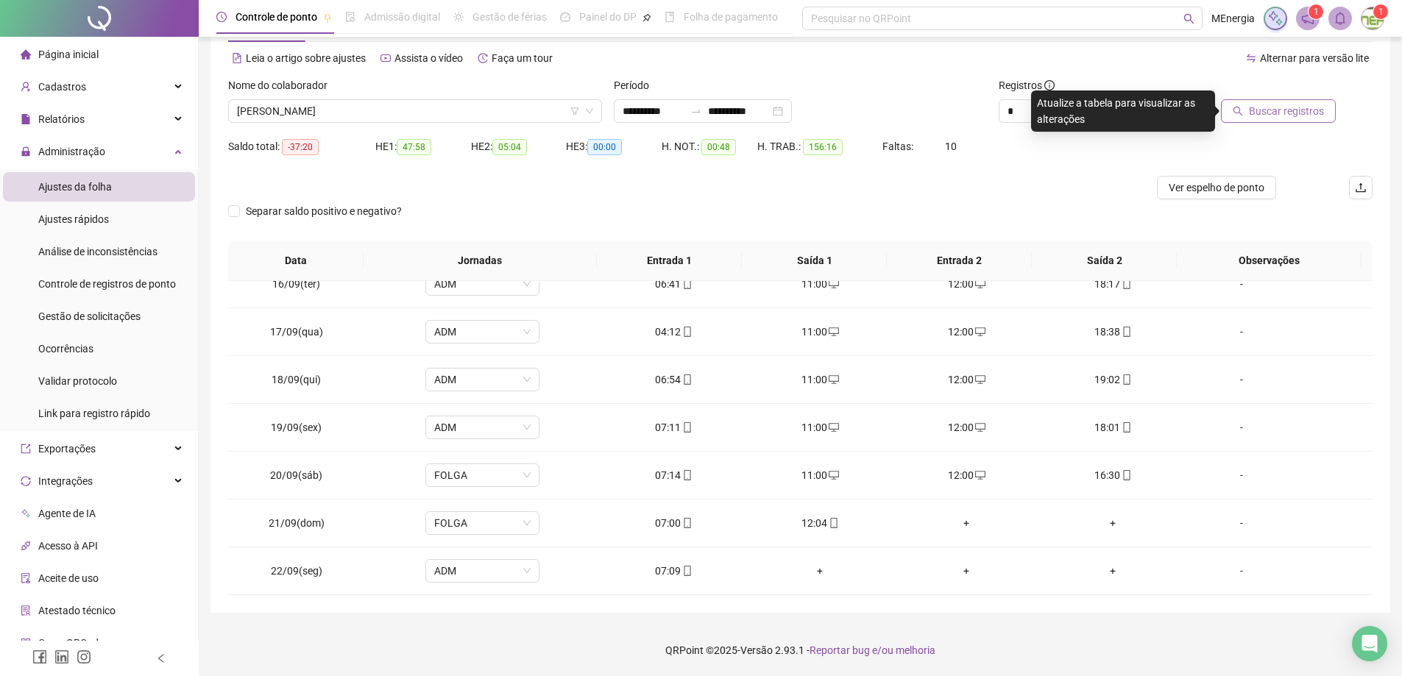
click at [1275, 120] on button "Buscar registros" at bounding box center [1278, 111] width 115 height 24
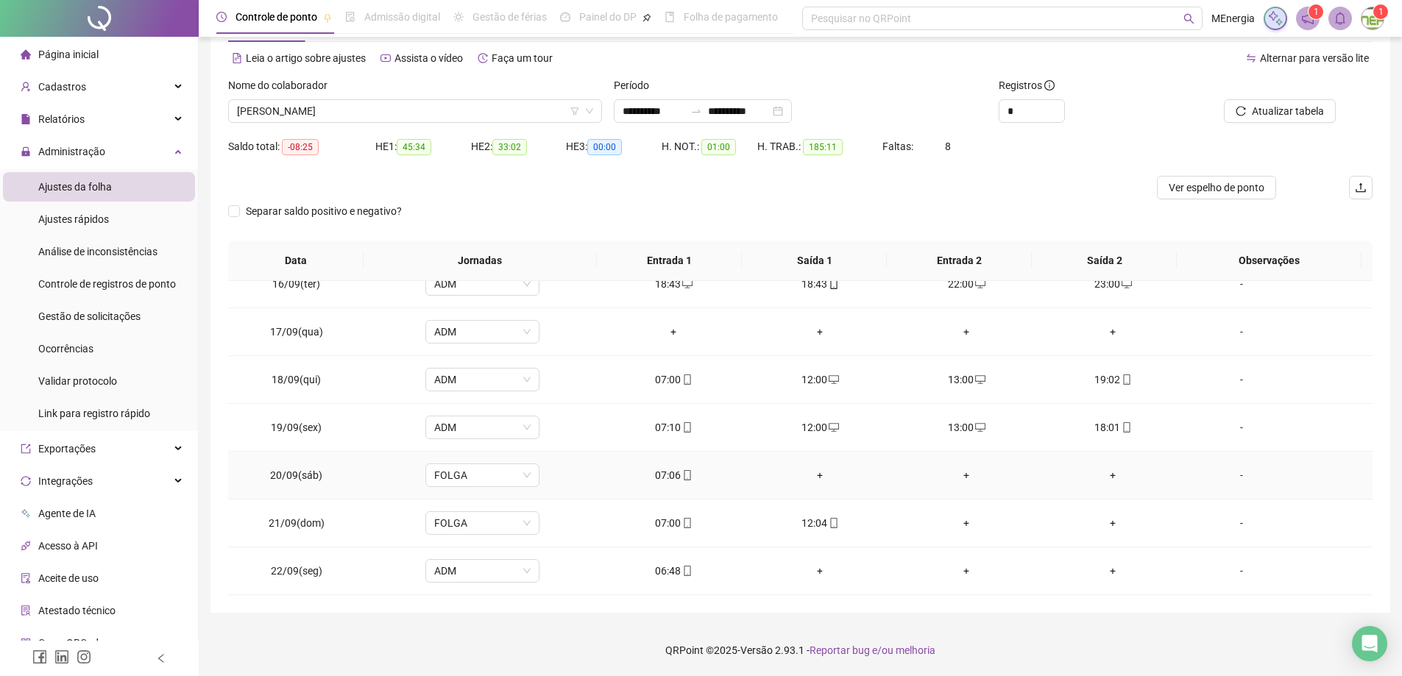
click at [815, 475] on div "+" at bounding box center [820, 475] width 123 height 16
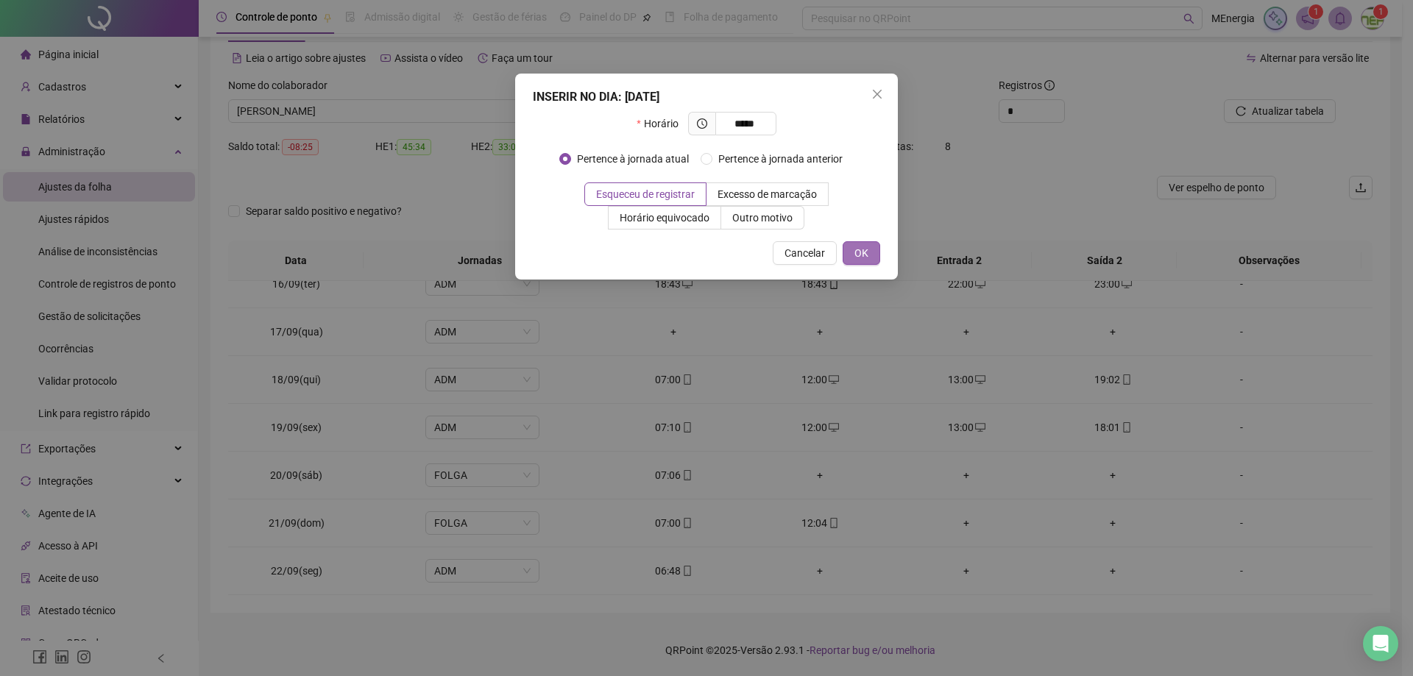
type input "*****"
click at [865, 255] on span "OK" at bounding box center [861, 253] width 14 height 16
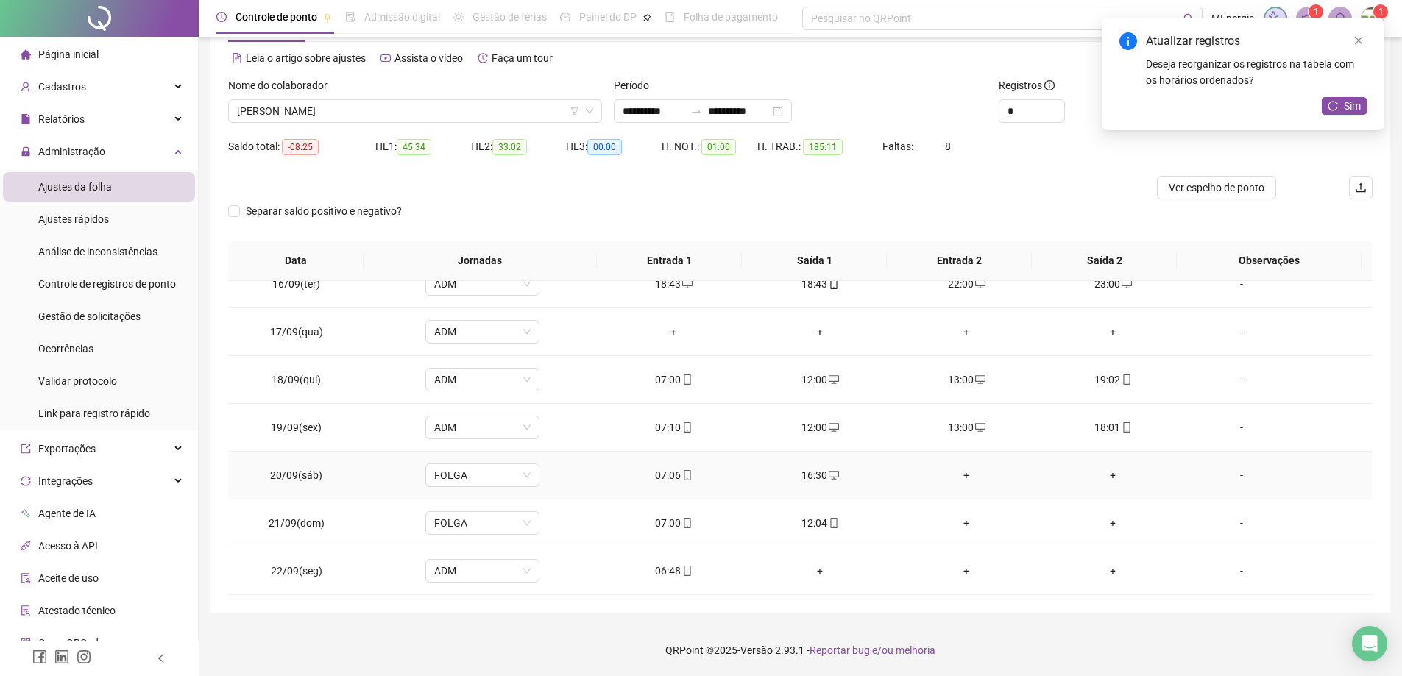
click at [958, 480] on div "+" at bounding box center [966, 475] width 123 height 16
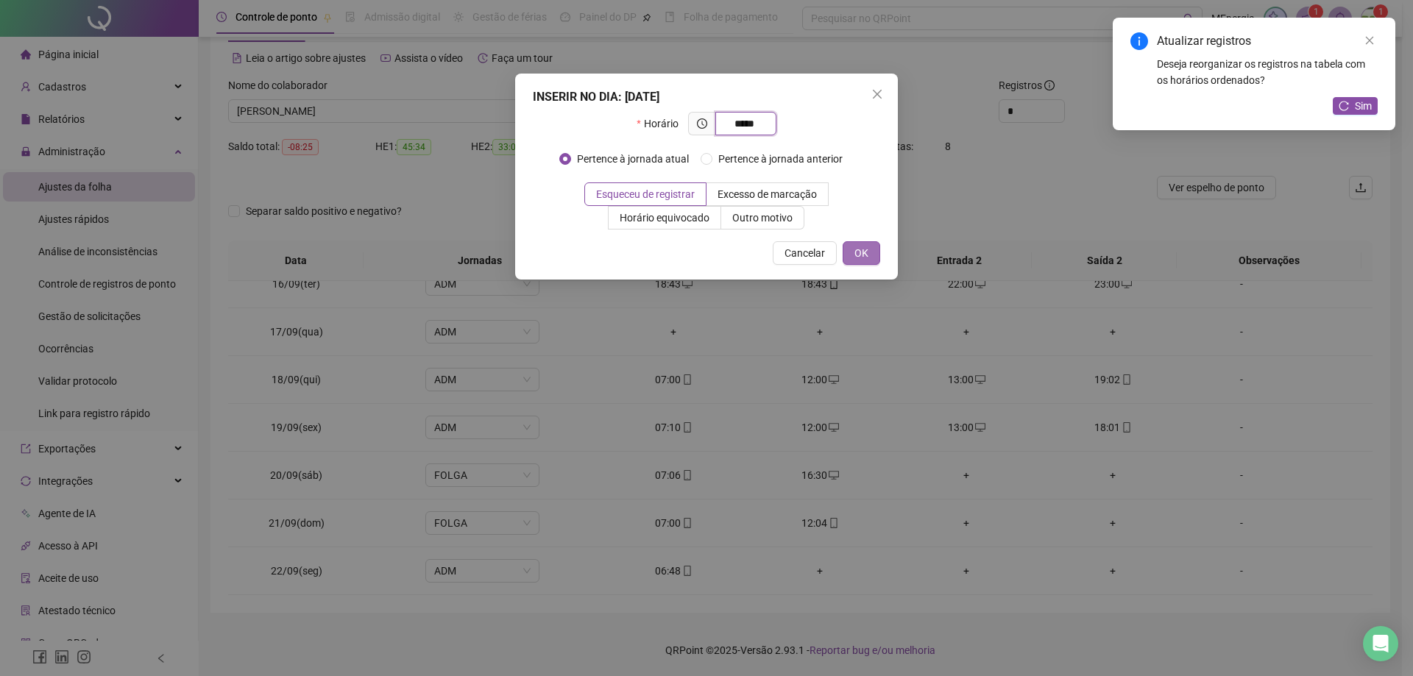
type input "*****"
click at [867, 258] on span "OK" at bounding box center [861, 253] width 14 height 16
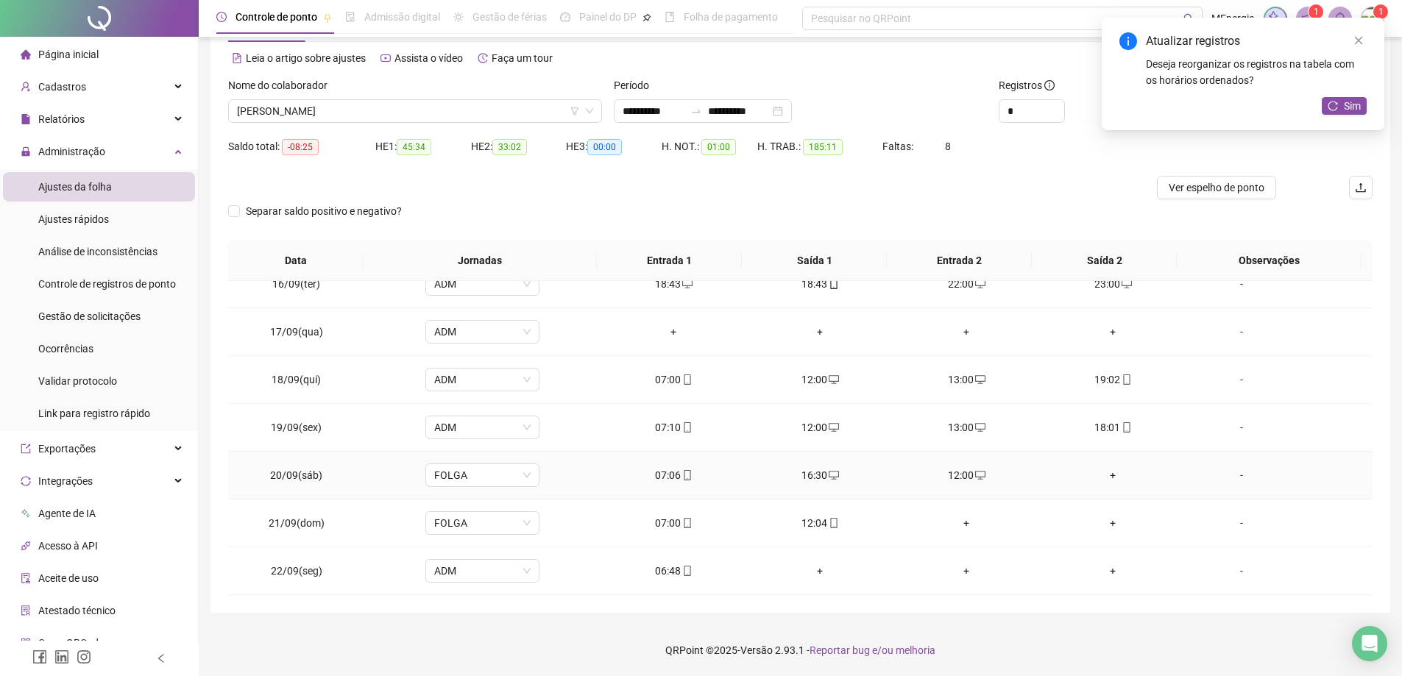
click at [1103, 475] on div "+" at bounding box center [1112, 475] width 123 height 16
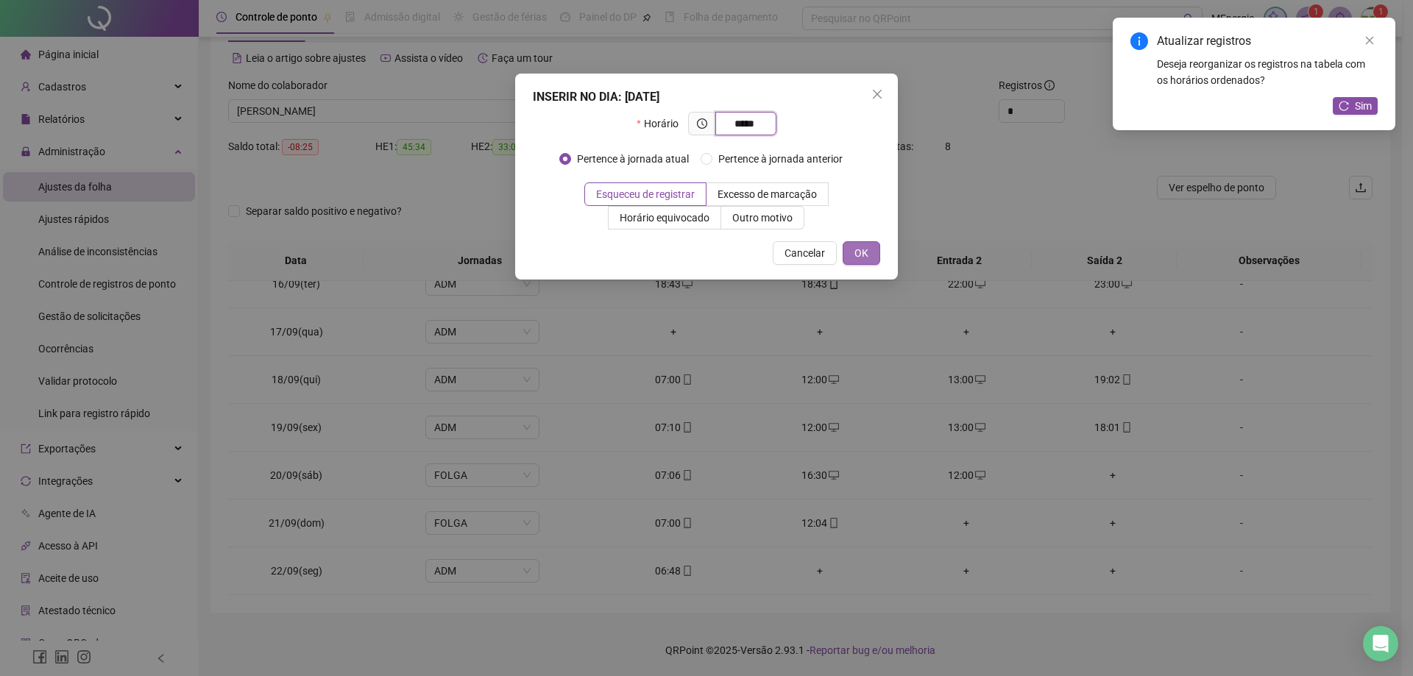
type input "*****"
click at [869, 260] on button "OK" at bounding box center [861, 253] width 38 height 24
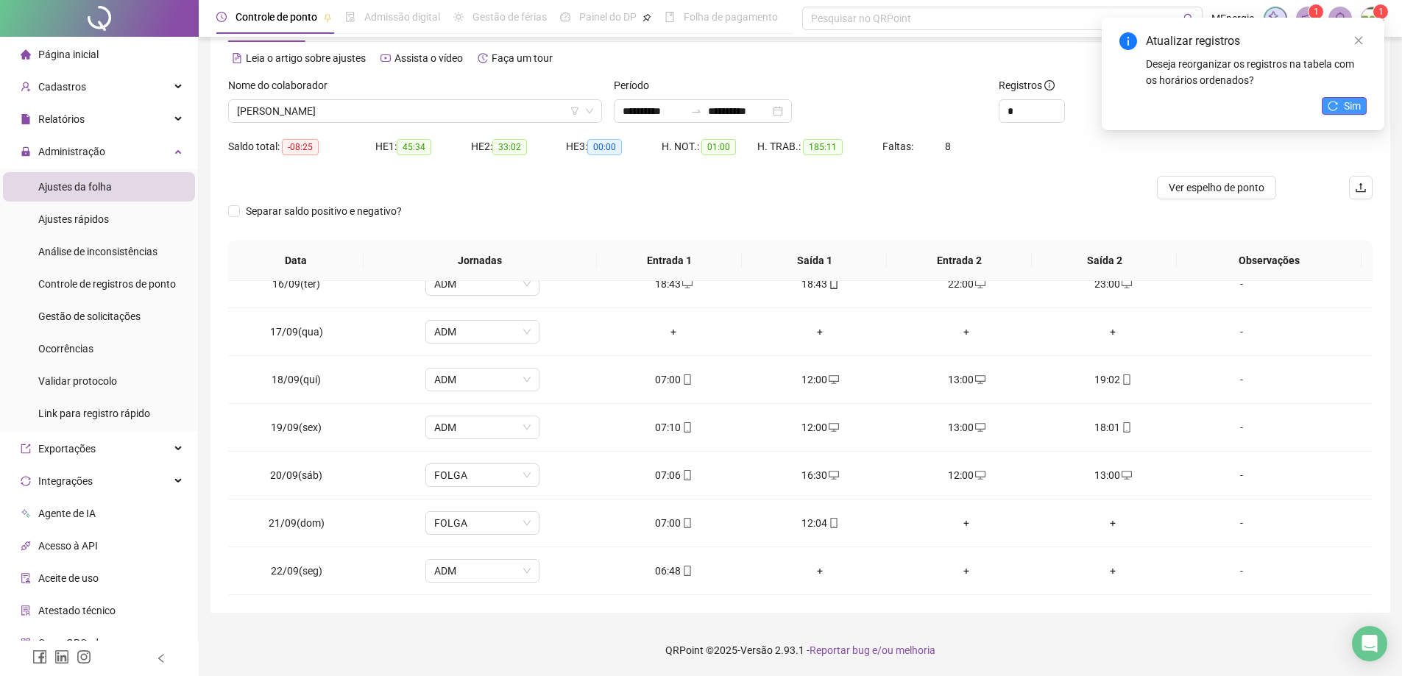
click at [1334, 106] on icon "reload" at bounding box center [1332, 106] width 10 height 10
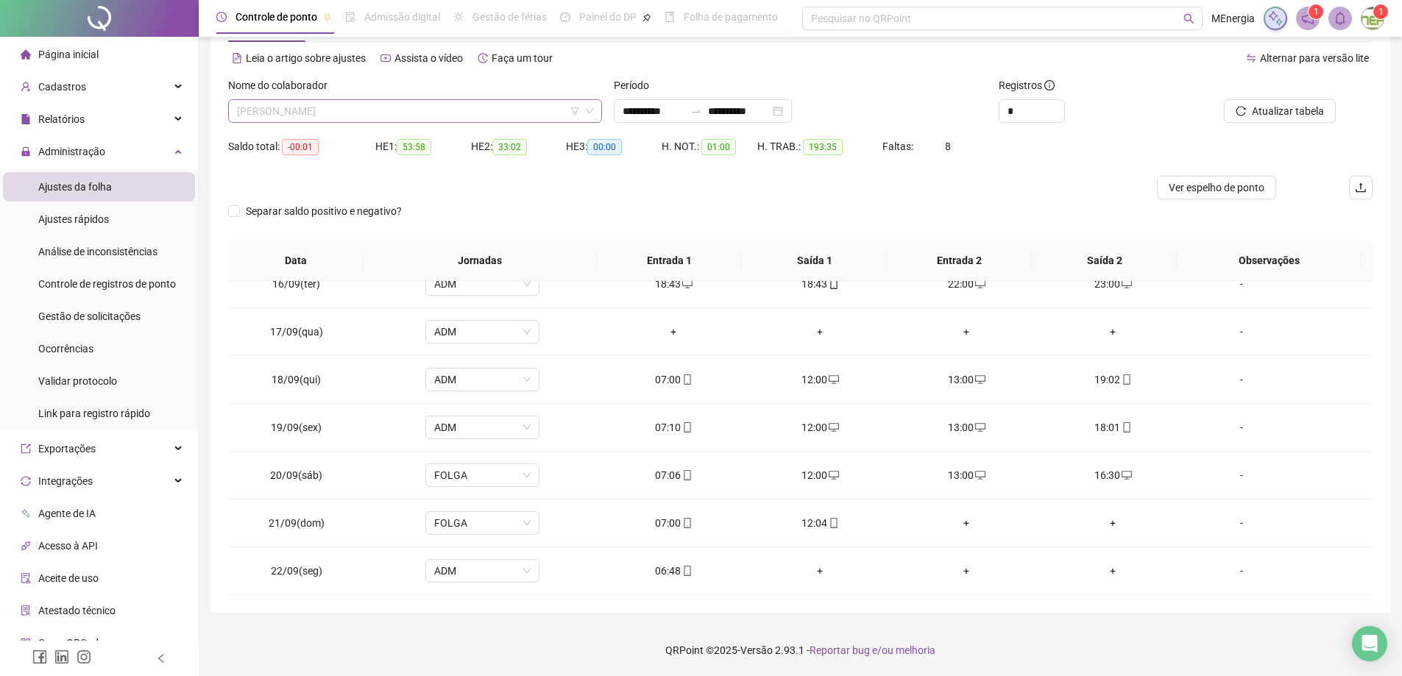
click at [600, 113] on div "SANDRO MARTINS VILELA PAULINO" at bounding box center [415, 111] width 374 height 24
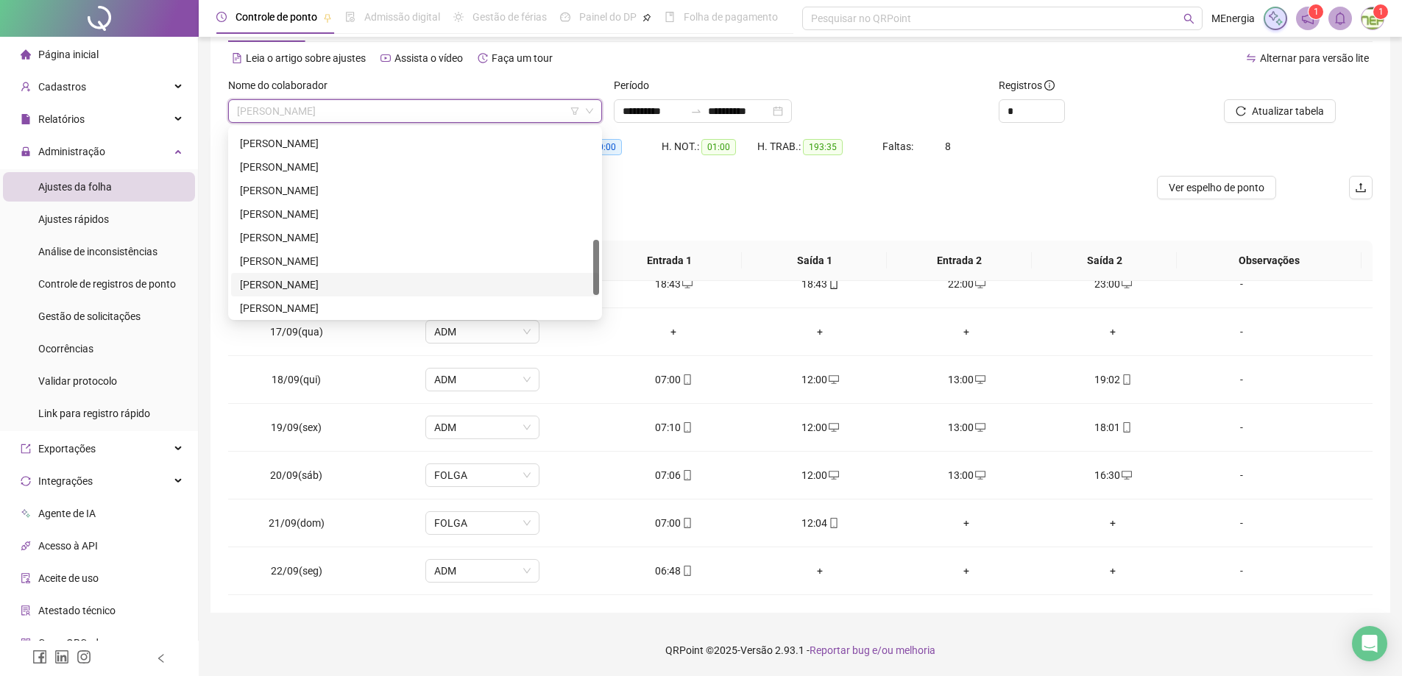
scroll to position [300, 0]
click at [357, 150] on div "LUCIANO ALVES DE OLIVEIRA" at bounding box center [415, 146] width 350 height 16
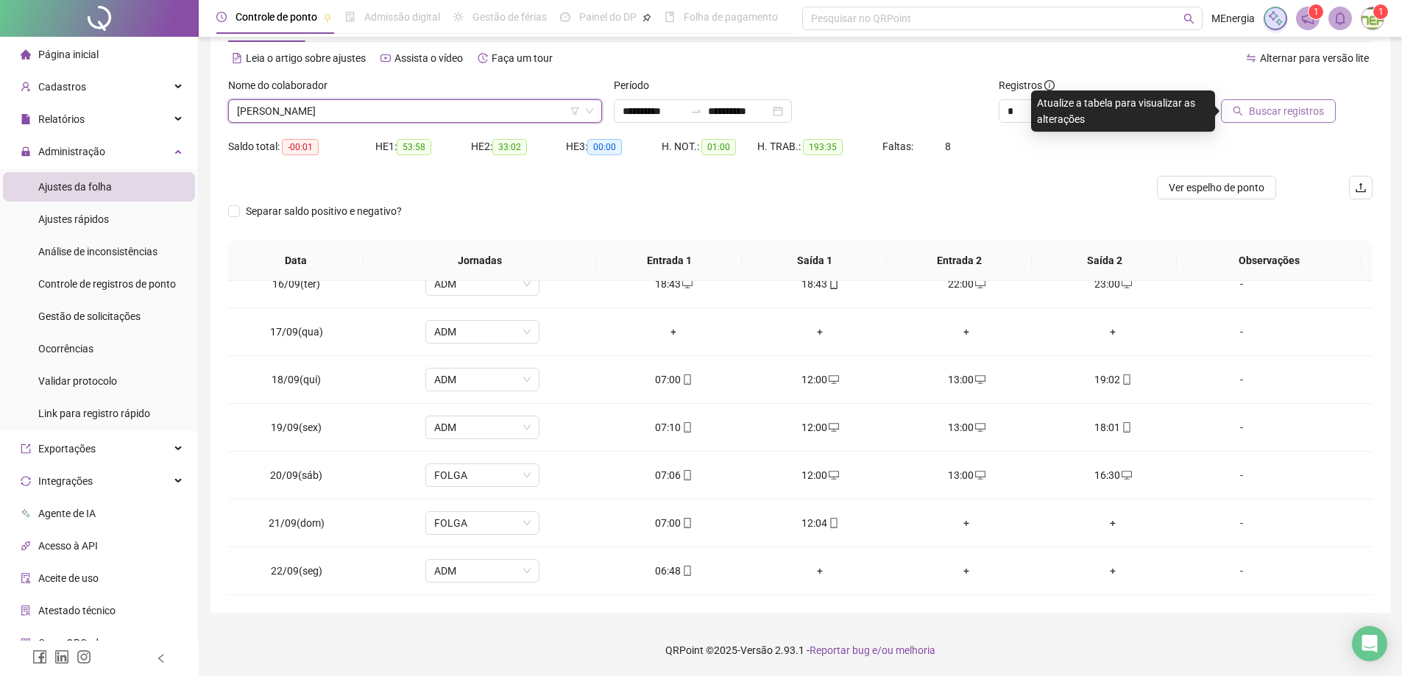
click at [1243, 114] on icon "search" at bounding box center [1238, 112] width 10 height 10
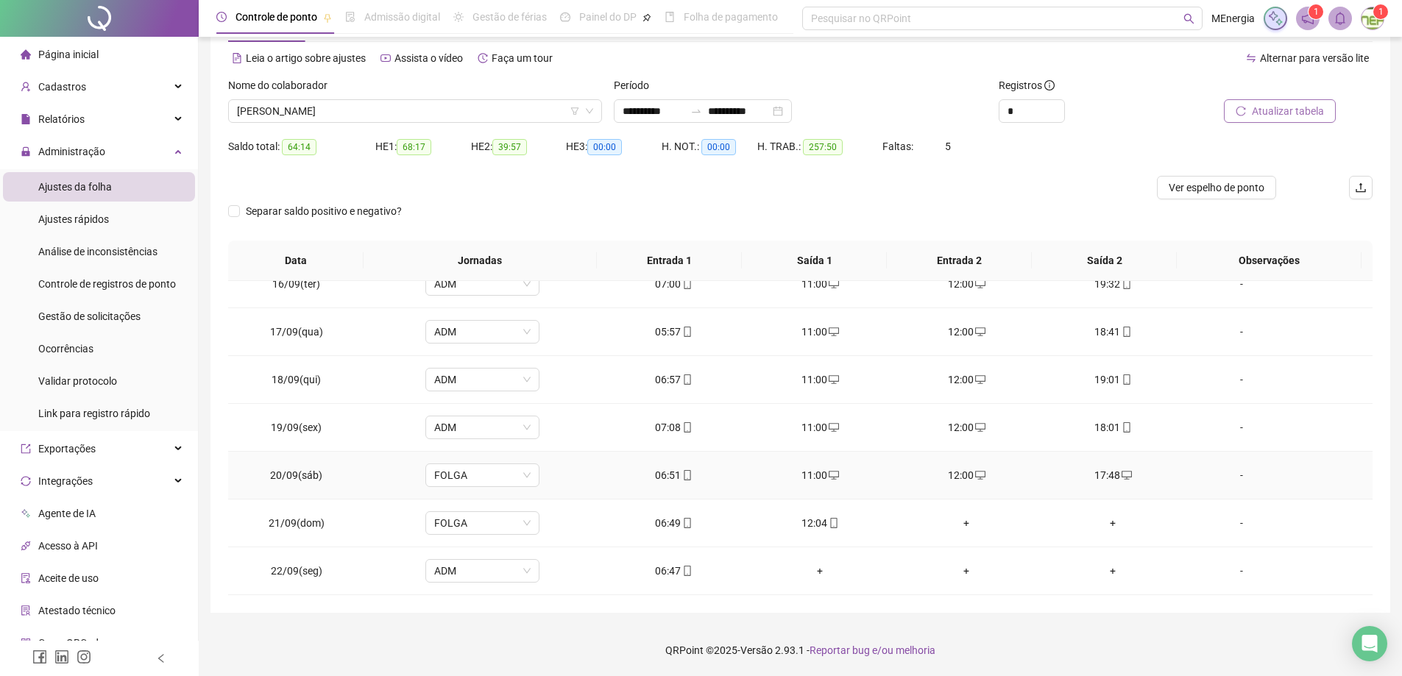
click at [1106, 478] on div "17:48" at bounding box center [1112, 475] width 123 height 16
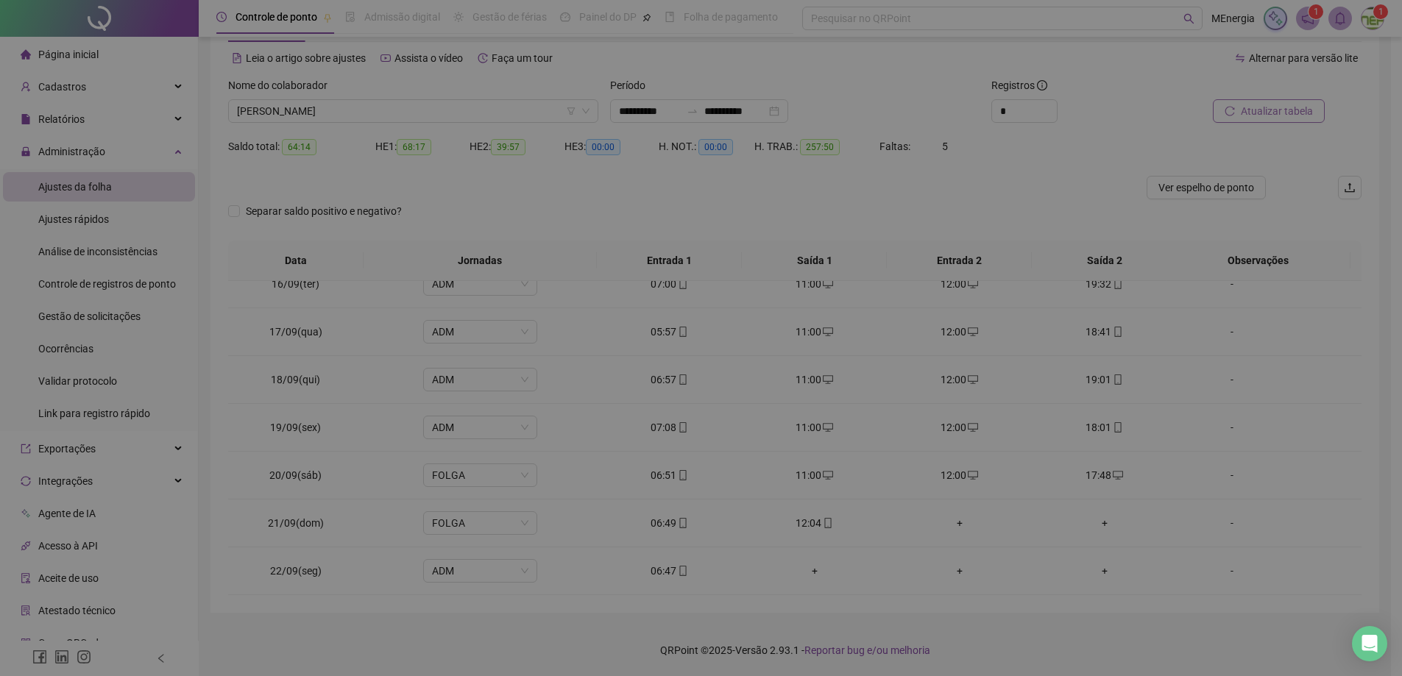
type input "**********"
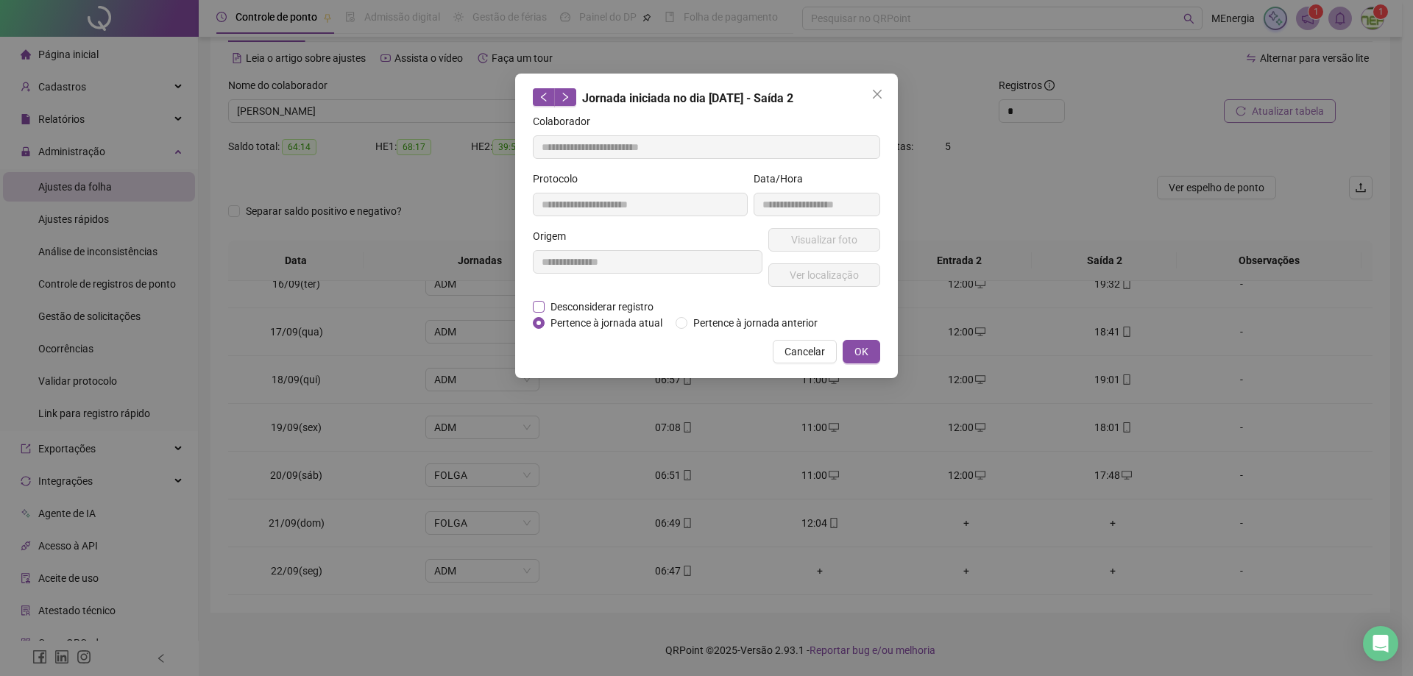
click at [620, 308] on span "Desconsiderar registro" at bounding box center [601, 307] width 115 height 16
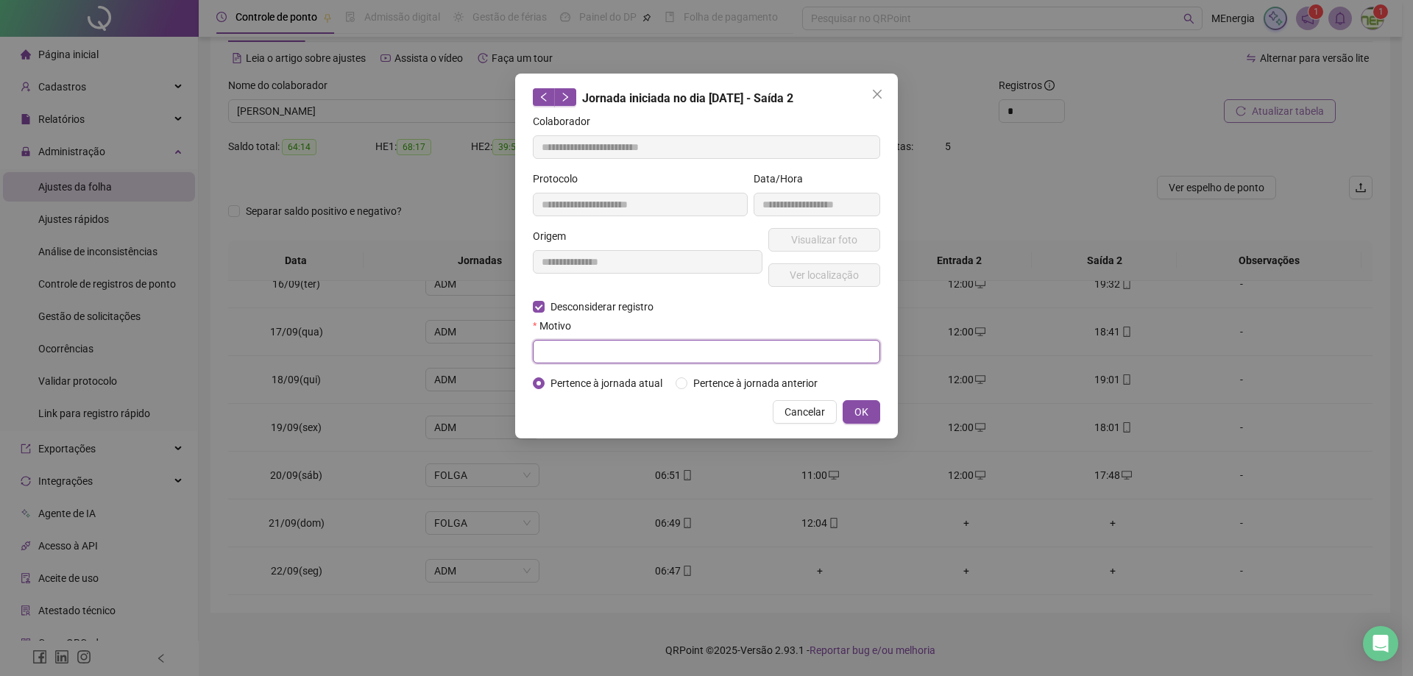
click at [636, 349] on input "text" at bounding box center [706, 352] width 347 height 24
type input "**********"
click at [865, 413] on span "OK" at bounding box center [861, 412] width 14 height 16
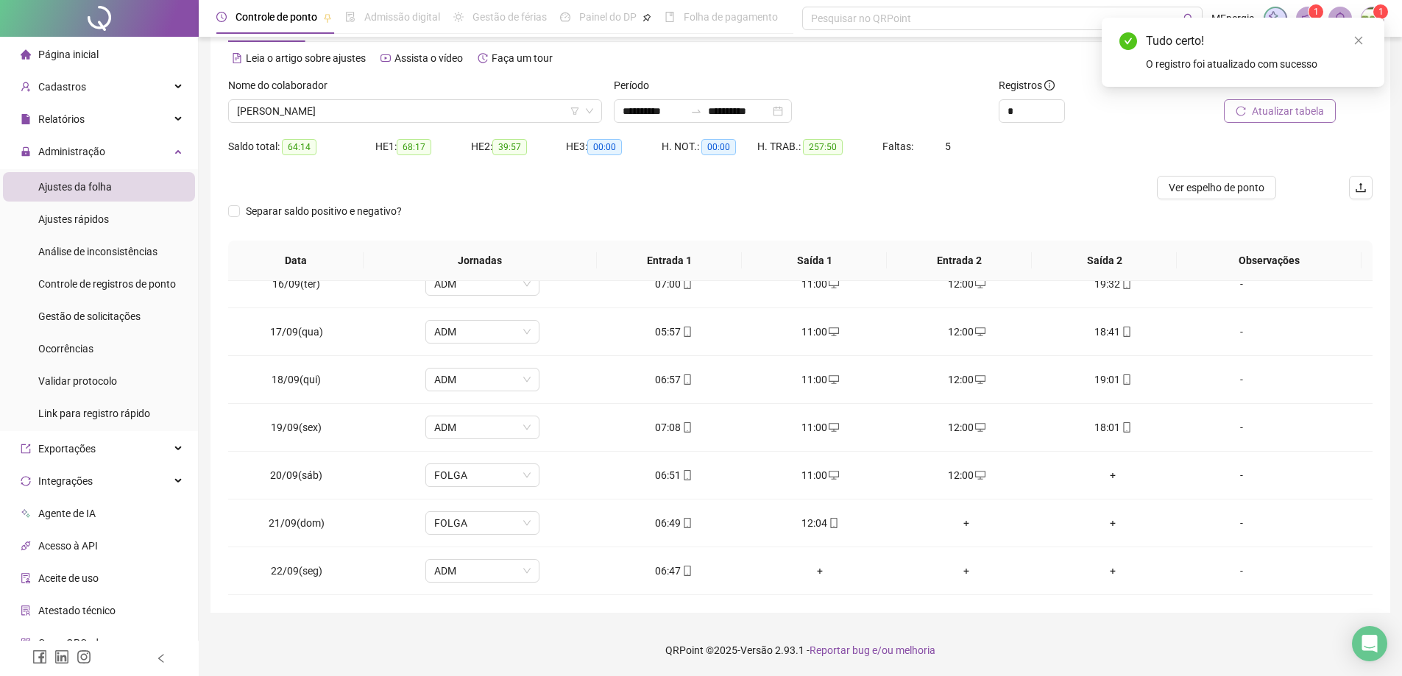
click at [1308, 112] on span "Atualizar tabela" at bounding box center [1288, 111] width 72 height 16
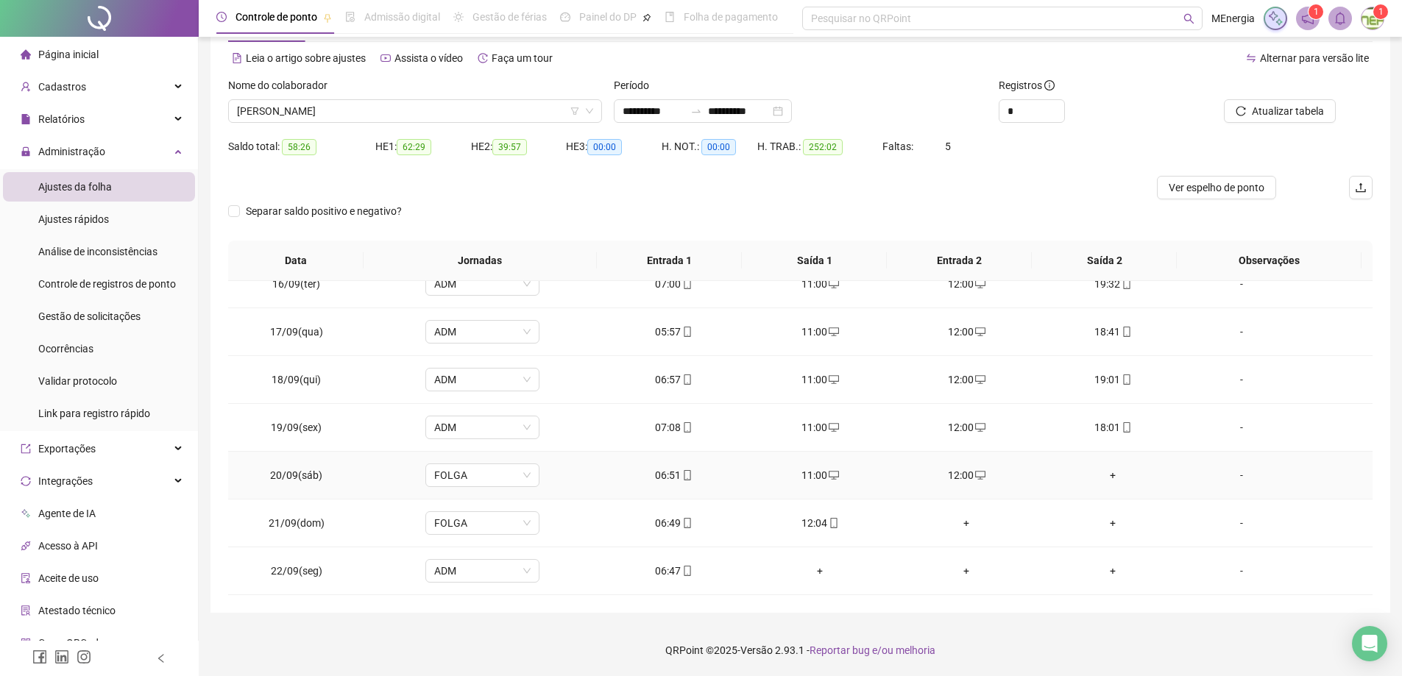
click at [1105, 475] on div "+" at bounding box center [1112, 475] width 123 height 16
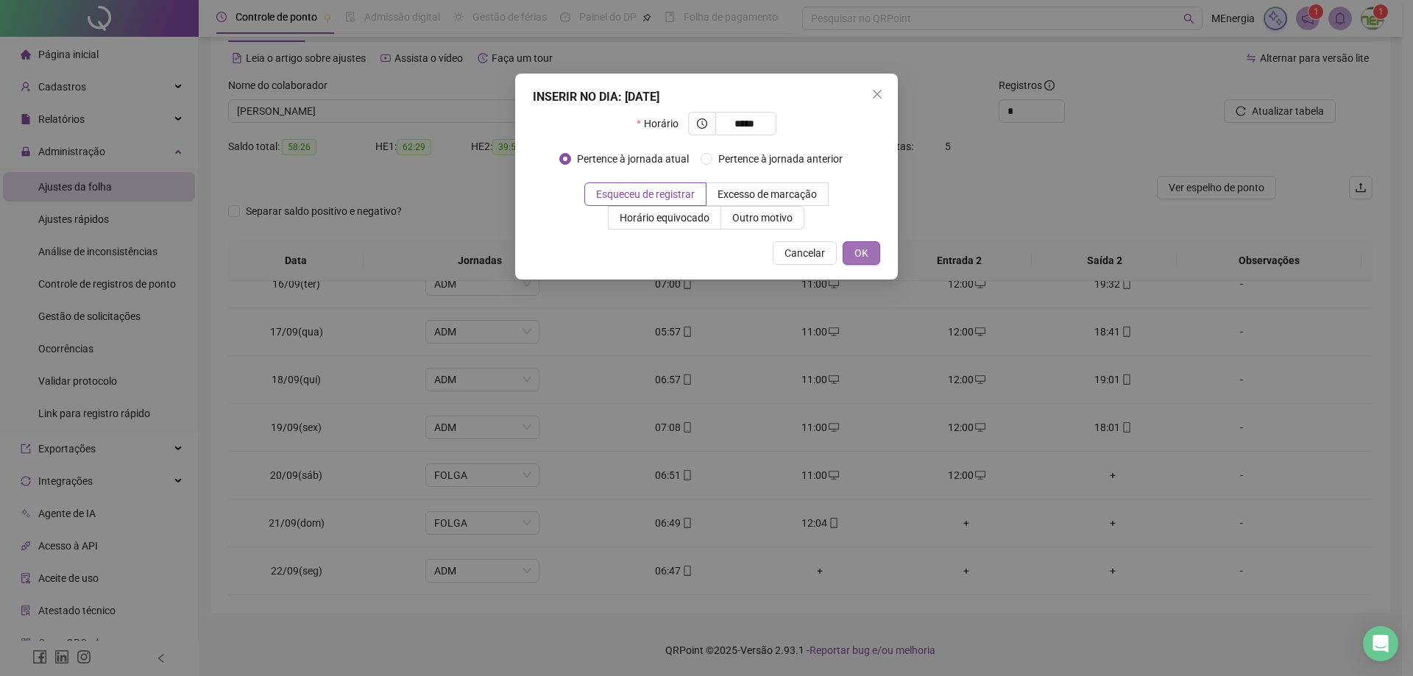
type input "*****"
click at [868, 250] on button "OK" at bounding box center [861, 253] width 38 height 24
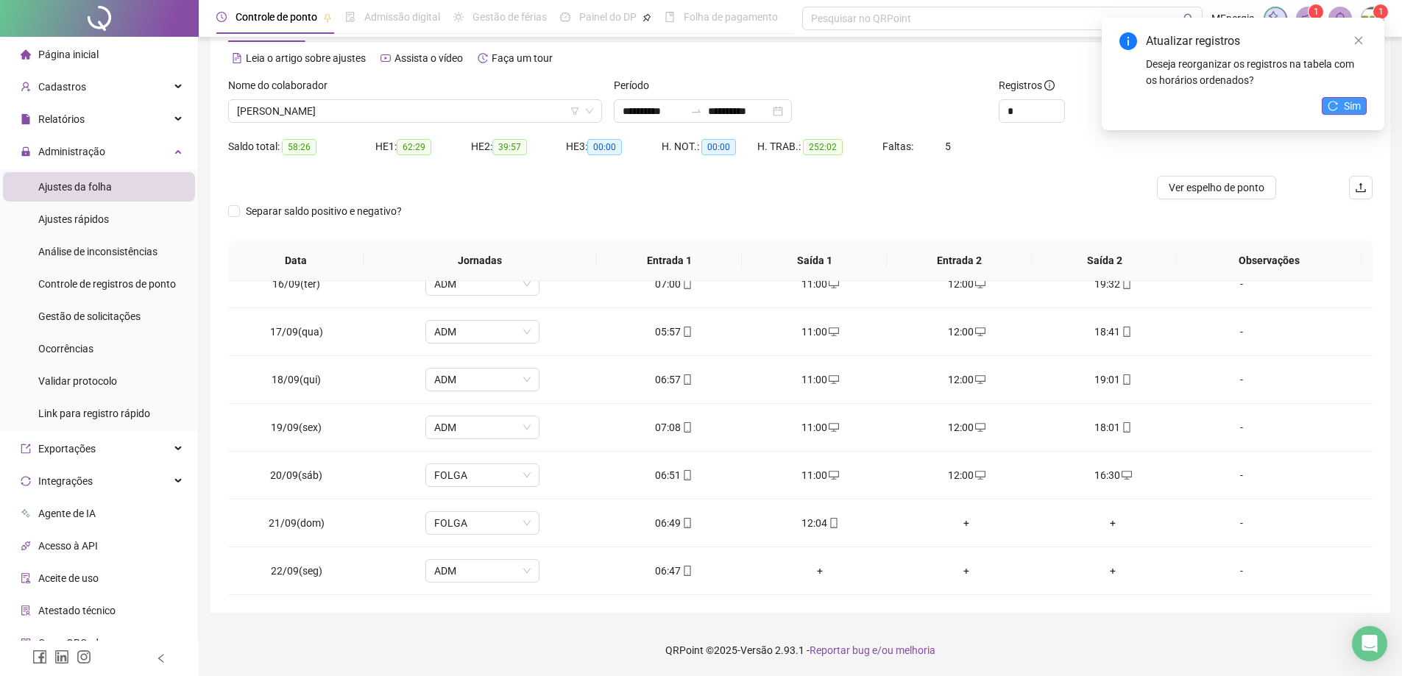
click at [1364, 105] on button "Sim" at bounding box center [1343, 106] width 45 height 18
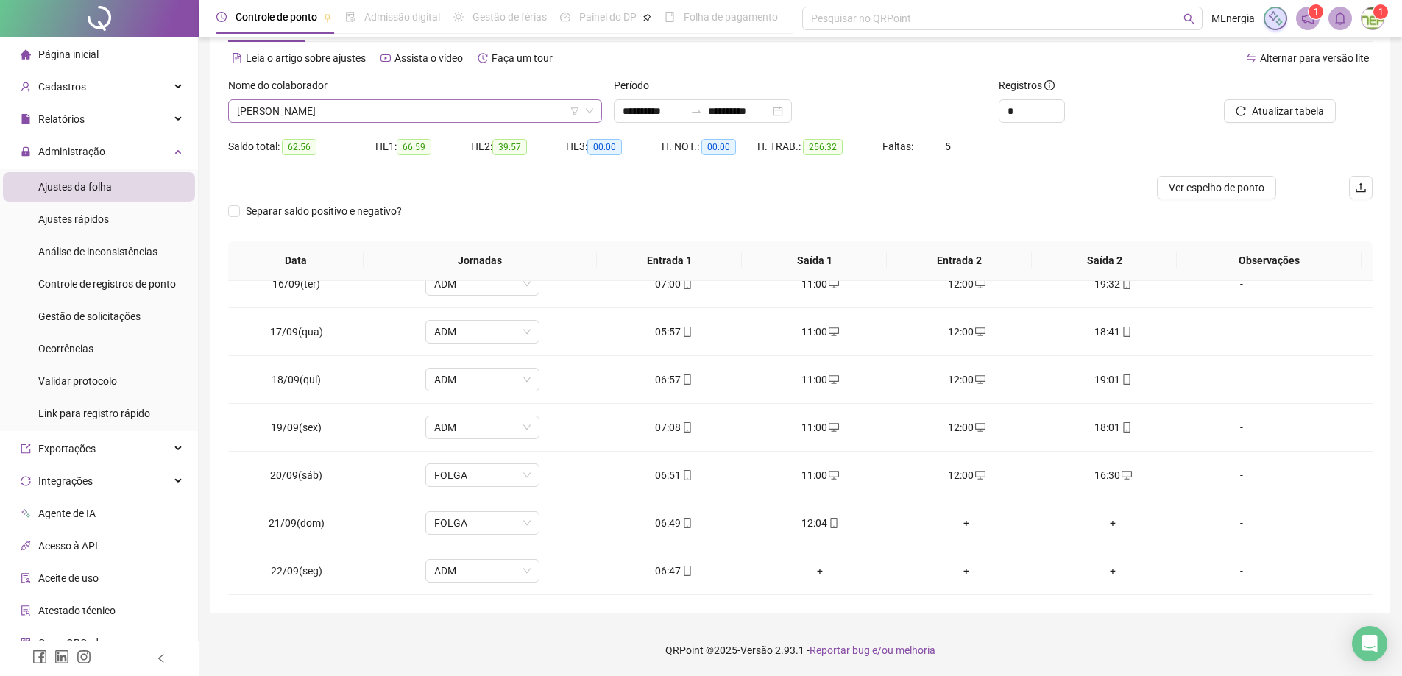
click at [596, 107] on div "LUCIANO ALVES DE OLIVEIRA" at bounding box center [415, 111] width 374 height 24
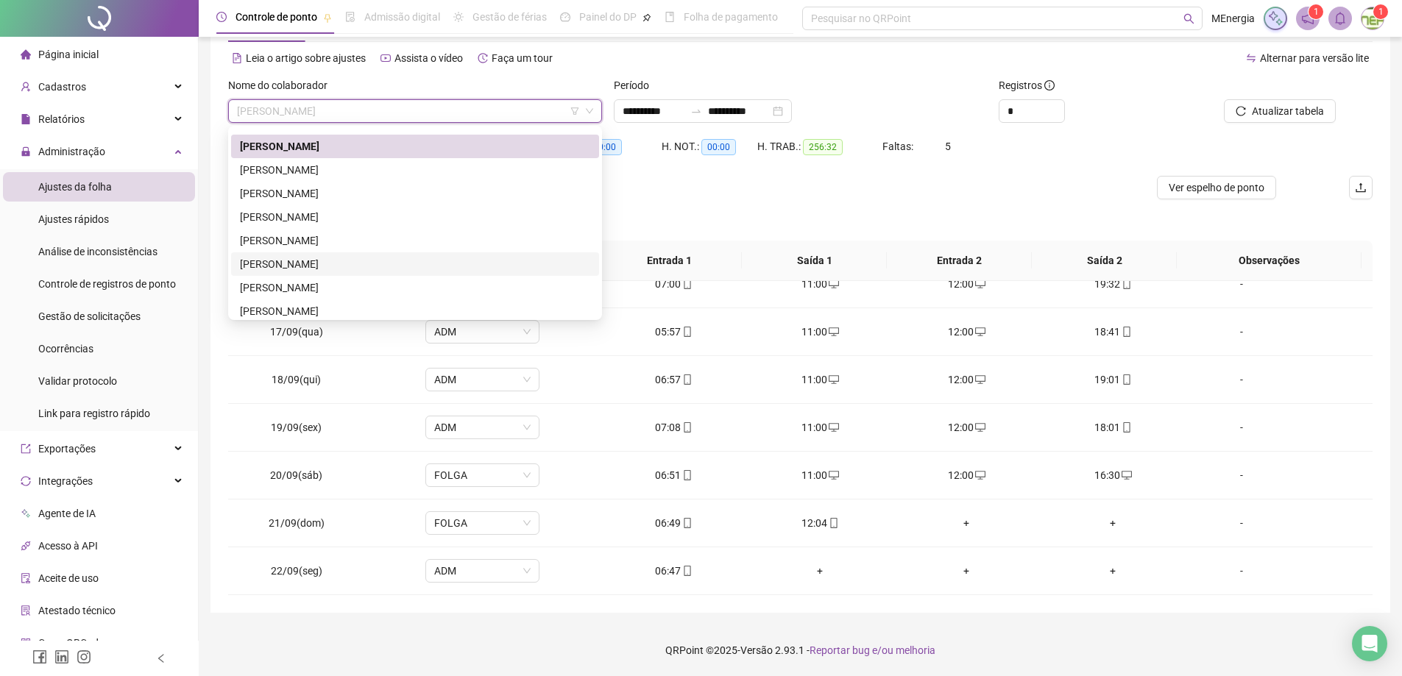
scroll to position [447, 0]
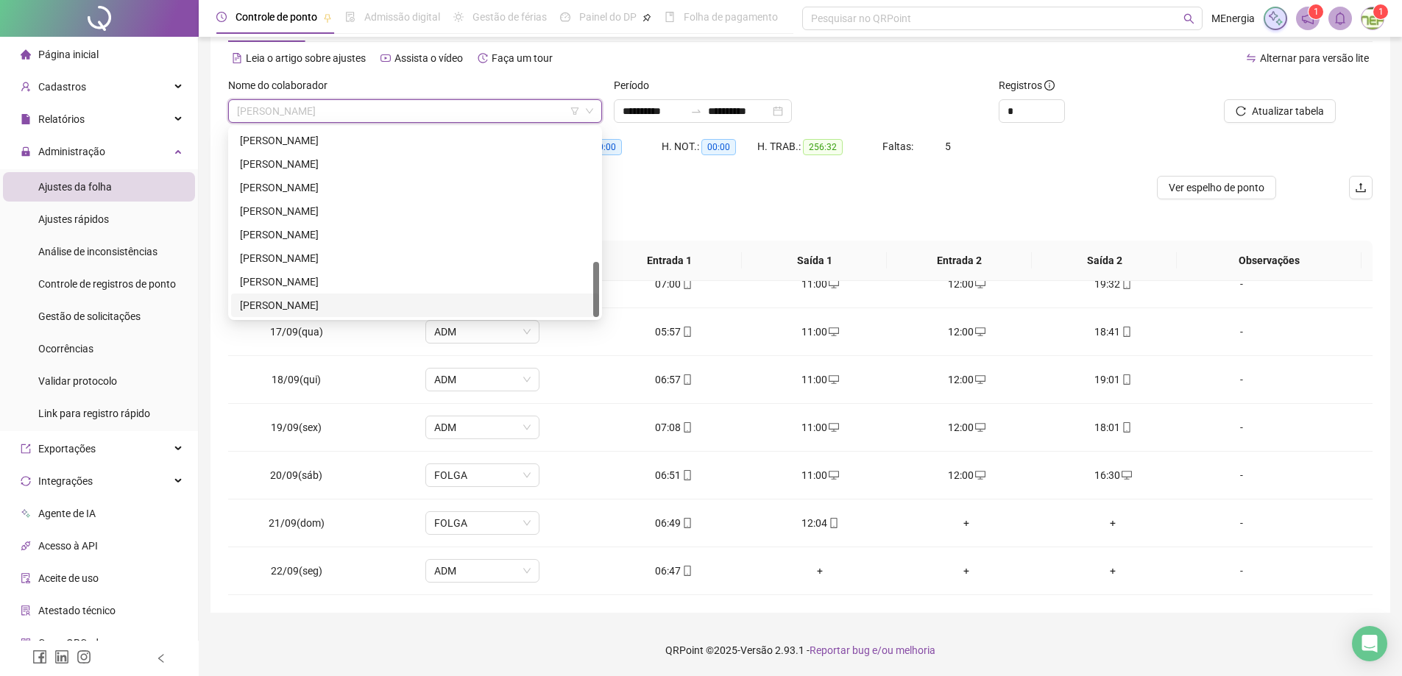
click at [367, 306] on div "VINICIUS ALVES BORGES" at bounding box center [415, 305] width 350 height 16
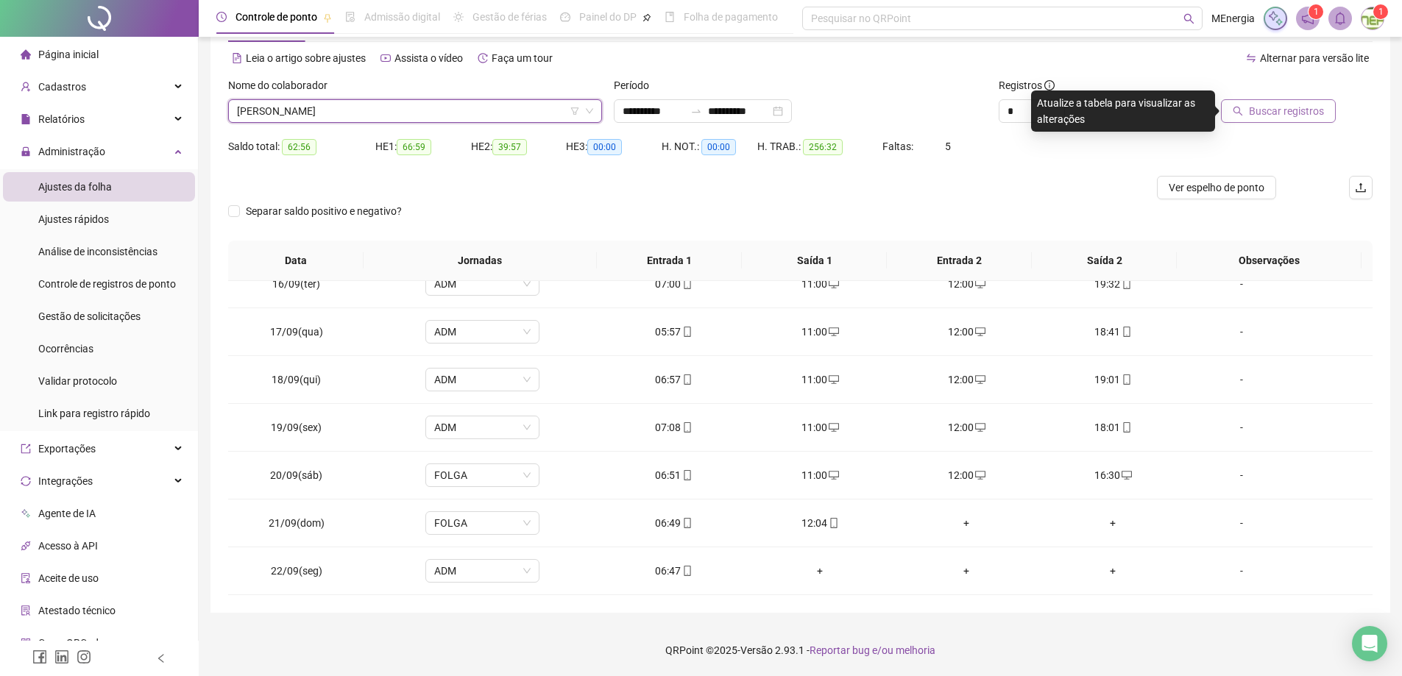
click at [1253, 110] on span "Buscar registros" at bounding box center [1286, 111] width 75 height 16
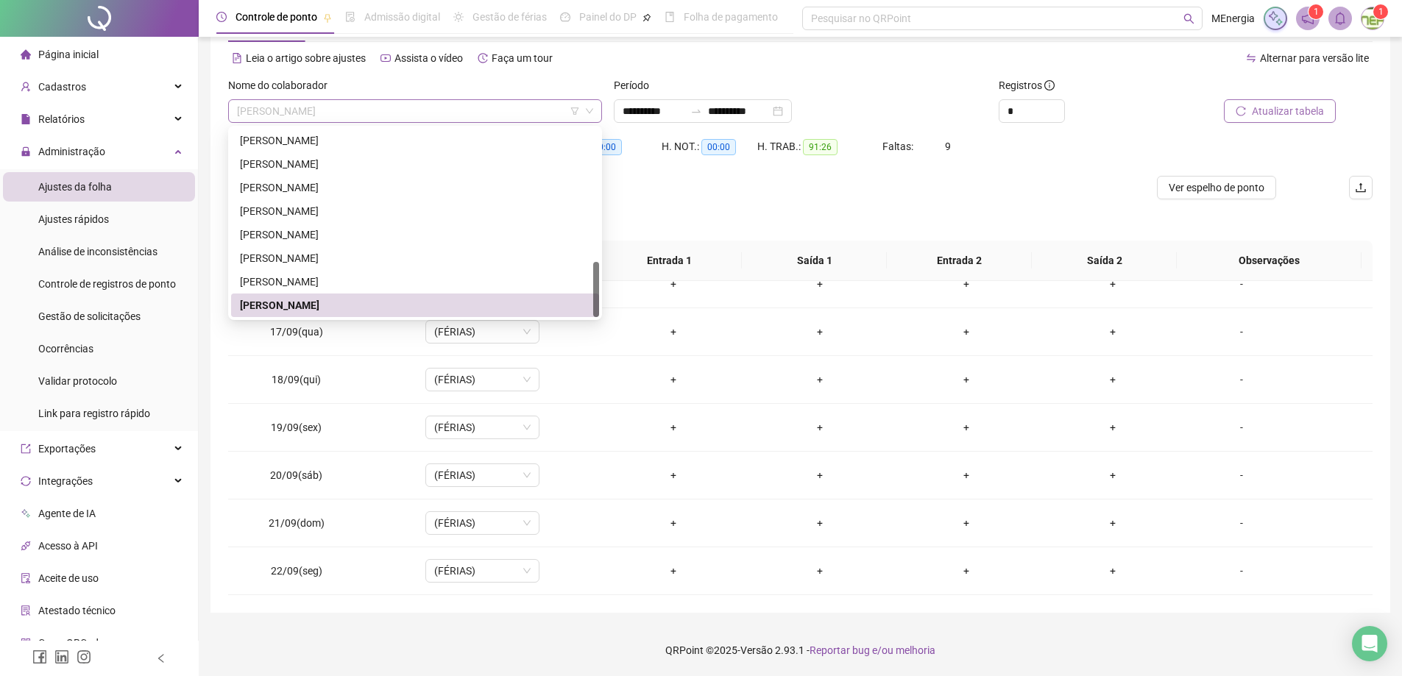
click at [595, 104] on div "VINICIUS ALVES BORGES" at bounding box center [415, 111] width 374 height 24
click at [324, 188] on div "PAULO CESAR PEREIRA" at bounding box center [415, 188] width 350 height 16
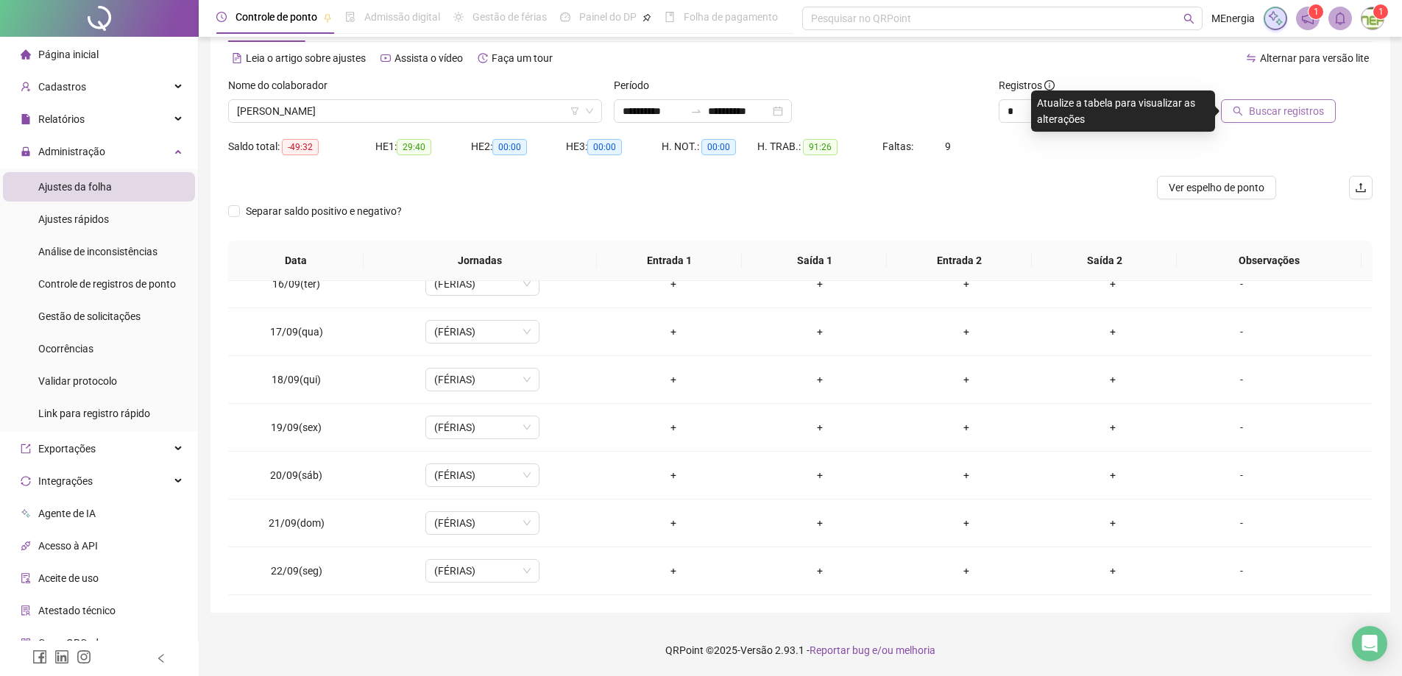
click at [1248, 107] on button "Buscar registros" at bounding box center [1278, 111] width 115 height 24
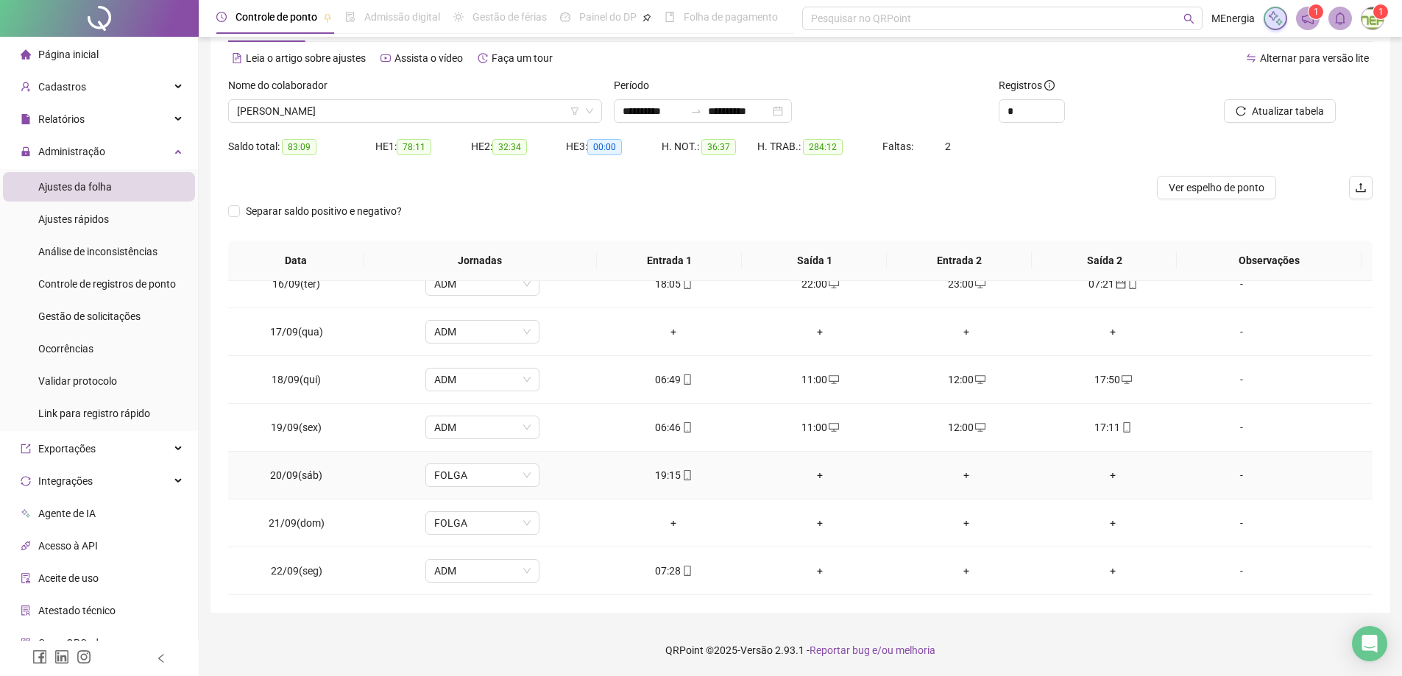
click at [816, 478] on div "+" at bounding box center [820, 475] width 123 height 16
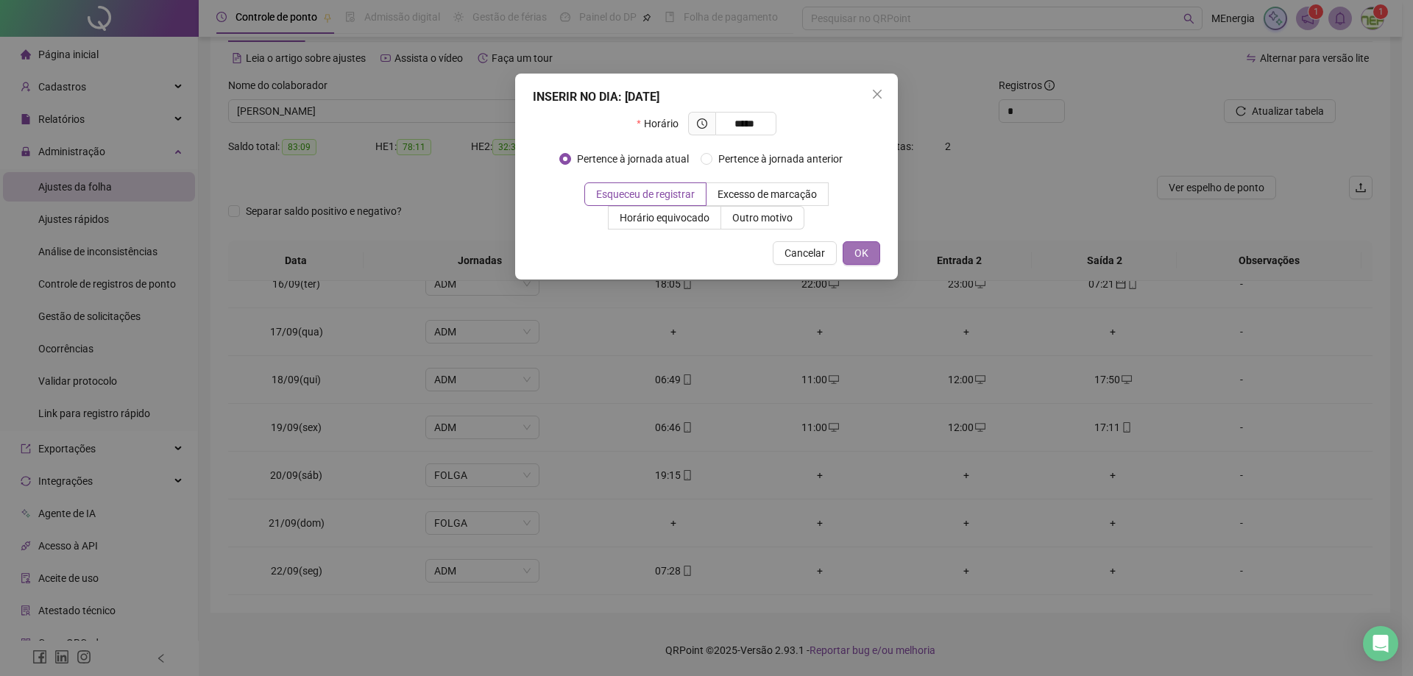
type input "*****"
click at [865, 255] on span "OK" at bounding box center [861, 253] width 14 height 16
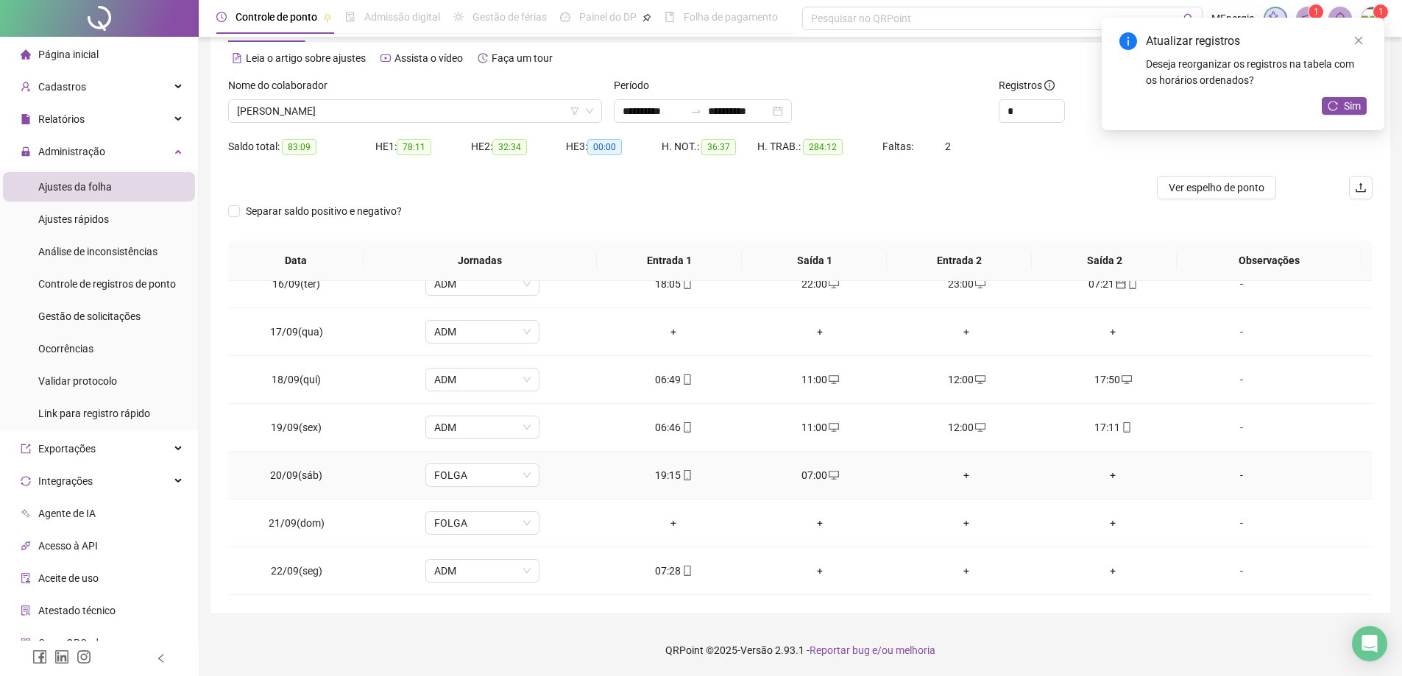
click at [962, 475] on div "+" at bounding box center [966, 475] width 123 height 16
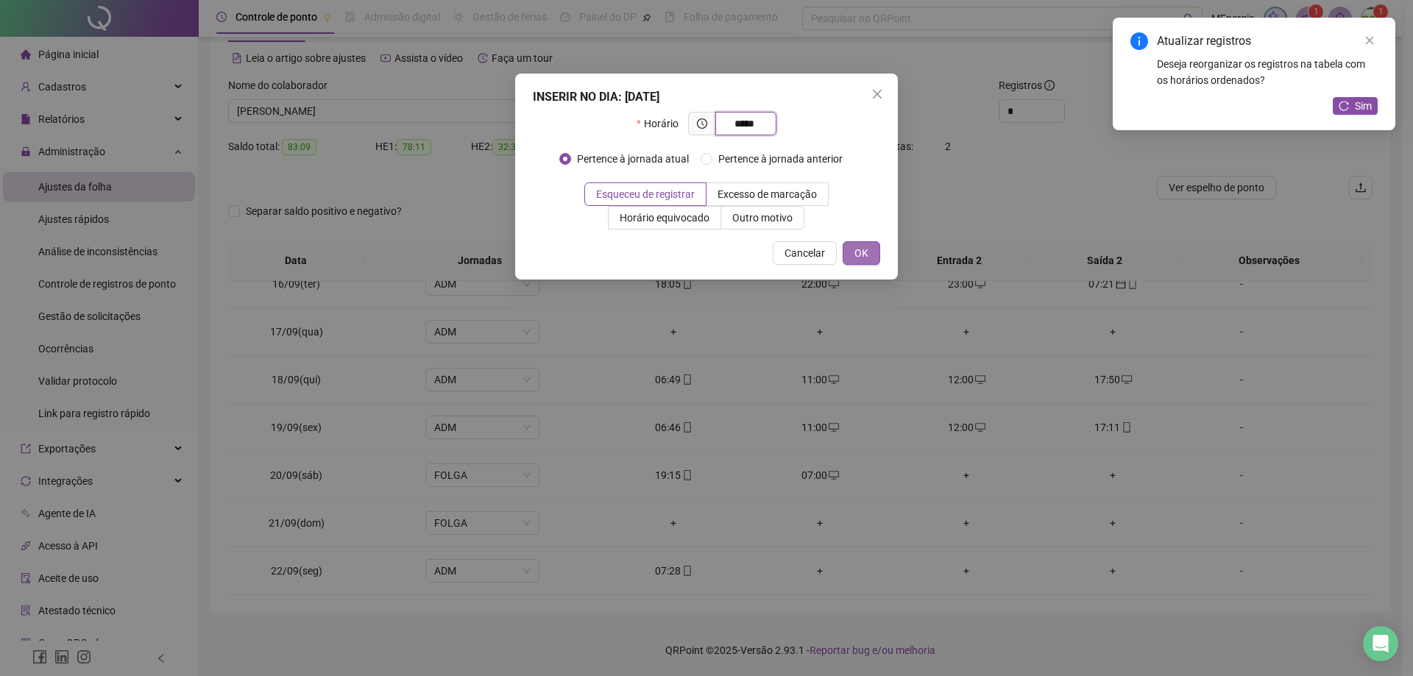
type input "*****"
click at [869, 256] on button "OK" at bounding box center [861, 253] width 38 height 24
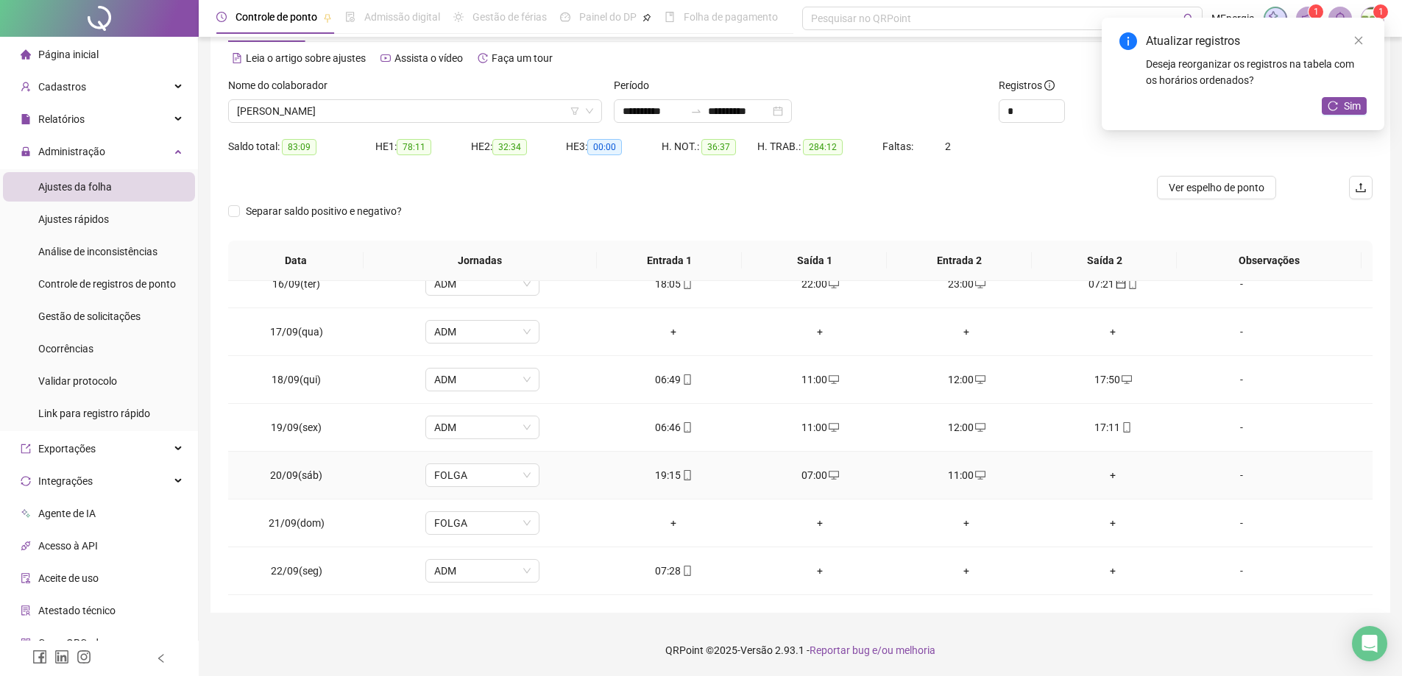
click at [1108, 478] on div "+" at bounding box center [1112, 475] width 123 height 16
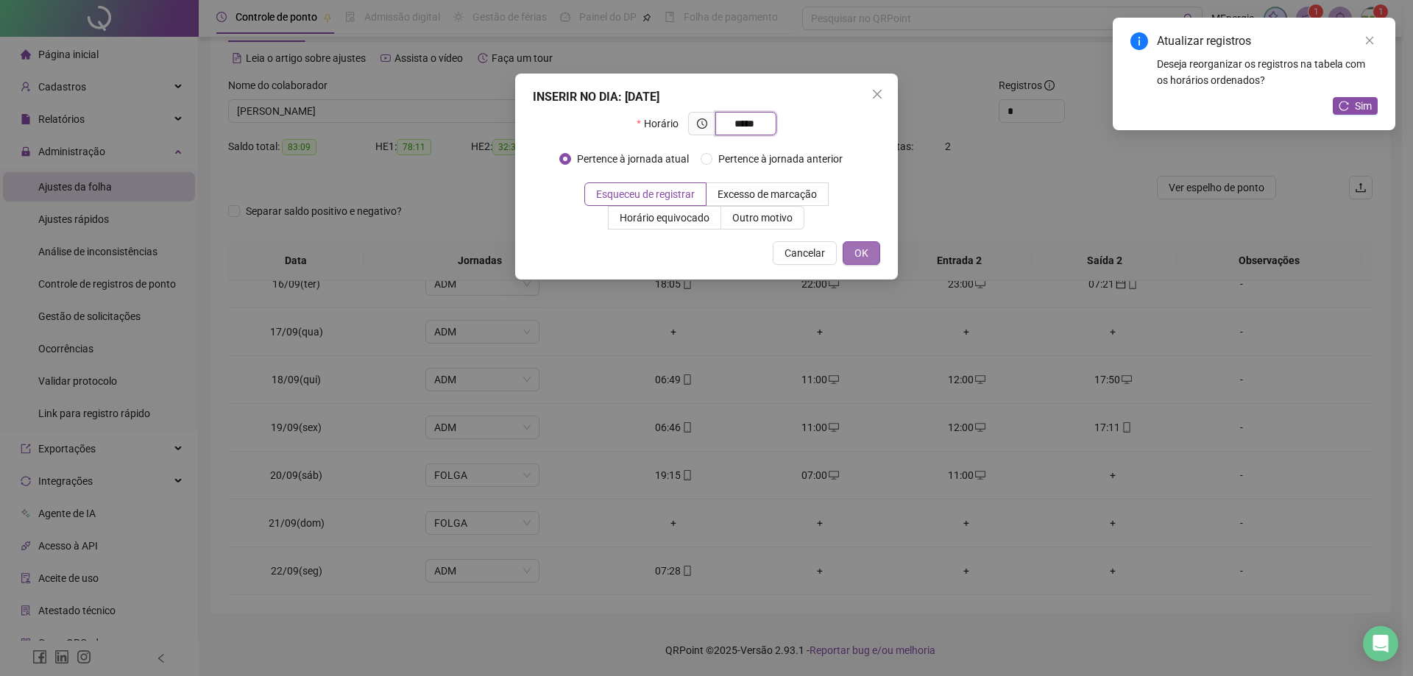
type input "*****"
click at [878, 256] on button "OK" at bounding box center [861, 253] width 38 height 24
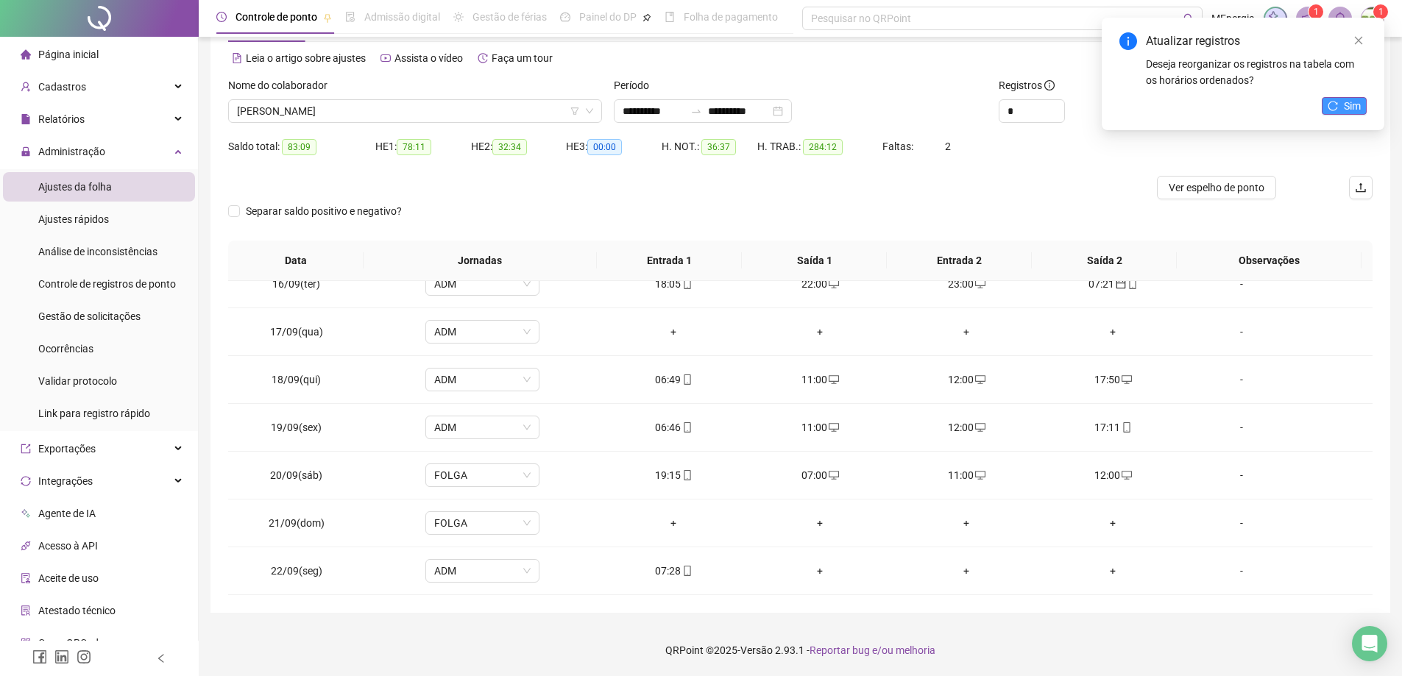
click at [1329, 109] on icon "reload" at bounding box center [1332, 106] width 10 height 10
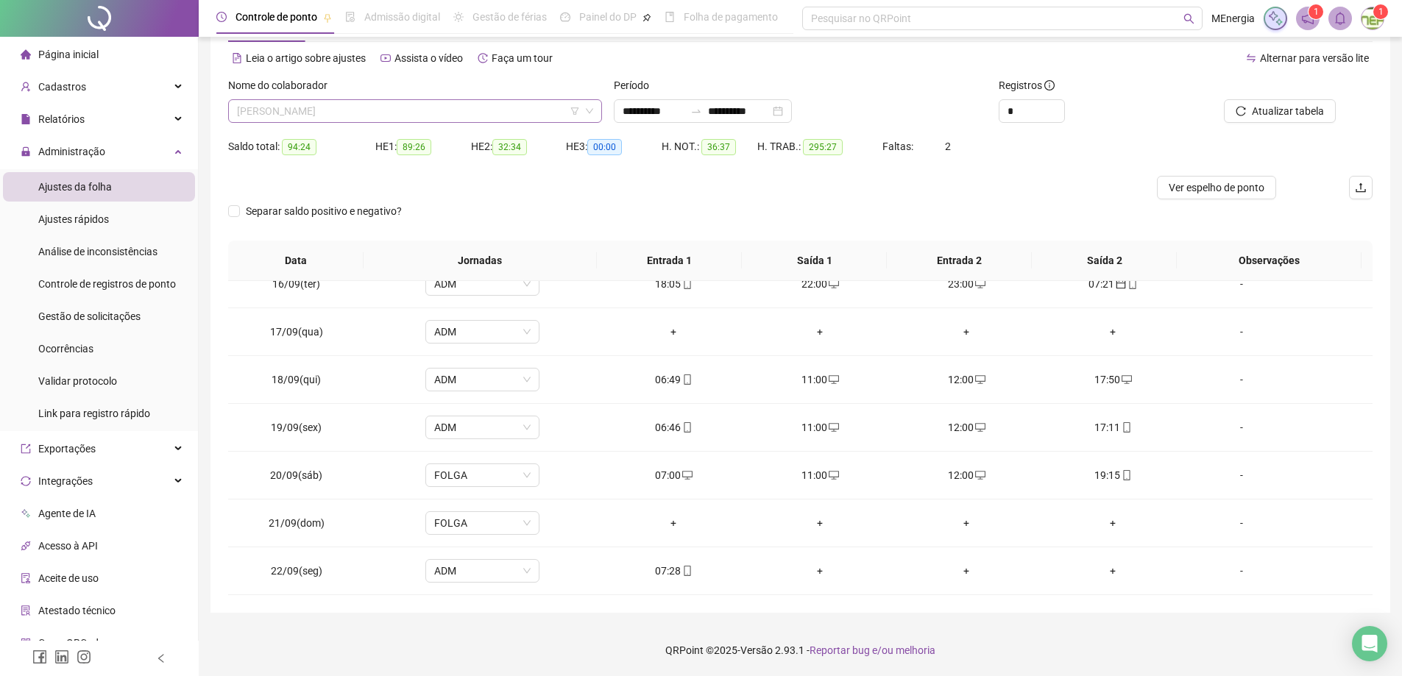
click at [595, 110] on div "PAULO CESAR PEREIRA" at bounding box center [415, 111] width 374 height 24
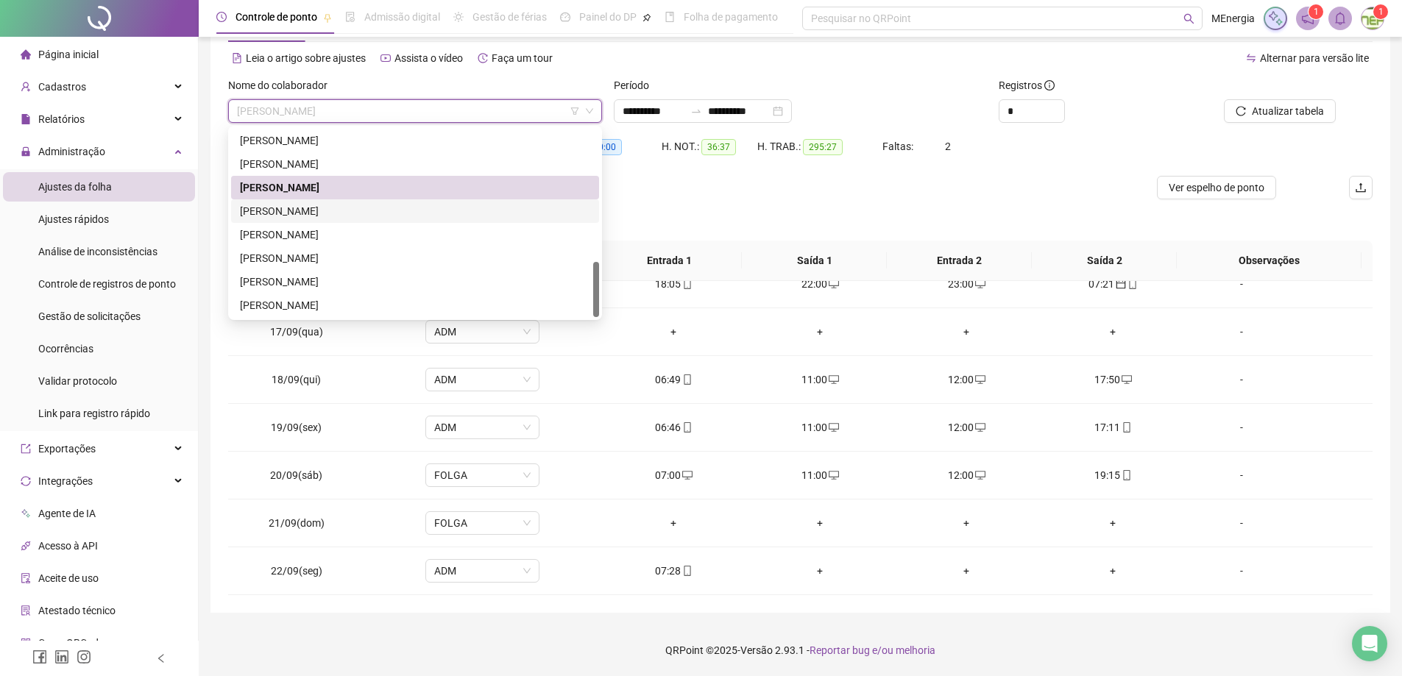
click at [350, 210] on div "PAULO HENRIQUE MACHADO" at bounding box center [415, 211] width 350 height 16
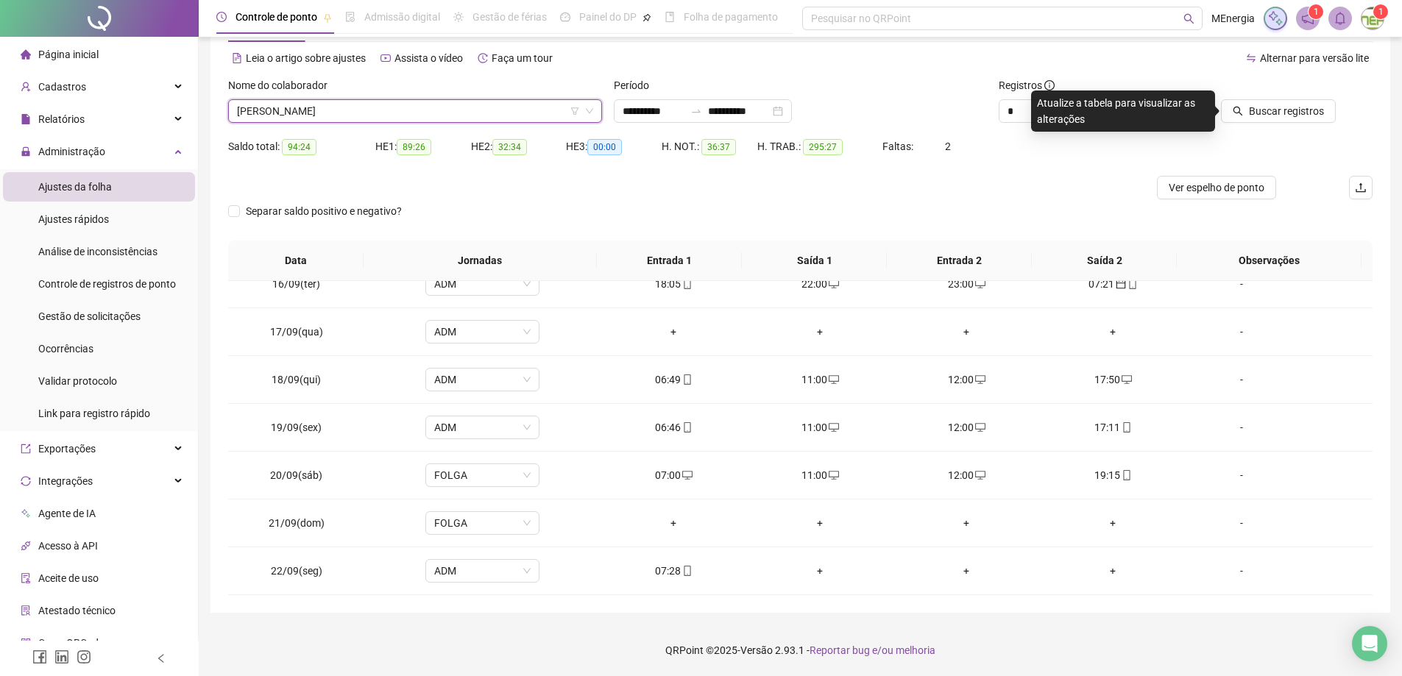
click at [595, 110] on div "PAULO HENRIQUE MACHADO" at bounding box center [415, 111] width 374 height 24
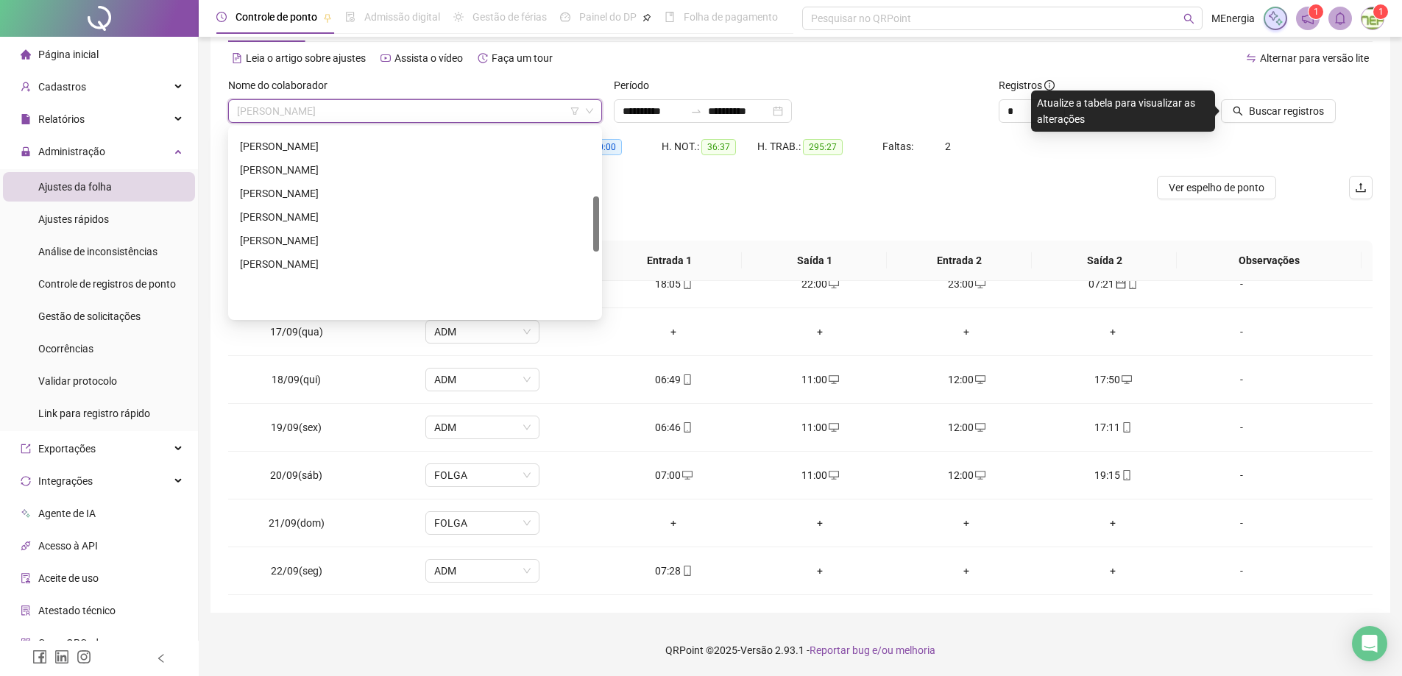
scroll to position [227, 0]
click at [343, 195] on div "LAZARO VALDEVINO COSMO" at bounding box center [415, 196] width 350 height 16
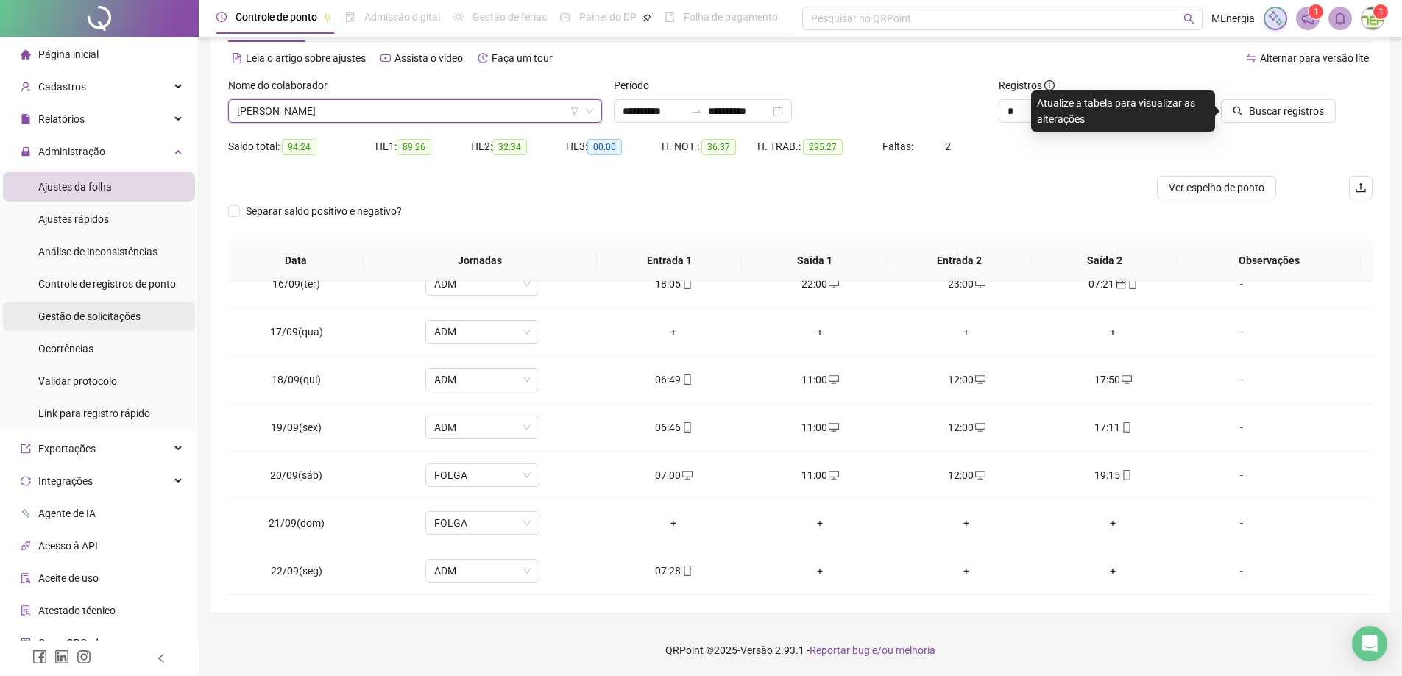
click at [93, 322] on span "Gestão de solicitações" at bounding box center [89, 316] width 102 height 12
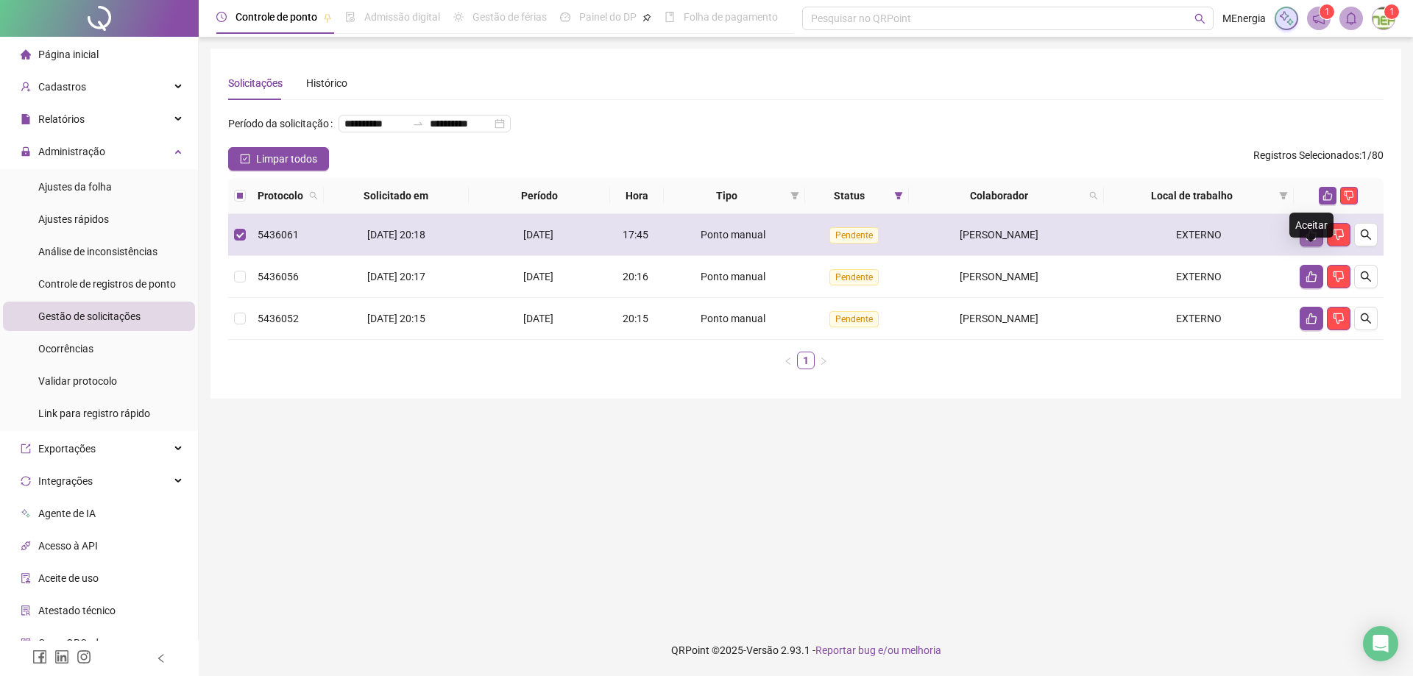
click at [1304, 246] on button "button" at bounding box center [1311, 235] width 24 height 24
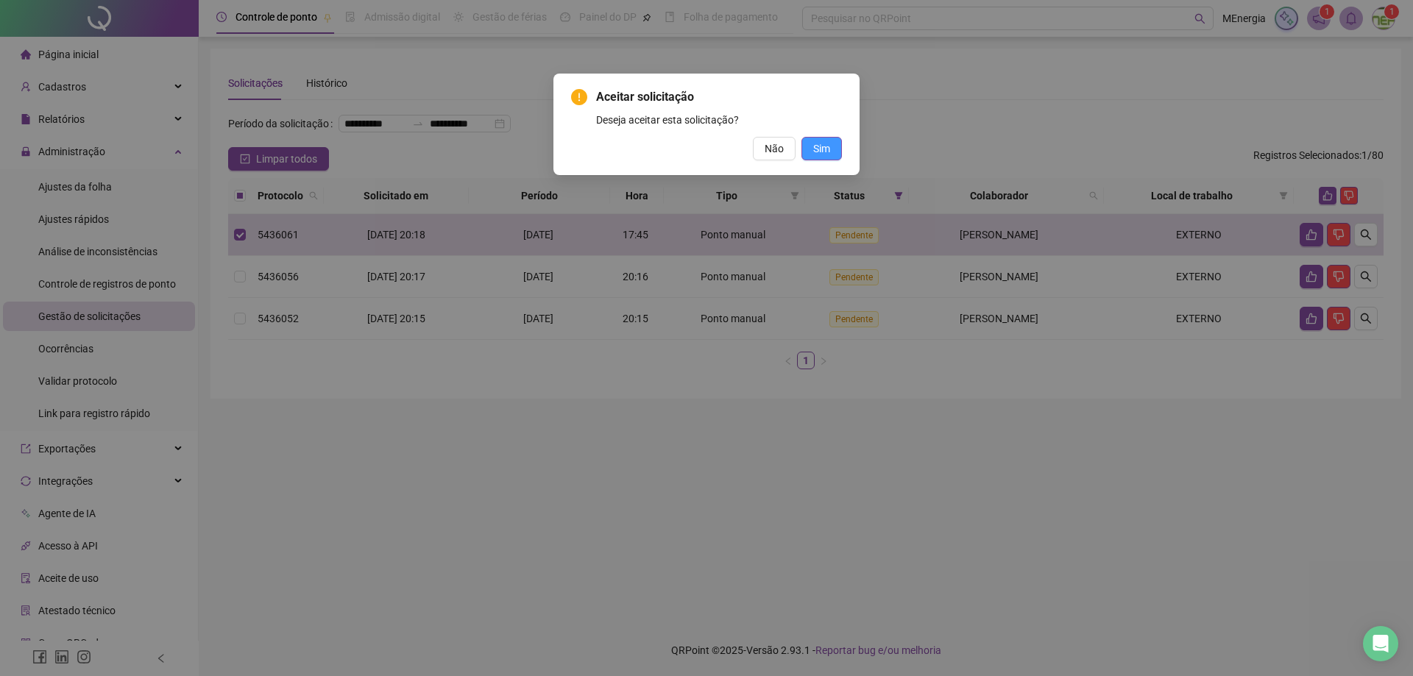
click at [837, 151] on button "Sim" at bounding box center [821, 149] width 40 height 24
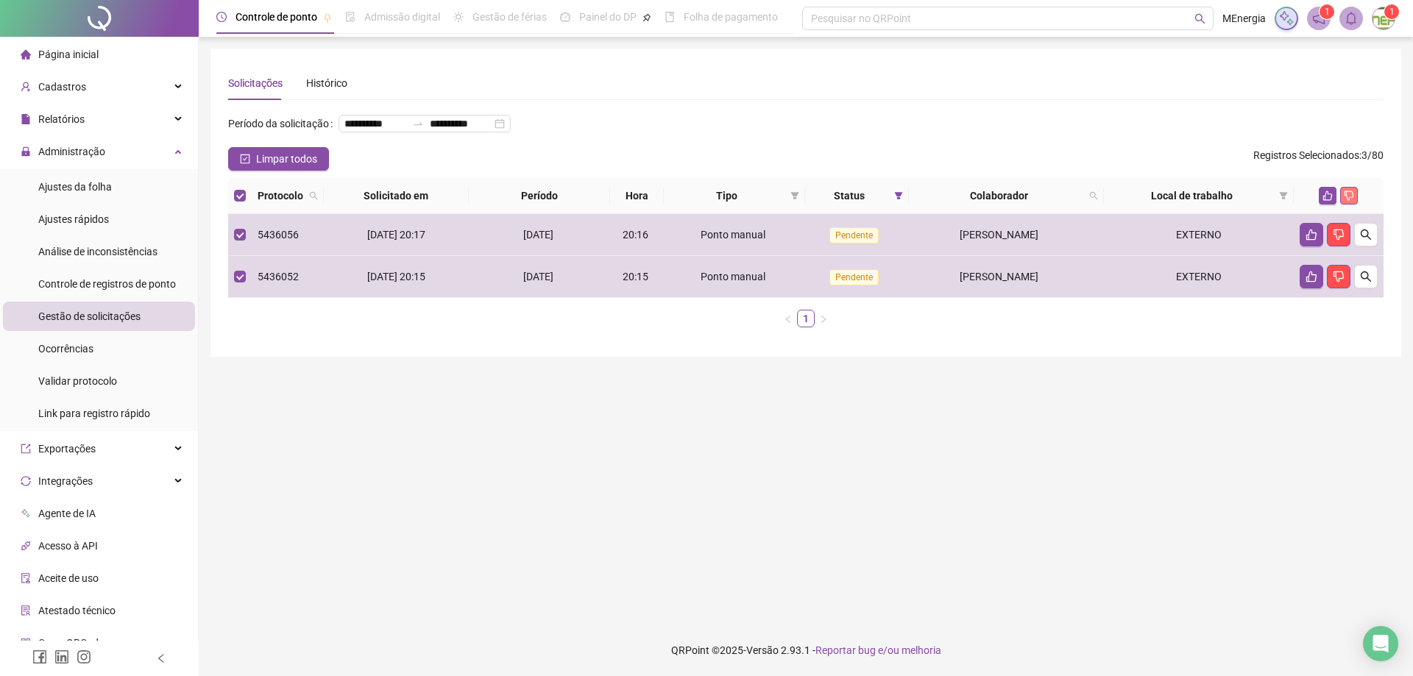
click at [1347, 201] on icon "dislike" at bounding box center [1348, 196] width 10 height 10
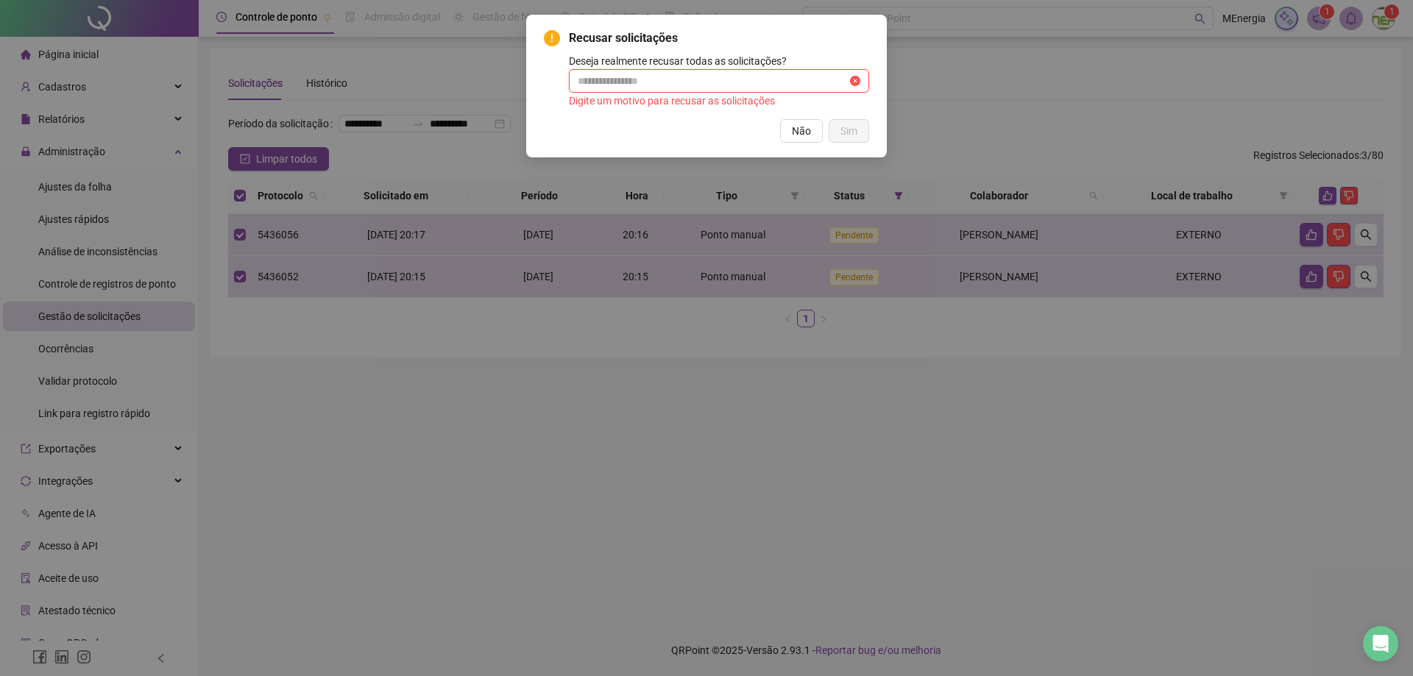
drag, startPoint x: 731, startPoint y: 82, endPoint x: 729, endPoint y: 73, distance: 9.7
click at [731, 82] on input "text" at bounding box center [712, 81] width 269 height 16
type input "**********"
click at [856, 134] on span "Sim" at bounding box center [848, 131] width 17 height 16
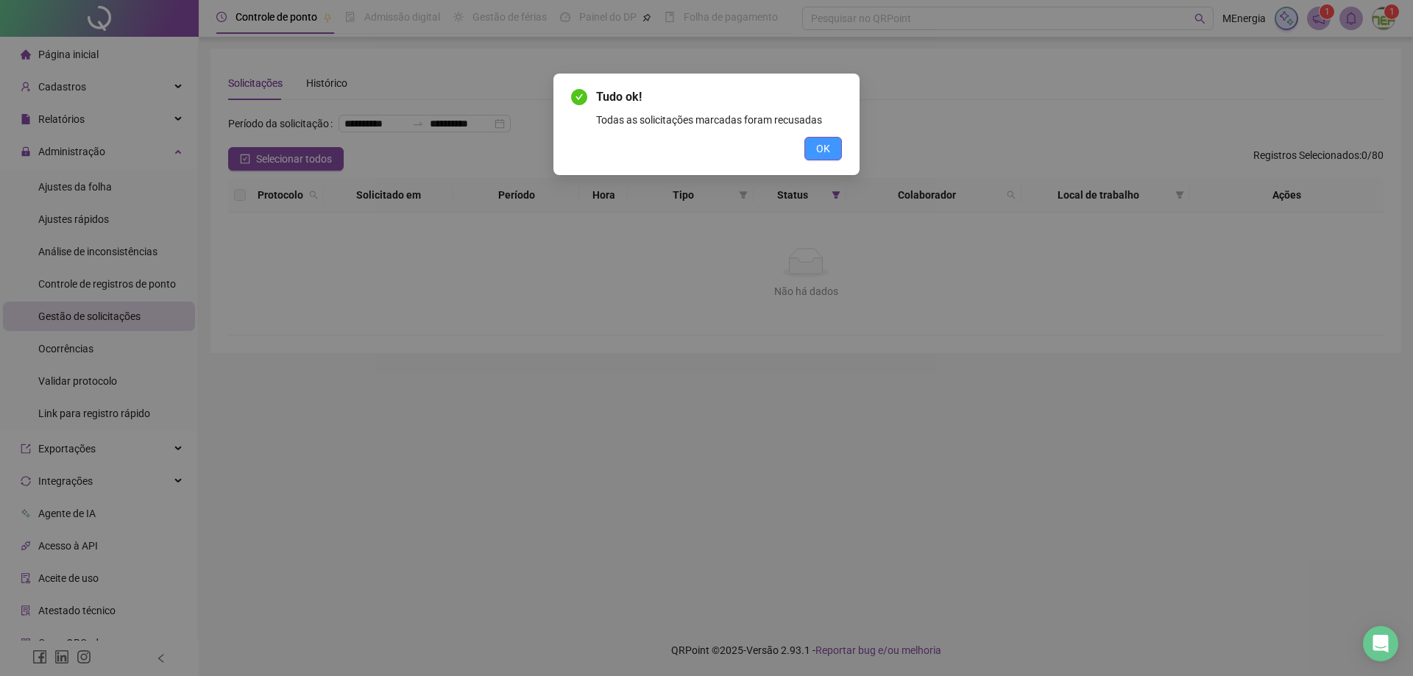
click at [816, 157] on button "OK" at bounding box center [823, 149] width 38 height 24
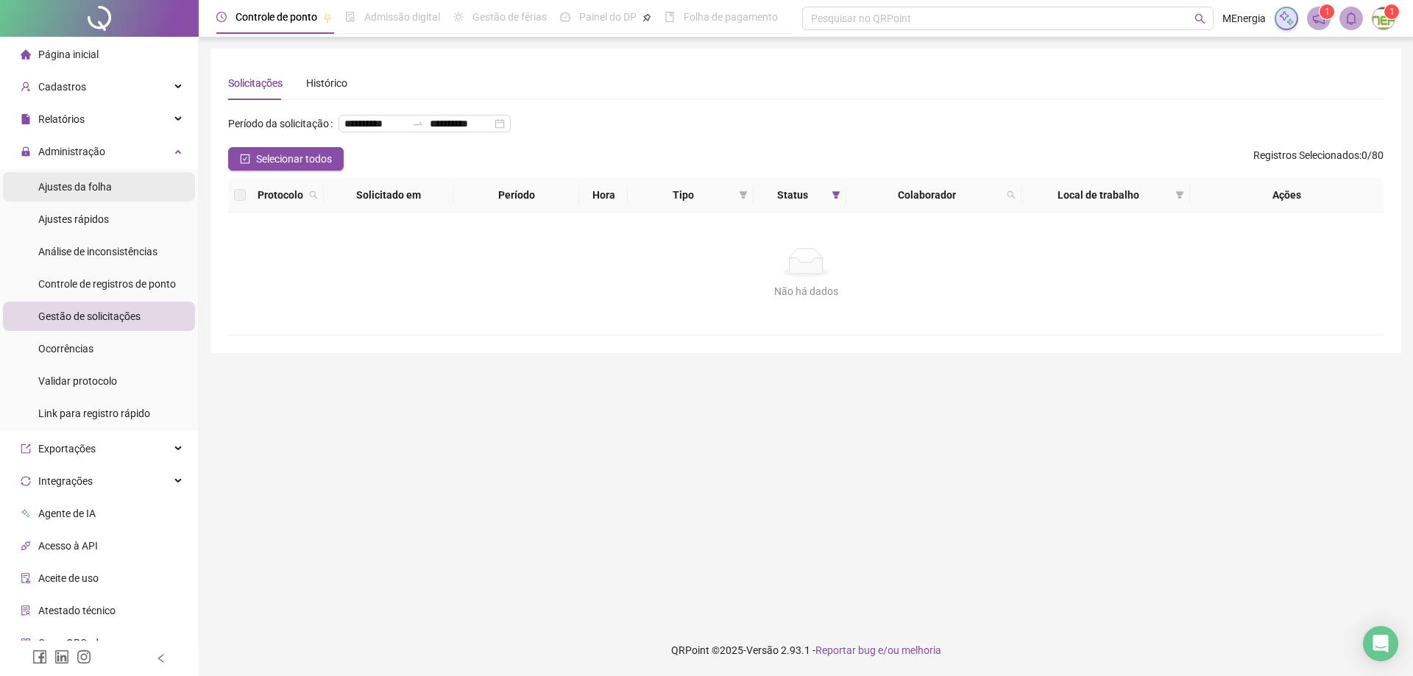
click at [73, 189] on span "Ajustes da folha" at bounding box center [75, 187] width 74 height 12
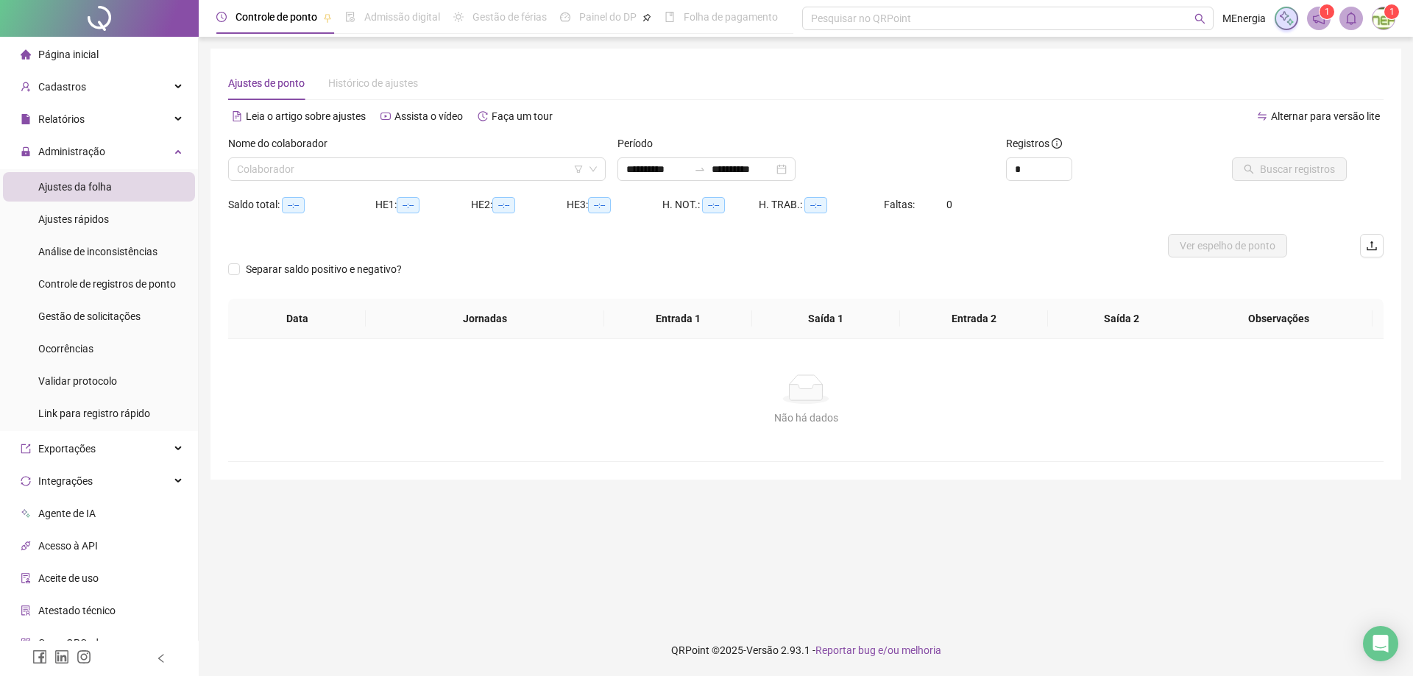
type input "**********"
click at [624, 167] on div "**********" at bounding box center [706, 169] width 178 height 24
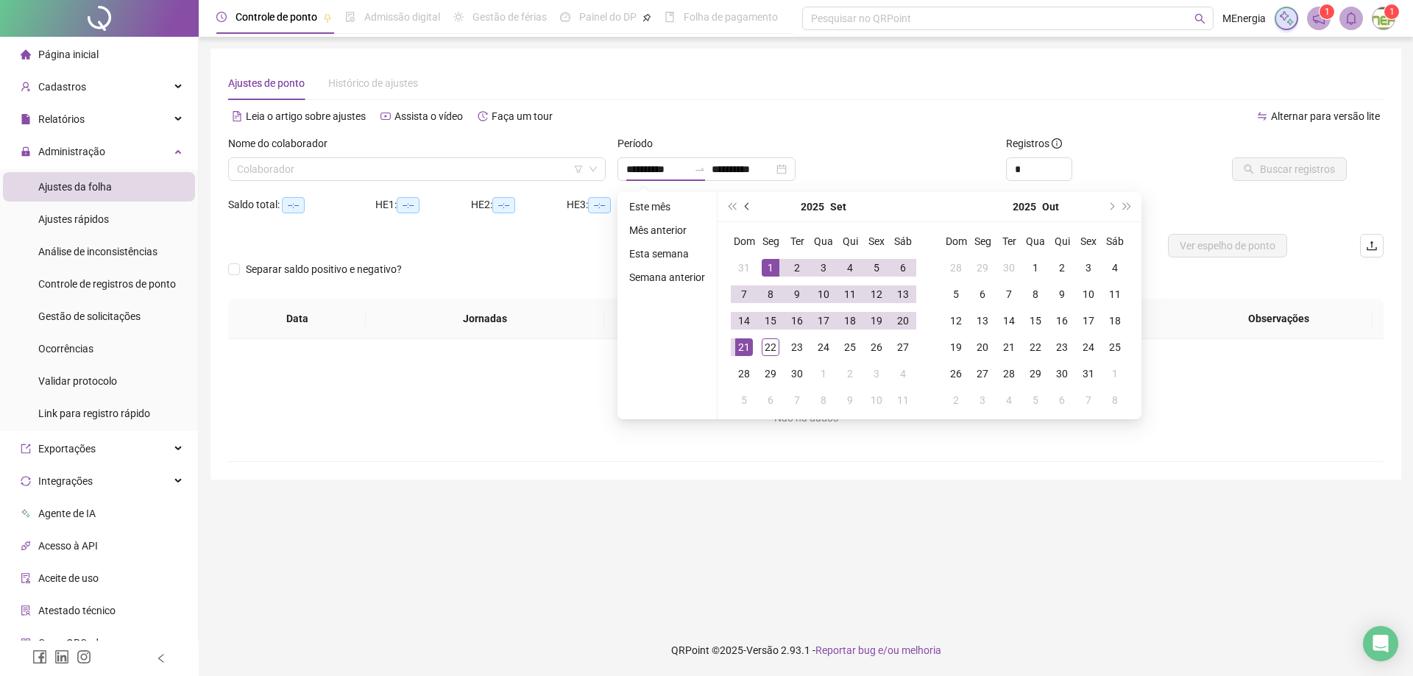
click at [743, 204] on button "prev-year" at bounding box center [747, 206] width 16 height 29
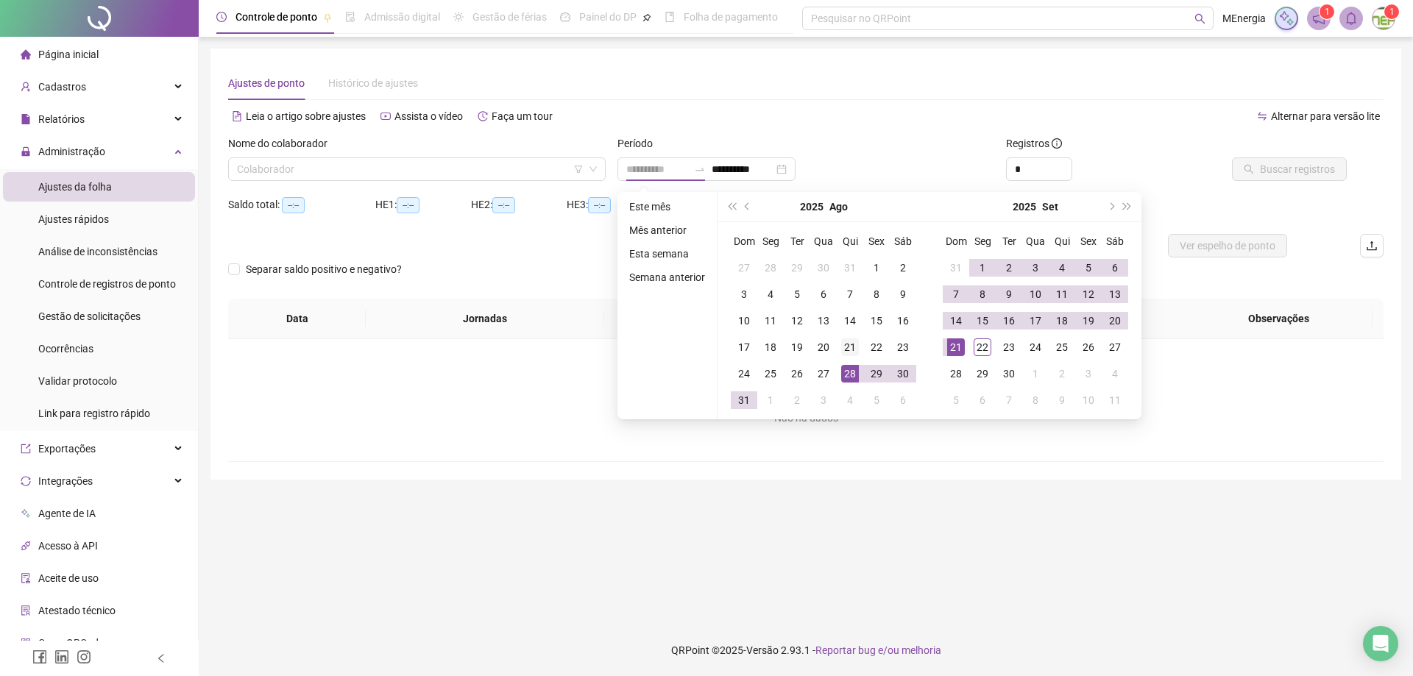
type input "**********"
click at [847, 346] on div "21" at bounding box center [850, 347] width 18 height 18
type input "**********"
click at [979, 347] on div "22" at bounding box center [982, 347] width 18 height 18
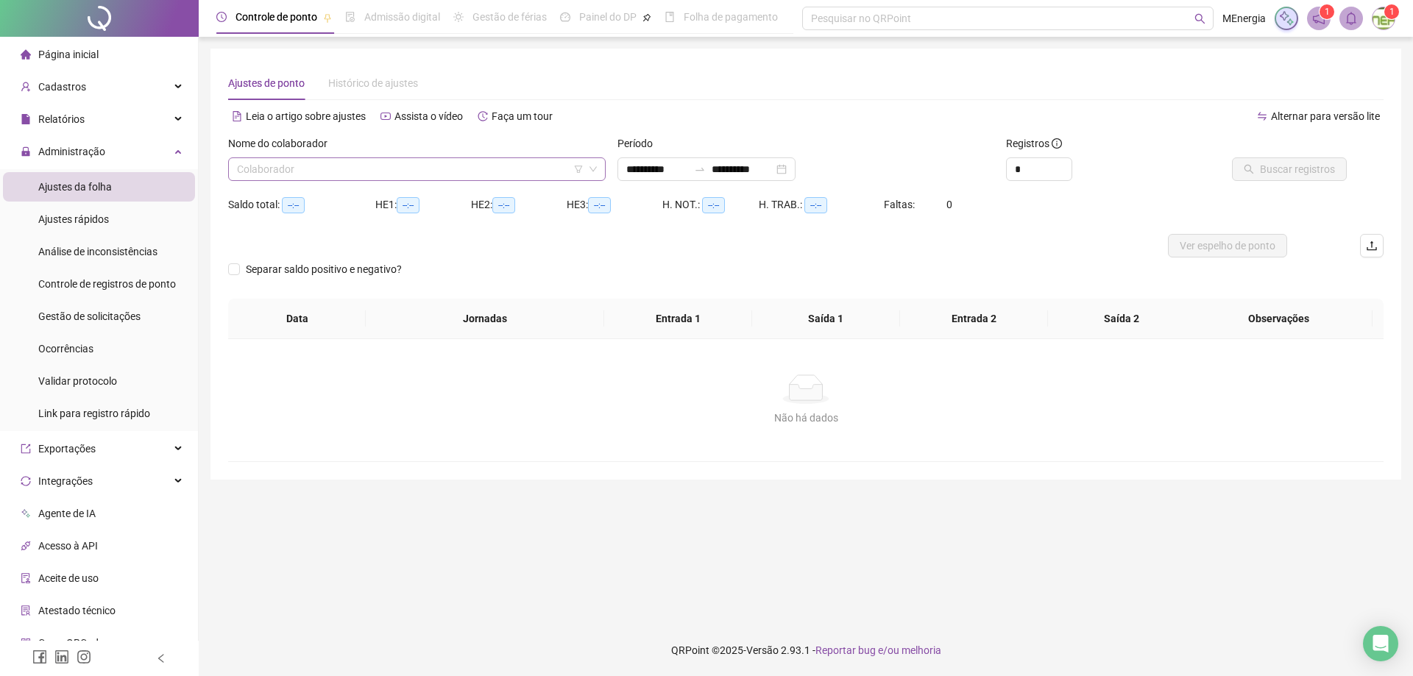
click at [596, 169] on icon "down" at bounding box center [593, 169] width 9 height 9
click at [600, 160] on div "Colaborador" at bounding box center [416, 169] width 377 height 24
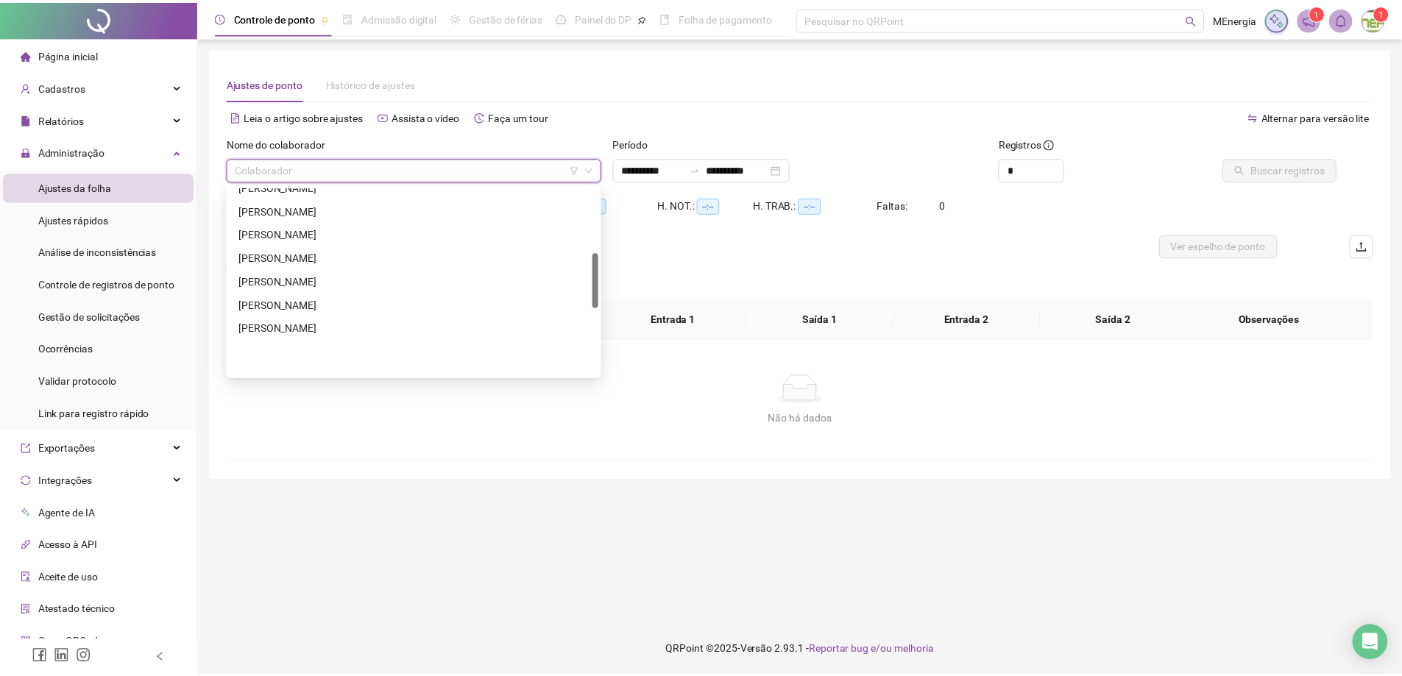
scroll to position [221, 0]
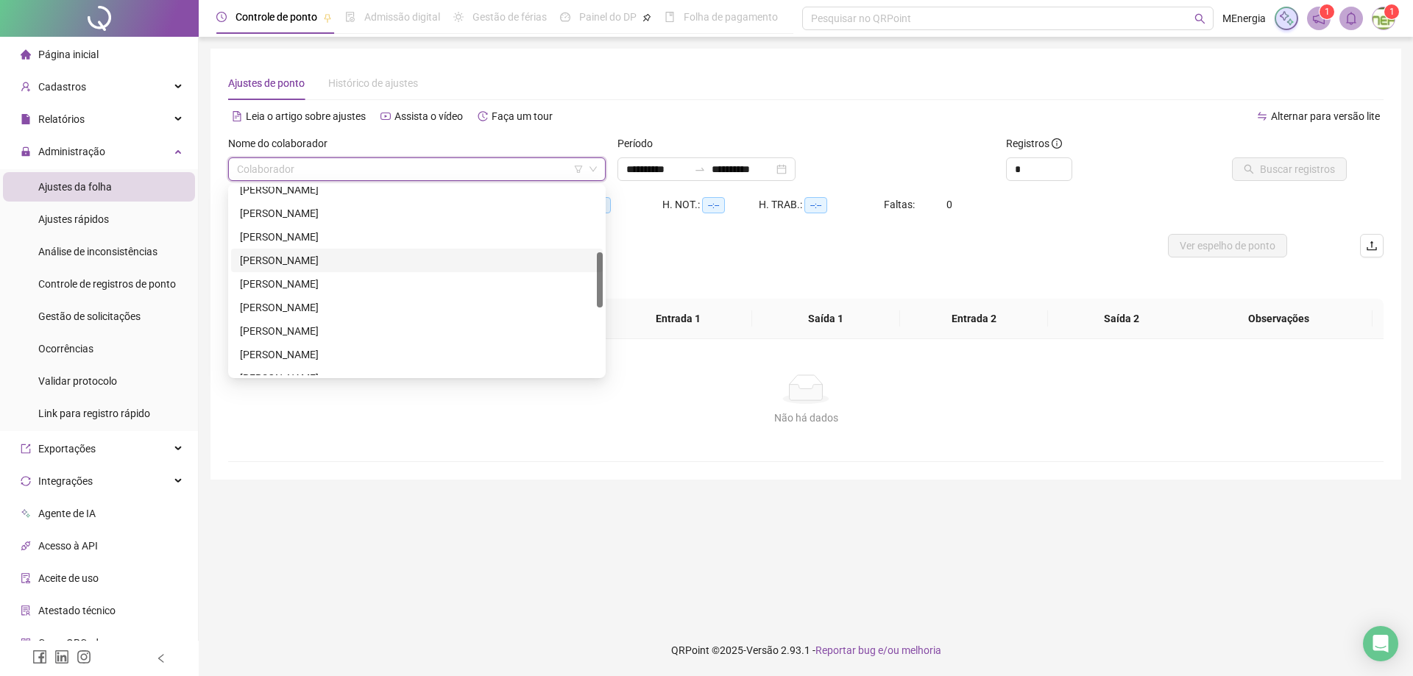
click at [341, 252] on div "LAZARO VALDEVINO COSMO" at bounding box center [417, 260] width 354 height 16
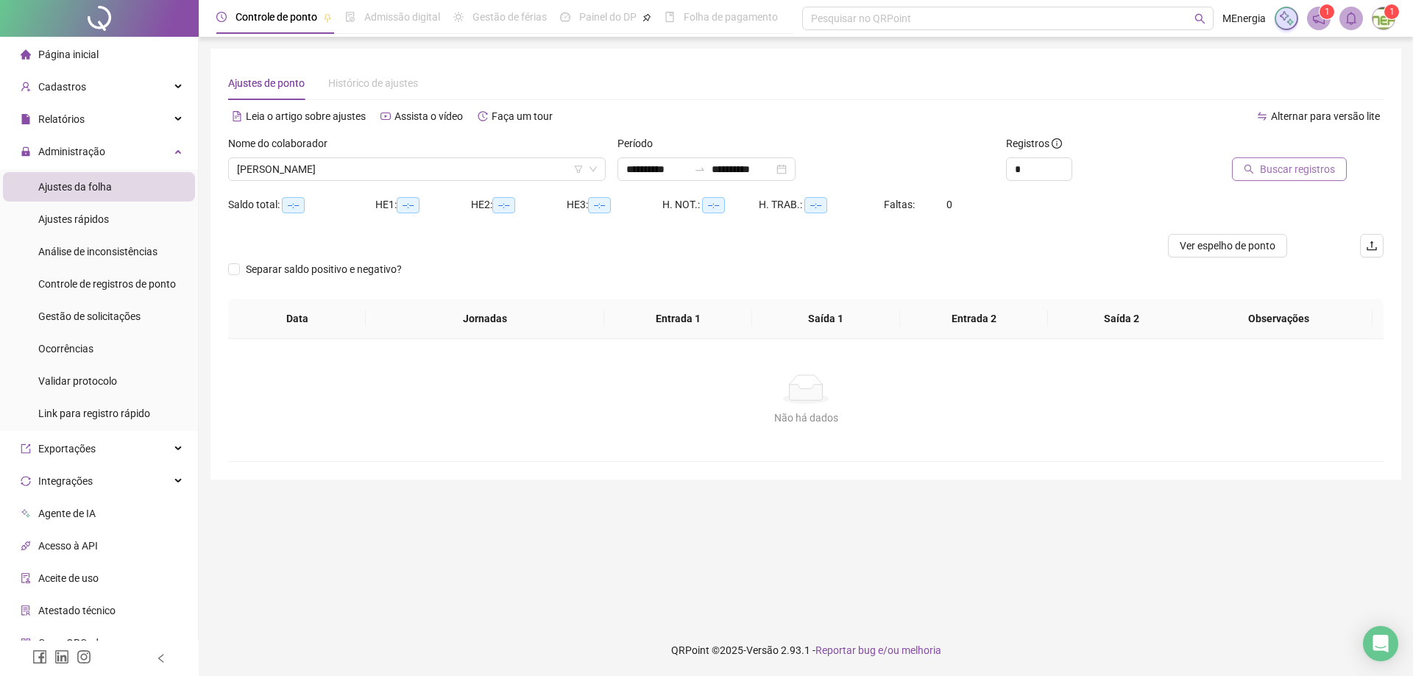
click at [1327, 174] on span "Buscar registros" at bounding box center [1297, 169] width 75 height 16
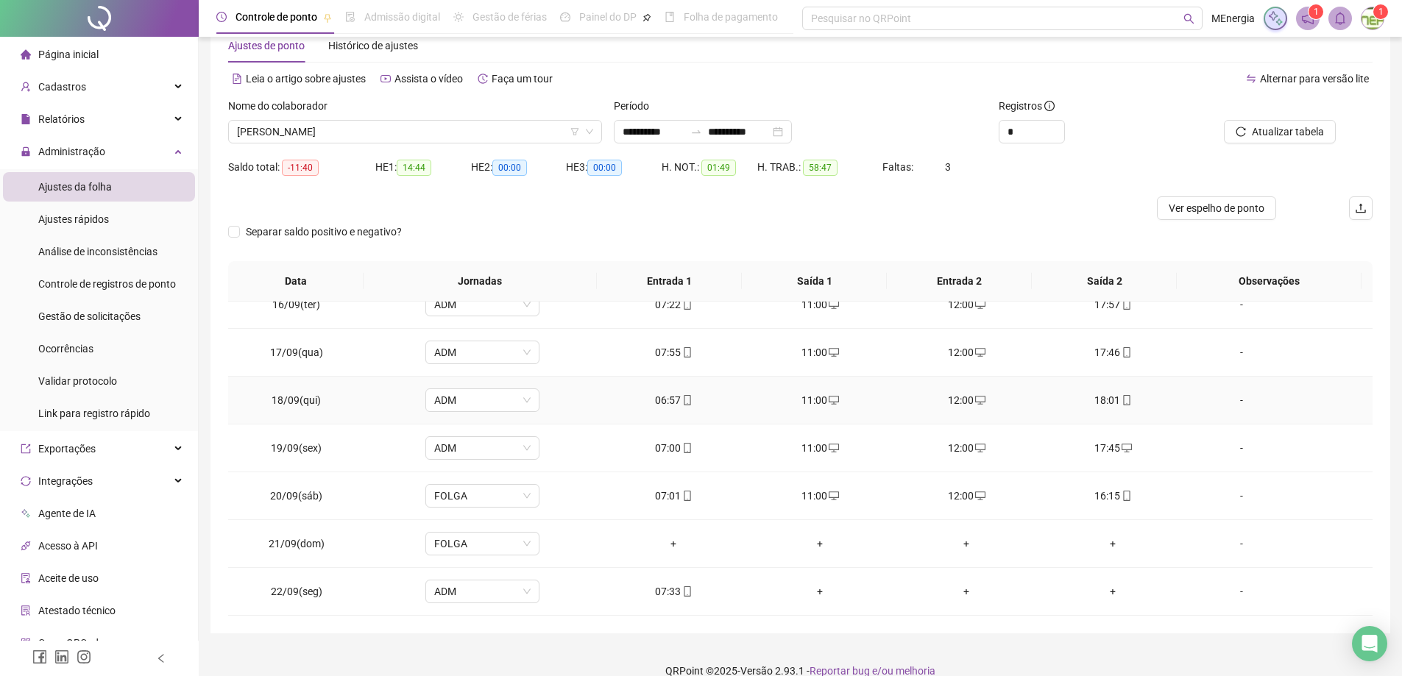
scroll to position [58, 0]
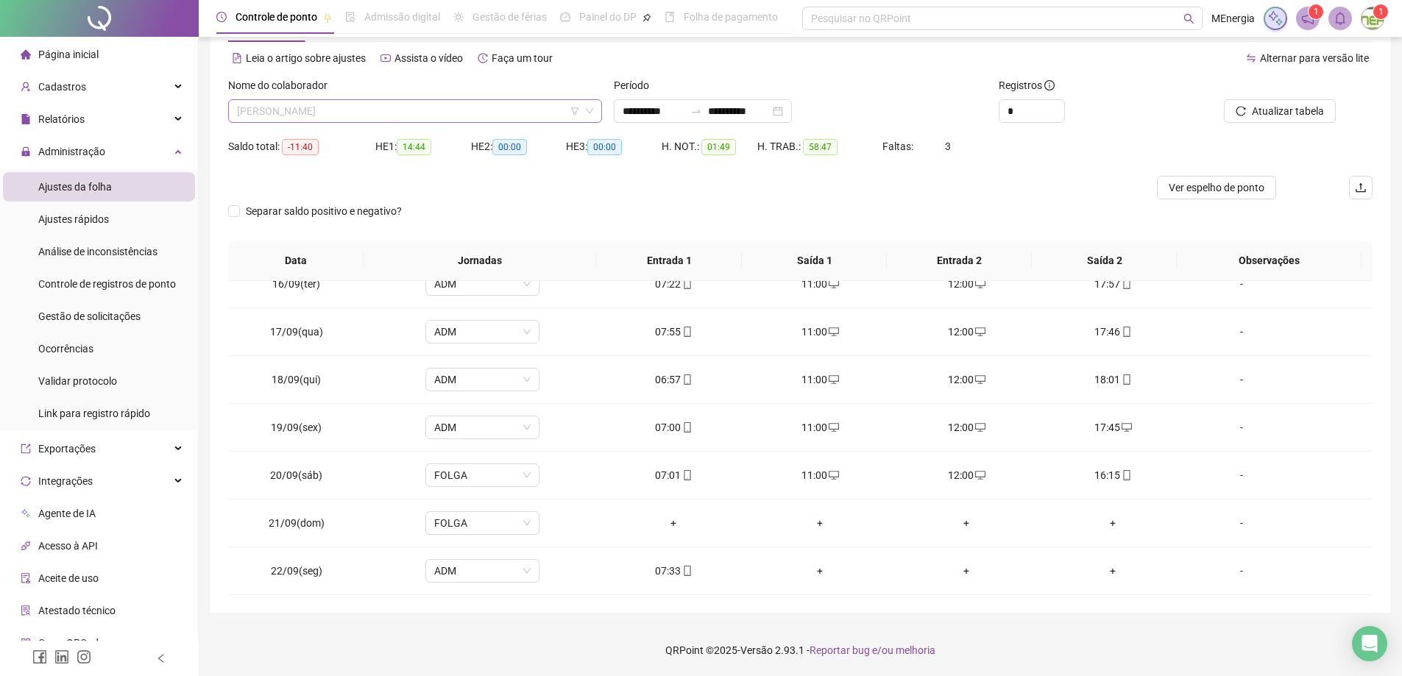
click at [596, 110] on div "LAZARO VALDEVINO COSMO" at bounding box center [415, 111] width 374 height 24
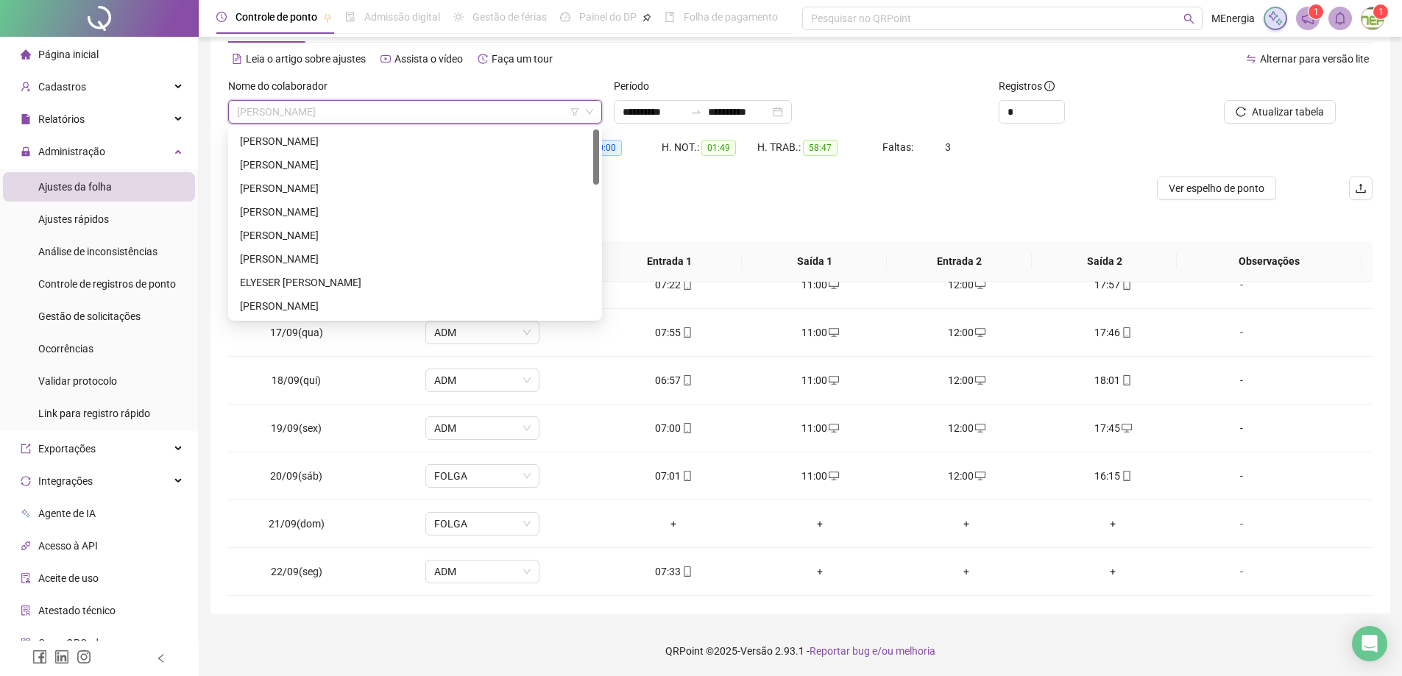
scroll to position [0, 0]
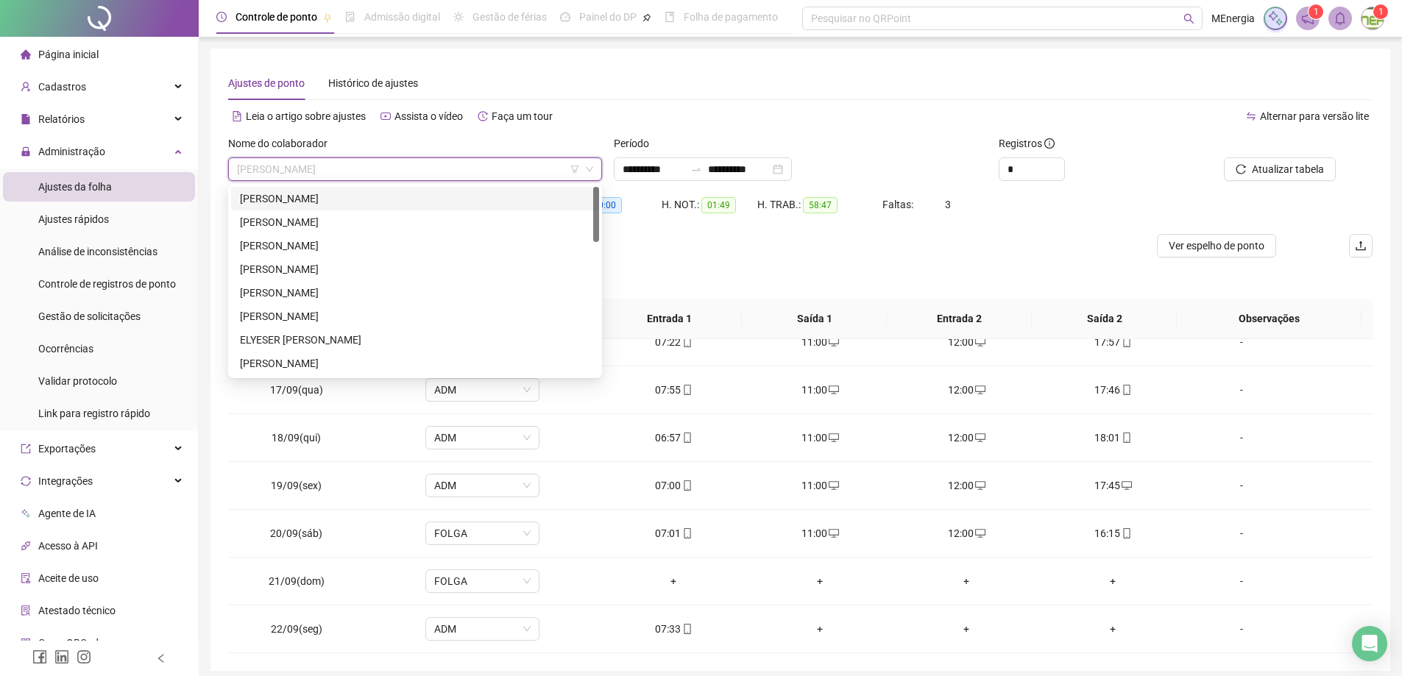
click at [352, 192] on div "ALEX BALDUINO LAGE" at bounding box center [415, 199] width 350 height 16
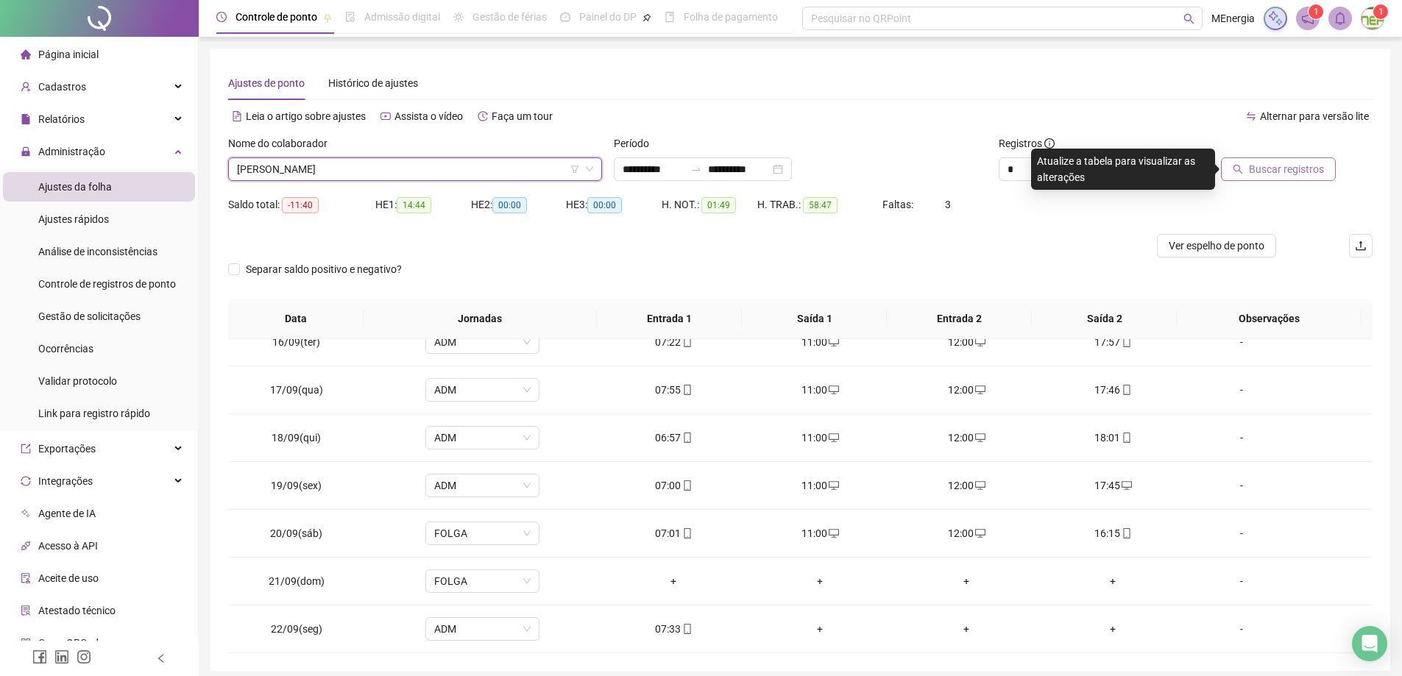
click at [1240, 168] on icon "search" at bounding box center [1237, 169] width 10 height 10
